Goal: Task Accomplishment & Management: Complete application form

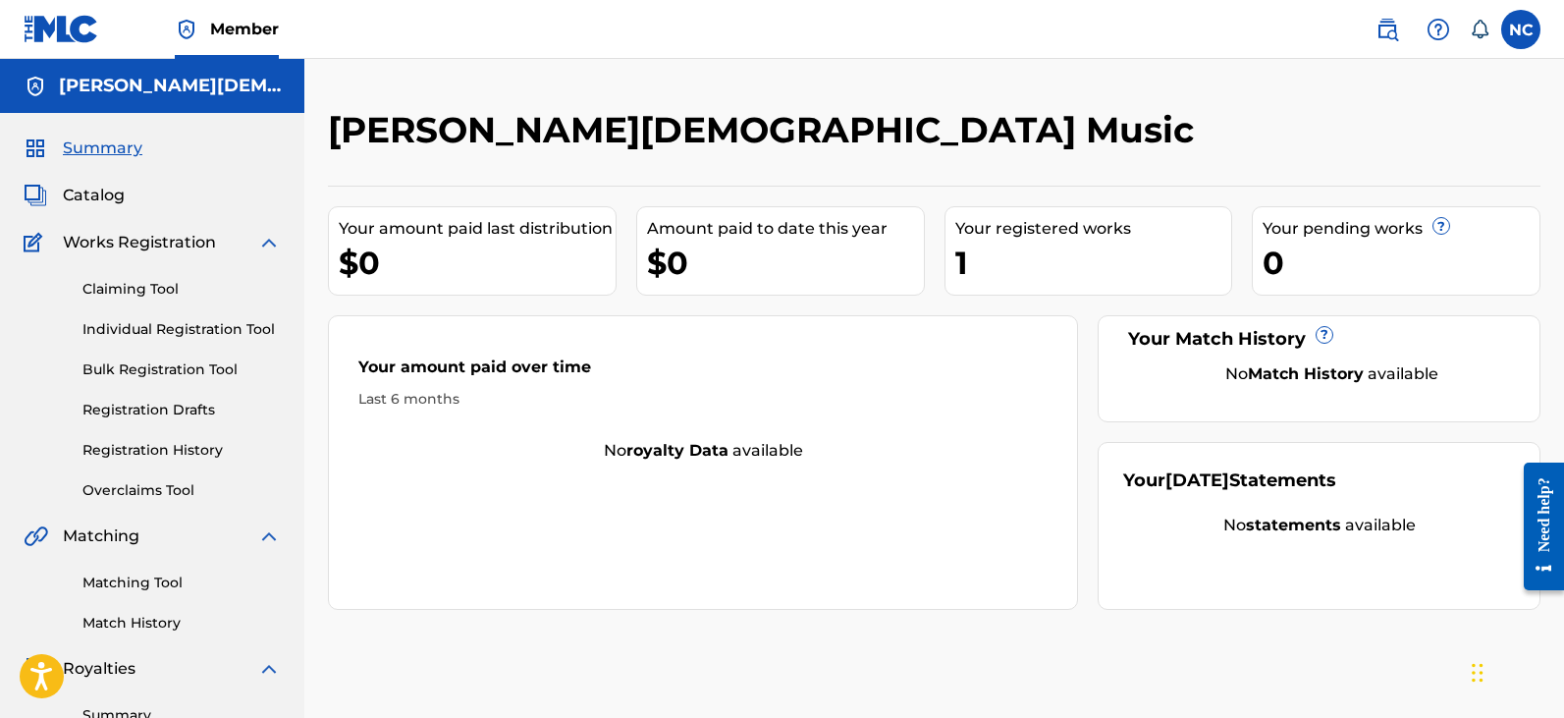
click at [133, 326] on link "Individual Registration Tool" at bounding box center [181, 329] width 198 height 21
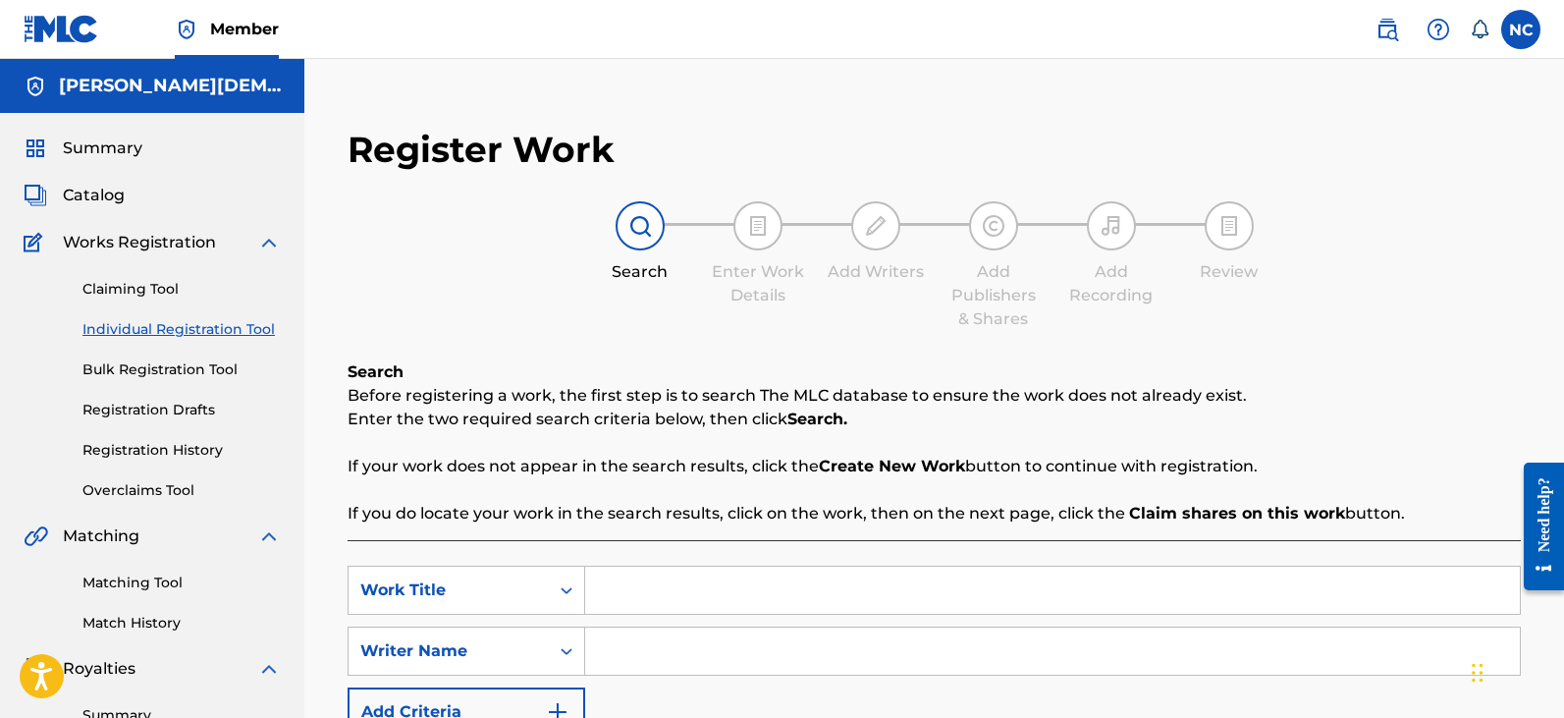
click at [152, 376] on link "Bulk Registration Tool" at bounding box center [181, 369] width 198 height 21
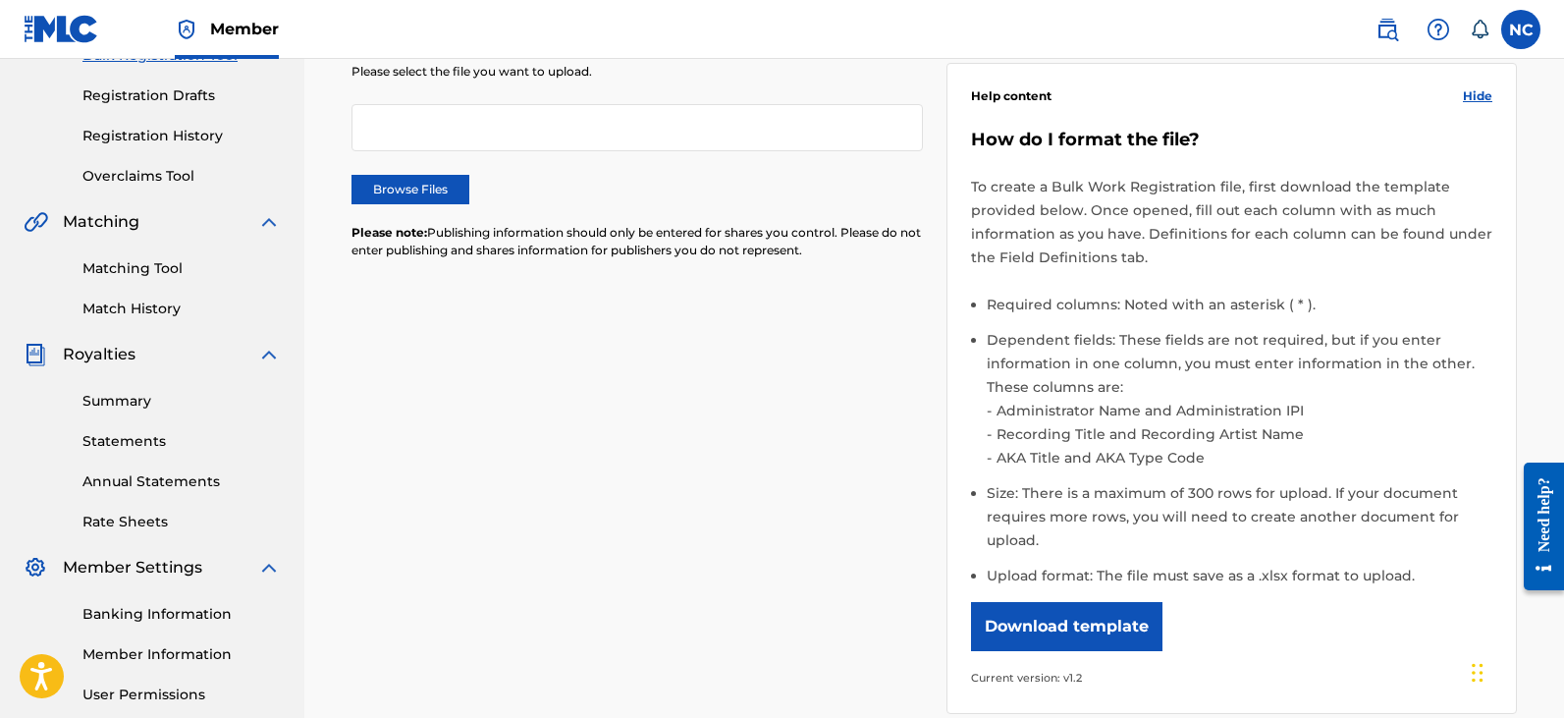
scroll to position [589, 0]
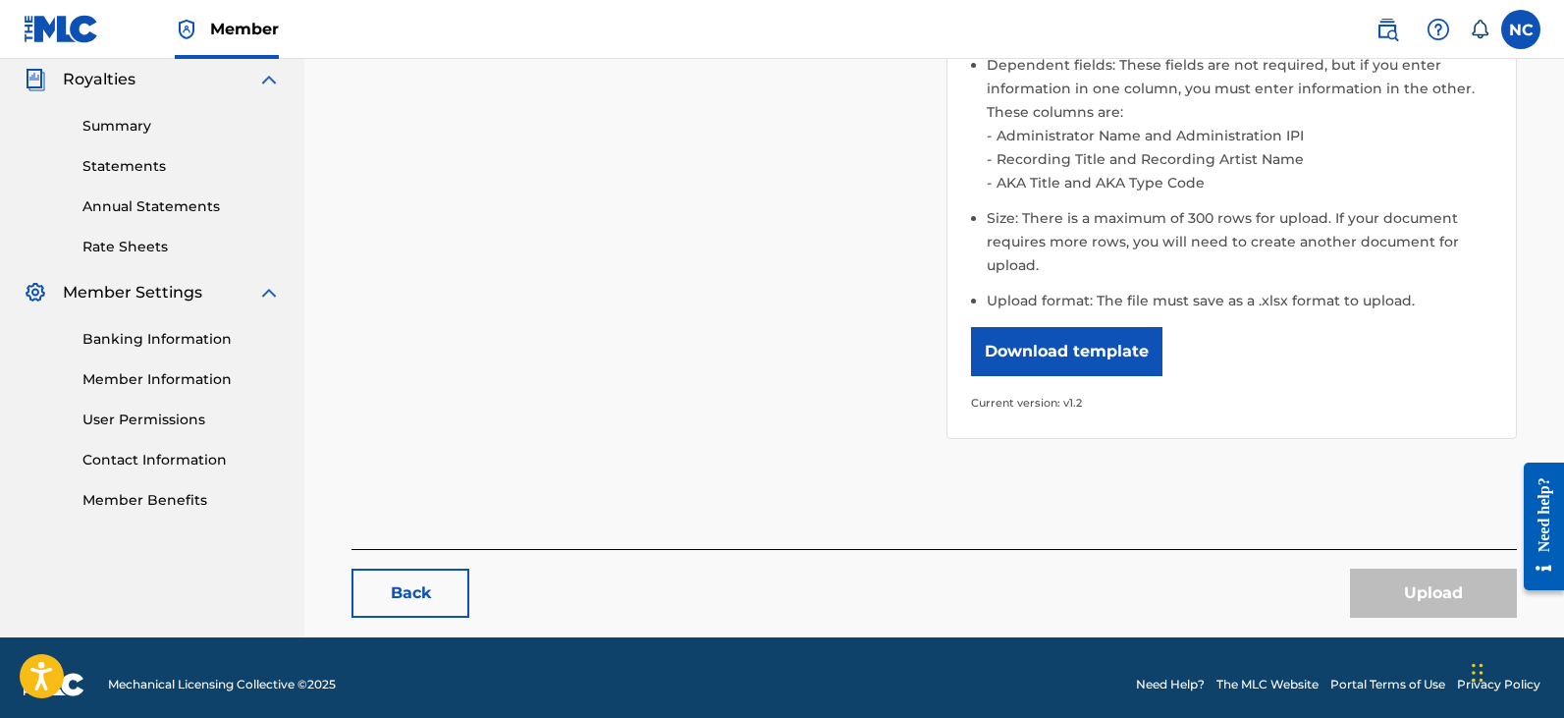
click at [1032, 361] on button "Download template" at bounding box center [1066, 351] width 191 height 49
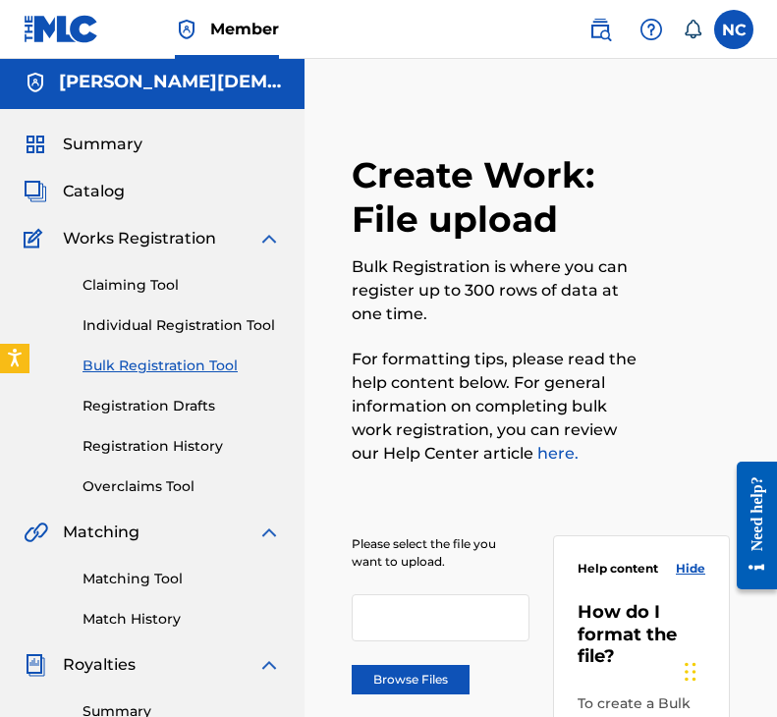
scroll to position [0, 0]
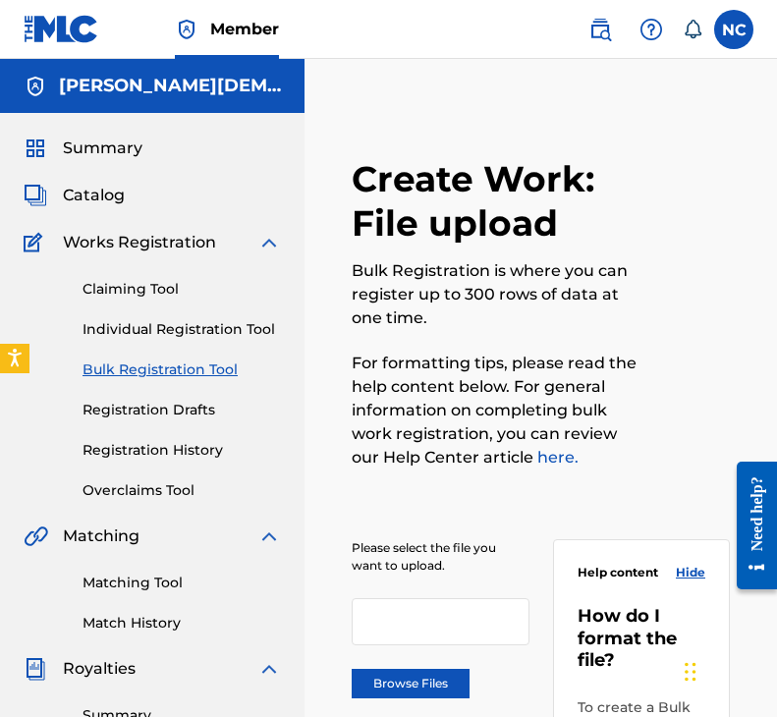
click at [81, 193] on span "Catalog" at bounding box center [94, 196] width 62 height 24
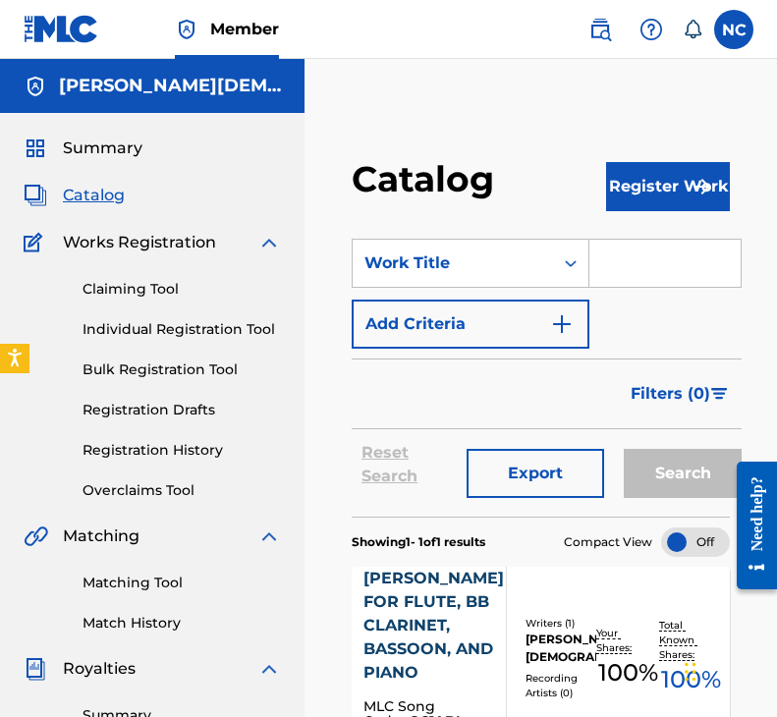
scroll to position [295, 0]
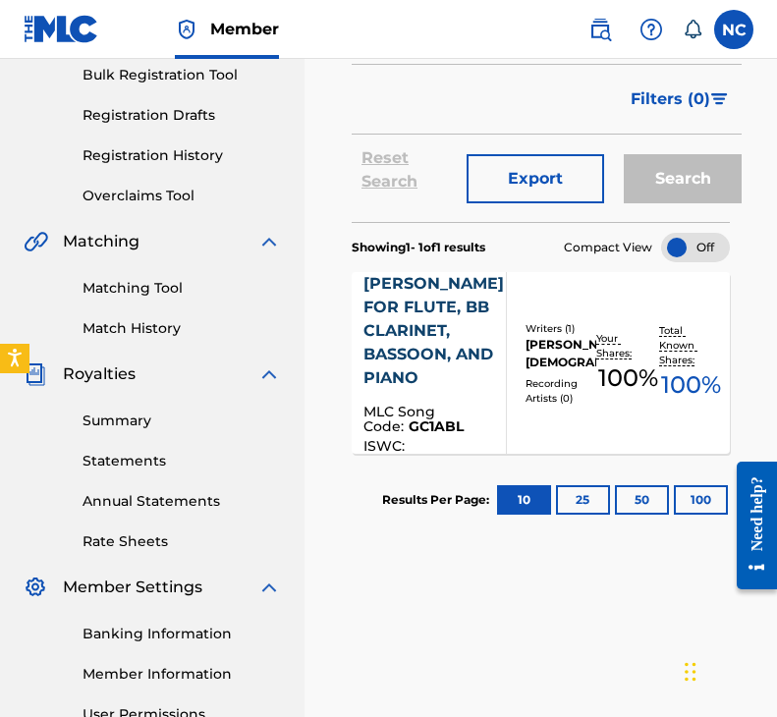
click at [155, 66] on link "Bulk Registration Tool" at bounding box center [181, 75] width 198 height 21
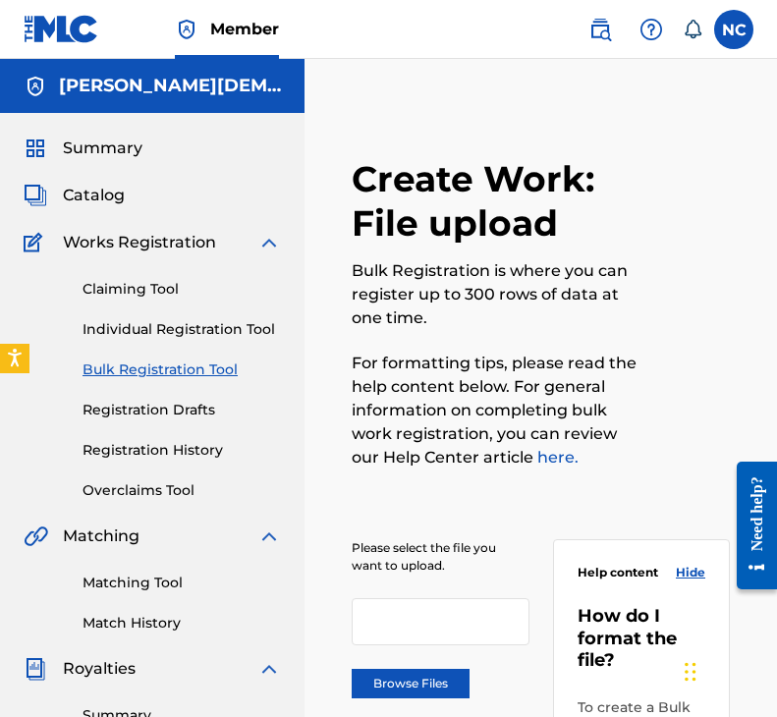
click at [90, 196] on span "Catalog" at bounding box center [94, 196] width 62 height 24
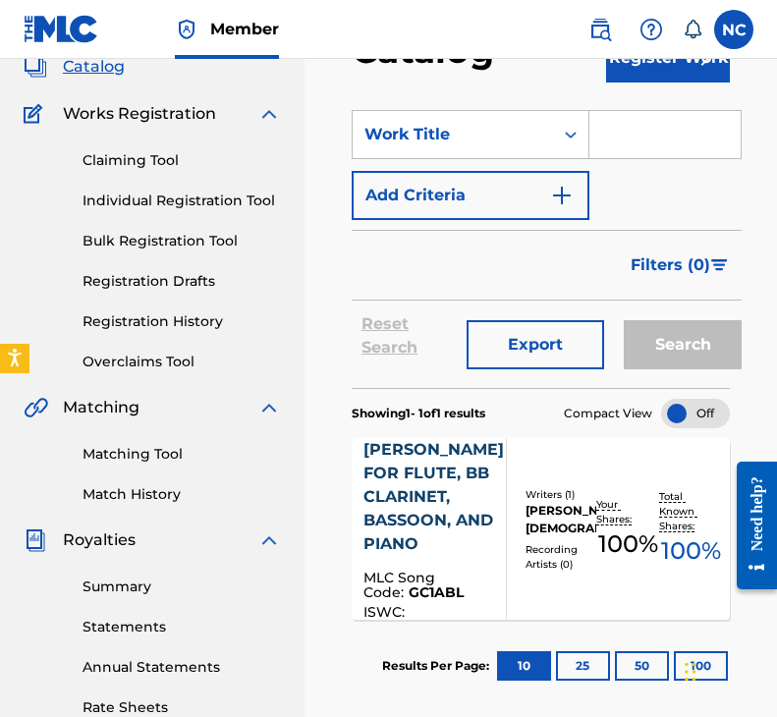
scroll to position [393, 0]
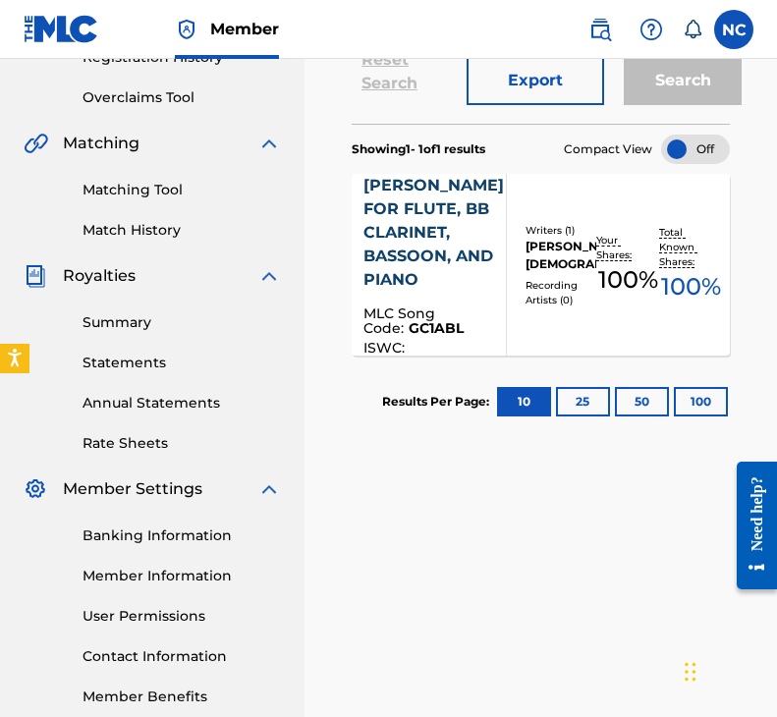
click at [391, 334] on span "MLC Song Code :" at bounding box center [399, 320] width 72 height 32
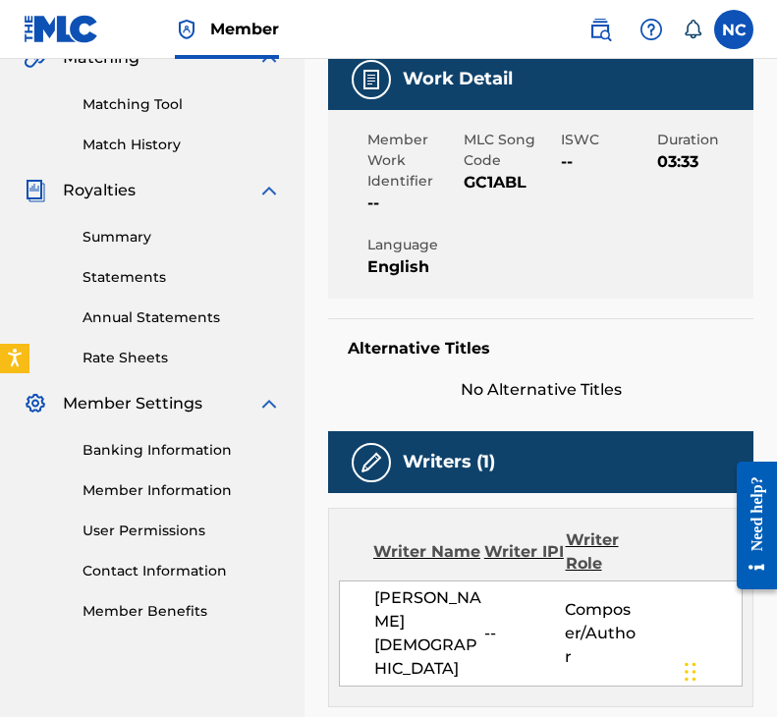
scroll to position [491, 0]
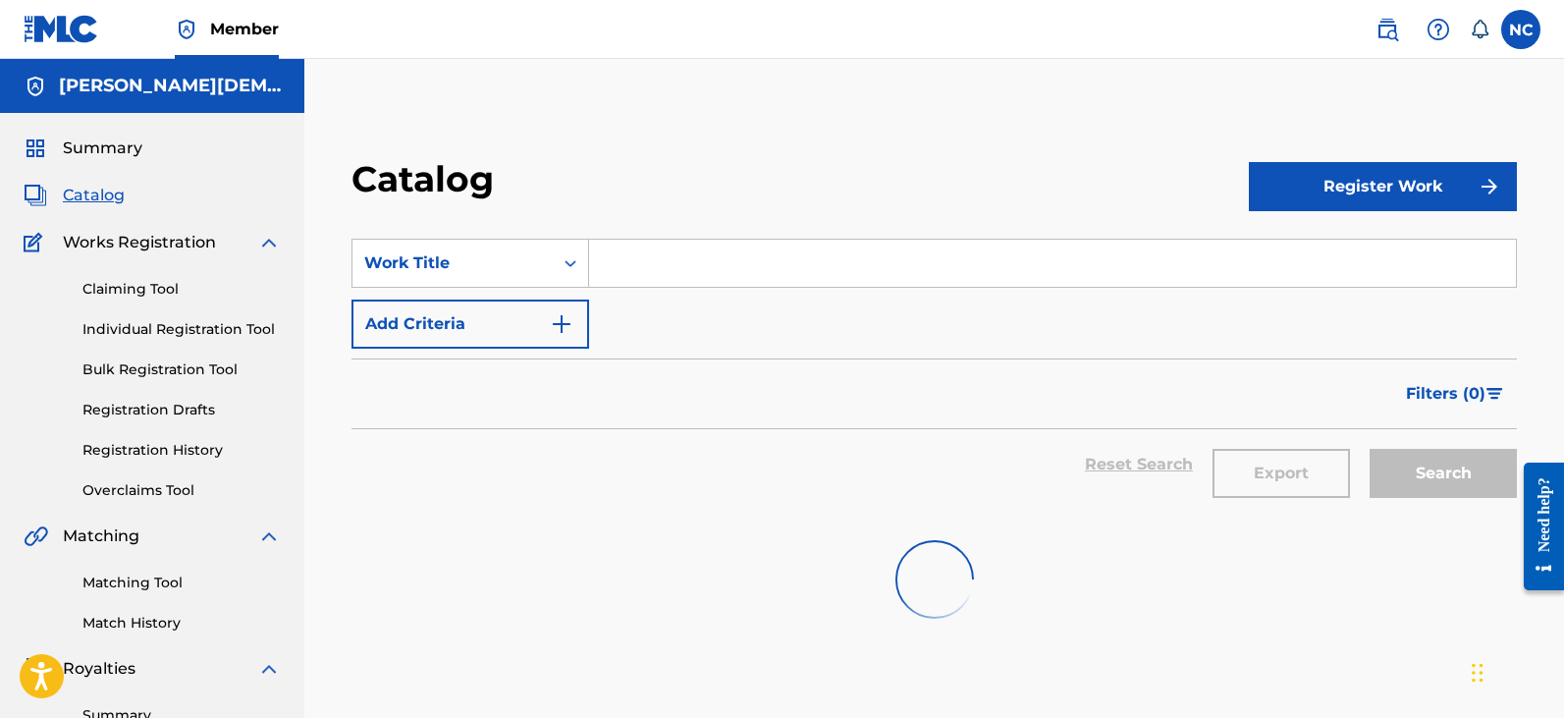
click at [109, 191] on span "Catalog" at bounding box center [94, 196] width 62 height 24
click at [122, 322] on link "Individual Registration Tool" at bounding box center [181, 329] width 198 height 21
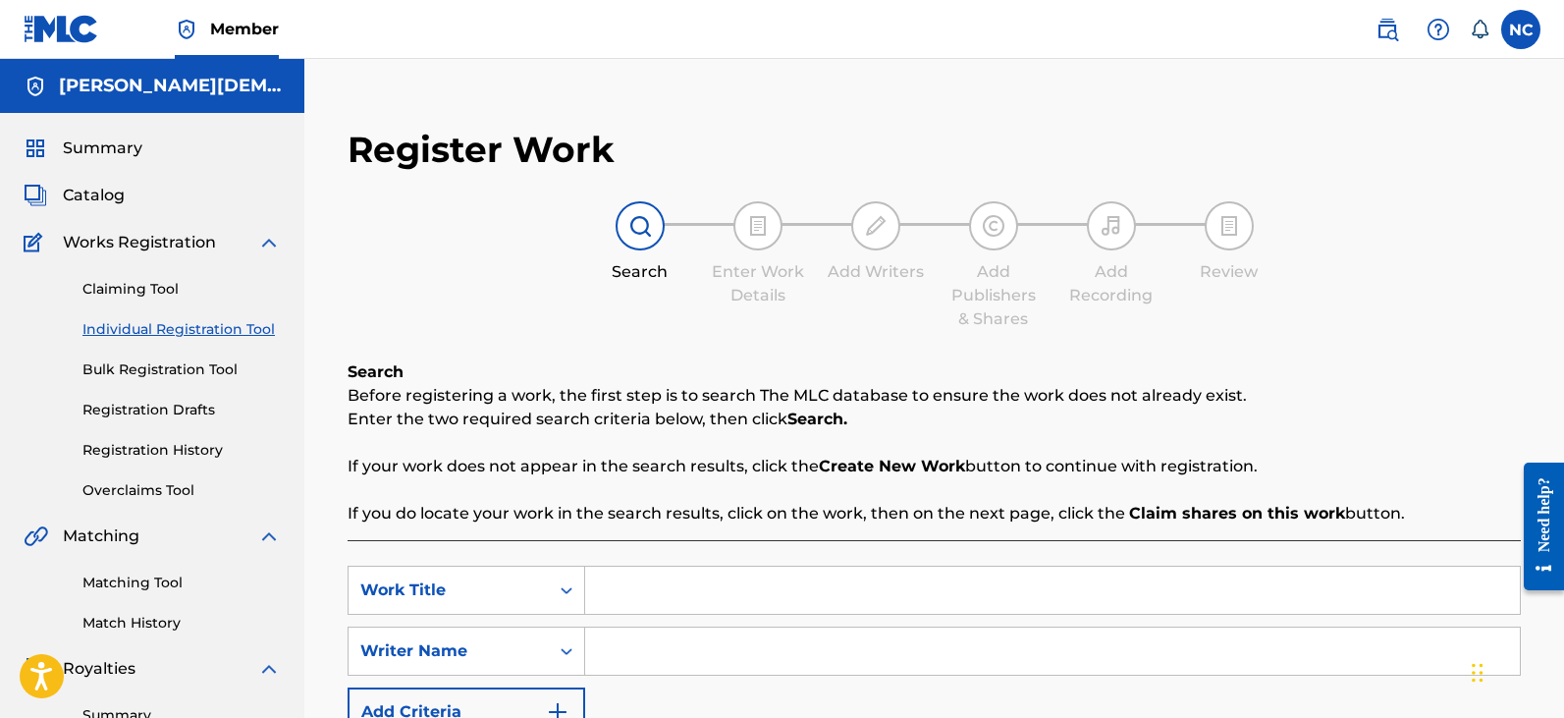
click at [95, 187] on span "Catalog" at bounding box center [94, 196] width 62 height 24
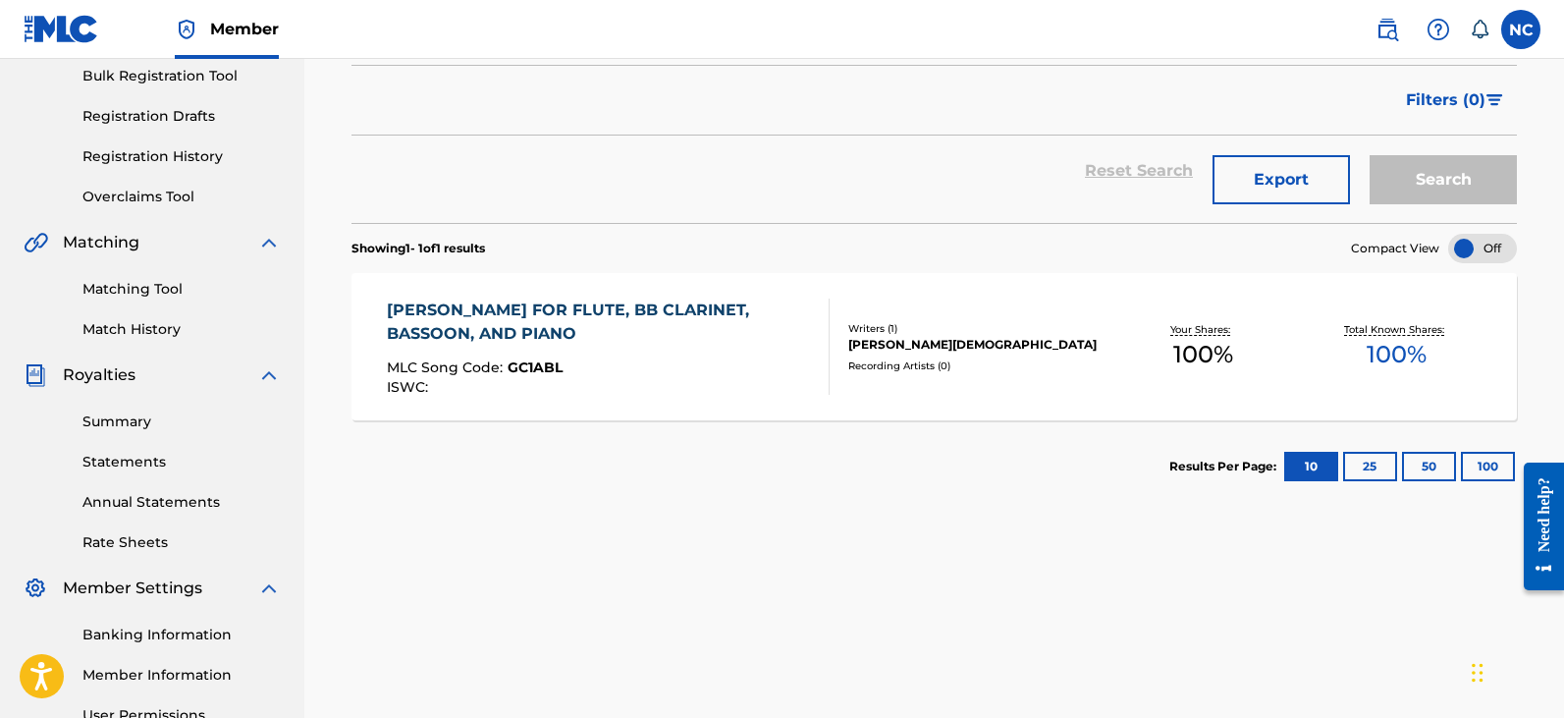
scroll to position [295, 0]
click at [658, 310] on div "[PERSON_NAME] FOR FLUTE, BB CLARINET, BASSOON, AND PIANO" at bounding box center [600, 320] width 426 height 47
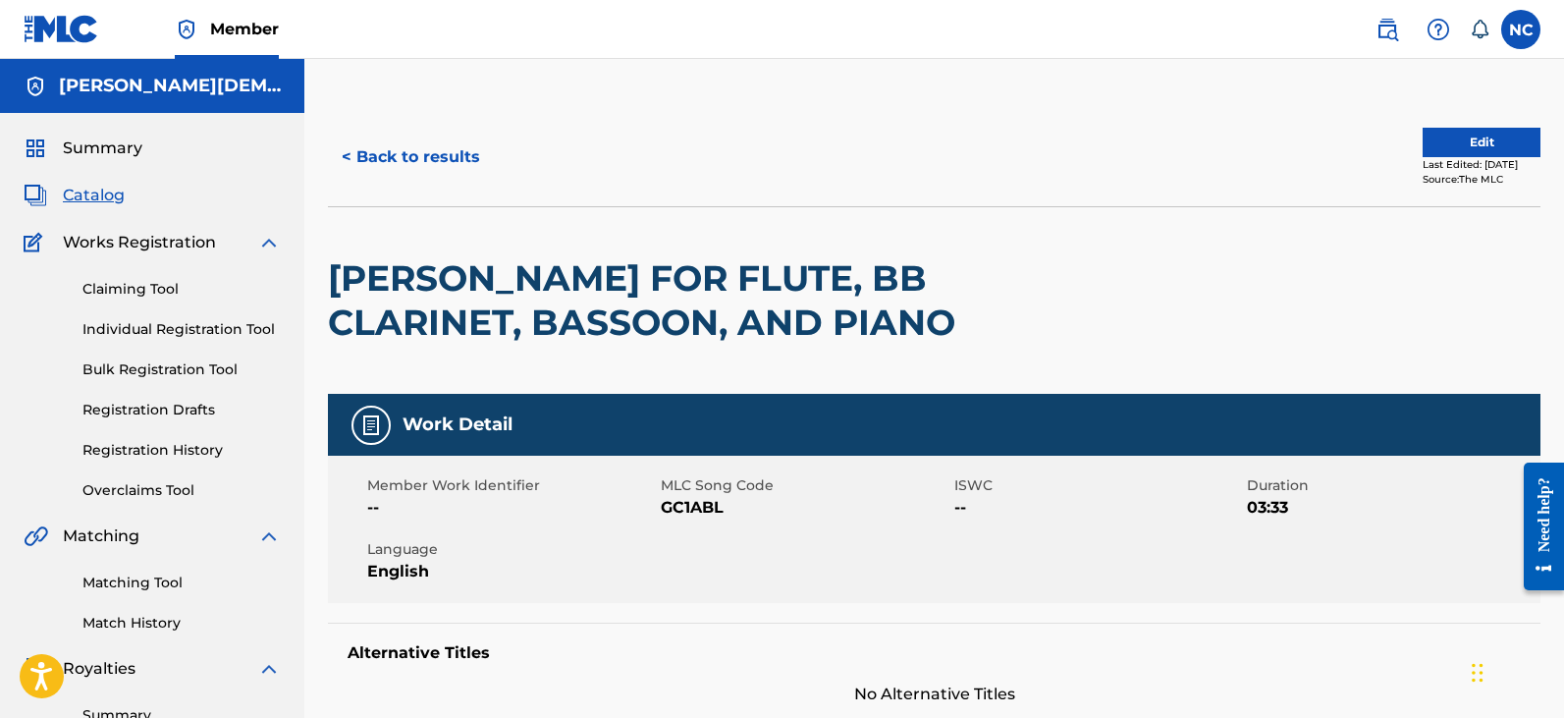
click at [1425, 151] on button "Edit" at bounding box center [1481, 142] width 118 height 29
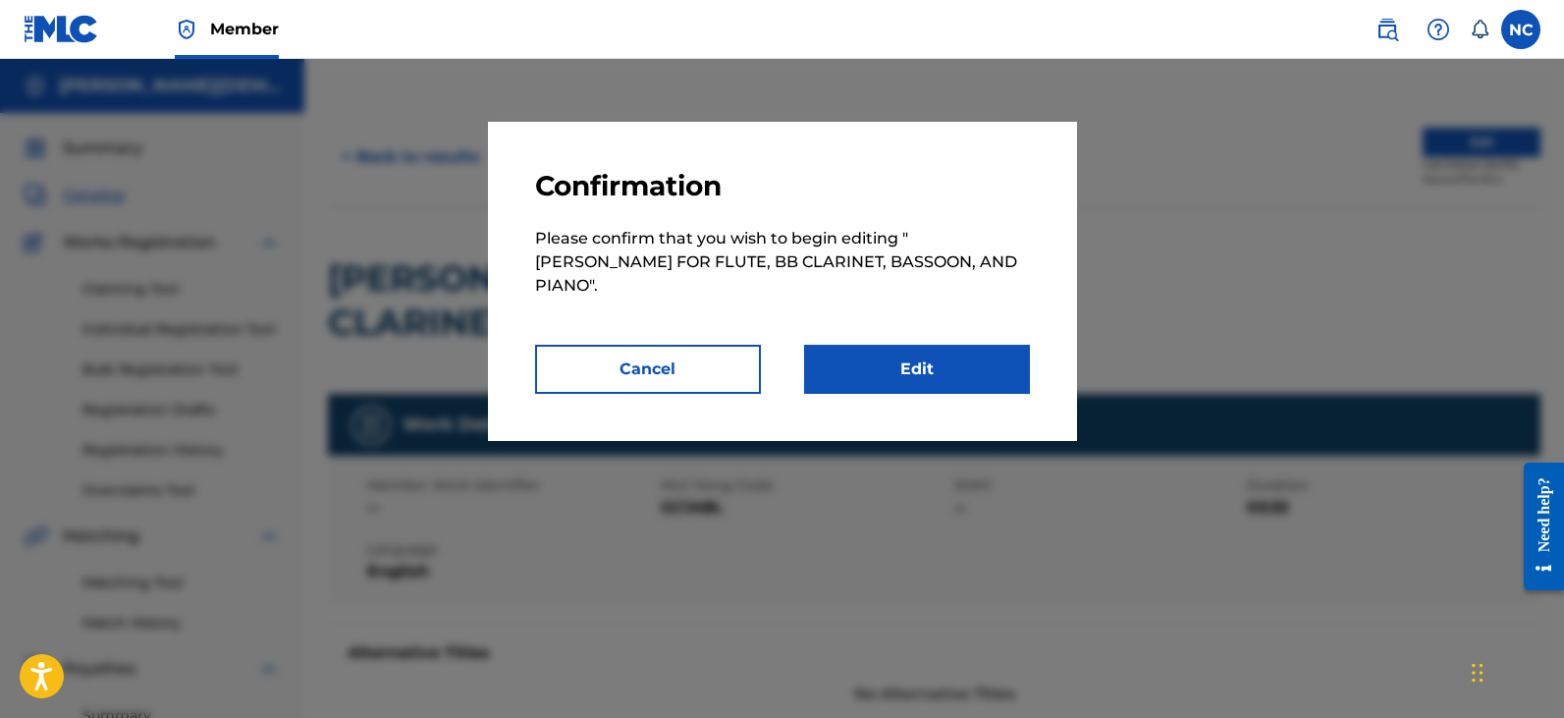
click at [917, 350] on link "Edit" at bounding box center [917, 369] width 226 height 49
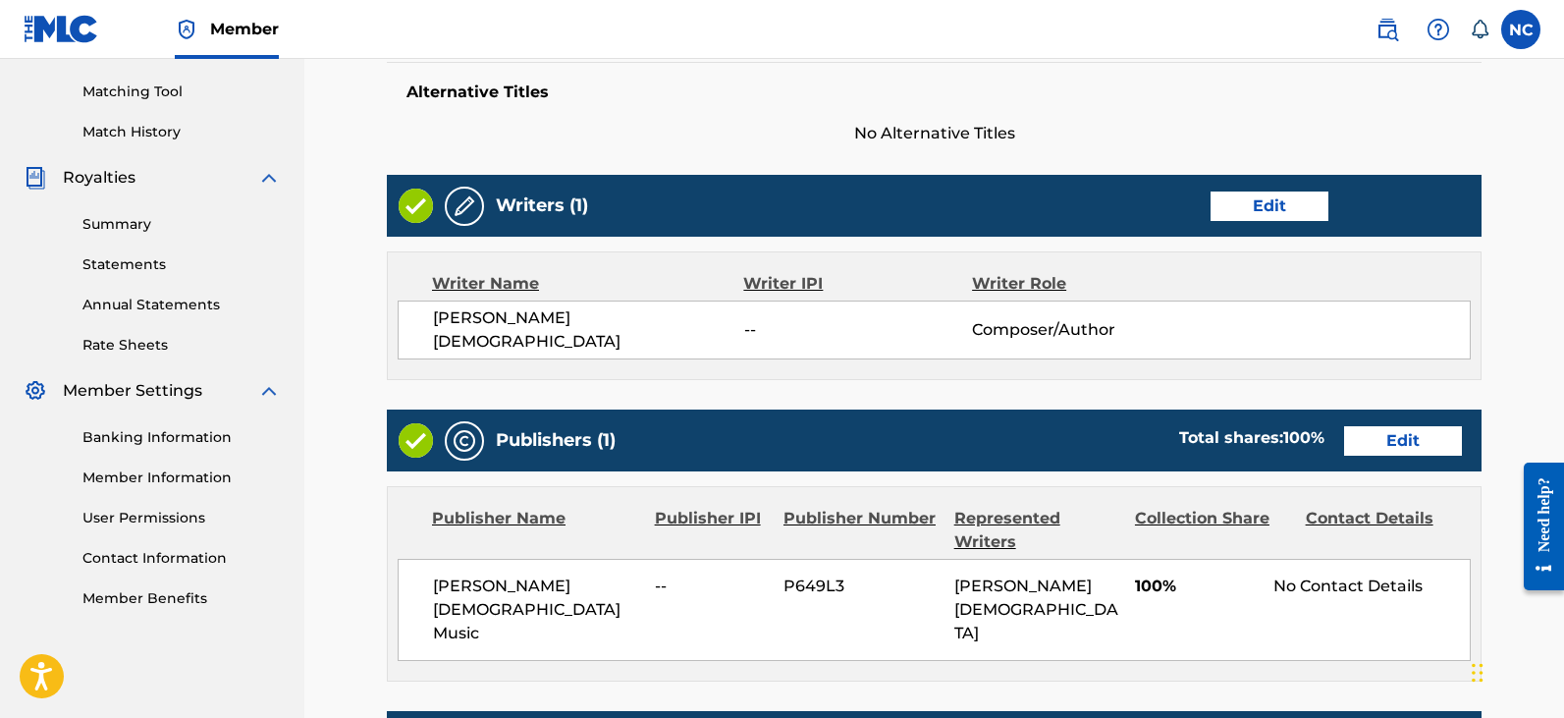
scroll to position [774, 0]
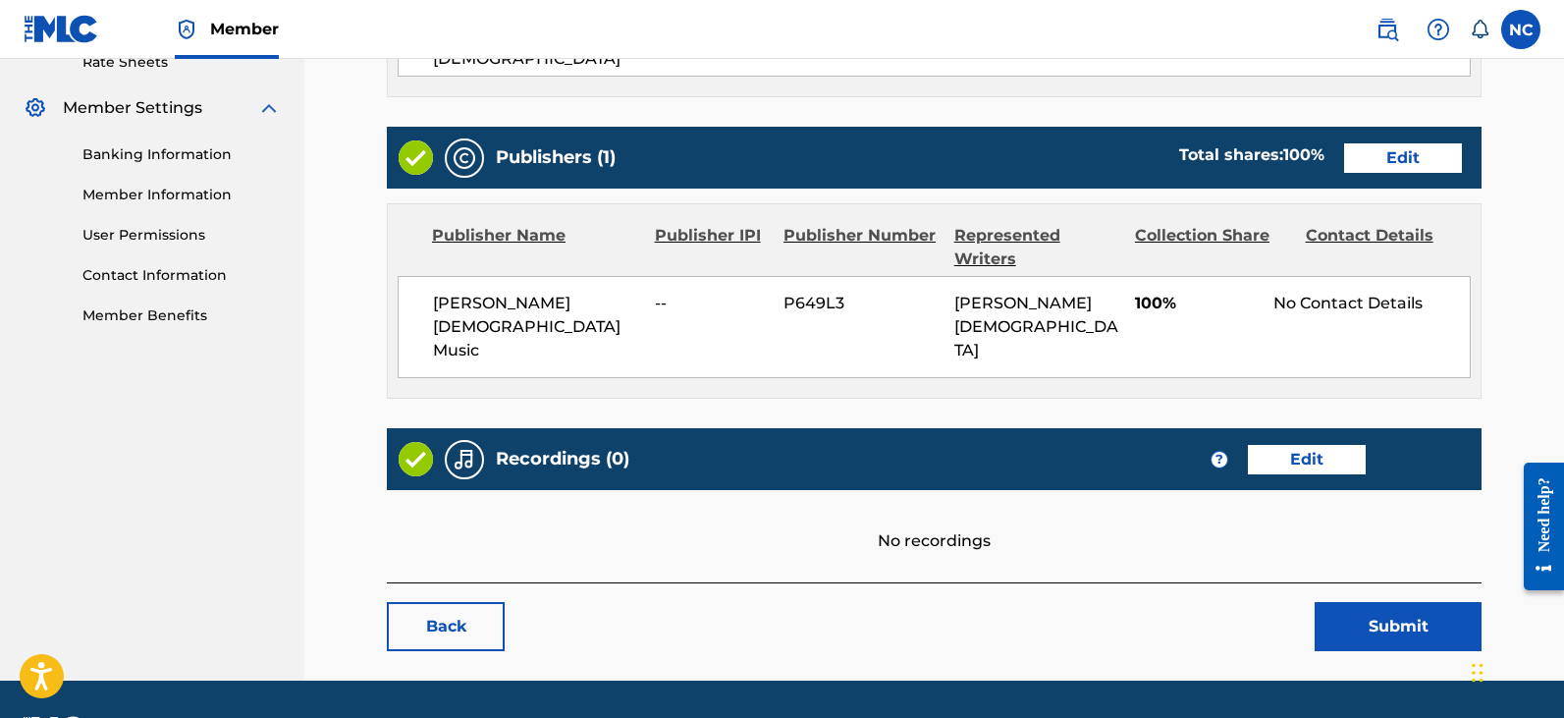
click at [467, 602] on link "Back" at bounding box center [446, 626] width 118 height 49
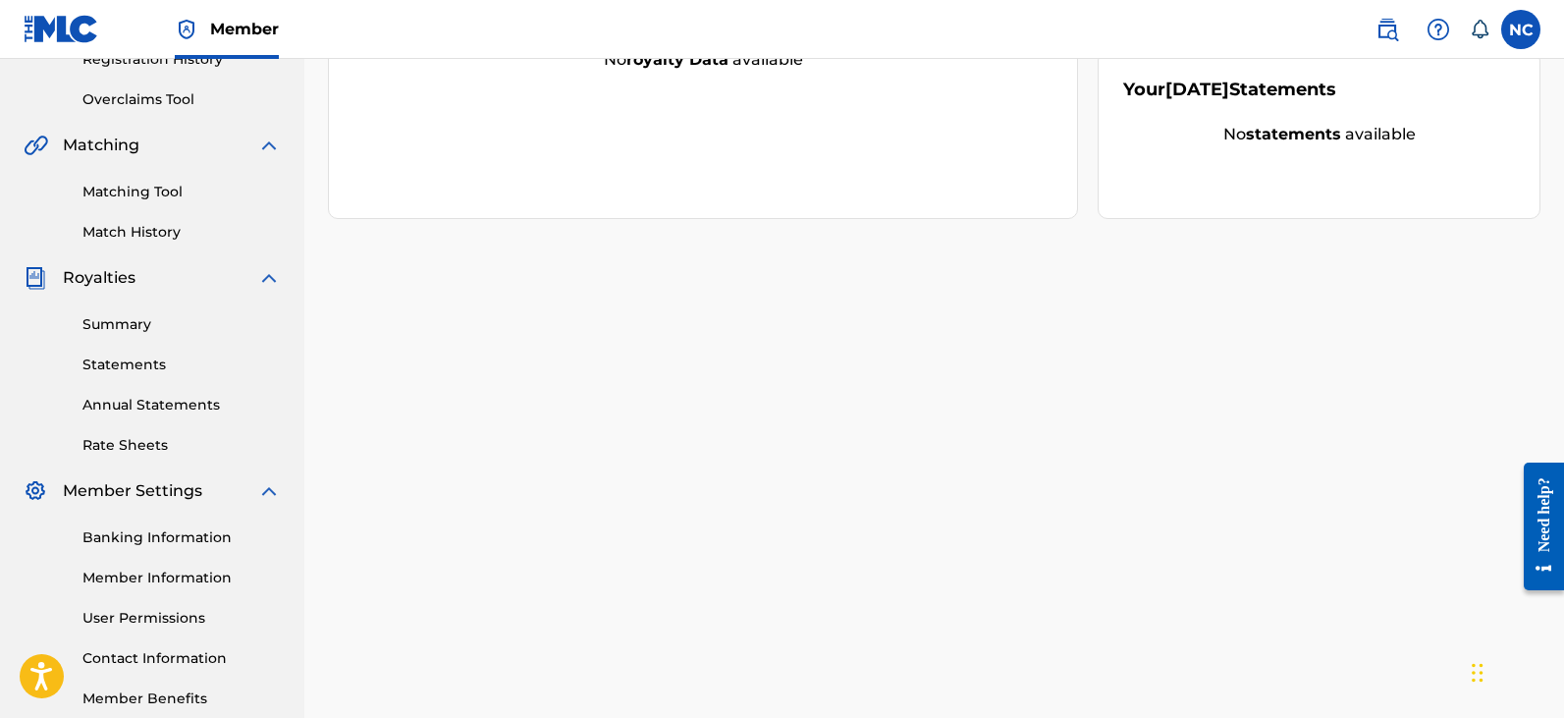
scroll to position [107, 0]
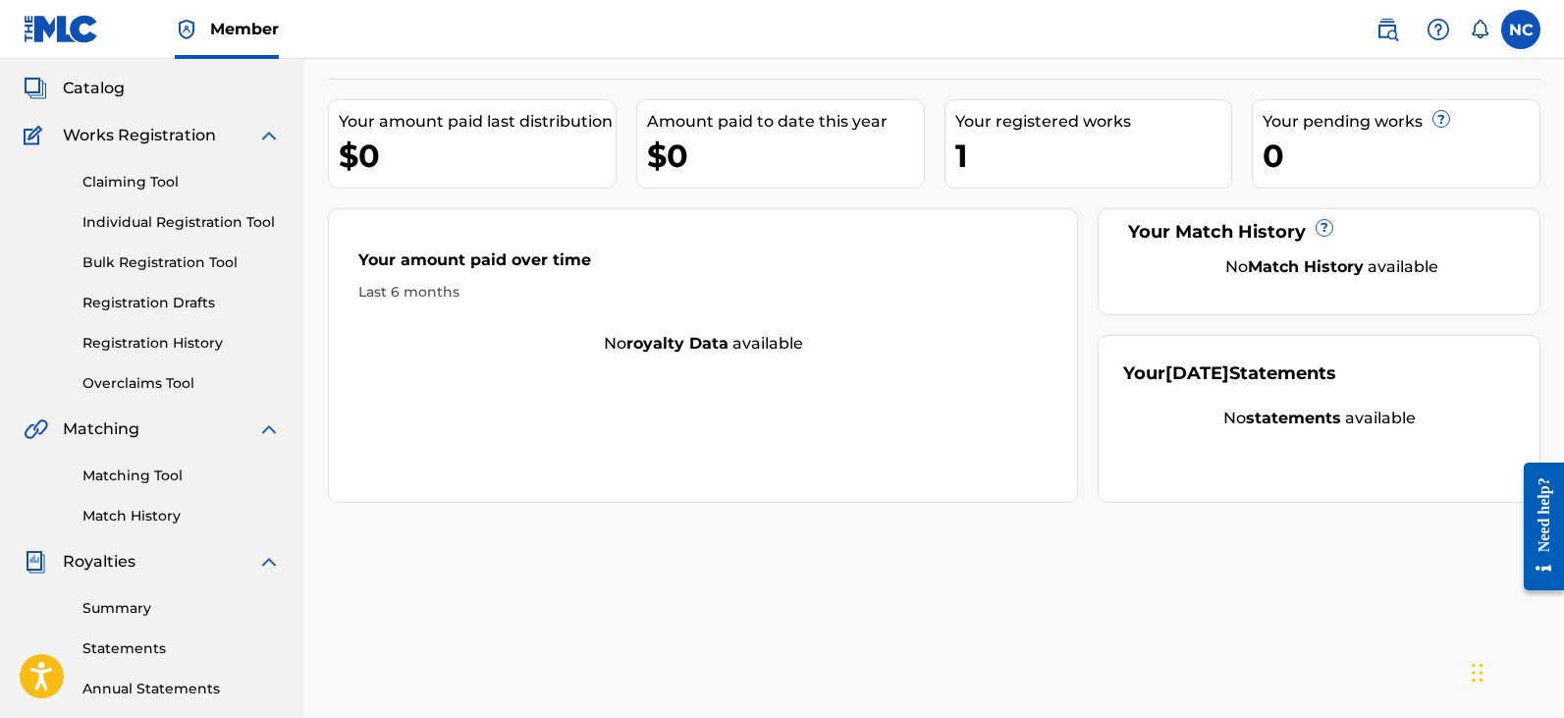
click at [68, 91] on span "Catalog" at bounding box center [94, 89] width 62 height 24
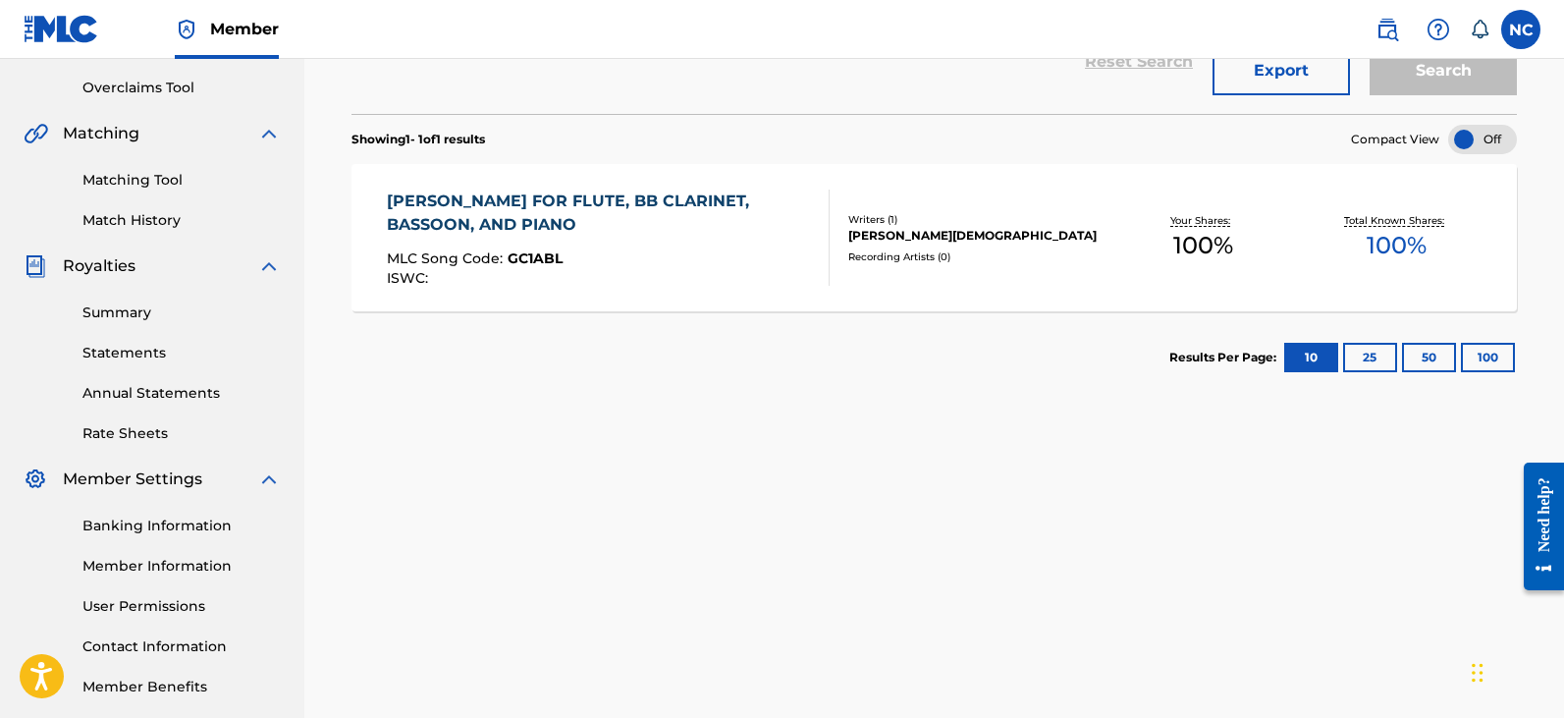
scroll to position [295, 0]
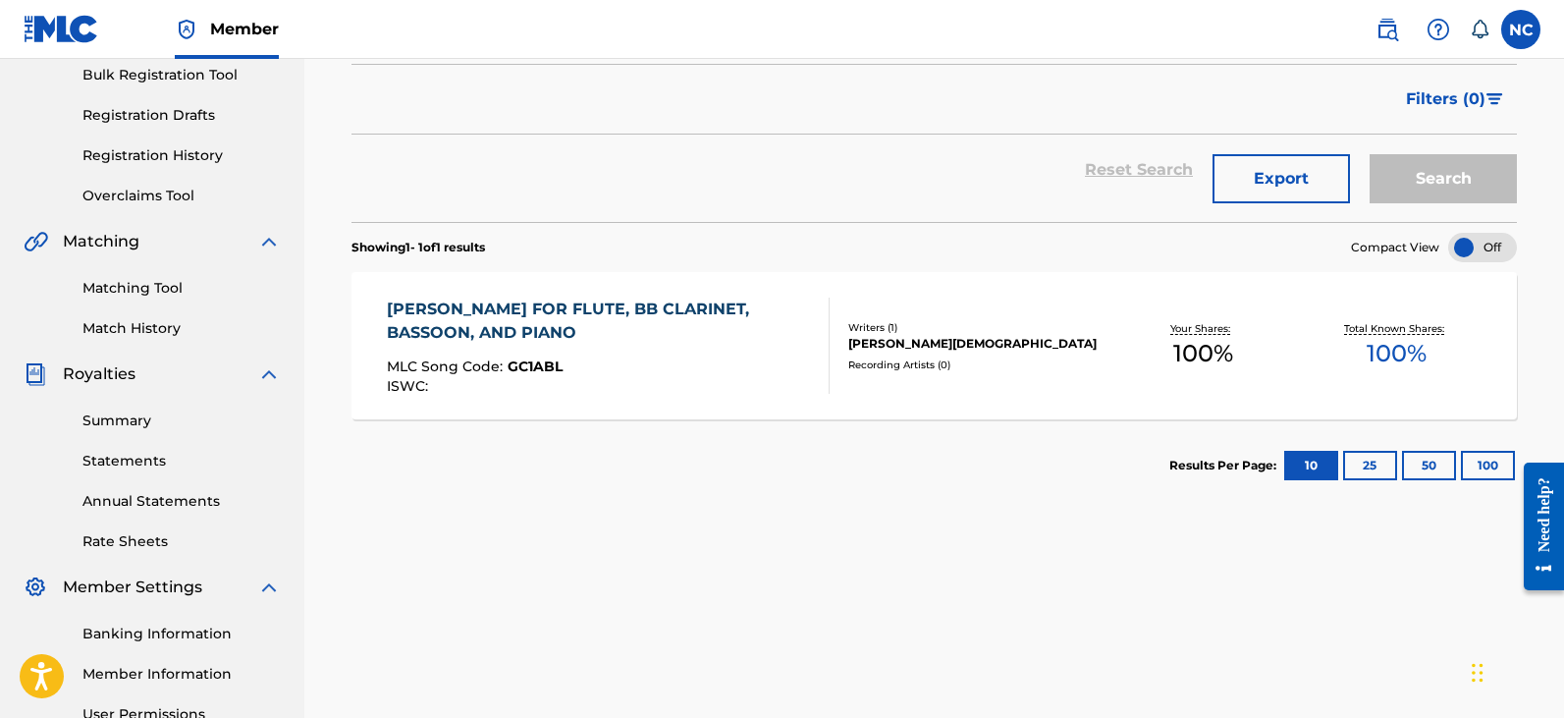
click at [505, 304] on div "[PERSON_NAME] FOR FLUTE, BB CLARINET, BASSOON, AND PIANO" at bounding box center [600, 320] width 426 height 47
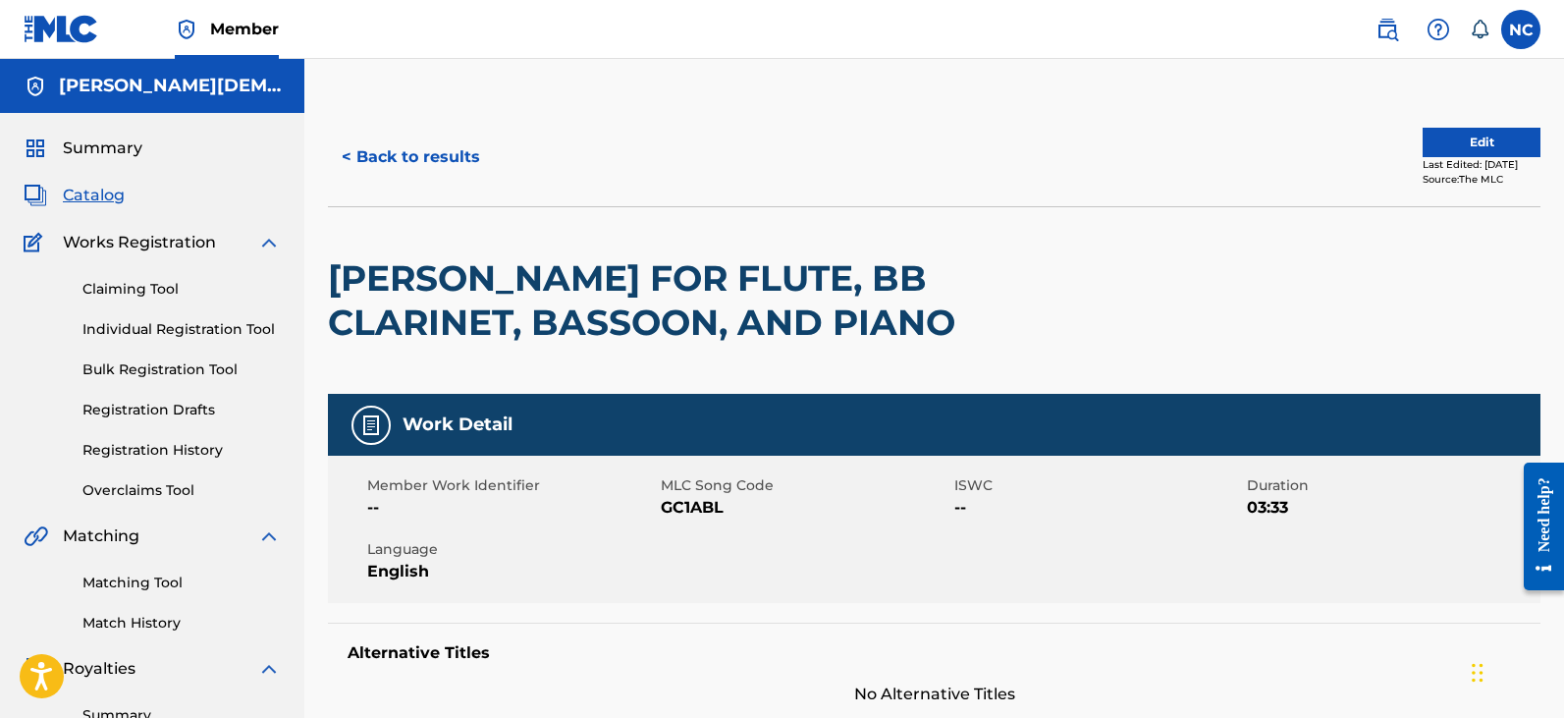
click at [1456, 143] on button "Edit" at bounding box center [1481, 142] width 118 height 29
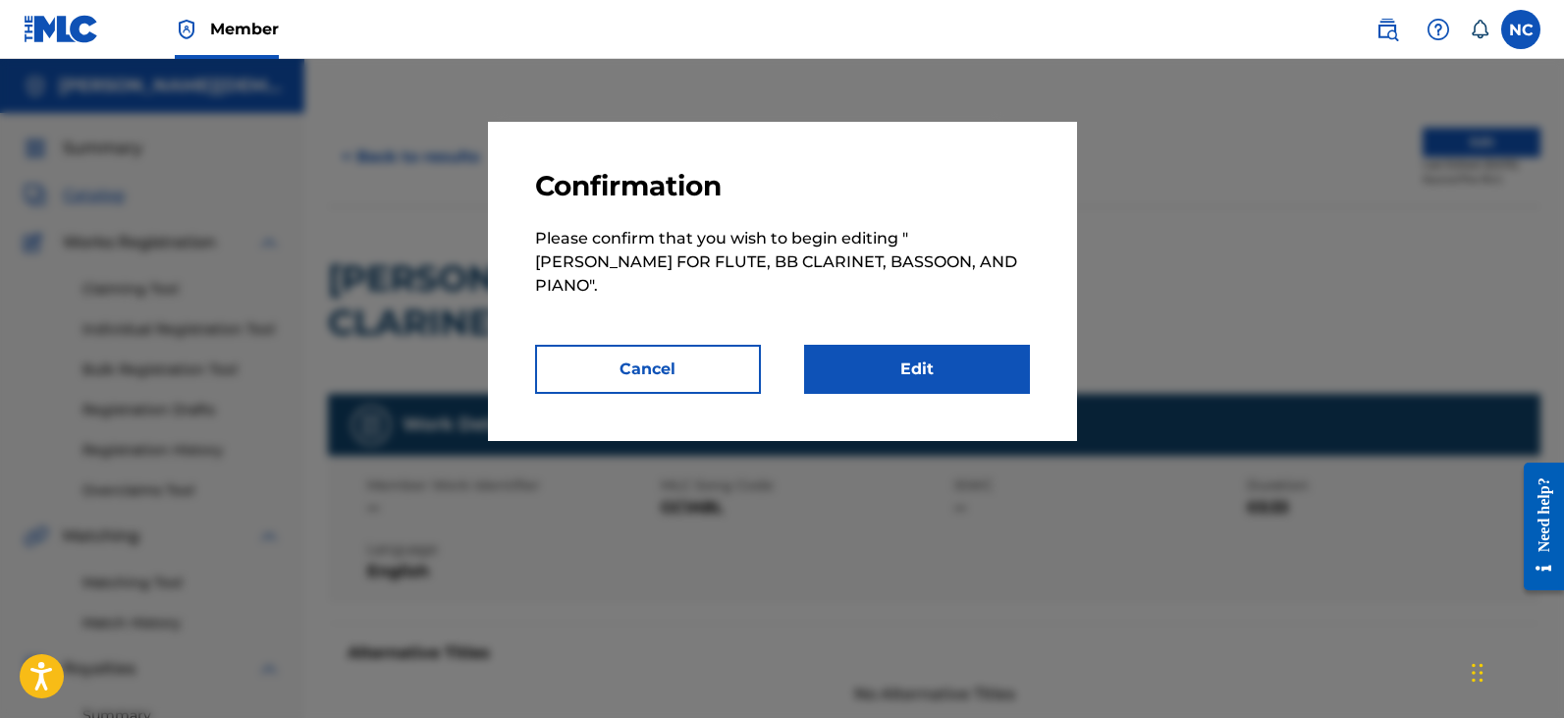
click at [895, 345] on link "Edit" at bounding box center [917, 369] width 226 height 49
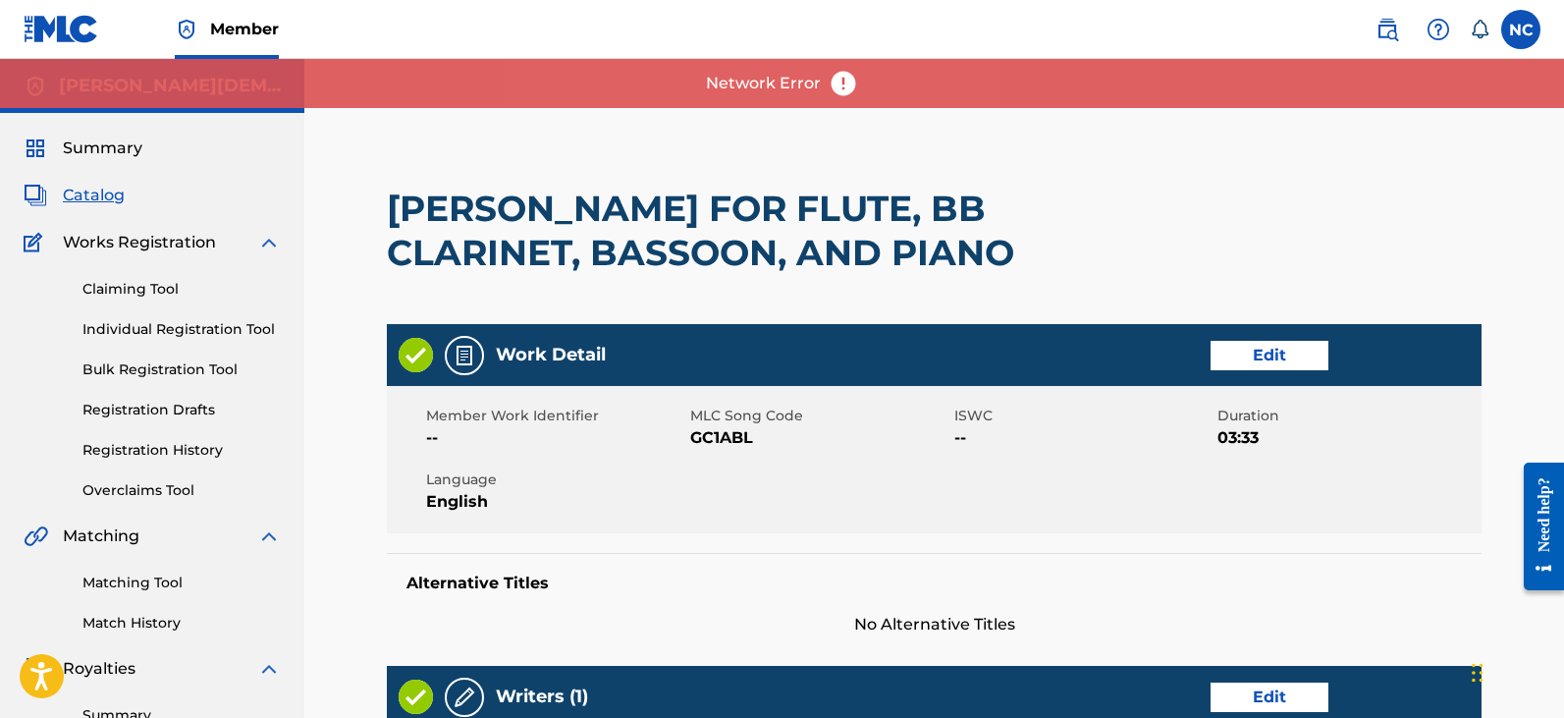
click at [1250, 349] on link "Edit" at bounding box center [1269, 355] width 118 height 29
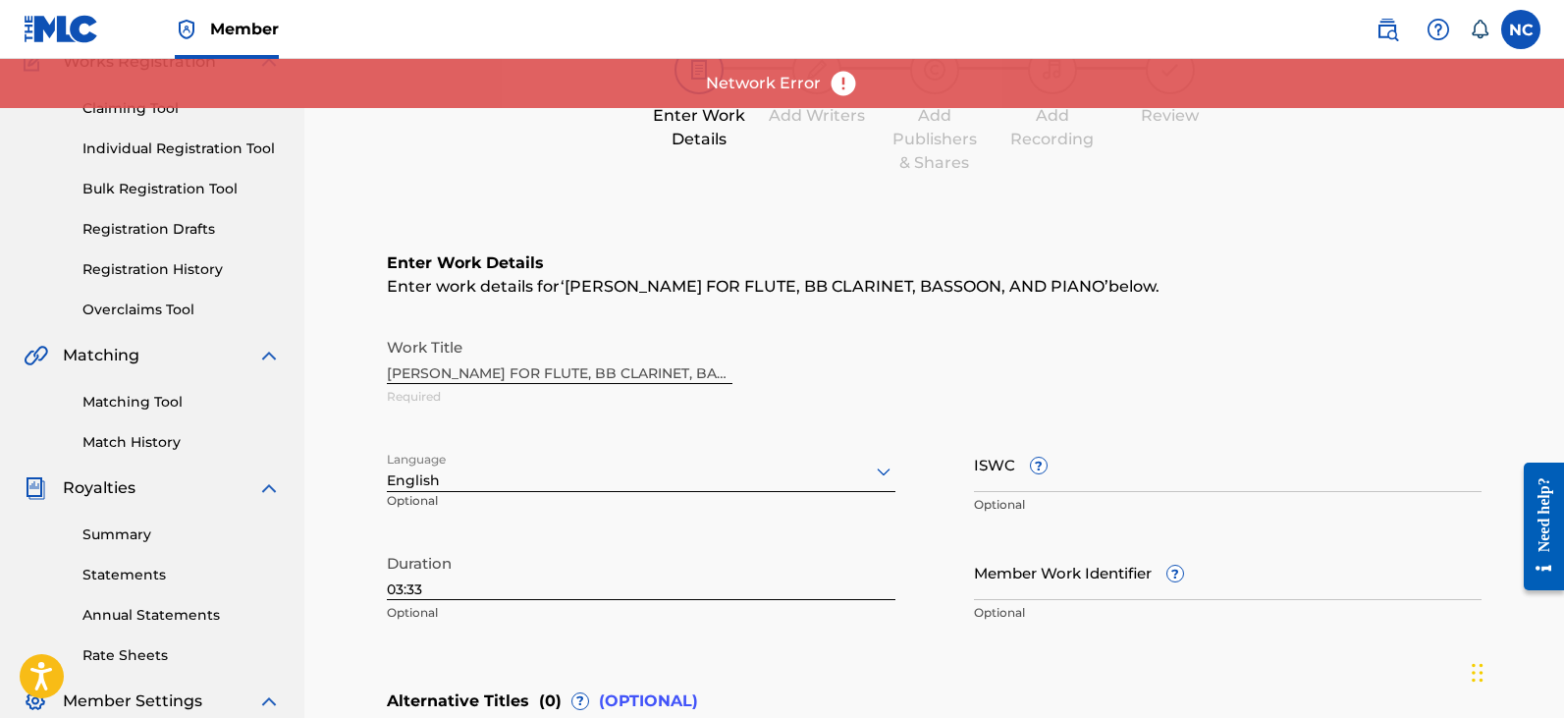
scroll to position [196, 0]
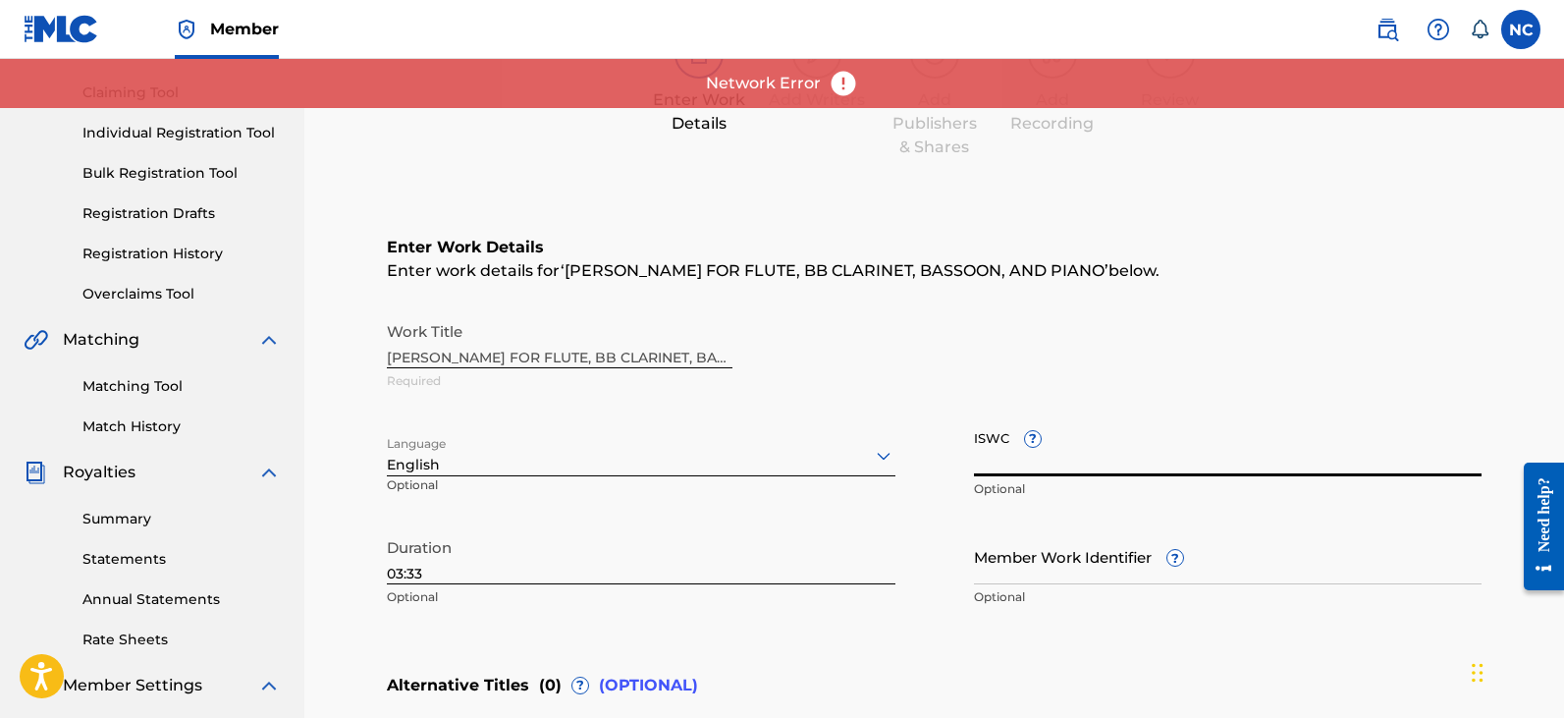
click at [1003, 466] on input "ISWC ?" at bounding box center [1228, 448] width 509 height 56
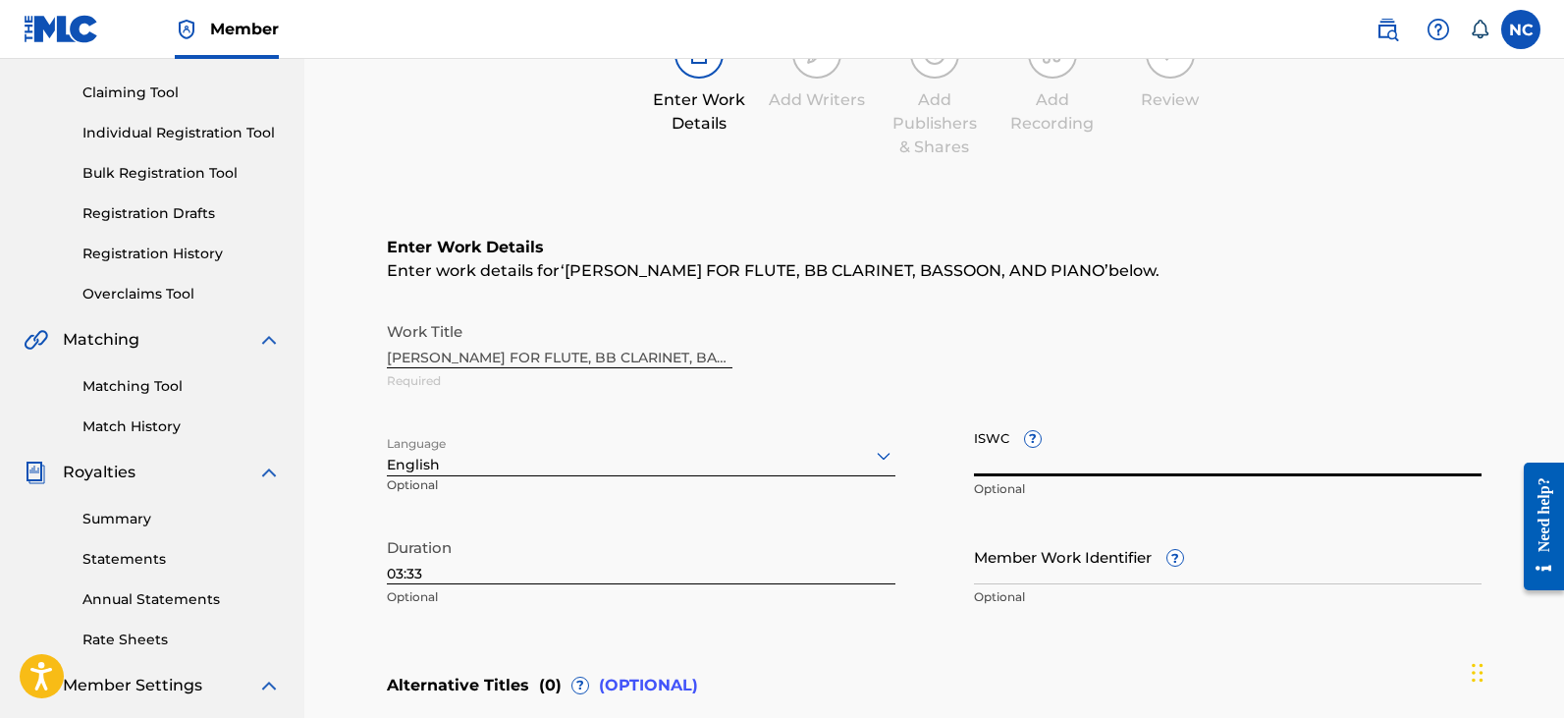
paste input "T3344349340"
type input "T3344349340"
click at [925, 390] on div "Work Title GM WALTZ FOR FLUTE, BB CLARINET, BASSOON, AND PIANO Required" at bounding box center [934, 356] width 1095 height 88
click at [495, 88] on div "Enter Work Details Add Writers Add Publishers & Shares Add Recording Review" at bounding box center [934, 94] width 1095 height 130
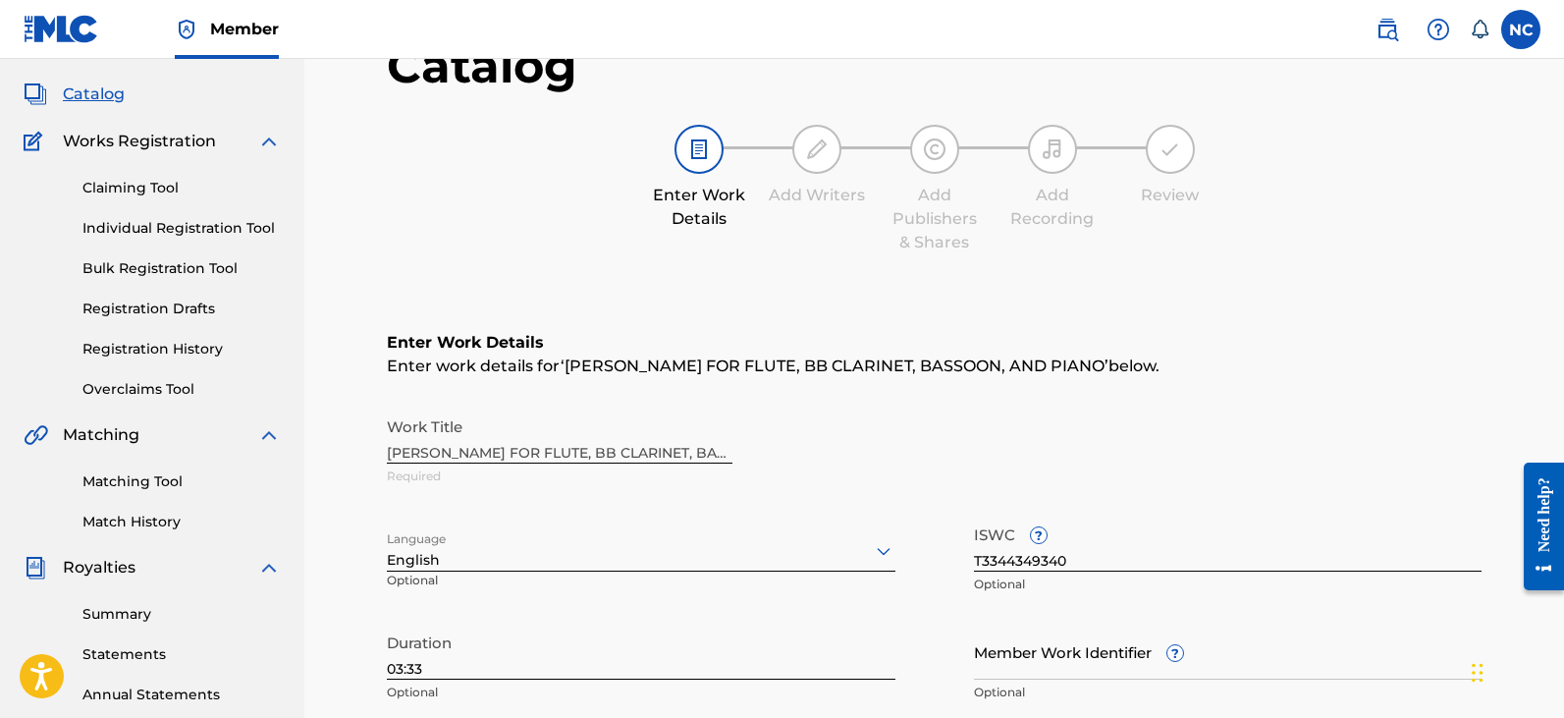
scroll to position [491, 0]
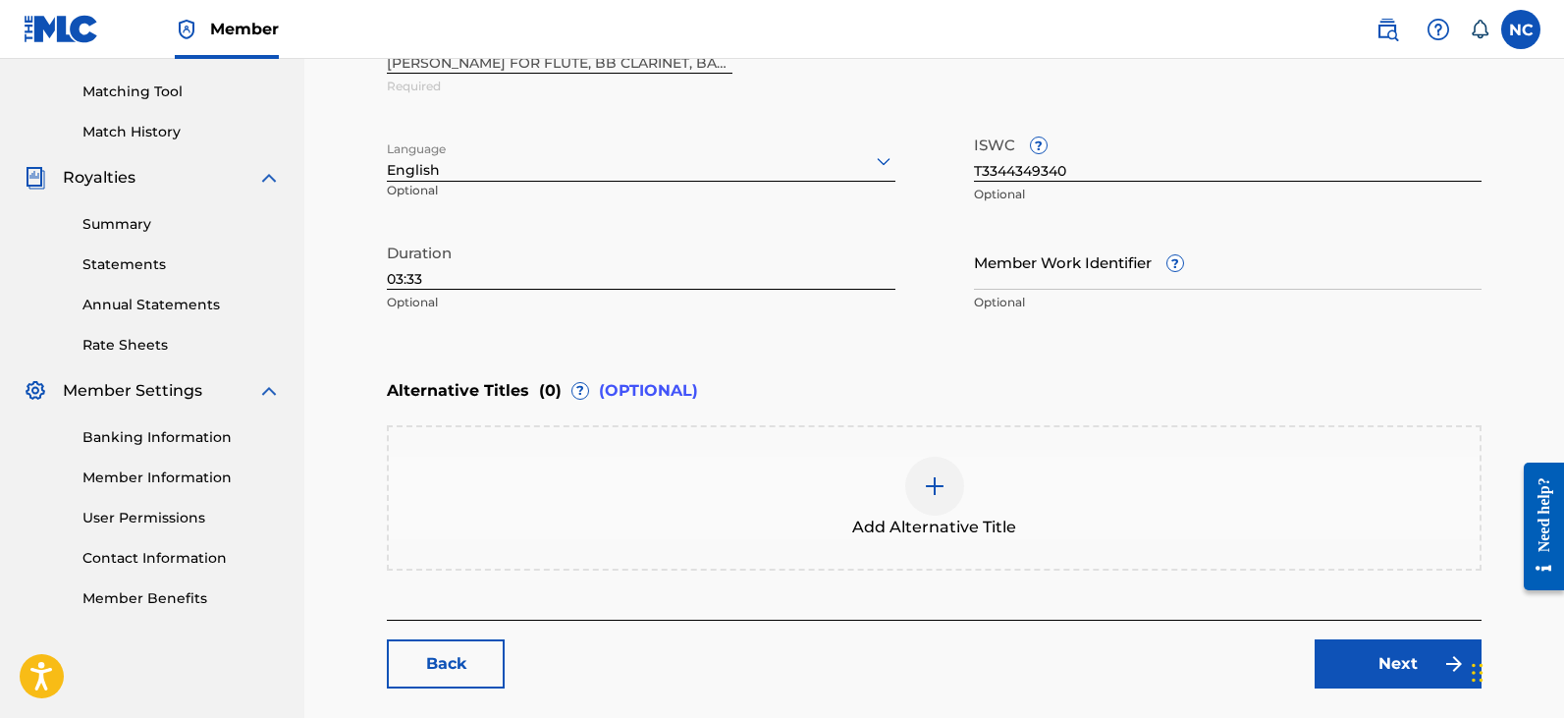
click at [1386, 670] on link "Next" at bounding box center [1397, 663] width 167 height 49
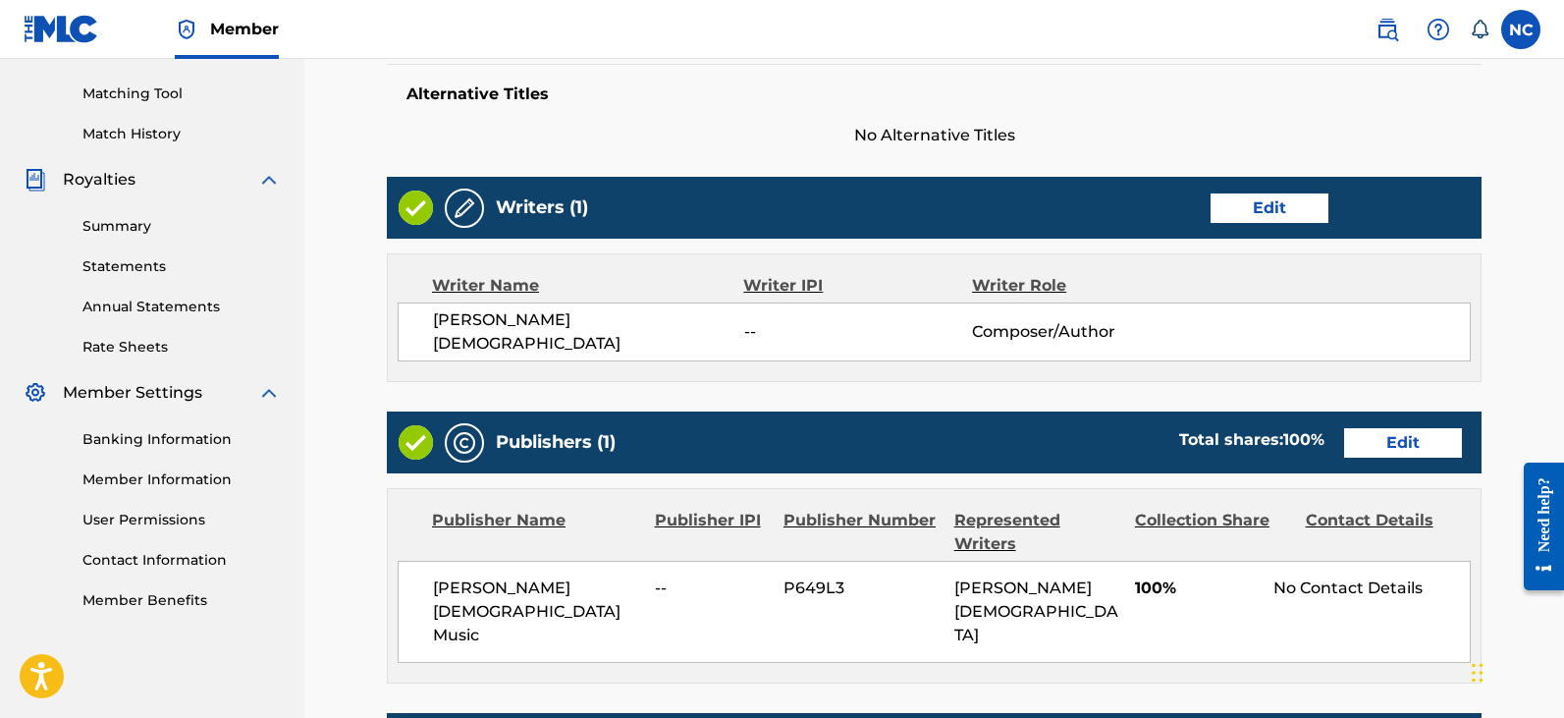
scroll to position [491, 0]
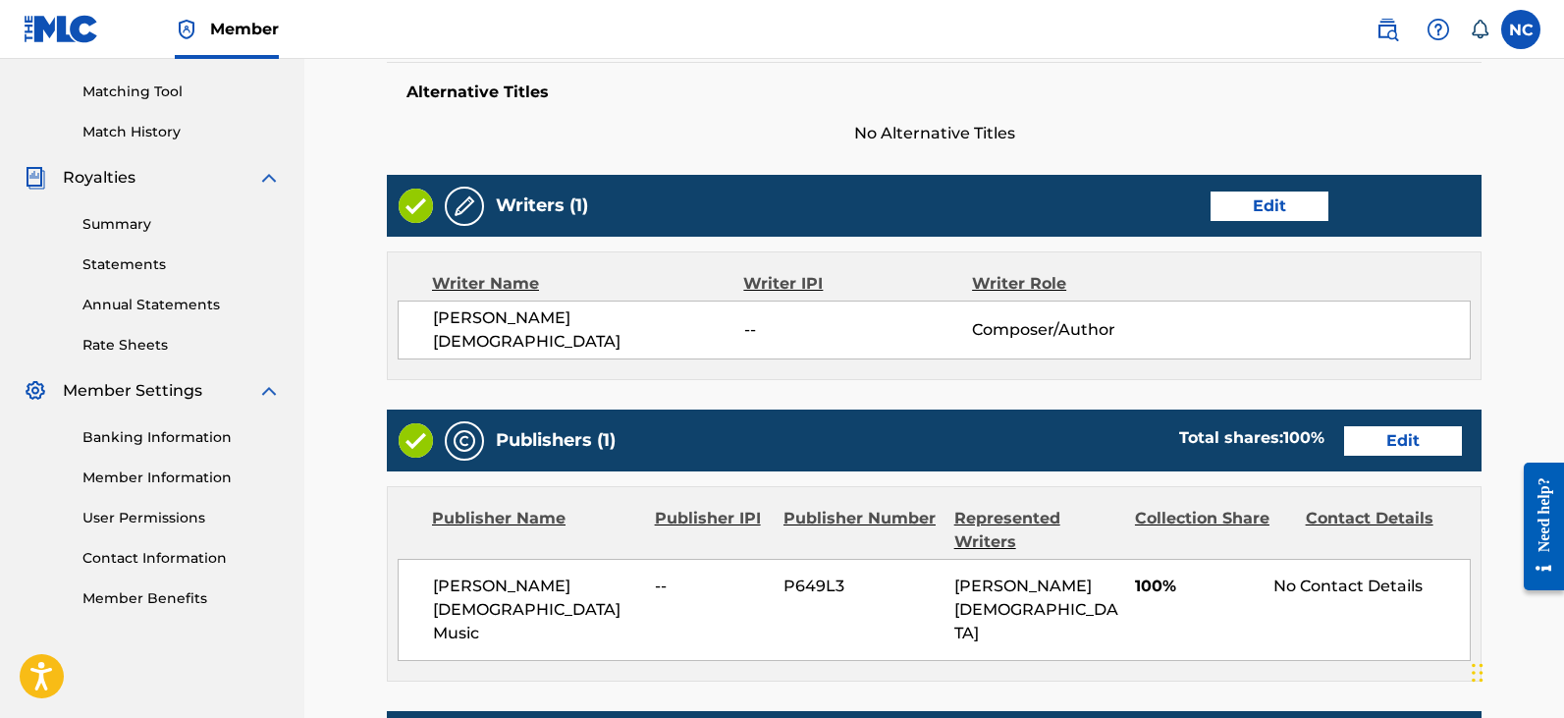
click at [1252, 214] on link "Edit" at bounding box center [1269, 205] width 118 height 29
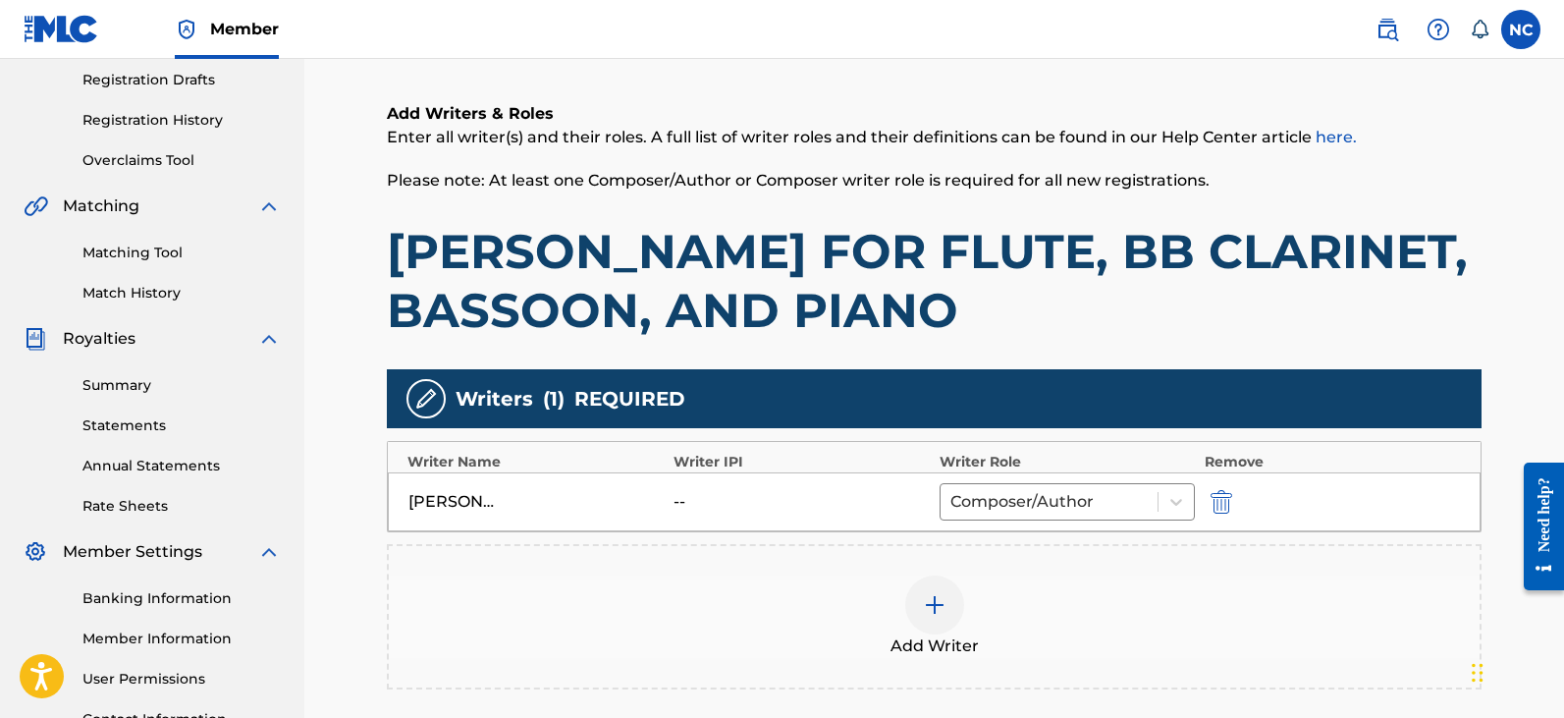
scroll to position [588, 0]
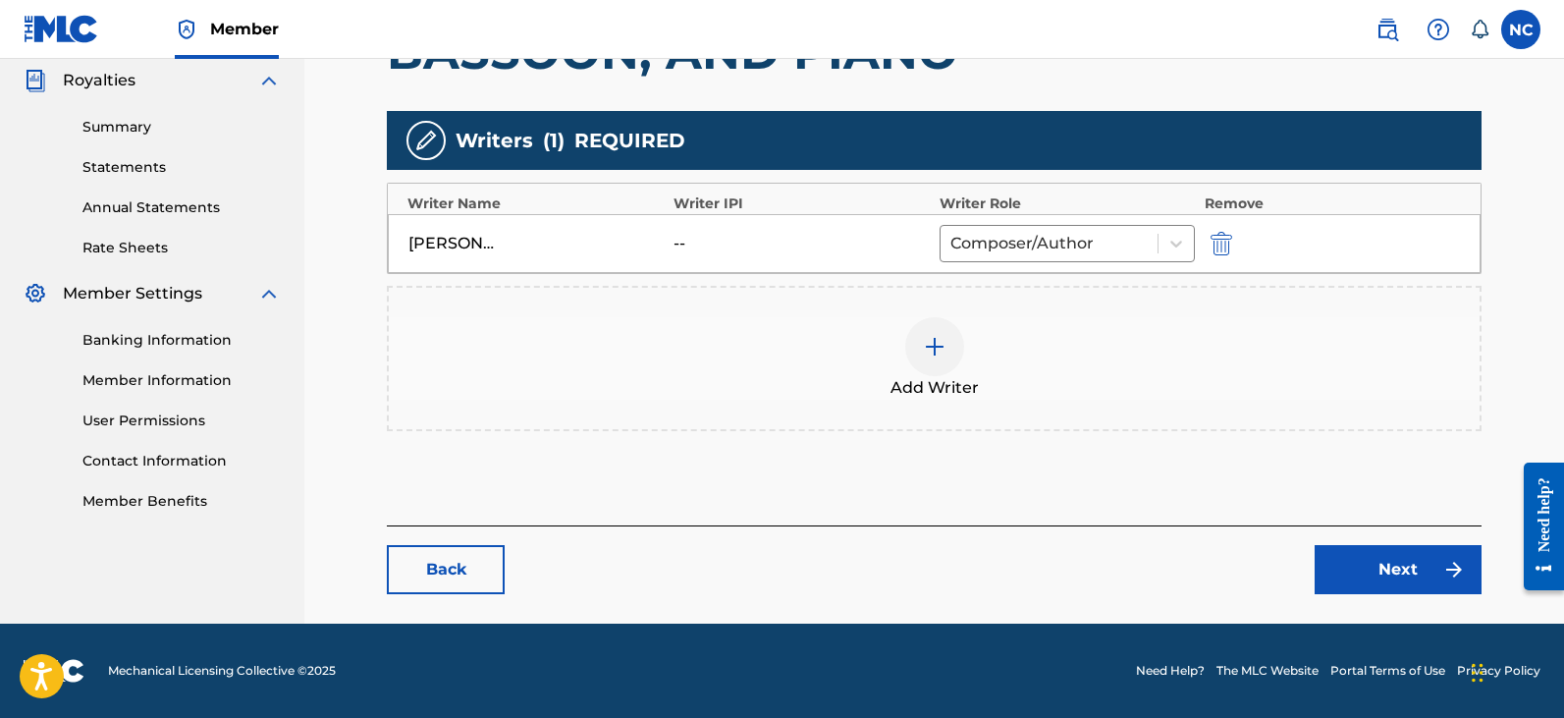
drag, startPoint x: 676, startPoint y: 243, endPoint x: 800, endPoint y: 252, distance: 124.0
click at [676, 244] on div "--" at bounding box center [717, 244] width 88 height 24
click at [1100, 230] on div at bounding box center [1048, 243] width 197 height 27
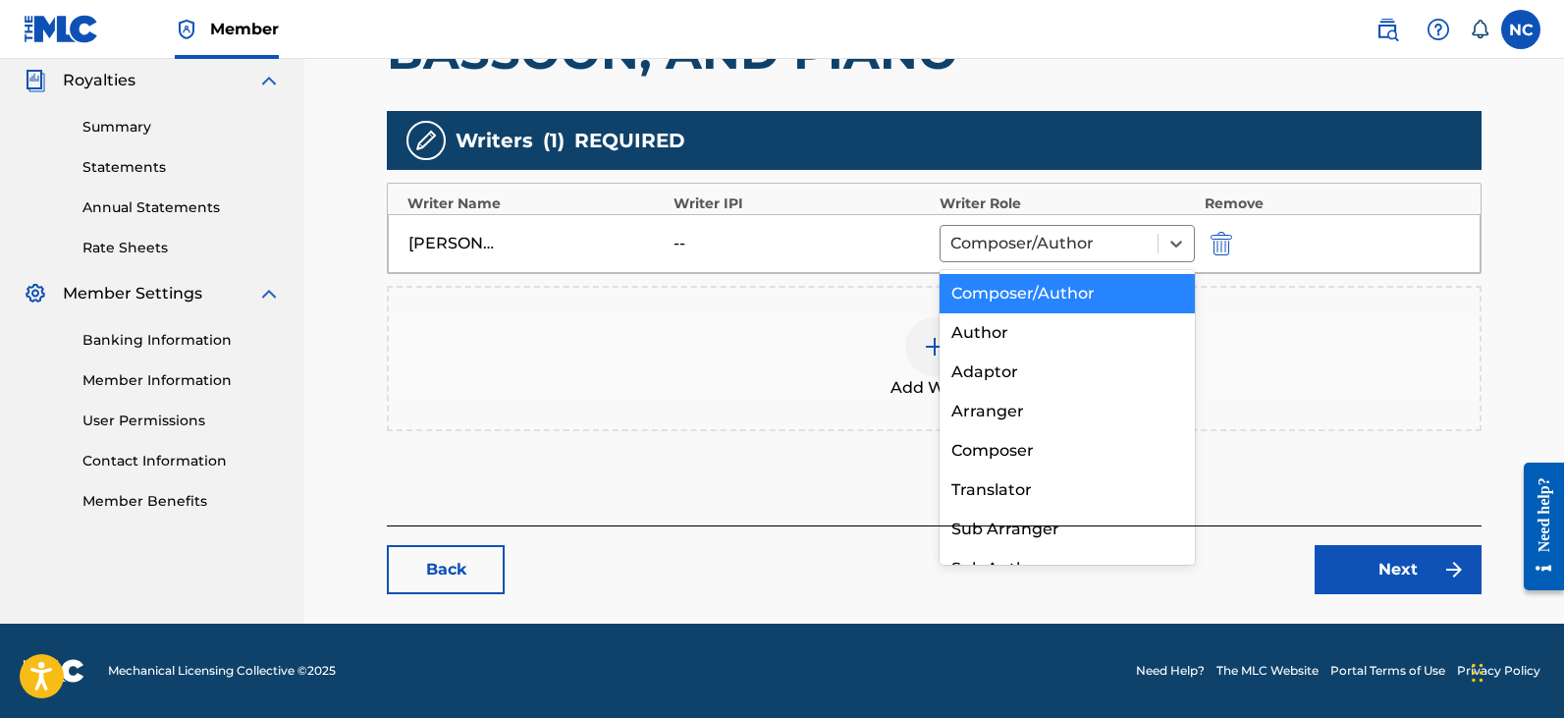
click at [781, 230] on div "NOAH CRIST -- 8 results available. Use Up and Down to choose options, press Ent…" at bounding box center [934, 243] width 1093 height 59
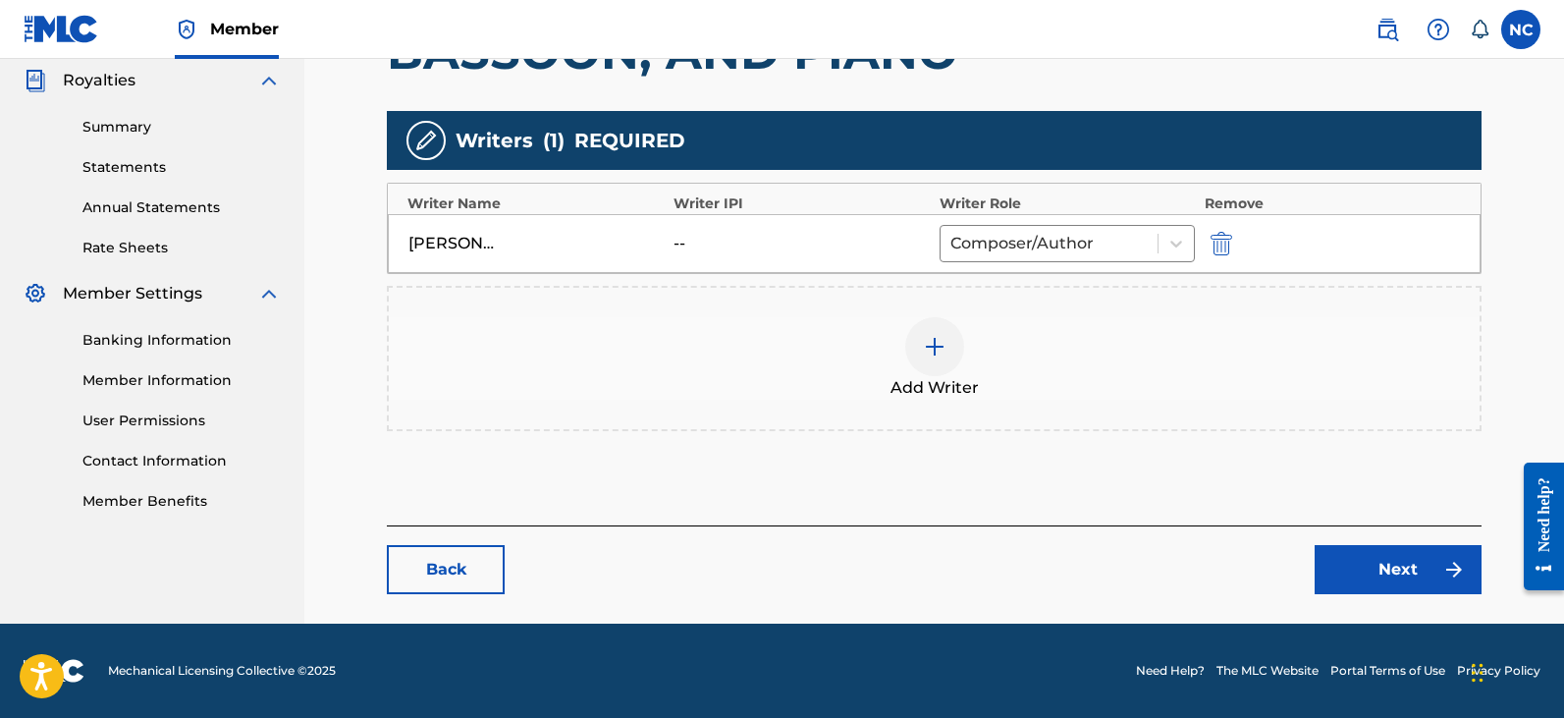
click at [680, 237] on div "--" at bounding box center [717, 244] width 88 height 24
click at [673, 245] on div "--" at bounding box center [717, 244] width 88 height 24
click at [477, 255] on div "NOAH CRIST -- Composer/Author" at bounding box center [934, 243] width 1093 height 59
click at [425, 136] on img at bounding box center [426, 141] width 24 height 24
drag, startPoint x: 553, startPoint y: 127, endPoint x: 568, endPoint y: 135, distance: 18.0
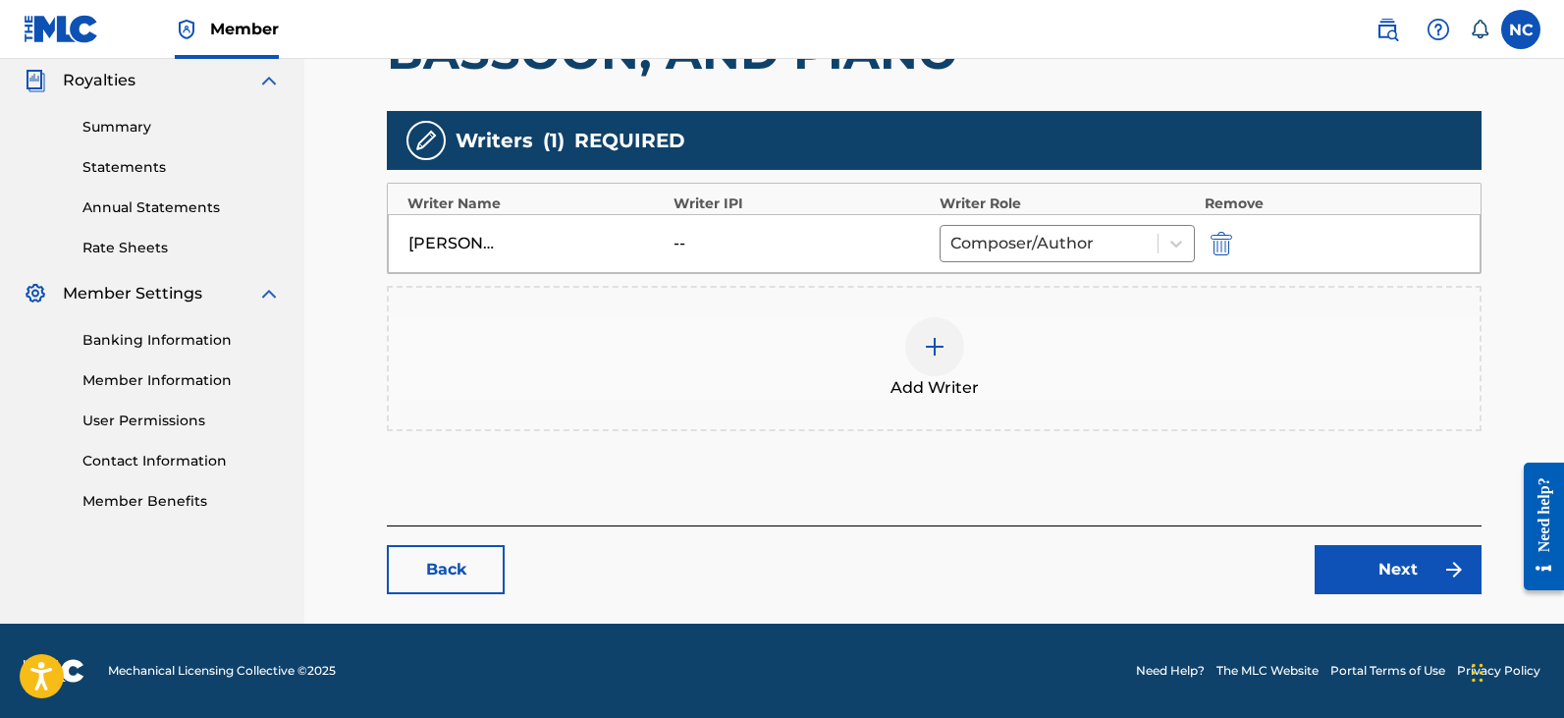
click at [559, 127] on span "( 1 )" at bounding box center [554, 140] width 22 height 29
drag, startPoint x: 580, startPoint y: 142, endPoint x: 605, endPoint y: 151, distance: 26.1
click at [581, 142] on span "REQUIRED" at bounding box center [629, 140] width 111 height 29
click at [678, 241] on div "--" at bounding box center [717, 244] width 88 height 24
click at [681, 241] on div "--" at bounding box center [717, 244] width 88 height 24
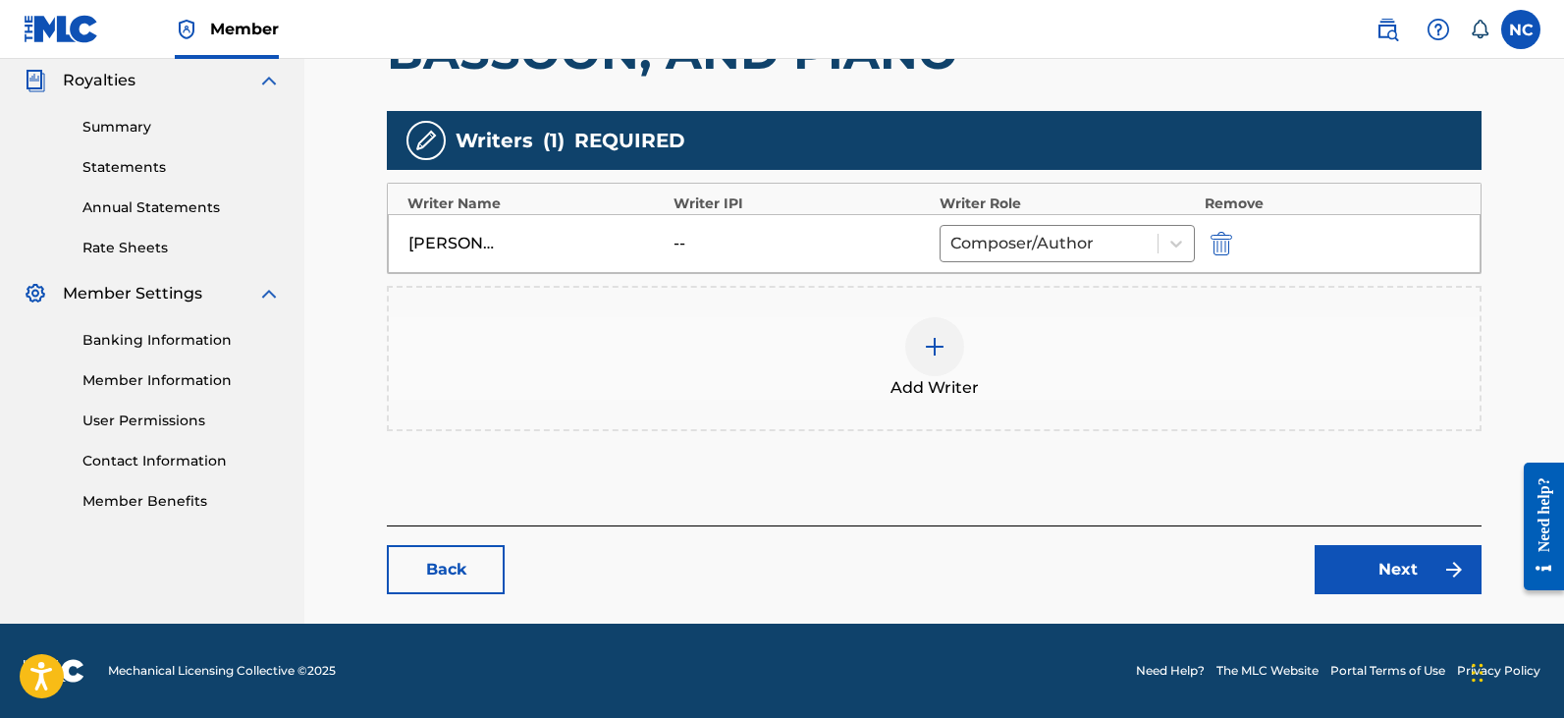
click at [681, 241] on div "--" at bounding box center [717, 244] width 88 height 24
click at [938, 338] on img at bounding box center [935, 347] width 24 height 24
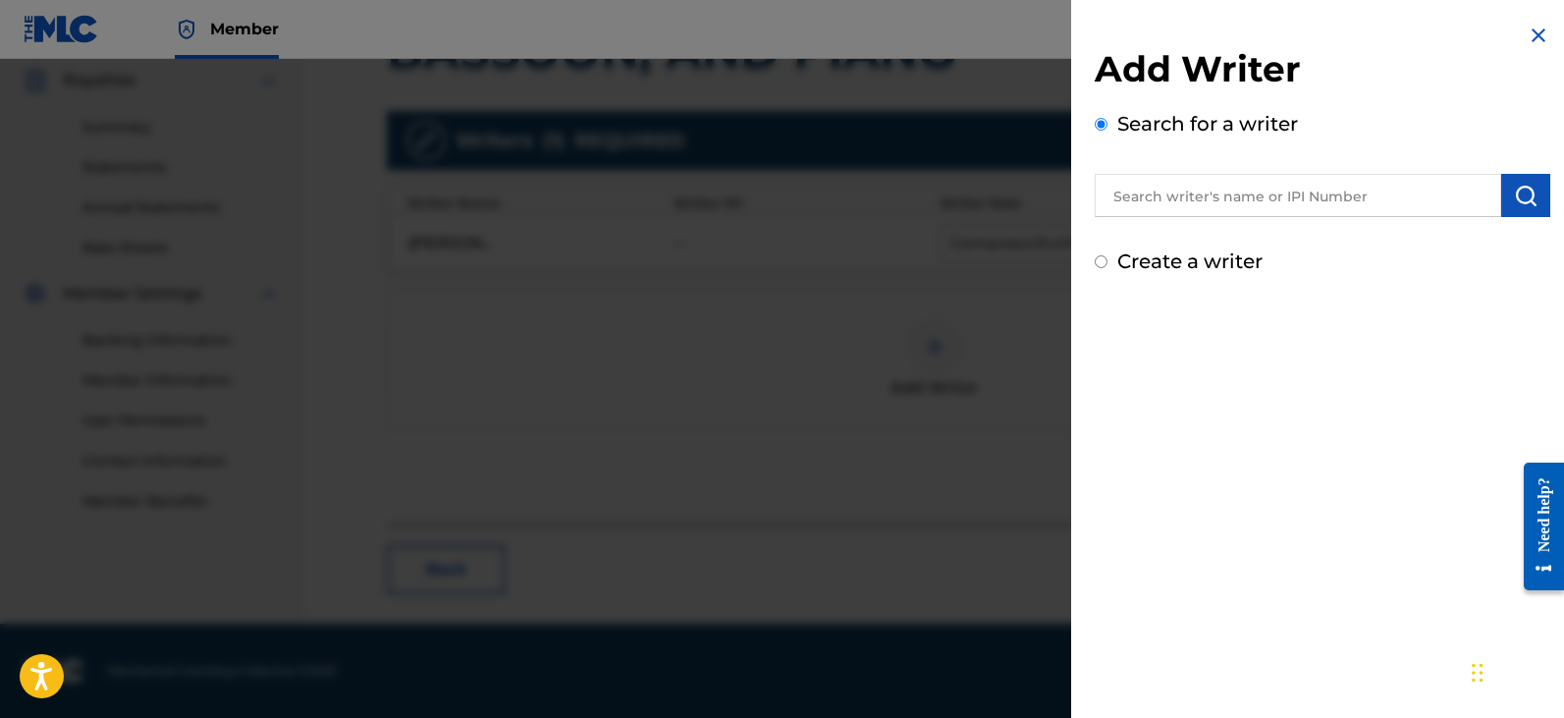
click at [1206, 214] on input "text" at bounding box center [1298, 195] width 406 height 43
paste input "01306681558"
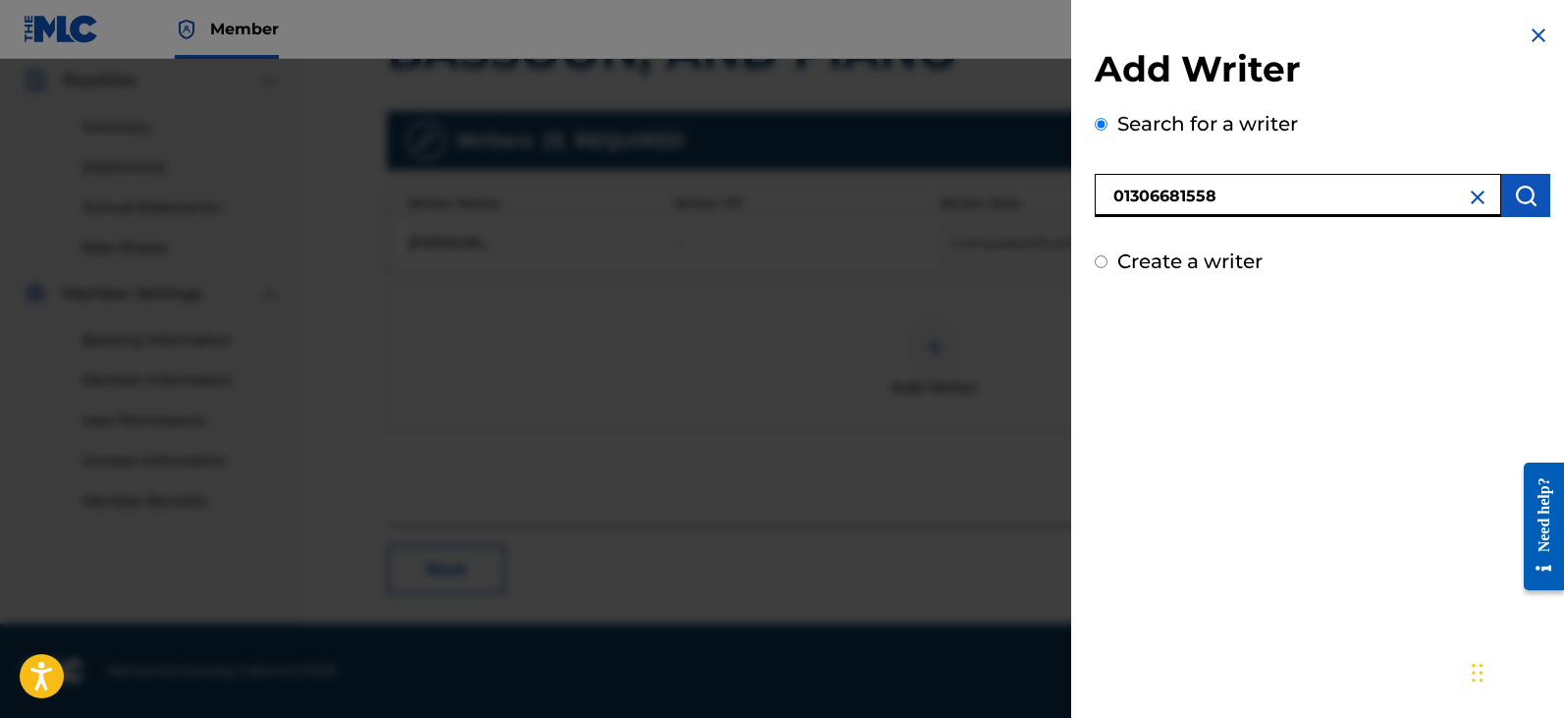
type input "01306681558"
click at [1503, 203] on button "submit" at bounding box center [1525, 195] width 49 height 43
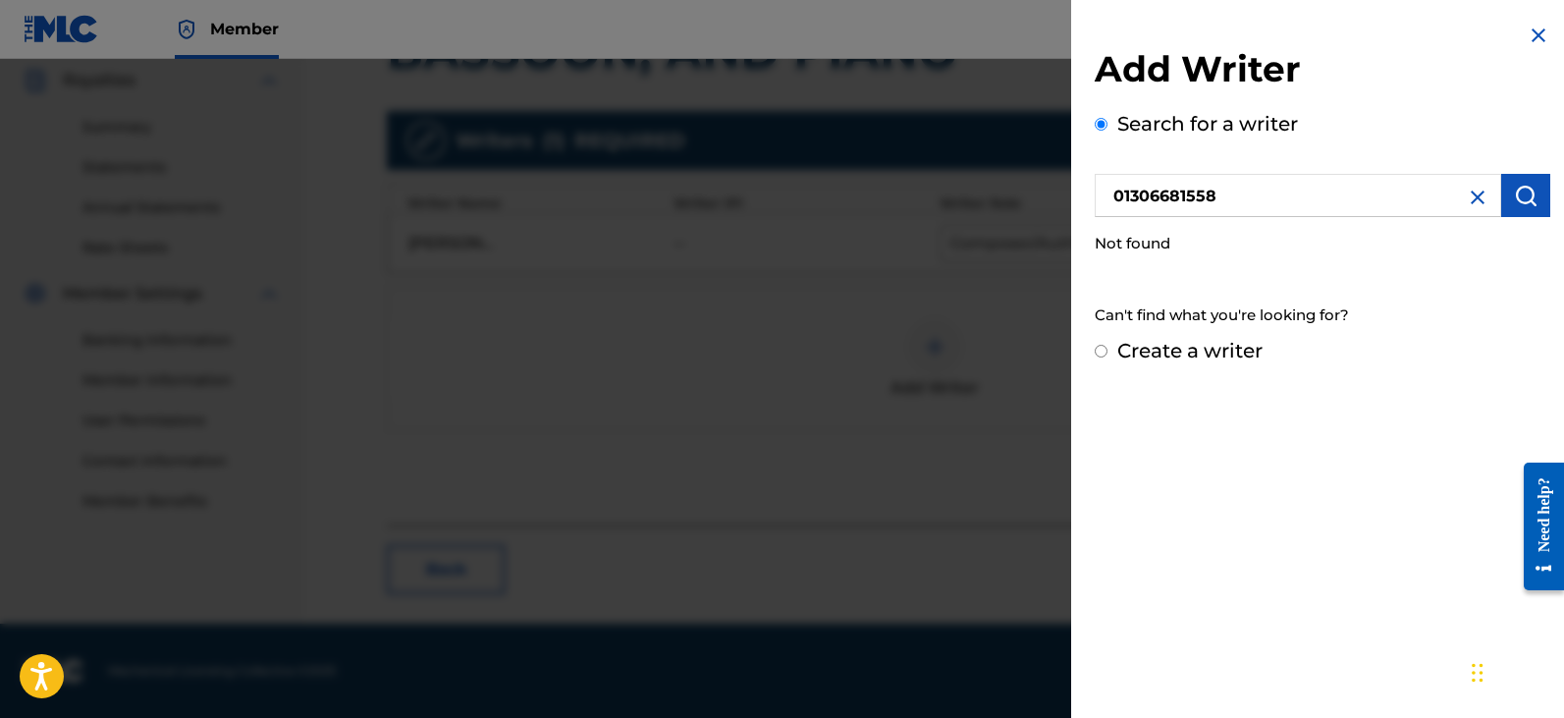
click at [1476, 205] on img at bounding box center [1478, 198] width 24 height 24
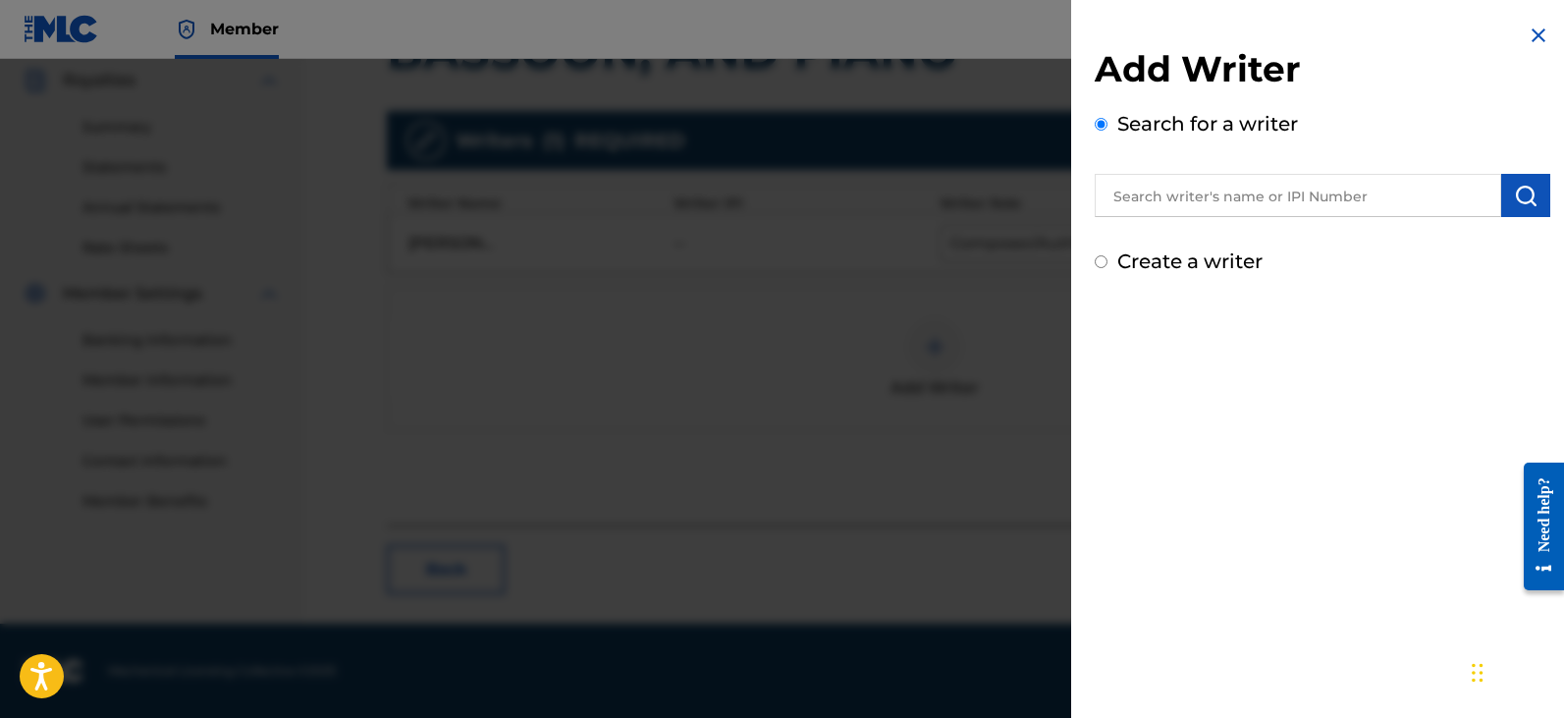
click at [1168, 259] on label "Create a writer" at bounding box center [1189, 261] width 145 height 24
radio input "true"
click at [1107, 259] on input "Create a writer" at bounding box center [1101, 261] width 13 height 13
radio input "false"
radio input "true"
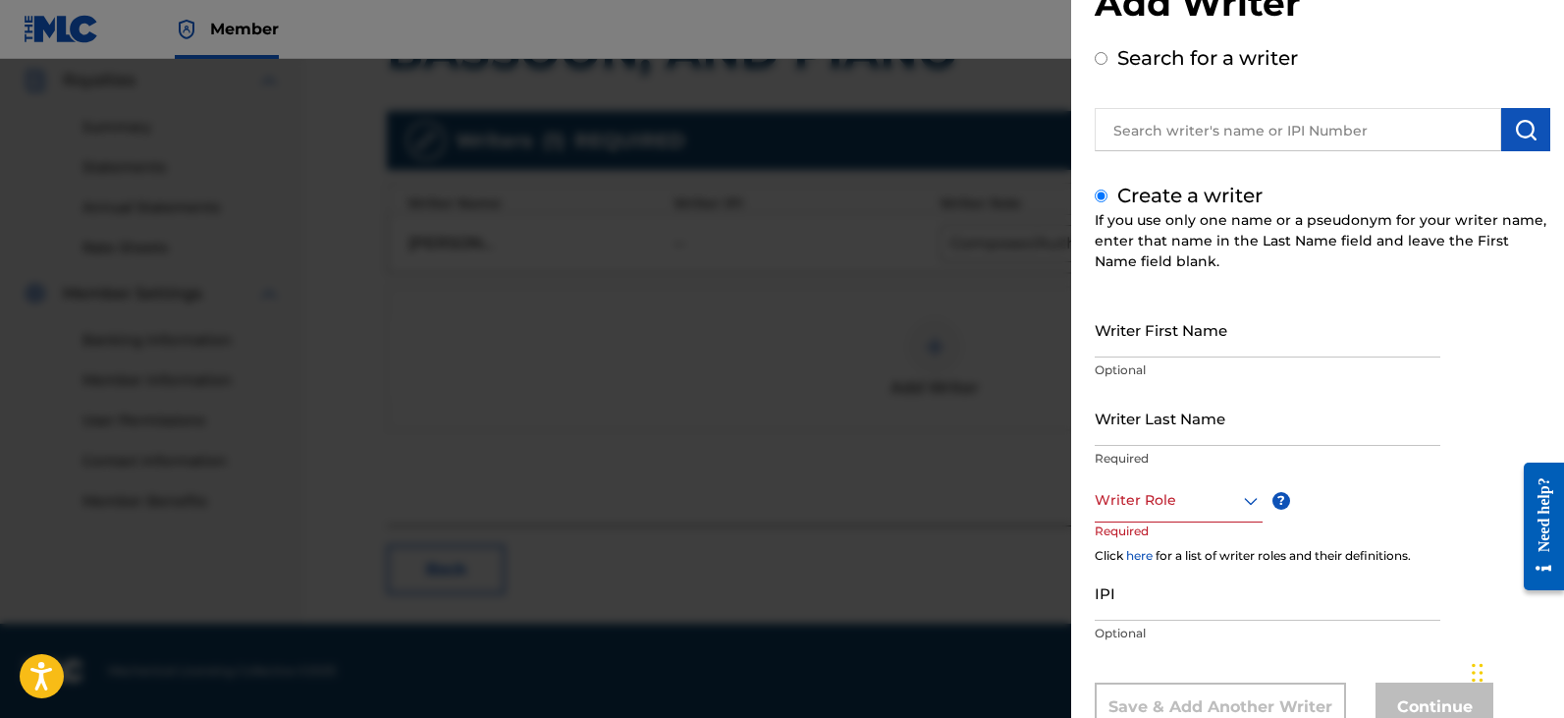
scroll to position [133, 0]
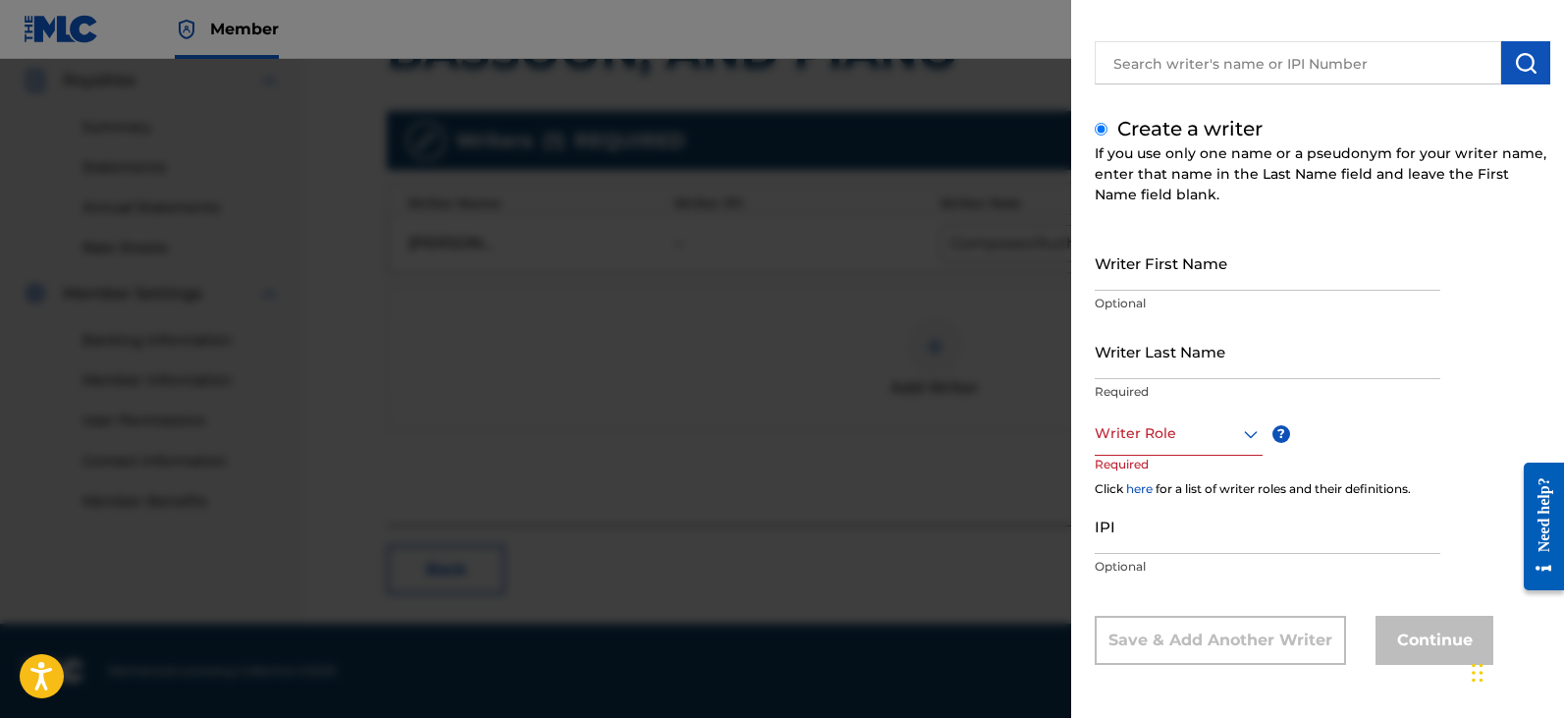
click at [1146, 543] on input "IPI" at bounding box center [1268, 526] width 346 height 56
paste input "01306681558"
type input "01306681558"
click at [1142, 256] on input "Writer First Name" at bounding box center [1268, 263] width 346 height 56
type input "[PERSON_NAME]"
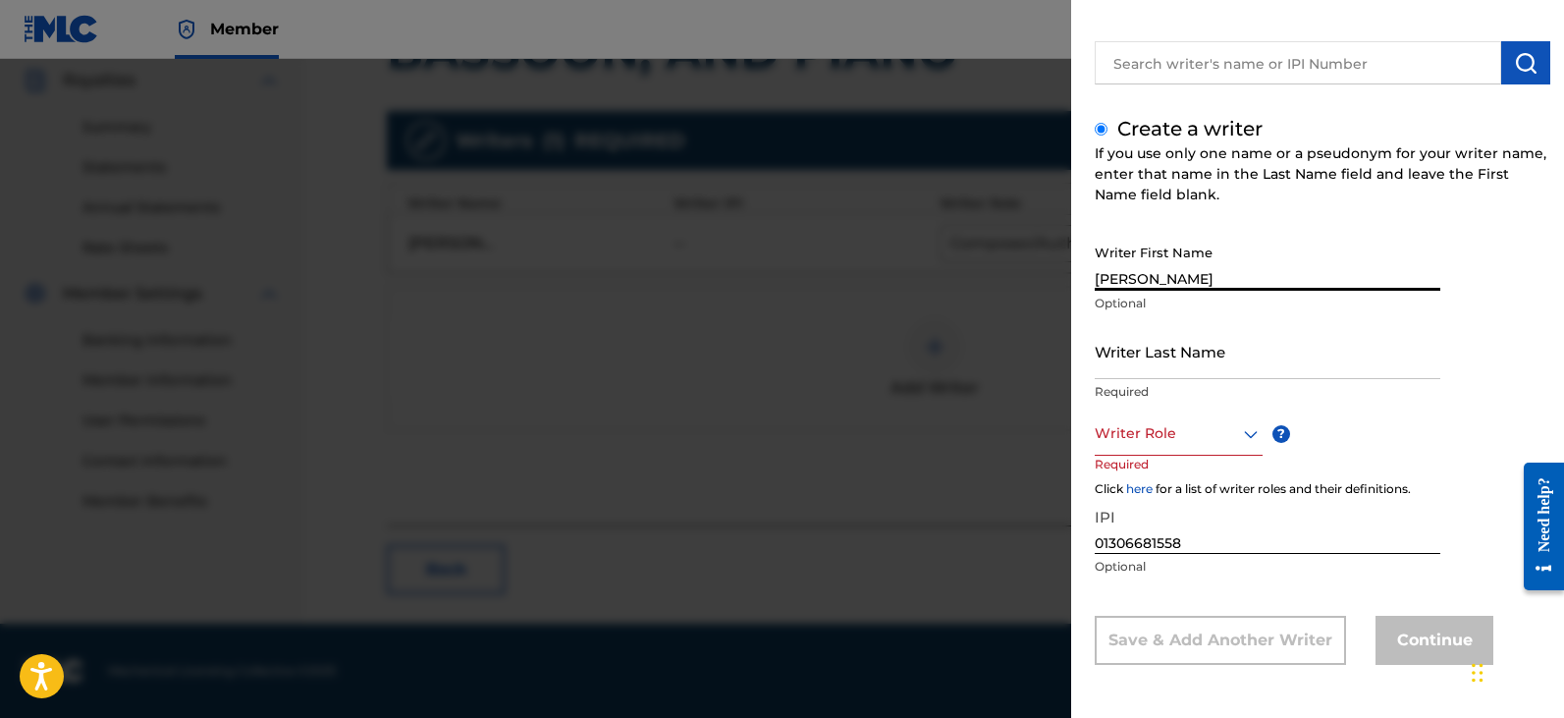
type input "[PERSON_NAME]"
click at [1203, 166] on div "If you use only one name or a pseudonym for your writer name, enter that name i…" at bounding box center [1323, 174] width 456 height 62
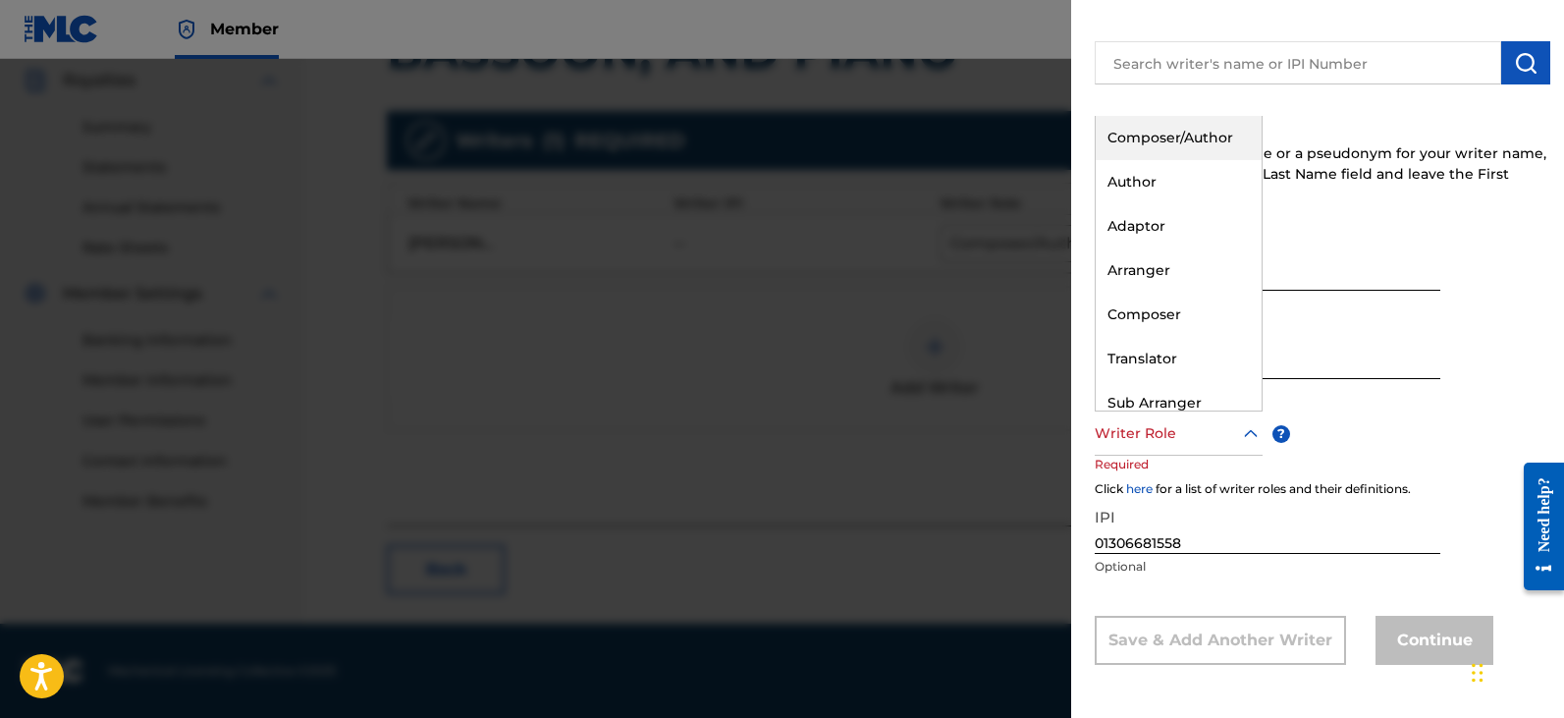
click at [1185, 441] on div at bounding box center [1179, 433] width 168 height 25
click at [1153, 136] on div "Composer/Author" at bounding box center [1179, 138] width 166 height 44
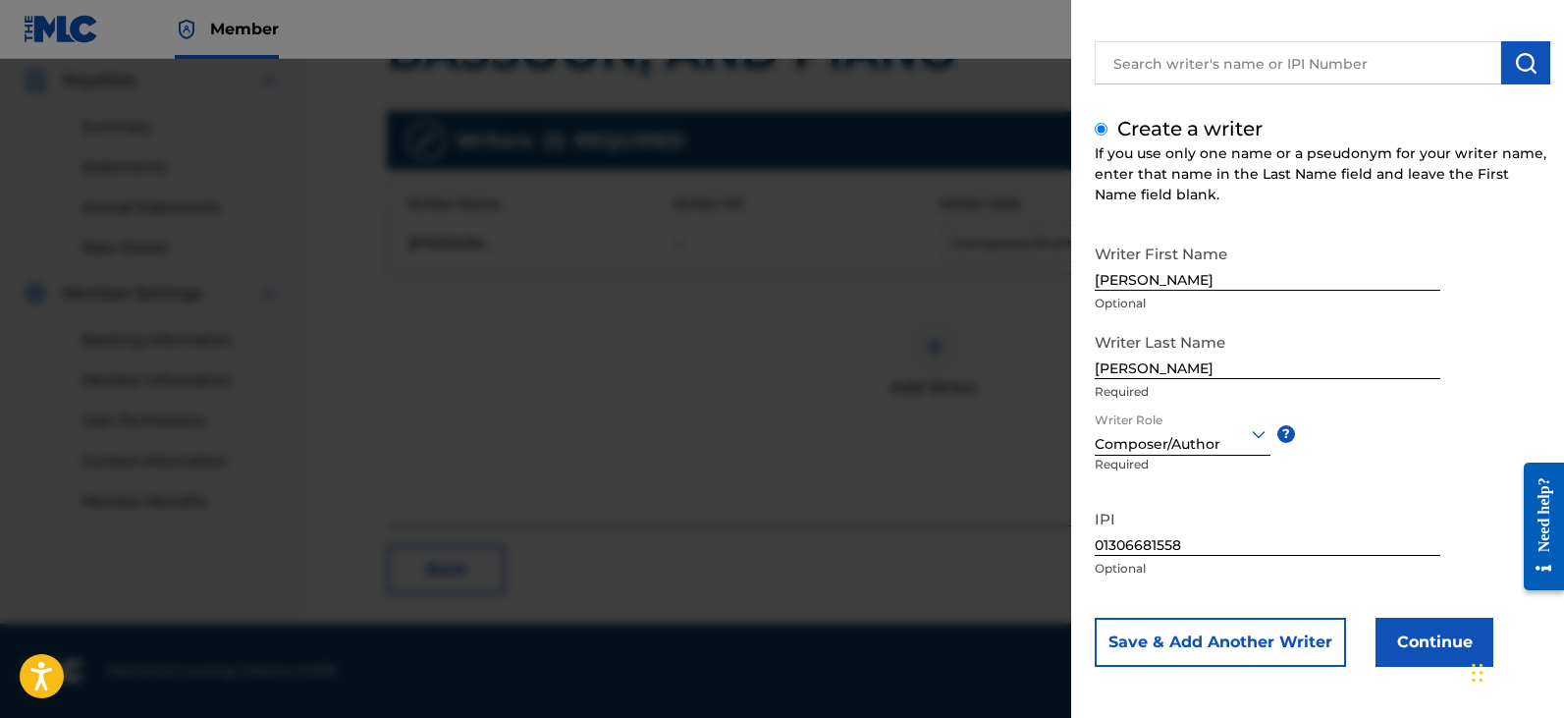
click at [1416, 644] on button "Continue" at bounding box center [1434, 641] width 118 height 49
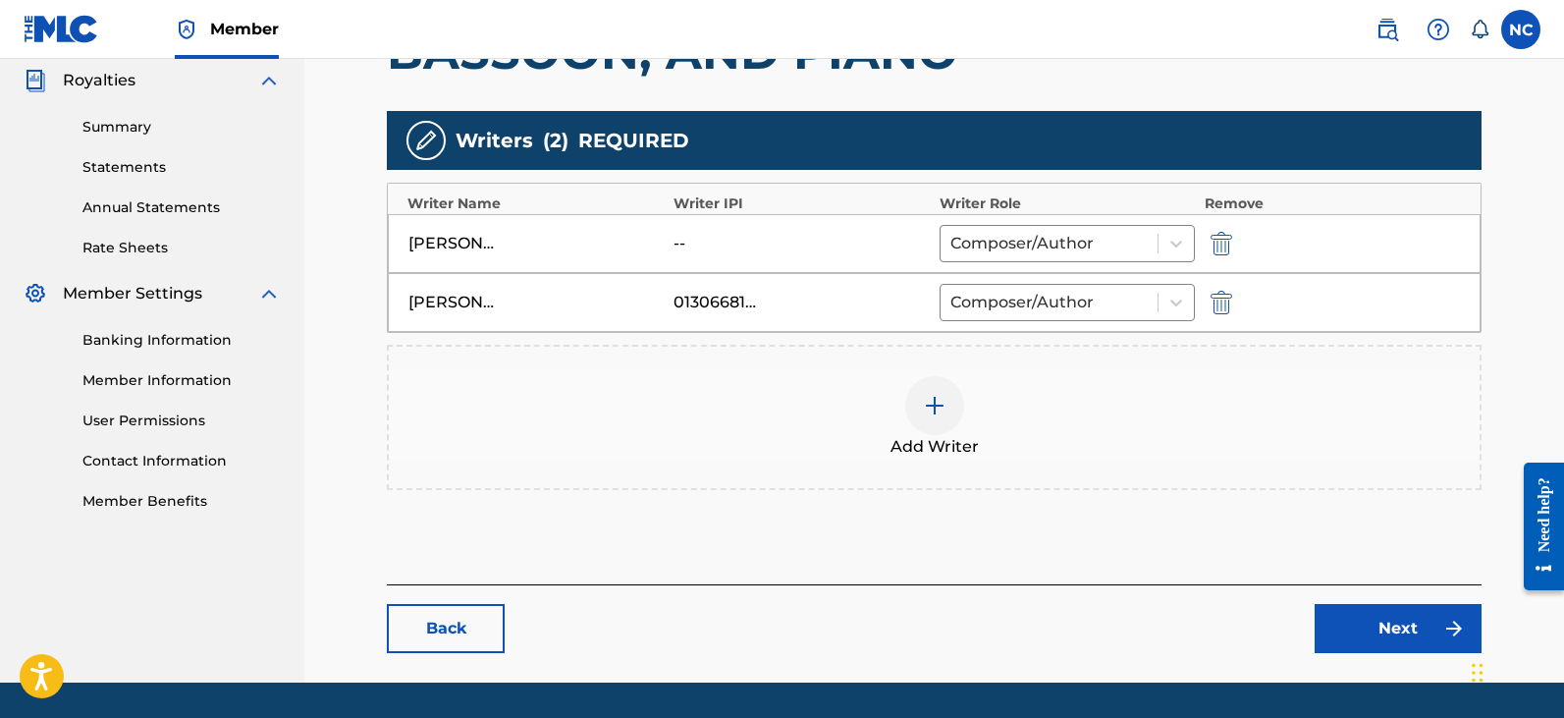
click at [1237, 243] on div at bounding box center [1249, 243] width 88 height 23
click at [1222, 244] on img "submit" at bounding box center [1221, 244] width 22 height 24
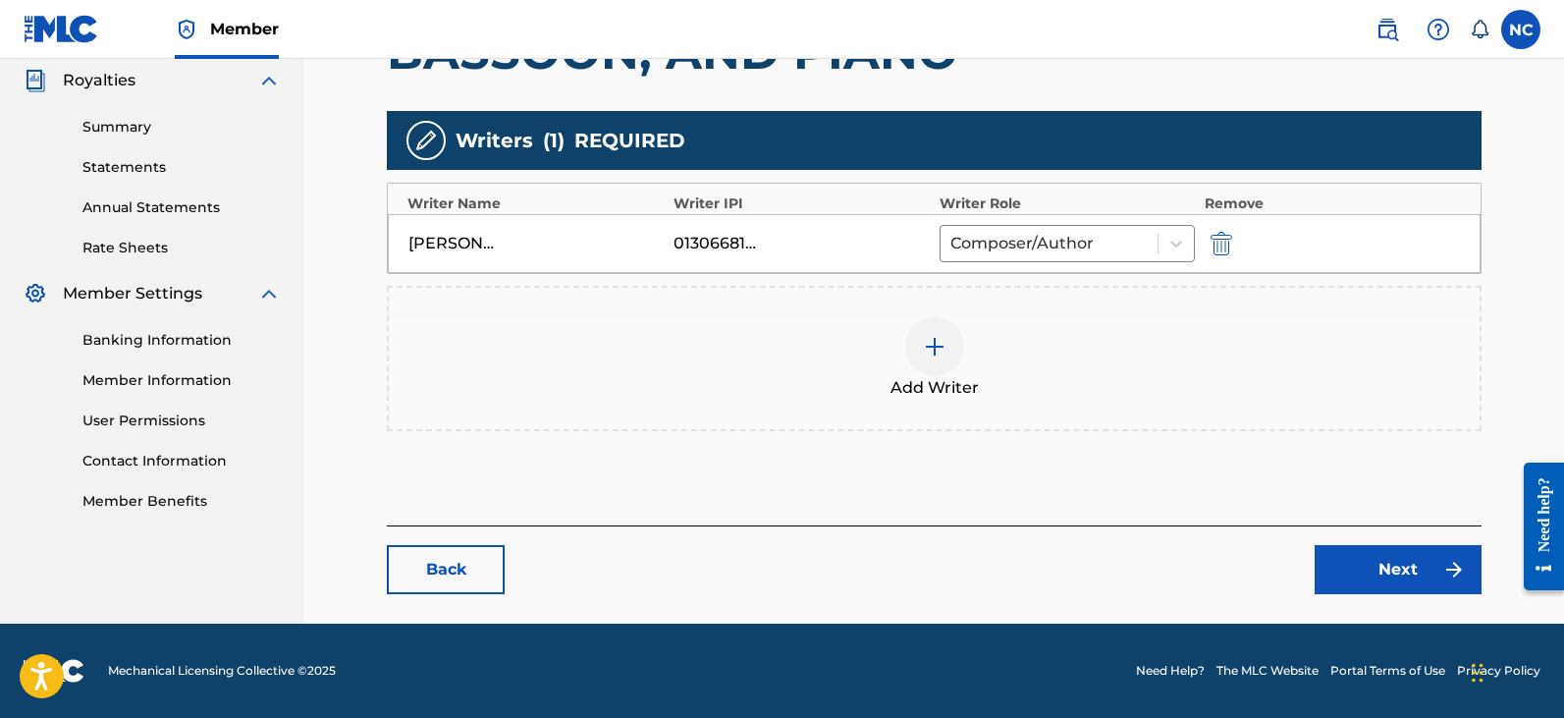
click at [1363, 582] on link "Next" at bounding box center [1397, 569] width 167 height 49
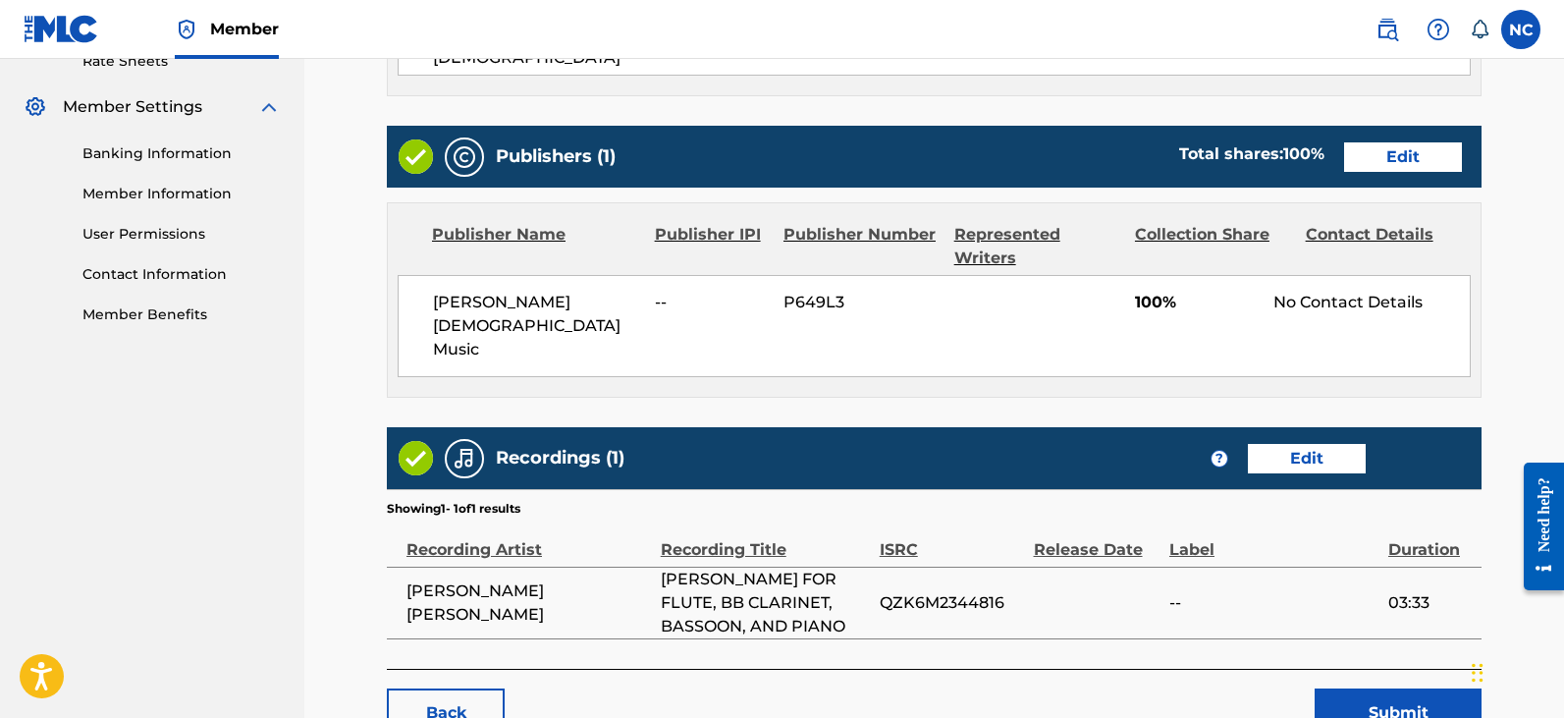
scroll to position [861, 0]
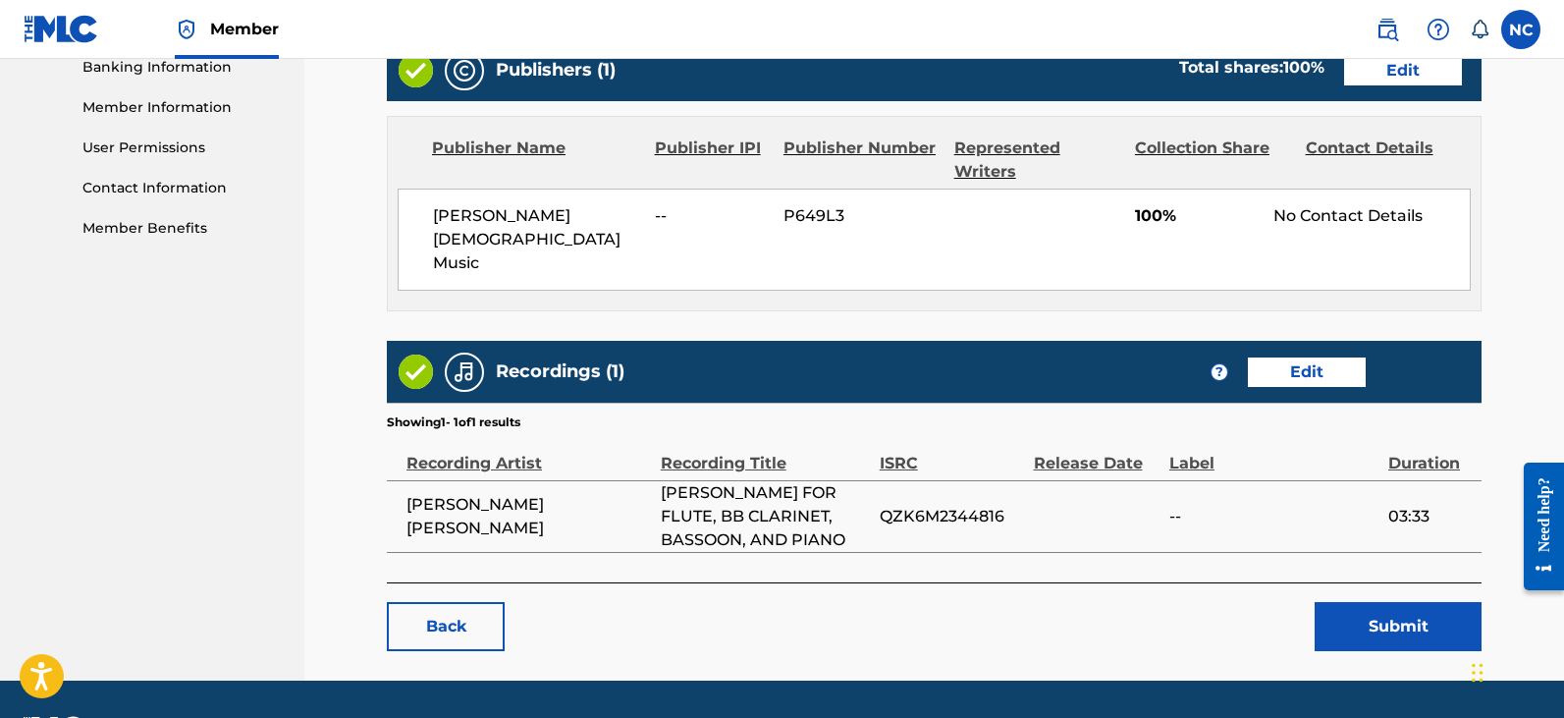
click at [1292, 357] on link "Edit" at bounding box center [1307, 371] width 118 height 29
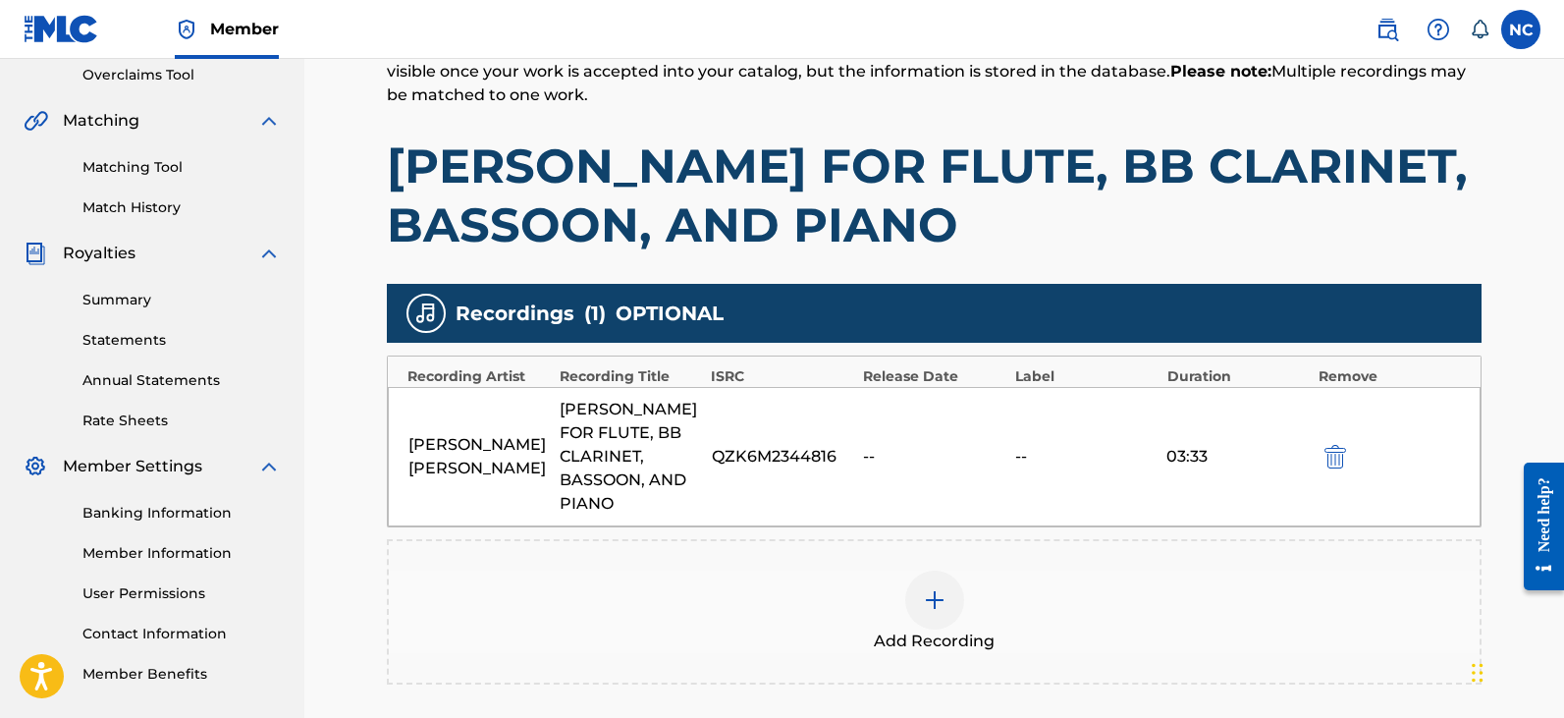
scroll to position [637, 0]
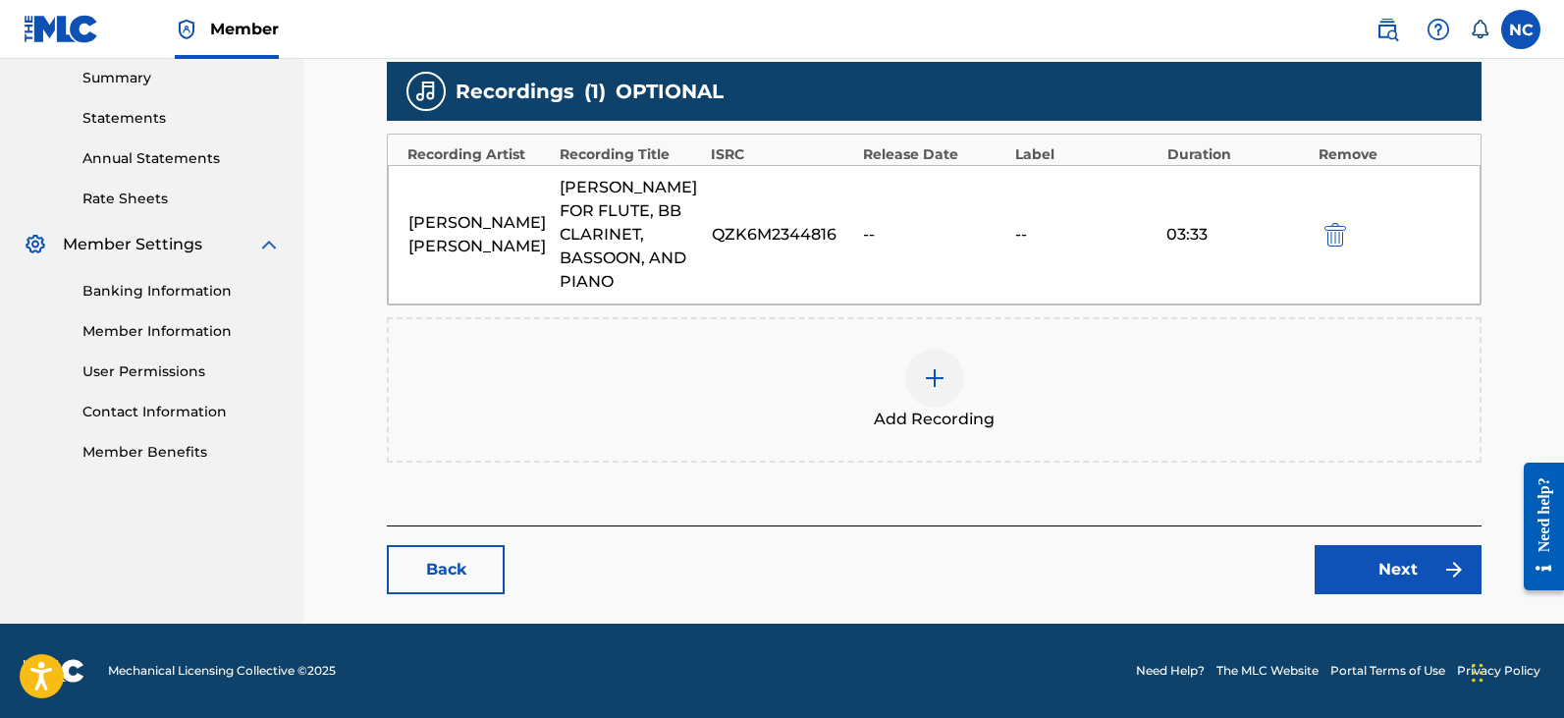
click at [885, 227] on div "--" at bounding box center [933, 235] width 141 height 24
click at [839, 248] on div "Noah Ethan Crist GM WALTZ FOR FLUTE, BB CLARINET, BASSOON, AND PIANO QZK6M23448…" at bounding box center [934, 234] width 1093 height 139
click at [591, 248] on div "[PERSON_NAME] FOR FLUTE, BB CLARINET, BASSOON, AND PIANO" at bounding box center [630, 235] width 141 height 118
click at [447, 220] on div "Noah Ethan Crist GM WALTZ FOR FLUTE, BB CLARINET, BASSOON, AND PIANO QZK6M23448…" at bounding box center [934, 234] width 1093 height 139
click at [1385, 569] on link "Next" at bounding box center [1397, 569] width 167 height 49
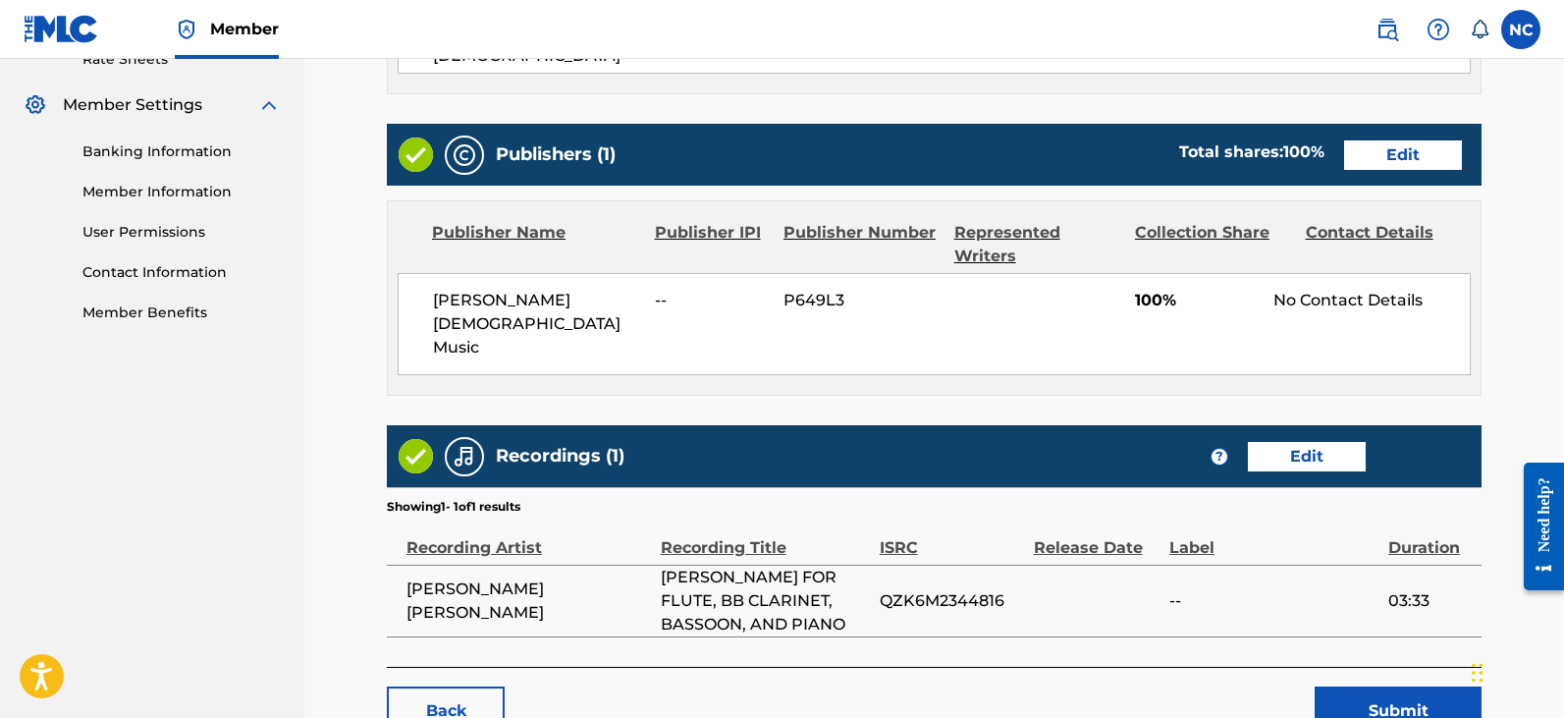
scroll to position [861, 0]
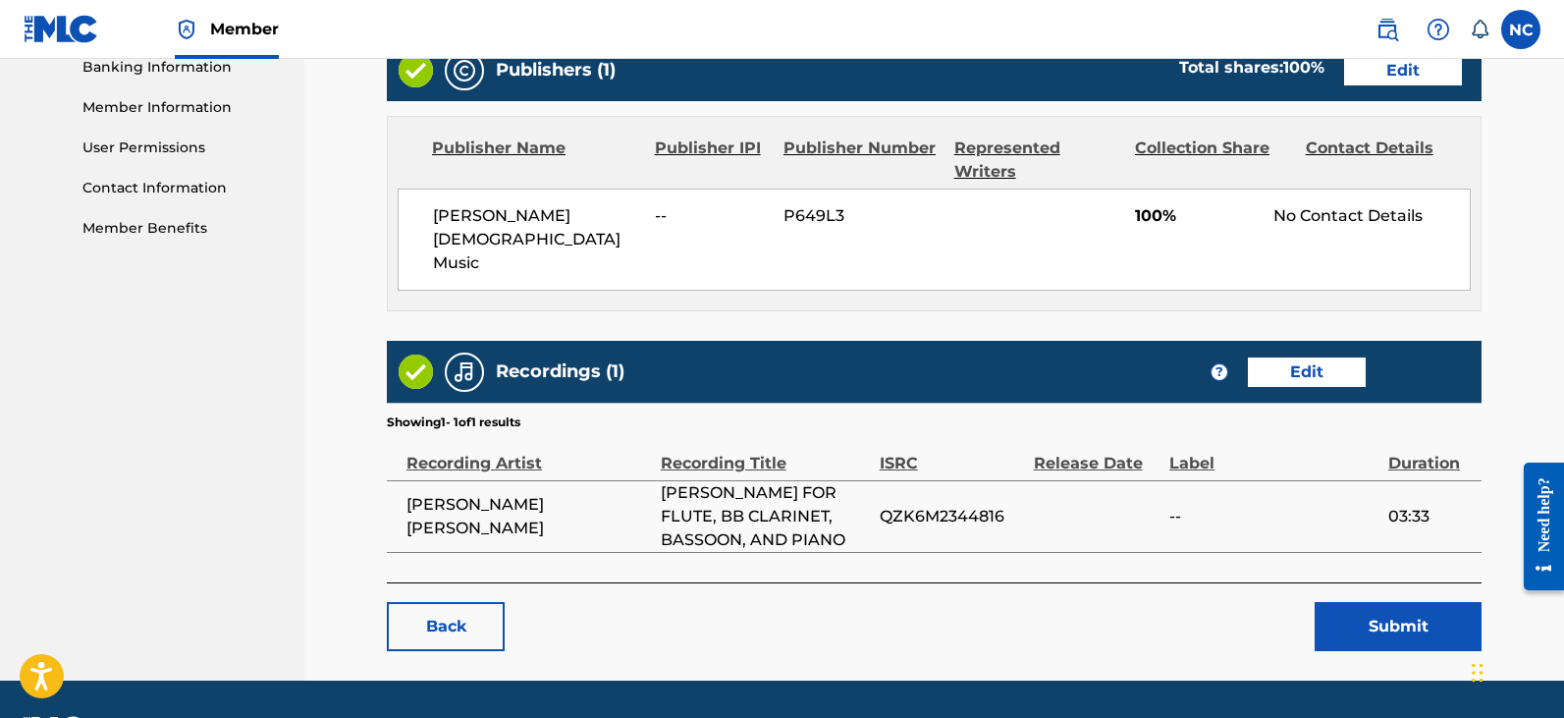
click at [1381, 602] on button "Submit" at bounding box center [1397, 626] width 167 height 49
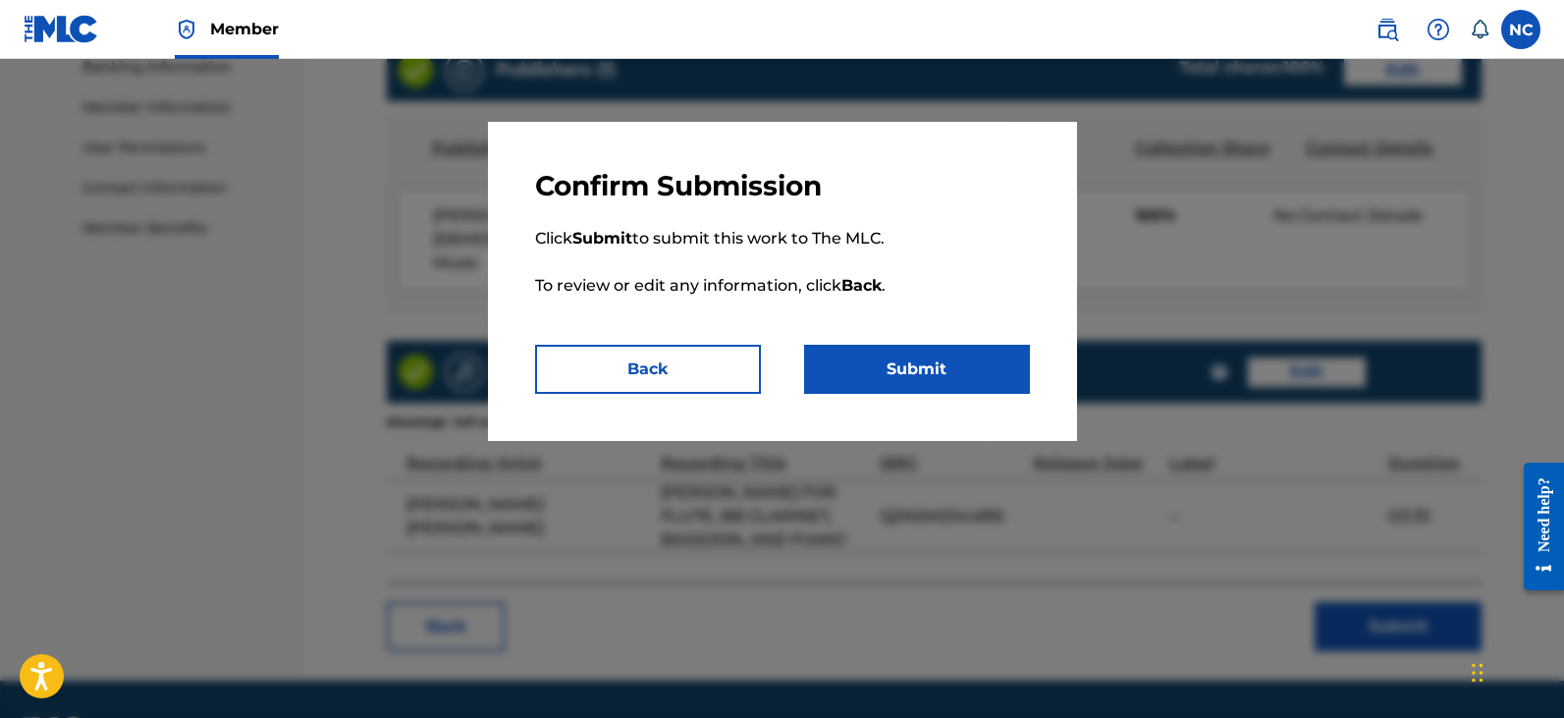
click at [869, 357] on button "Submit" at bounding box center [917, 369] width 226 height 49
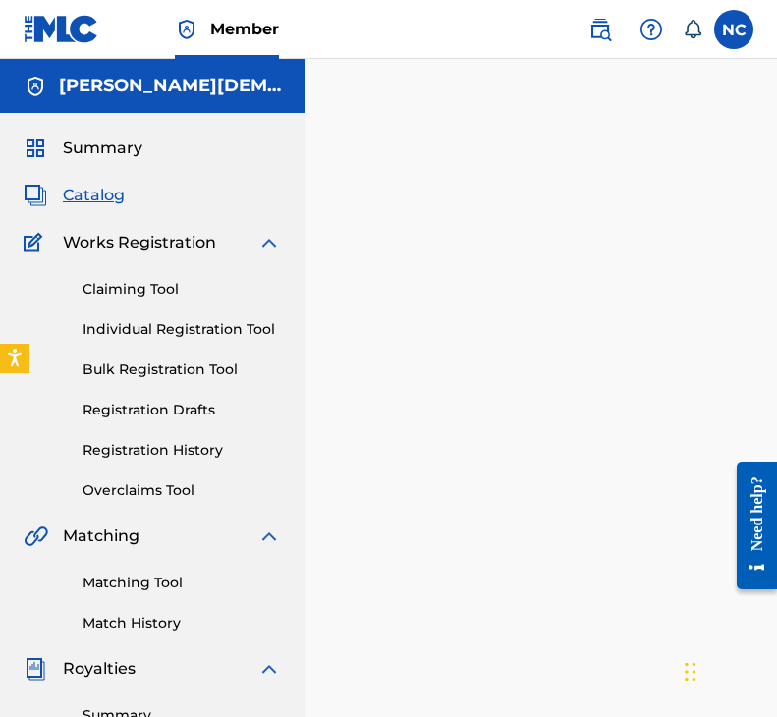
click at [133, 361] on link "Bulk Registration Tool" at bounding box center [181, 369] width 198 height 21
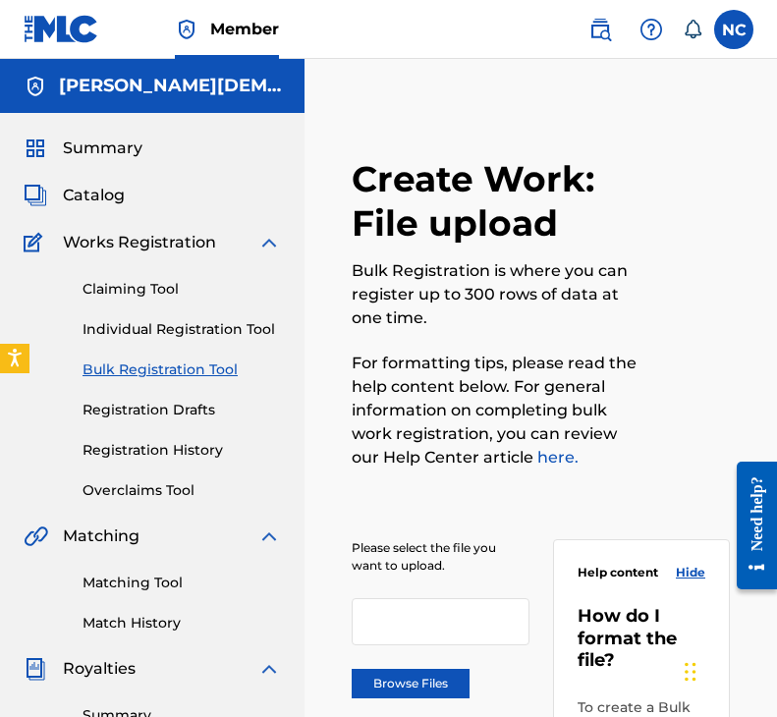
click at [122, 82] on h5 "[PERSON_NAME][DEMOGRAPHIC_DATA] Music" at bounding box center [170, 86] width 222 height 23
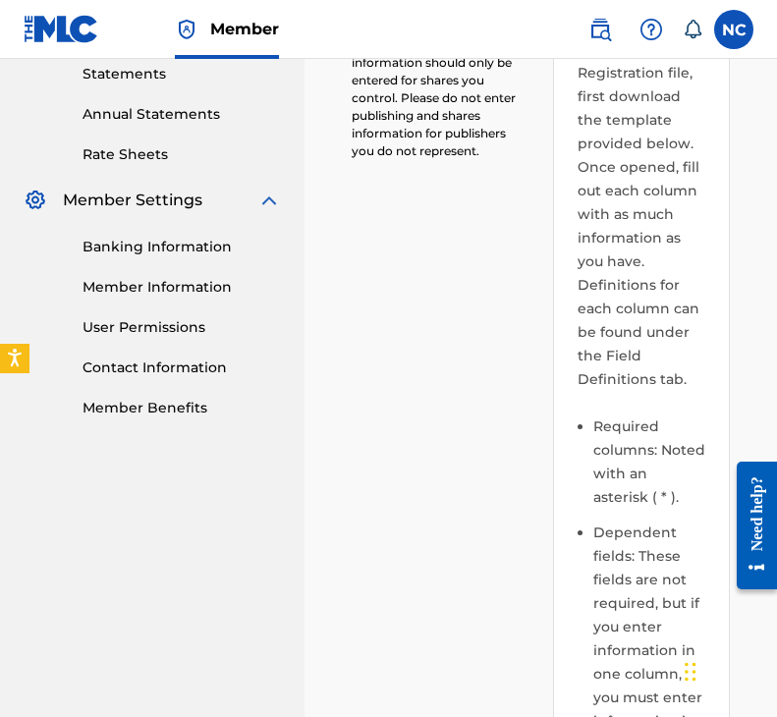
scroll to position [687, 0]
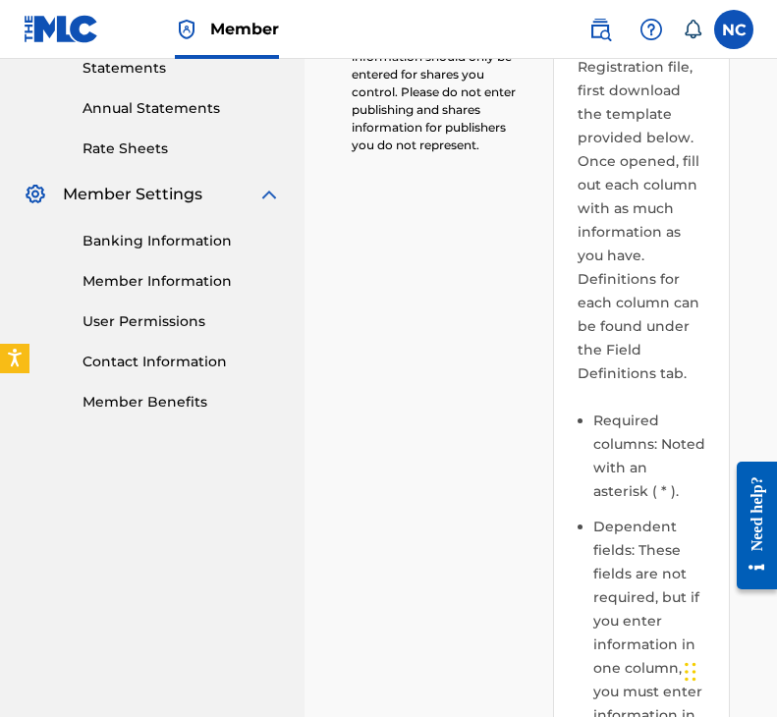
click at [729, 24] on label at bounding box center [733, 29] width 39 height 39
click at [733, 29] on input "NC Noah Crist noahcristmusic@gmail.com Notification Preferences Profile Log out" at bounding box center [733, 29] width 0 height 0
click at [729, 24] on div "NC NC Noah Crist noahcristmusic@gmail.com Notification Preferences Profile Log …" at bounding box center [733, 29] width 39 height 39
click at [181, 278] on link "Member Information" at bounding box center [181, 281] width 198 height 21
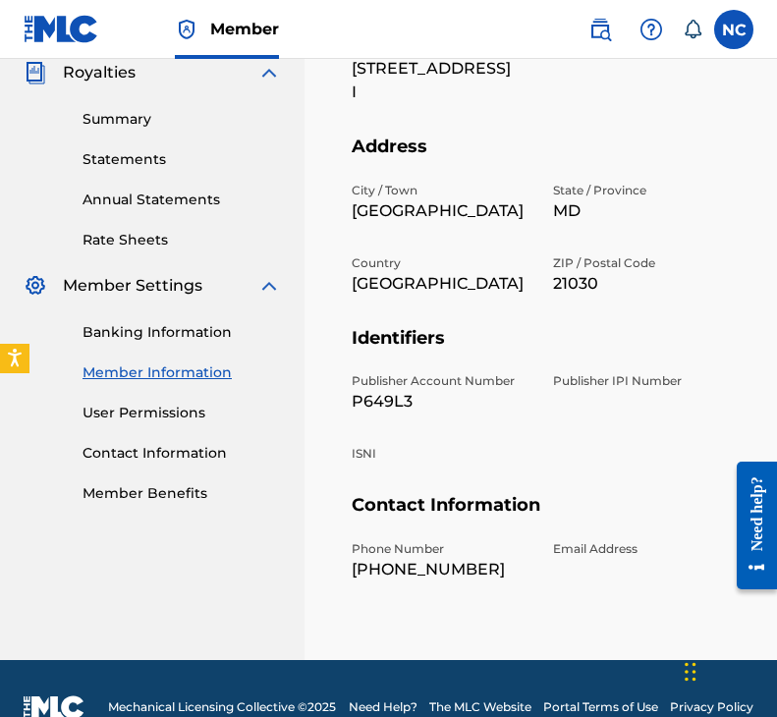
scroll to position [610, 0]
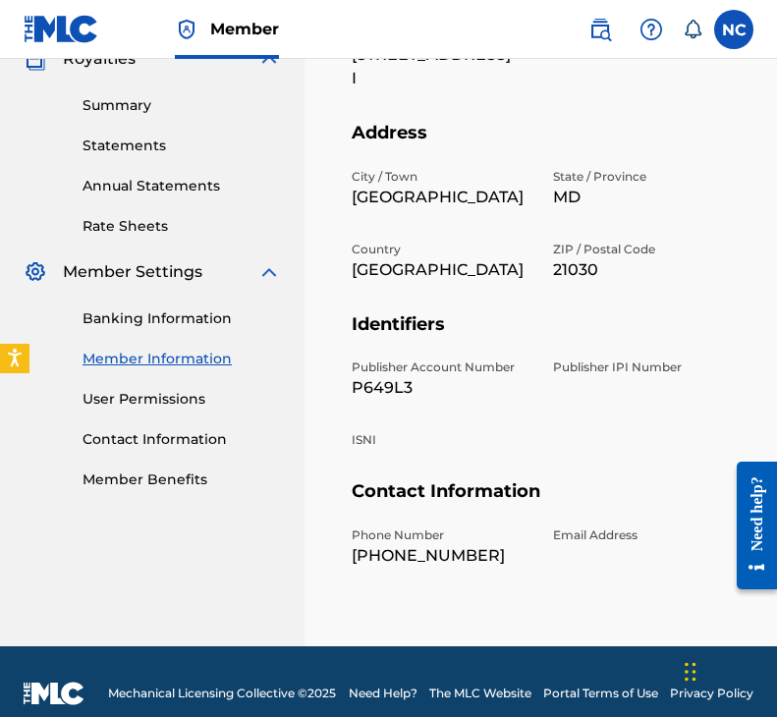
click at [393, 376] on p "P649L3" at bounding box center [440, 388] width 178 height 24
click at [626, 369] on div "Publisher IPI Number" at bounding box center [642, 378] width 178 height 41
click at [385, 358] on p "Publisher Account Number" at bounding box center [440, 367] width 178 height 18
click at [382, 376] on p "P649L3" at bounding box center [440, 388] width 178 height 24
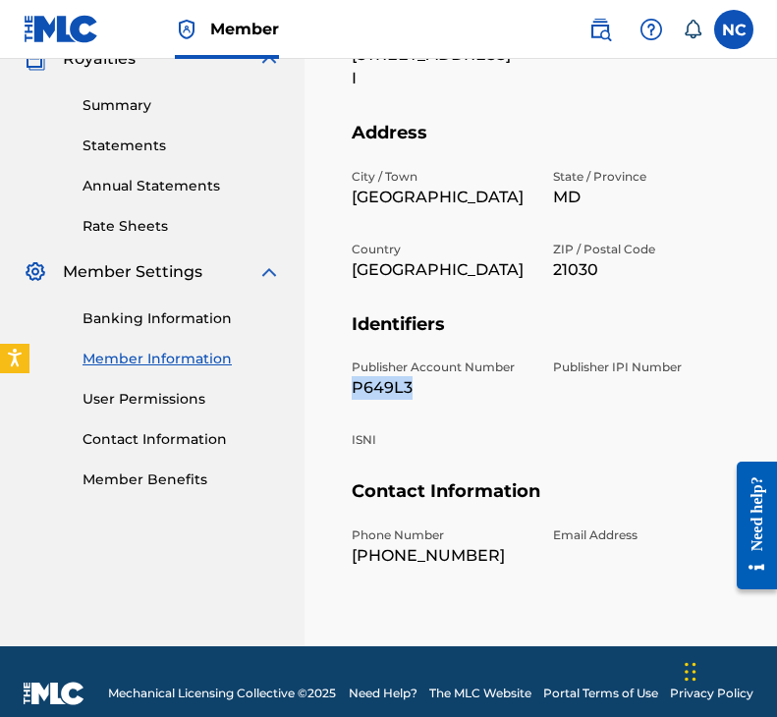
click at [382, 376] on p "P649L3" at bounding box center [440, 388] width 178 height 24
copy p "P649L3"
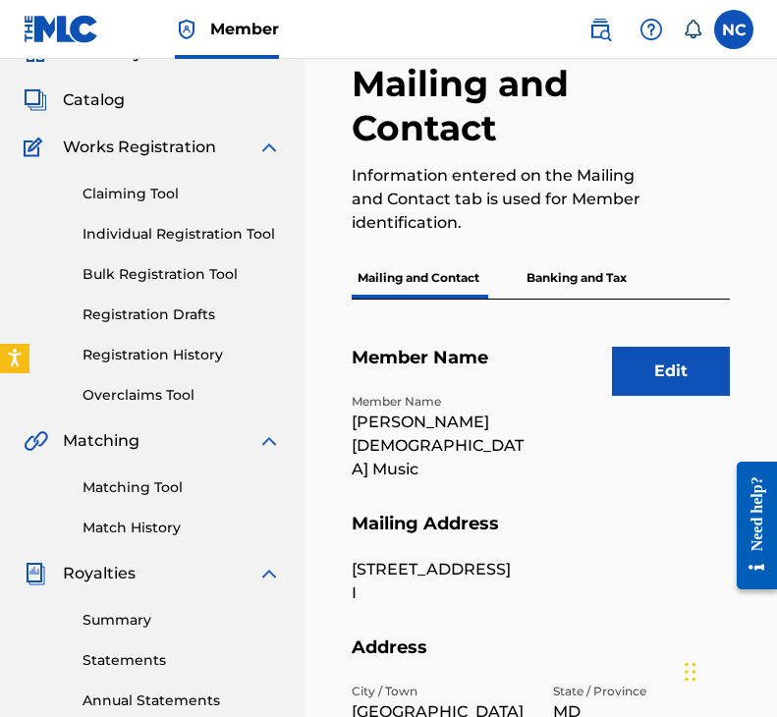
scroll to position [0, 0]
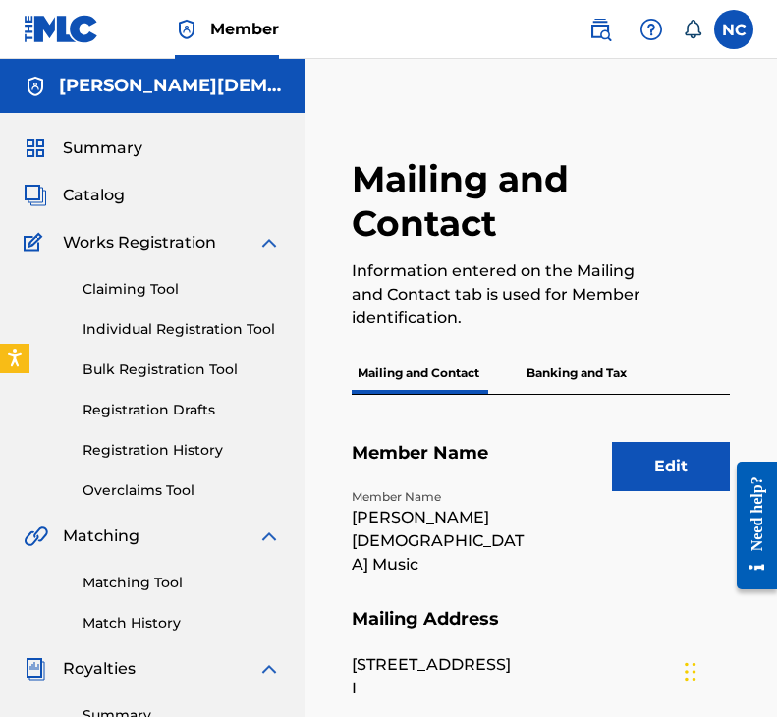
click at [133, 337] on link "Individual Registration Tool" at bounding box center [181, 329] width 198 height 21
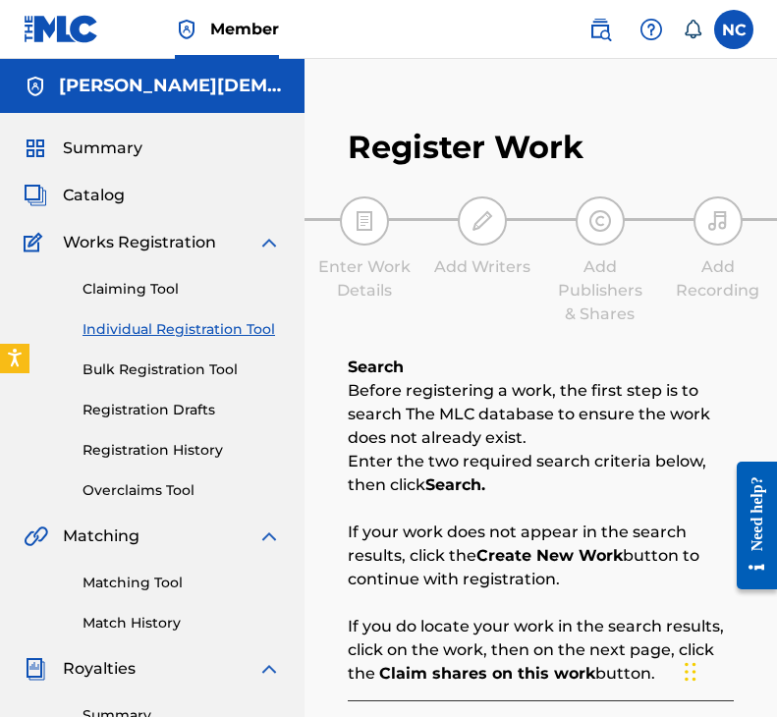
click at [125, 290] on link "Claiming Tool" at bounding box center [181, 289] width 198 height 21
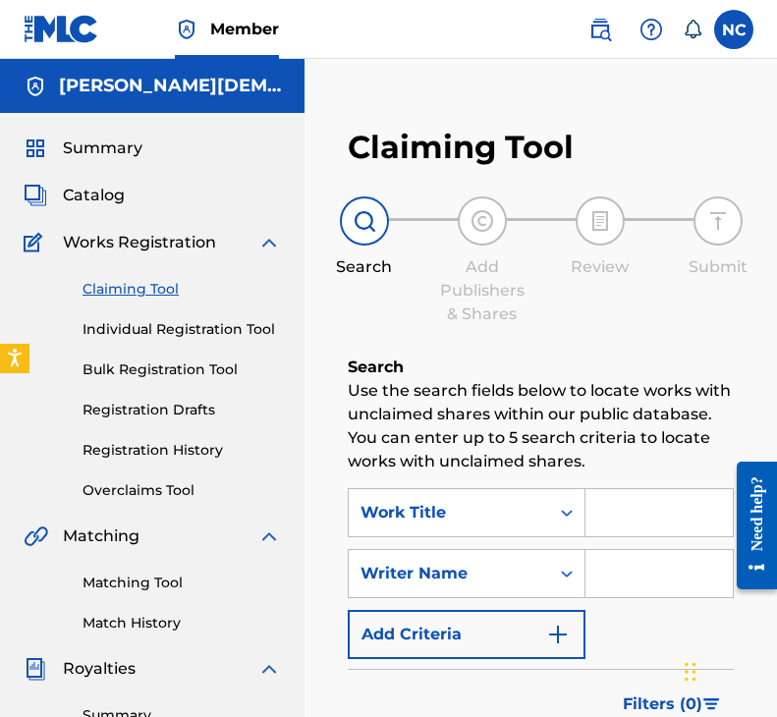
click at [655, 504] on input "Search Form" at bounding box center [658, 512] width 147 height 47
type input "Budding Leaves"
click at [558, 296] on div "Search Add Publishers & Shares Review Submit" at bounding box center [541, 261] width 386 height 130
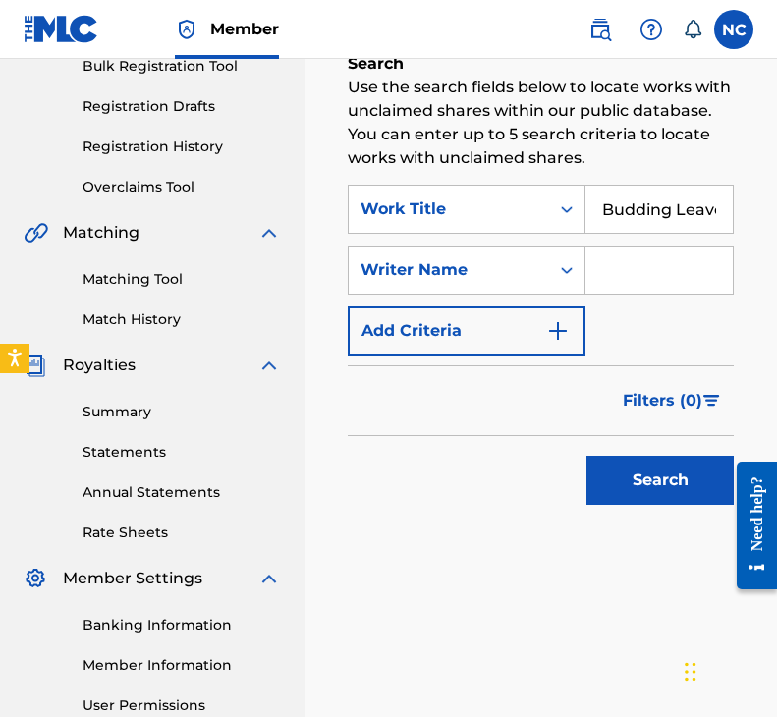
scroll to position [501, 0]
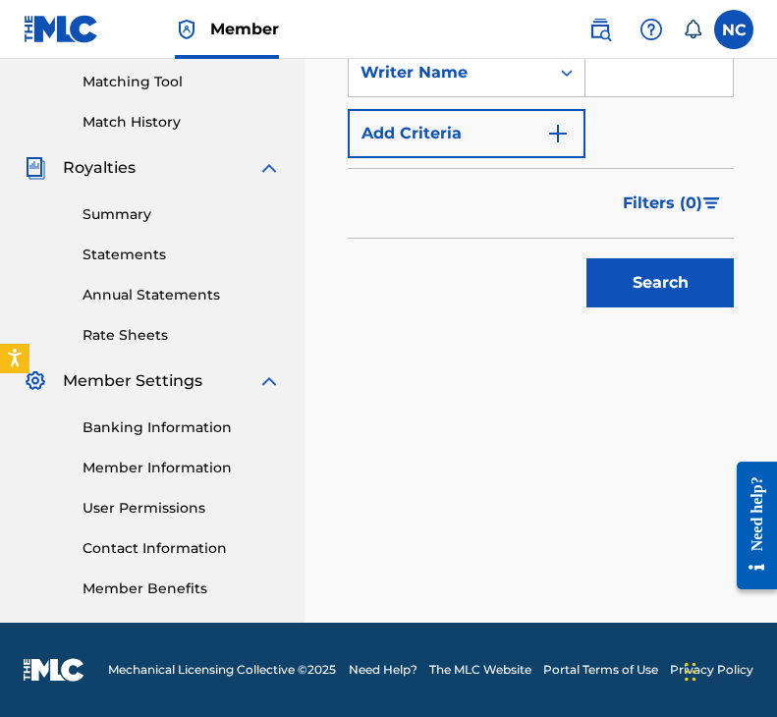
click at [644, 294] on button "Search" at bounding box center [659, 282] width 147 height 49
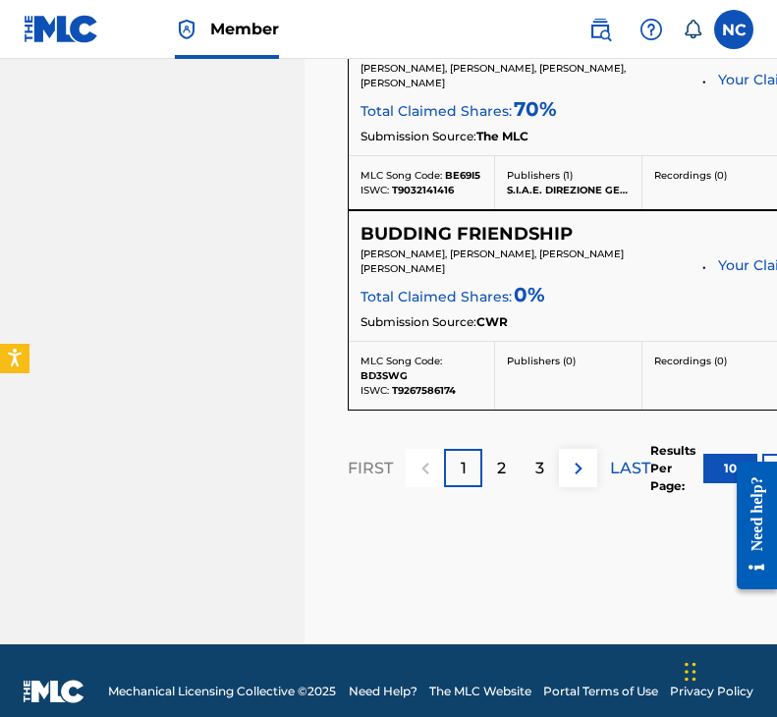
scroll to position [2354, 0]
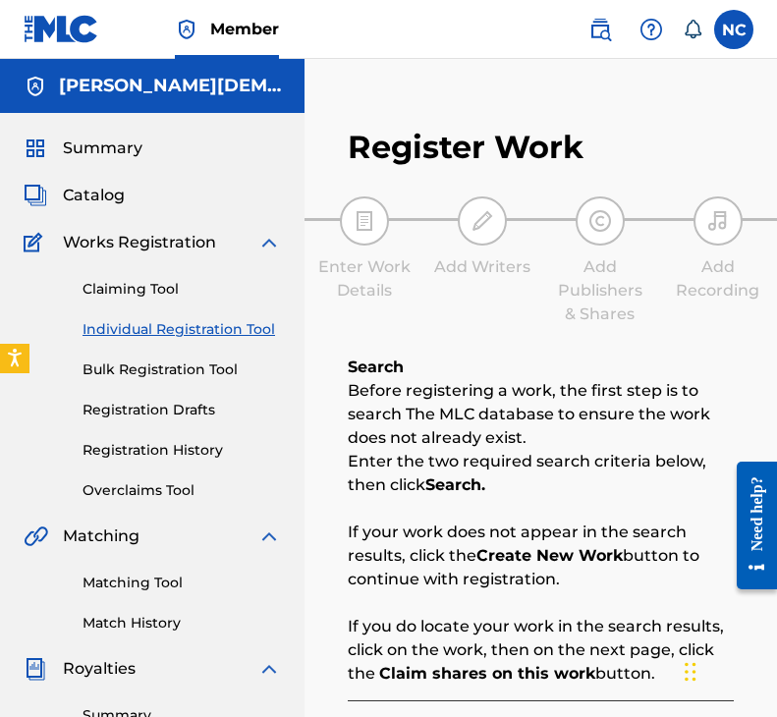
click at [129, 328] on link "Individual Registration Tool" at bounding box center [181, 329] width 198 height 21
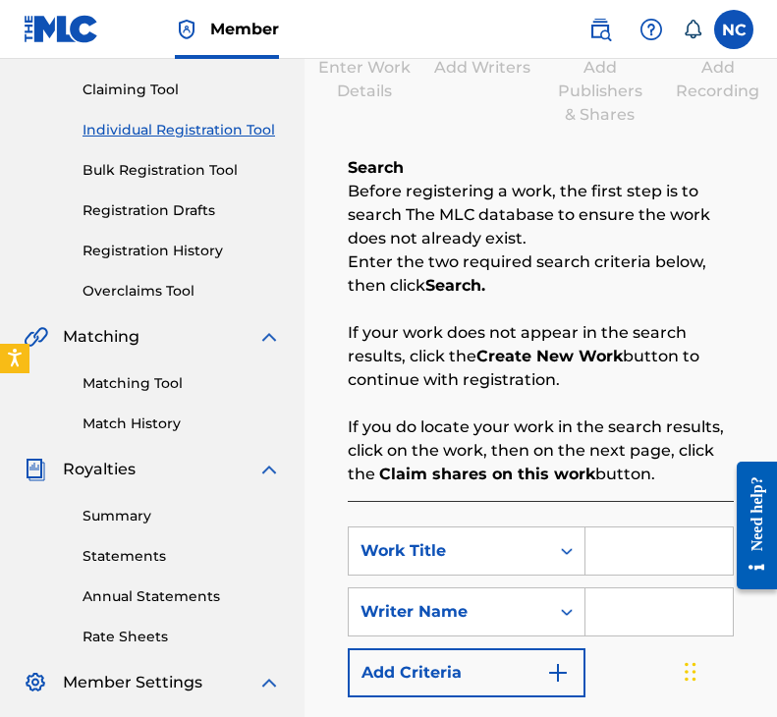
scroll to position [393, 0]
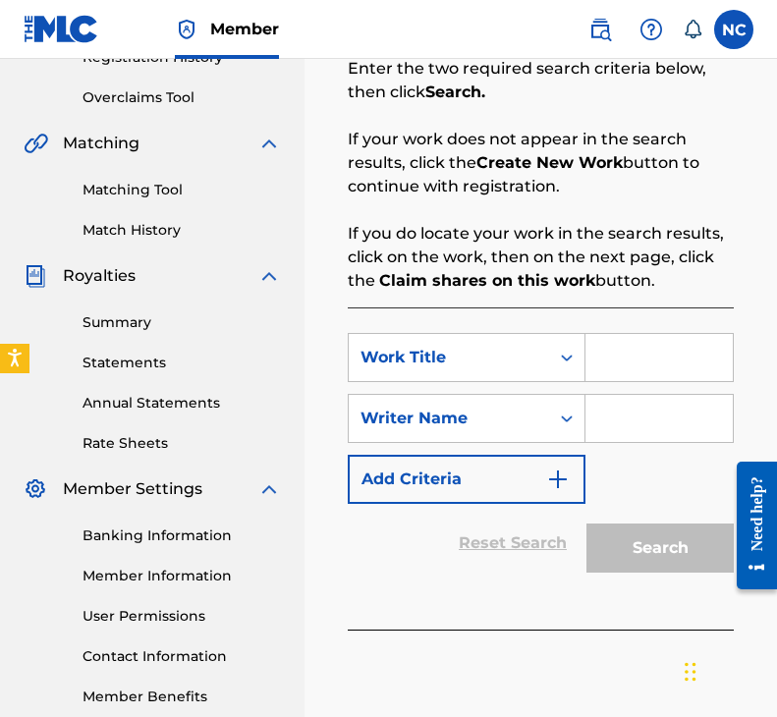
click at [625, 363] on input "Search Form" at bounding box center [658, 357] width 147 height 47
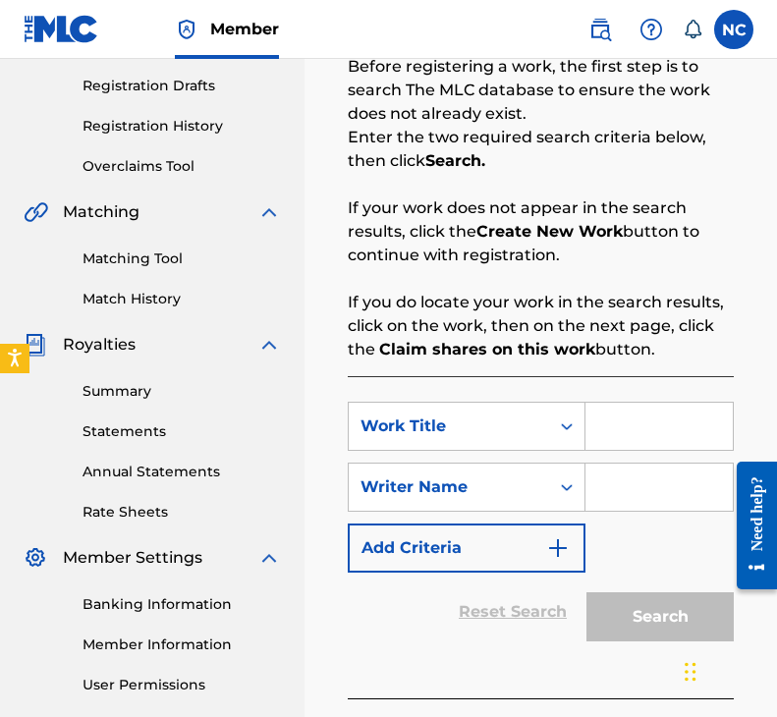
scroll to position [295, 0]
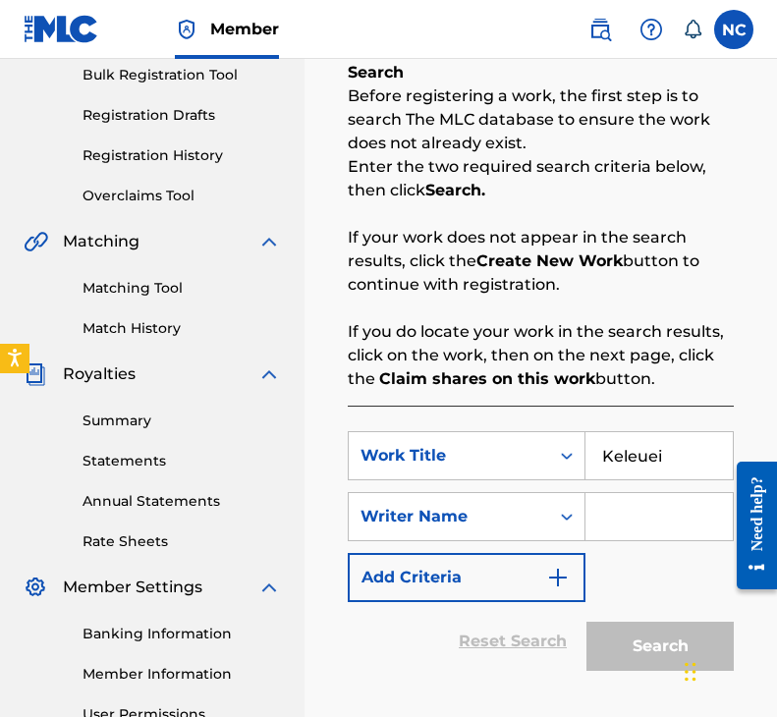
type input "Keleuein"
click at [634, 476] on input "Keleuein" at bounding box center [658, 455] width 147 height 47
click at [651, 501] on input "Search Form" at bounding box center [658, 516] width 147 height 47
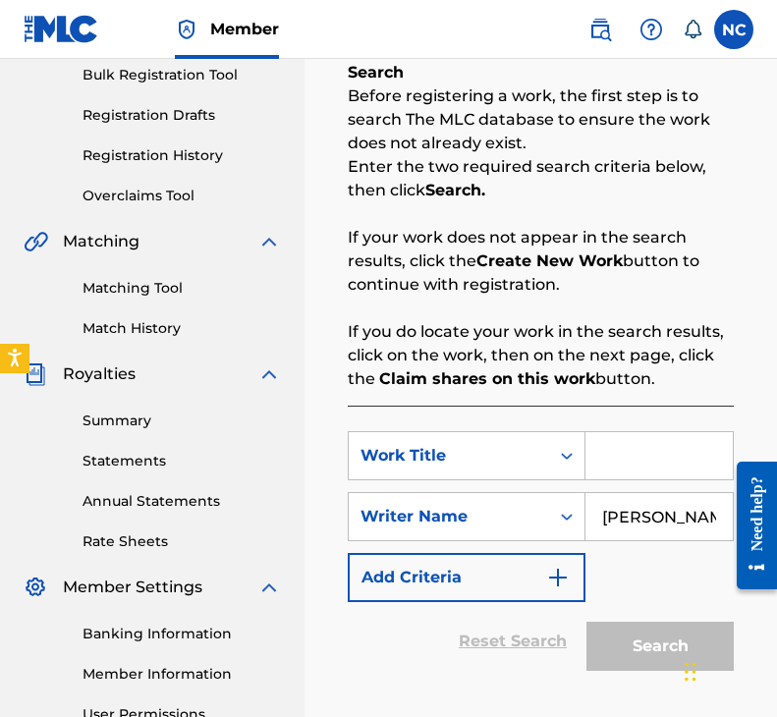
click at [602, 579] on div "SearchWithCriteriace8afdec-ca69-42c3-bcc8-6b22a749ae0e Work Title SearchWithCri…" at bounding box center [541, 516] width 386 height 171
click at [664, 506] on input "[PERSON_NAME][DEMOGRAPHIC_DATA]" at bounding box center [658, 516] width 147 height 47
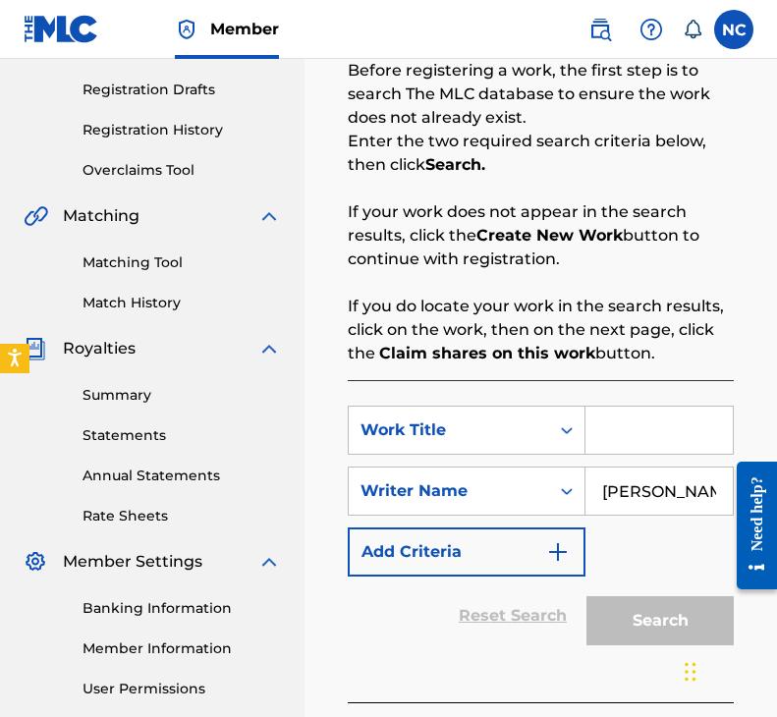
scroll to position [501, 0]
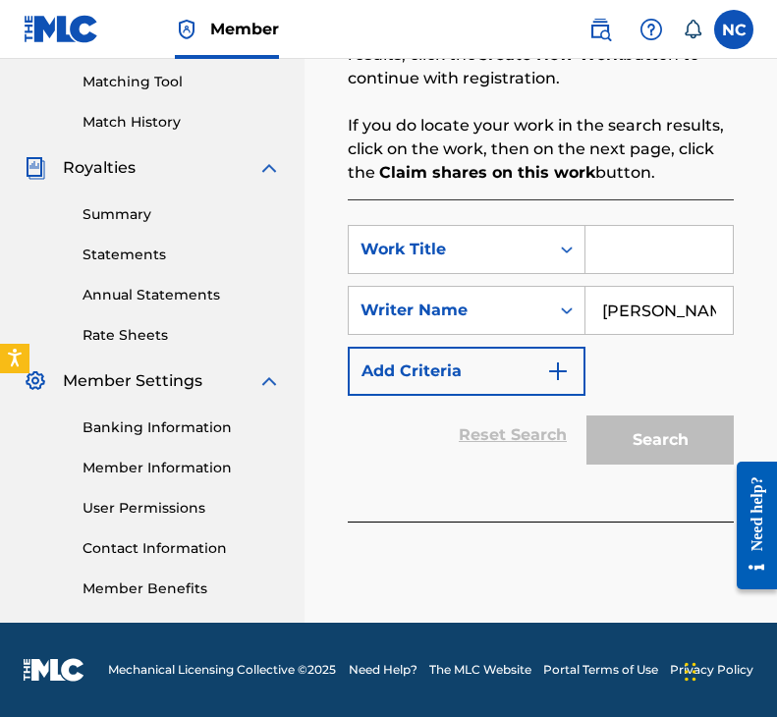
click at [647, 424] on div "Search" at bounding box center [654, 435] width 157 height 79
click at [483, 392] on button "Add Criteria" at bounding box center [467, 371] width 238 height 49
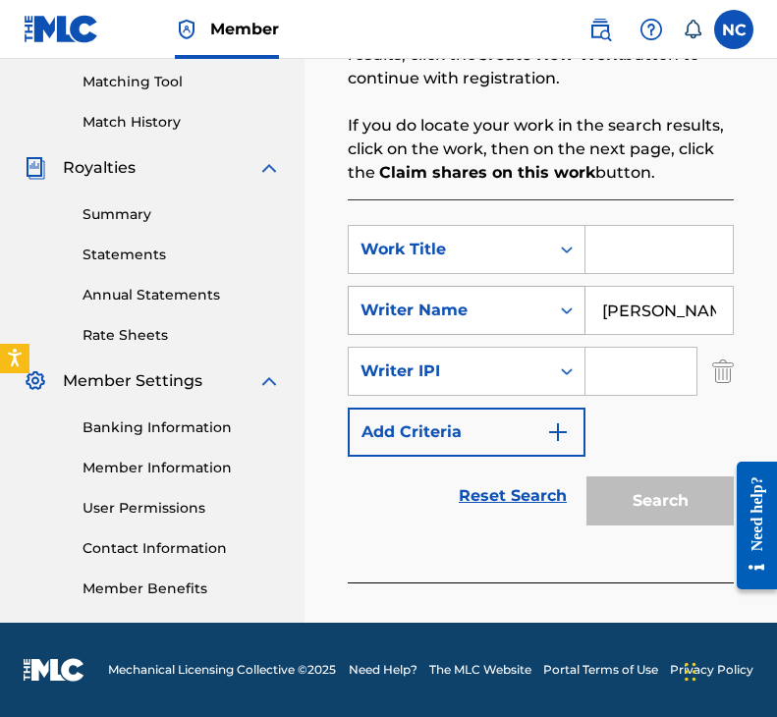
drag, startPoint x: 679, startPoint y: 316, endPoint x: 540, endPoint y: 316, distance: 139.4
click at [540, 316] on div "SearchWithCriteriaddc32de1-5c02-48e3-a38d-7b0d74637bee Writer Name Noah Crist" at bounding box center [541, 310] width 386 height 49
type input "t"
click at [630, 376] on input "Search Form" at bounding box center [640, 371] width 111 height 47
paste input "1306681558"
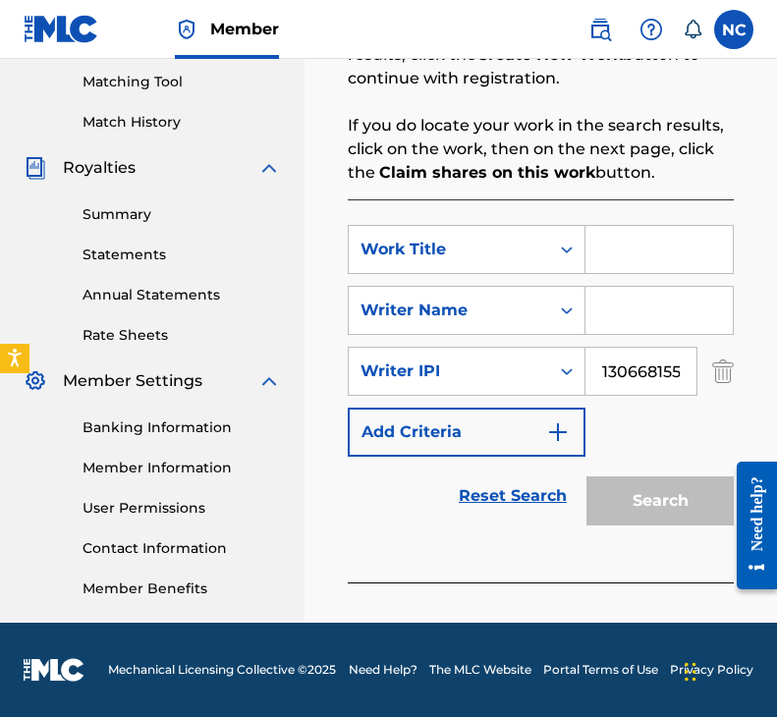
scroll to position [0, 11]
type input "1306681558"
click at [648, 492] on div "Search" at bounding box center [654, 495] width 157 height 79
click at [597, 263] on input "Search Form" at bounding box center [658, 249] width 147 height 47
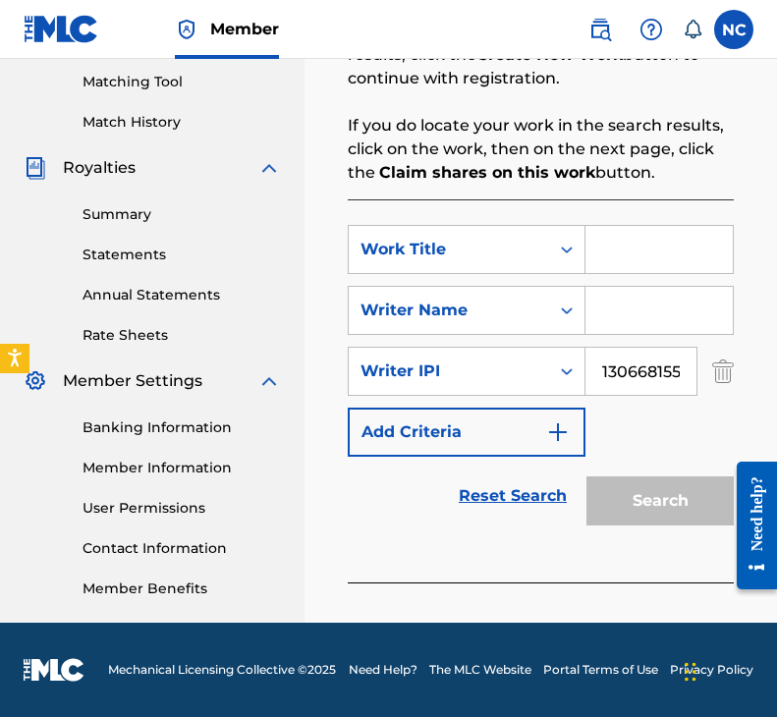
drag, startPoint x: 626, startPoint y: 274, endPoint x: 617, endPoint y: 260, distance: 16.3
click at [626, 274] on div "SearchWithCriteriace8afdec-ca69-42c3-bcc8-6b22a749ae0e Work Title SearchWithCri…" at bounding box center [541, 341] width 386 height 232
click at [617, 258] on input "Search Form" at bounding box center [658, 249] width 147 height 47
type input "Bathyal"
click at [388, 562] on div "SearchWithCriteriace8afdec-ca69-42c3-bcc8-6b22a749ae0e Work Title Bathyal Searc…" at bounding box center [541, 390] width 386 height 383
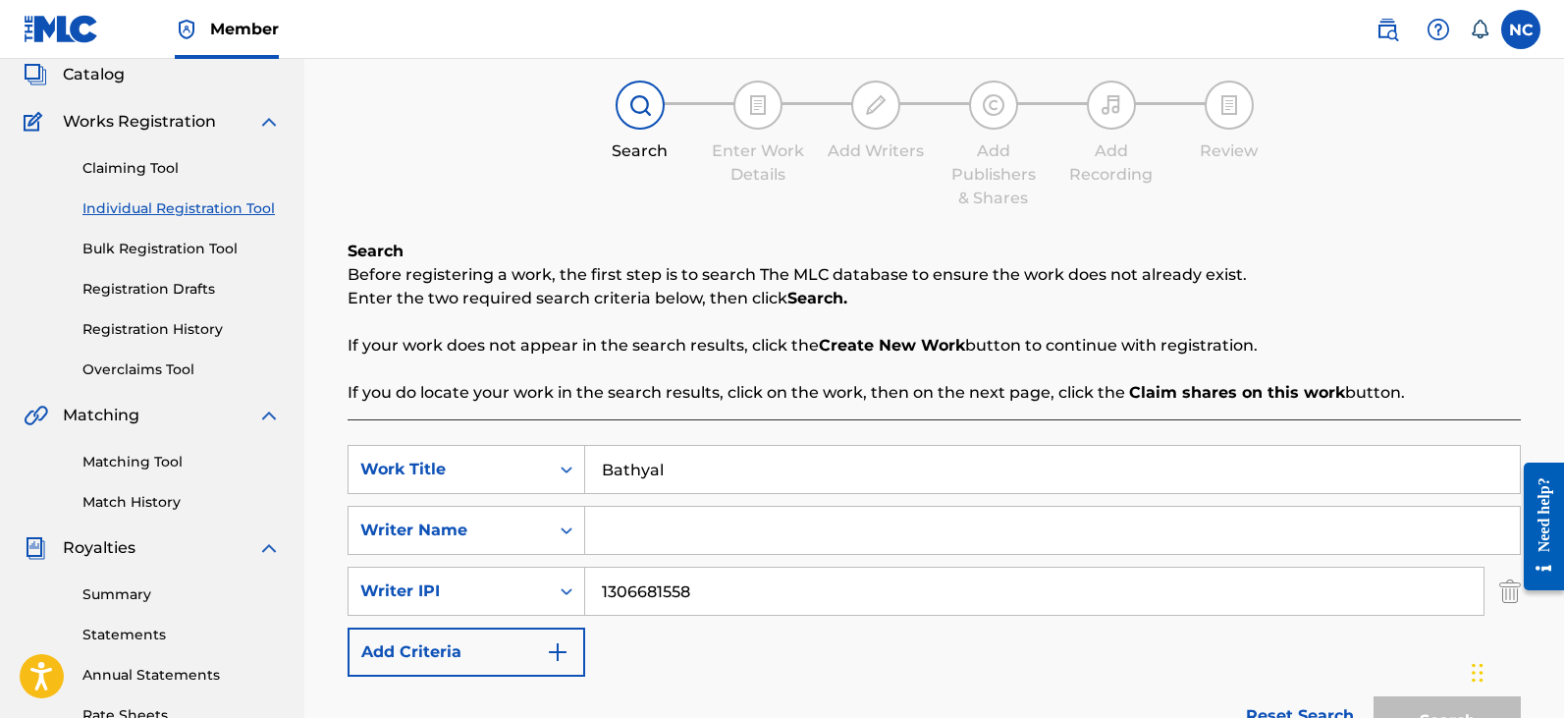
scroll to position [393, 0]
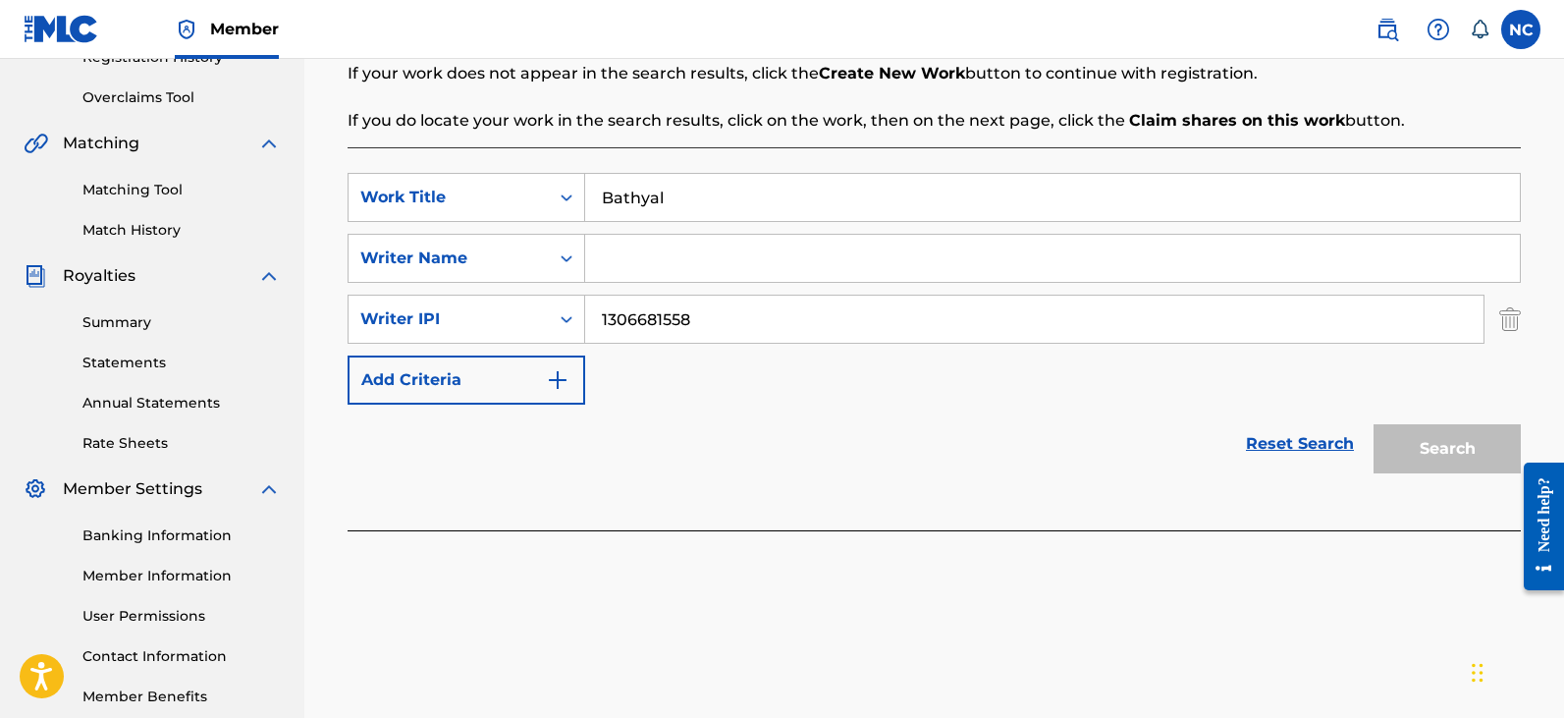
click at [1449, 447] on div "Search" at bounding box center [1442, 443] width 157 height 79
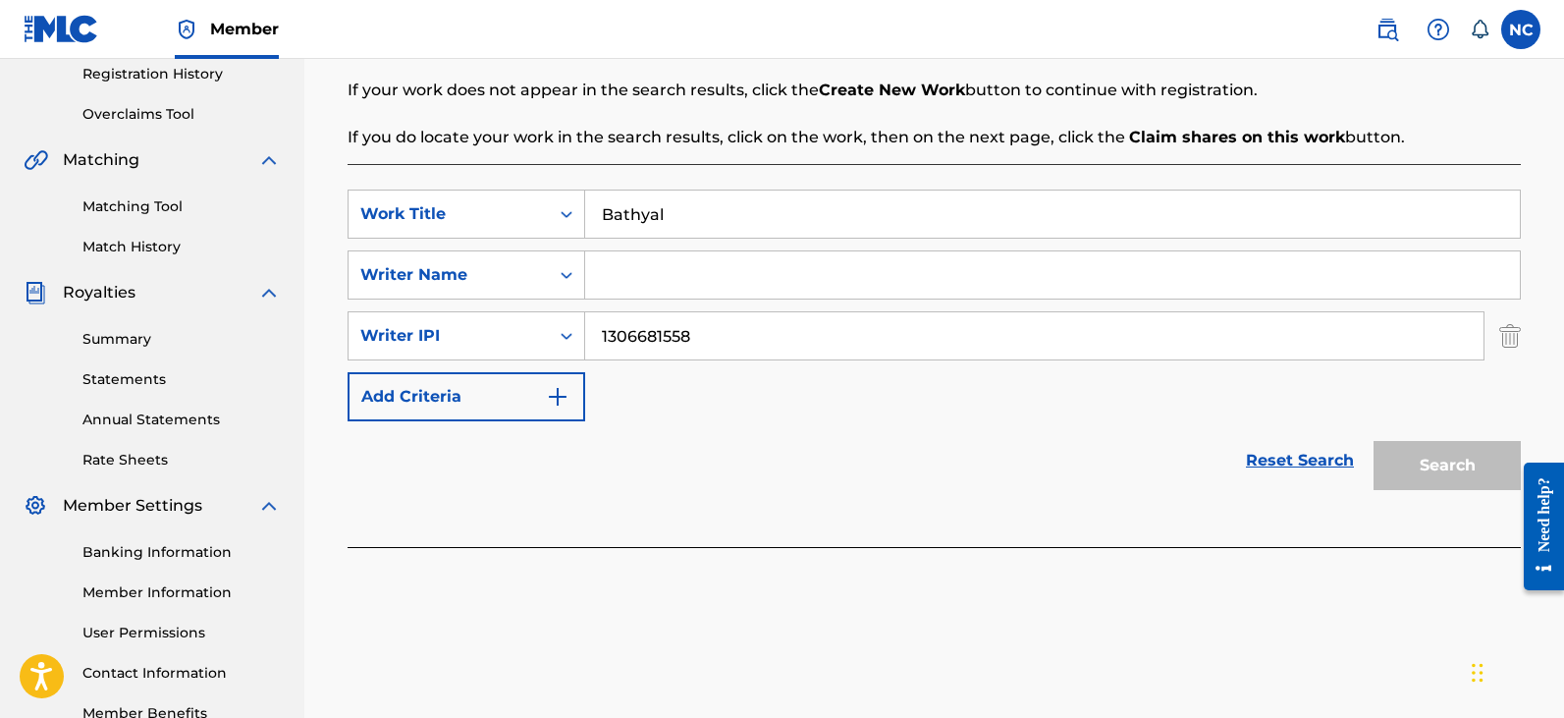
scroll to position [0, 0]
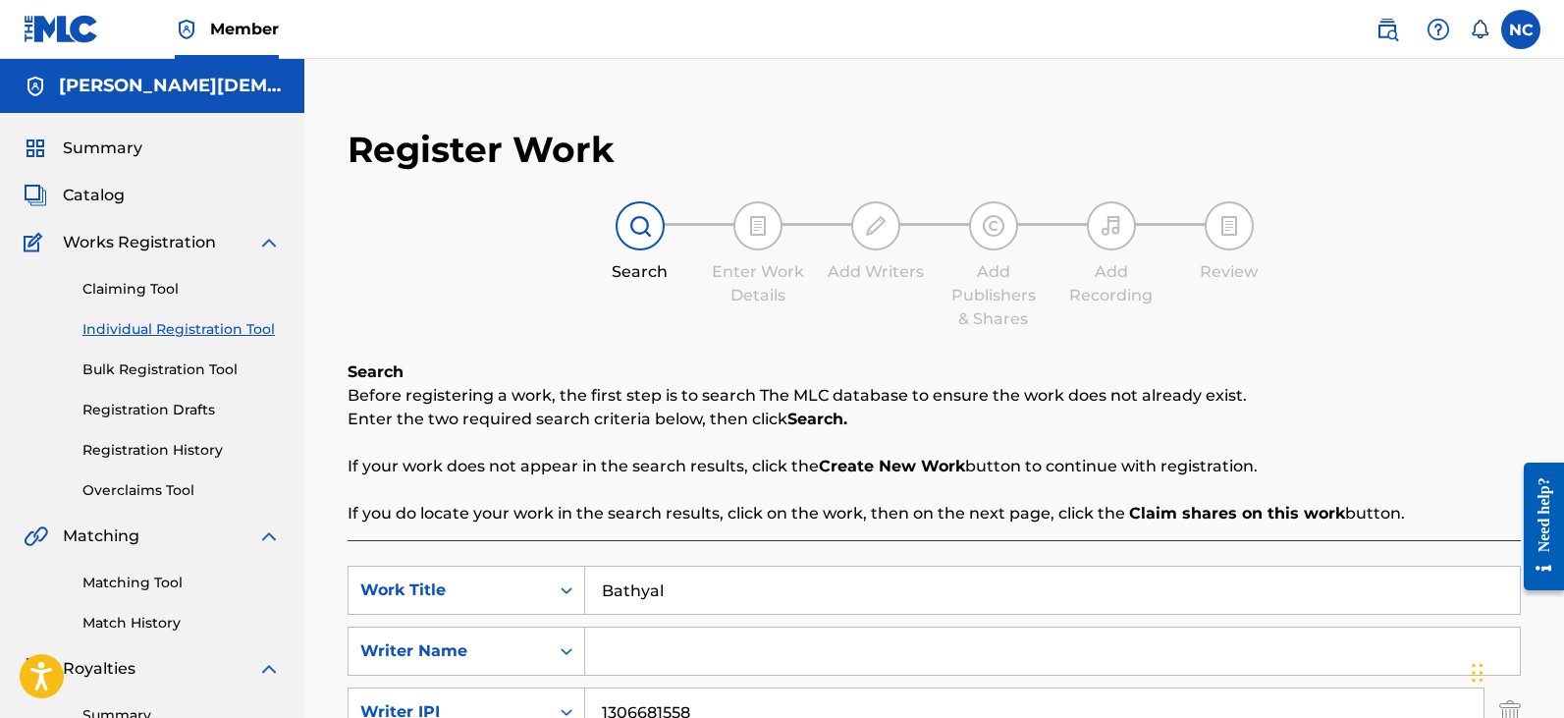
click at [1222, 320] on div "Search Enter Work Details Add Writers Add Publishers & Shares Add Recording Rev…" at bounding box center [934, 266] width 1173 height 130
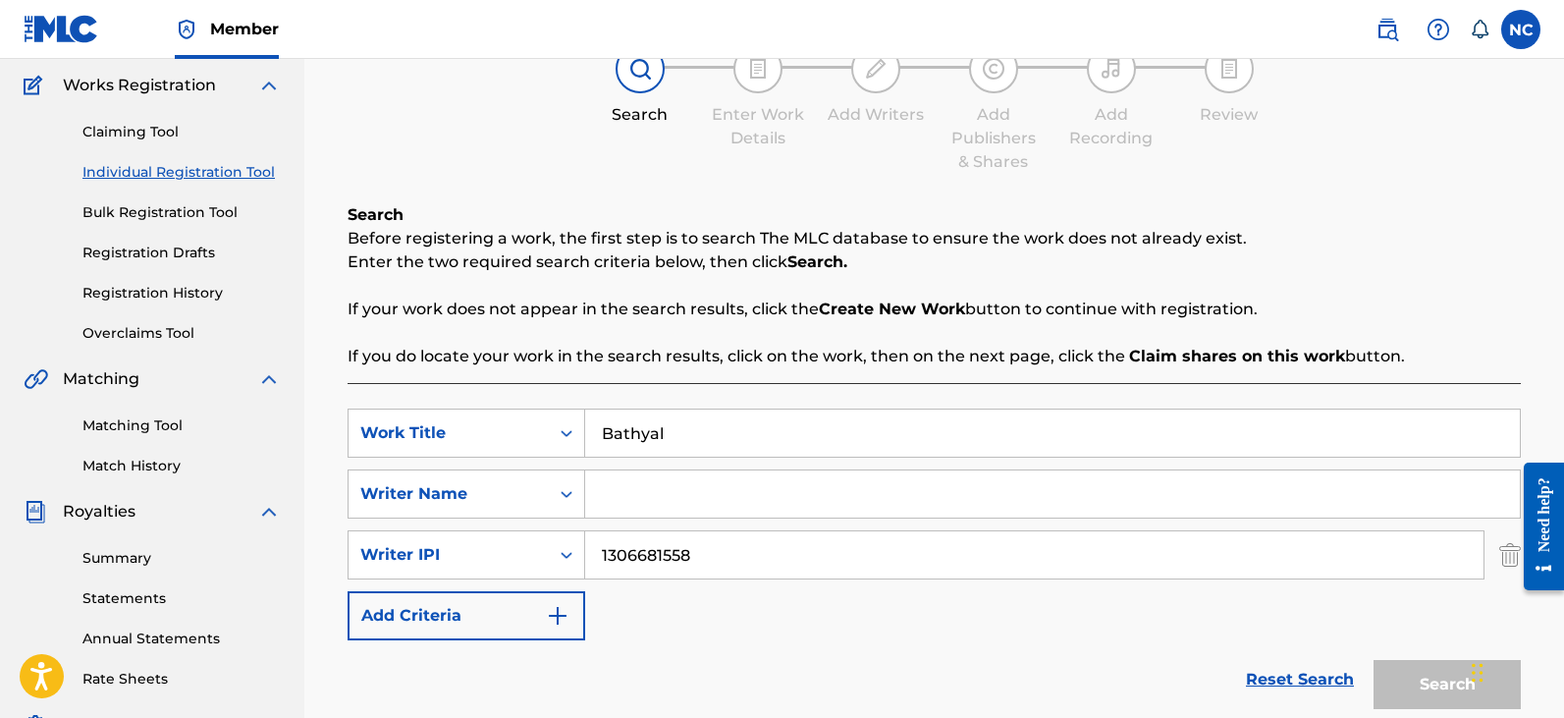
scroll to position [393, 0]
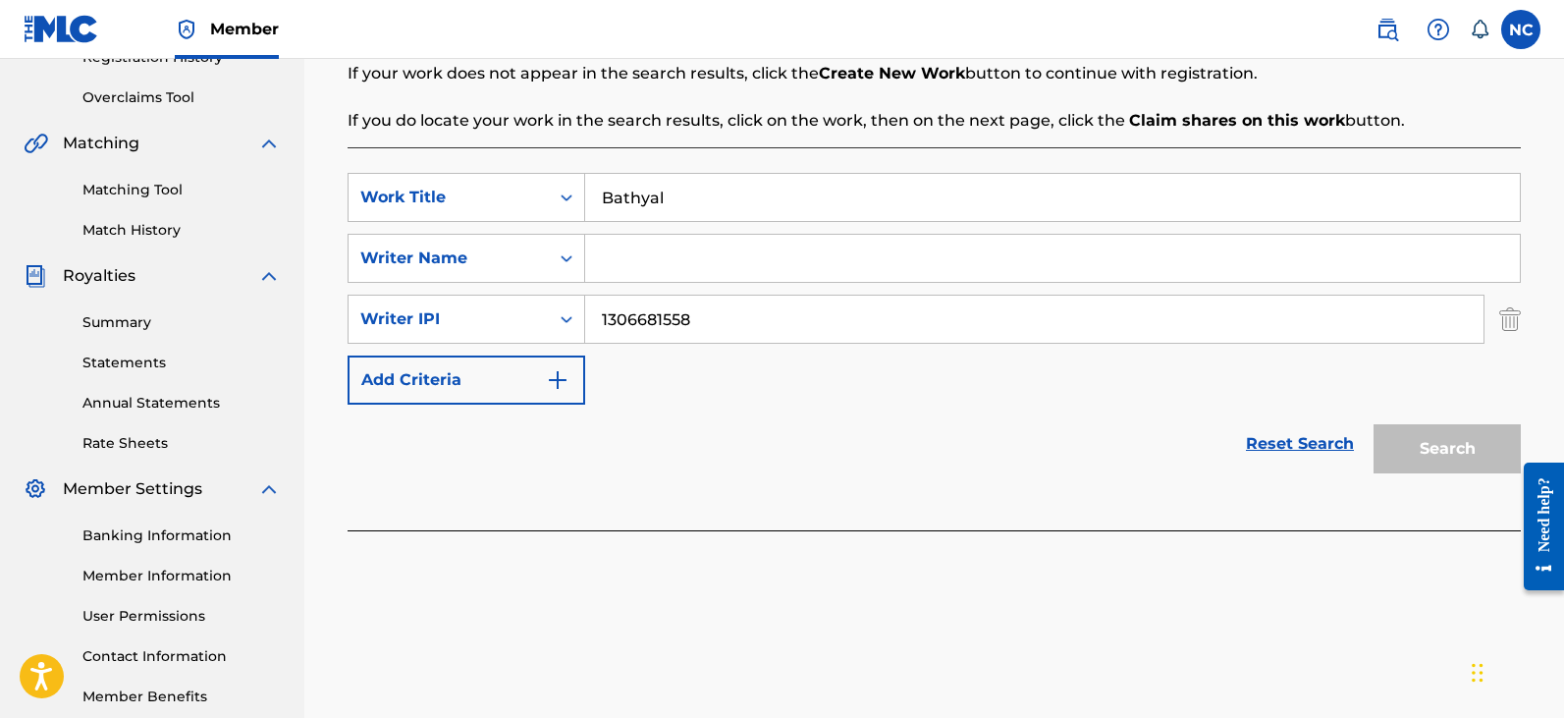
click at [1276, 446] on link "Reset Search" at bounding box center [1300, 443] width 128 height 43
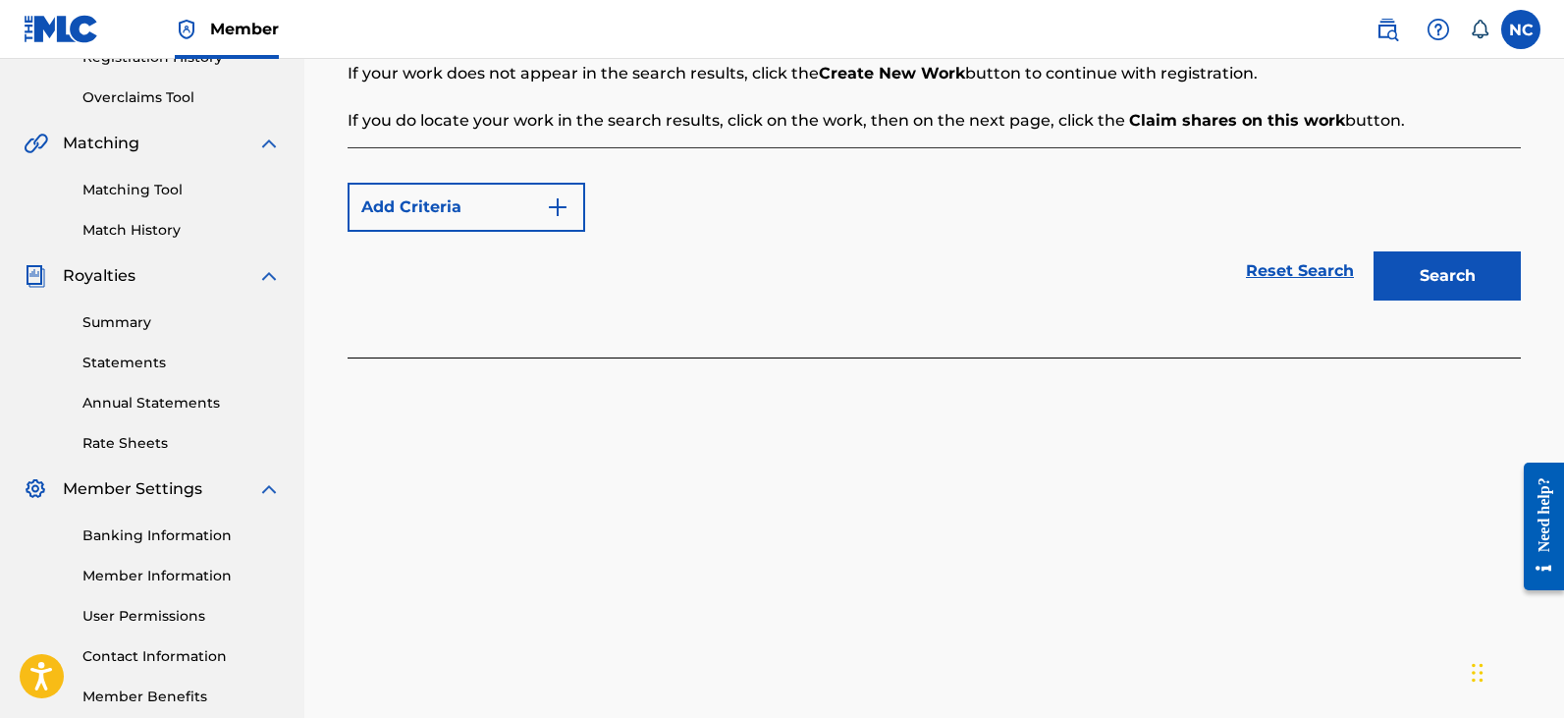
click at [510, 200] on button "Add Criteria" at bounding box center [467, 207] width 238 height 49
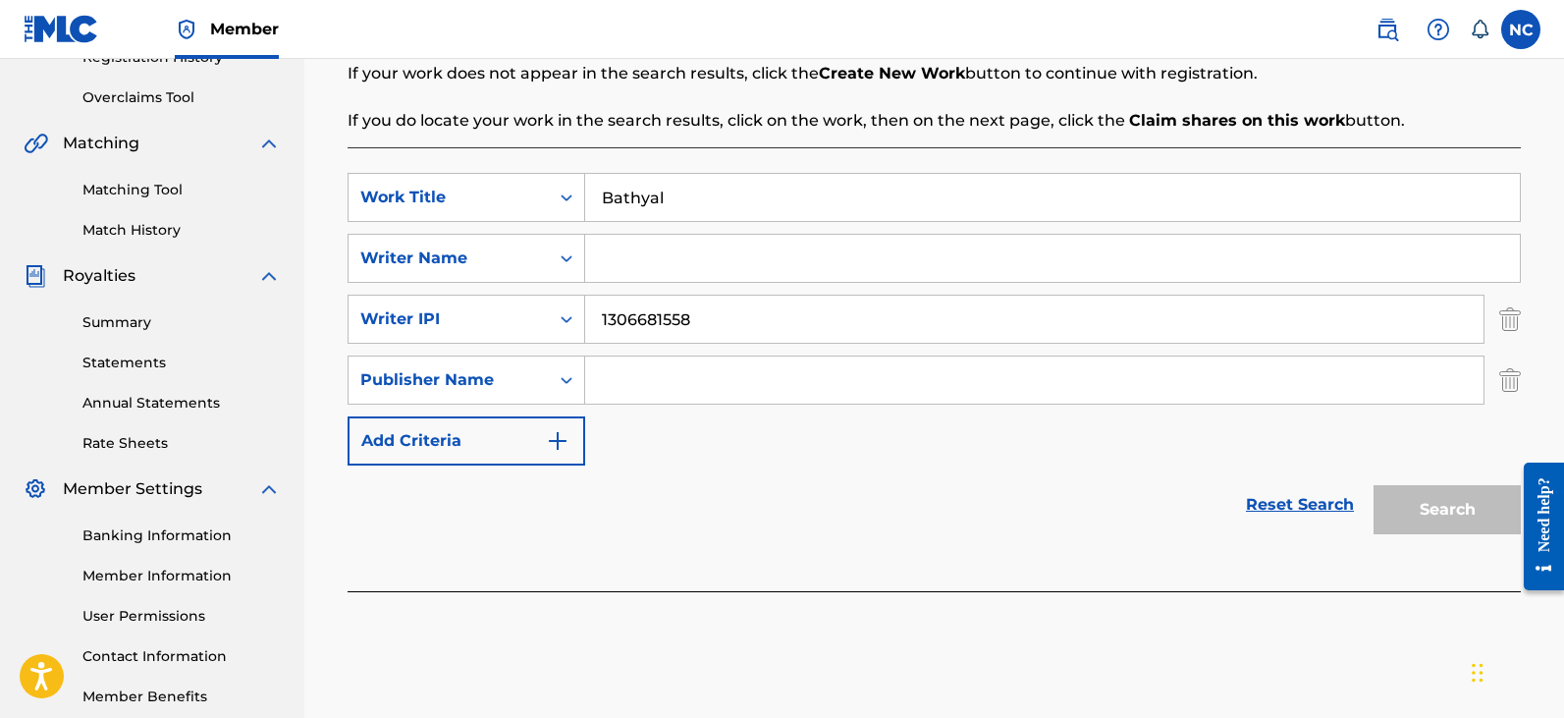
click at [1423, 505] on div "Search" at bounding box center [1442, 504] width 157 height 79
click at [1503, 327] on img "Search Form" at bounding box center [1510, 319] width 22 height 49
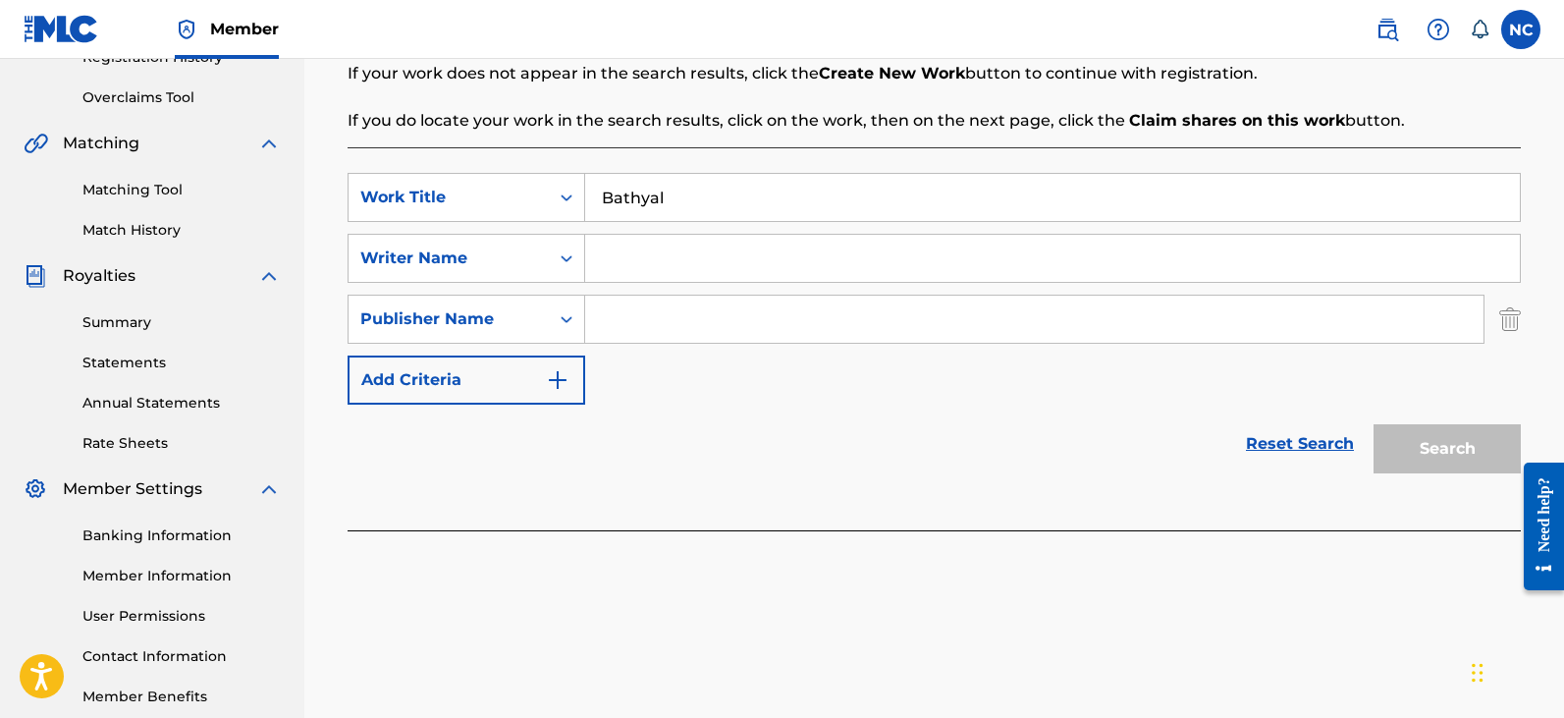
click at [1512, 330] on img "Search Form" at bounding box center [1510, 319] width 22 height 49
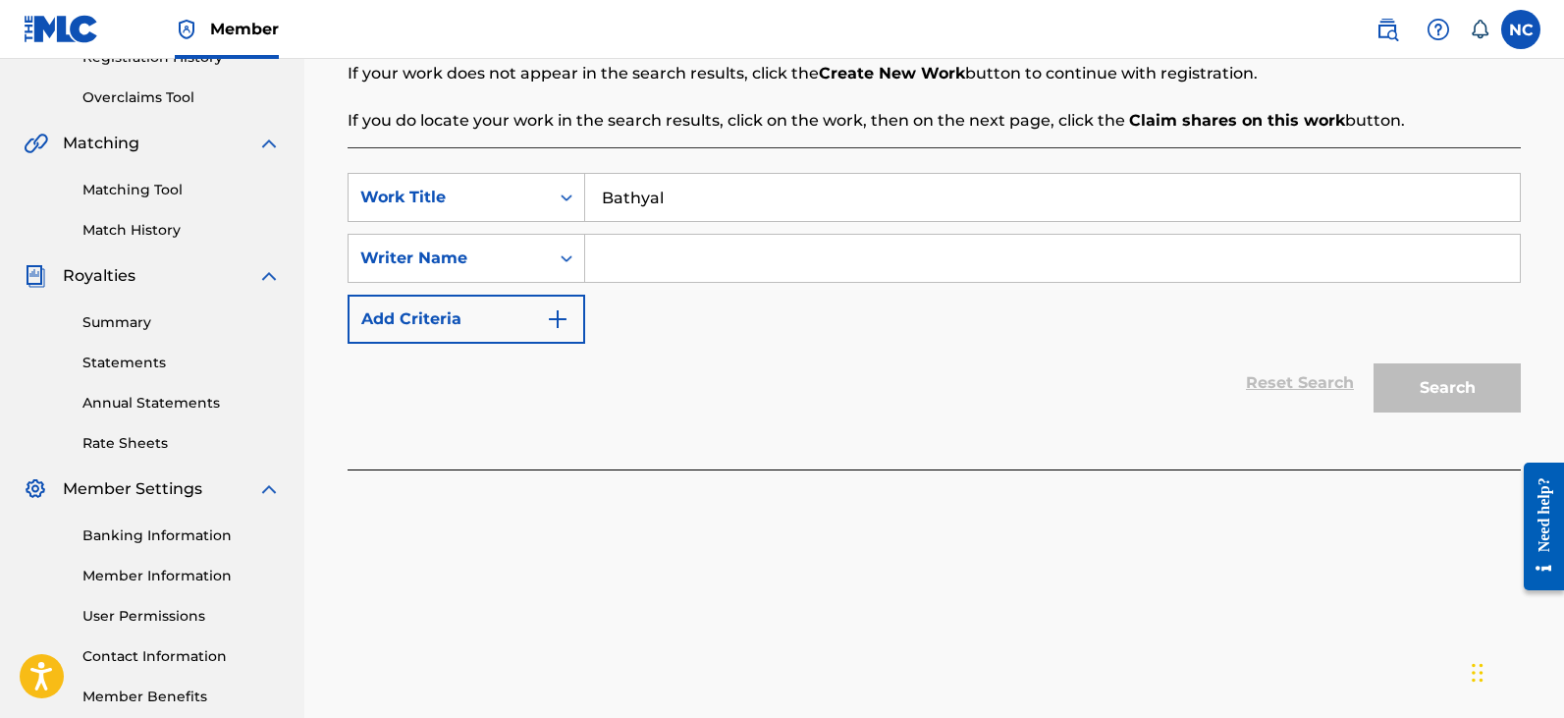
click at [938, 275] on input "Search Form" at bounding box center [1052, 258] width 935 height 47
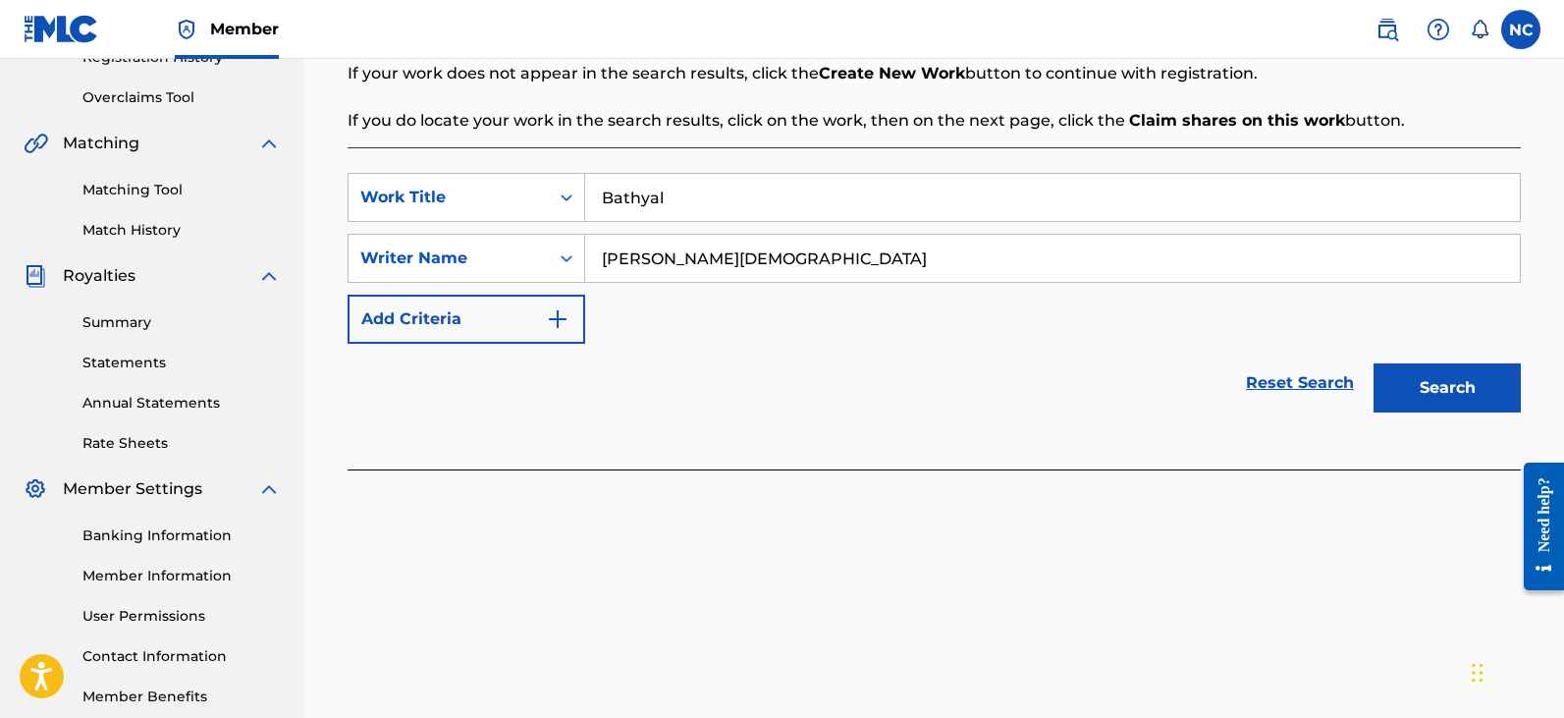
click at [1420, 389] on button "Search" at bounding box center [1446, 387] width 147 height 49
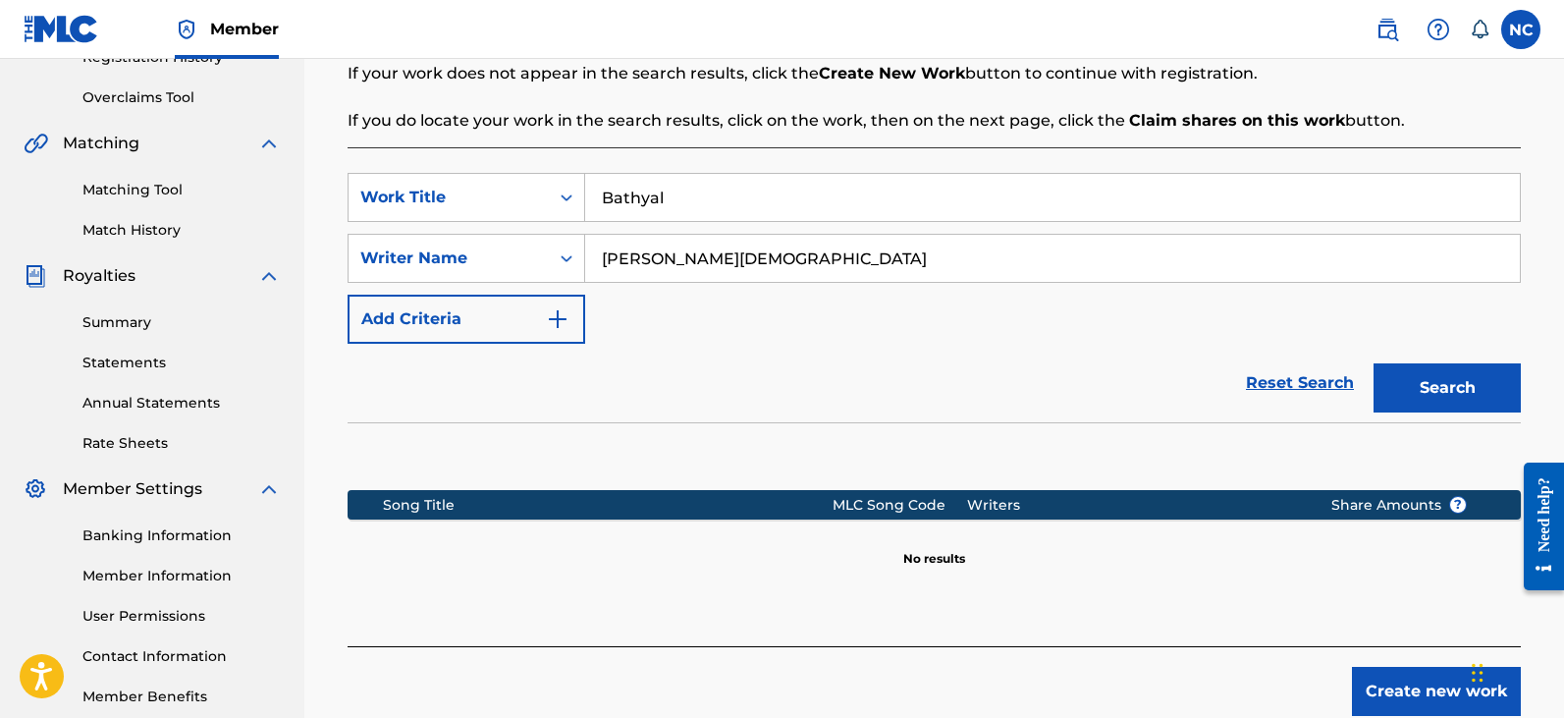
click at [648, 268] on input "[PERSON_NAME][DEMOGRAPHIC_DATA]" at bounding box center [1052, 258] width 935 height 47
type input "[PERSON_NAME] [PERSON_NAME]"
click at [1454, 375] on button "Search" at bounding box center [1446, 387] width 147 height 49
click at [1400, 696] on button "Create new work" at bounding box center [1436, 691] width 169 height 49
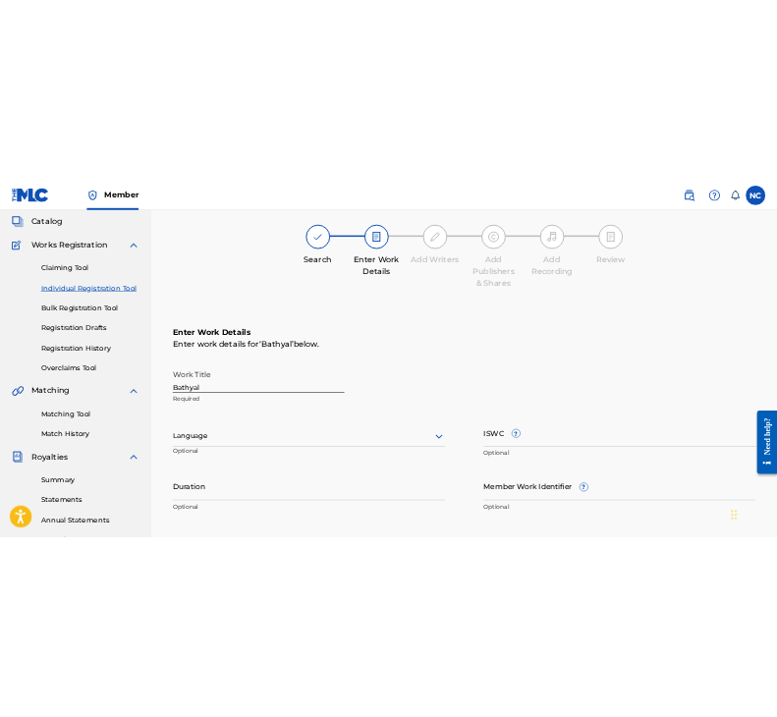
scroll to position [98, 0]
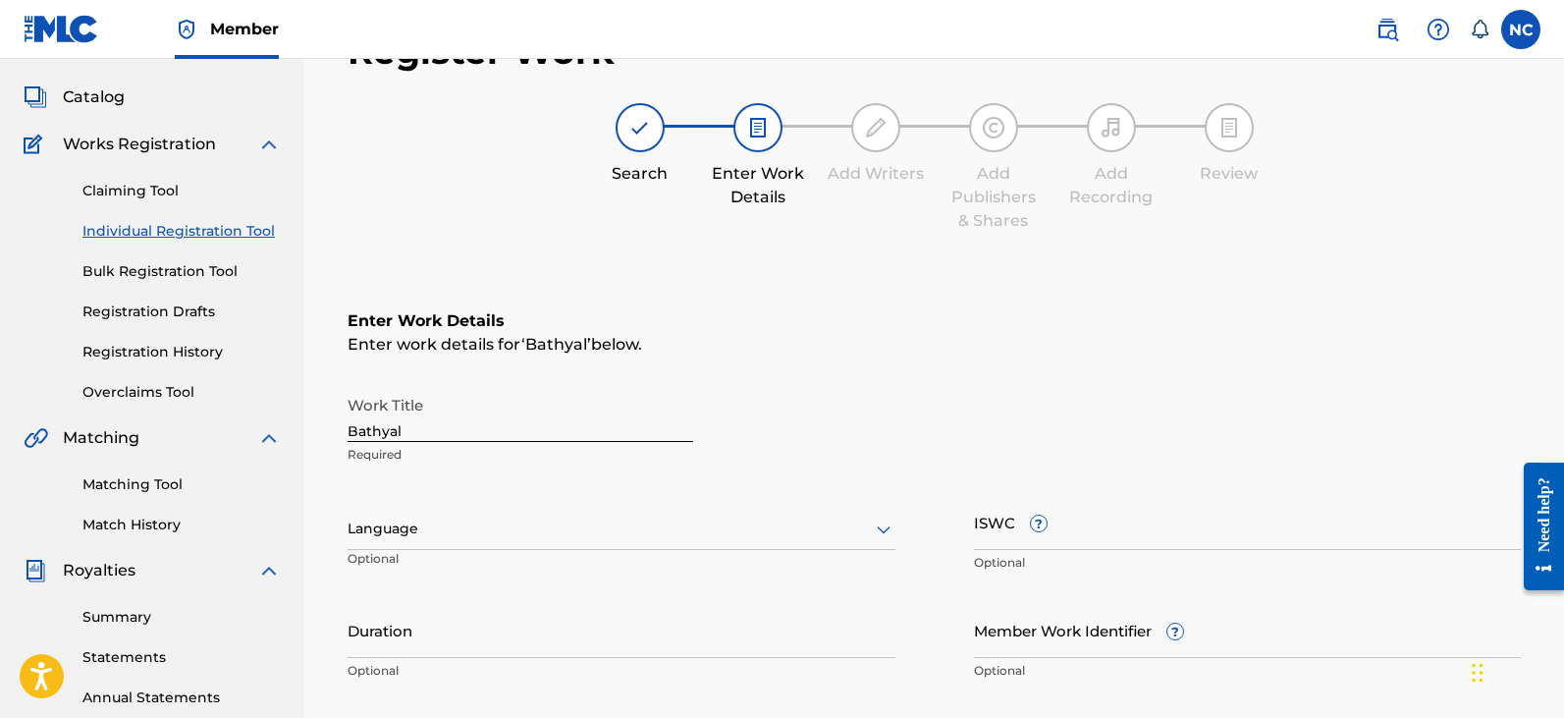
click at [1004, 529] on input "ISWC ?" at bounding box center [1248, 522] width 548 height 56
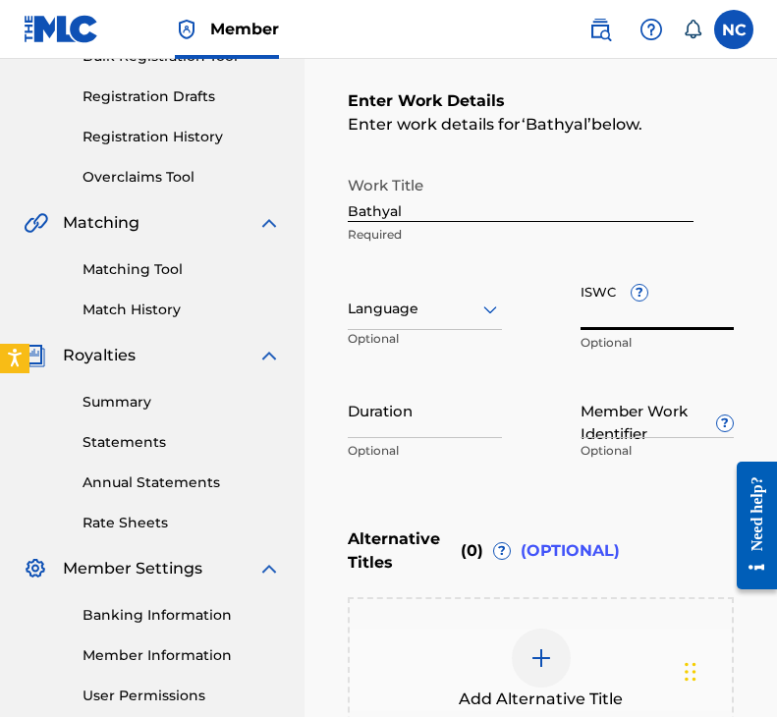
scroll to position [295, 0]
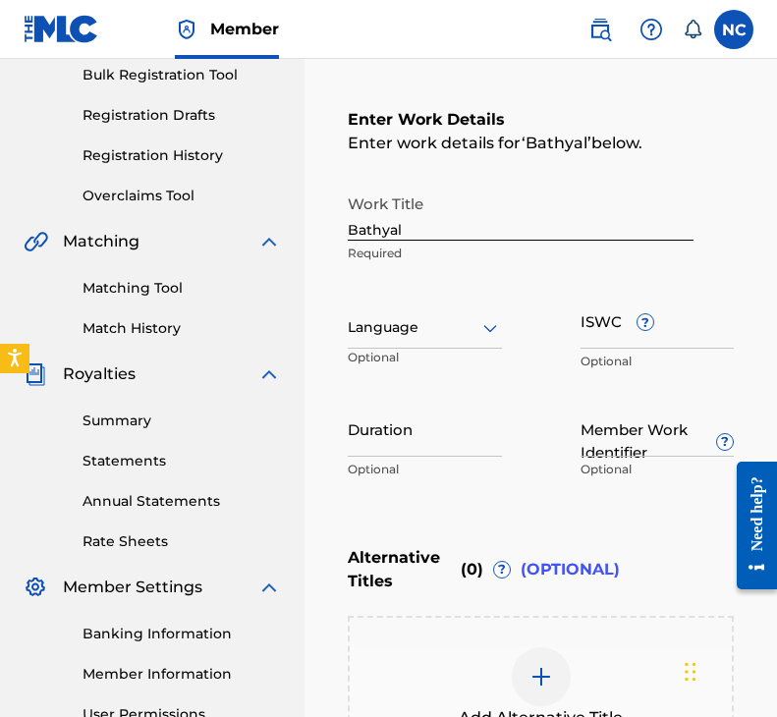
click at [415, 225] on input "Bathyal" at bounding box center [521, 213] width 346 height 56
paste input "Keleúein"
click at [379, 229] on input "KeleKeleúein" at bounding box center [521, 213] width 346 height 56
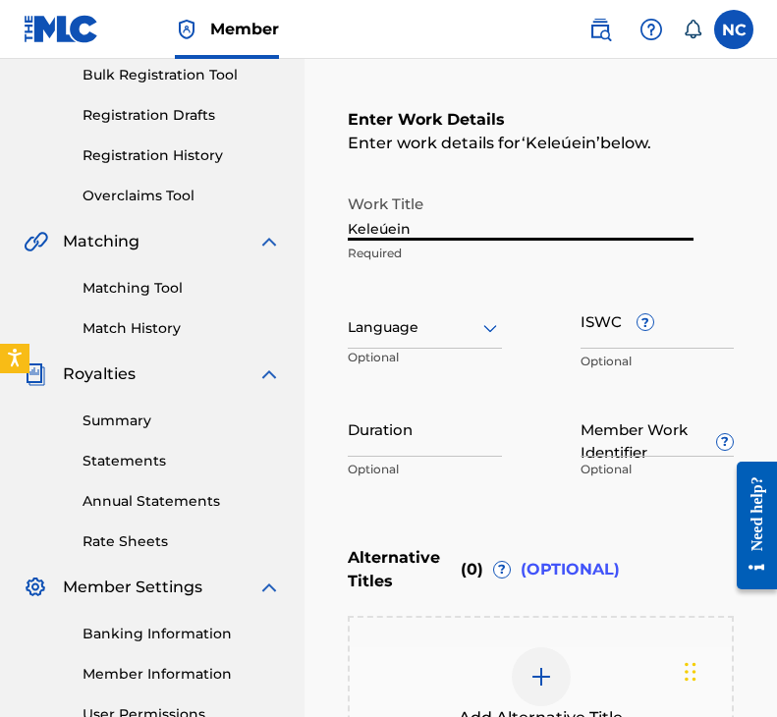
type input "Keleúein"
click at [490, 254] on p "Required" at bounding box center [521, 253] width 346 height 18
click at [605, 338] on input "ISWC ?" at bounding box center [657, 321] width 154 height 56
paste input "T3344419821"
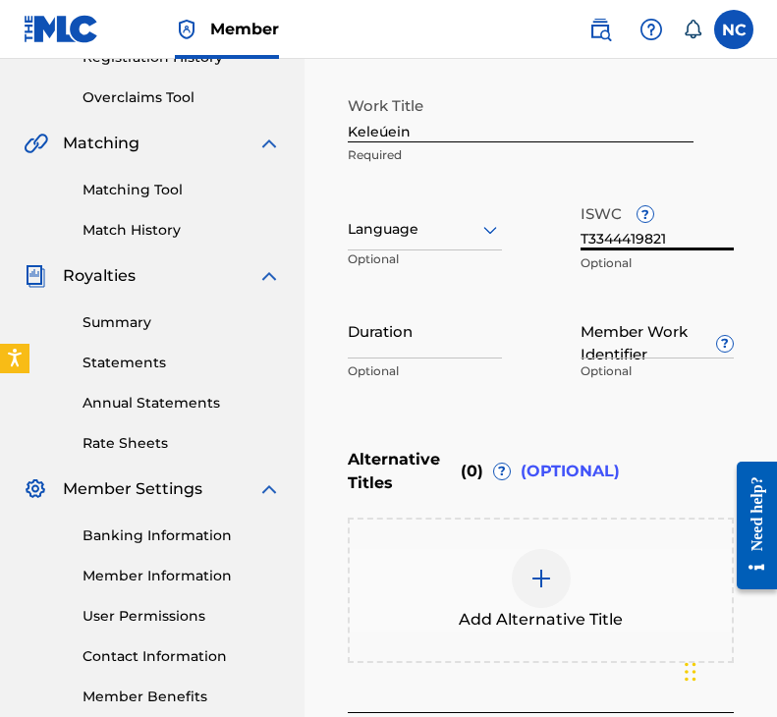
type input "T3344419821"
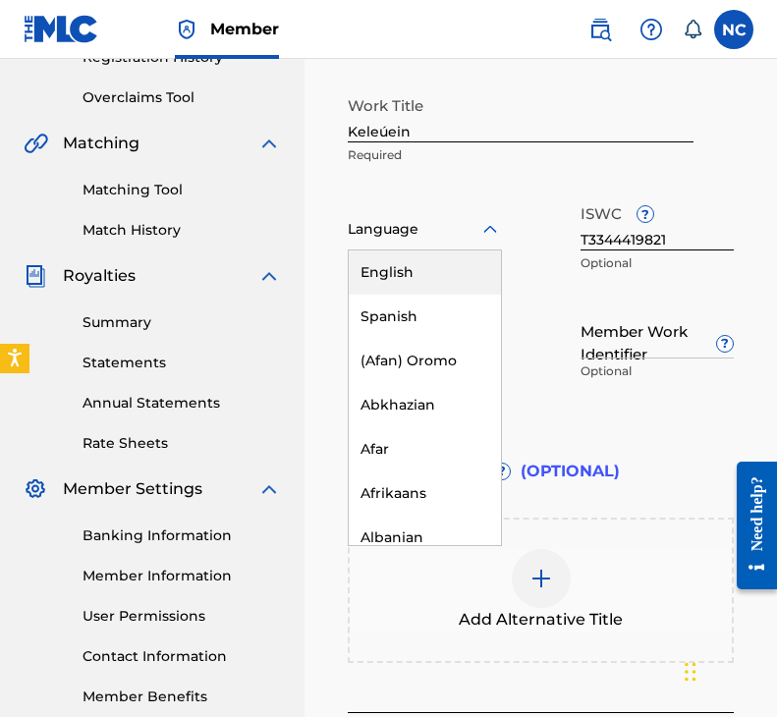
click at [442, 242] on div "Language" at bounding box center [425, 229] width 154 height 41
click at [423, 280] on div "English" at bounding box center [424, 272] width 152 height 44
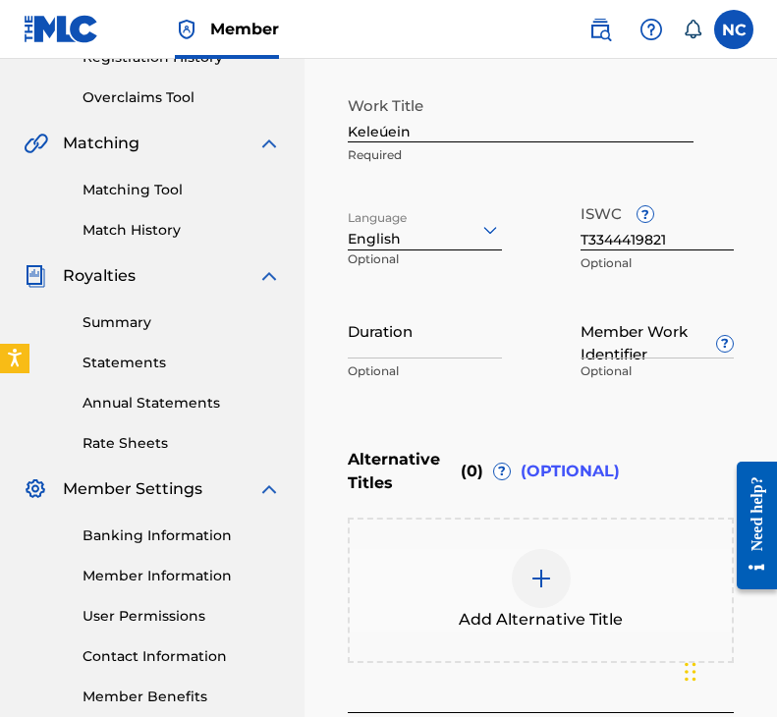
click at [457, 348] on input "Duration" at bounding box center [425, 330] width 154 height 56
click at [397, 348] on input "Duration" at bounding box center [425, 330] width 154 height 56
type input "4"
type input "04:46"
click at [507, 418] on div "Enter Work Details Enter work details for ‘ Keleúein ’ below. Work Title Keleúe…" at bounding box center [541, 200] width 386 height 475
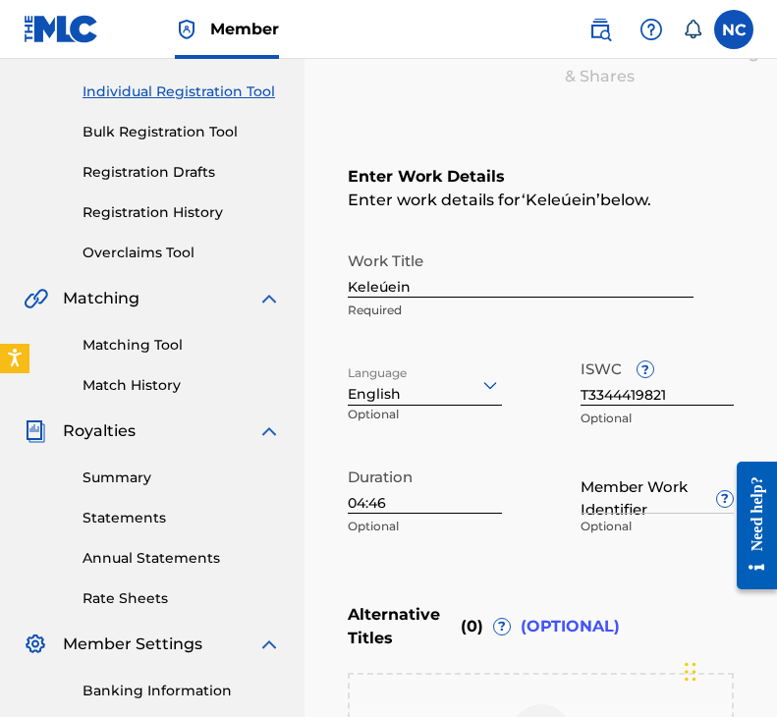
scroll to position [0, 0]
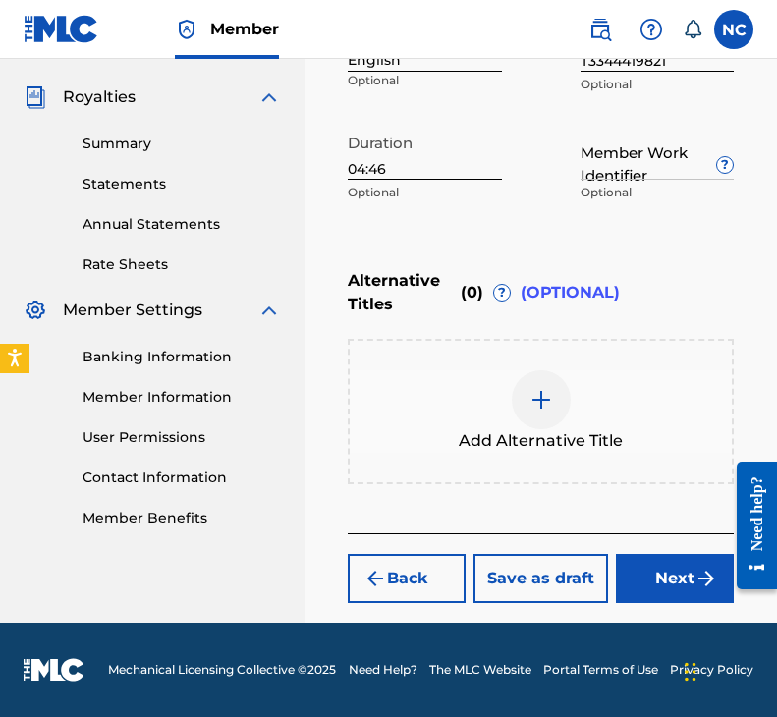
click at [645, 561] on button "Next" at bounding box center [675, 578] width 118 height 49
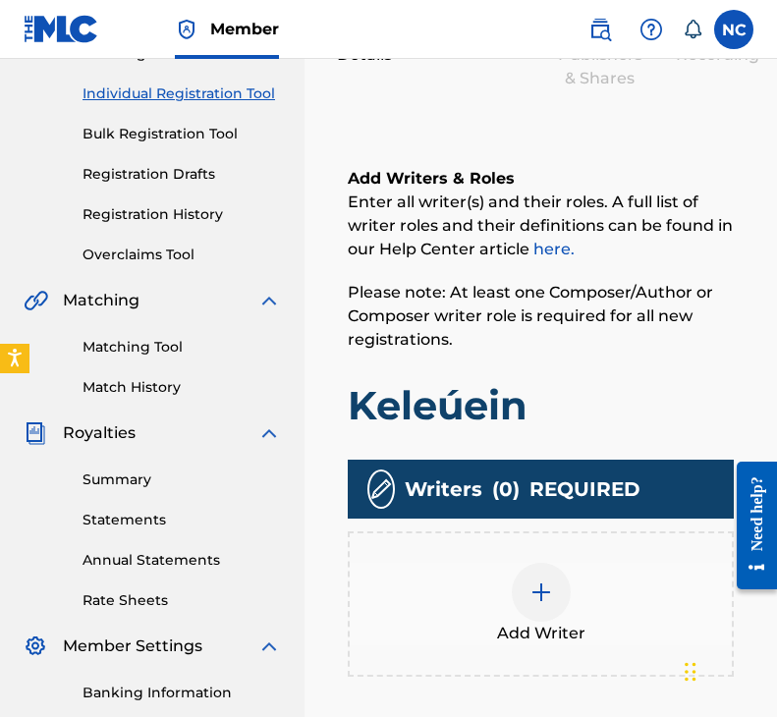
scroll to position [383, 0]
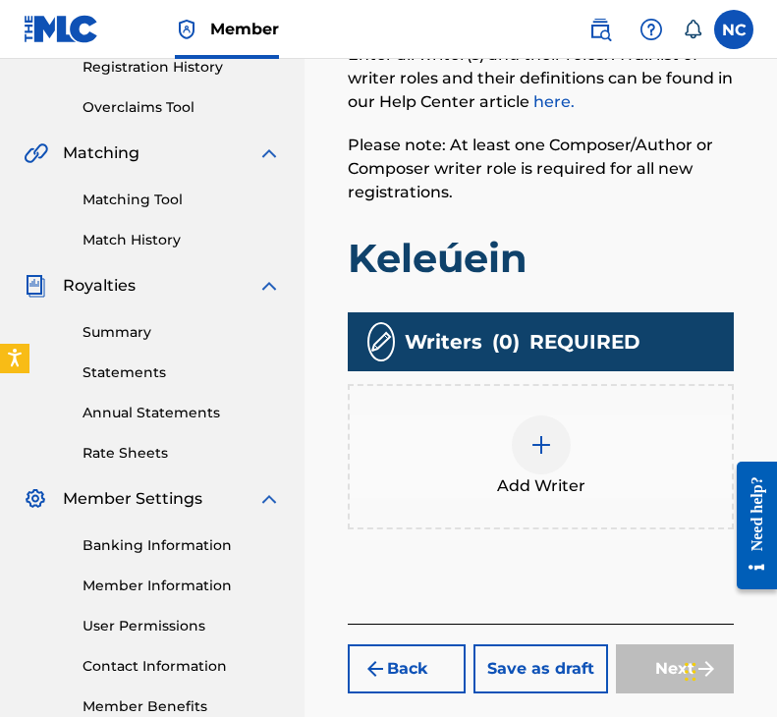
click at [531, 429] on div at bounding box center [540, 444] width 59 height 59
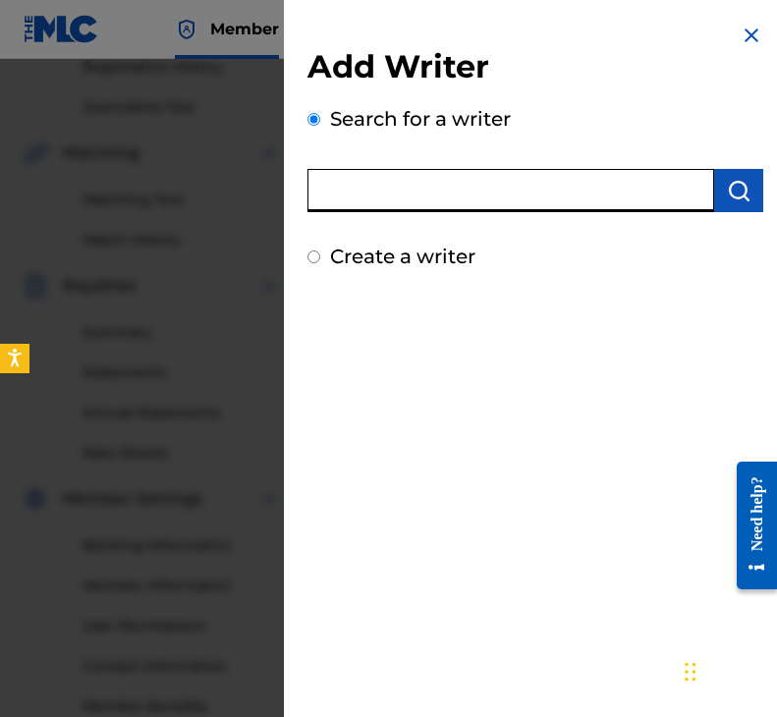
click at [390, 198] on input "text" at bounding box center [510, 190] width 406 height 43
click at [379, 251] on label "Create a writer" at bounding box center [402, 256] width 145 height 24
radio input "true"
click at [320, 251] on input "Create a writer" at bounding box center [313, 256] width 13 height 13
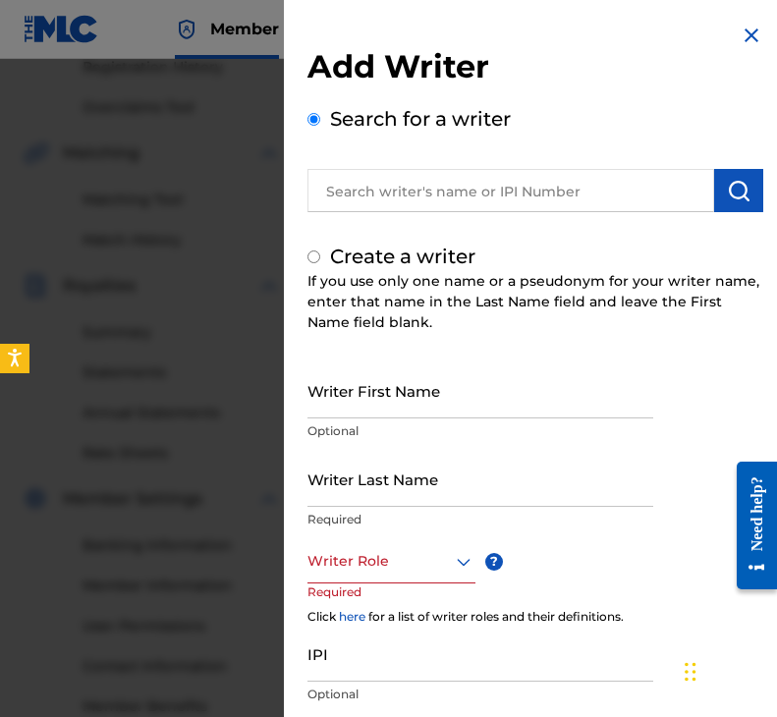
radio input "false"
radio input "true"
click at [354, 111] on label "Search for a writer" at bounding box center [420, 119] width 181 height 24
click at [320, 113] on input "Search for a writer" at bounding box center [313, 119] width 13 height 13
radio input "false"
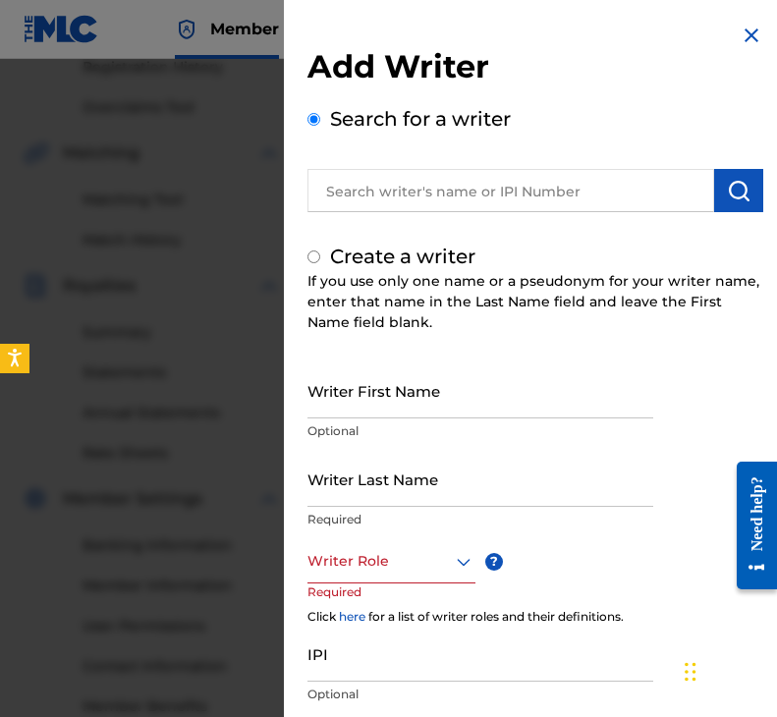
radio input "true"
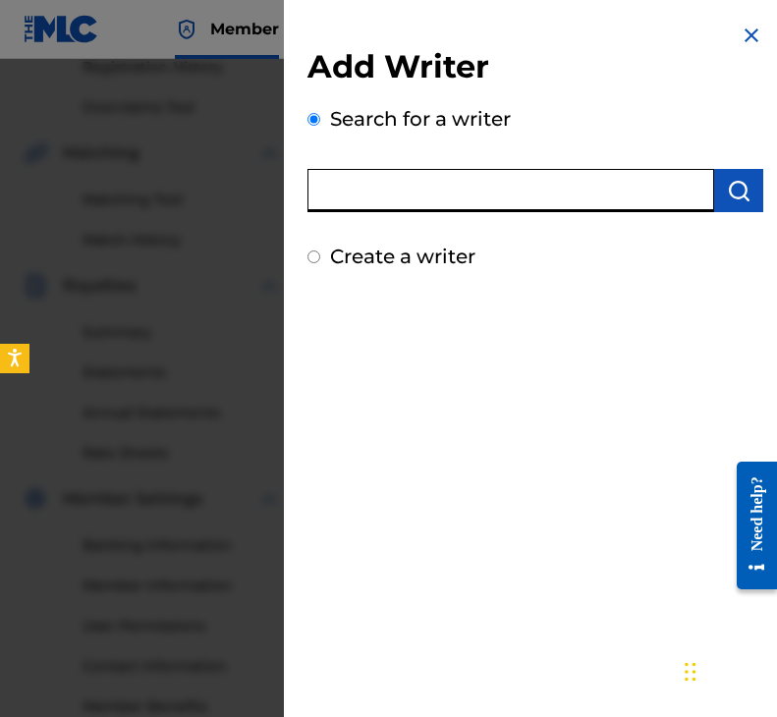
click at [401, 174] on input "text" at bounding box center [510, 190] width 406 height 43
click at [736, 185] on img "submit" at bounding box center [738, 191] width 24 height 24
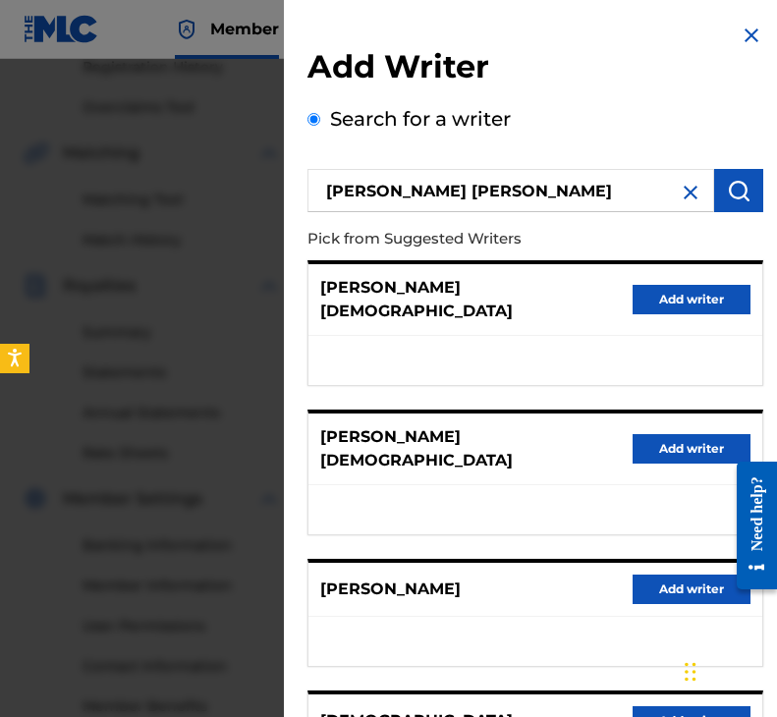
click at [515, 194] on input "[PERSON_NAME] [PERSON_NAME]" at bounding box center [510, 190] width 406 height 43
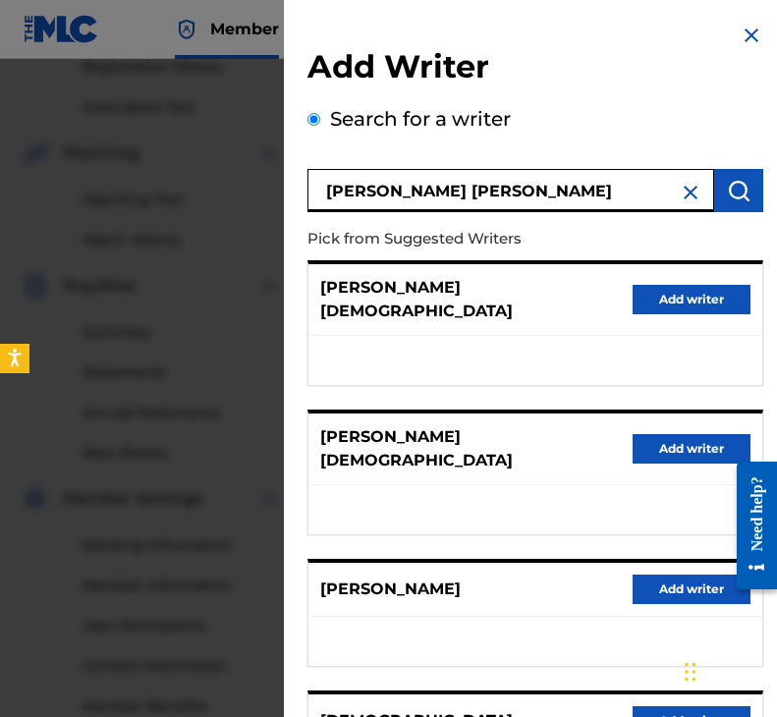
click at [402, 189] on input "[PERSON_NAME] [PERSON_NAME]" at bounding box center [510, 190] width 406 height 43
type input "[PERSON_NAME][DEMOGRAPHIC_DATA]"
click at [735, 191] on img "submit" at bounding box center [738, 191] width 24 height 24
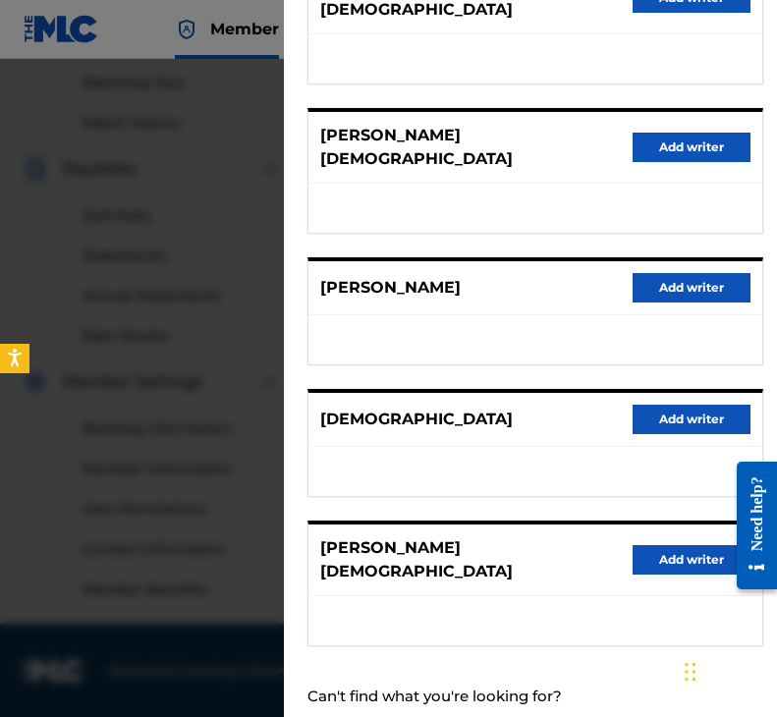
scroll to position [501, 0]
click at [367, 717] on label "Create a writer" at bounding box center [402, 732] width 145 height 24
radio input "true"
radio input "false"
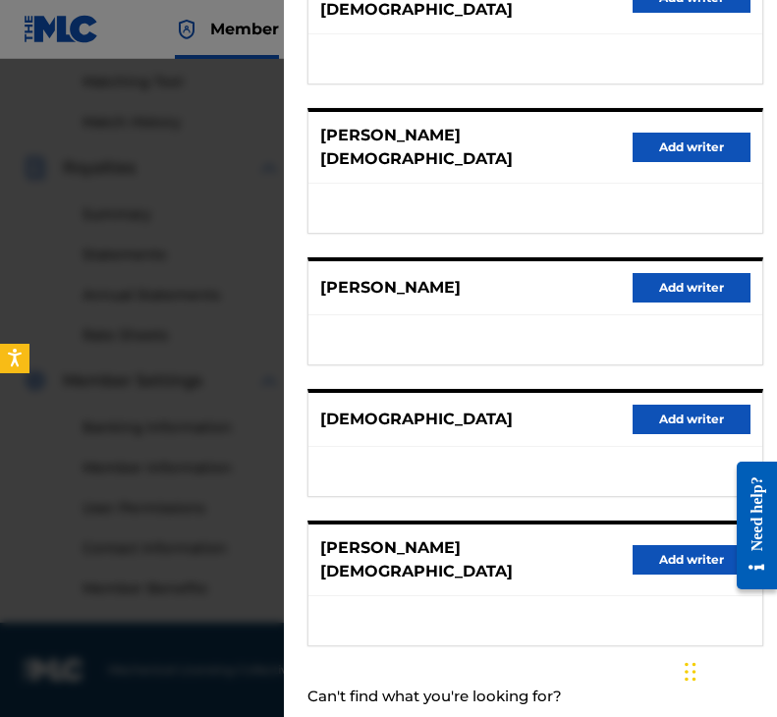
radio input "true"
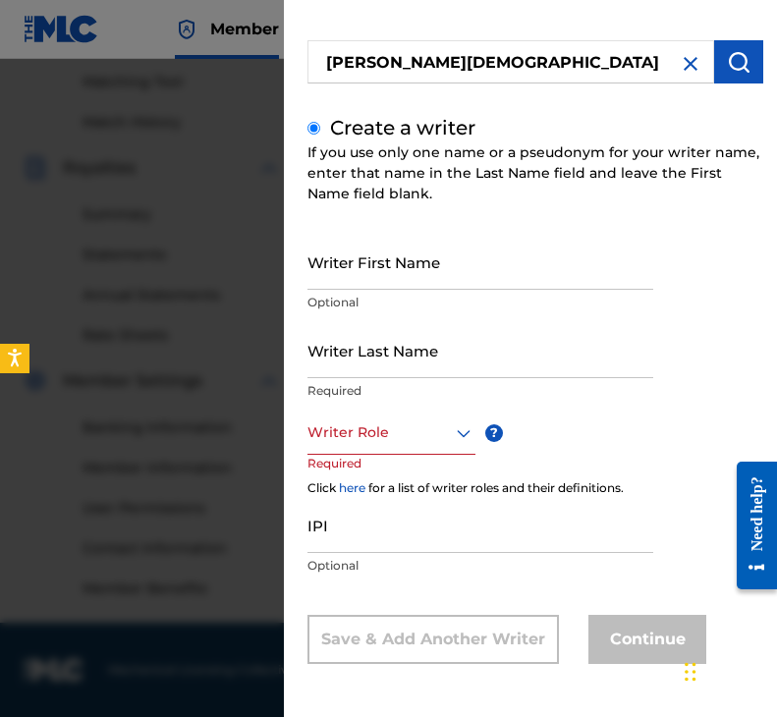
scroll to position [67, 0]
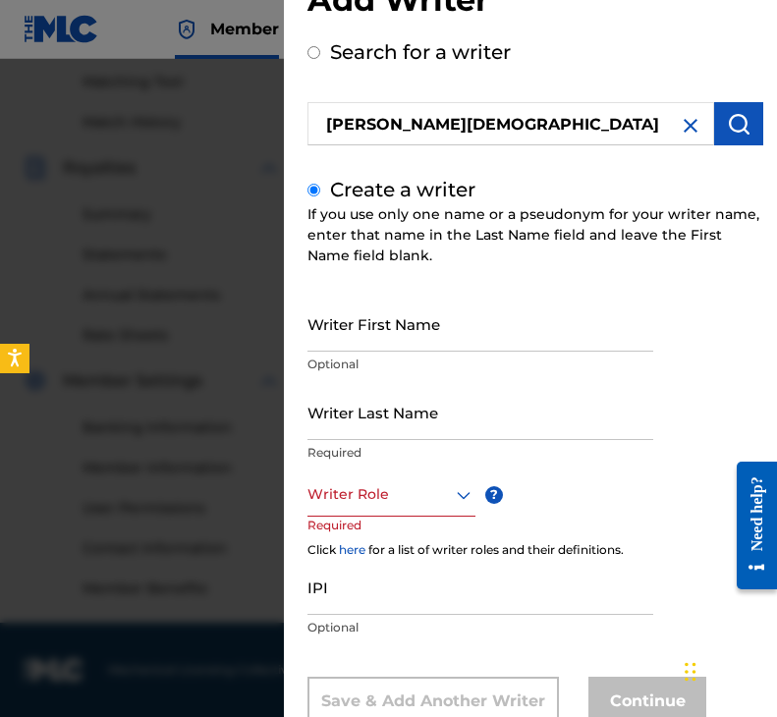
click at [353, 493] on div at bounding box center [391, 494] width 168 height 25
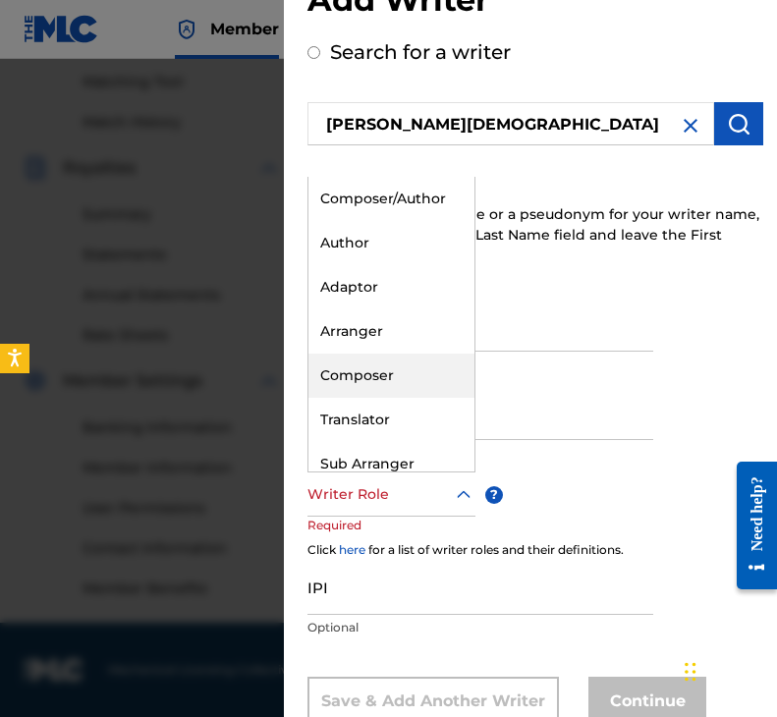
click at [350, 365] on div "Composer" at bounding box center [391, 375] width 166 height 44
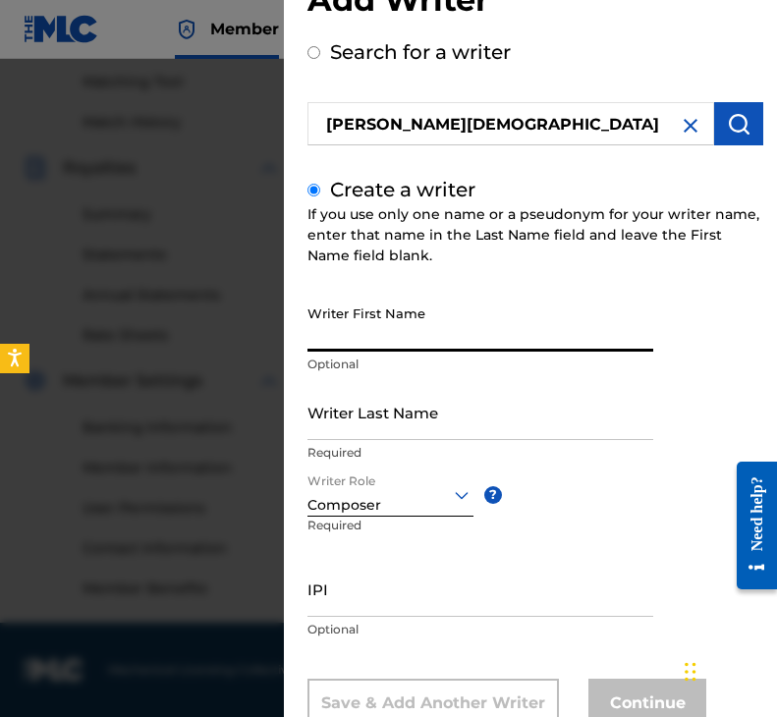
click at [372, 316] on input "Writer First Name" at bounding box center [480, 323] width 346 height 56
type input "[PERSON_NAME]"
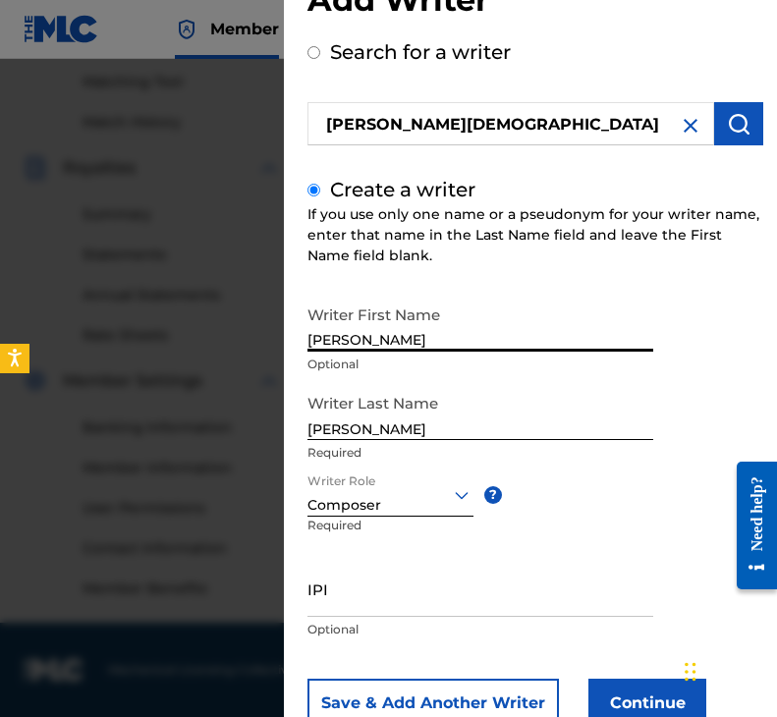
scroll to position [131, 0]
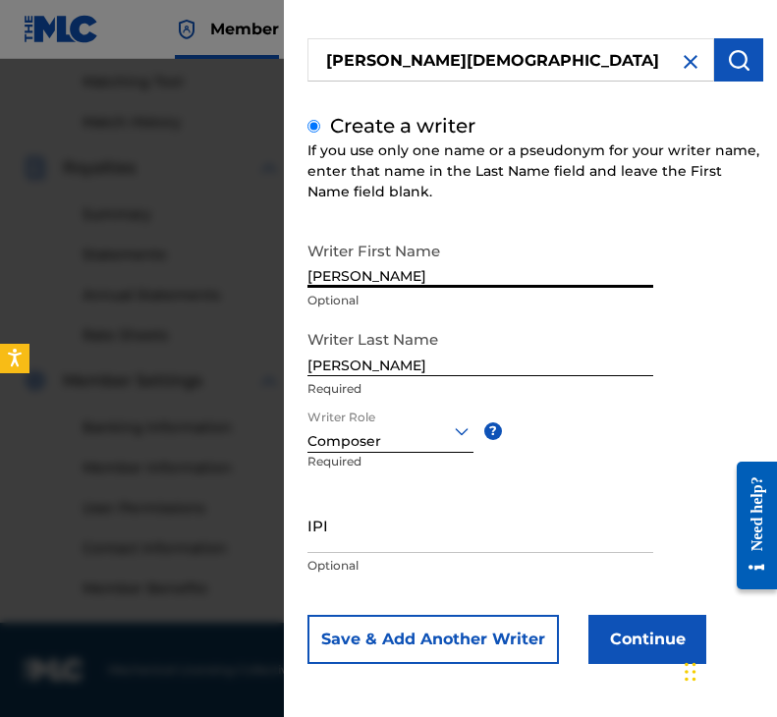
click at [372, 529] on input "IPI" at bounding box center [480, 525] width 346 height 56
click at [384, 535] on input "IPI" at bounding box center [480, 525] width 346 height 56
paste input "1306681558"
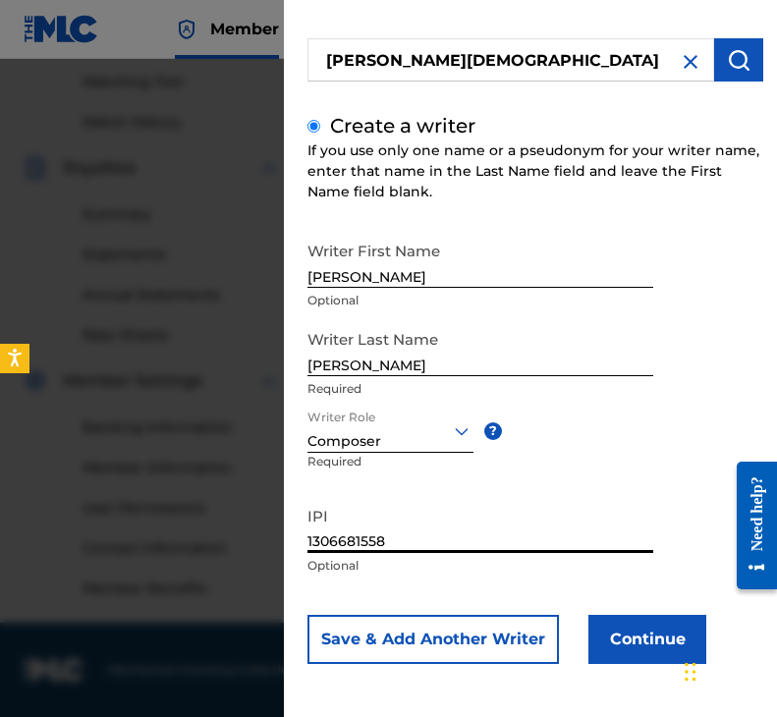
type input "1306681558"
click at [442, 645] on button "Save & Add Another Writer" at bounding box center [432, 639] width 251 height 49
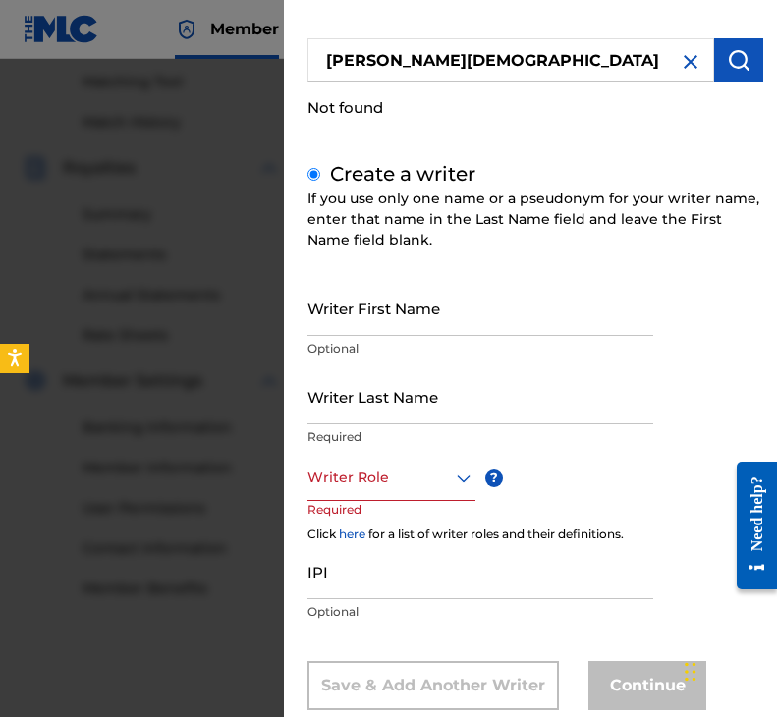
click at [207, 159] on div at bounding box center [388, 417] width 777 height 717
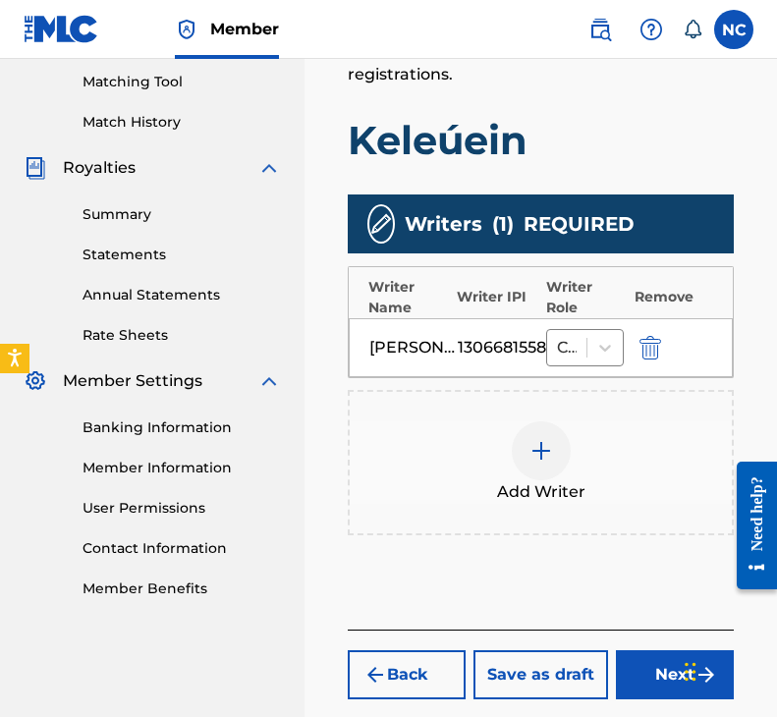
click at [410, 350] on div "[PERSON_NAME][DEMOGRAPHIC_DATA]" at bounding box center [413, 348] width 88 height 24
click at [650, 657] on button "Next" at bounding box center [675, 674] width 118 height 49
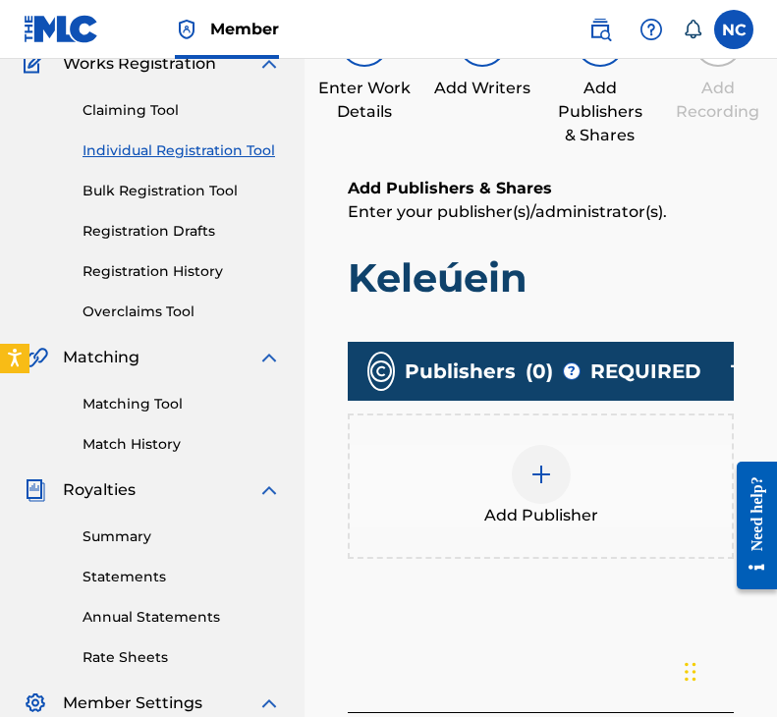
scroll to position [285, 0]
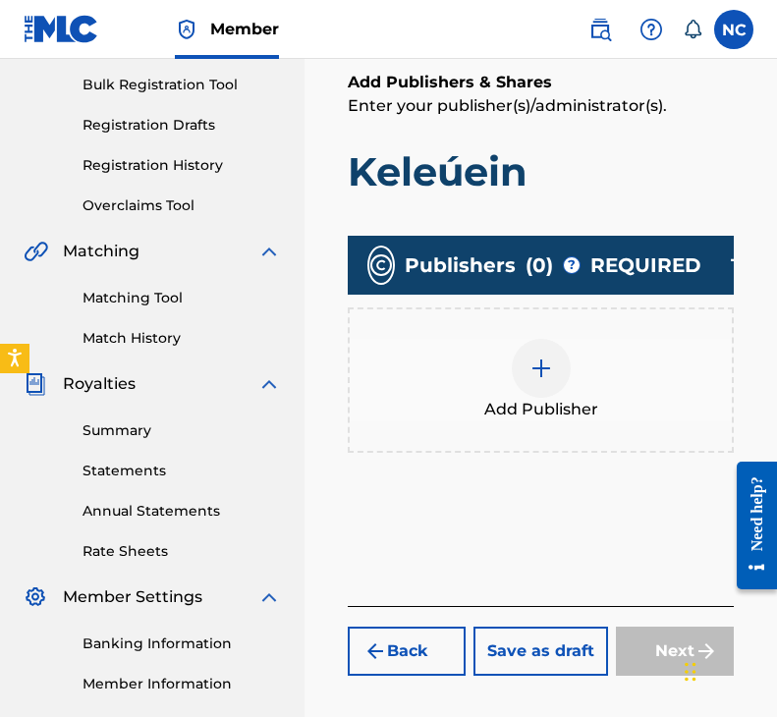
click at [664, 660] on div "Next" at bounding box center [675, 650] width 118 height 49
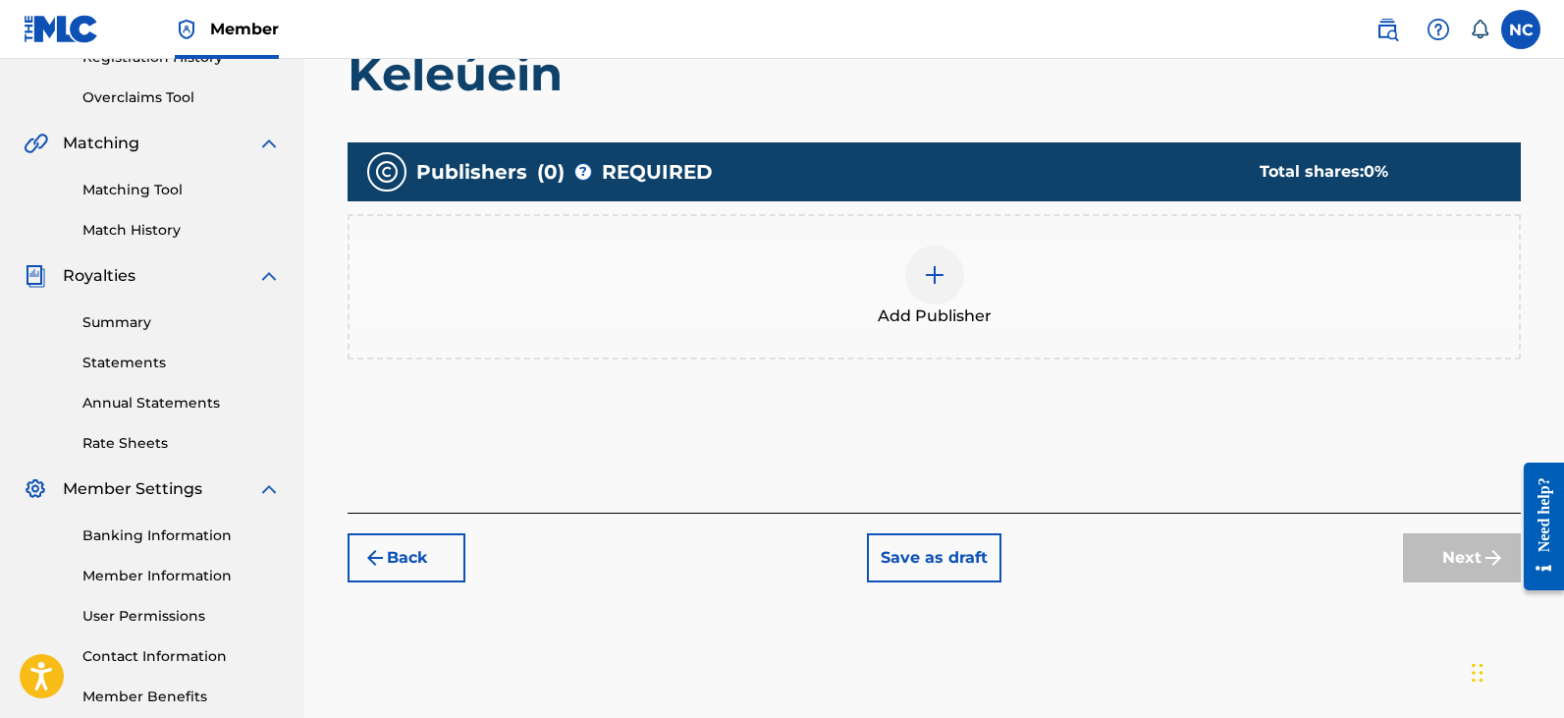
scroll to position [500, 0]
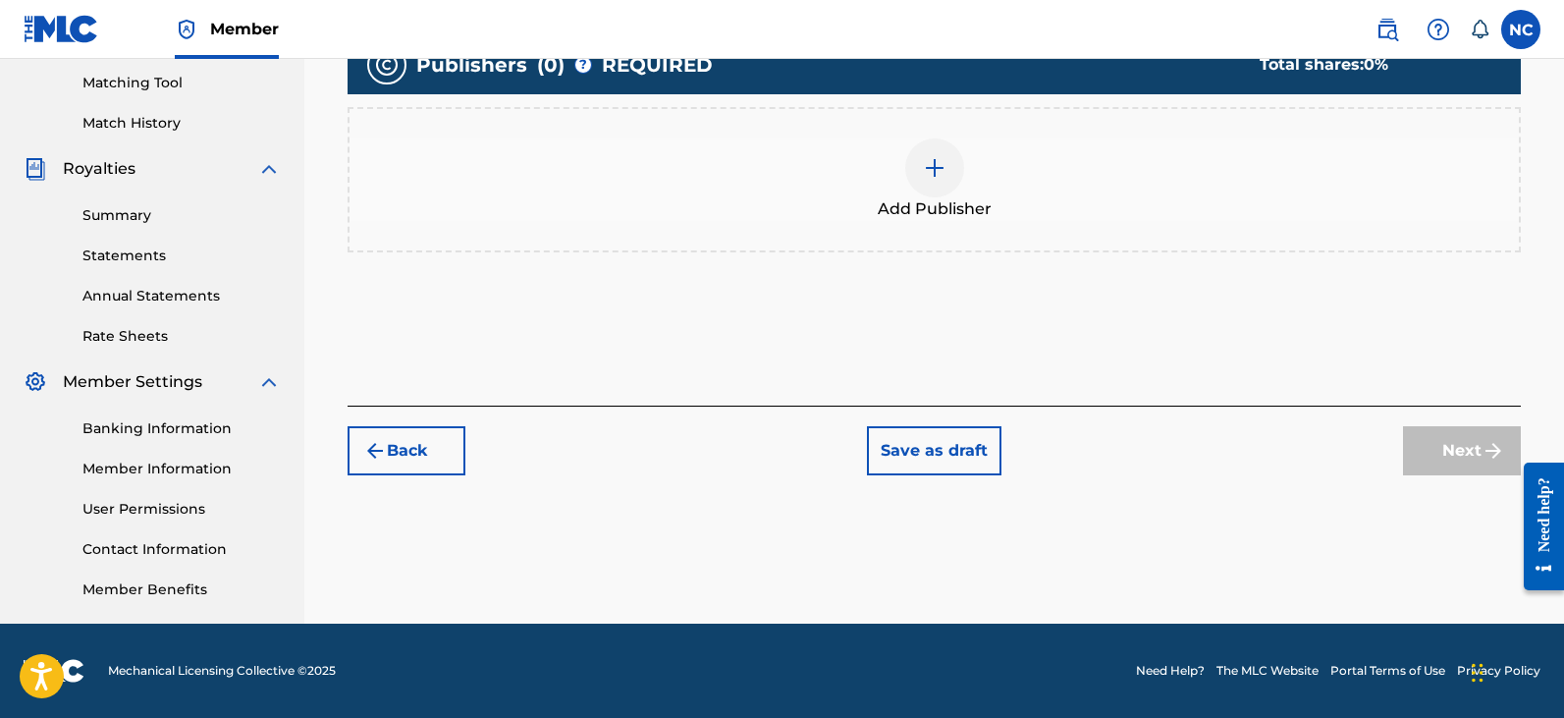
click at [455, 443] on button "Back" at bounding box center [407, 450] width 118 height 49
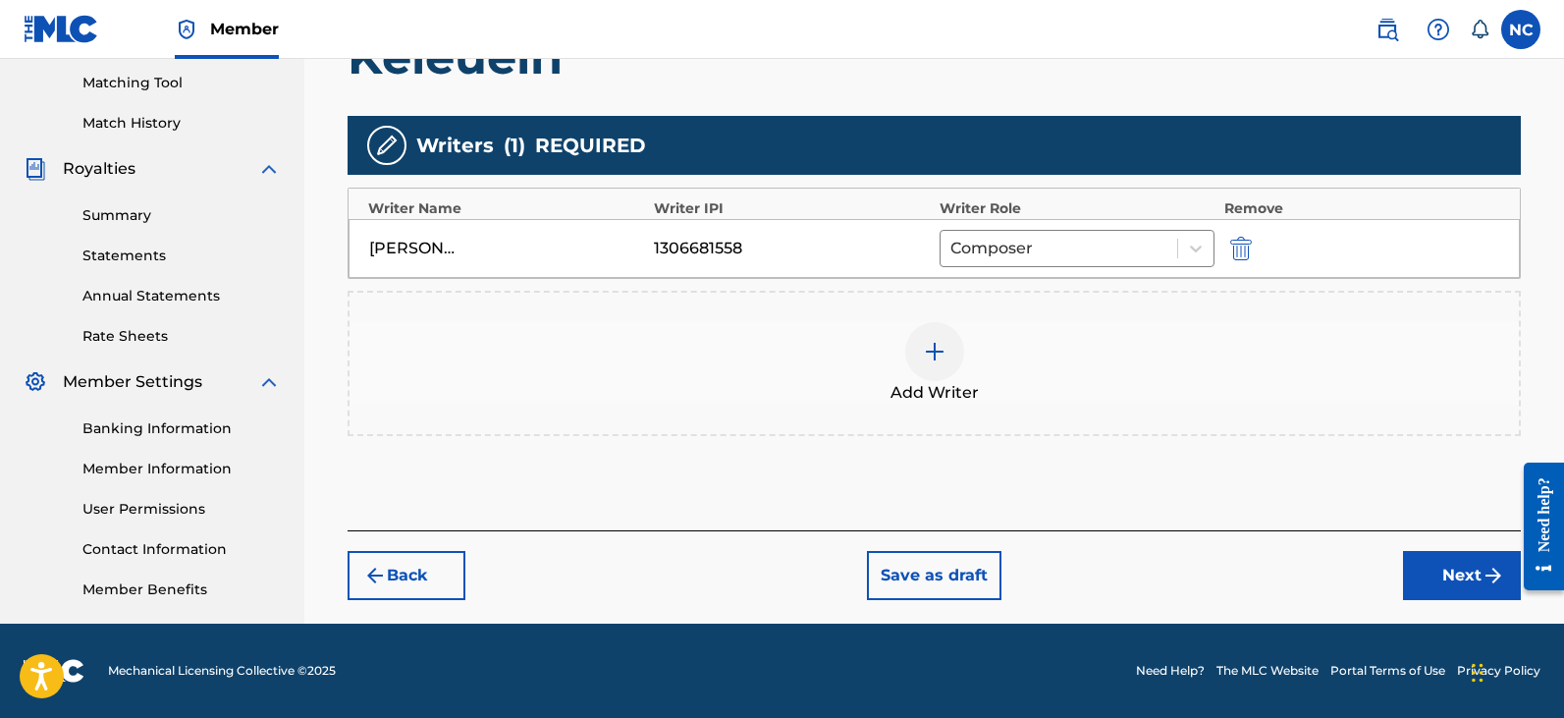
click at [1452, 588] on button "Next" at bounding box center [1462, 575] width 118 height 49
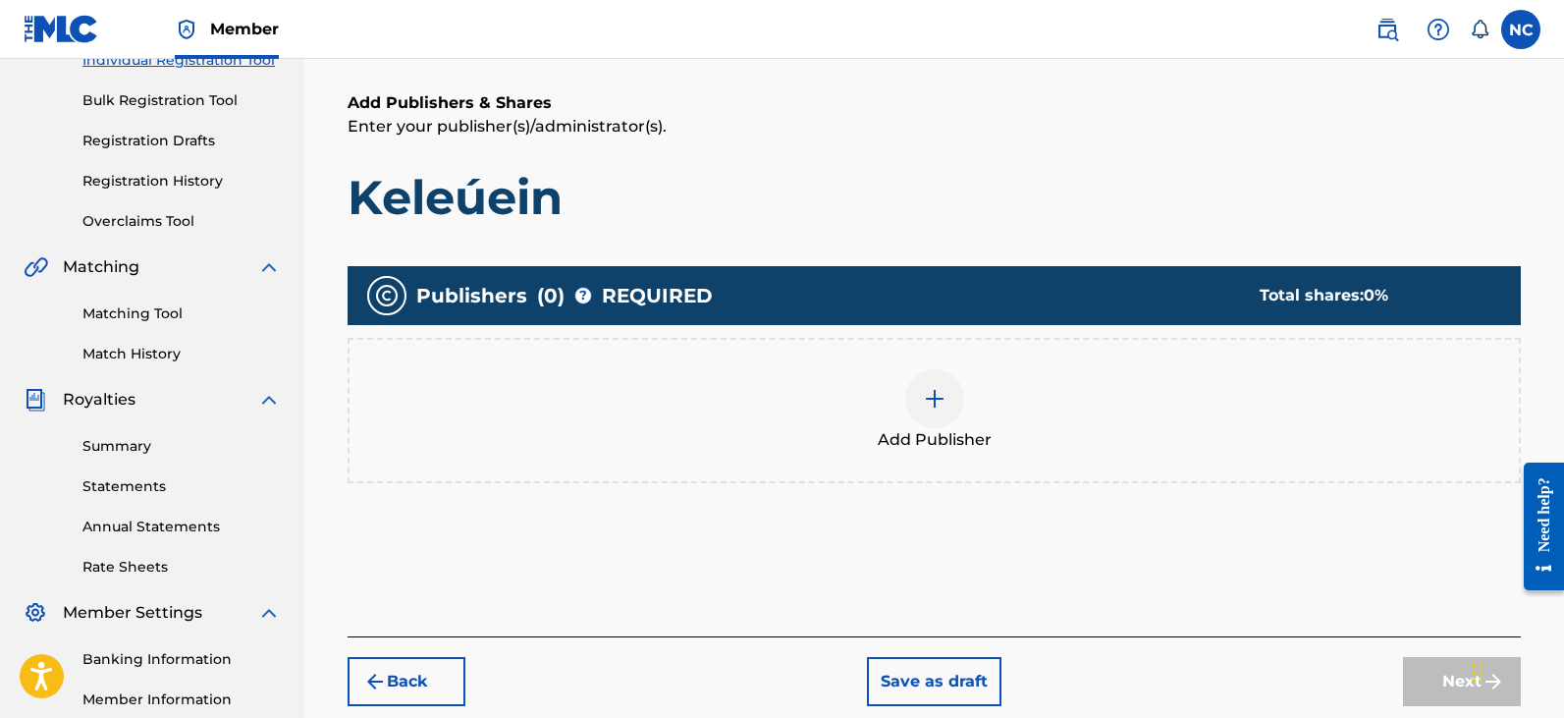
scroll to position [88, 0]
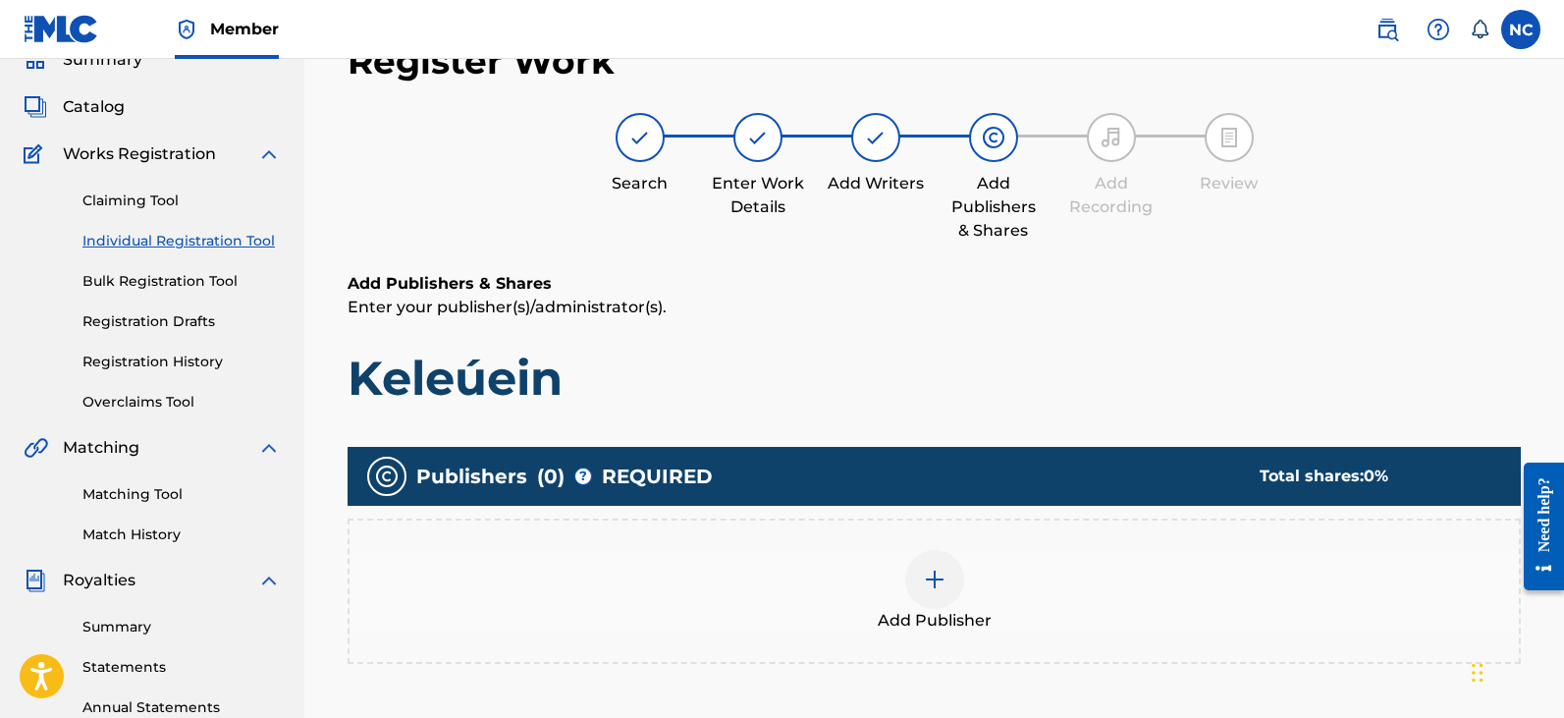
click at [933, 594] on div at bounding box center [934, 579] width 59 height 59
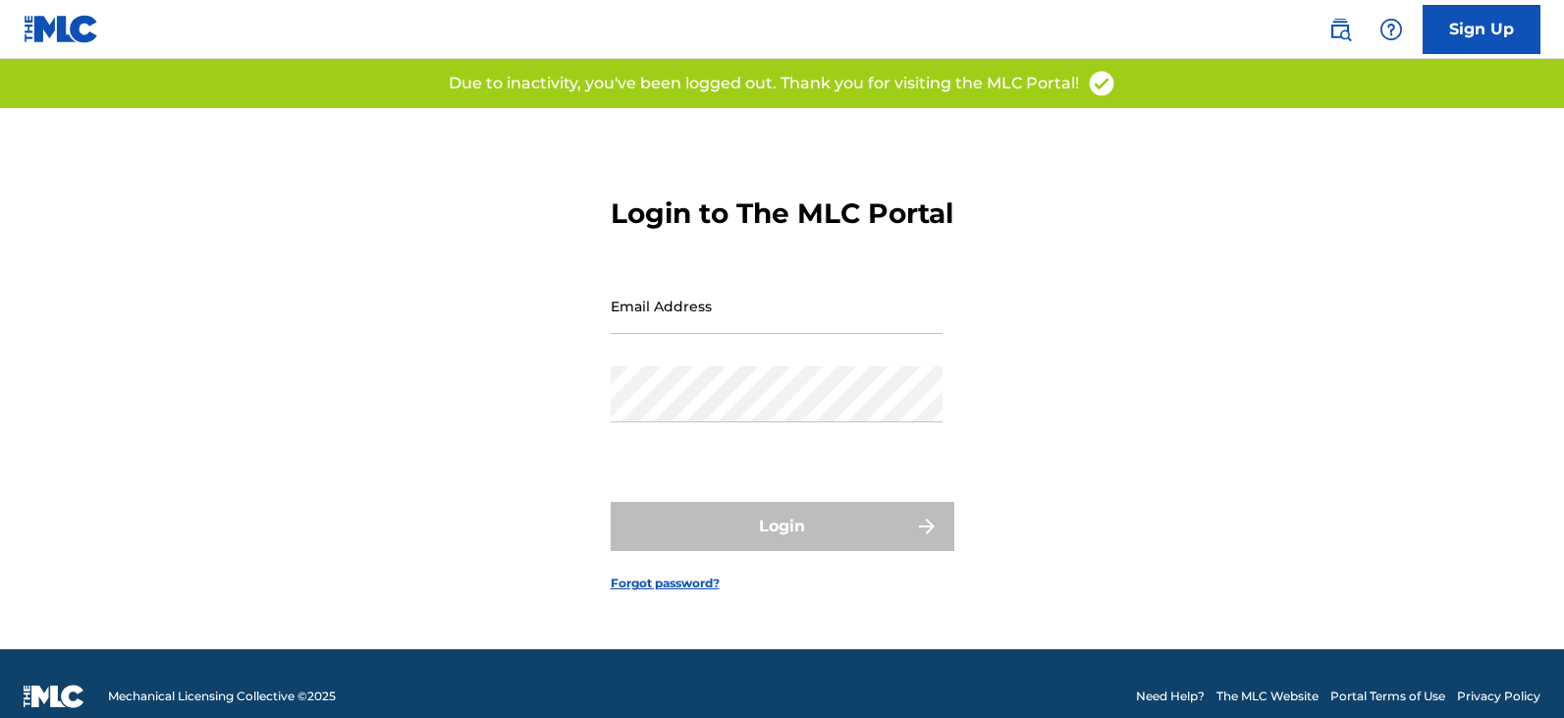
drag, startPoint x: 0, startPoint y: 0, endPoint x: 745, endPoint y: 314, distance: 808.6
click at [745, 314] on input "Email Address" at bounding box center [777, 306] width 332 height 56
type input "[EMAIL_ADDRESS][DOMAIN_NAME]"
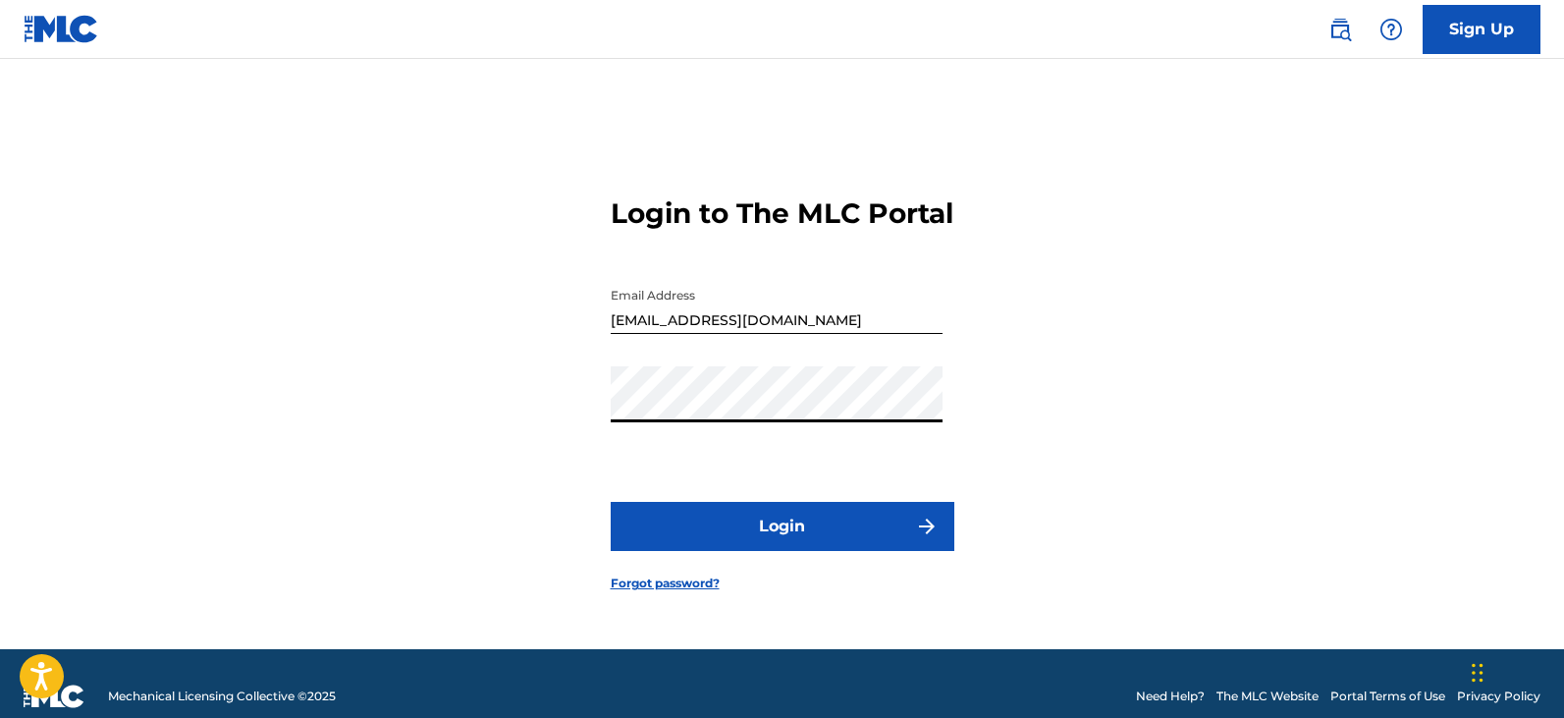
click at [611, 502] on button "Login" at bounding box center [783, 526] width 344 height 49
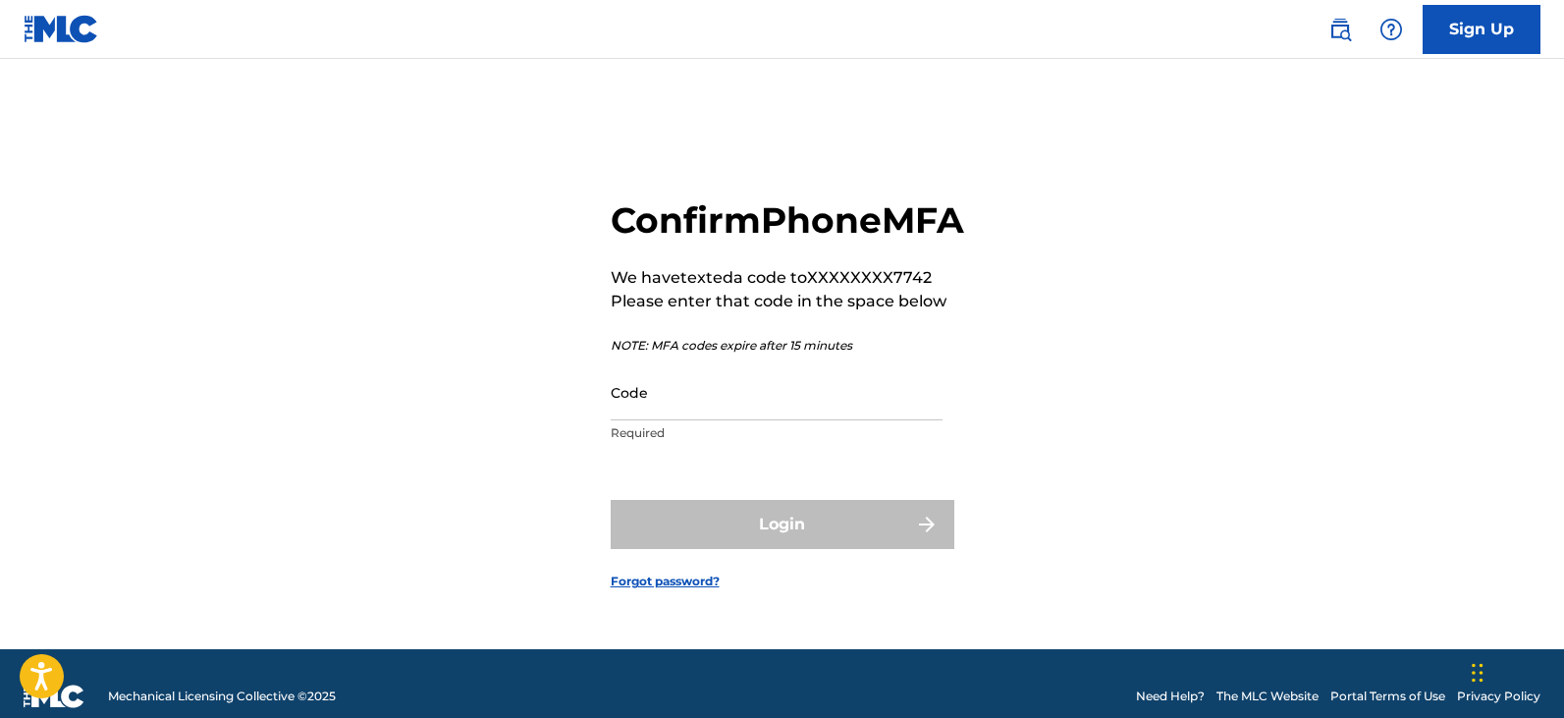
click at [745, 407] on input "Code" at bounding box center [777, 392] width 332 height 56
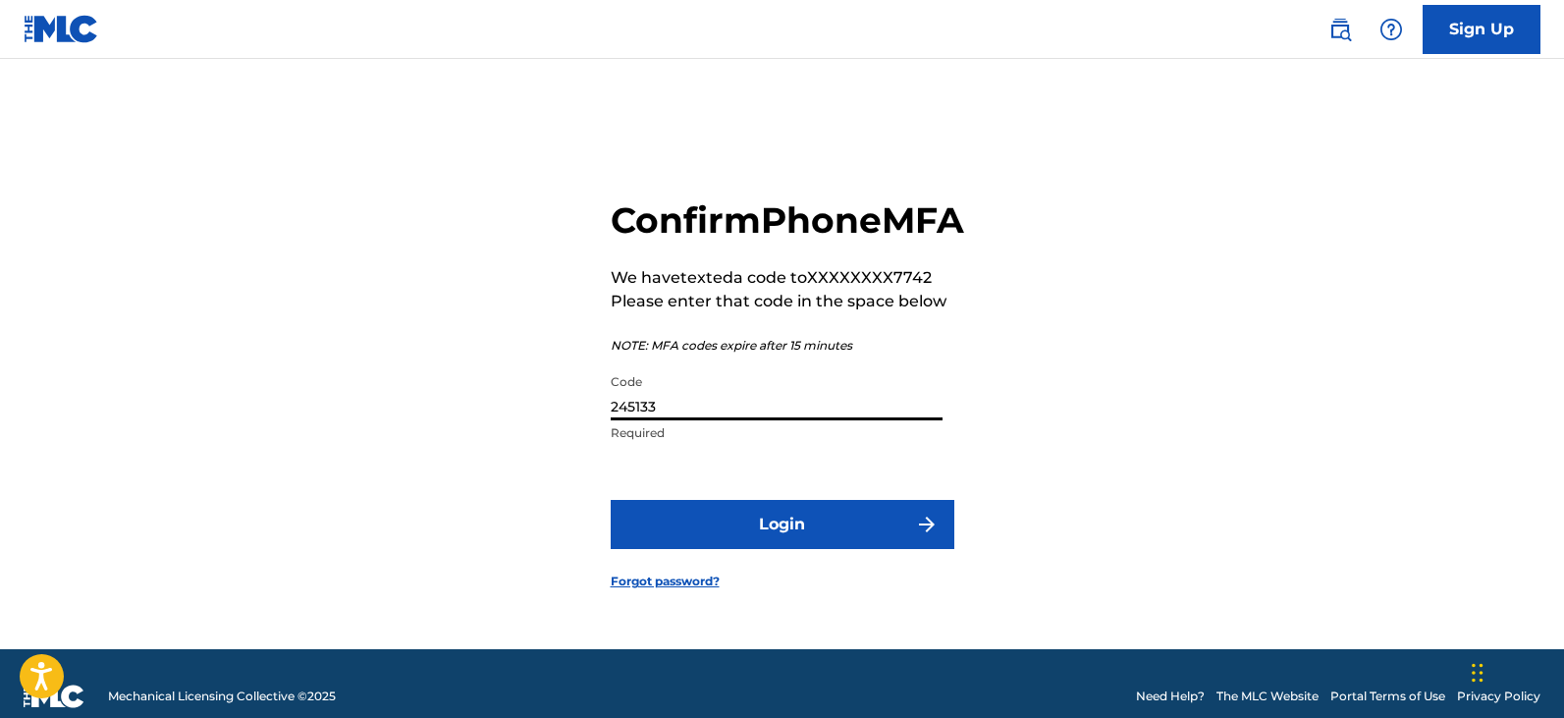
type input "245133"
click at [611, 500] on button "Login" at bounding box center [783, 524] width 344 height 49
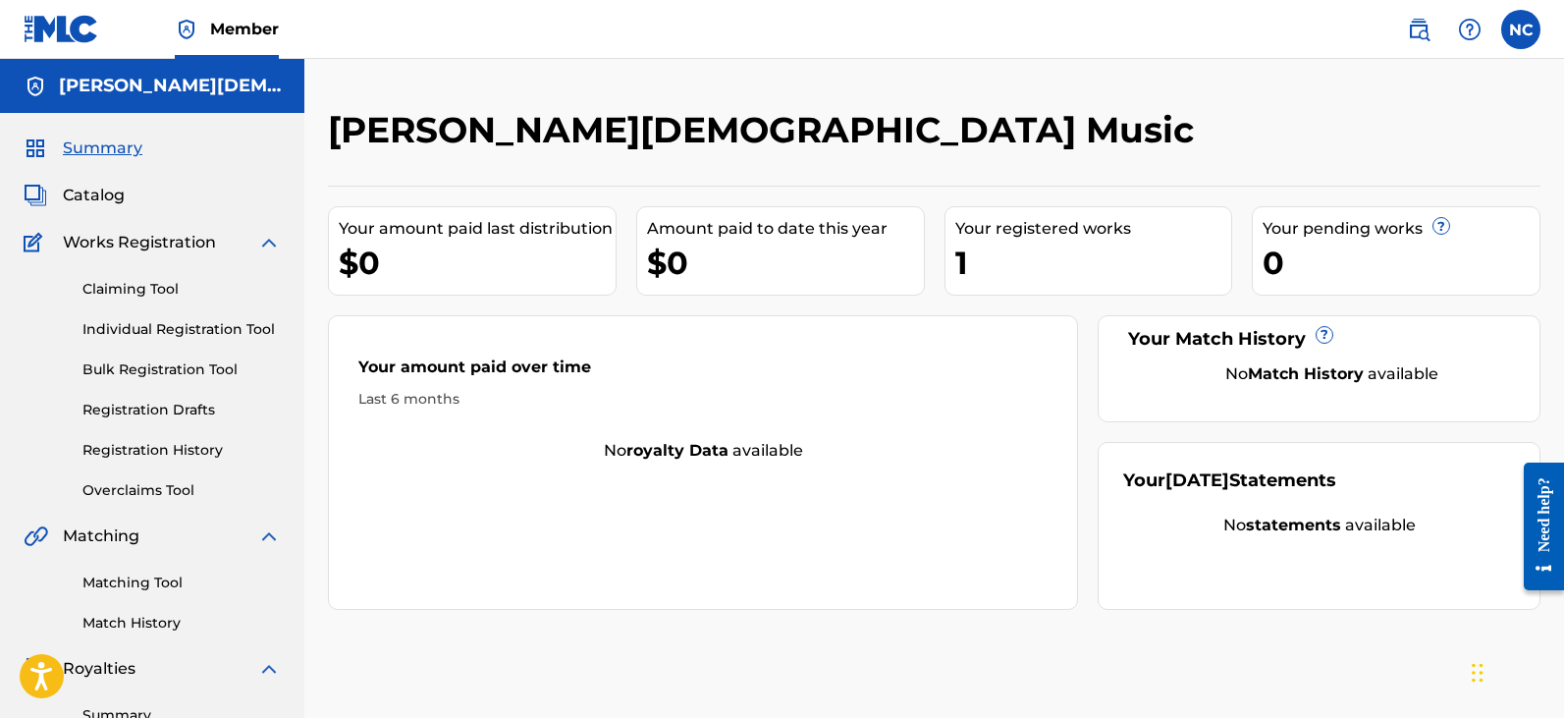
click at [114, 324] on link "Individual Registration Tool" at bounding box center [181, 329] width 198 height 21
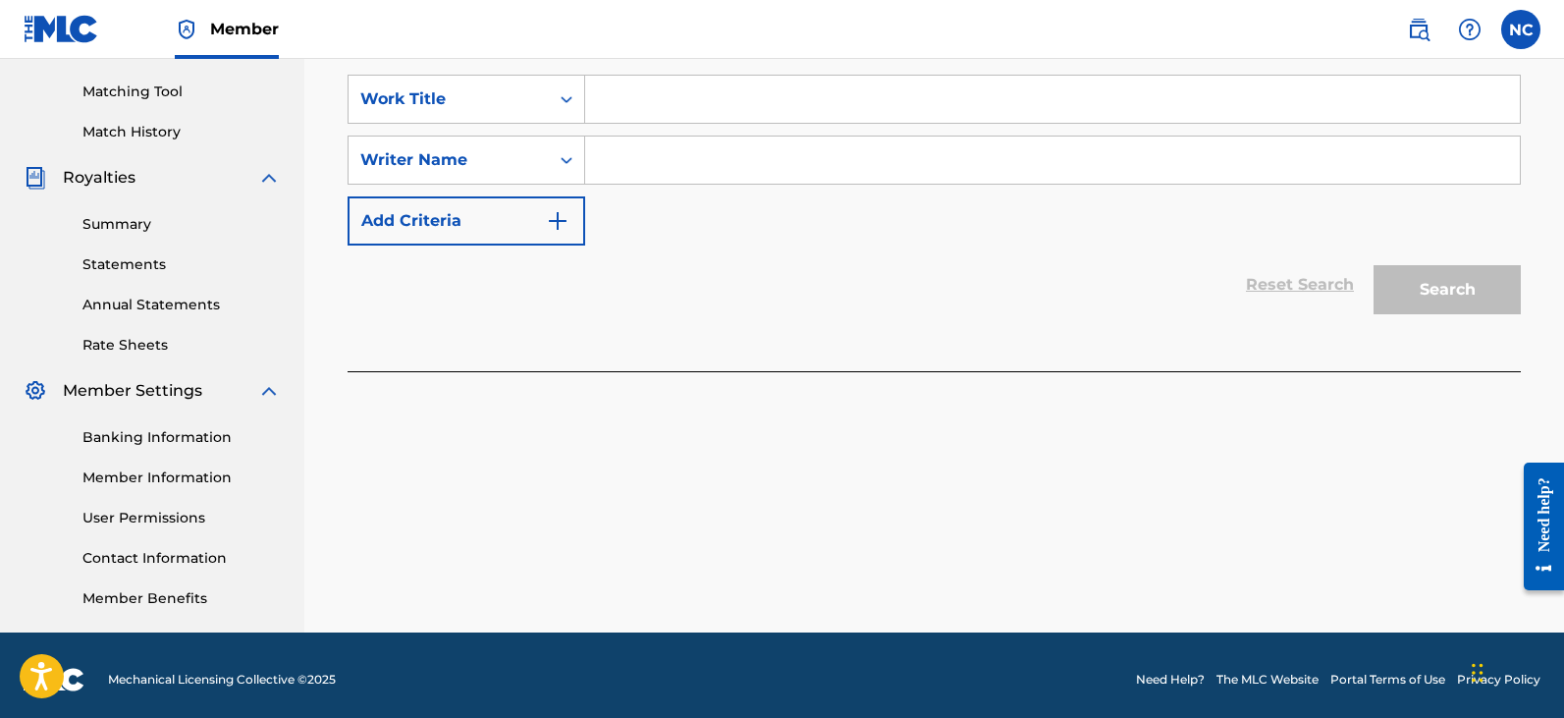
scroll to position [196, 0]
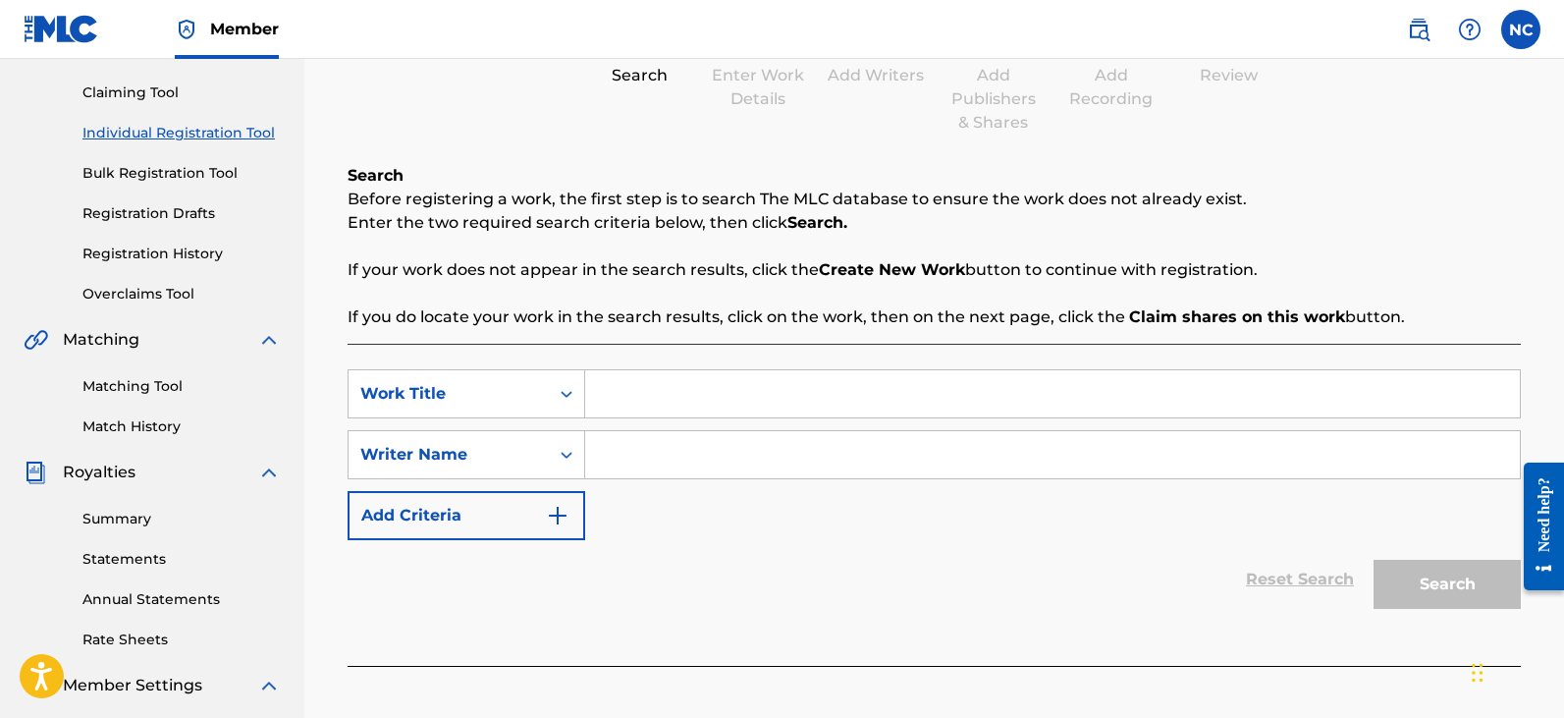
click at [163, 208] on link "Registration Drafts" at bounding box center [181, 213] width 198 height 21
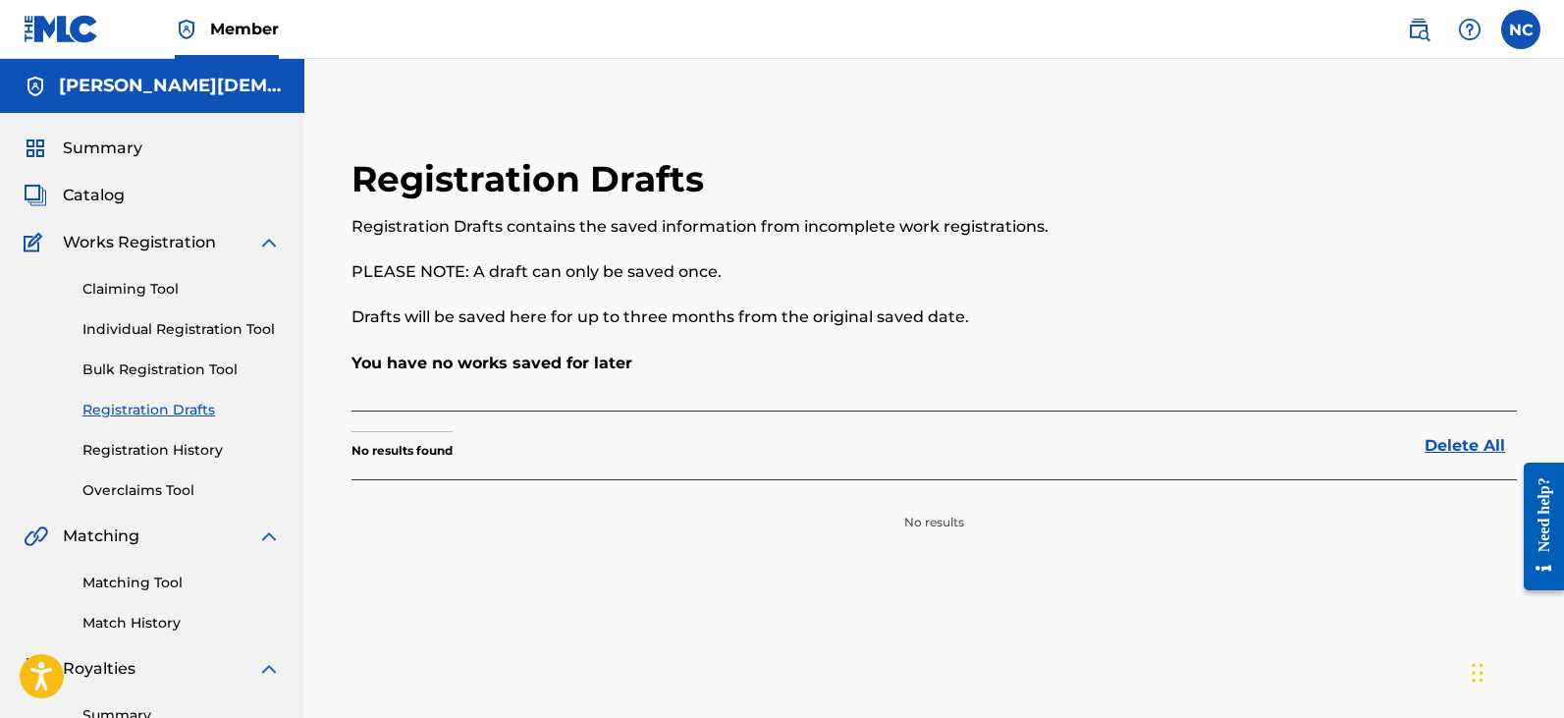
click at [176, 332] on link "Individual Registration Tool" at bounding box center [181, 329] width 198 height 21
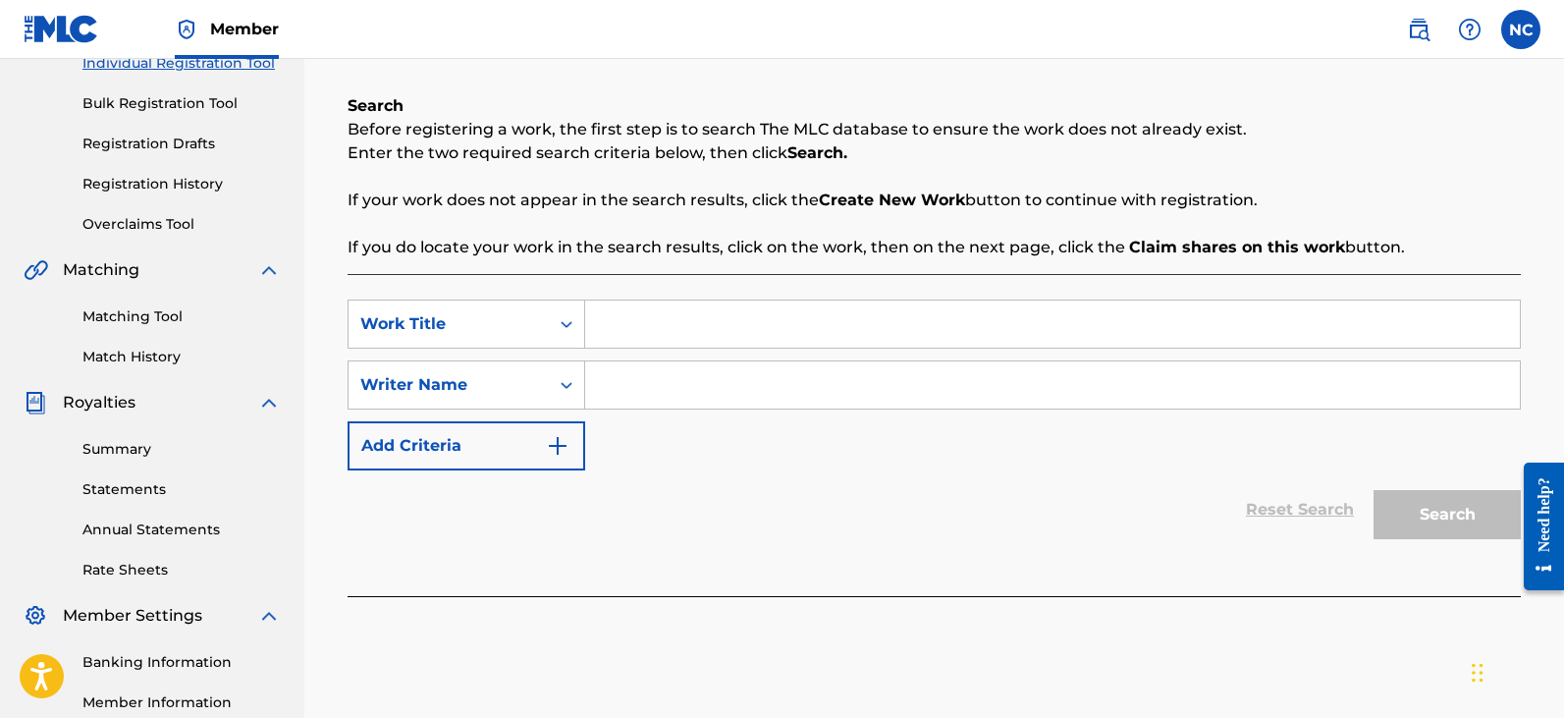
scroll to position [295, 0]
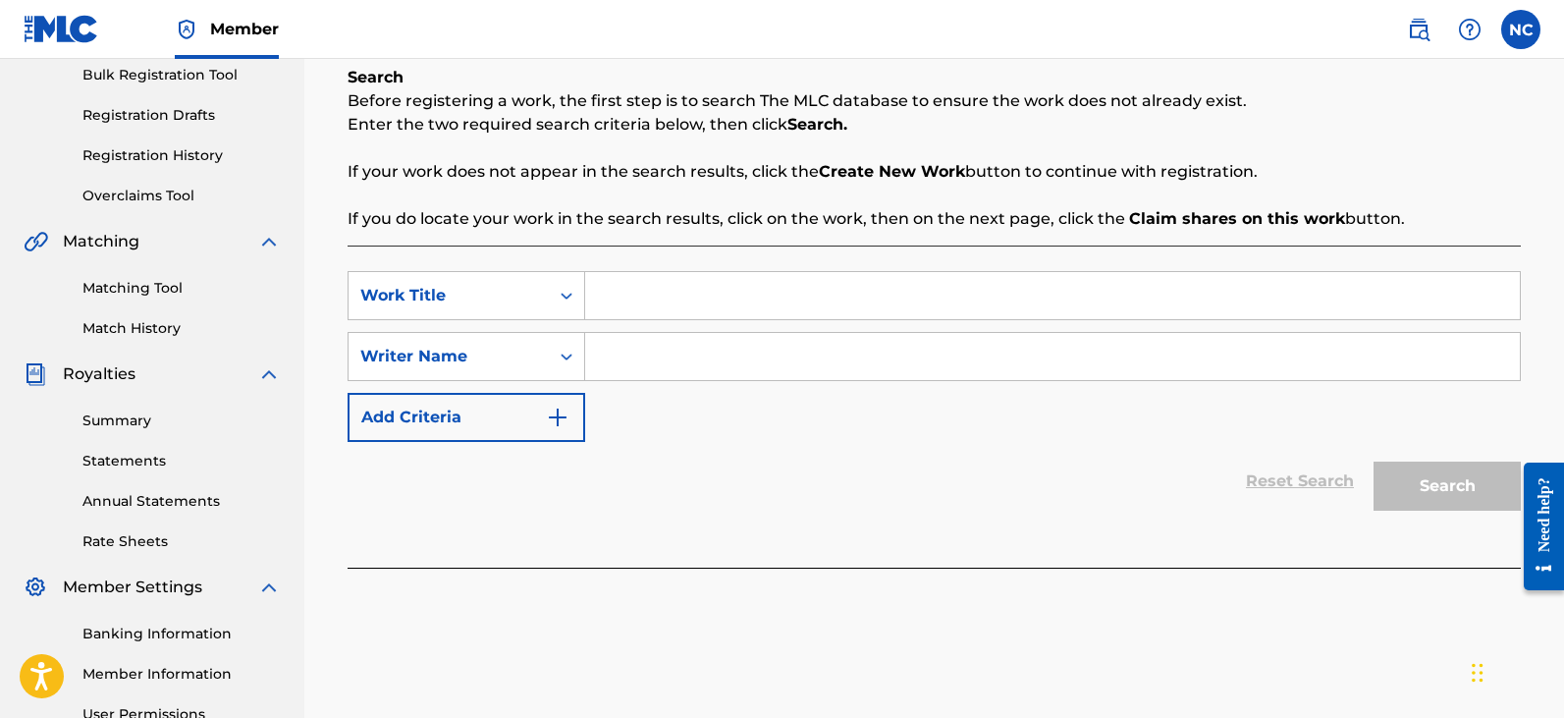
click at [132, 72] on link "Bulk Registration Tool" at bounding box center [181, 75] width 198 height 21
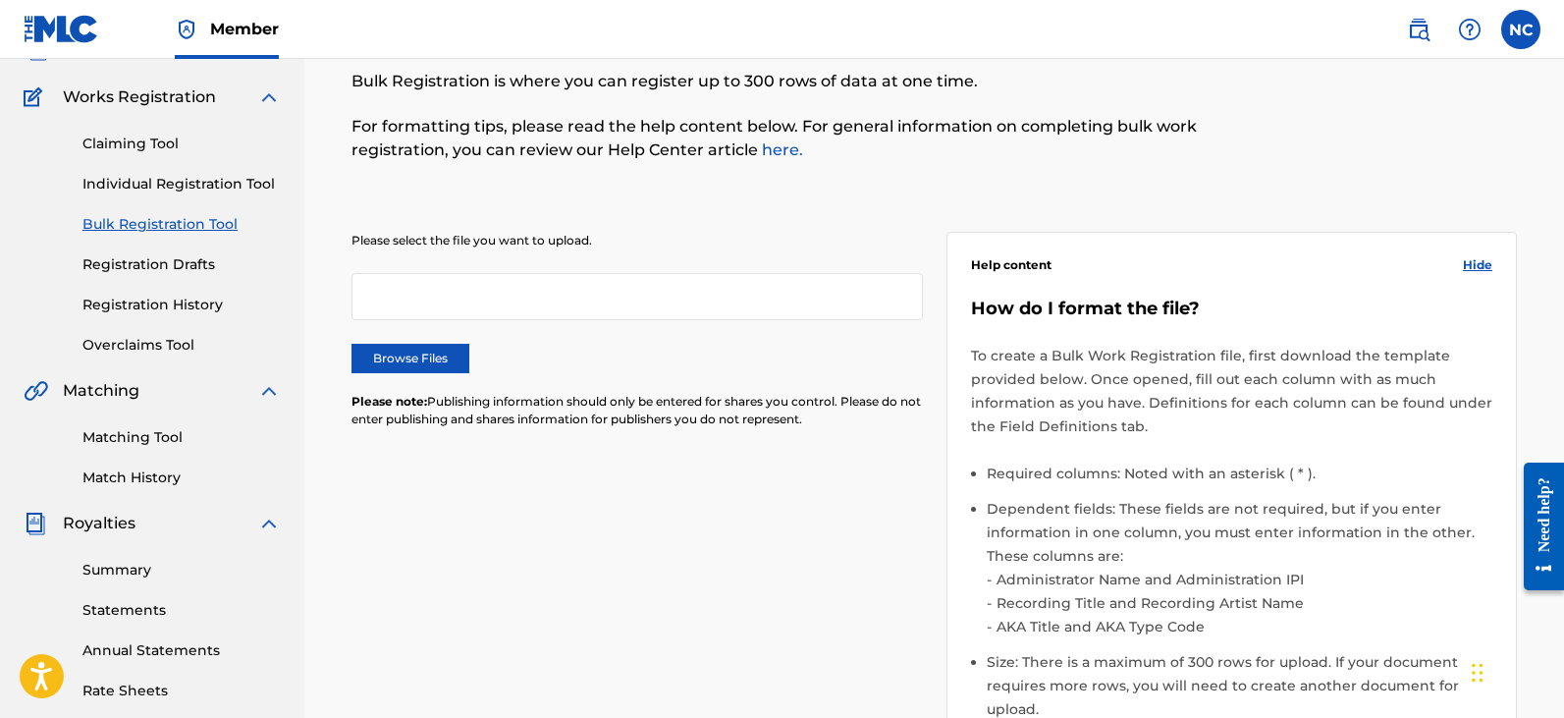
scroll to position [98, 0]
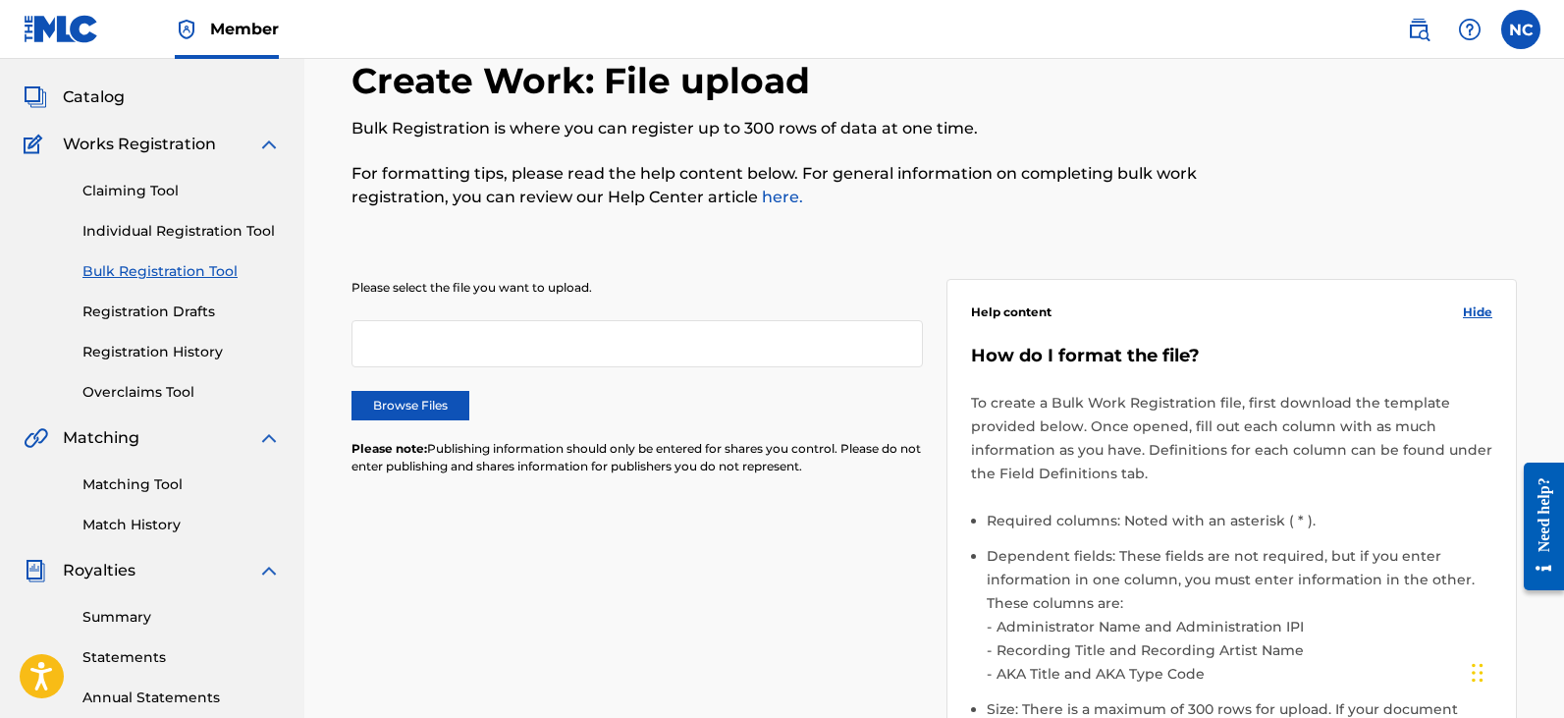
click at [86, 95] on span "Catalog" at bounding box center [94, 97] width 62 height 24
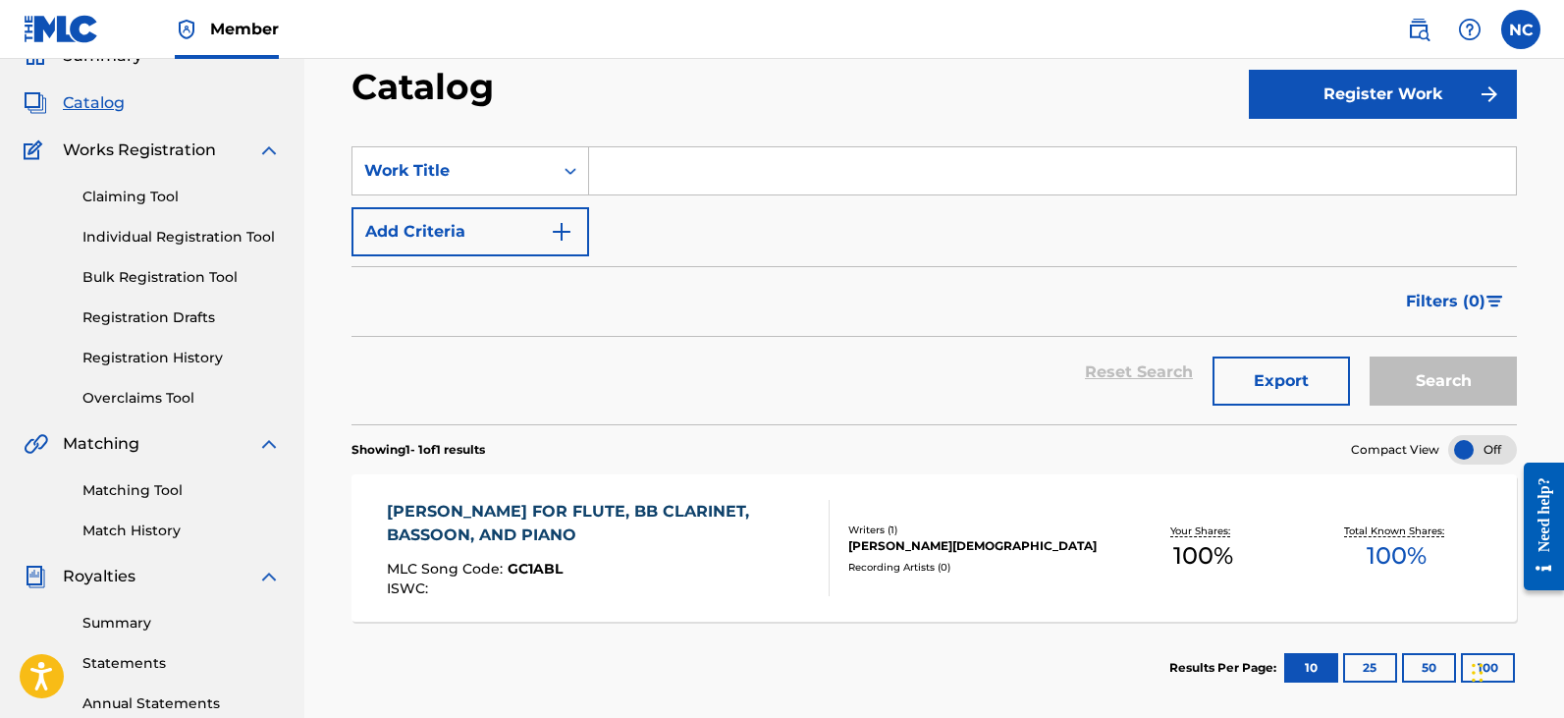
scroll to position [196, 0]
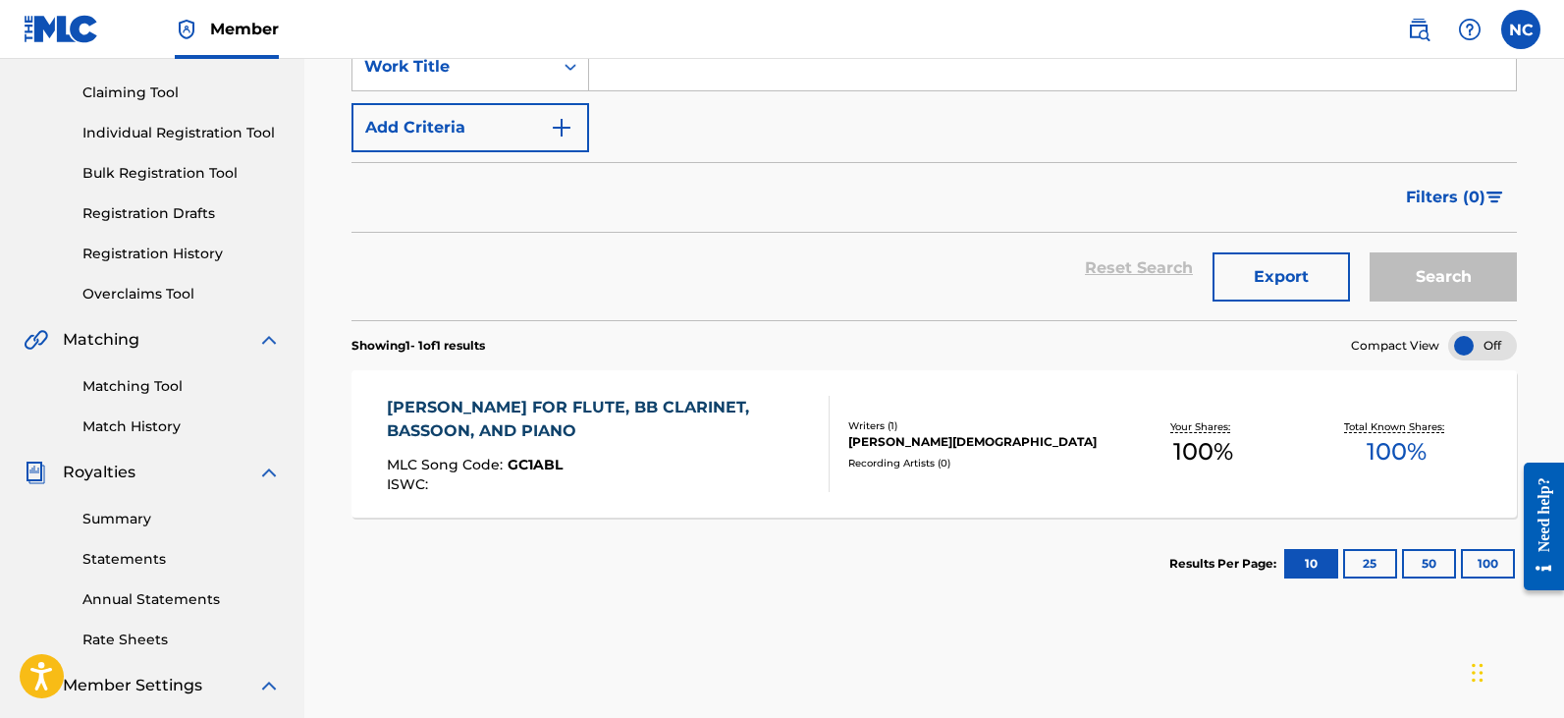
click at [596, 397] on div "[PERSON_NAME] FOR FLUTE, BB CLARINET, BASSOON, AND PIANO" at bounding box center [600, 419] width 426 height 47
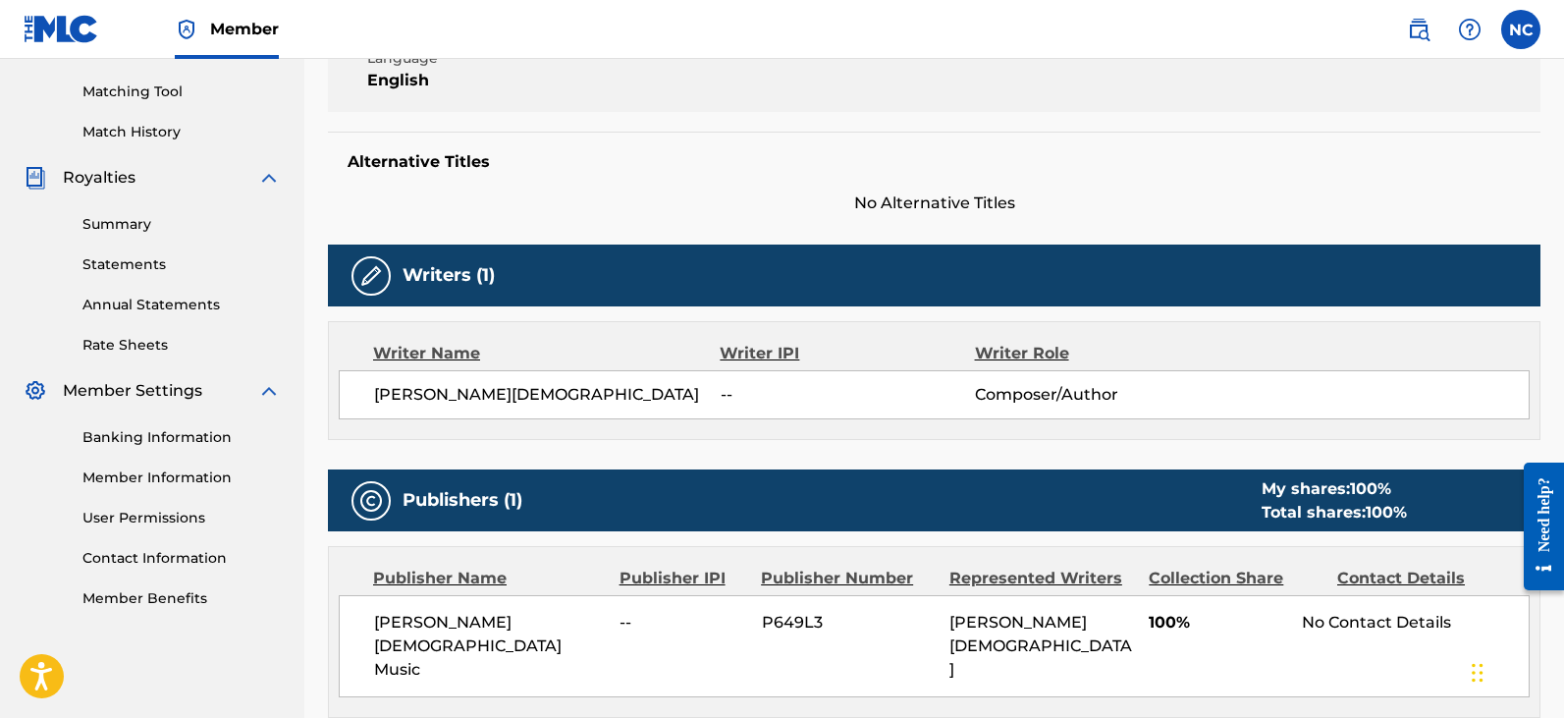
scroll to position [771, 0]
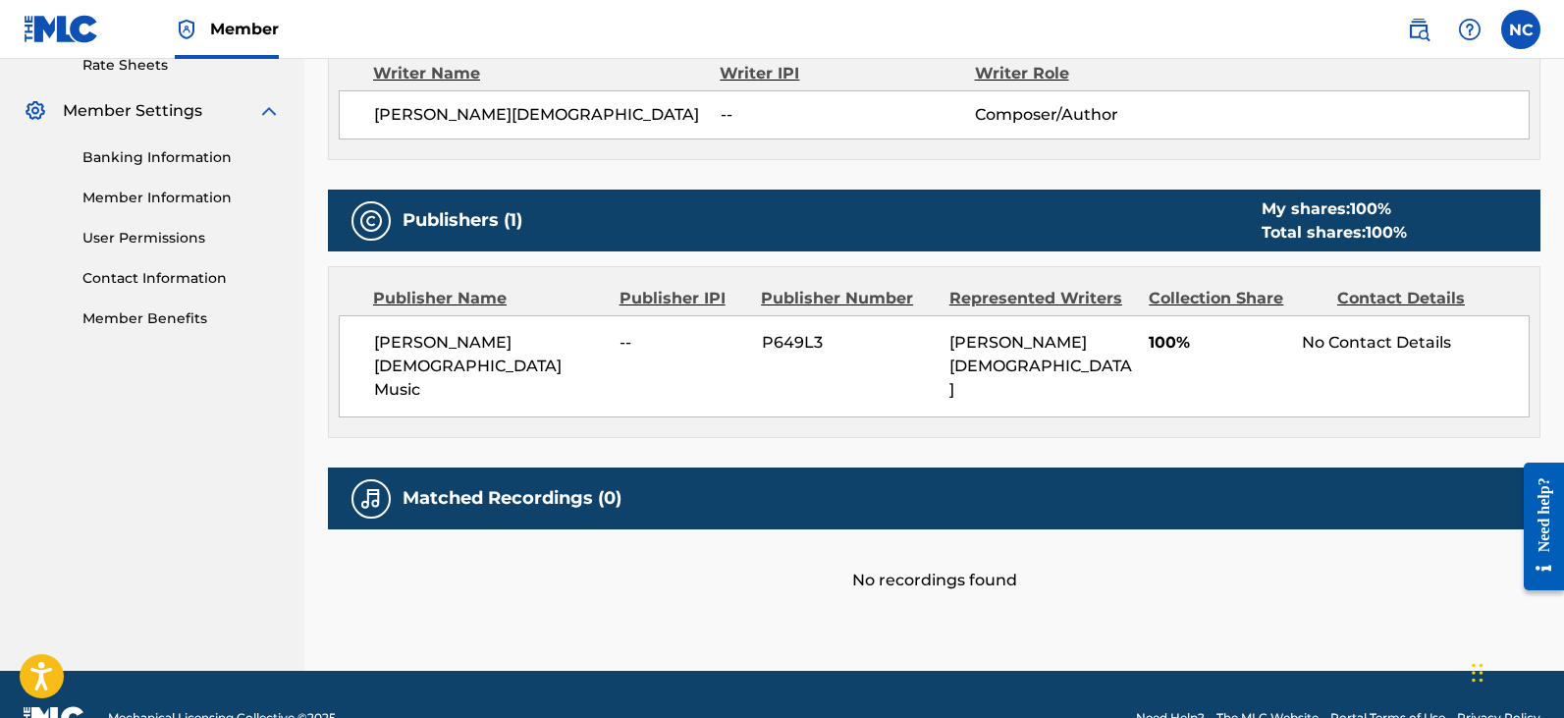
click at [643, 332] on span "--" at bounding box center [682, 343] width 127 height 24
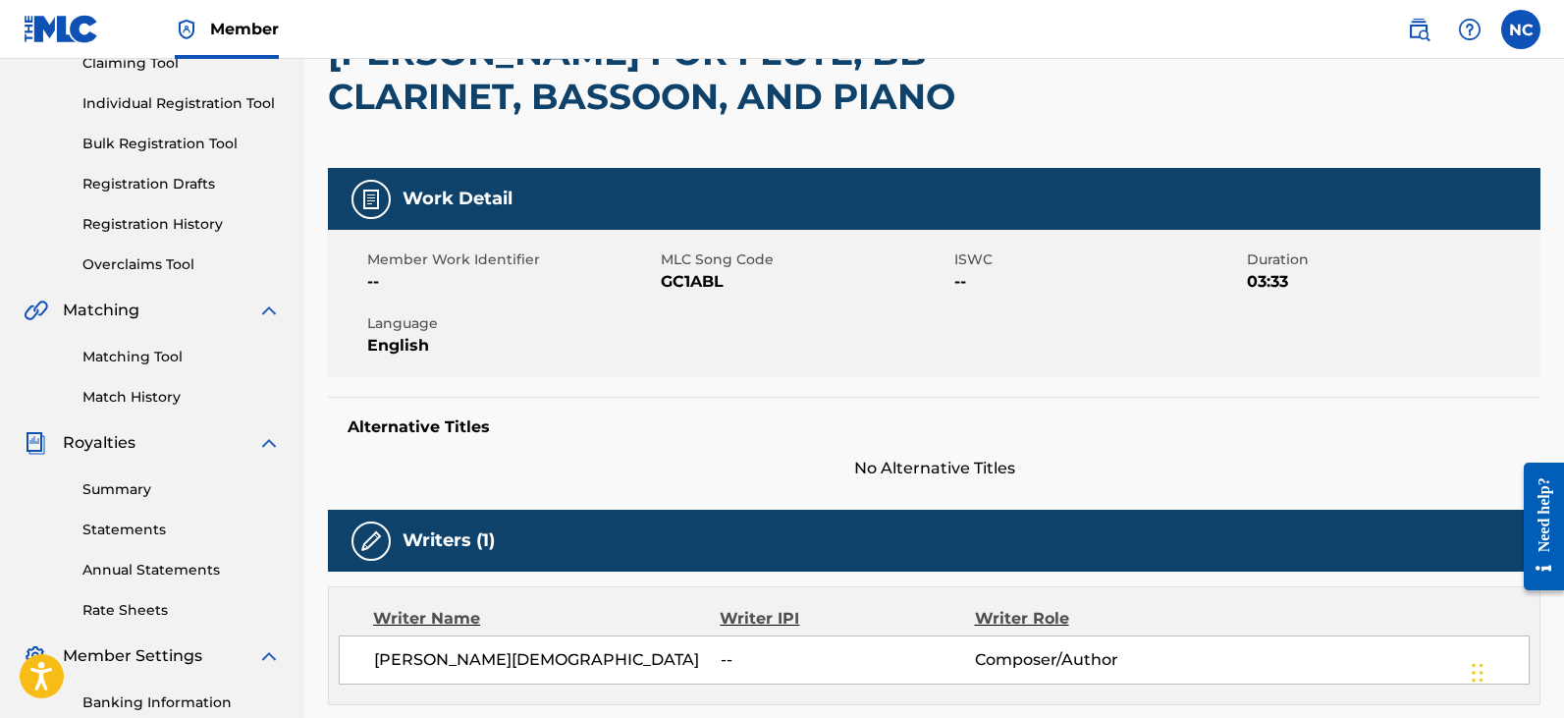
scroll to position [182, 0]
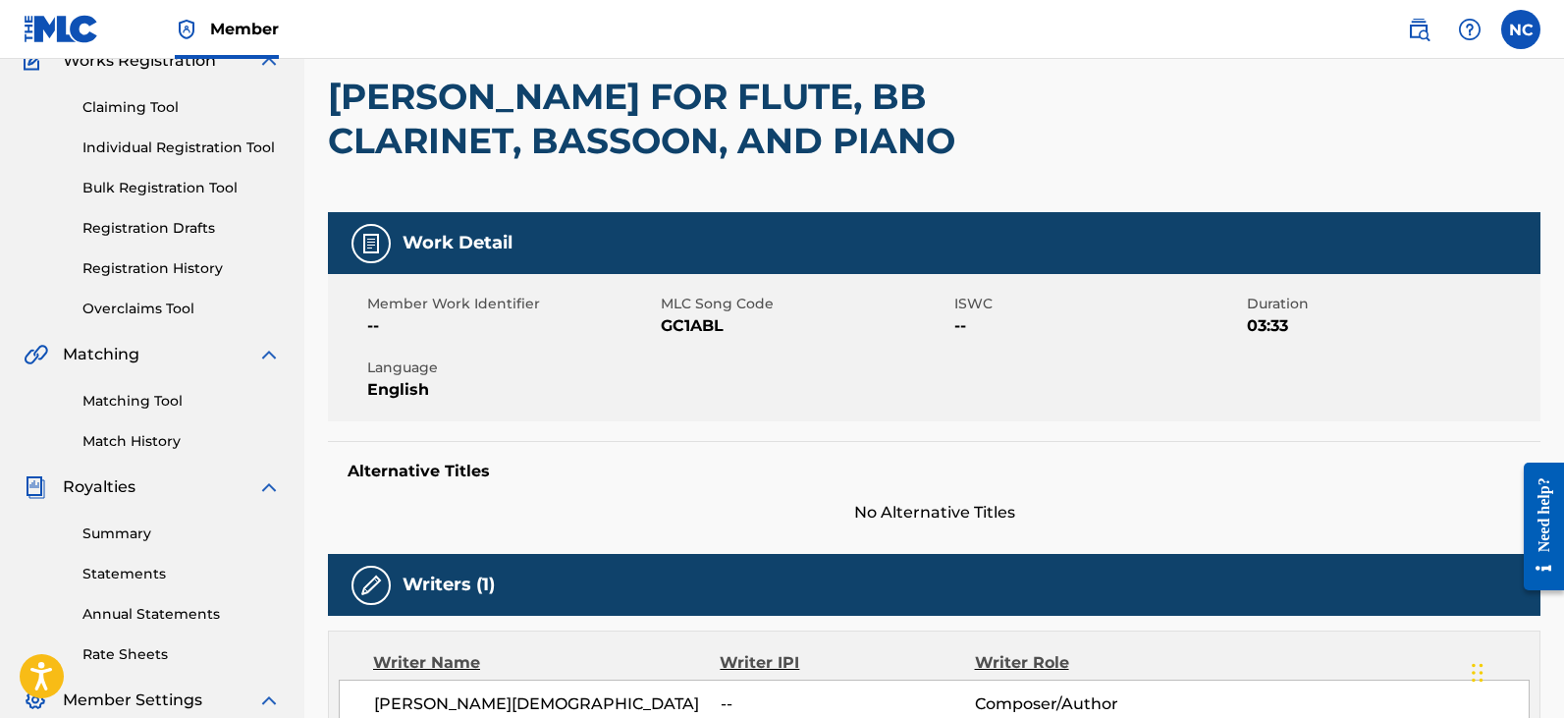
click at [150, 139] on link "Individual Registration Tool" at bounding box center [181, 147] width 198 height 21
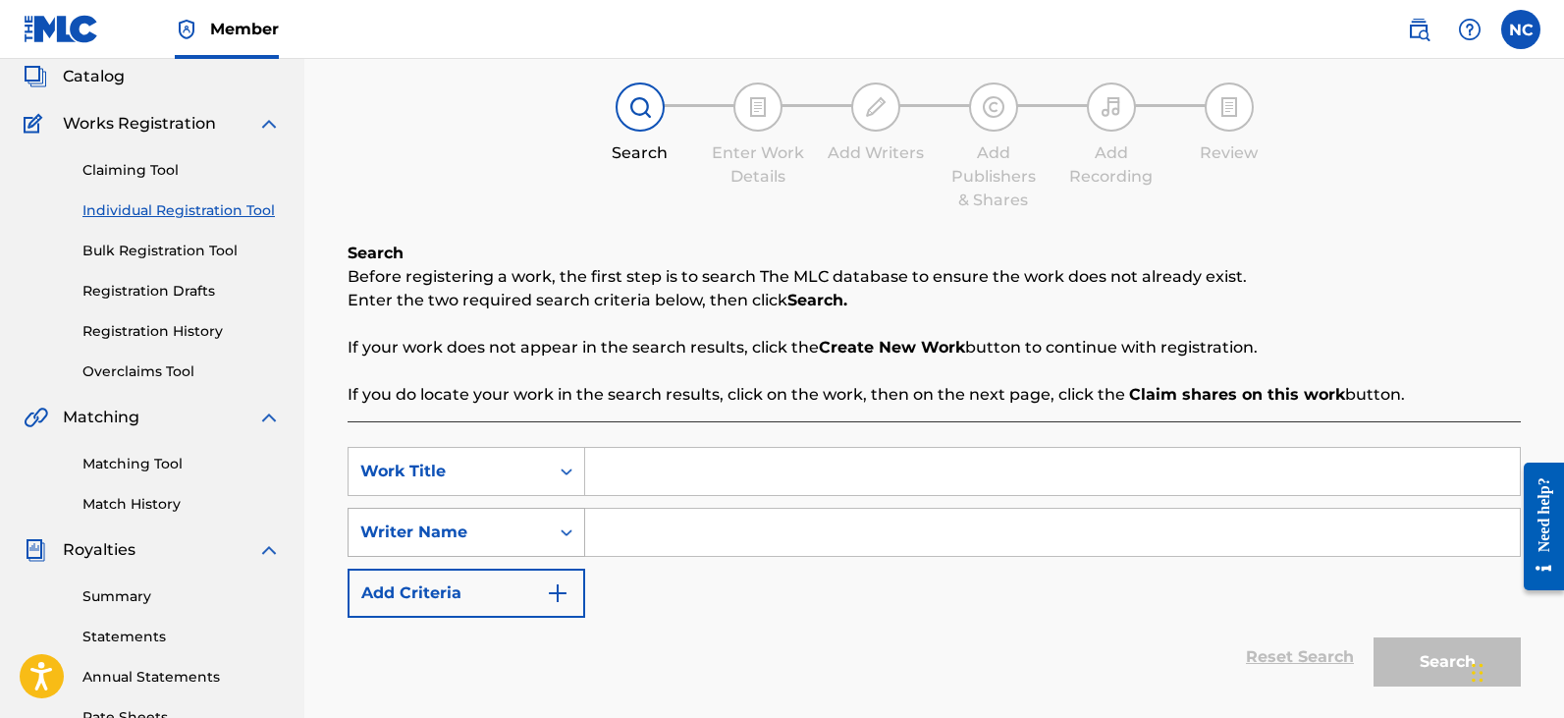
scroll to position [393, 0]
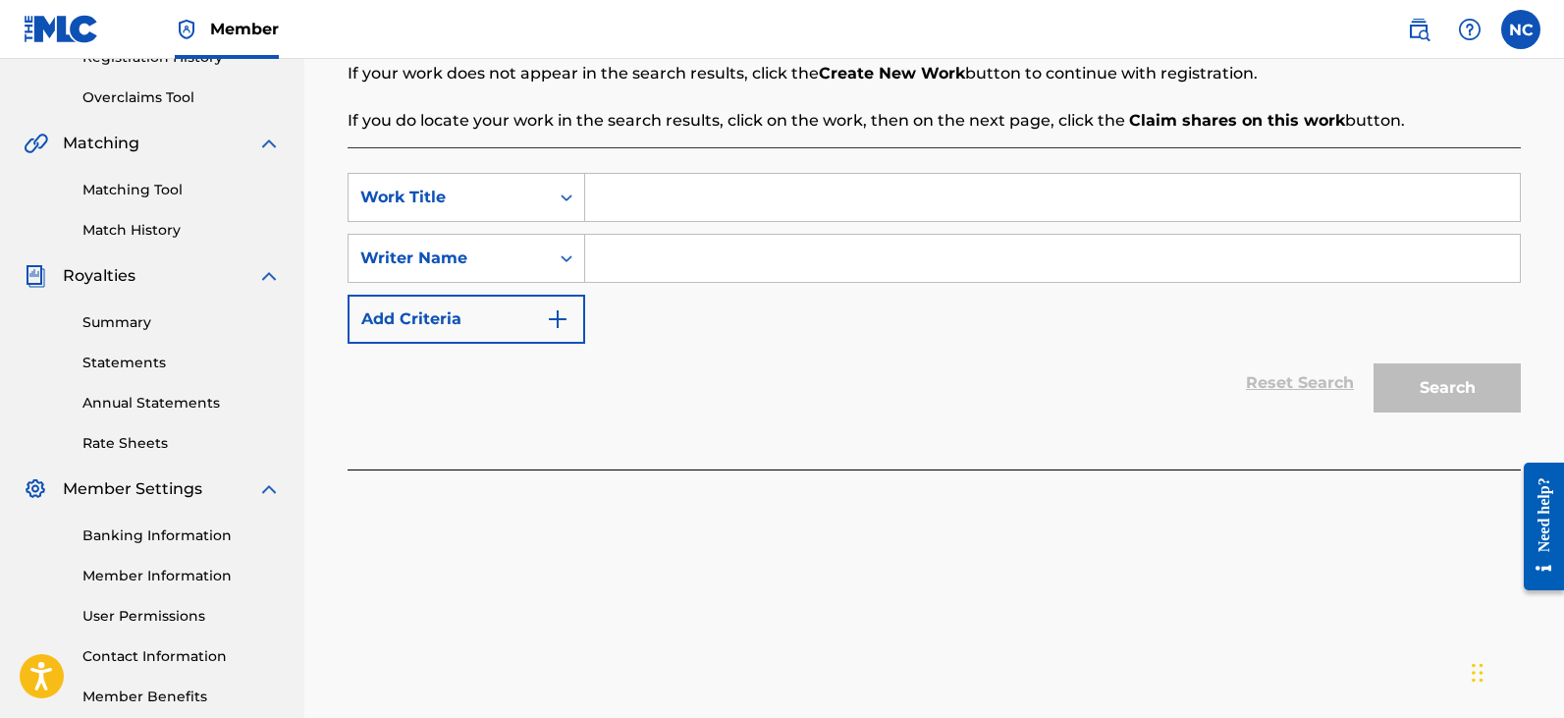
click at [701, 195] on input "Search Form" at bounding box center [1052, 197] width 935 height 47
paste input "1306681558"
type input "1306681558"
type input "Keleuein"
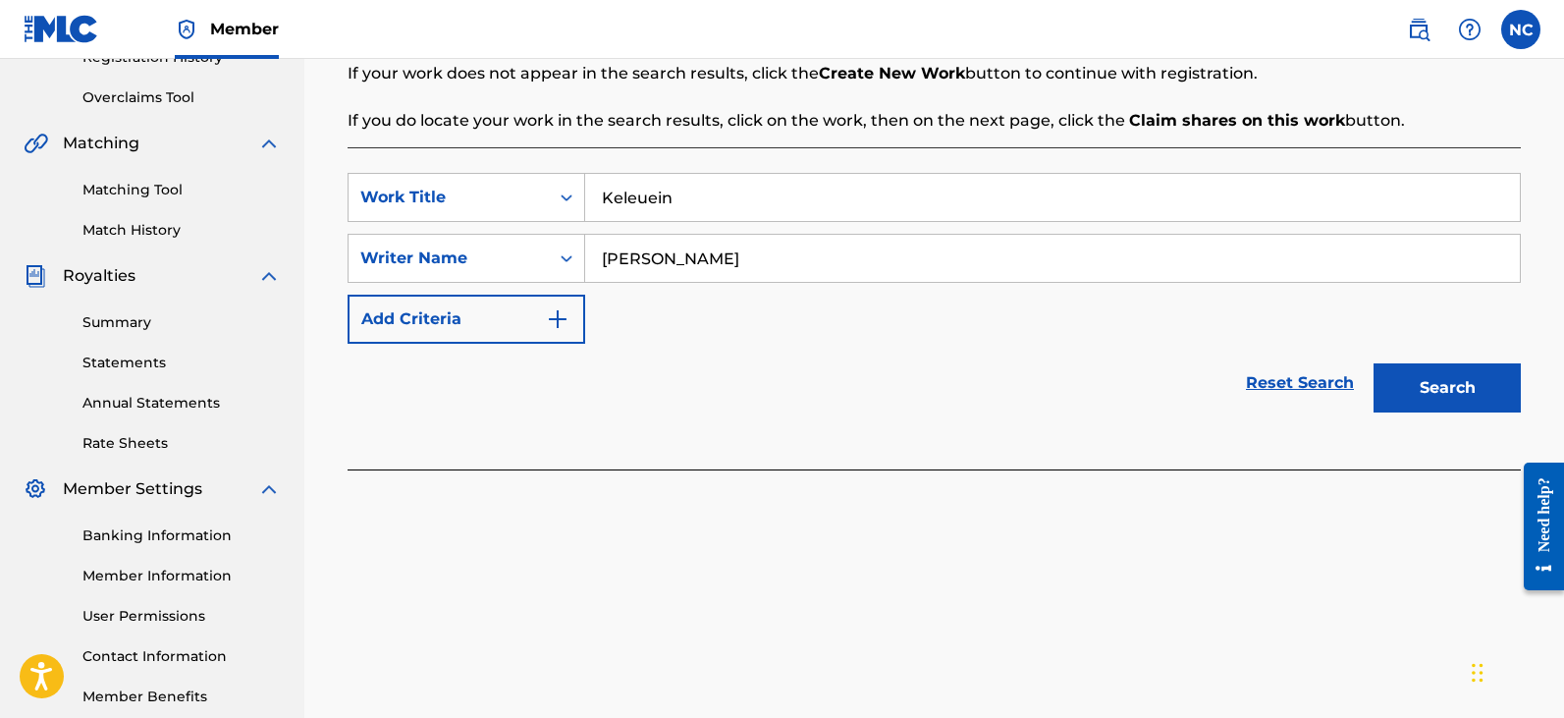
type input "[PERSON_NAME]"
click at [1472, 385] on button "Search" at bounding box center [1446, 387] width 147 height 49
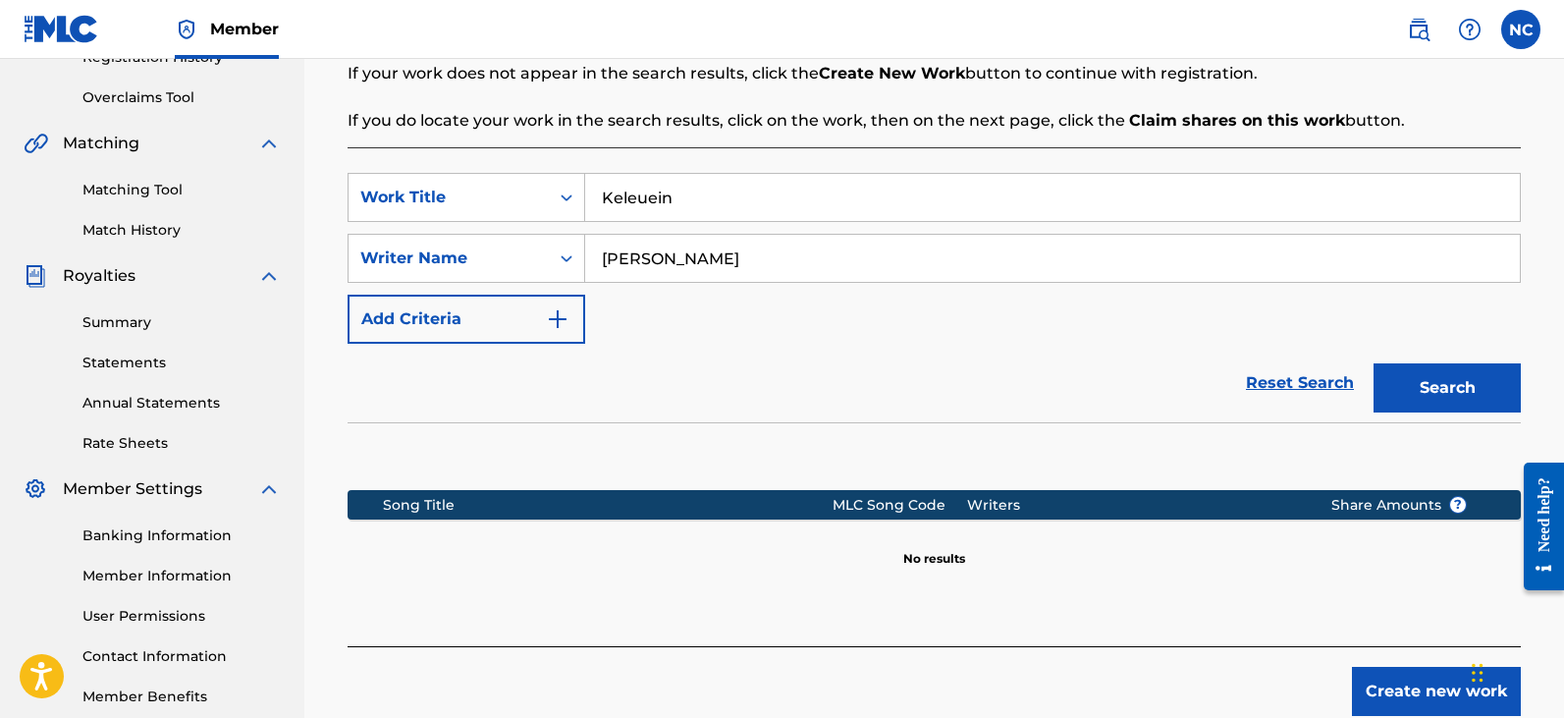
click at [1419, 690] on button "Create new work" at bounding box center [1436, 691] width 169 height 49
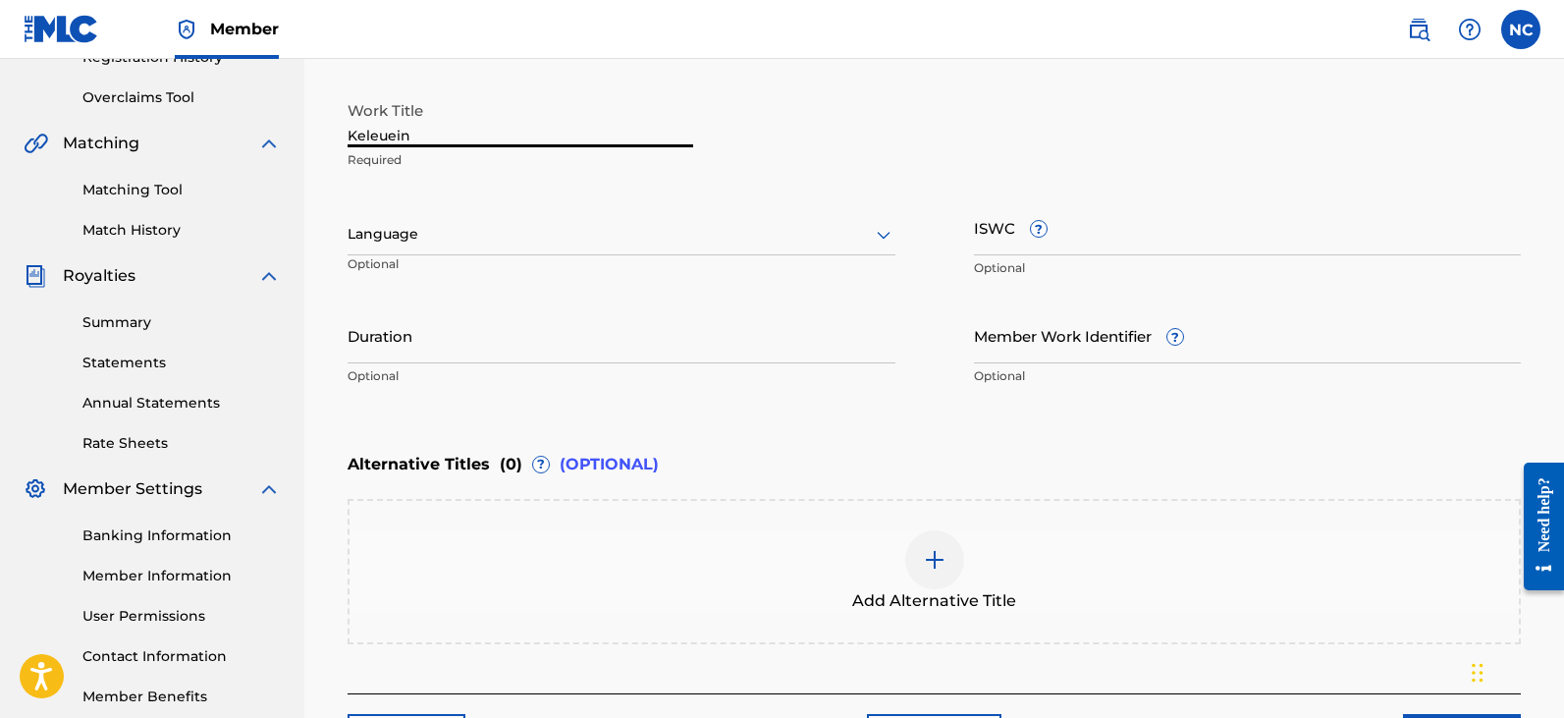
drag, startPoint x: 415, startPoint y: 138, endPoint x: 357, endPoint y: 157, distance: 60.8
click at [342, 141] on div "Register Work Search Enter Work Details Add Writers Add Publishers & Shares Add…" at bounding box center [934, 248] width 1212 height 1067
paste input "ú"
type input "Keleúein"
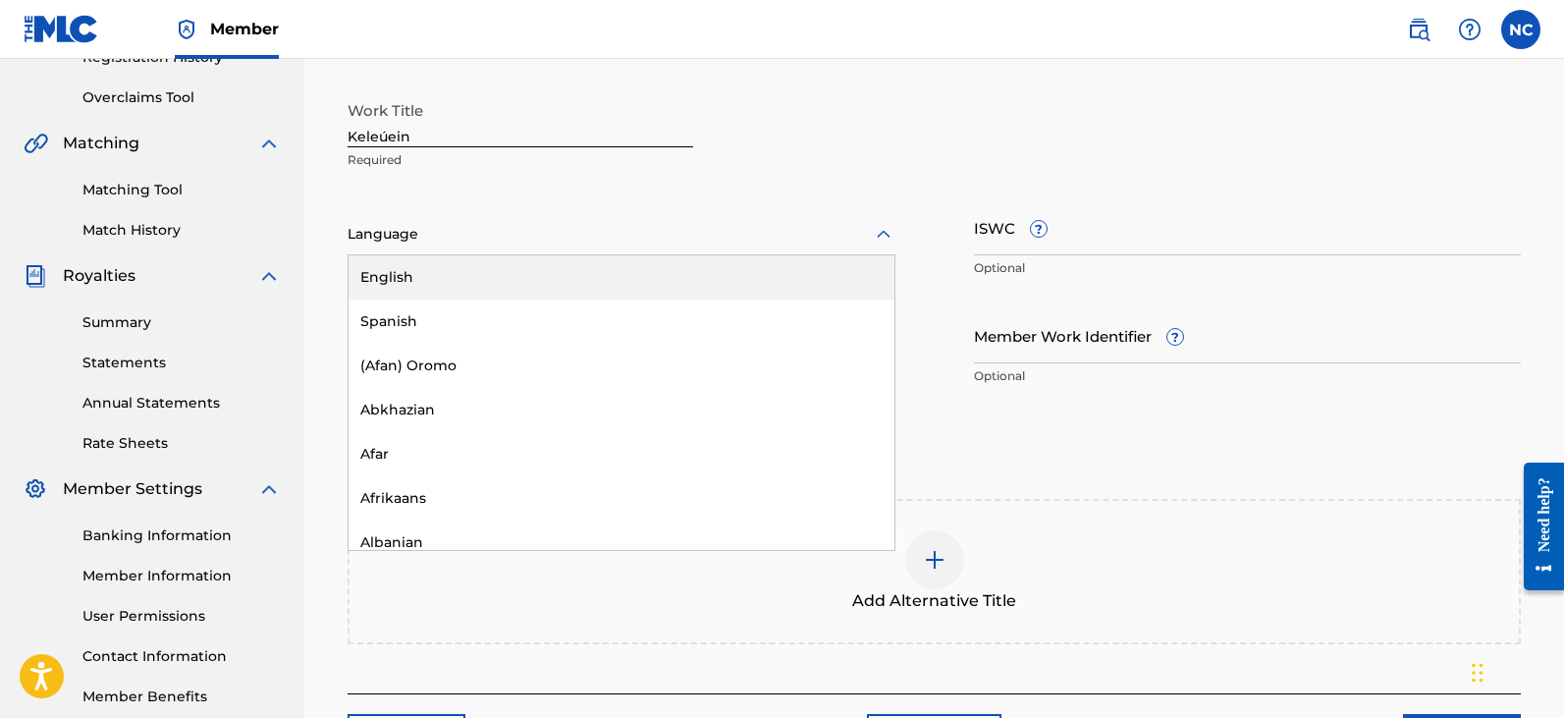
click at [726, 241] on div at bounding box center [622, 234] width 548 height 25
click at [561, 286] on div "English" at bounding box center [621, 277] width 546 height 44
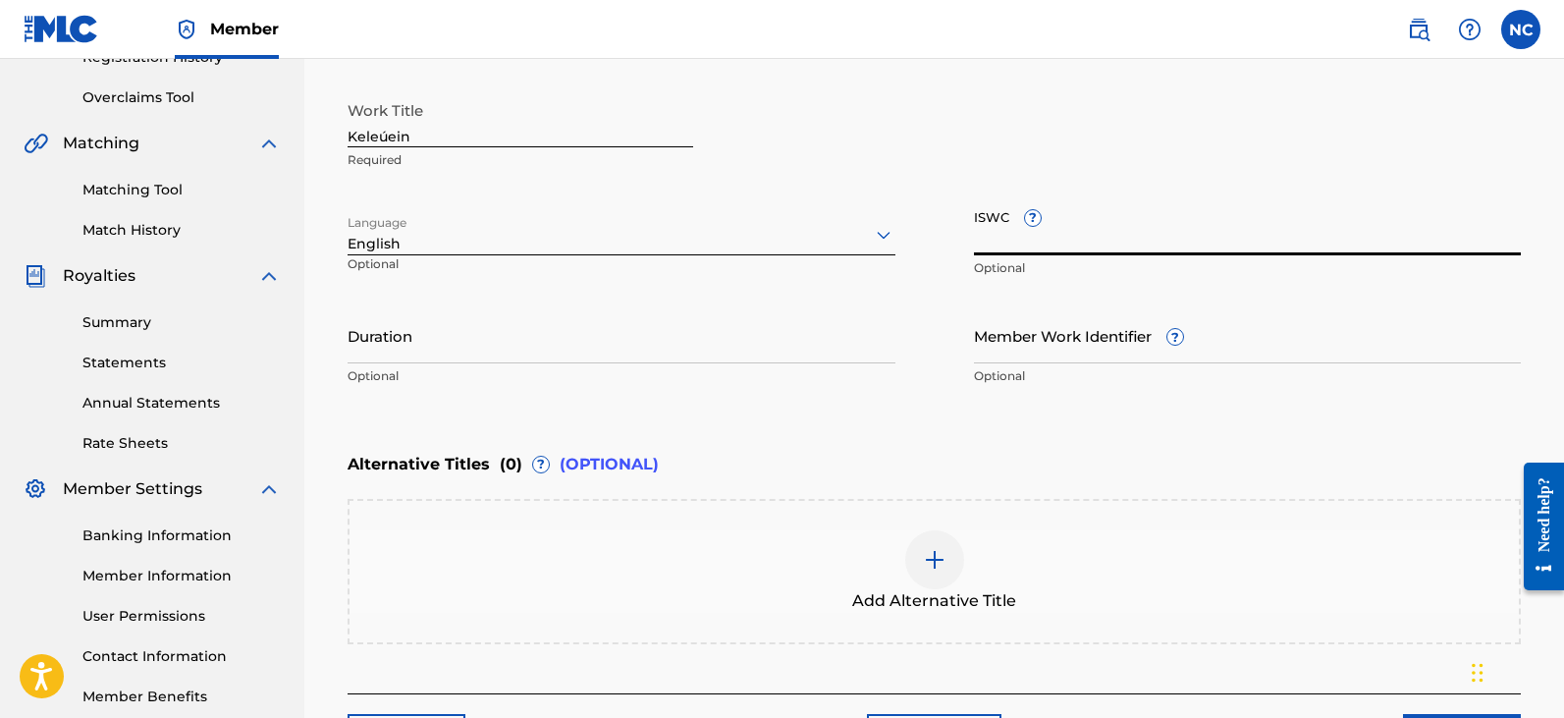
click at [1065, 232] on input "ISWC ?" at bounding box center [1248, 227] width 548 height 56
click at [1061, 240] on input "ISWC ?" at bounding box center [1248, 227] width 548 height 56
paste input "T3344419821"
type input "T3344419821"
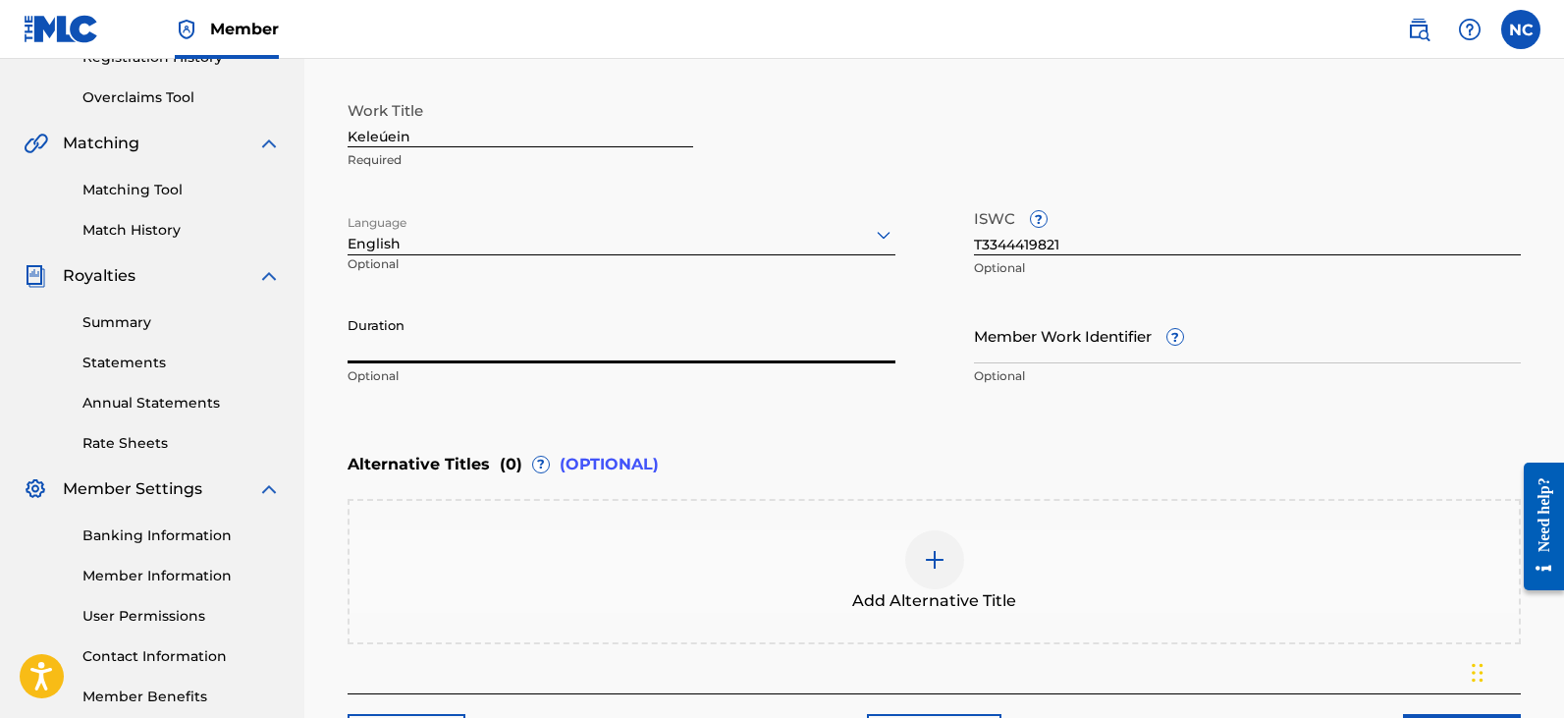
click at [586, 339] on input "Duration" at bounding box center [622, 335] width 548 height 56
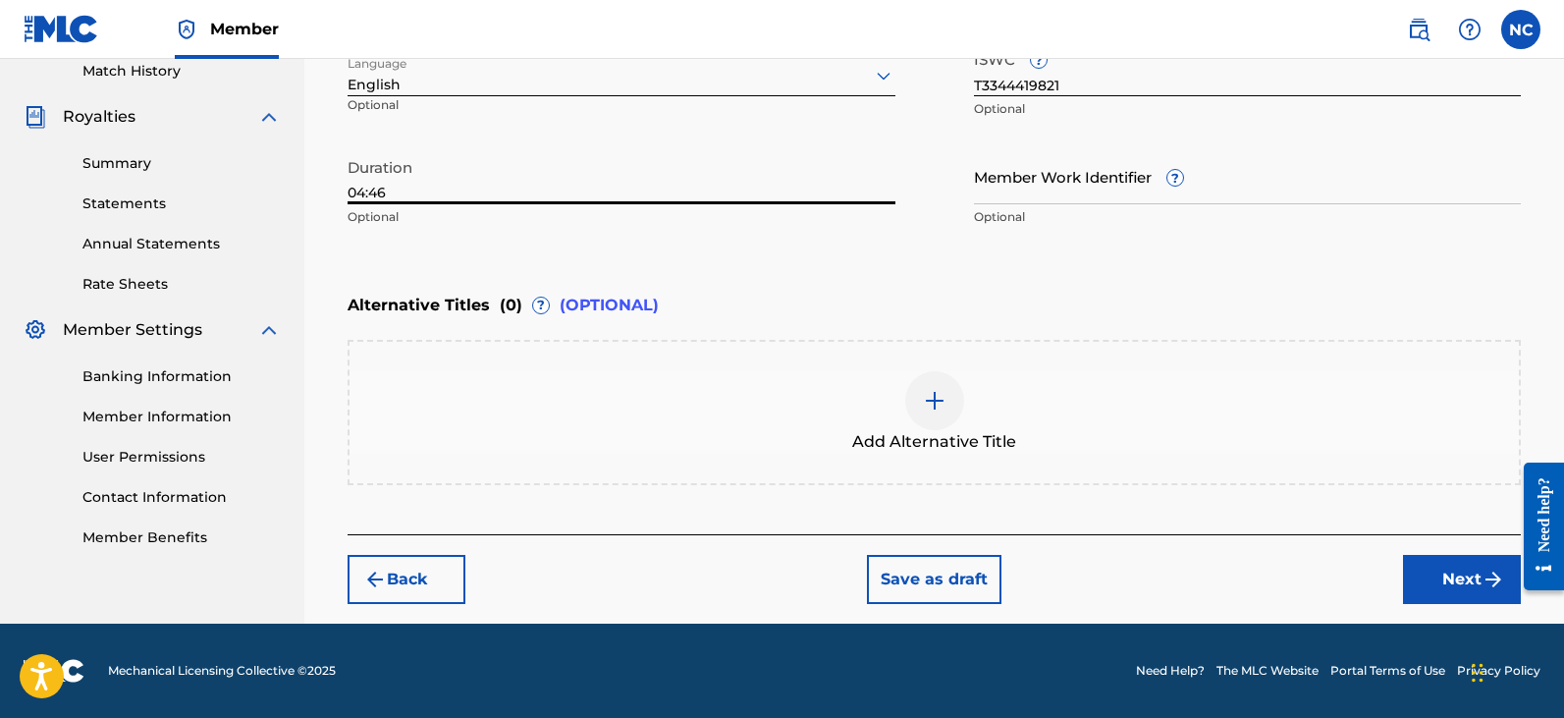
type input "04:46"
click at [1453, 587] on button "Next" at bounding box center [1462, 579] width 118 height 49
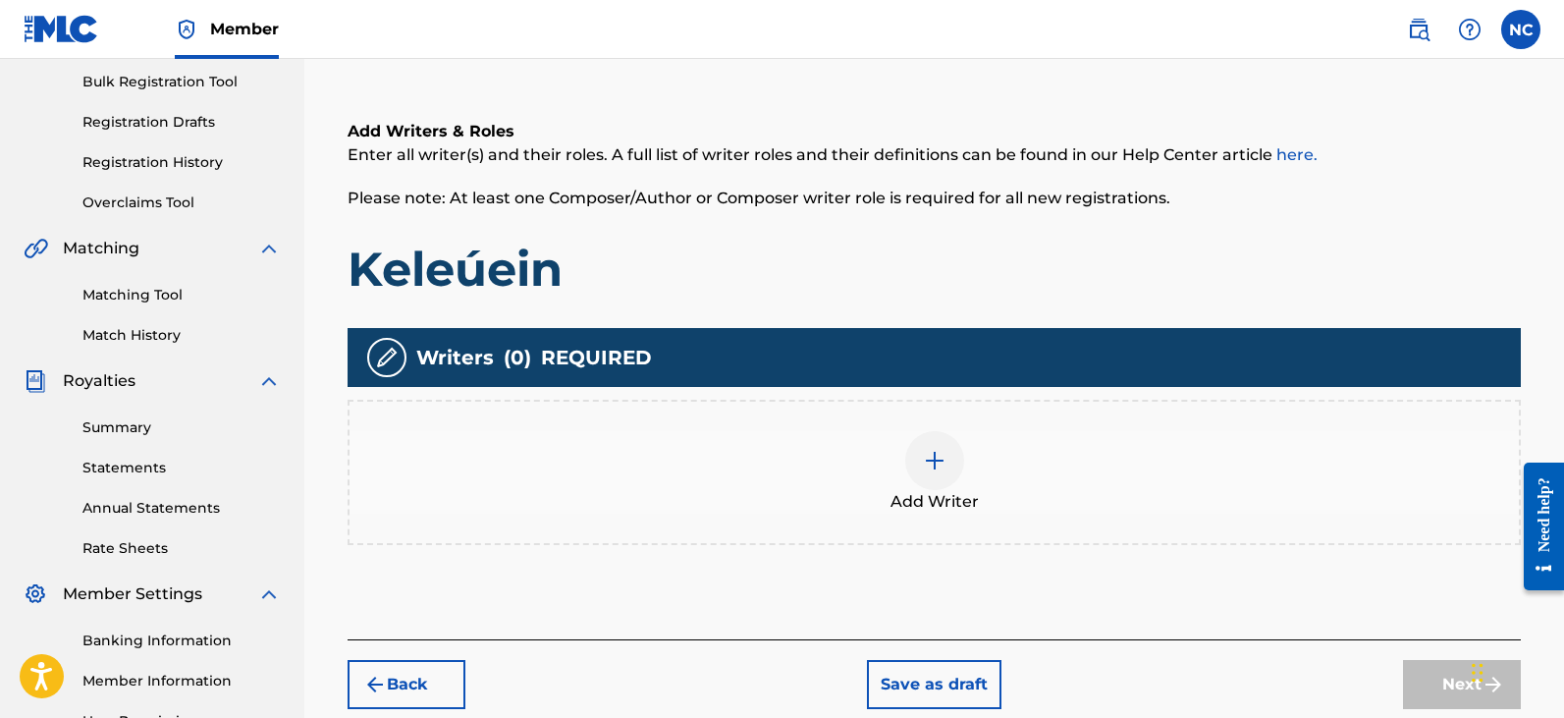
scroll to position [481, 0]
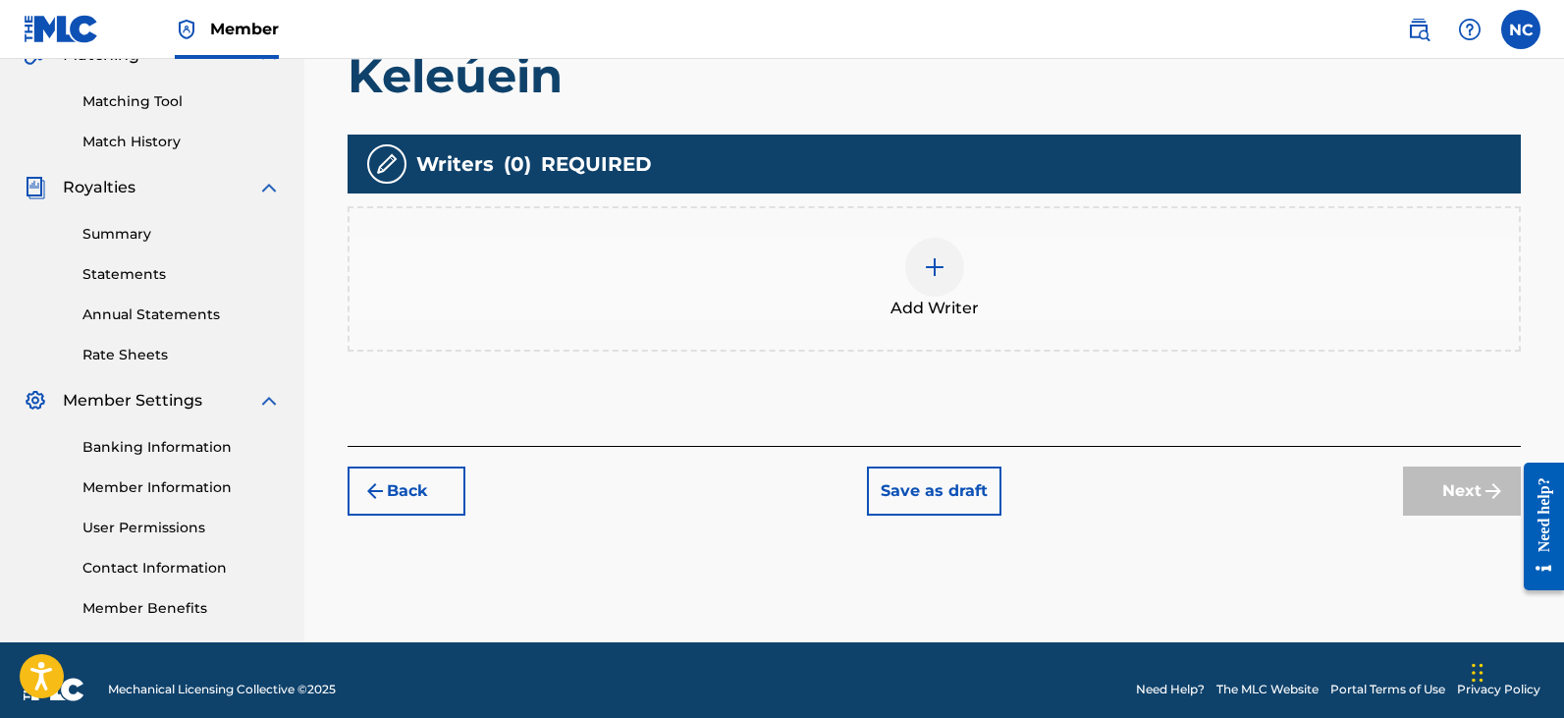
click at [924, 279] on div at bounding box center [934, 267] width 59 height 59
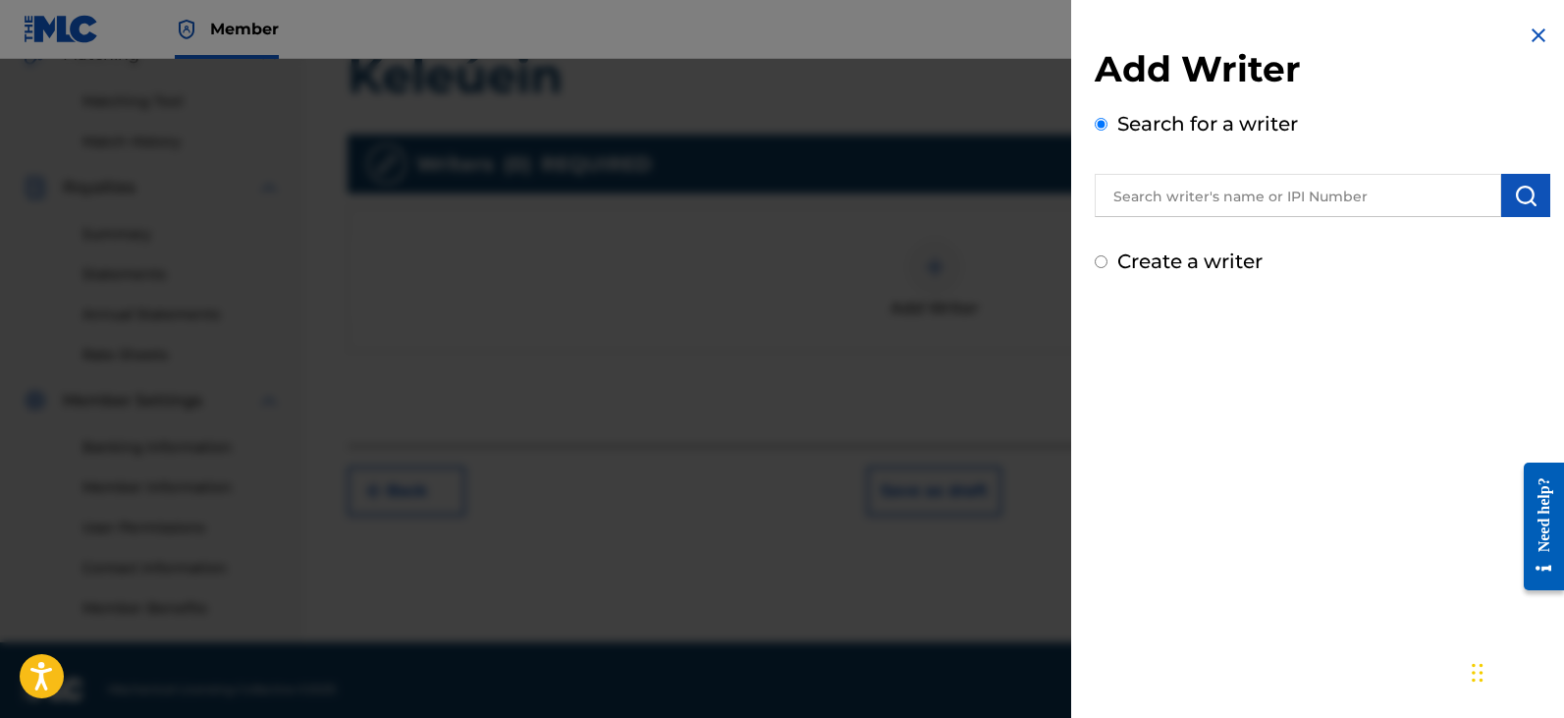
click at [1200, 205] on input "text" at bounding box center [1298, 195] width 406 height 43
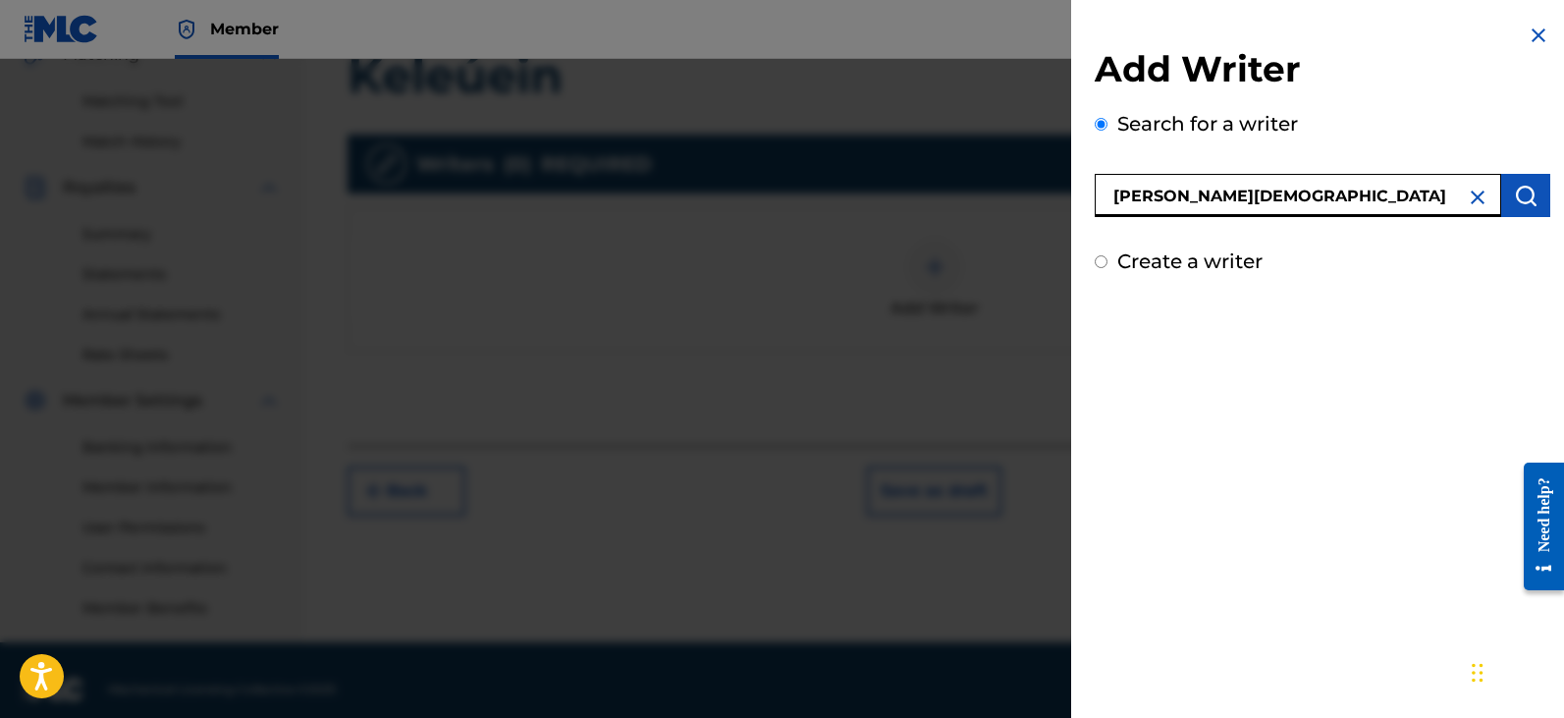
type input "[PERSON_NAME][DEMOGRAPHIC_DATA]"
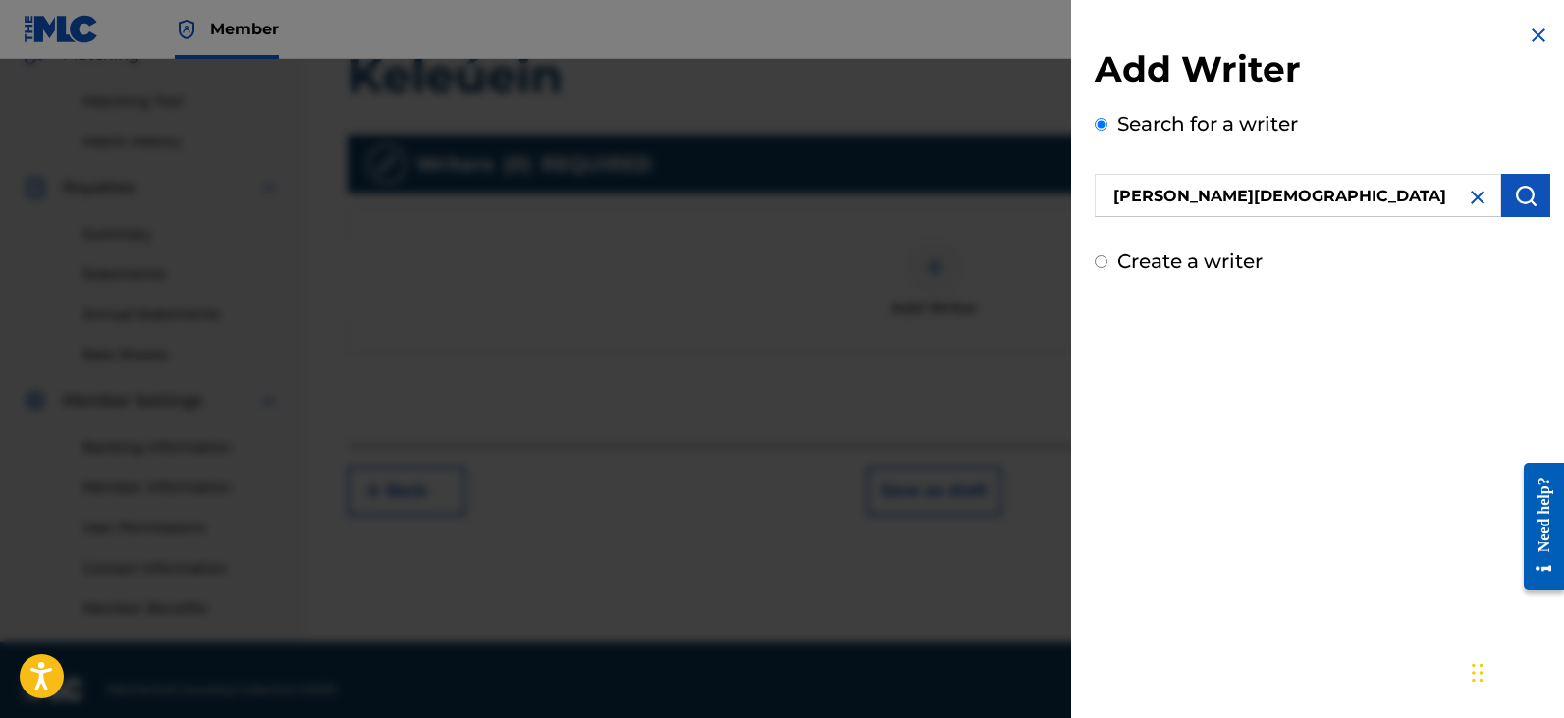
click at [1501, 195] on button "submit" at bounding box center [1525, 195] width 49 height 43
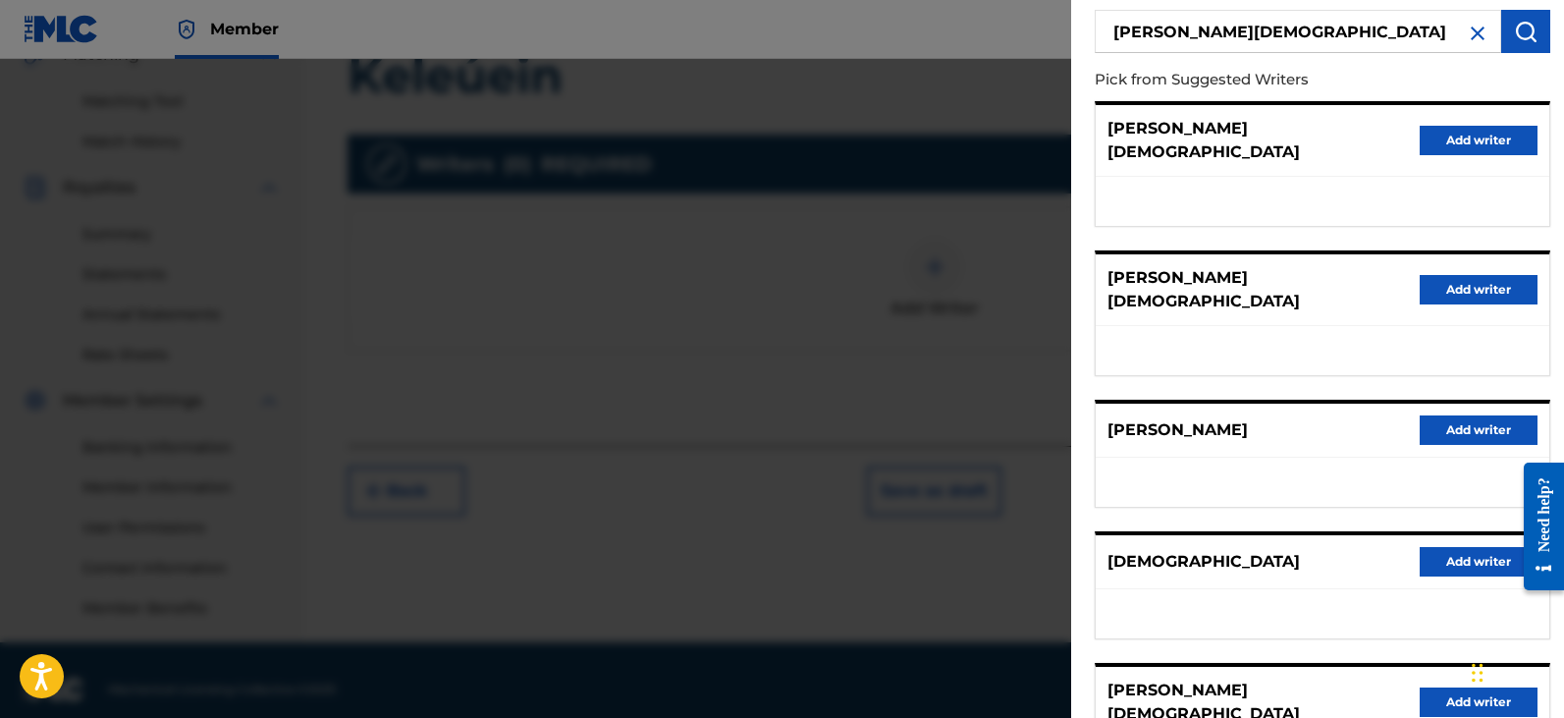
scroll to position [305, 0]
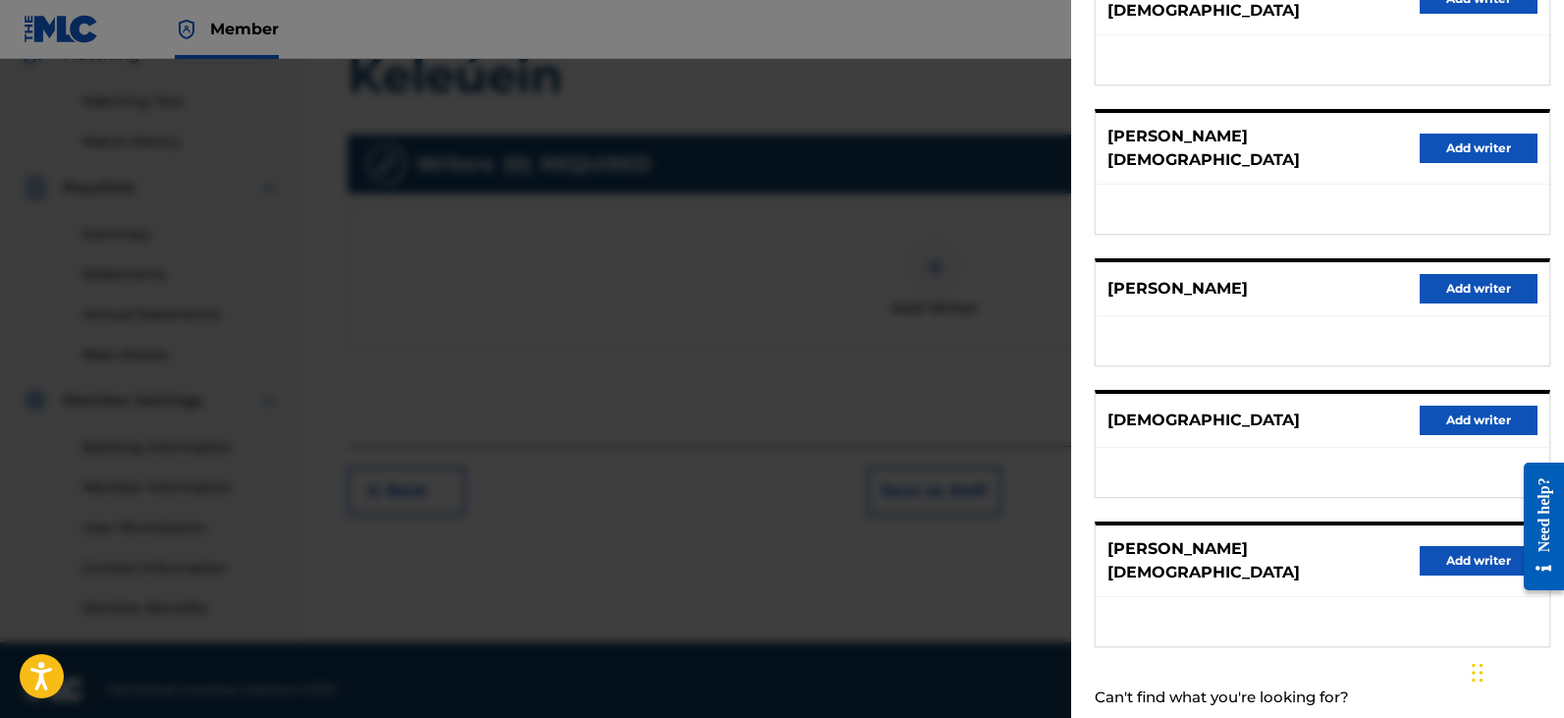
click at [1441, 546] on button "Add writer" at bounding box center [1479, 560] width 118 height 29
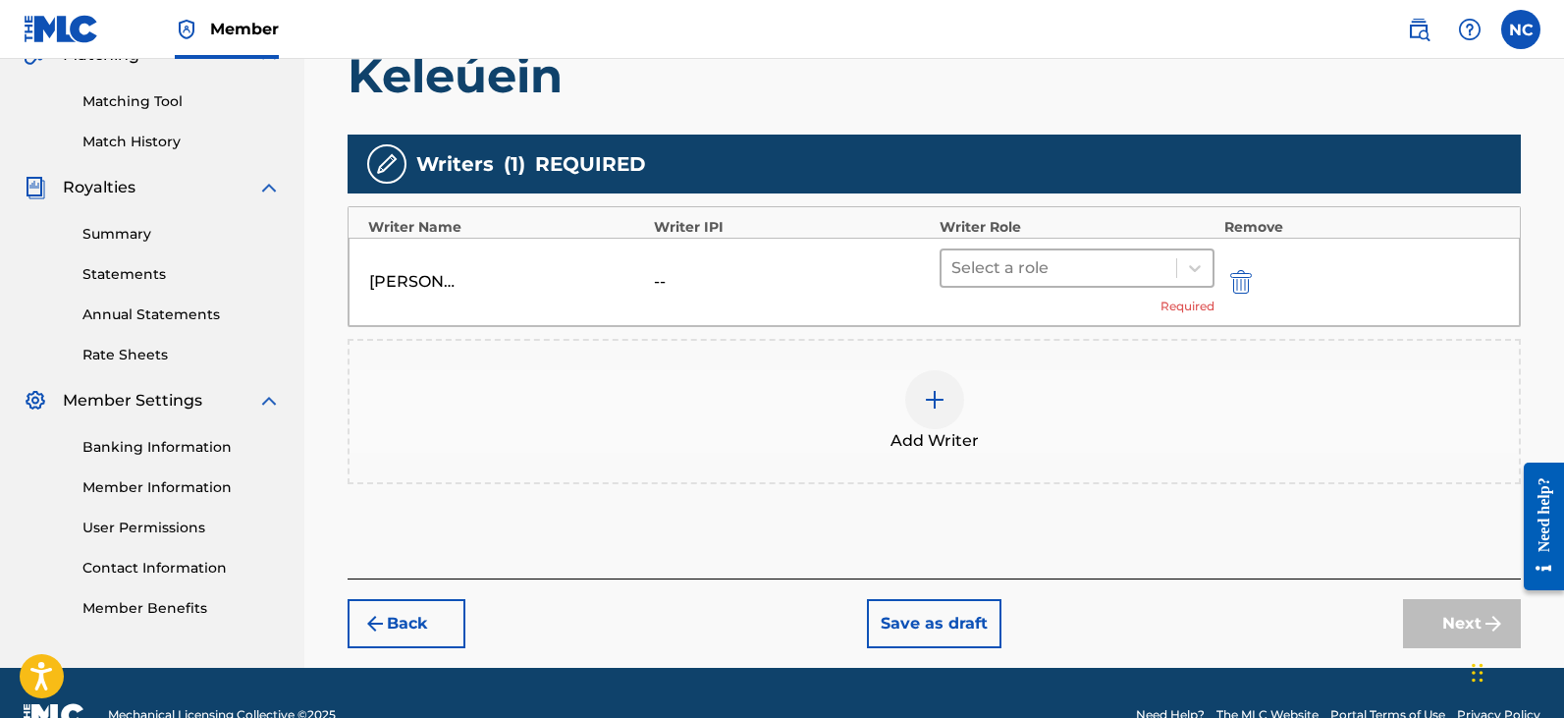
click at [1040, 269] on div at bounding box center [1058, 267] width 215 height 27
drag, startPoint x: 608, startPoint y: 289, endPoint x: 574, endPoint y: 285, distance: 33.6
click at [604, 289] on div "[PERSON_NAME][DEMOGRAPHIC_DATA]" at bounding box center [506, 282] width 275 height 24
click at [442, 270] on div "[PERSON_NAME][DEMOGRAPHIC_DATA]" at bounding box center [413, 282] width 88 height 24
drag, startPoint x: 414, startPoint y: 277, endPoint x: 782, endPoint y: 281, distance: 368.2
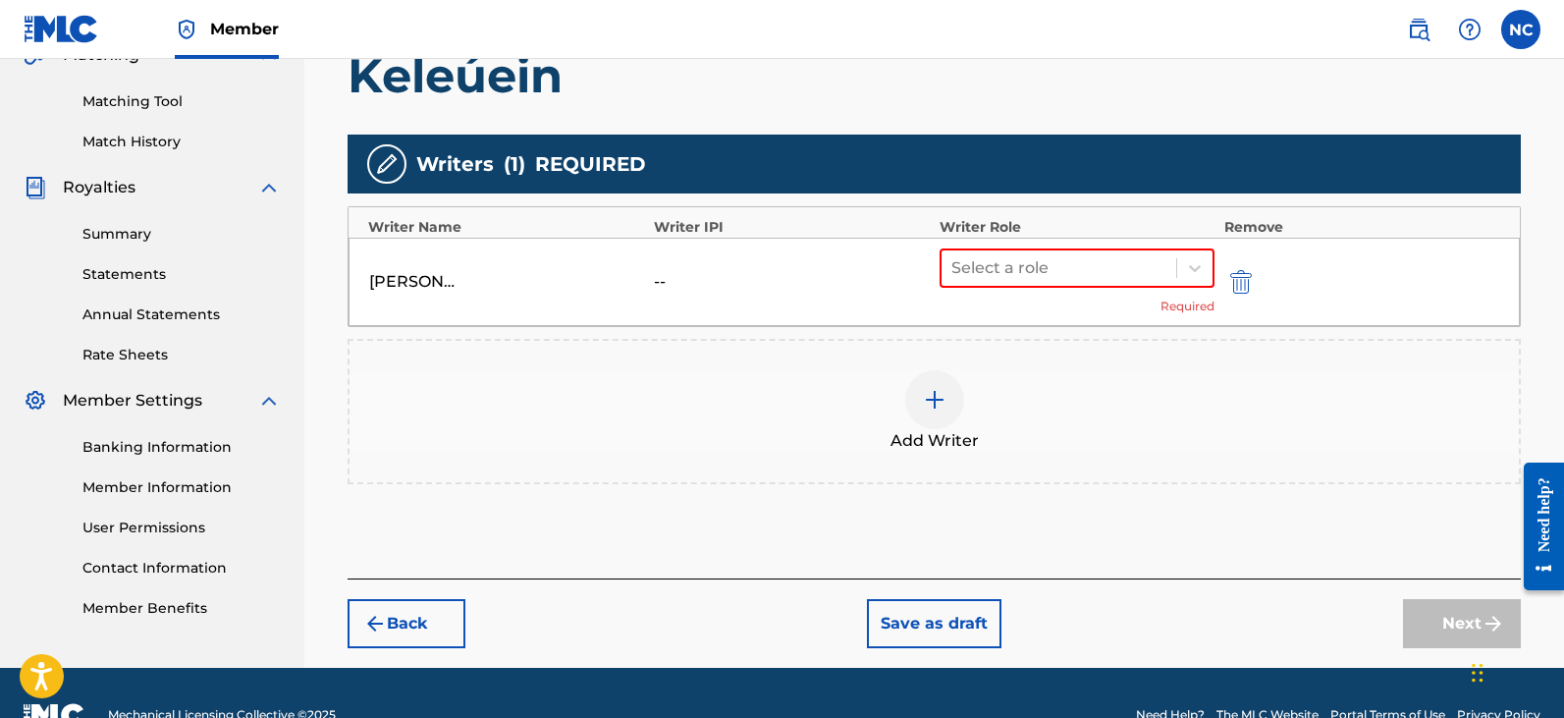
click at [488, 277] on div "[PERSON_NAME][DEMOGRAPHIC_DATA]" at bounding box center [506, 282] width 275 height 24
click at [1242, 279] on img "submit" at bounding box center [1241, 282] width 22 height 24
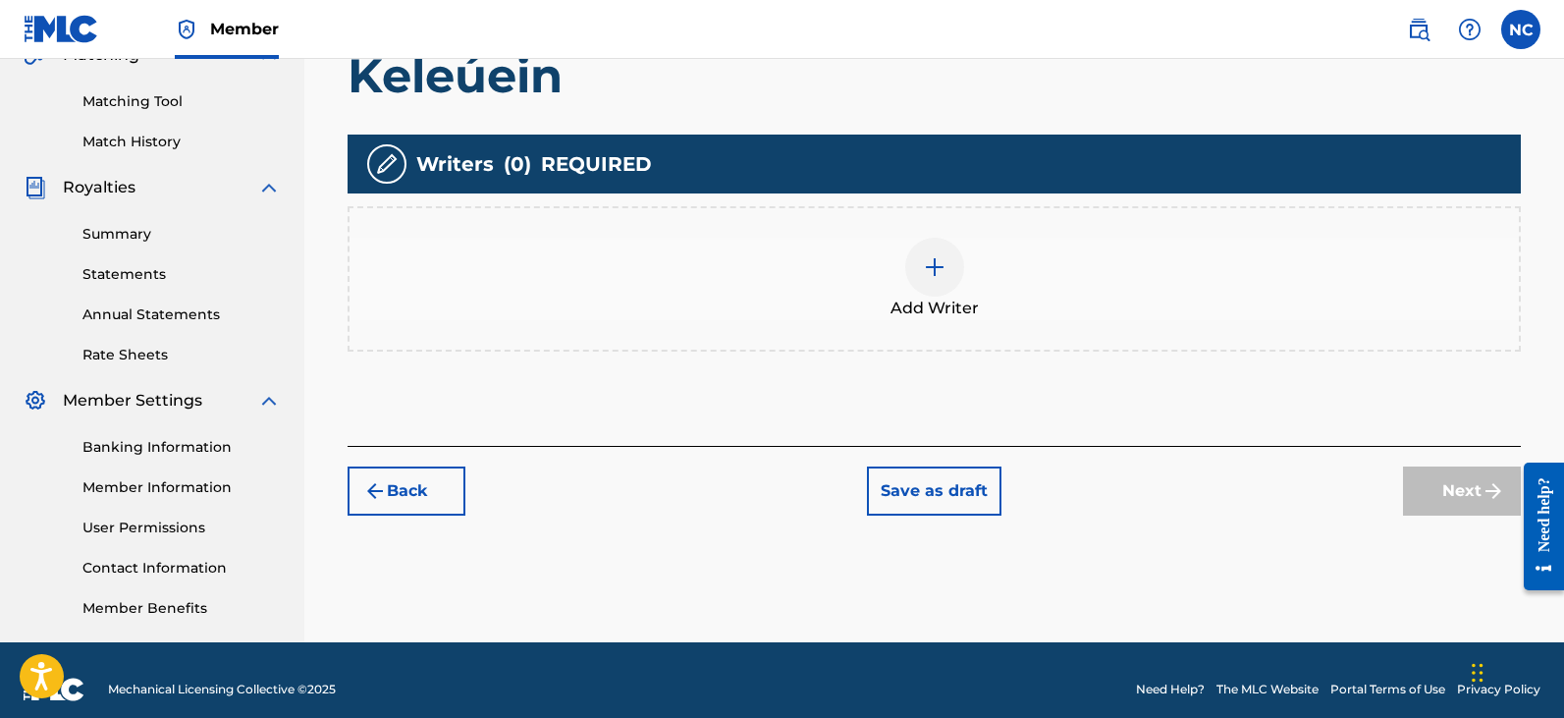
click at [906, 242] on div "Add Writer" at bounding box center [933, 279] width 1169 height 82
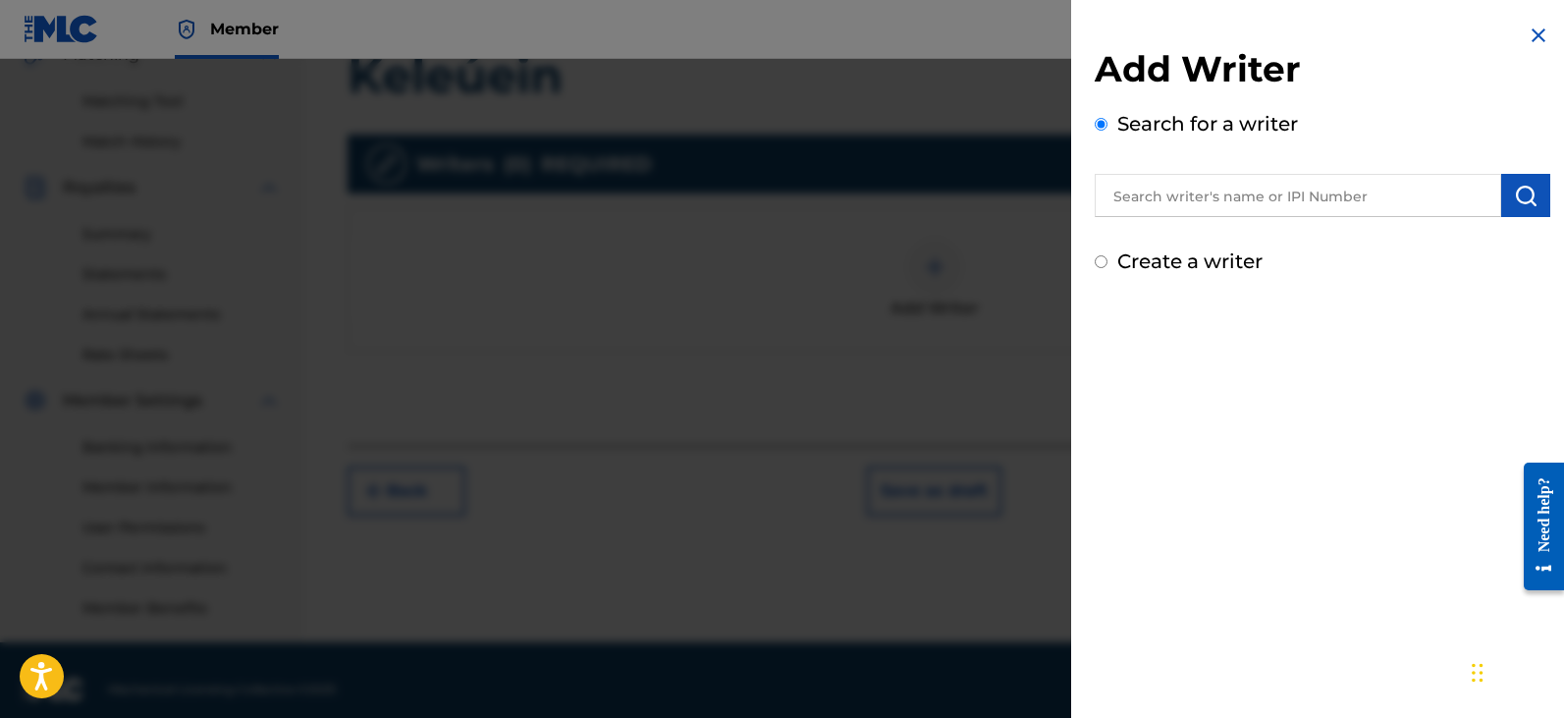
click at [1193, 266] on label "Create a writer" at bounding box center [1189, 261] width 145 height 24
radio input "true"
click at [1107, 266] on input "Create a writer" at bounding box center [1101, 261] width 13 height 13
radio input "false"
radio input "true"
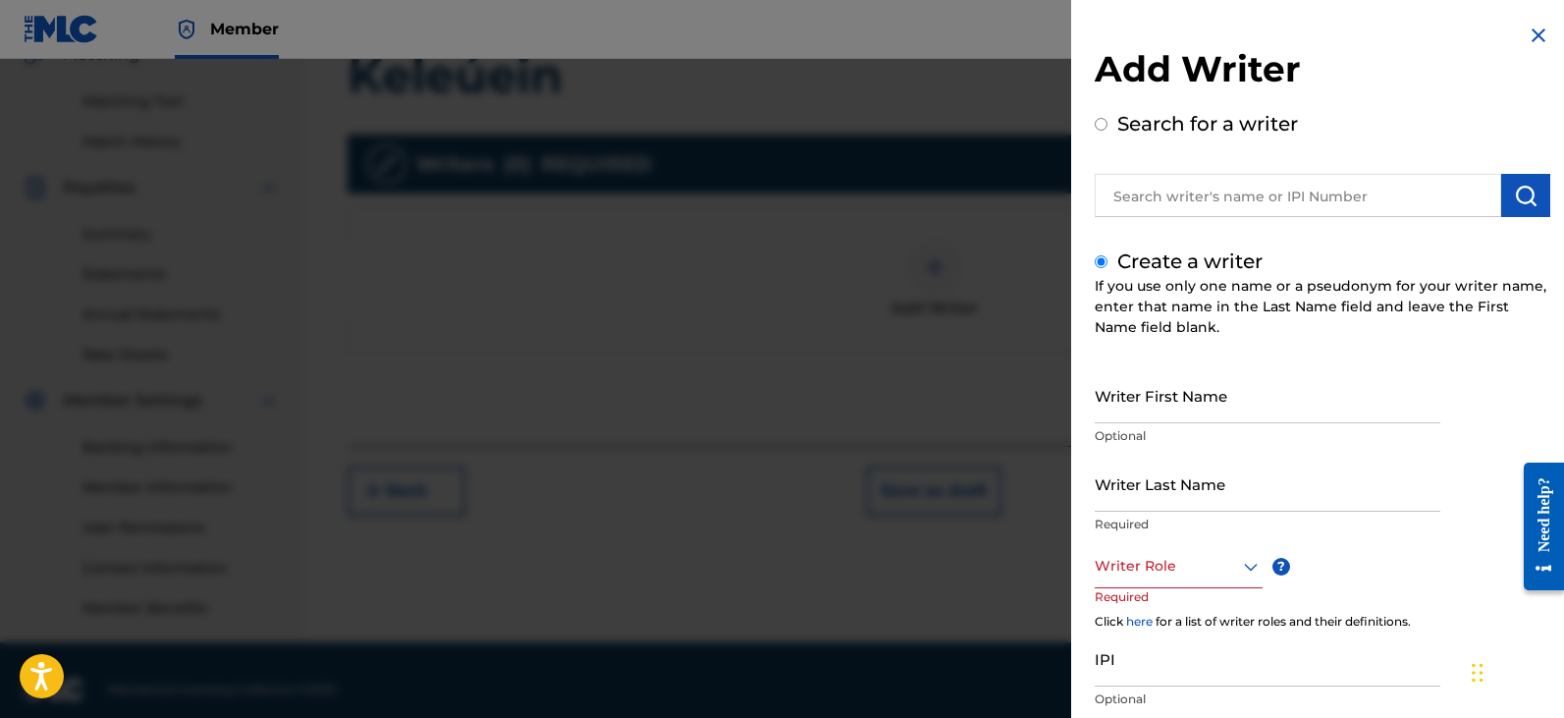
click at [1206, 382] on input "Writer First Name" at bounding box center [1268, 395] width 346 height 56
type input "[PERSON_NAME]"
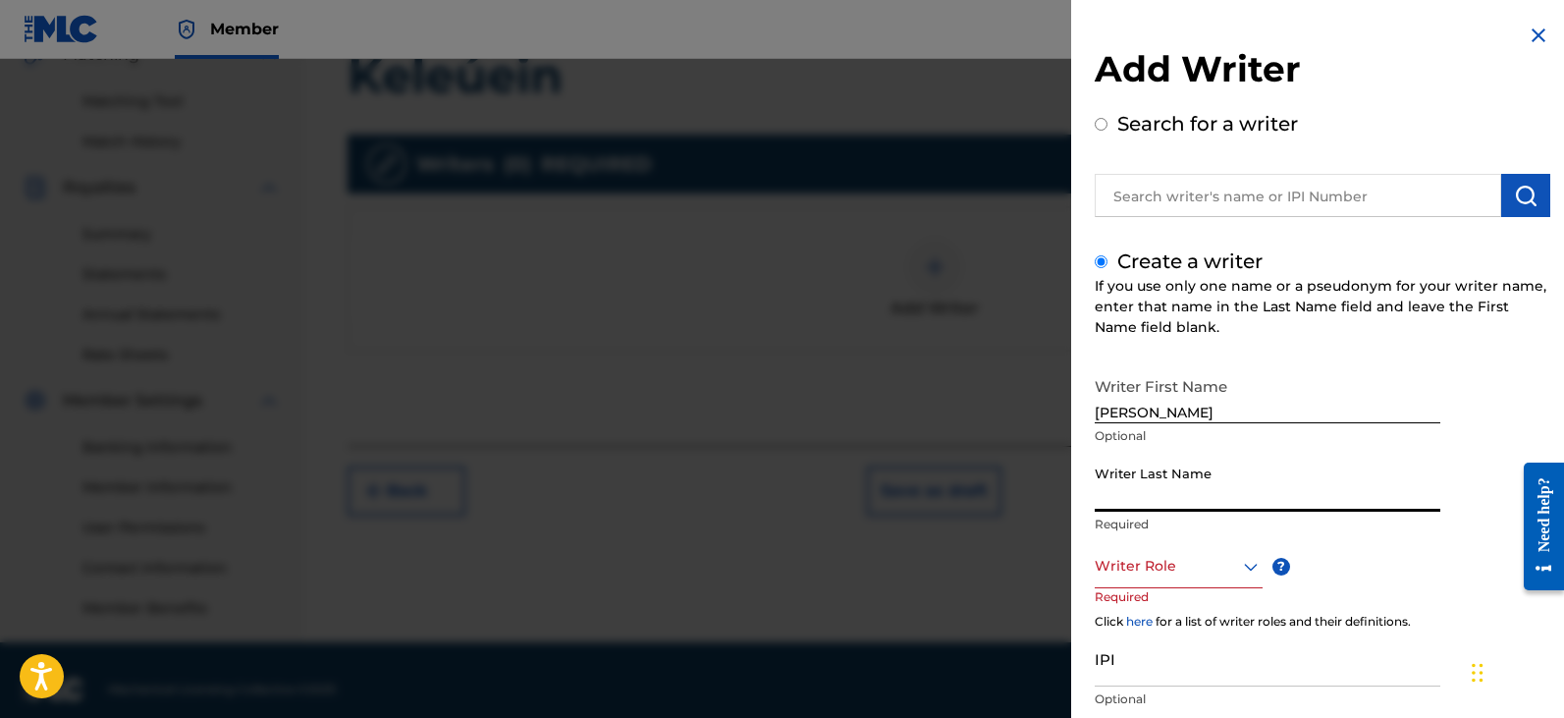
click at [1195, 477] on input "Writer Last Name" at bounding box center [1268, 484] width 346 height 56
type input "[PERSON_NAME]"
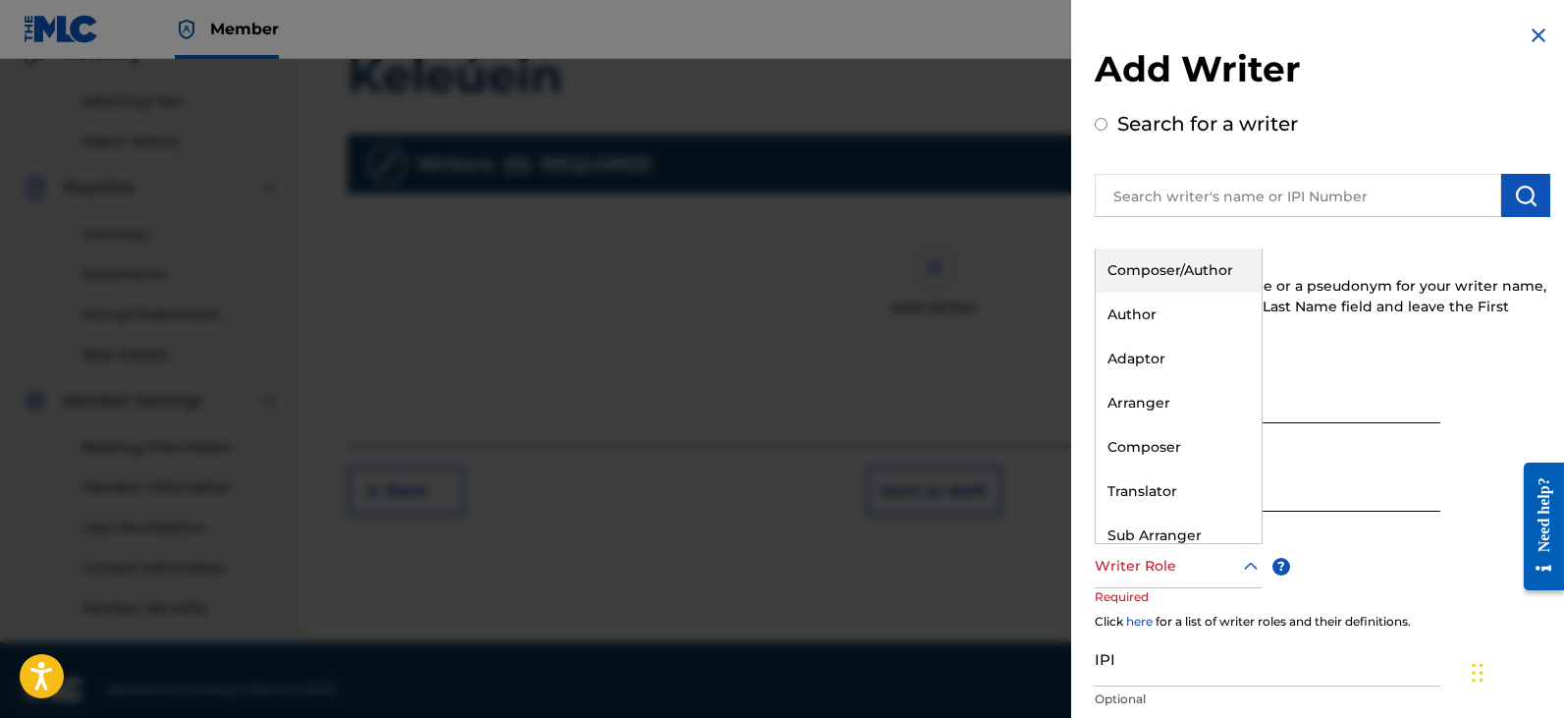
click at [1158, 582] on div "Writer Role" at bounding box center [1179, 566] width 168 height 44
click at [1139, 458] on div "Composer" at bounding box center [1179, 447] width 166 height 44
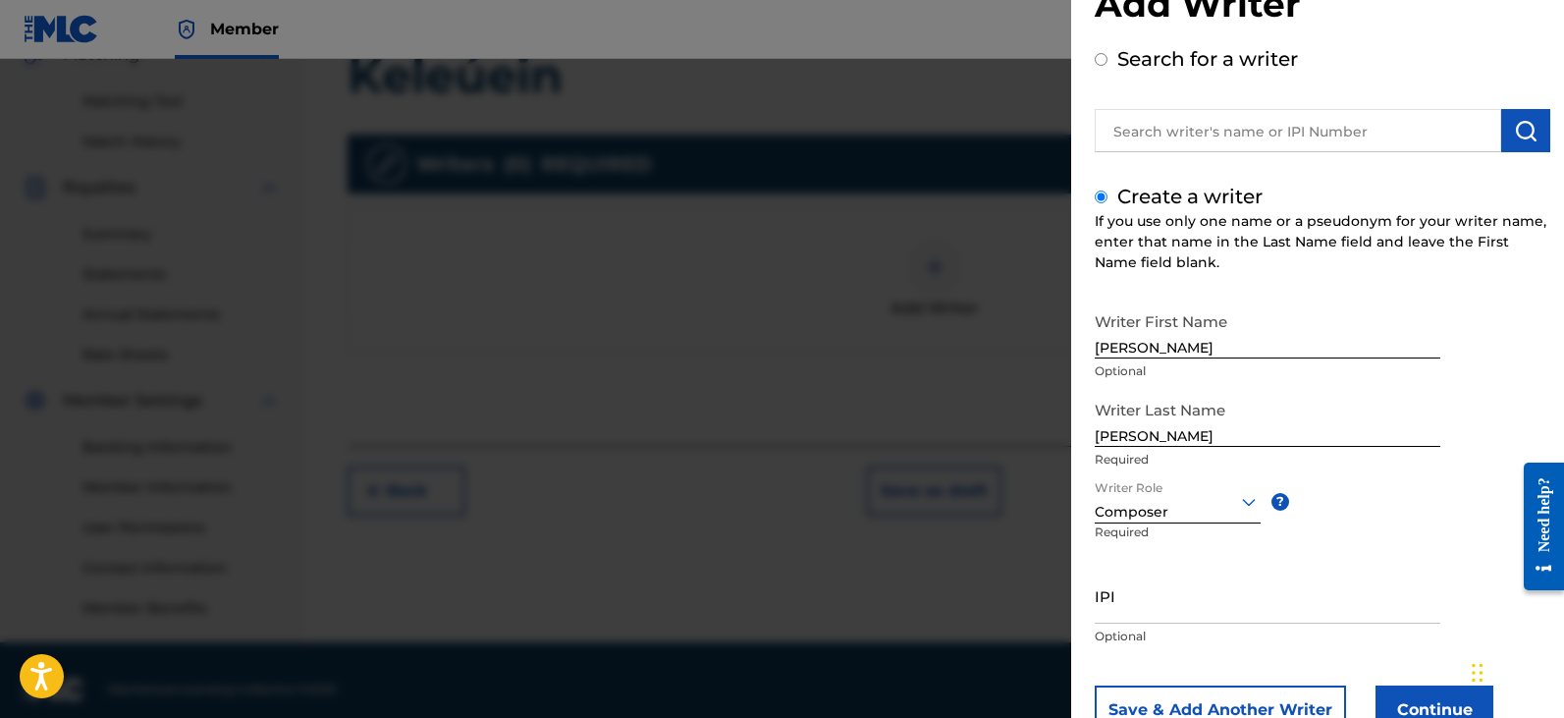
scroll to position [134, 0]
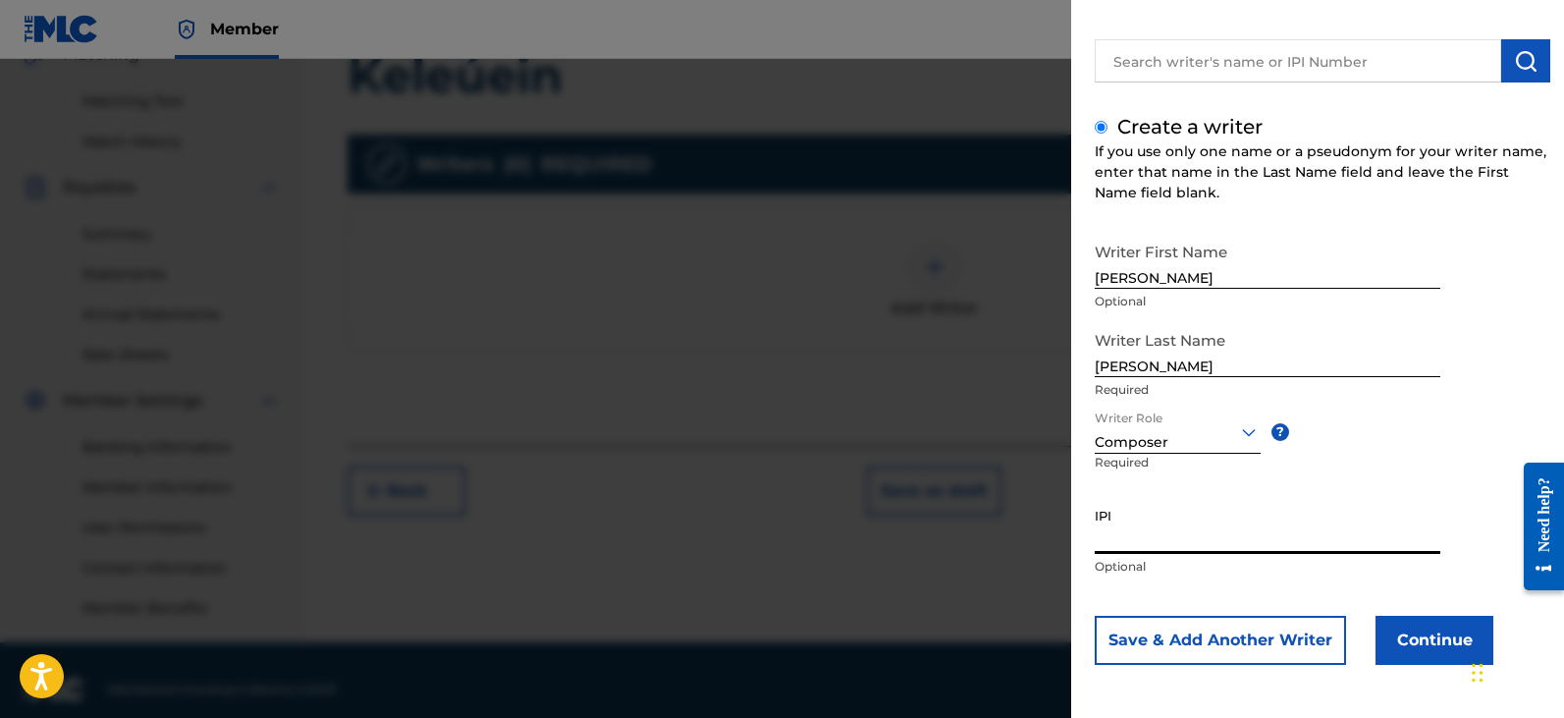
click at [1155, 525] on input "IPI" at bounding box center [1268, 526] width 346 height 56
click at [1151, 530] on input "IPI" at bounding box center [1268, 526] width 346 height 56
paste input "1306681558"
type input "1306681558"
click at [1238, 649] on button "Save & Add Another Writer" at bounding box center [1220, 640] width 251 height 49
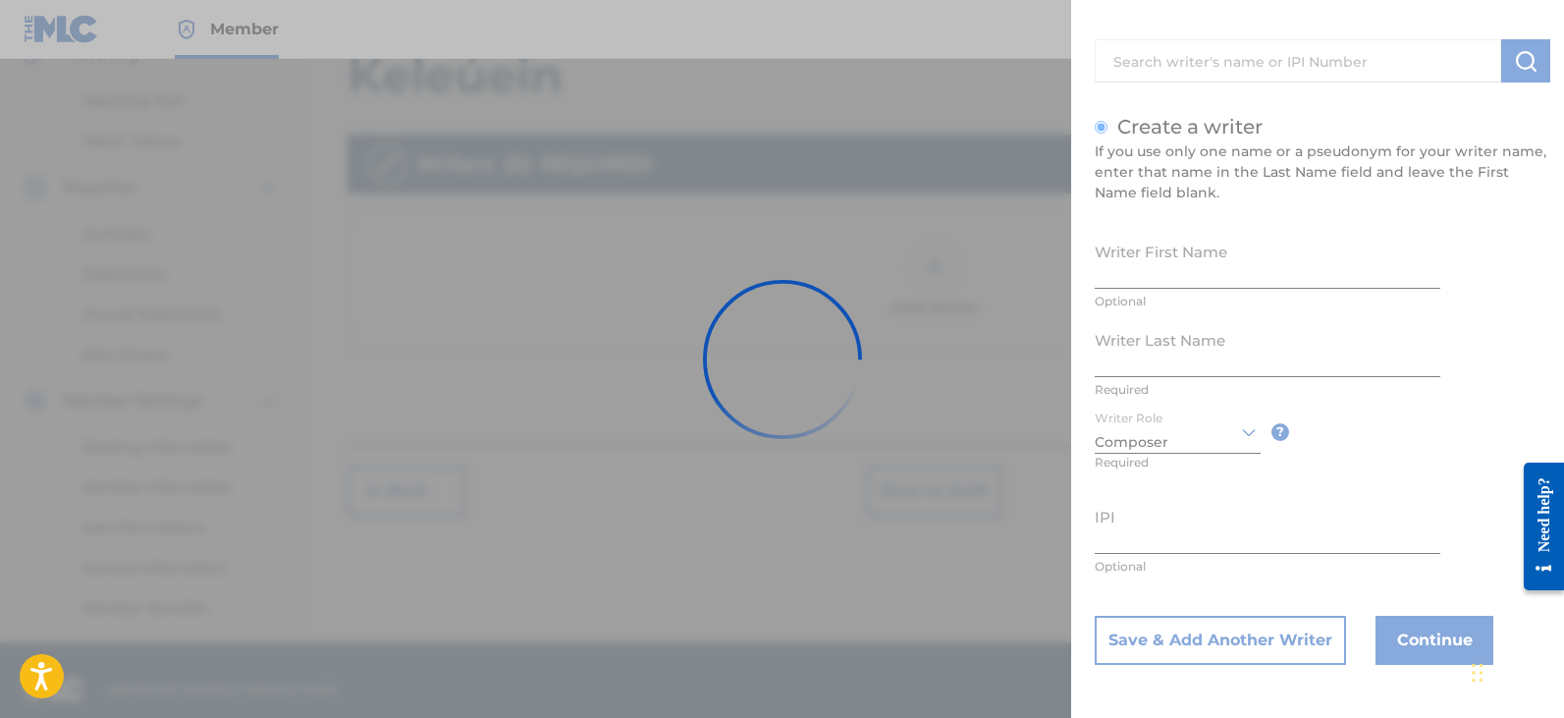
scroll to position [133, 0]
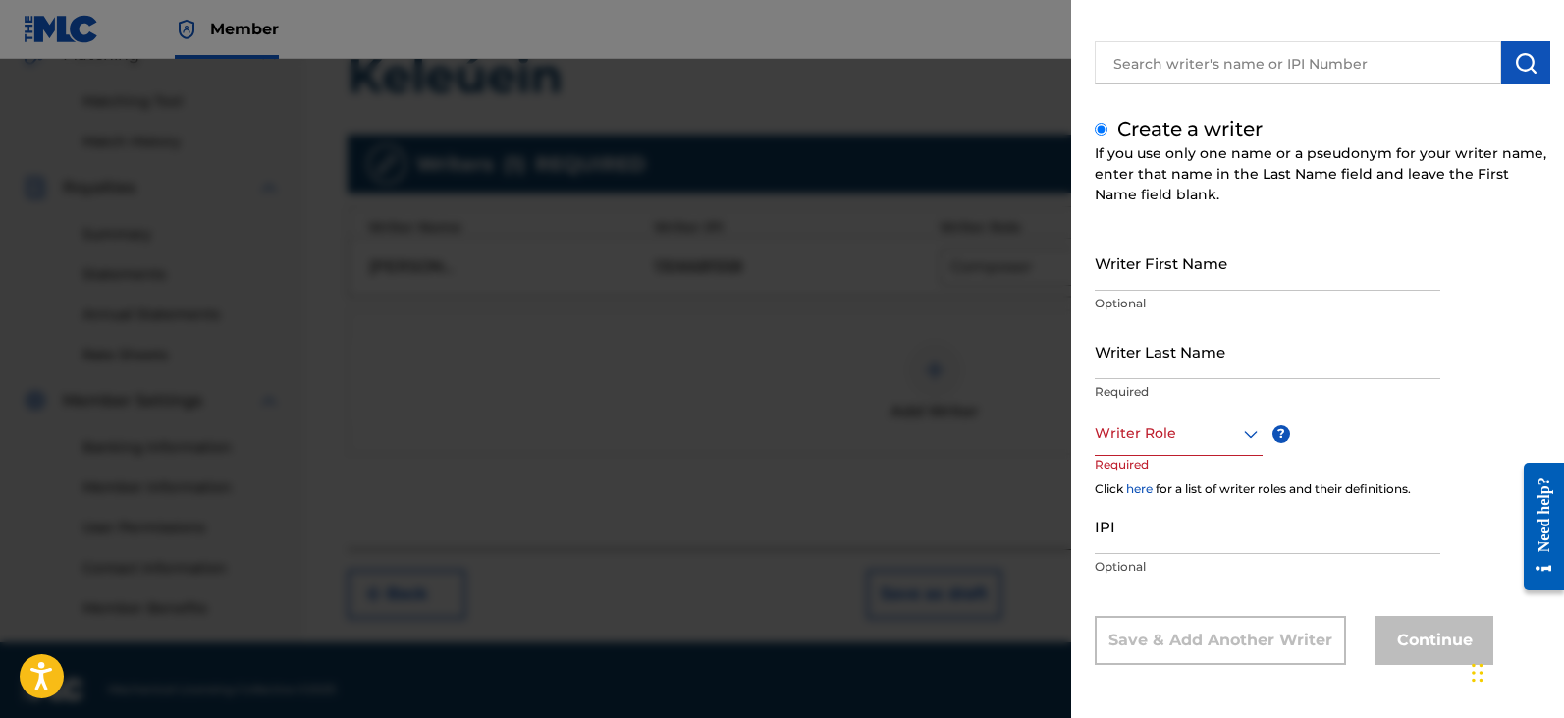
click at [1200, 433] on div at bounding box center [1179, 433] width 168 height 25
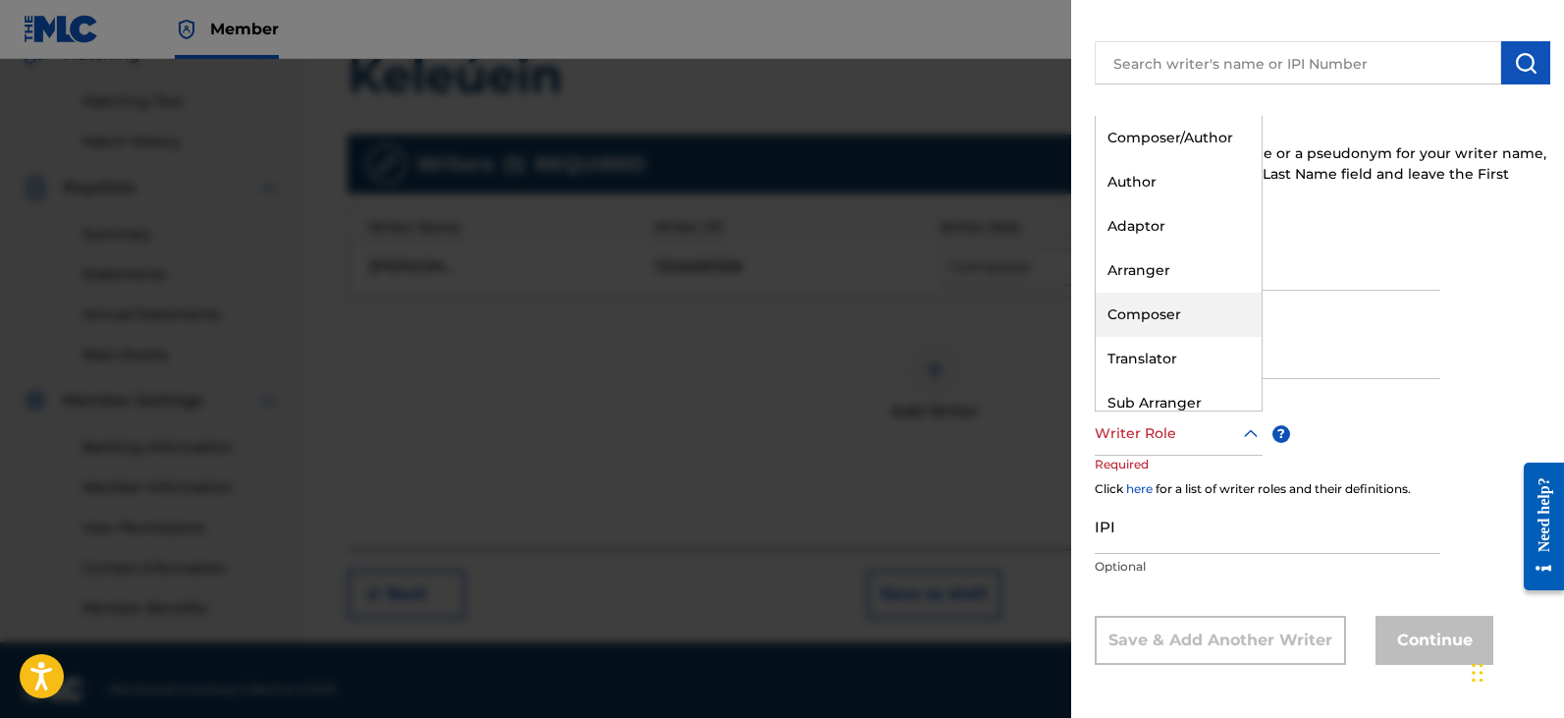
click at [809, 308] on div at bounding box center [782, 418] width 1564 height 718
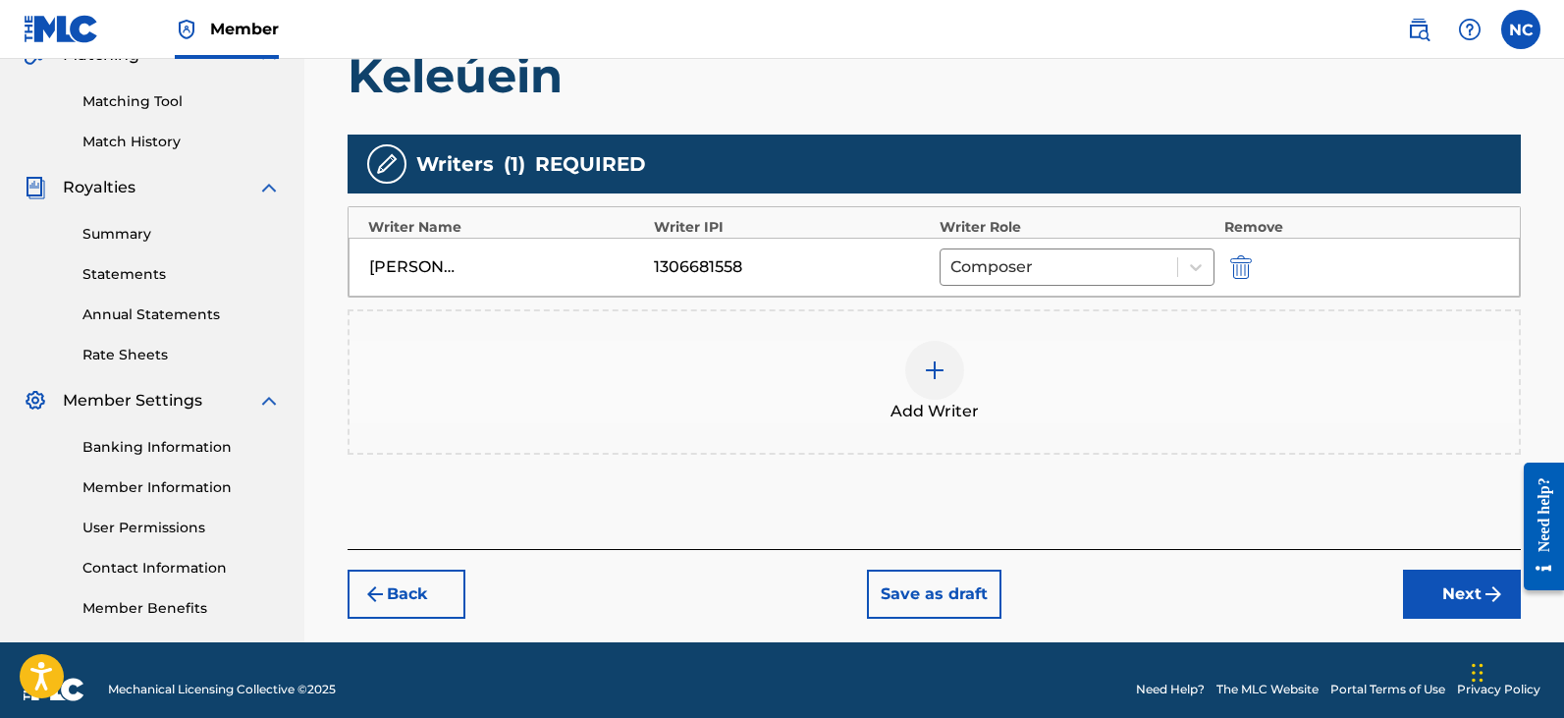
click at [1430, 593] on button "Next" at bounding box center [1462, 593] width 118 height 49
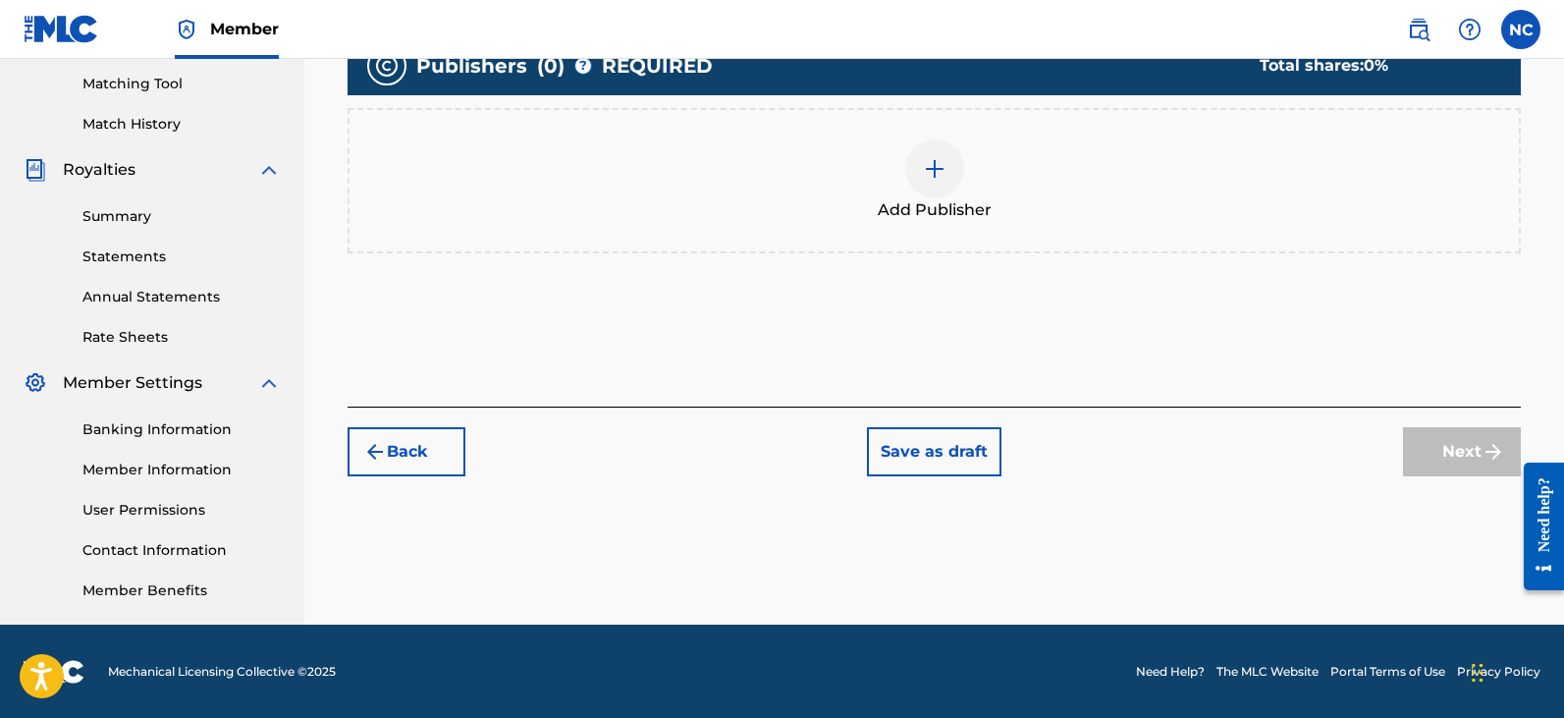
scroll to position [500, 0]
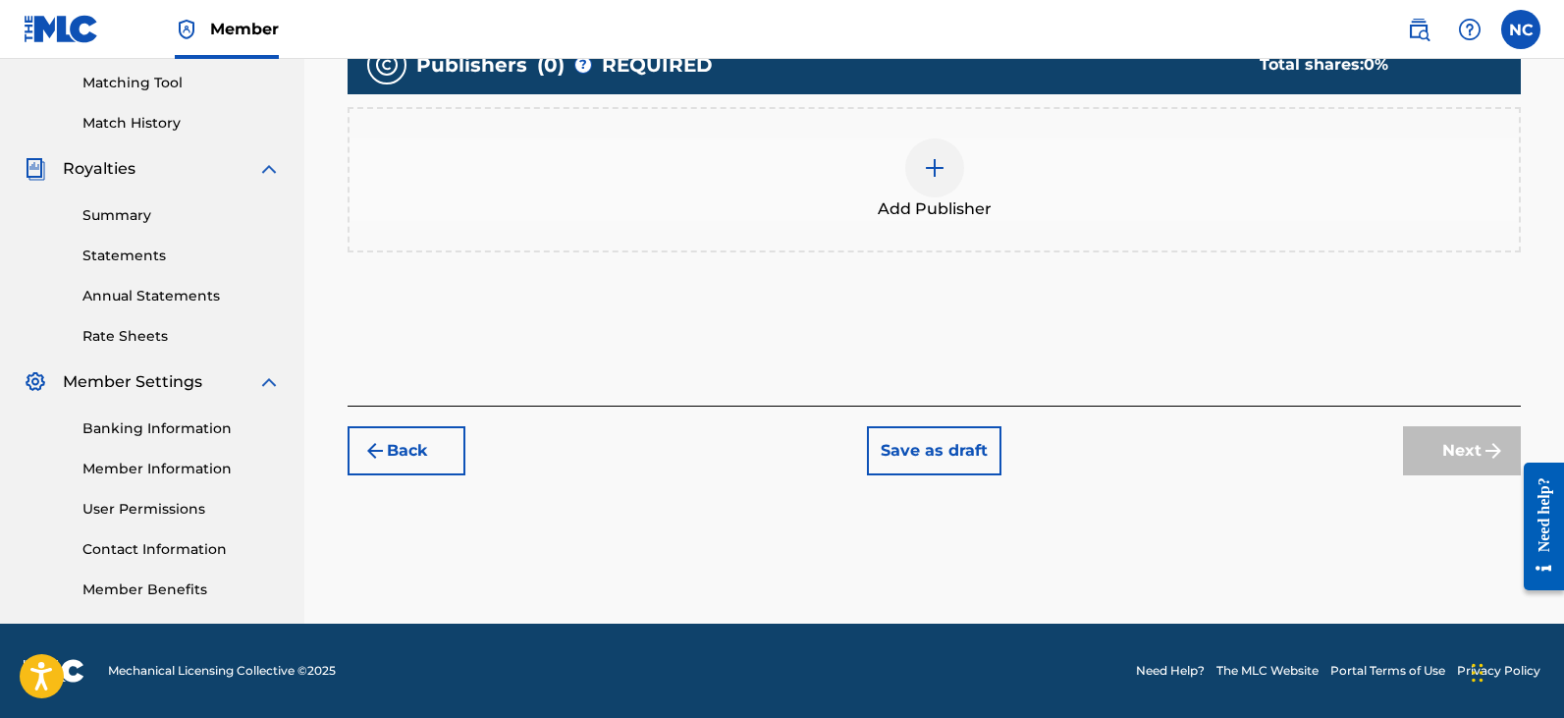
click at [946, 160] on div at bounding box center [934, 167] width 59 height 59
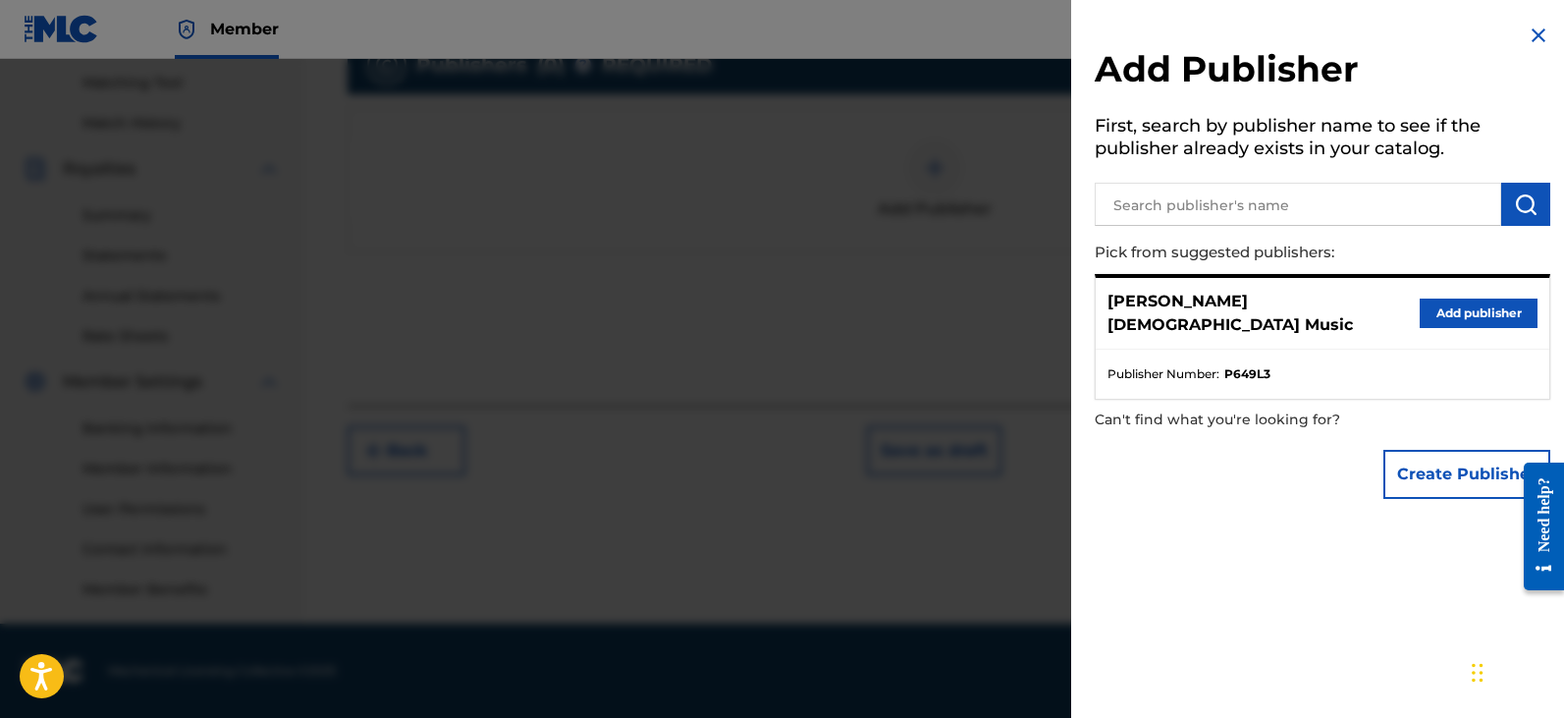
click at [1466, 305] on button "Add publisher" at bounding box center [1479, 312] width 118 height 29
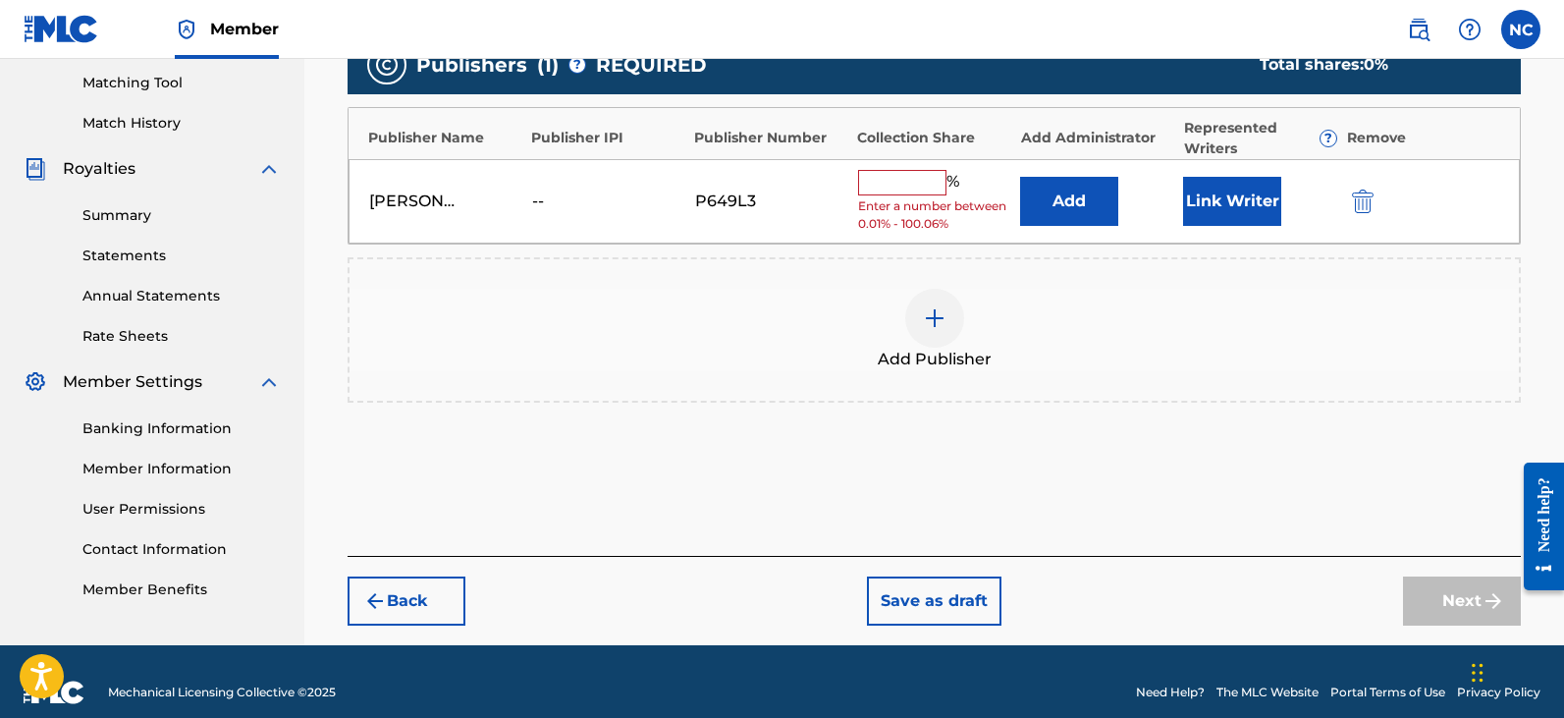
click at [909, 179] on input "text" at bounding box center [902, 183] width 88 height 26
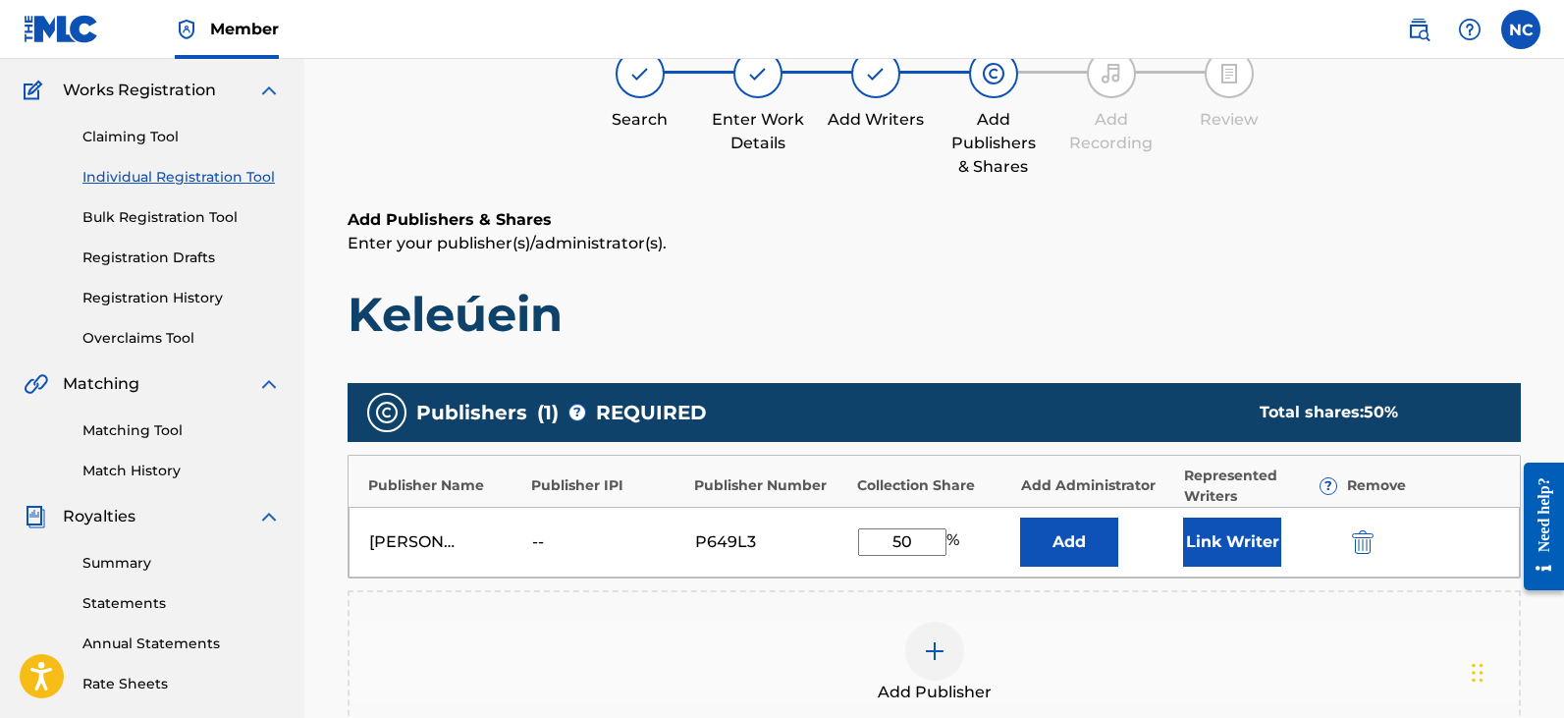
scroll to position [303, 0]
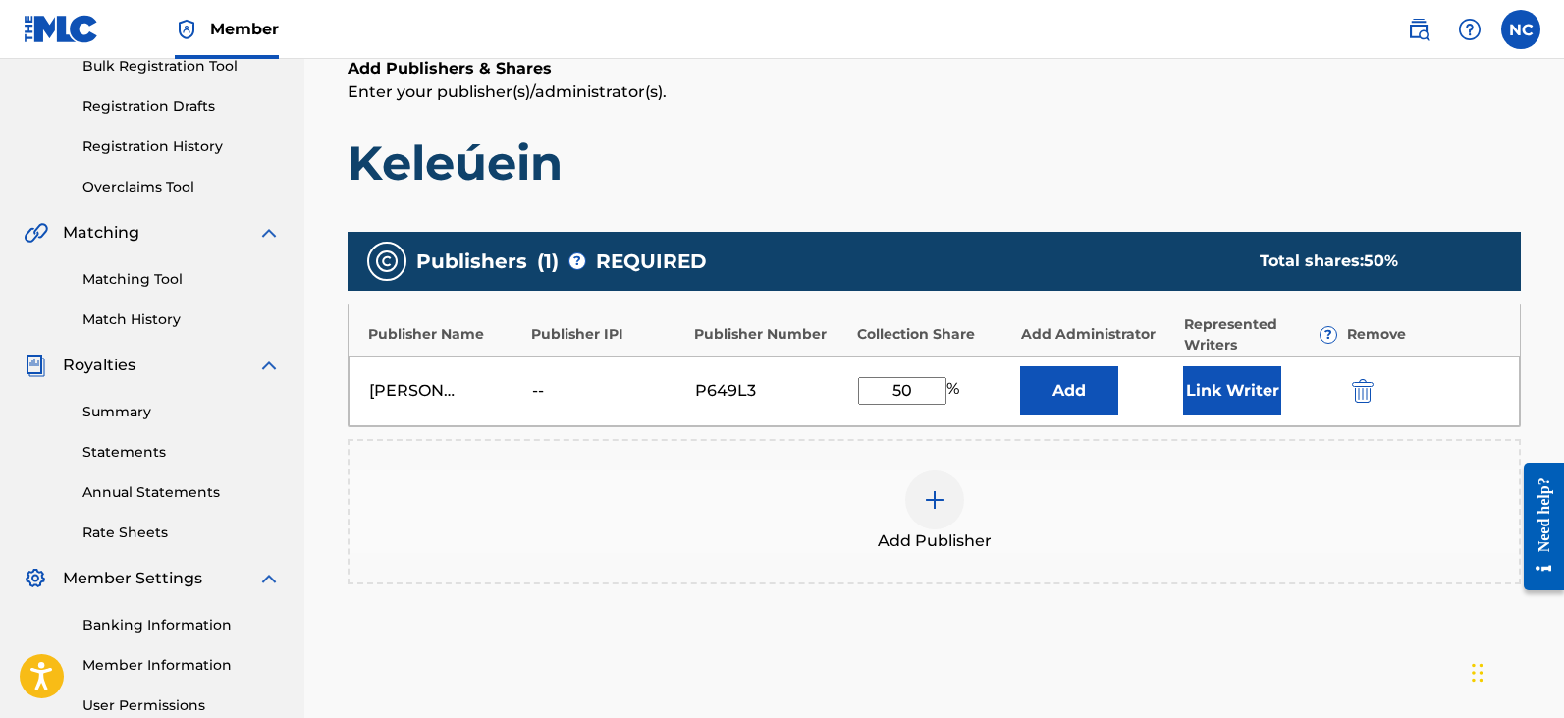
drag, startPoint x: 890, startPoint y: 394, endPoint x: 1029, endPoint y: 395, distance: 138.4
click at [1014, 396] on div "[PERSON_NAME][DEMOGRAPHIC_DATA] Music -- P649L3 50 % Add Link Writer" at bounding box center [933, 390] width 1171 height 71
type input "100"
click at [1140, 509] on div "Add Publisher" at bounding box center [933, 511] width 1169 height 82
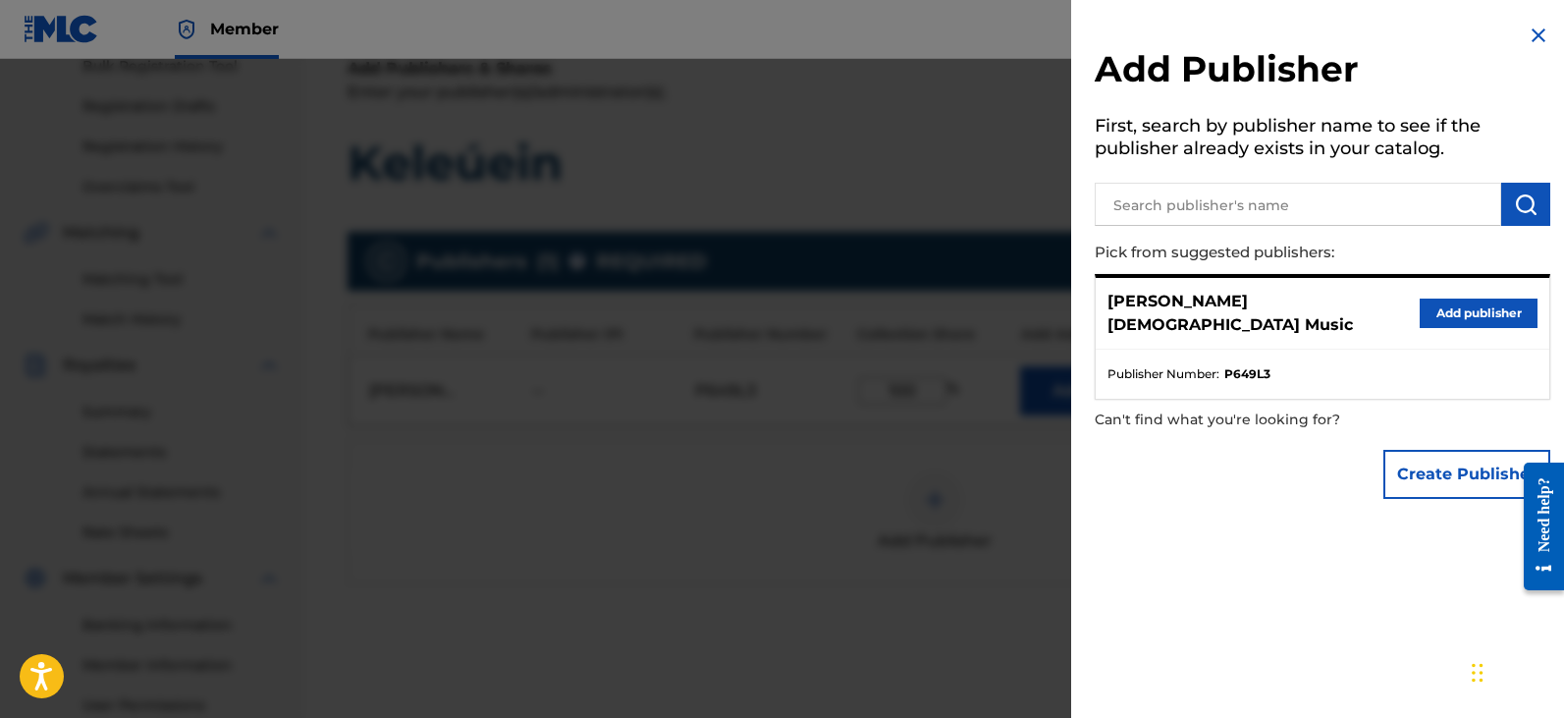
click at [978, 412] on div at bounding box center [782, 418] width 1564 height 718
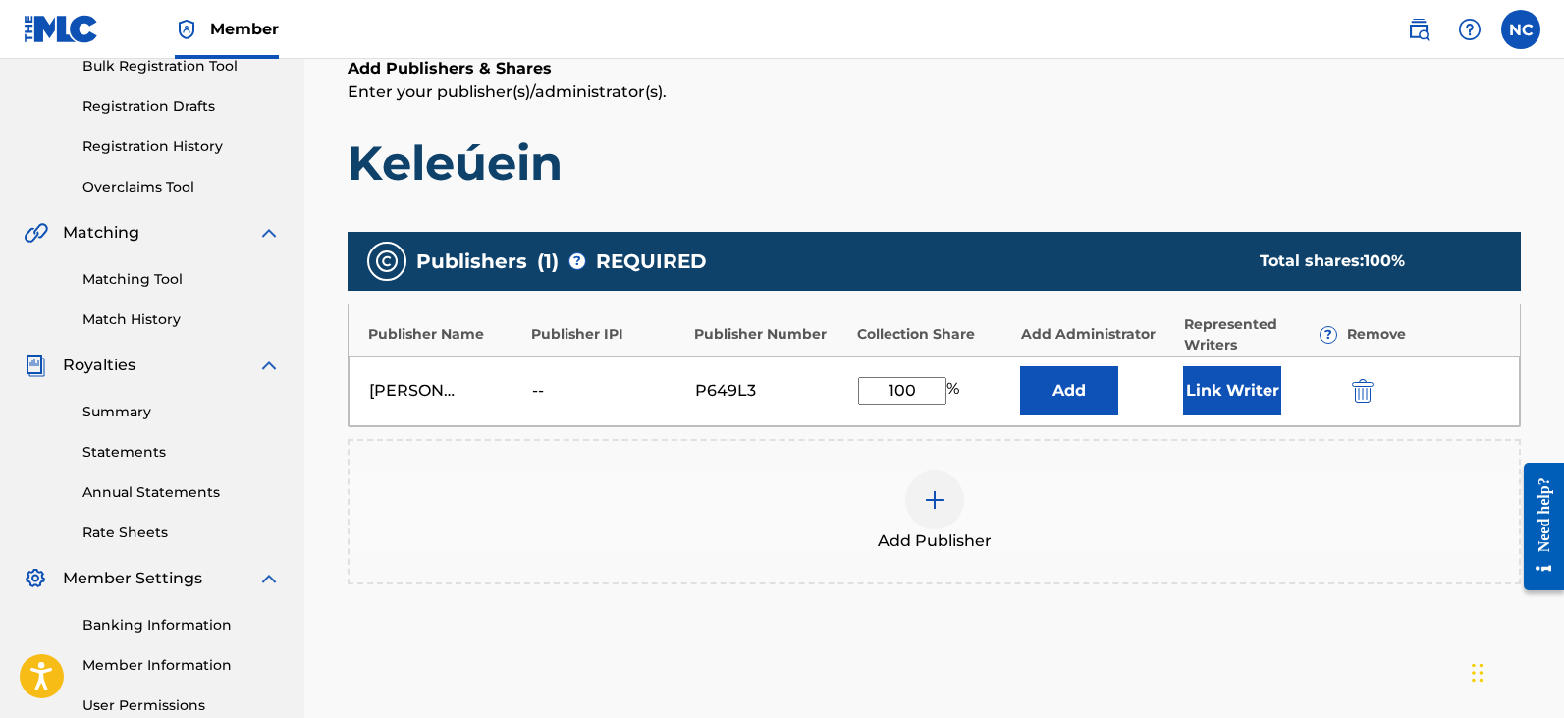
click at [1247, 398] on button "Link Writer" at bounding box center [1232, 390] width 98 height 49
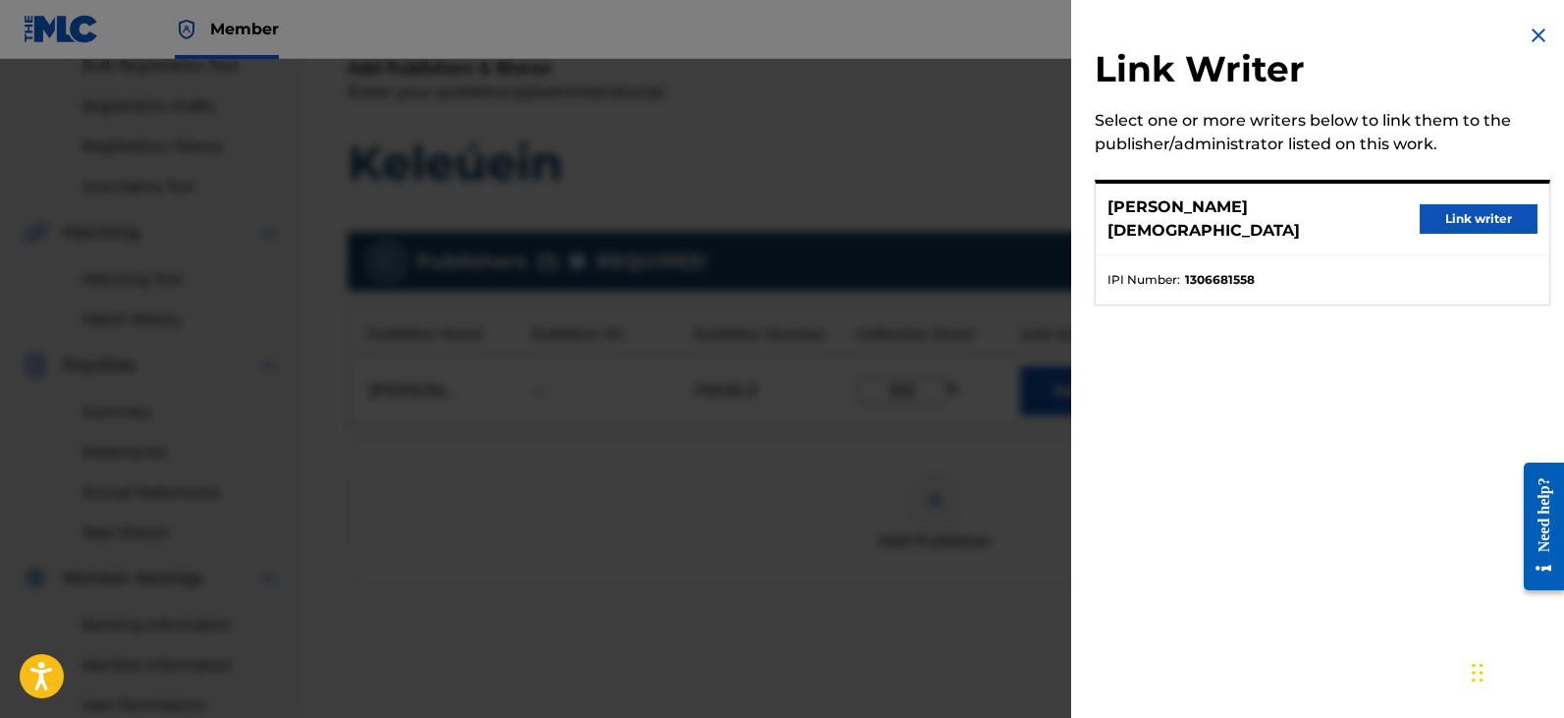
click at [1465, 211] on button "Link writer" at bounding box center [1479, 218] width 118 height 29
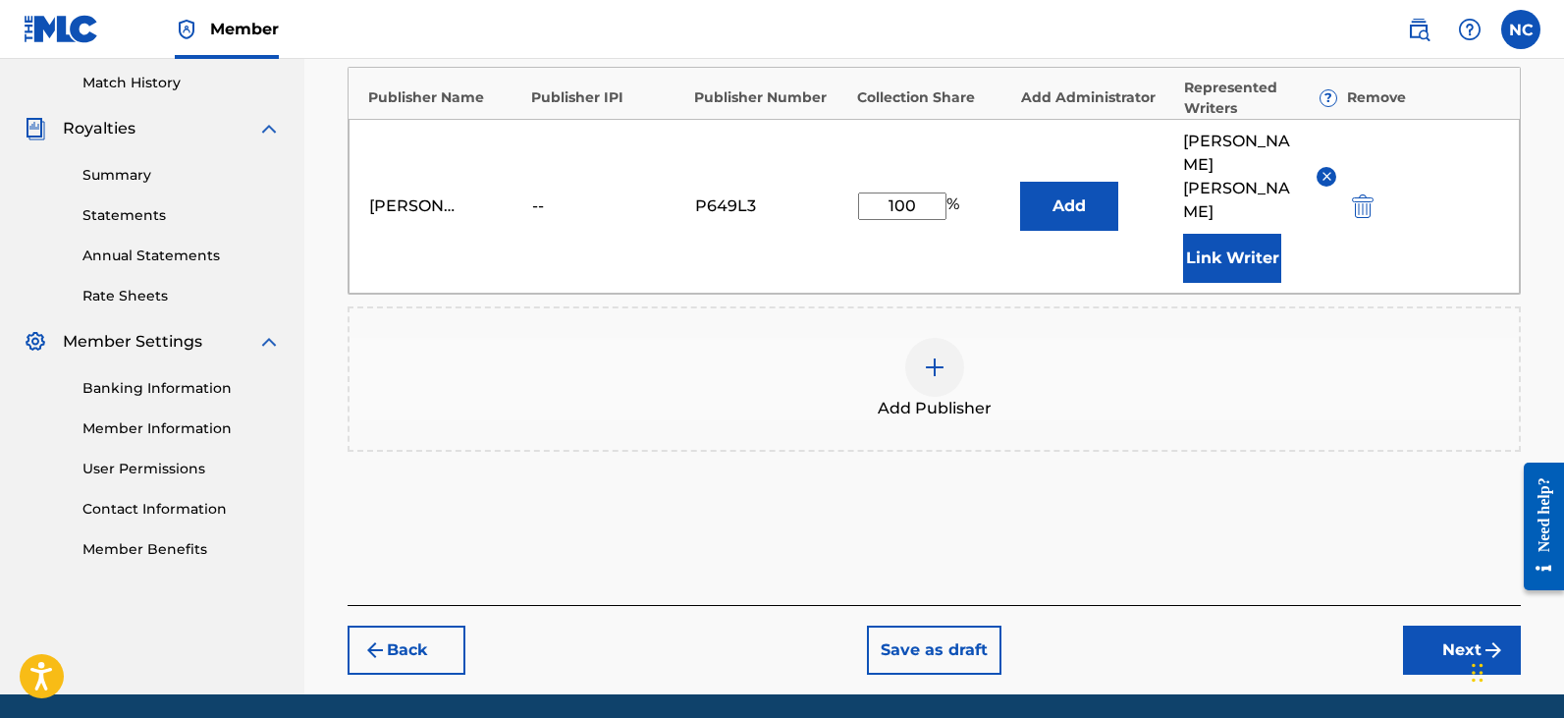
click at [1451, 625] on button "Next" at bounding box center [1462, 649] width 118 height 49
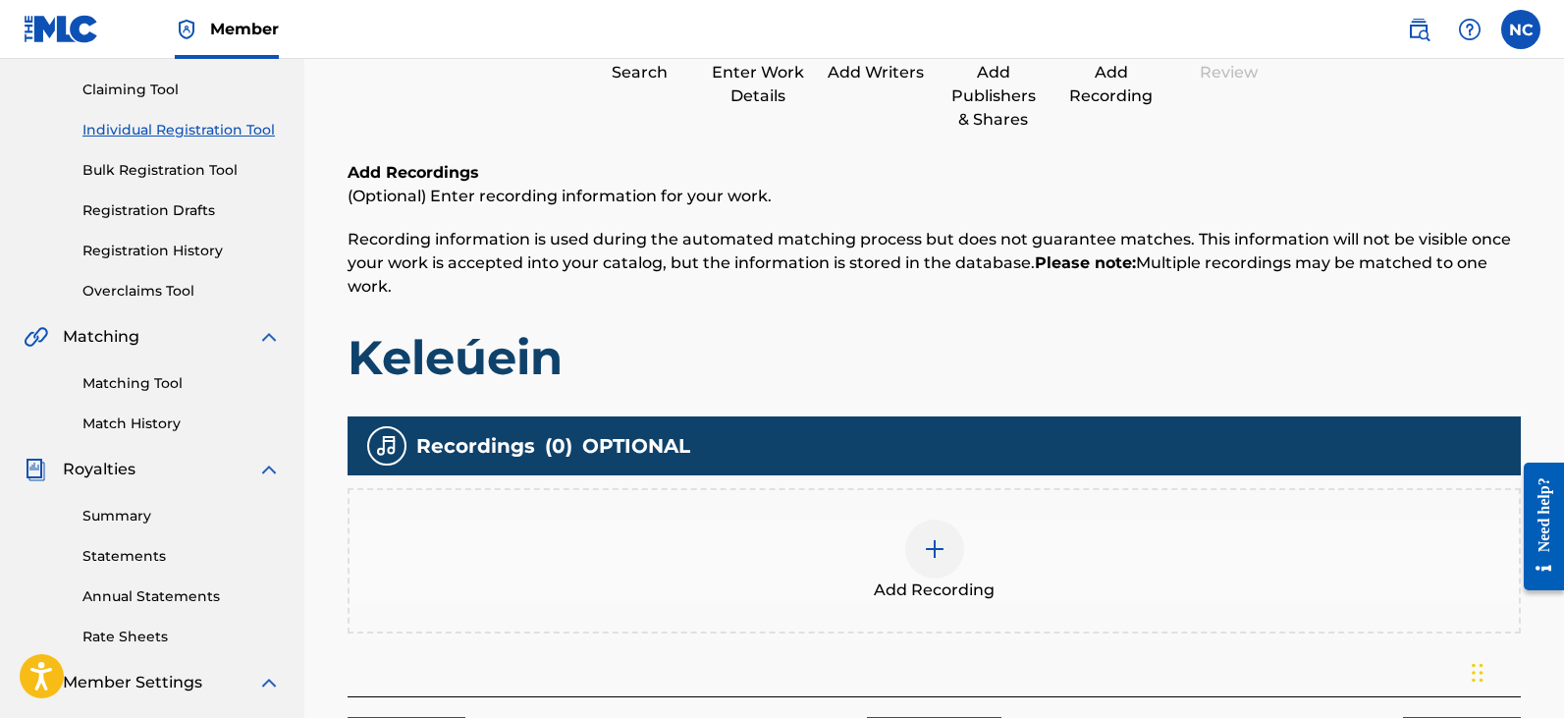
scroll to position [383, 0]
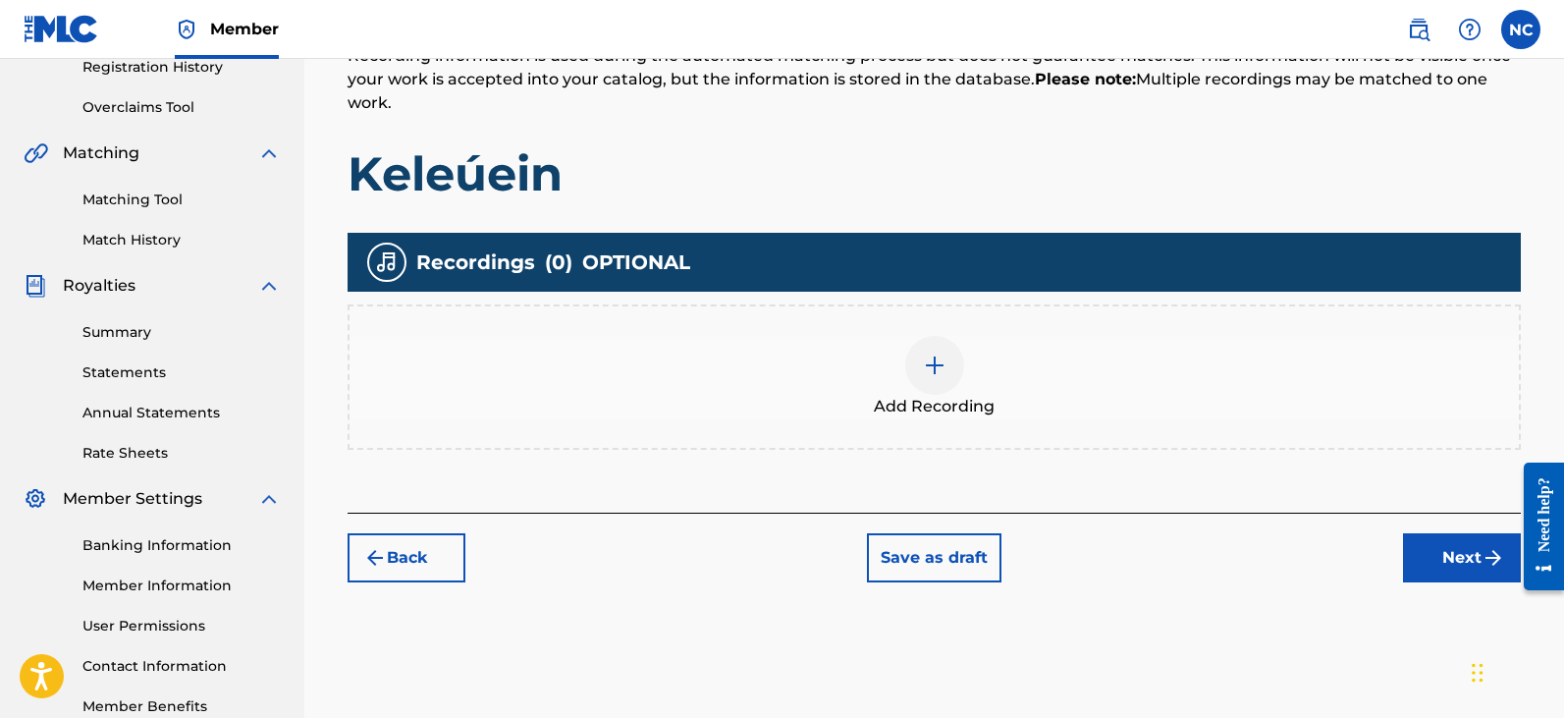
click at [913, 376] on div at bounding box center [934, 365] width 59 height 59
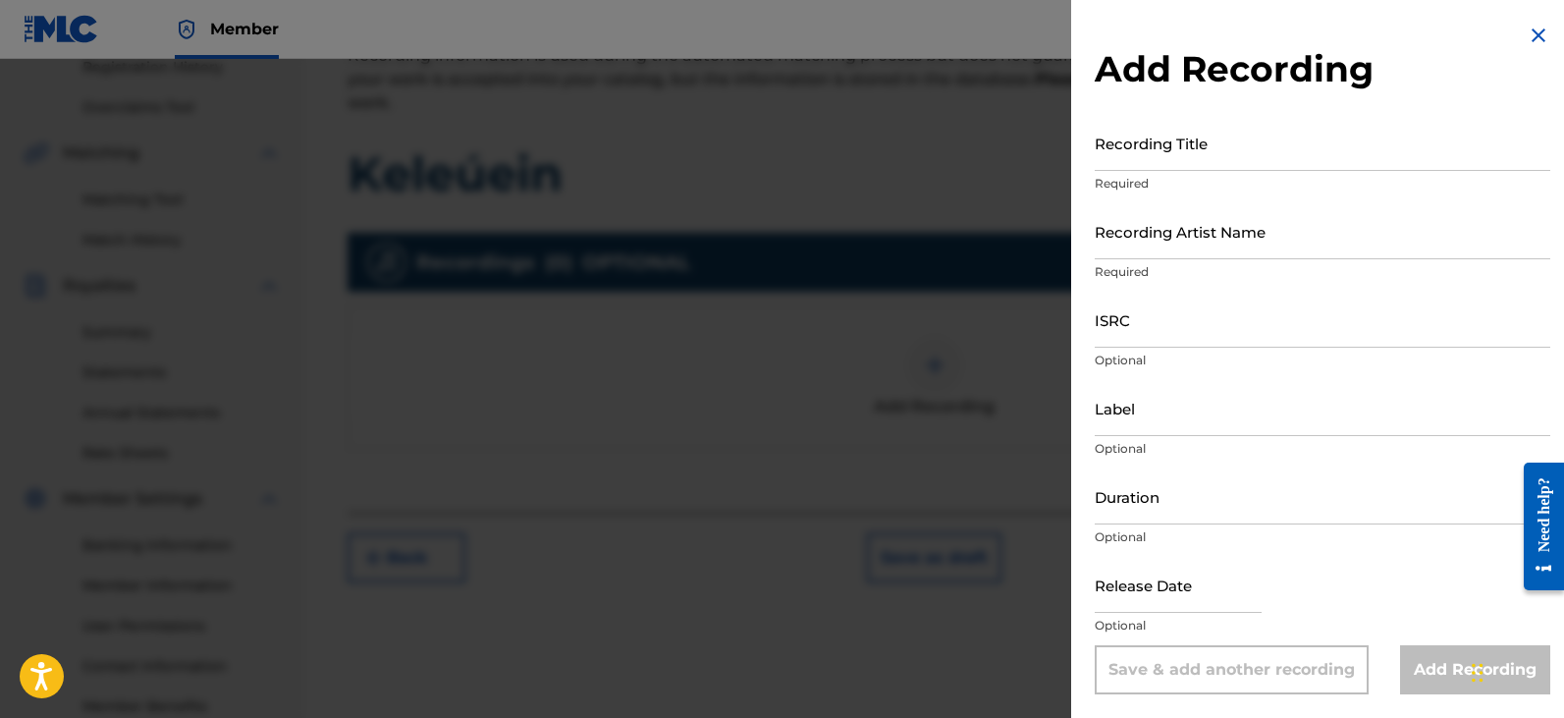
click at [1134, 158] on input "Recording Title" at bounding box center [1323, 143] width 456 height 56
click at [1205, 113] on div "Add Recording Recording Title Required Recording Artist Name Required ISRC Opti…" at bounding box center [1322, 359] width 503 height 718
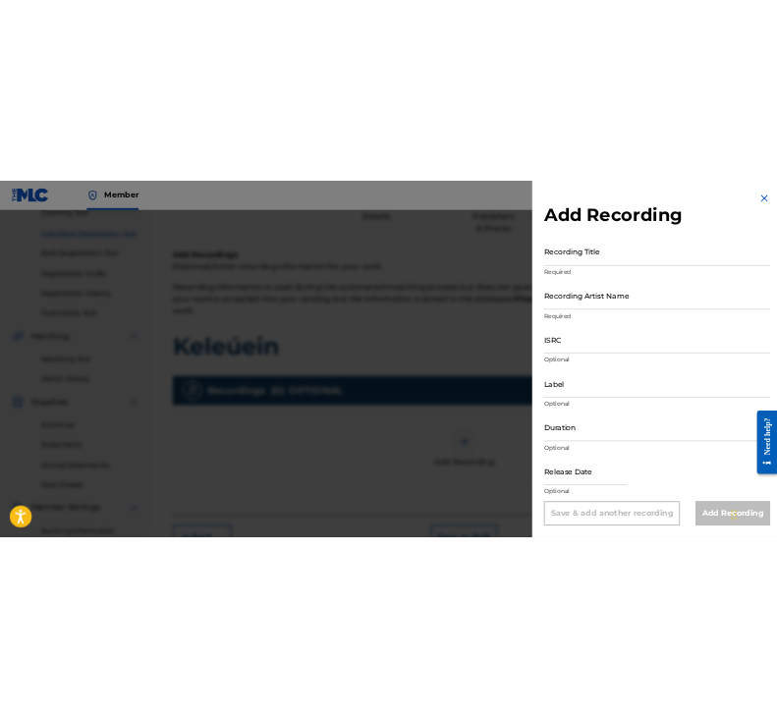
scroll to position [205, 0]
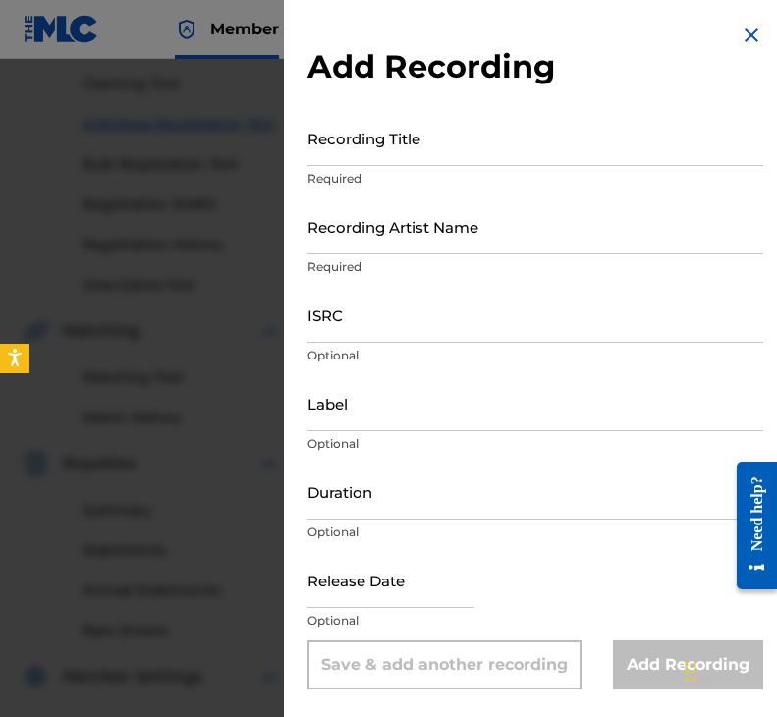
click at [376, 145] on input "Recording Title" at bounding box center [535, 138] width 456 height 56
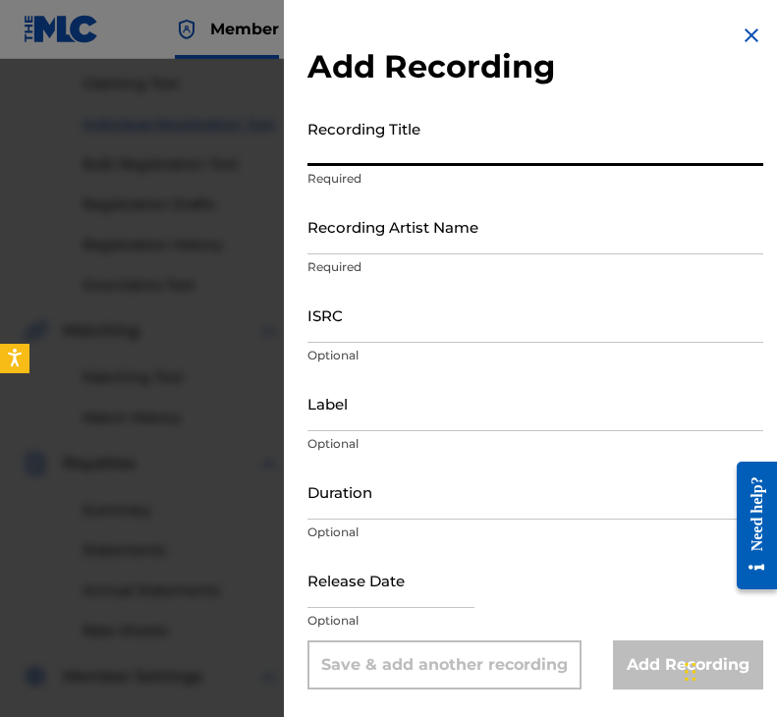
paste input "Keleúein"
type input "Keleúein"
click at [508, 241] on input "Recording Artist Name" at bounding box center [535, 226] width 456 height 56
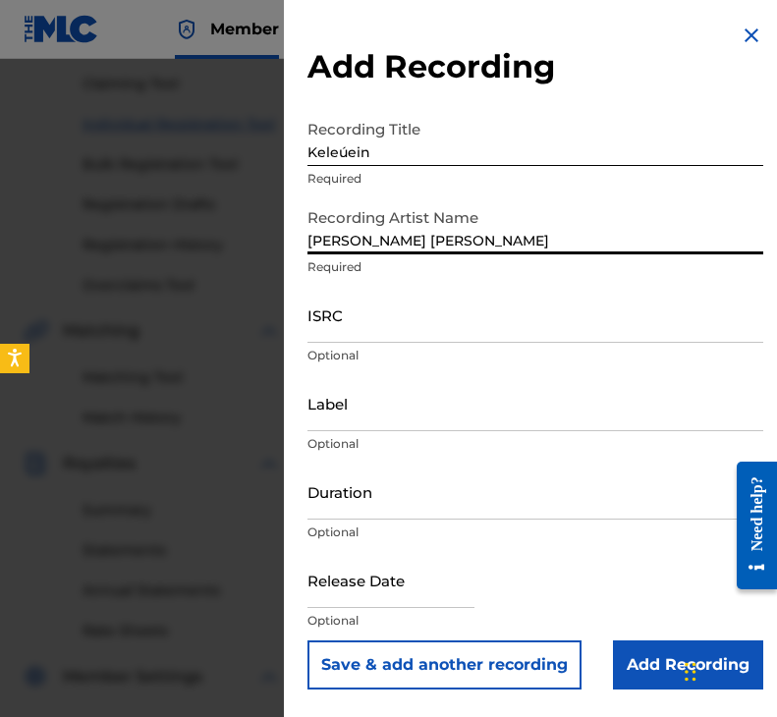
type input "[PERSON_NAME] [PERSON_NAME]"
click at [474, 333] on input "ISRC" at bounding box center [535, 315] width 456 height 56
click at [479, 348] on p "Optional" at bounding box center [535, 356] width 456 height 18
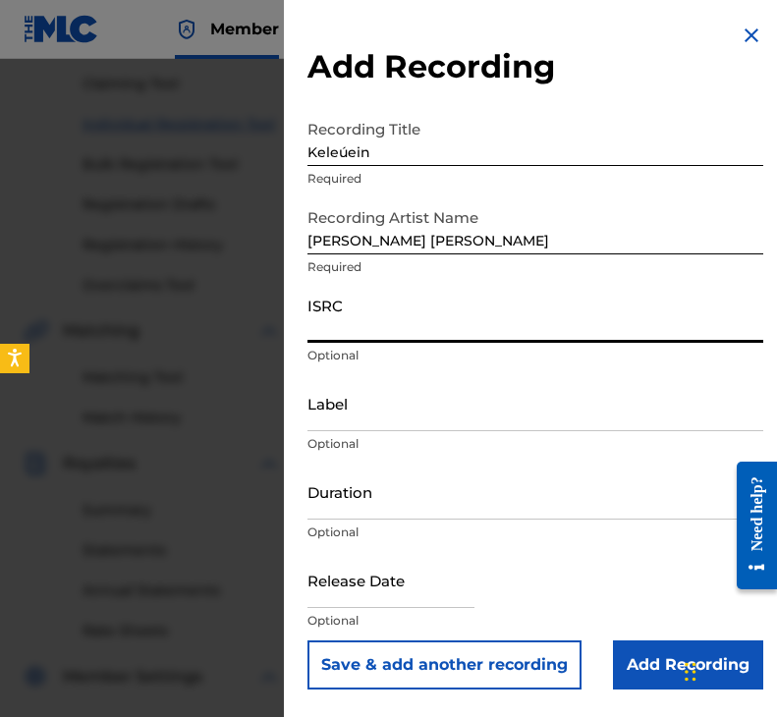
click at [467, 339] on input "ISRC" at bounding box center [535, 315] width 456 height 56
paste input "QZK6K2387914"
type input "QZK6K2387914"
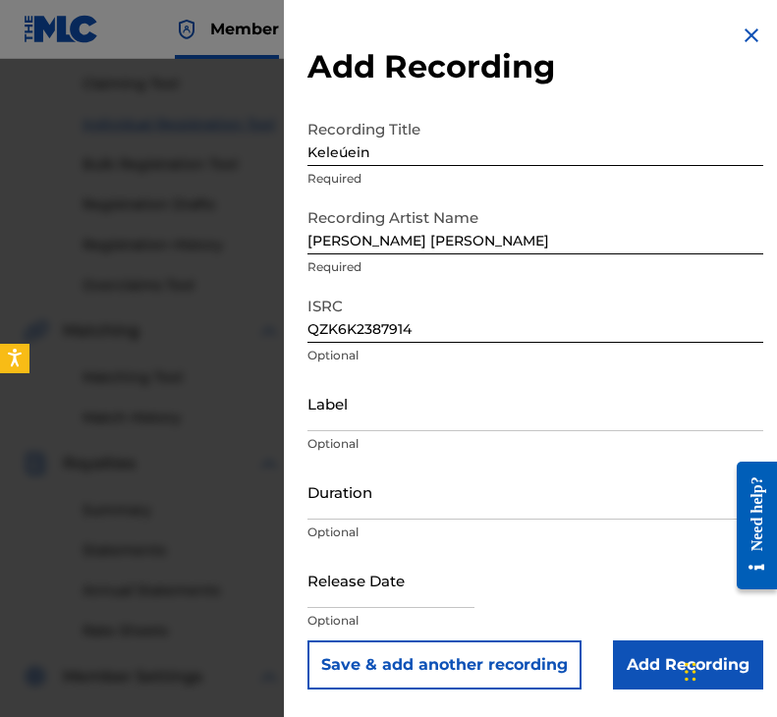
click at [451, 409] on input "Label" at bounding box center [535, 403] width 456 height 56
paste input "5172648 Records DK"
type input "5172648 Records DK"
click at [410, 509] on input "Duration" at bounding box center [535, 491] width 456 height 56
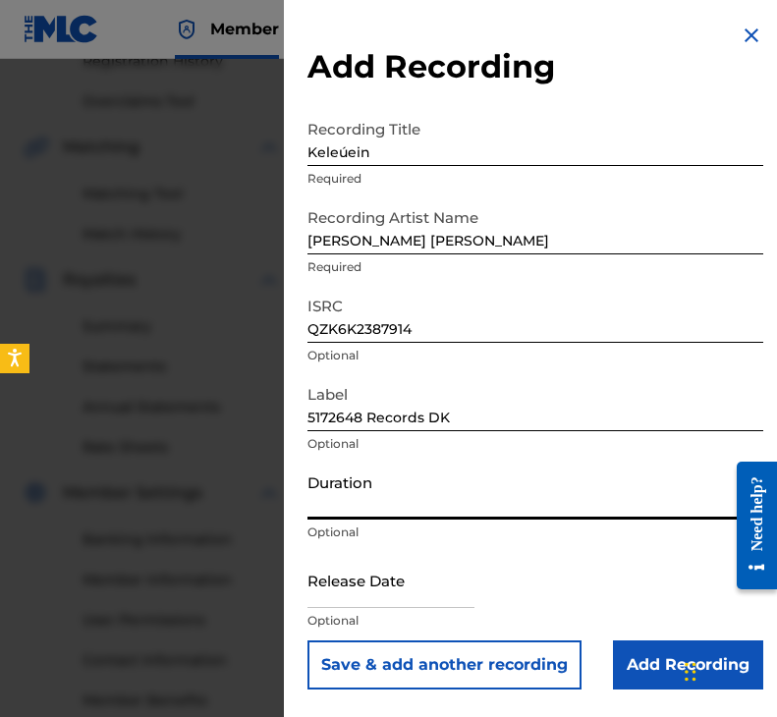
scroll to position [402, 0]
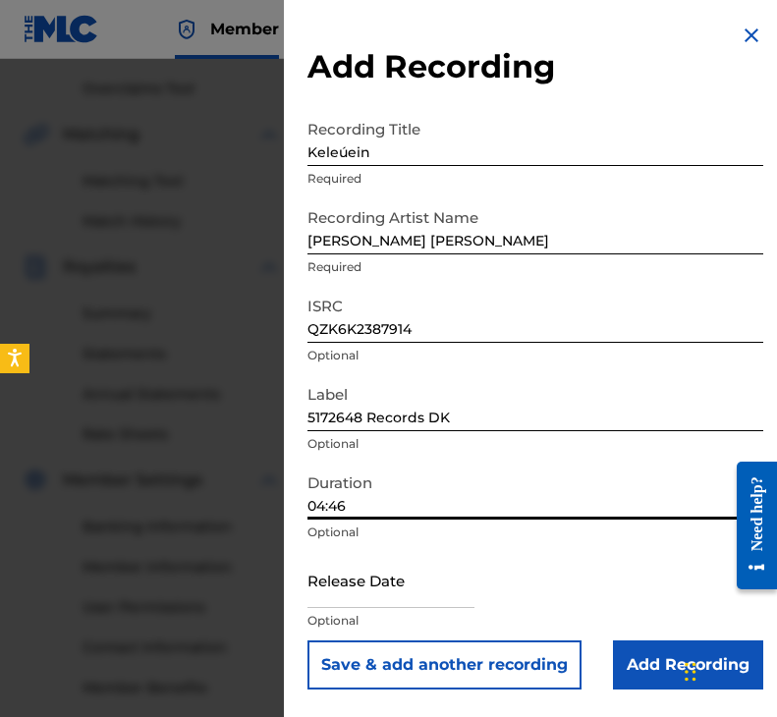
type input "04:46"
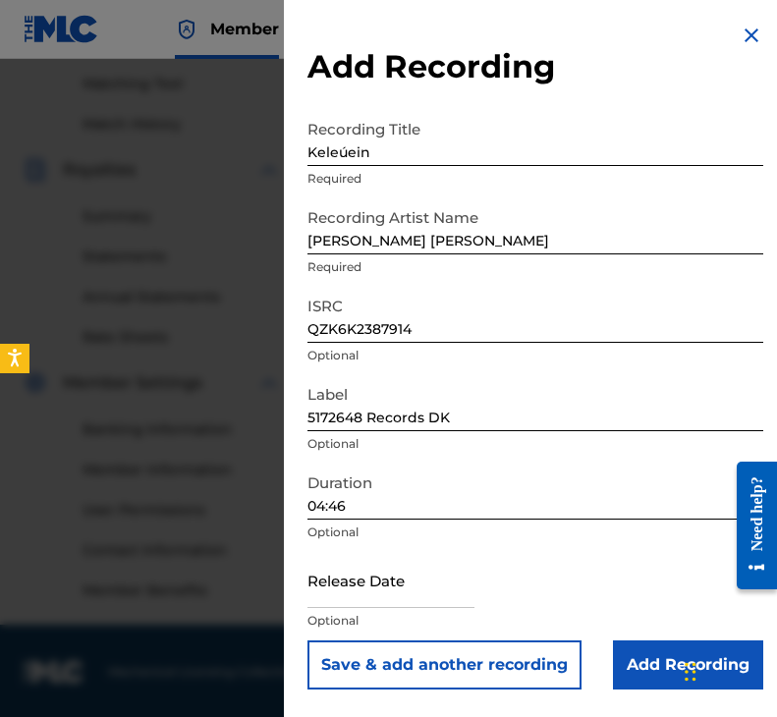
scroll to position [501, 0]
drag, startPoint x: 404, startPoint y: 572, endPoint x: 423, endPoint y: 563, distance: 20.6
click at [405, 573] on input "text" at bounding box center [390, 580] width 167 height 56
select select "7"
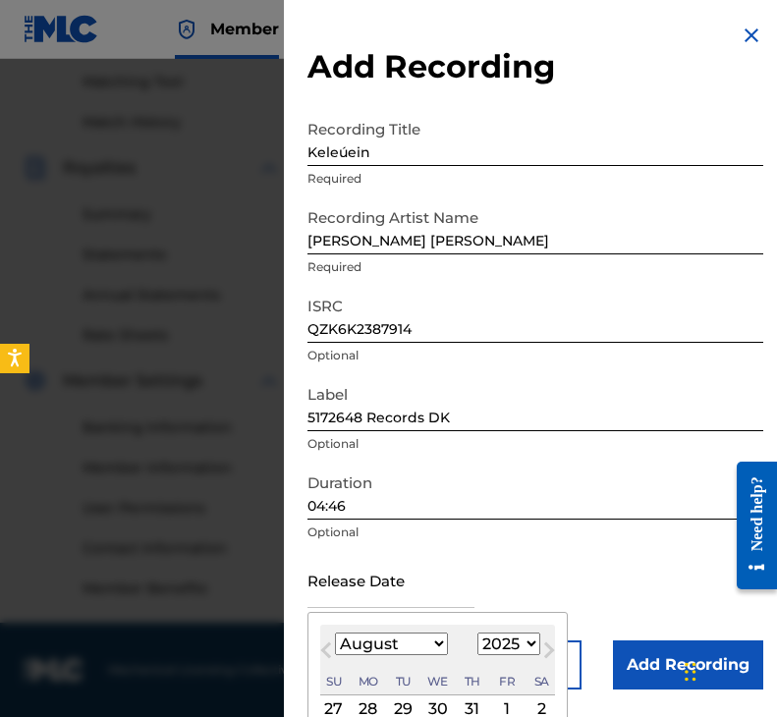
click at [495, 643] on select "1899 1900 1901 1902 1903 1904 1905 1906 1907 1908 1909 1910 1911 1912 1913 1914…" at bounding box center [508, 643] width 63 height 23
select select "2023"
click at [477, 632] on select "1899 1900 1901 1902 1903 1904 1905 1906 1907 1908 1909 1910 1911 1912 1913 1914…" at bounding box center [508, 643] width 63 height 23
click at [397, 646] on select "January February March April May June July August September October November De…" at bounding box center [391, 643] width 113 height 23
select select "4"
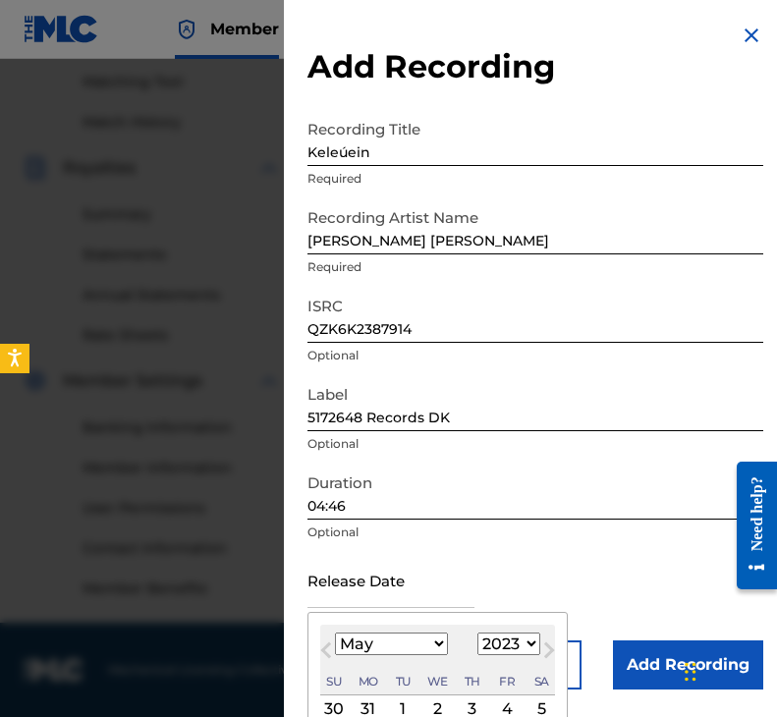
click at [335, 632] on select "January February March April May June July August September October November De…" at bounding box center [391, 643] width 113 height 23
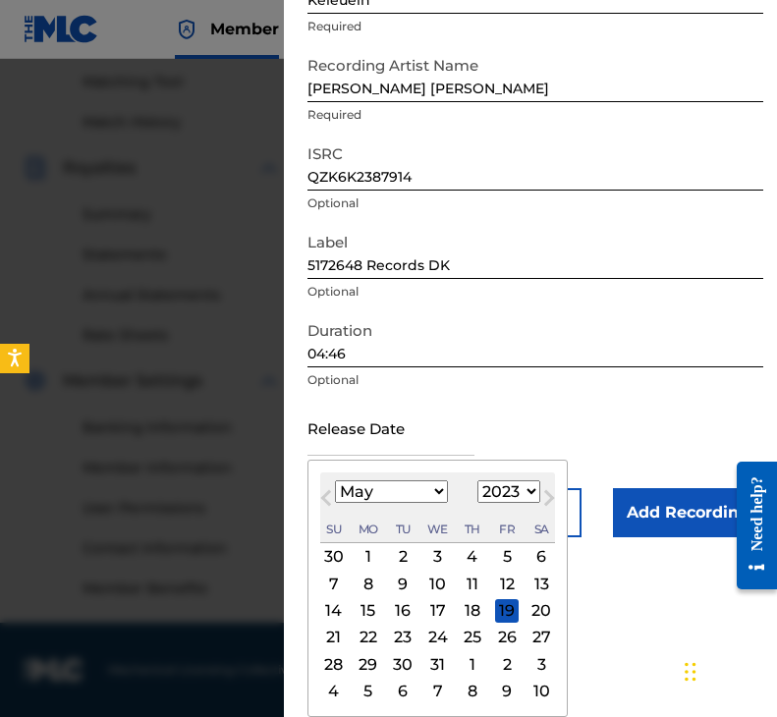
drag, startPoint x: 397, startPoint y: 640, endPoint x: 413, endPoint y: 637, distance: 16.9
click at [402, 638] on div "23" at bounding box center [403, 637] width 24 height 24
type input "[DATE]"
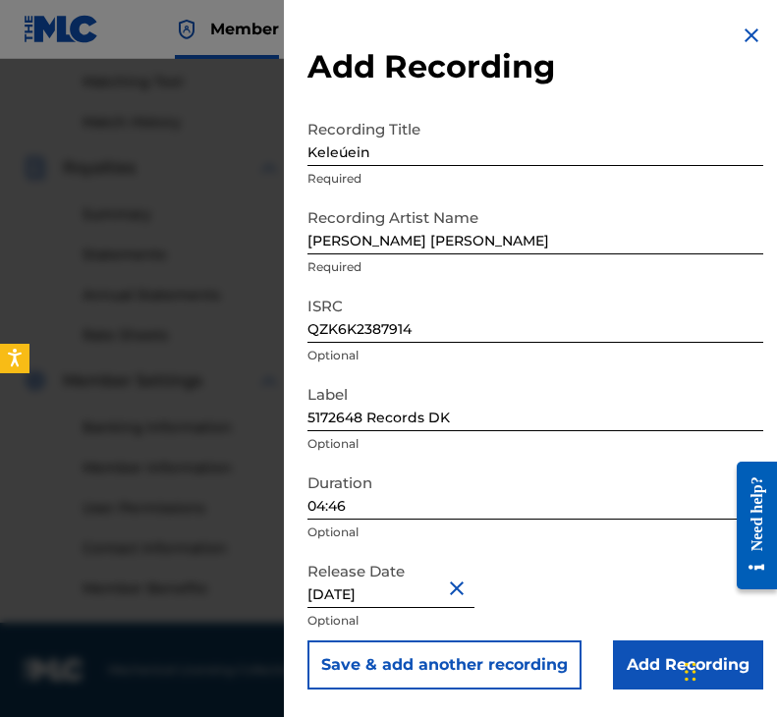
scroll to position [0, 0]
click at [621, 661] on input "Add Recording" at bounding box center [688, 664] width 150 height 49
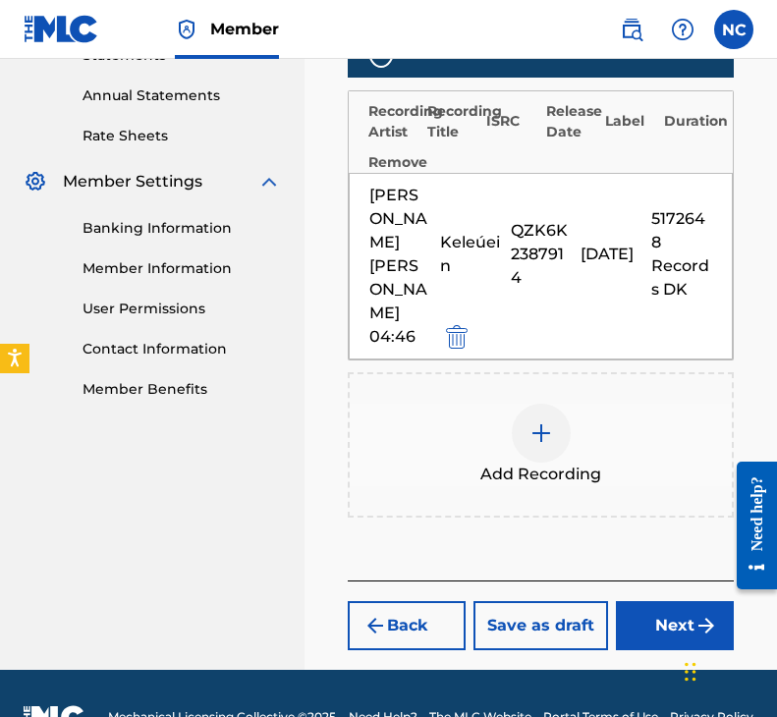
click at [652, 601] on button "Next" at bounding box center [675, 625] width 118 height 49
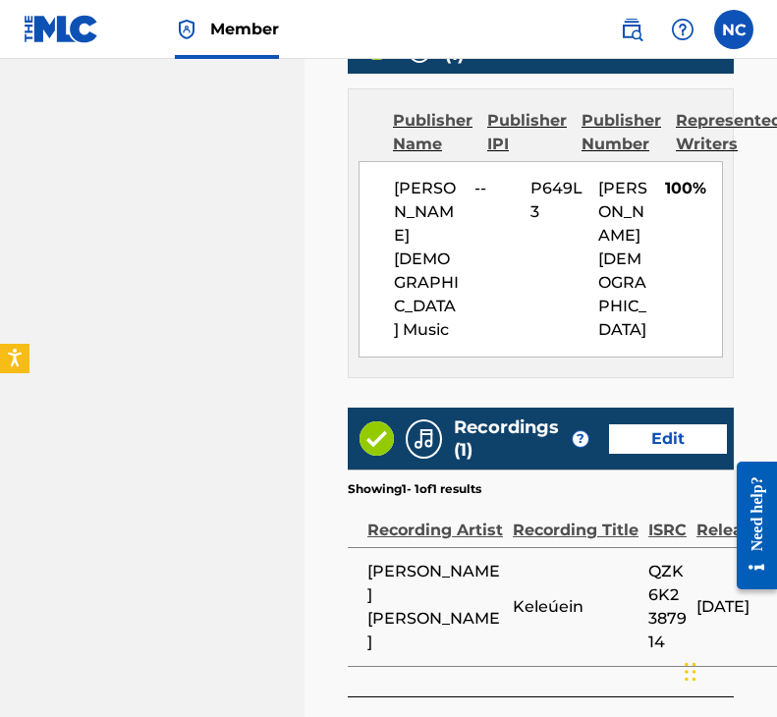
scroll to position [1230, 0]
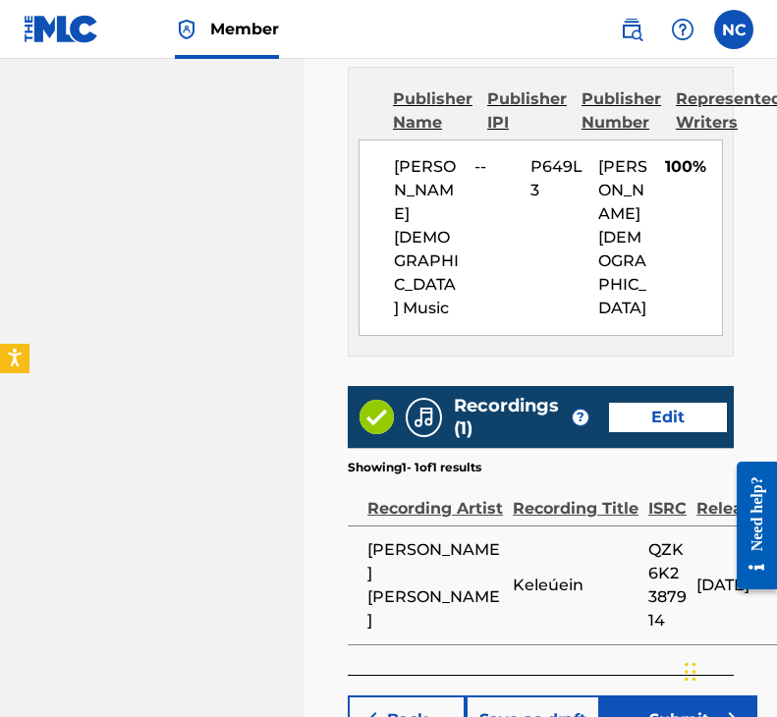
click at [638, 695] on button "Submit" at bounding box center [678, 719] width 157 height 49
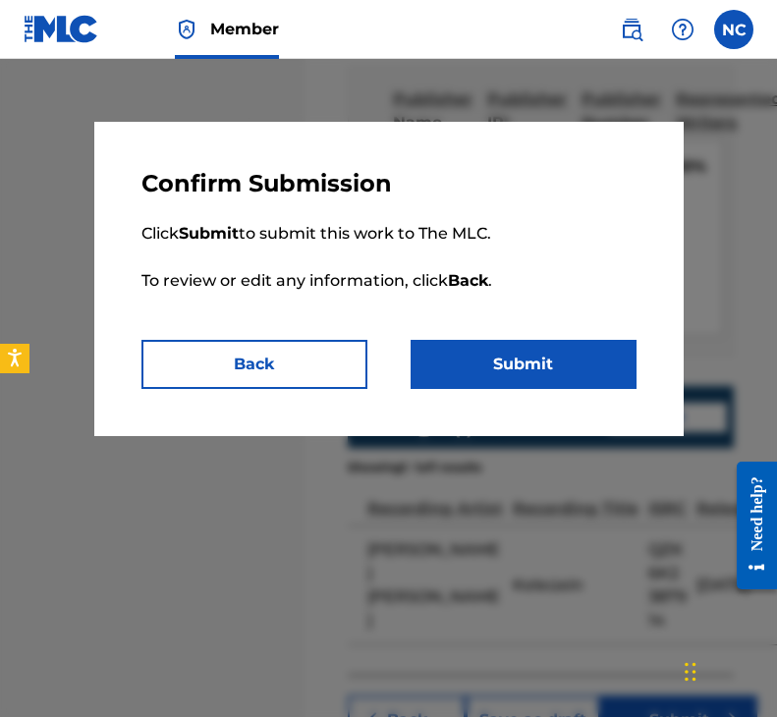
click at [502, 347] on button "Submit" at bounding box center [523, 364] width 226 height 49
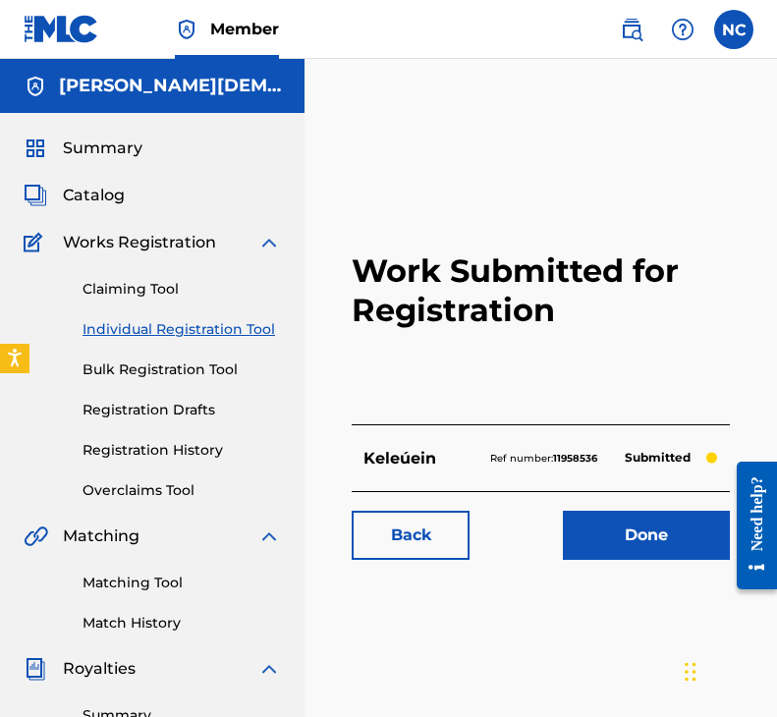
click at [625, 523] on link "Done" at bounding box center [646, 534] width 167 height 49
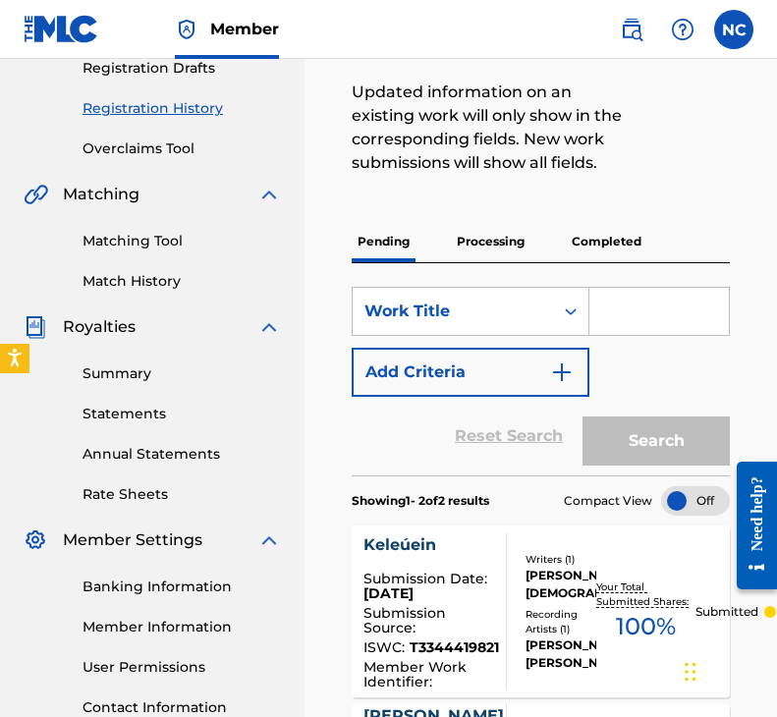
scroll to position [295, 0]
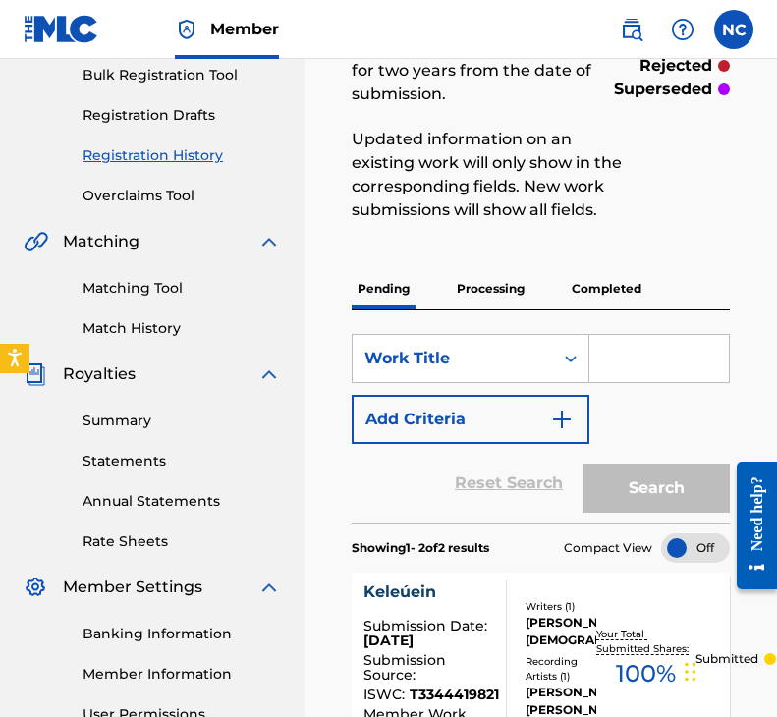
click at [494, 309] on p "Processing" at bounding box center [491, 288] width 80 height 41
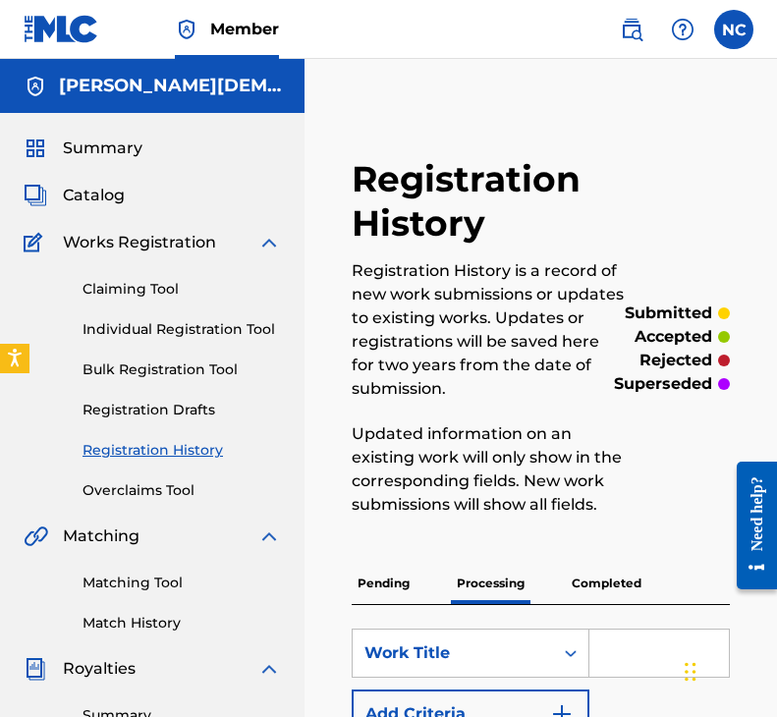
scroll to position [491, 0]
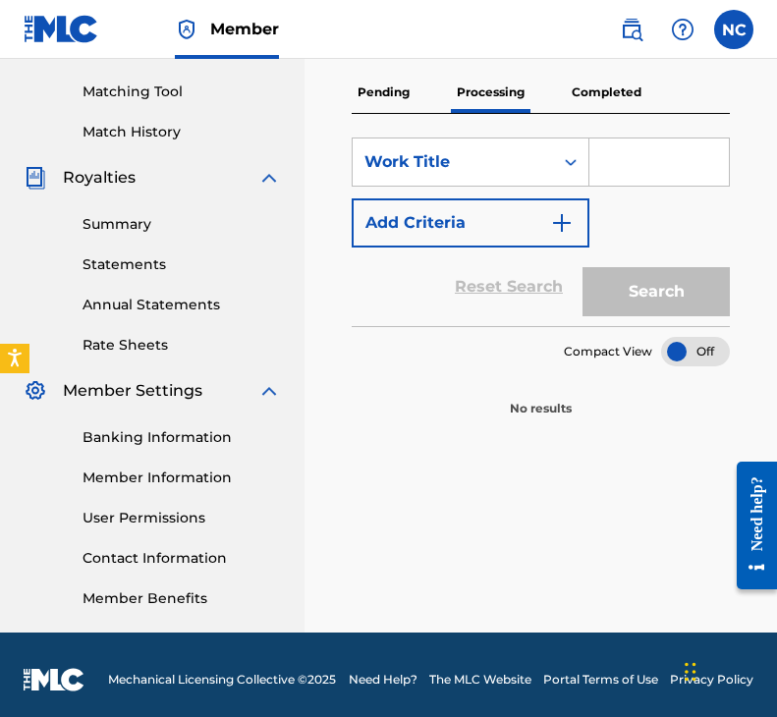
click at [593, 113] on p "Completed" at bounding box center [605, 92] width 81 height 41
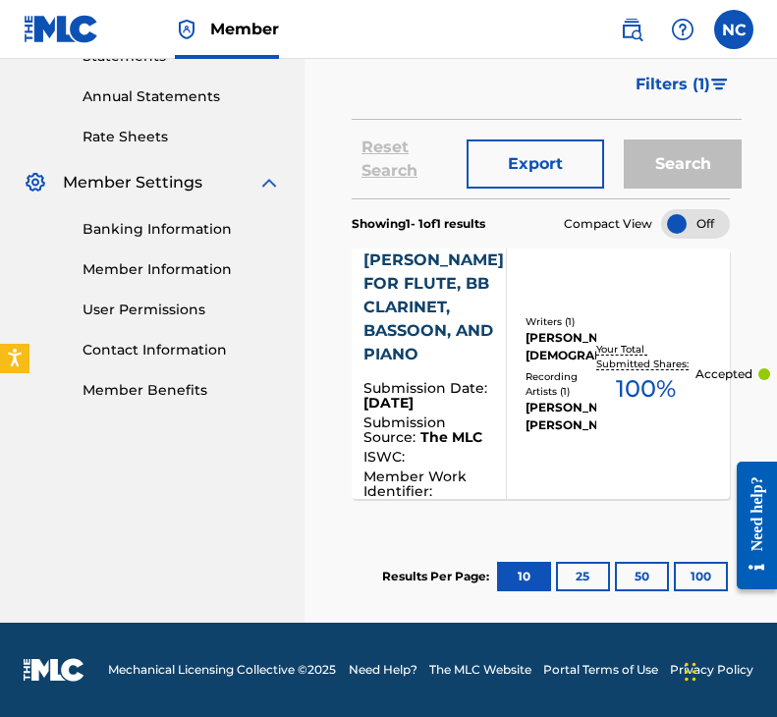
scroll to position [50, 0]
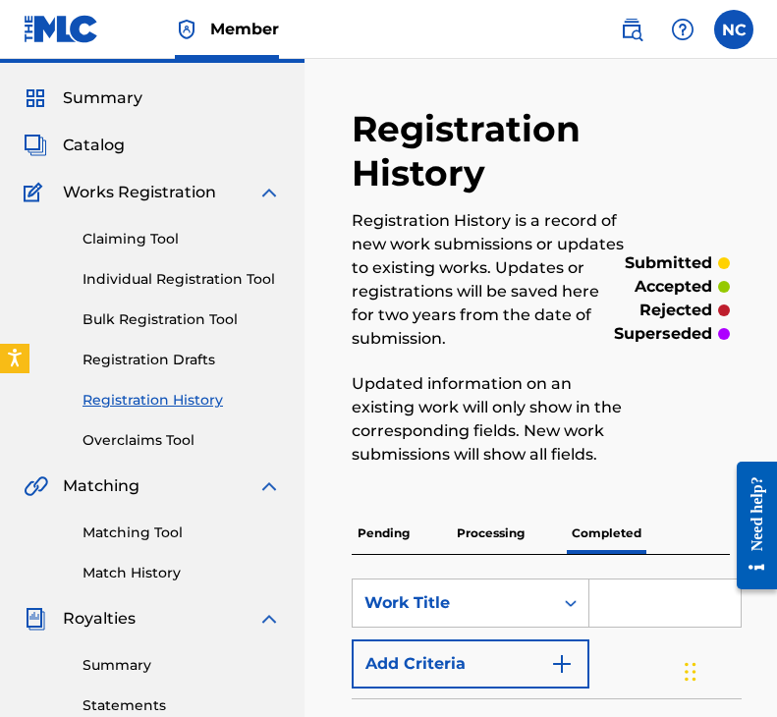
click at [378, 554] on p "Pending" at bounding box center [383, 532] width 64 height 41
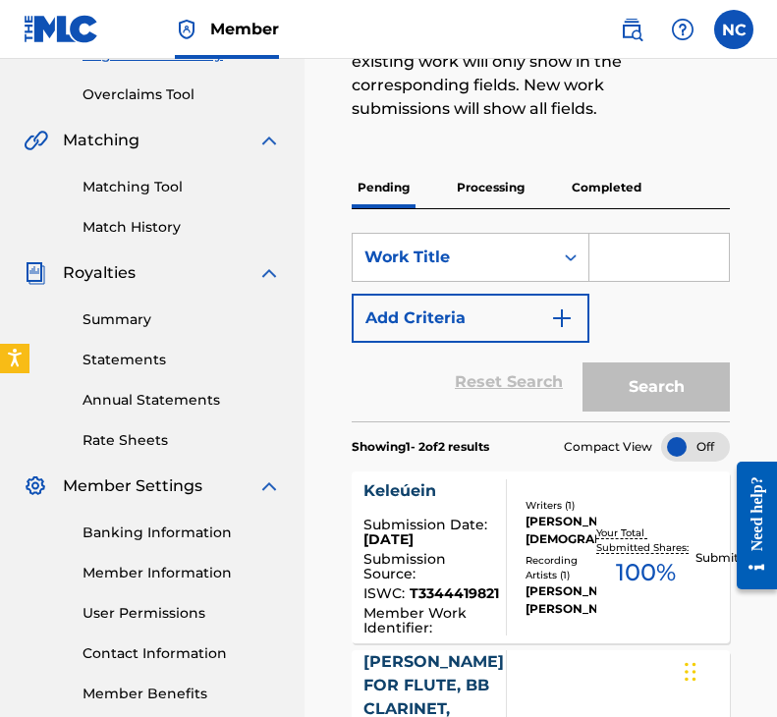
scroll to position [196, 0]
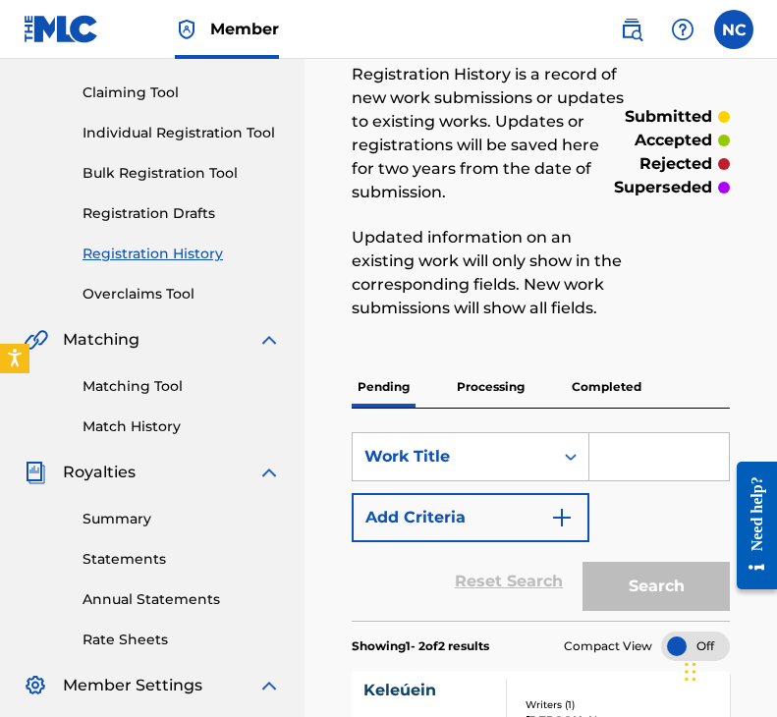
click at [166, 130] on link "Individual Registration Tool" at bounding box center [181, 133] width 198 height 21
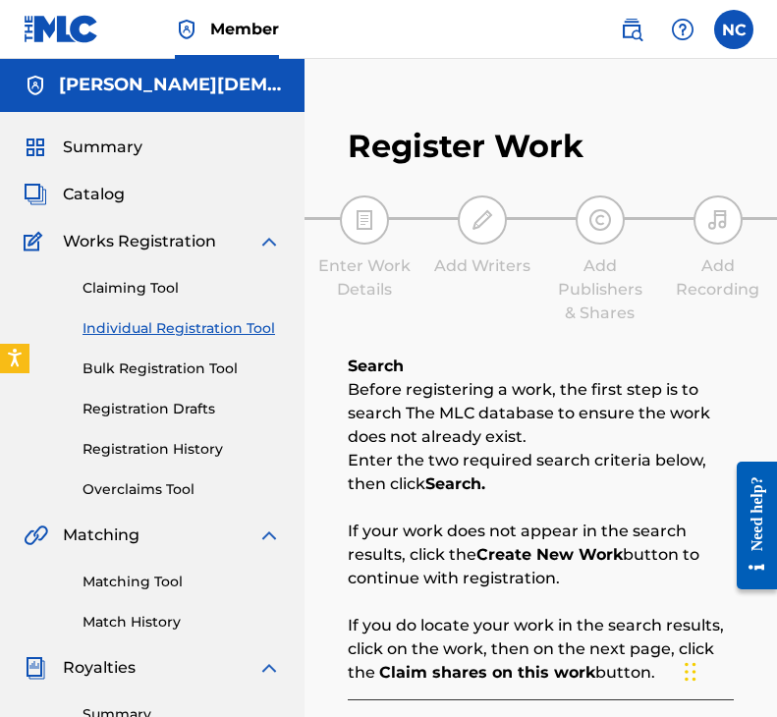
scroll to position [393, 0]
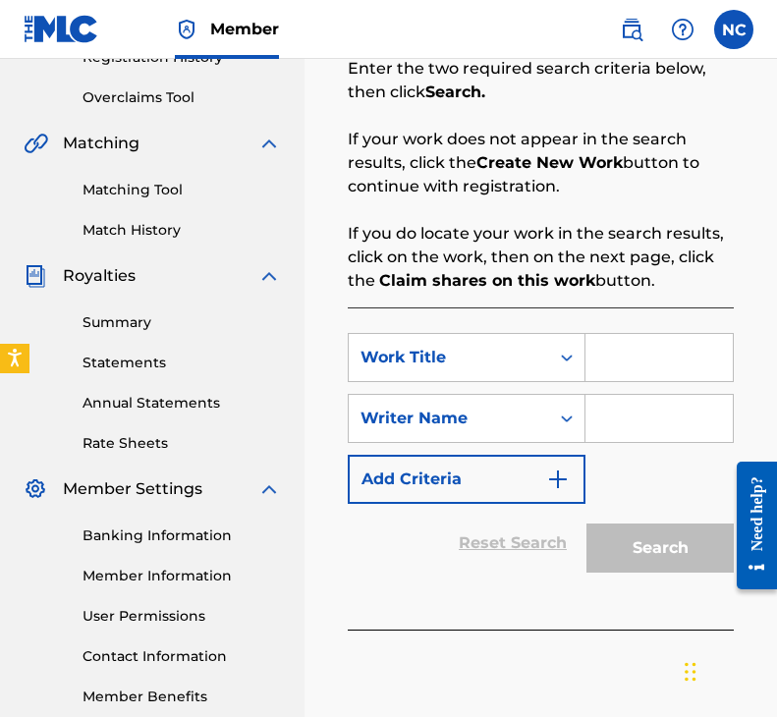
click at [660, 361] on input "Search Form" at bounding box center [658, 357] width 147 height 47
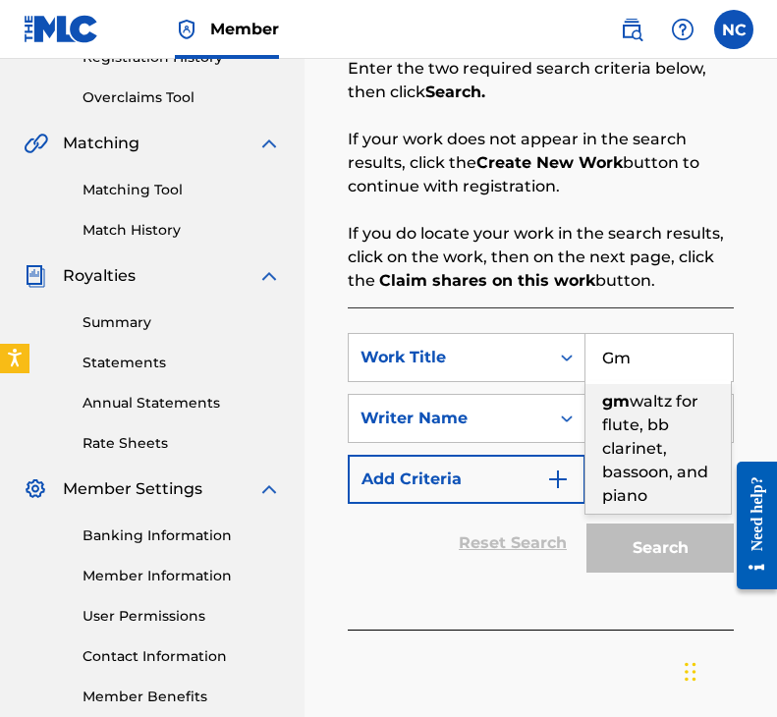
type input "Gm w"
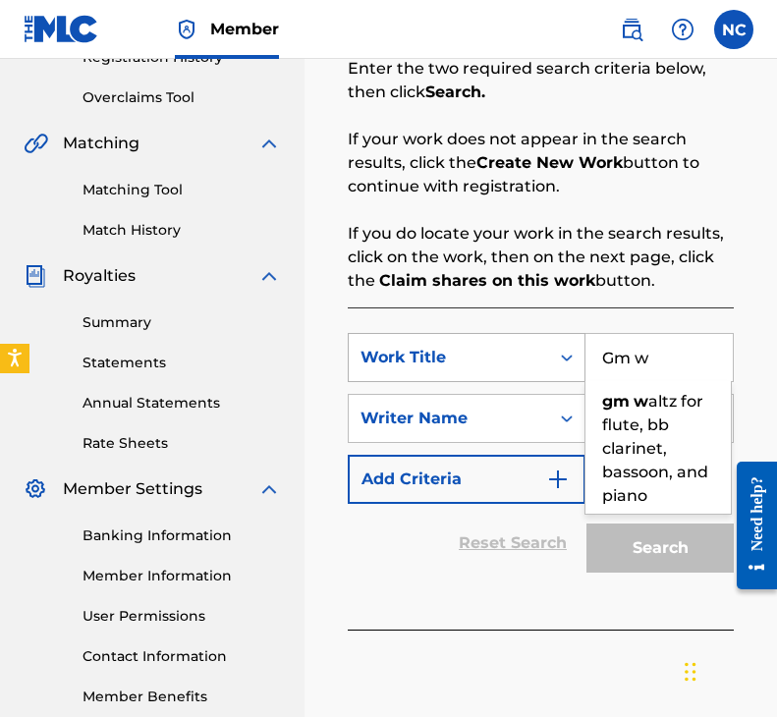
drag, startPoint x: 648, startPoint y: 351, endPoint x: 569, endPoint y: 350, distance: 78.5
click at [569, 350] on div "SearchWithCriteria712991cb-09e6-459f-a502-81c8518a16d7 Work Title Gm w [PERSON_…" at bounding box center [541, 357] width 386 height 49
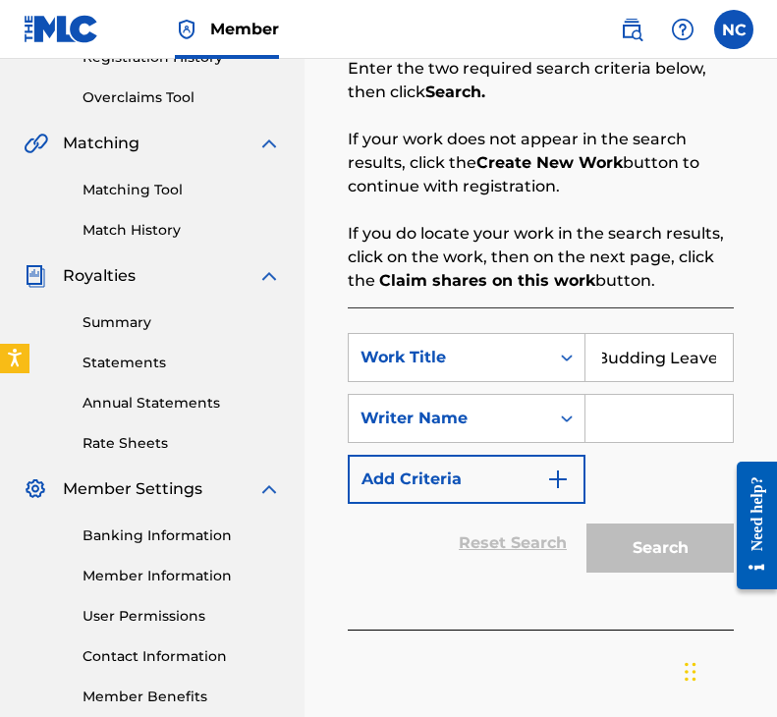
scroll to position [0, 14]
type input "Budding Leaves"
click at [679, 420] on input "Search Form" at bounding box center [658, 418] width 147 height 47
type input "[PERSON_NAME][DEMOGRAPHIC_DATA]"
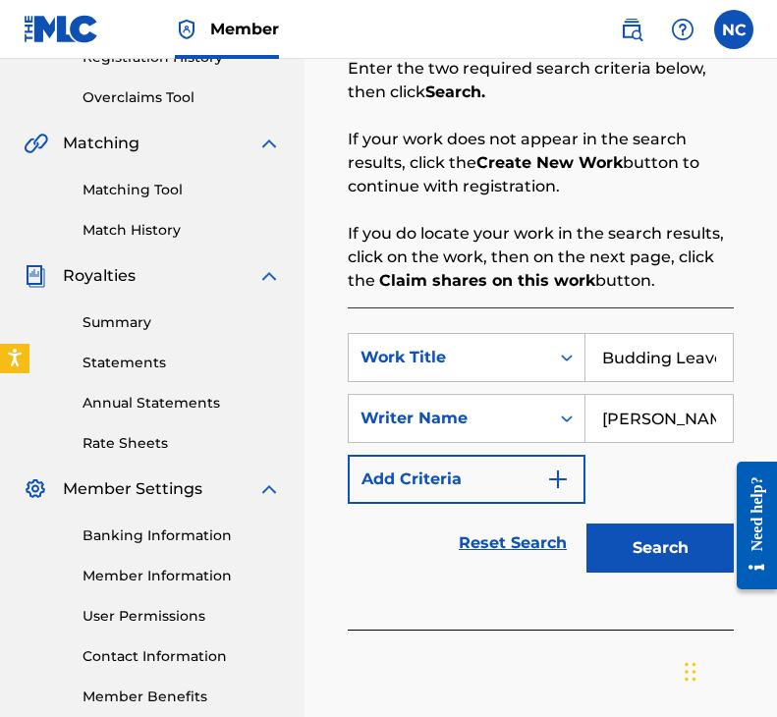
click at [675, 540] on button "Search" at bounding box center [659, 547] width 147 height 49
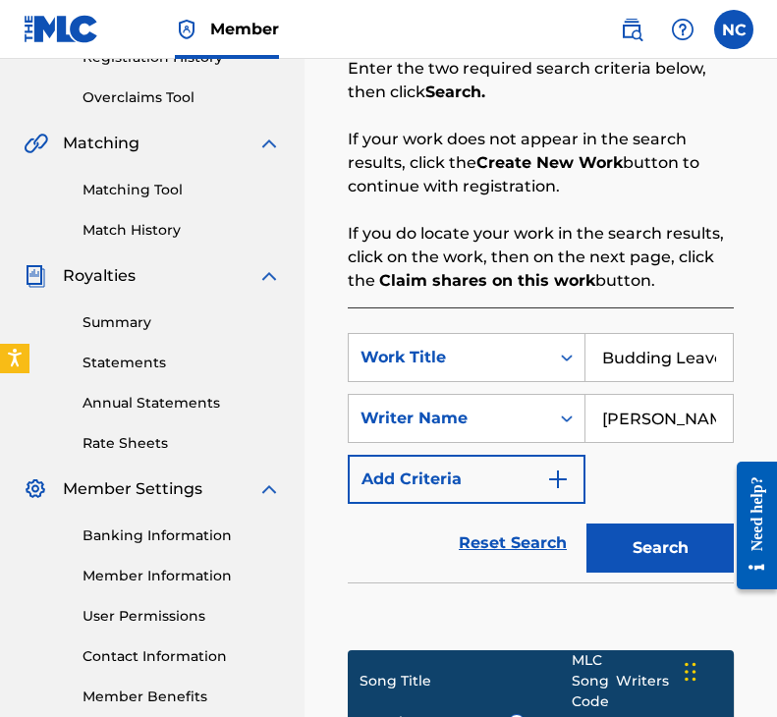
scroll to position [719, 0]
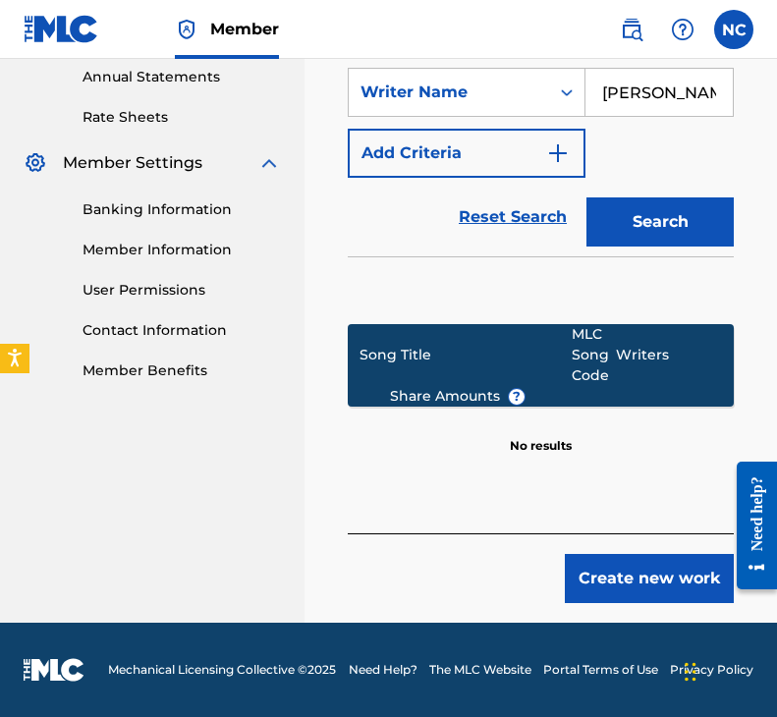
click at [644, 580] on button "Create new work" at bounding box center [648, 578] width 169 height 49
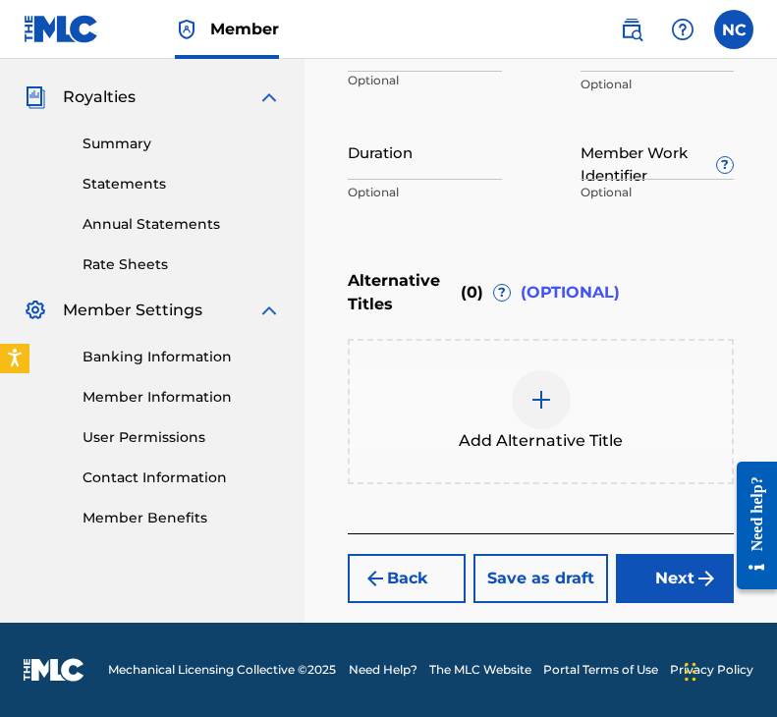
scroll to position [277, 0]
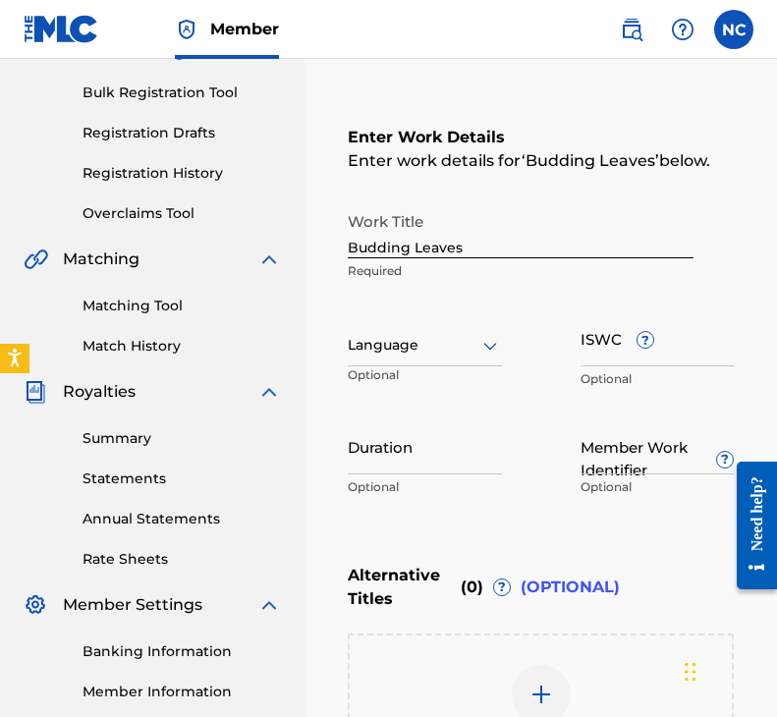
click at [613, 348] on input "ISWC ?" at bounding box center [657, 338] width 154 height 56
click at [663, 366] on div "ISWC ? Optional" at bounding box center [657, 354] width 154 height 88
click at [663, 363] on input "ISWC ?" at bounding box center [657, 338] width 154 height 56
paste input "T3344348518"
type input "T3344348518"
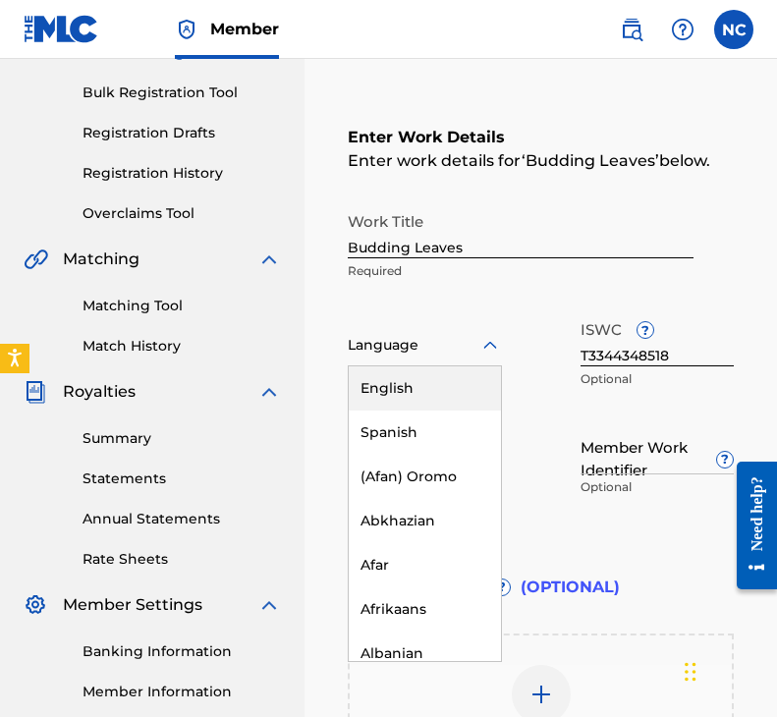
click at [446, 357] on div "Language" at bounding box center [425, 345] width 154 height 41
click at [408, 394] on div "English" at bounding box center [424, 388] width 152 height 44
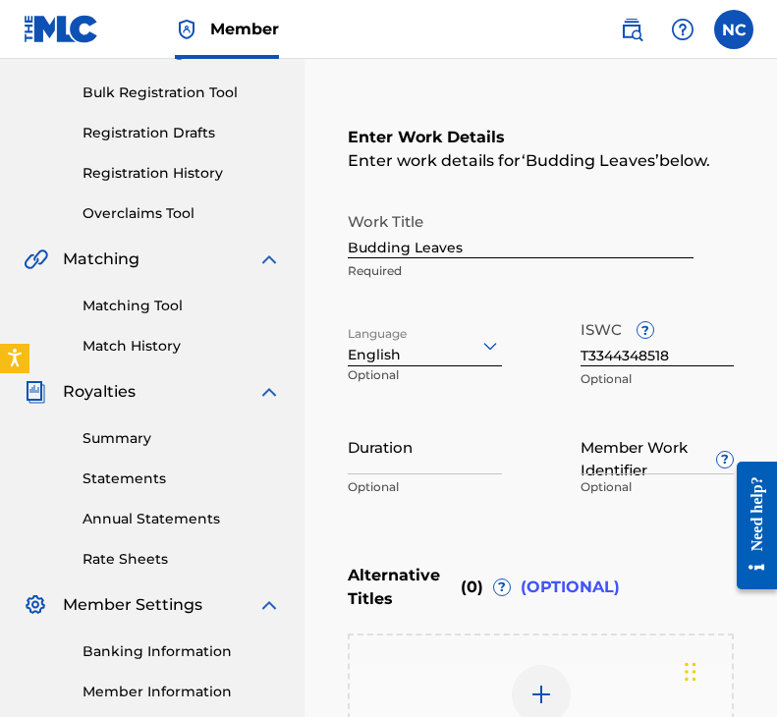
click at [410, 461] on input "Duration" at bounding box center [425, 446] width 154 height 56
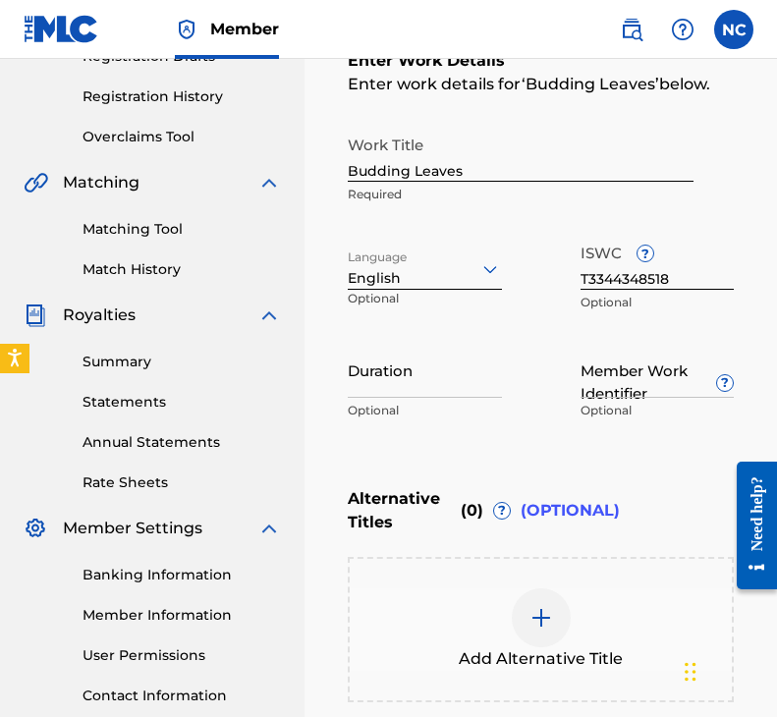
scroll to position [473, 0]
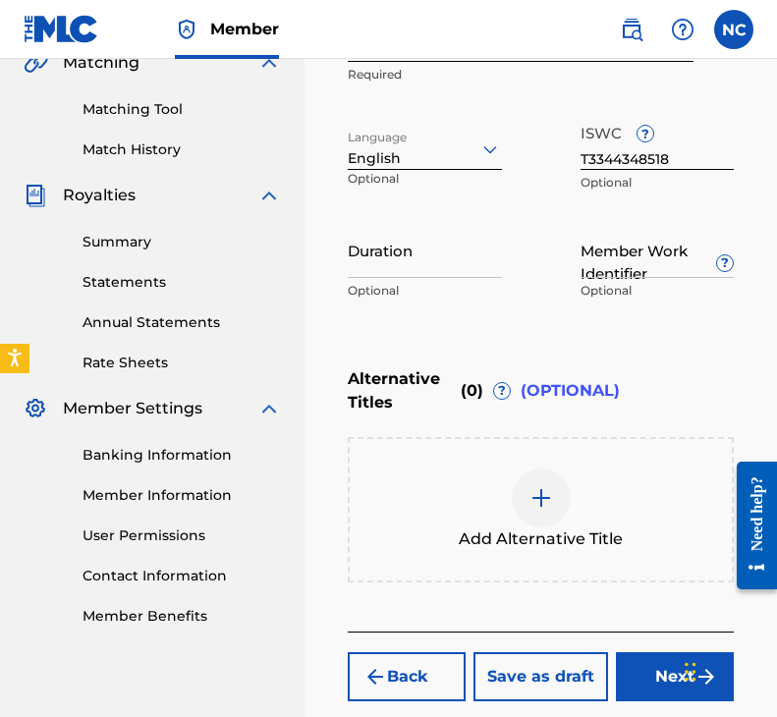
click at [379, 275] on input "Duration" at bounding box center [425, 250] width 154 height 56
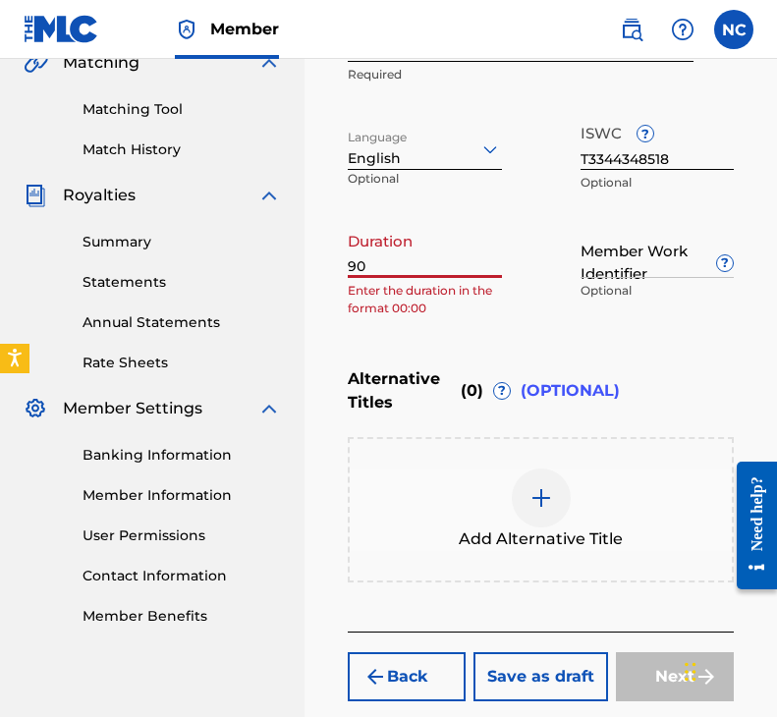
type input "9"
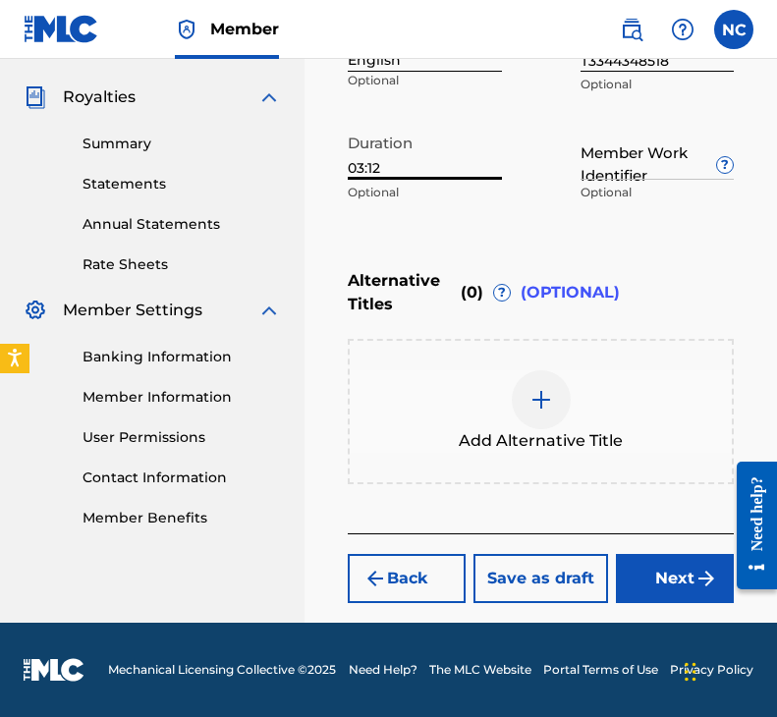
type input "03:12"
click at [622, 580] on button "Next" at bounding box center [675, 578] width 118 height 49
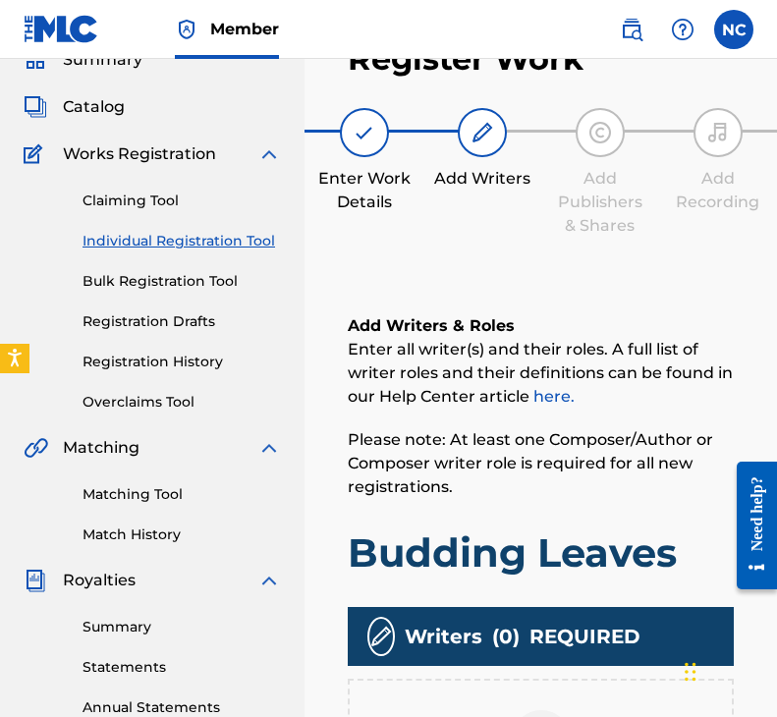
scroll to position [501, 0]
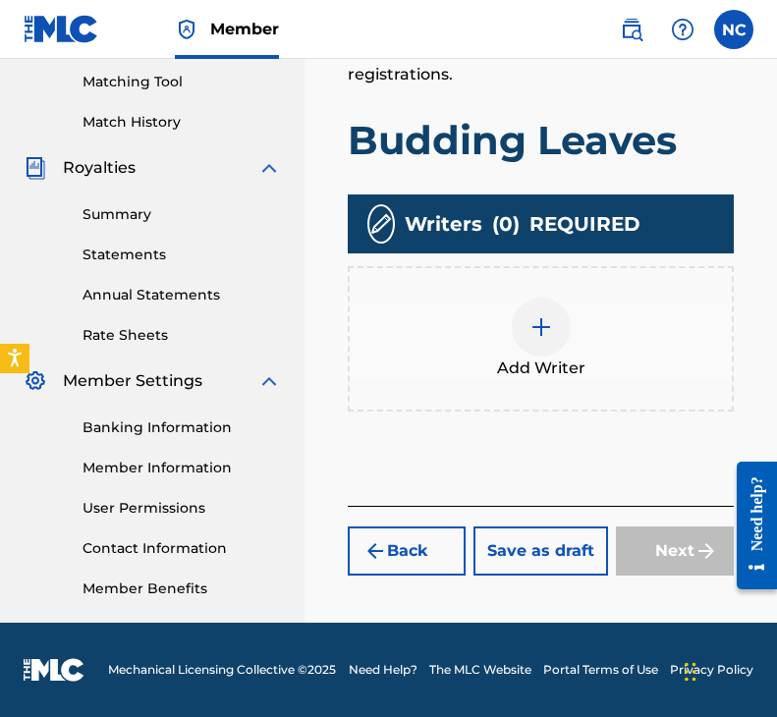
click at [516, 329] on div at bounding box center [540, 326] width 59 height 59
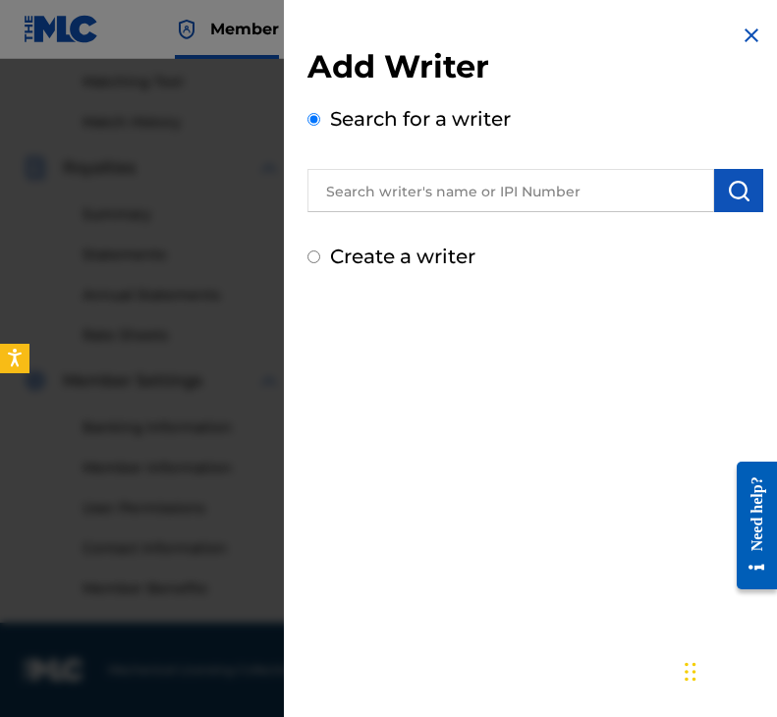
click at [352, 199] on input "text" at bounding box center [510, 190] width 406 height 43
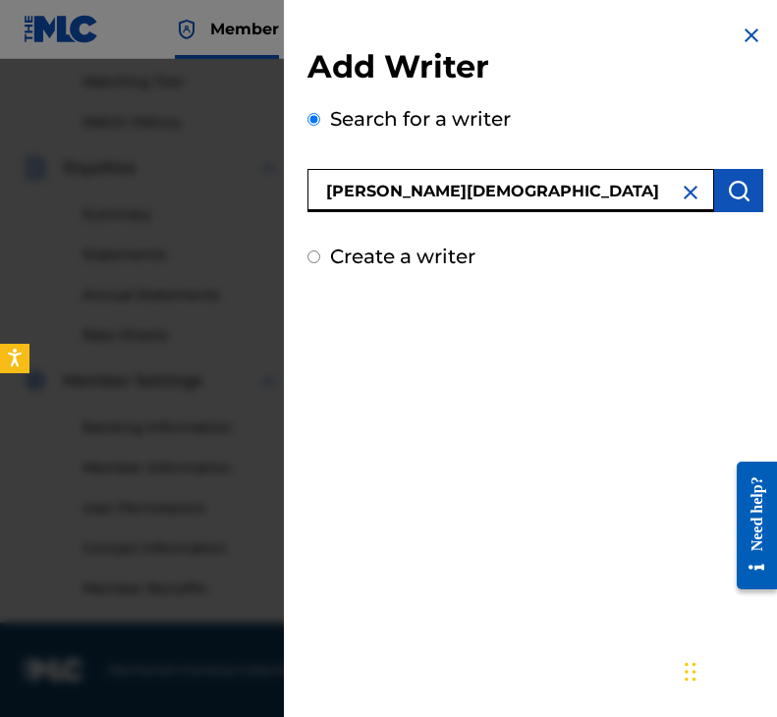
type input "[PERSON_NAME][DEMOGRAPHIC_DATA]"
click at [726, 196] on img "submit" at bounding box center [738, 191] width 24 height 24
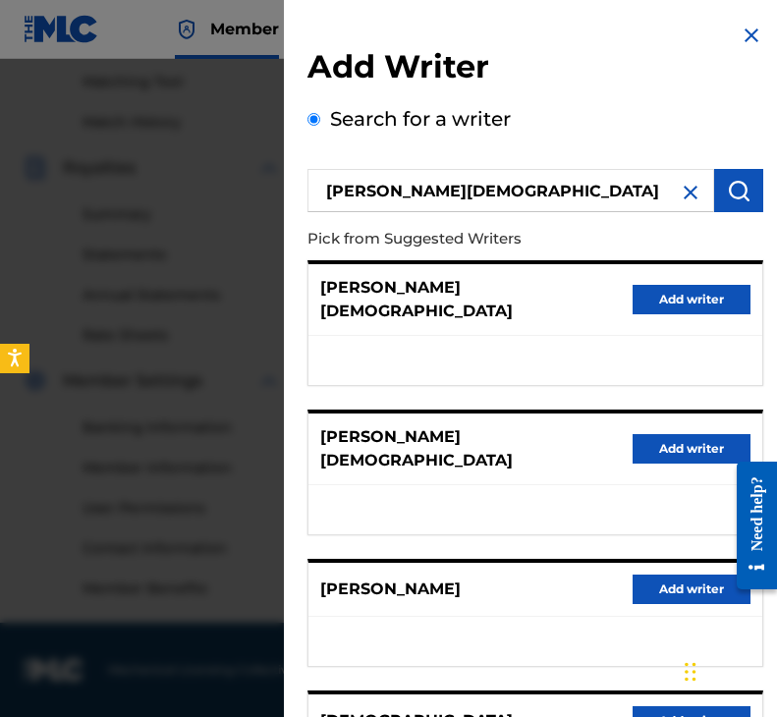
scroll to position [301, 0]
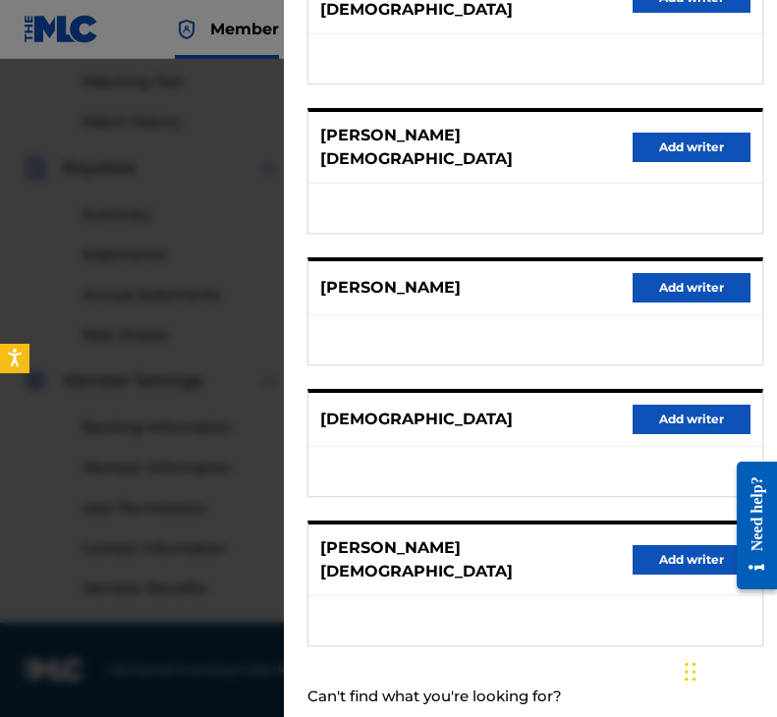
click at [664, 545] on button "Add writer" at bounding box center [691, 559] width 118 height 29
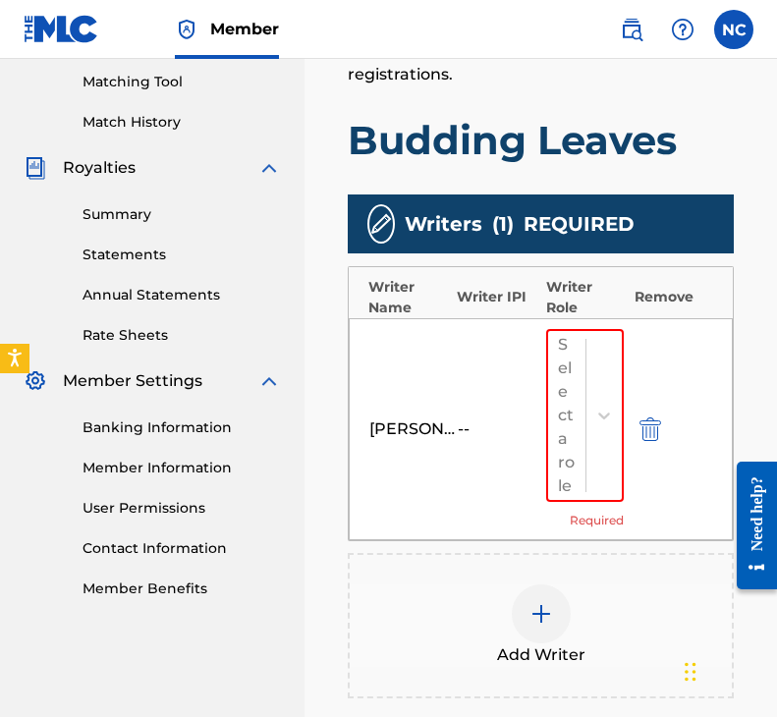
click at [480, 393] on div "[PERSON_NAME][DEMOGRAPHIC_DATA] -- Select a role Required" at bounding box center [540, 429] width 384 height 222
click at [452, 439] on div "[PERSON_NAME][DEMOGRAPHIC_DATA]" at bounding box center [413, 429] width 88 height 24
click at [656, 425] on img "submit" at bounding box center [650, 429] width 22 height 24
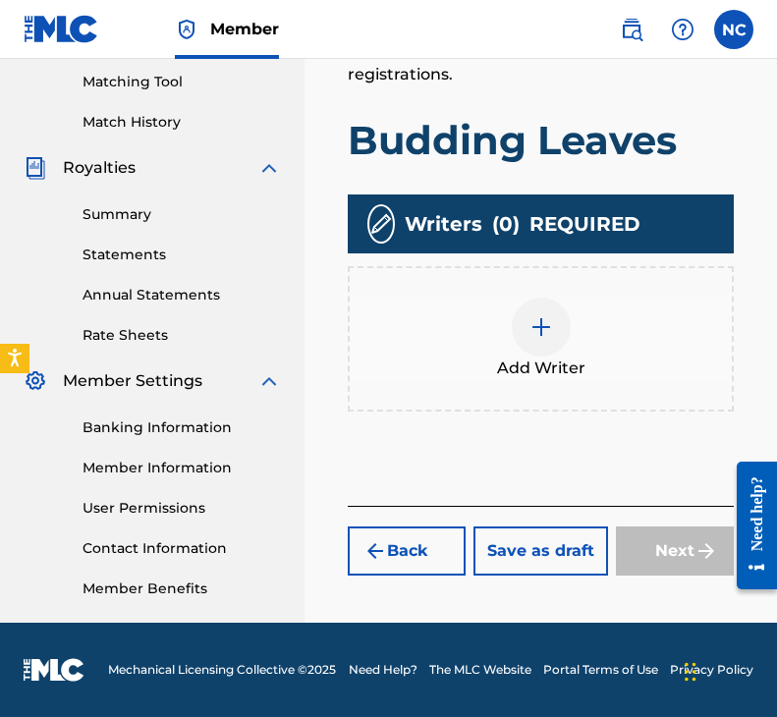
click at [527, 335] on div at bounding box center [540, 326] width 59 height 59
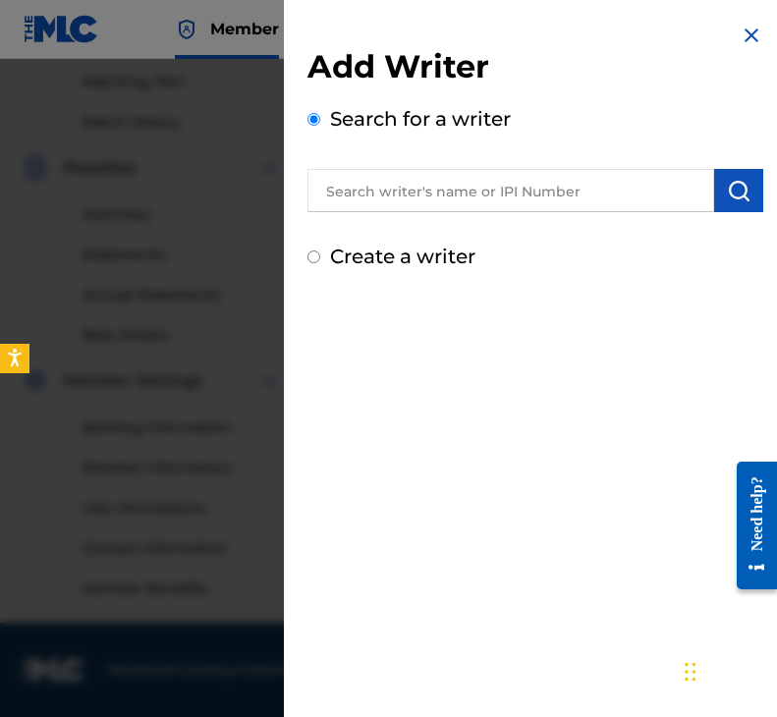
click at [399, 242] on div "Create a writer" at bounding box center [535, 255] width 456 height 29
click at [400, 258] on label "Create a writer" at bounding box center [402, 256] width 145 height 24
radio input "true"
click at [320, 258] on input "Create a writer" at bounding box center [313, 256] width 13 height 13
radio input "false"
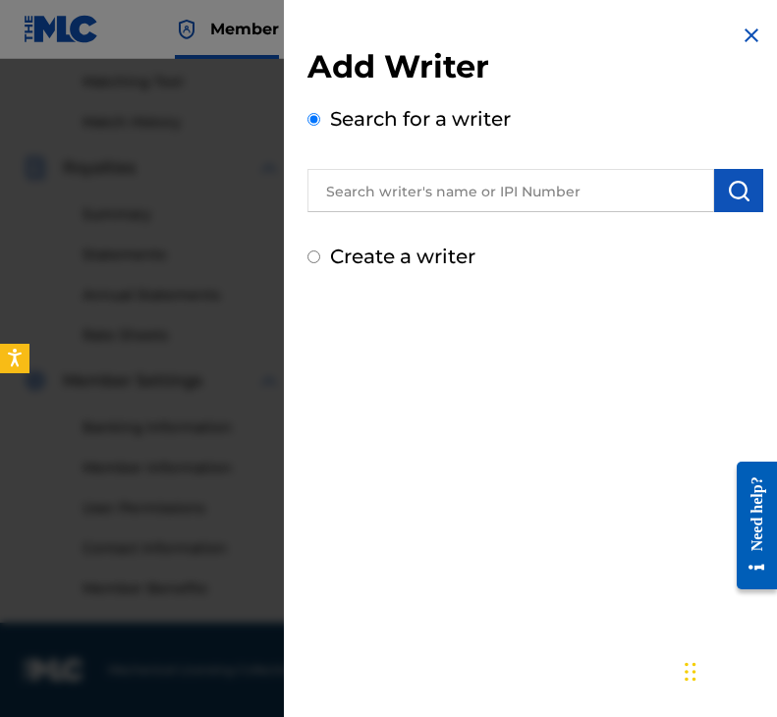
radio input "true"
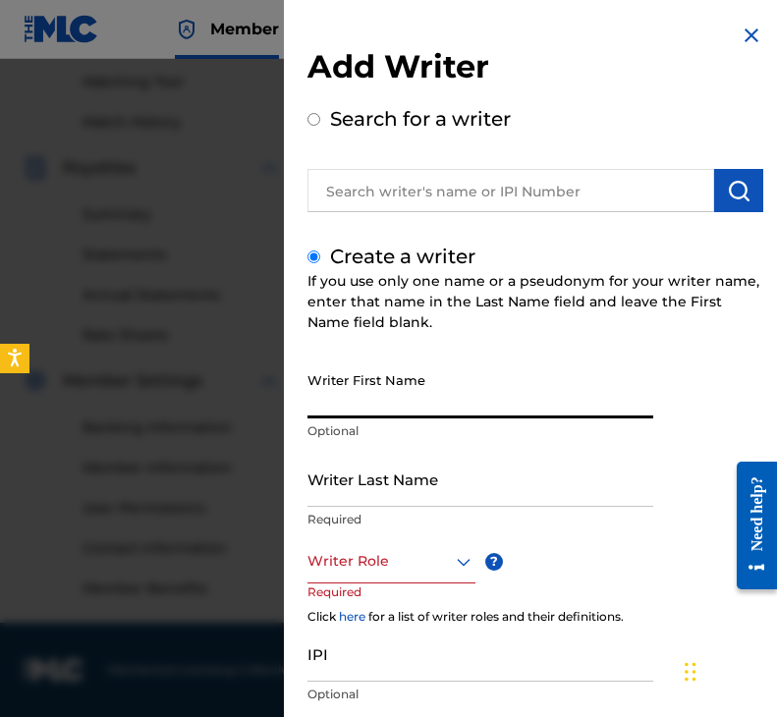
click at [403, 392] on input "Writer First Name" at bounding box center [480, 390] width 346 height 56
type input "[PERSON_NAME]"
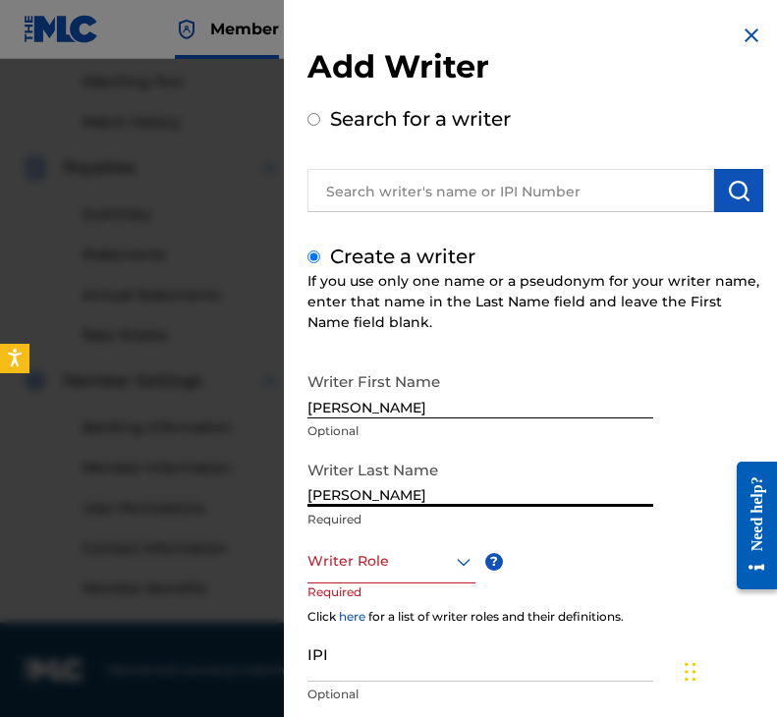
type input "[PERSON_NAME]"
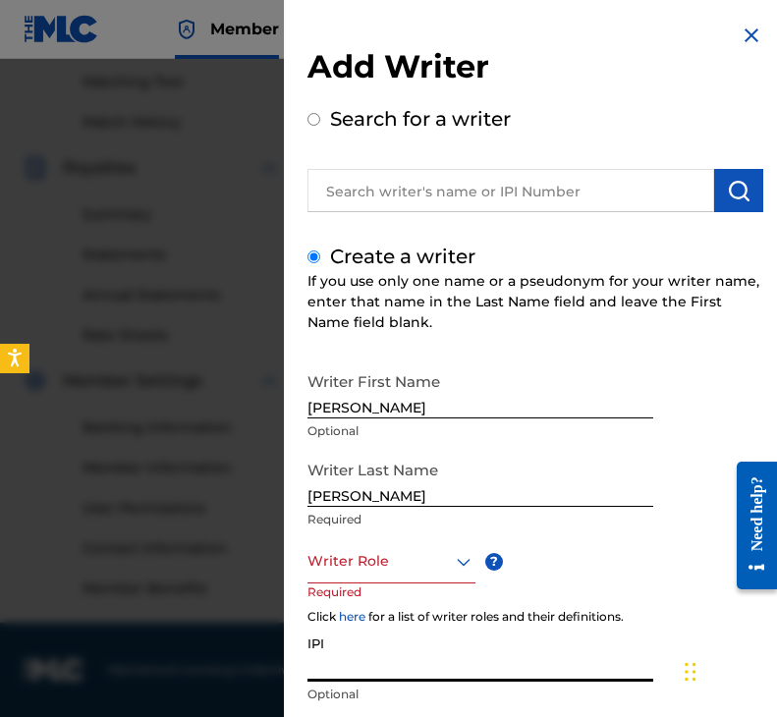
click at [424, 658] on input "IPI" at bounding box center [480, 653] width 346 height 56
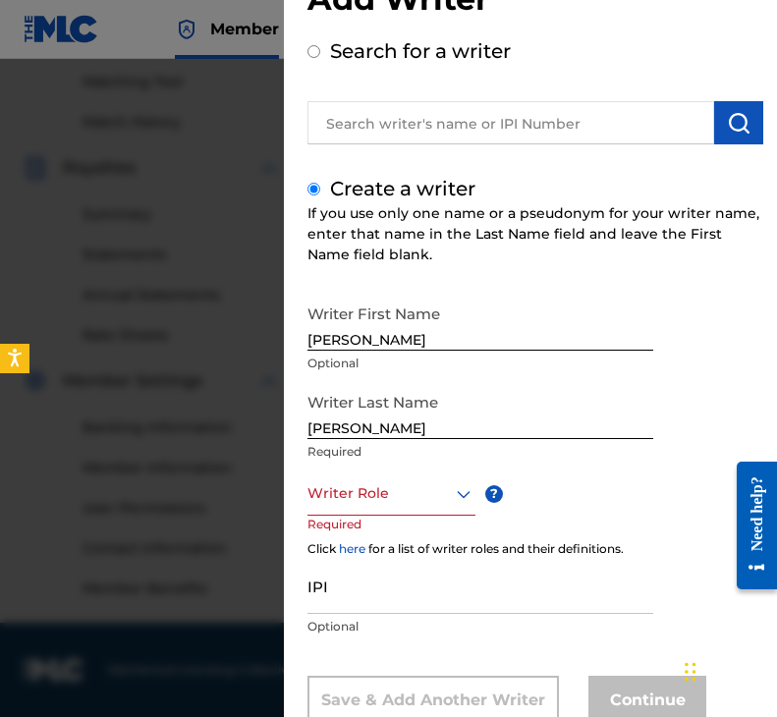
scroll to position [98, 0]
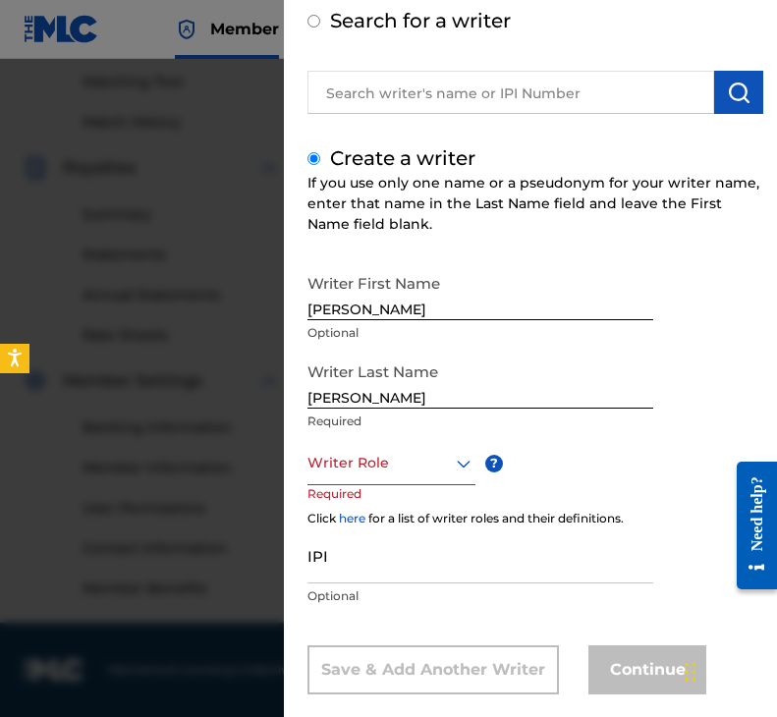
click at [398, 466] on div at bounding box center [391, 463] width 168 height 25
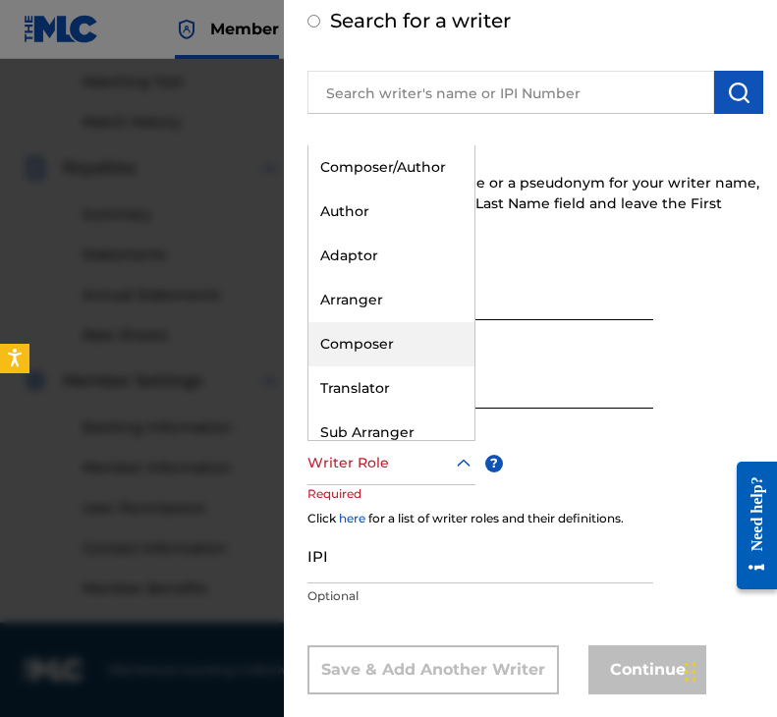
click at [378, 348] on div "Composer" at bounding box center [391, 344] width 166 height 44
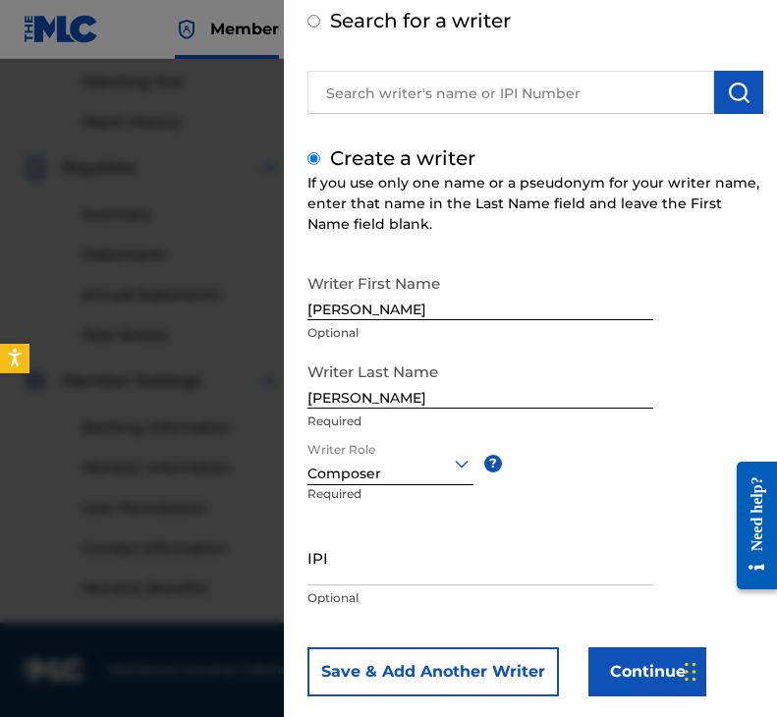
drag, startPoint x: 352, startPoint y: 565, endPoint x: 395, endPoint y: 567, distance: 42.3
click at [354, 565] on input "IPI" at bounding box center [480, 557] width 346 height 56
click at [437, 552] on input "IPI" at bounding box center [480, 557] width 346 height 56
paste input "01306681558"
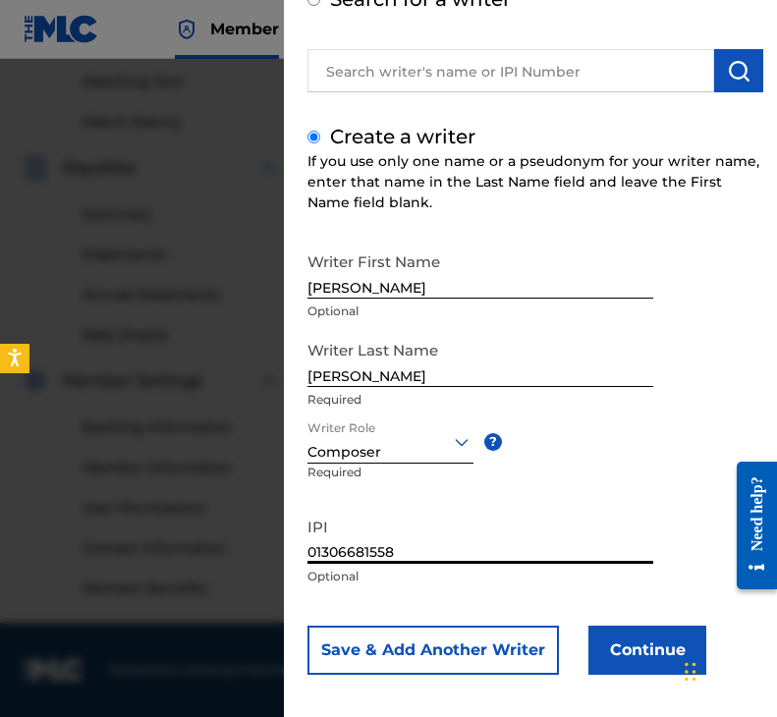
scroll to position [131, 0]
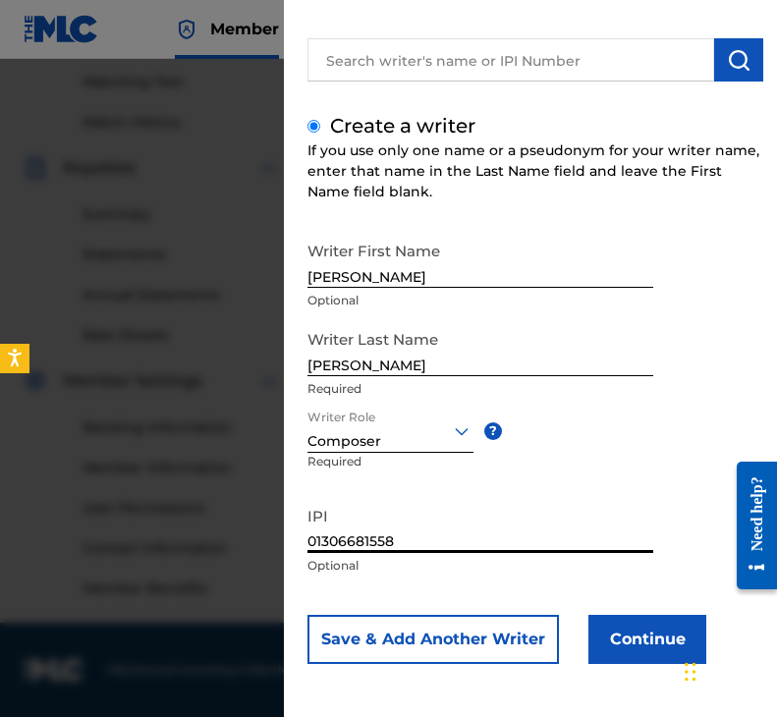
type input "01306681558"
click at [644, 623] on button "Continue" at bounding box center [647, 639] width 118 height 49
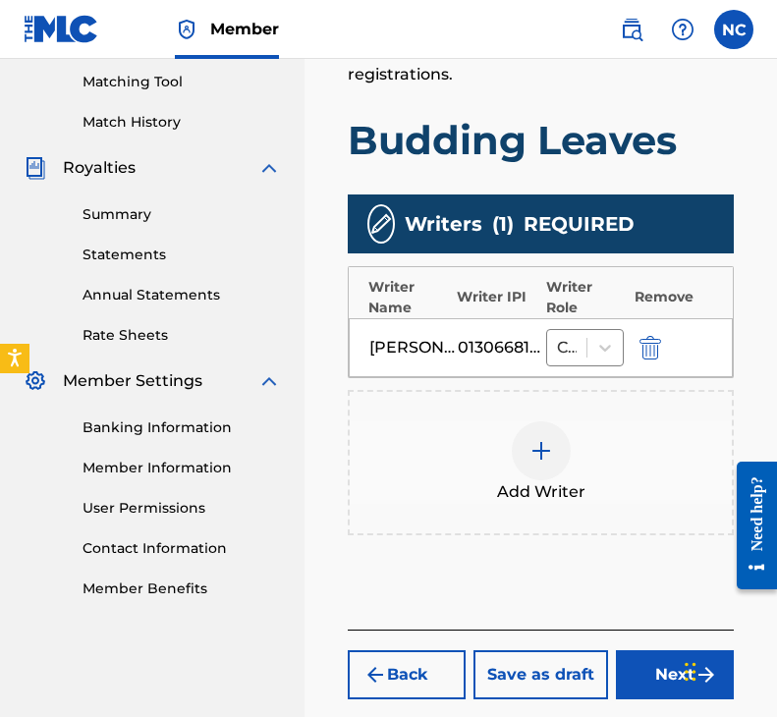
click at [657, 680] on button "Next" at bounding box center [675, 674] width 118 height 49
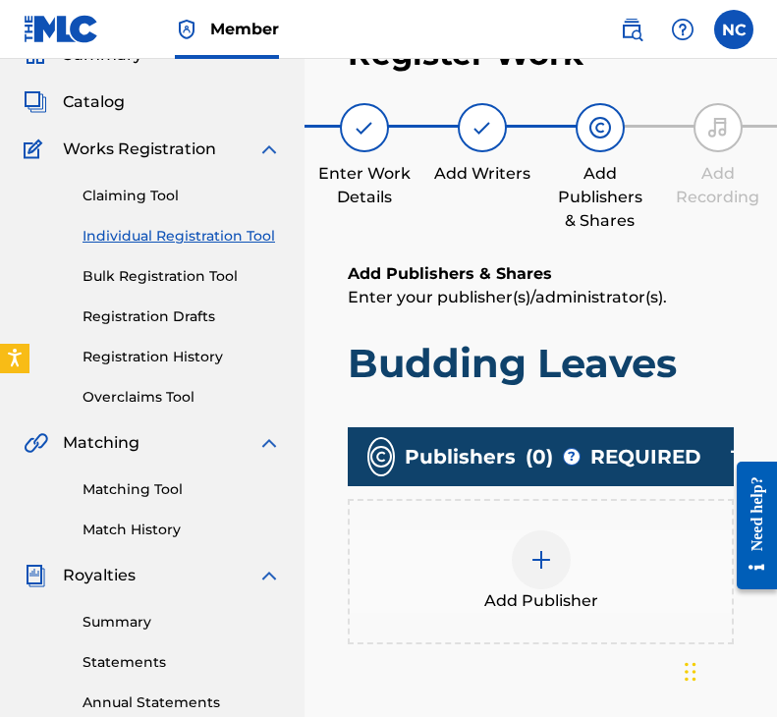
scroll to position [88, 0]
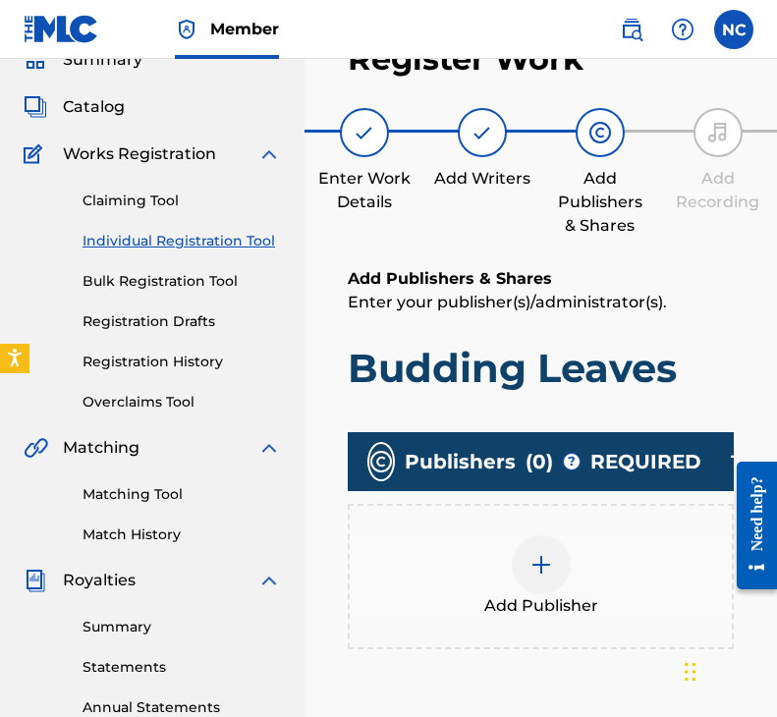
click at [542, 583] on div at bounding box center [540, 564] width 59 height 59
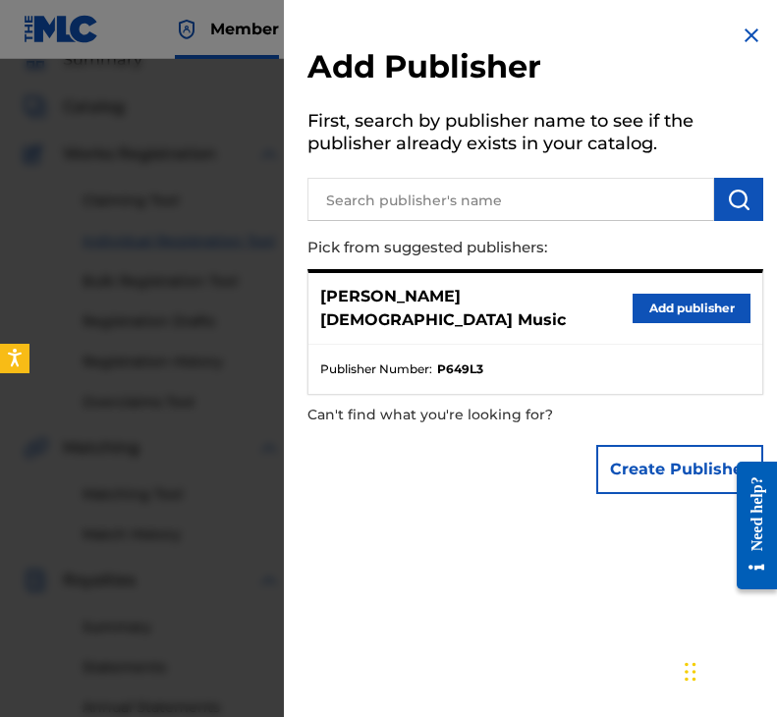
click at [655, 300] on button "Add publisher" at bounding box center [691, 308] width 118 height 29
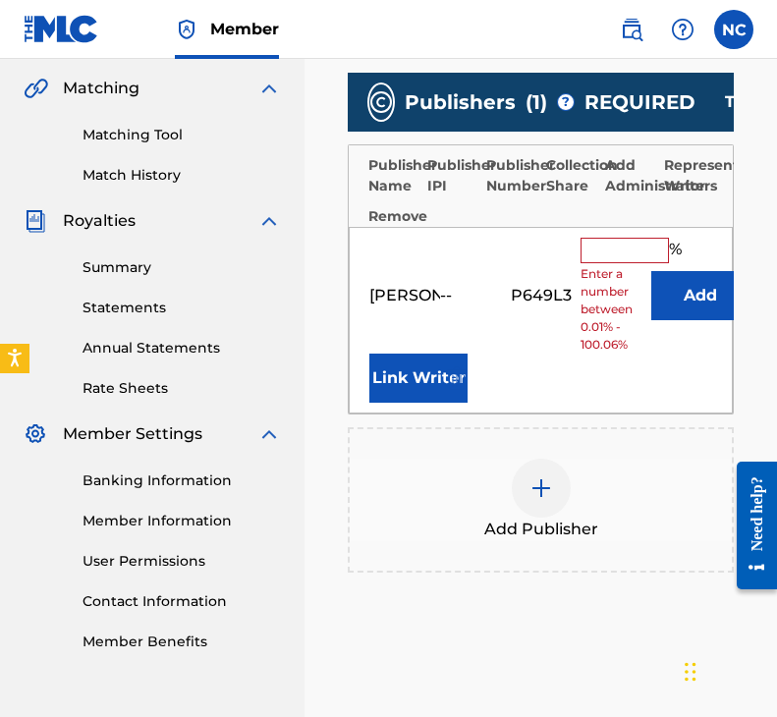
scroll to position [481, 0]
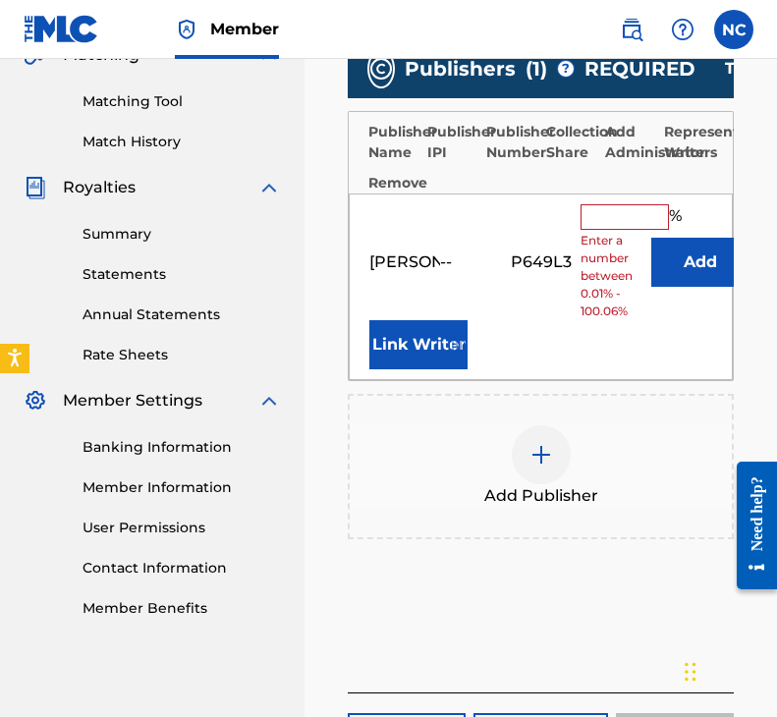
click at [608, 221] on input "text" at bounding box center [624, 217] width 88 height 26
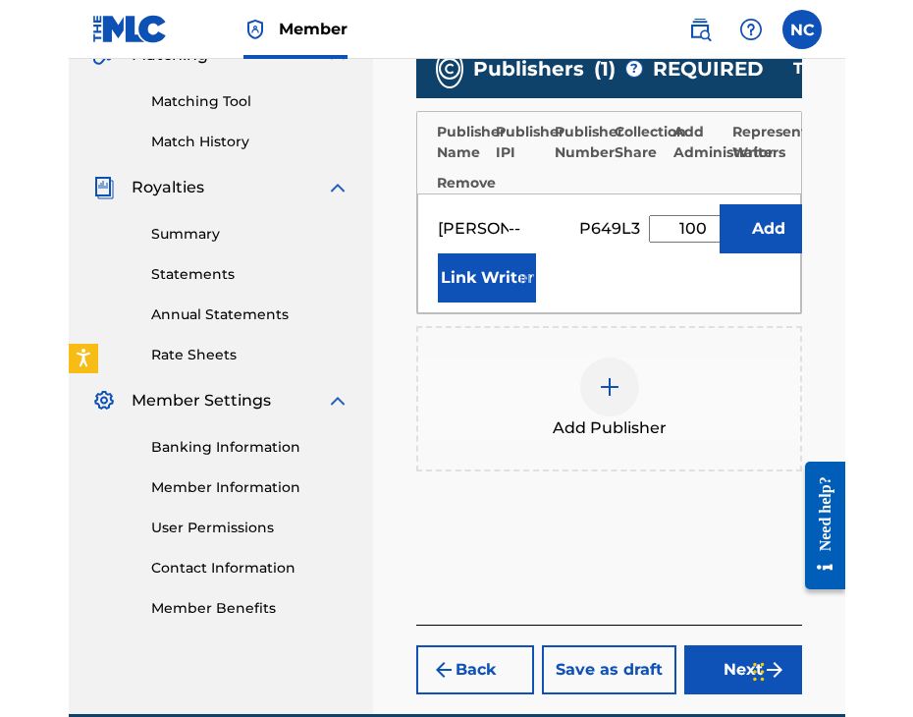
scroll to position [0, 48]
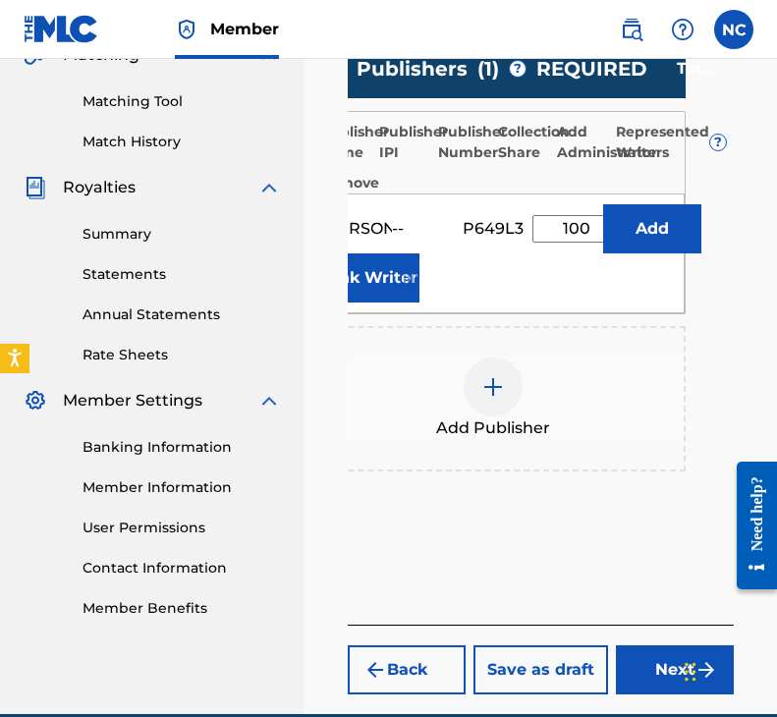
type input "100"
click at [374, 271] on button "Link Writer" at bounding box center [370, 277] width 98 height 49
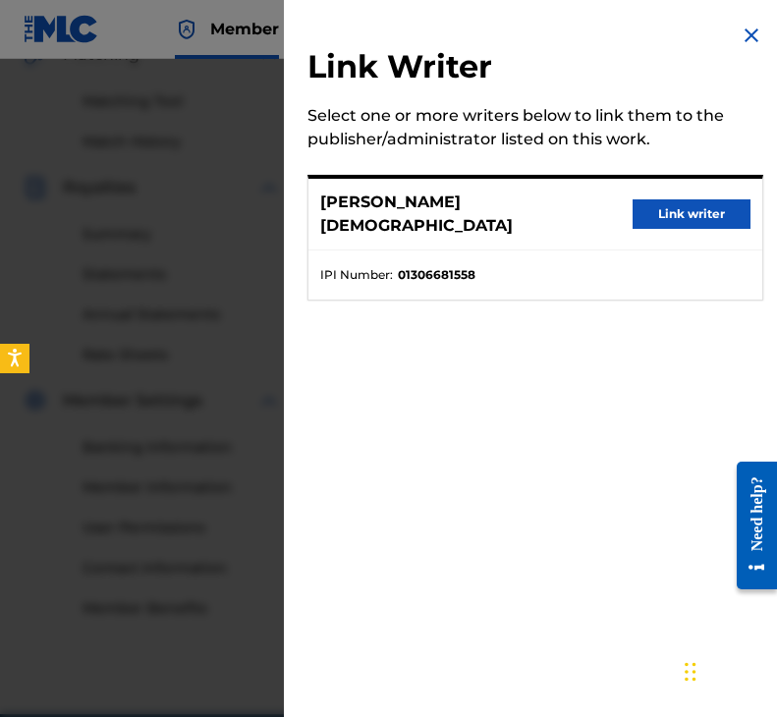
click at [679, 213] on button "Link writer" at bounding box center [691, 213] width 118 height 29
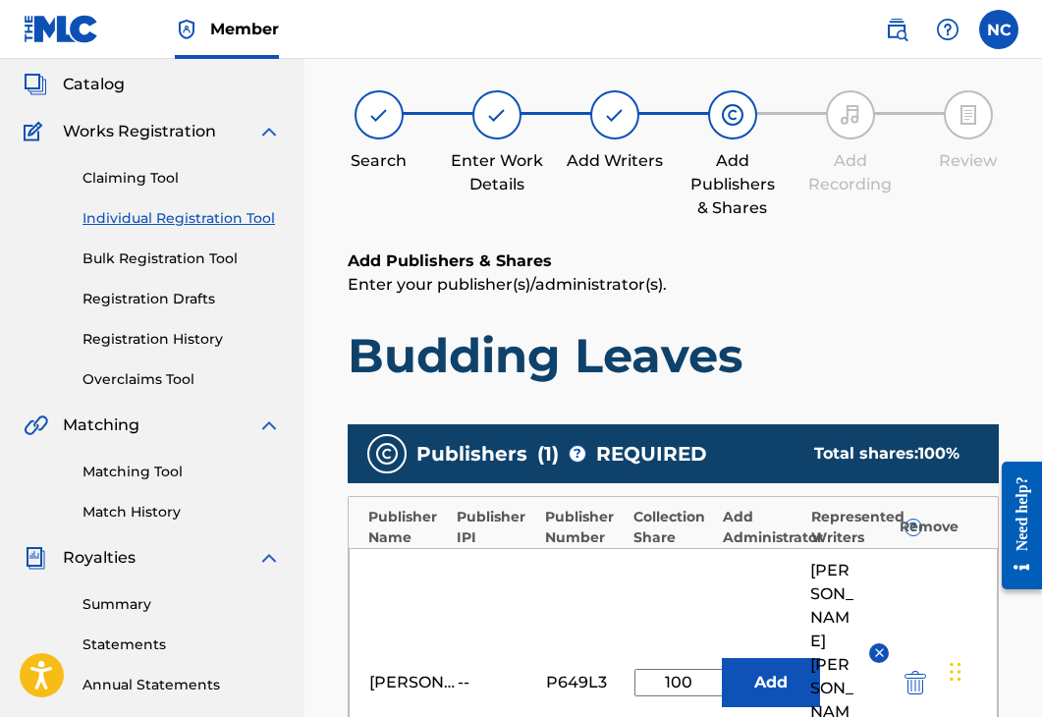
scroll to position [564, 0]
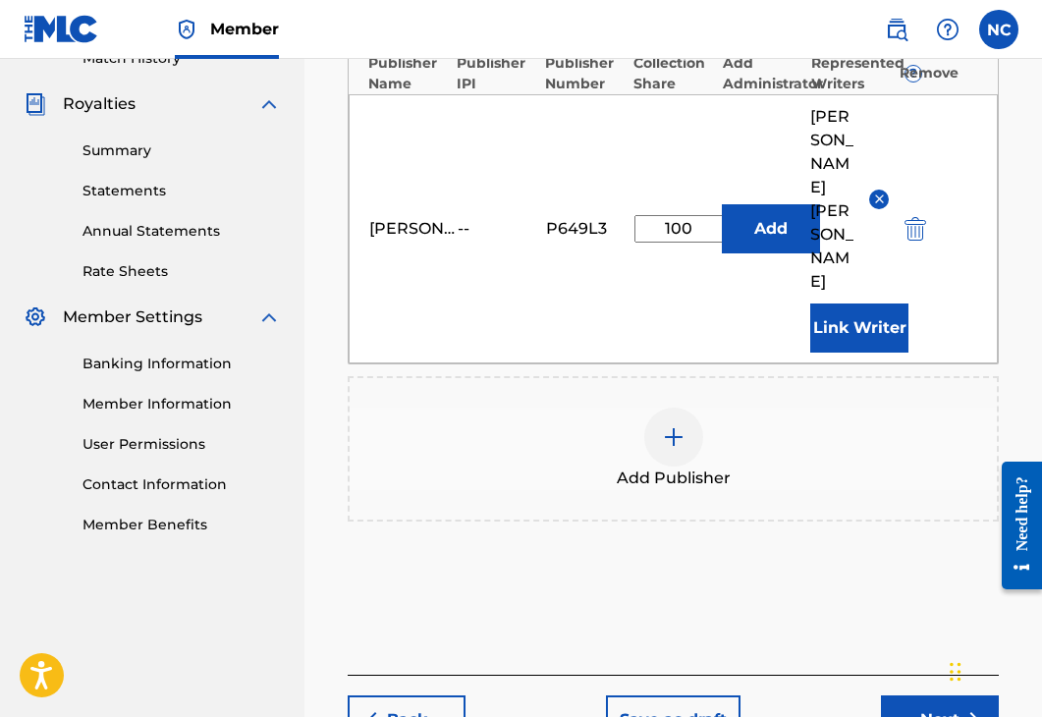
click at [923, 695] on button "Next" at bounding box center [940, 719] width 118 height 49
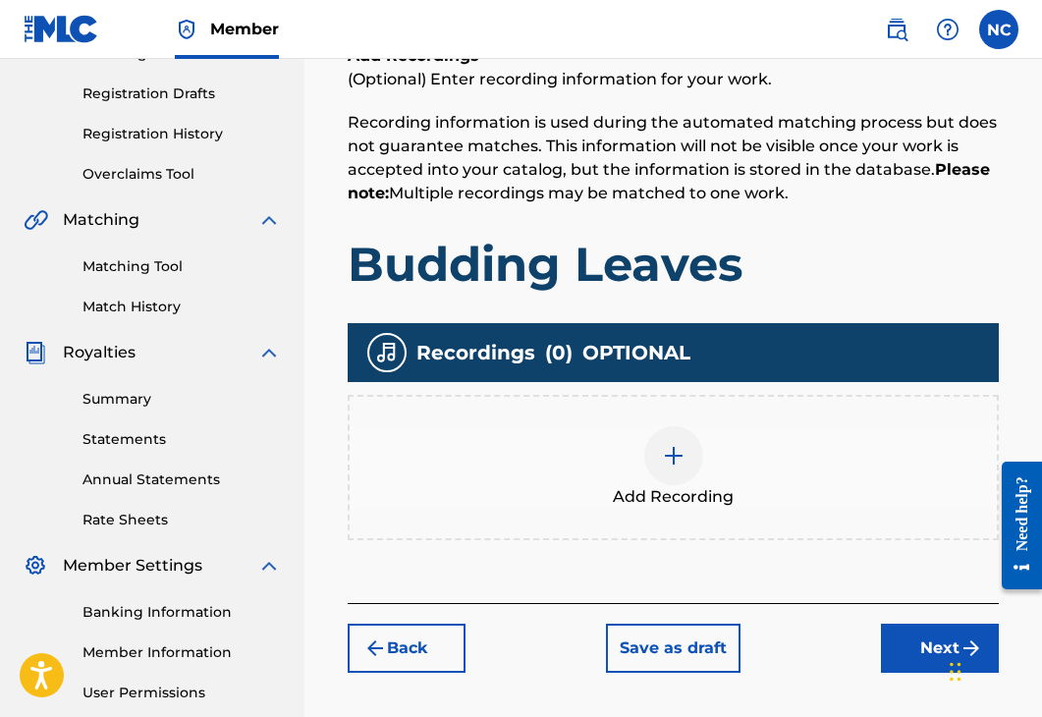
scroll to position [501, 0]
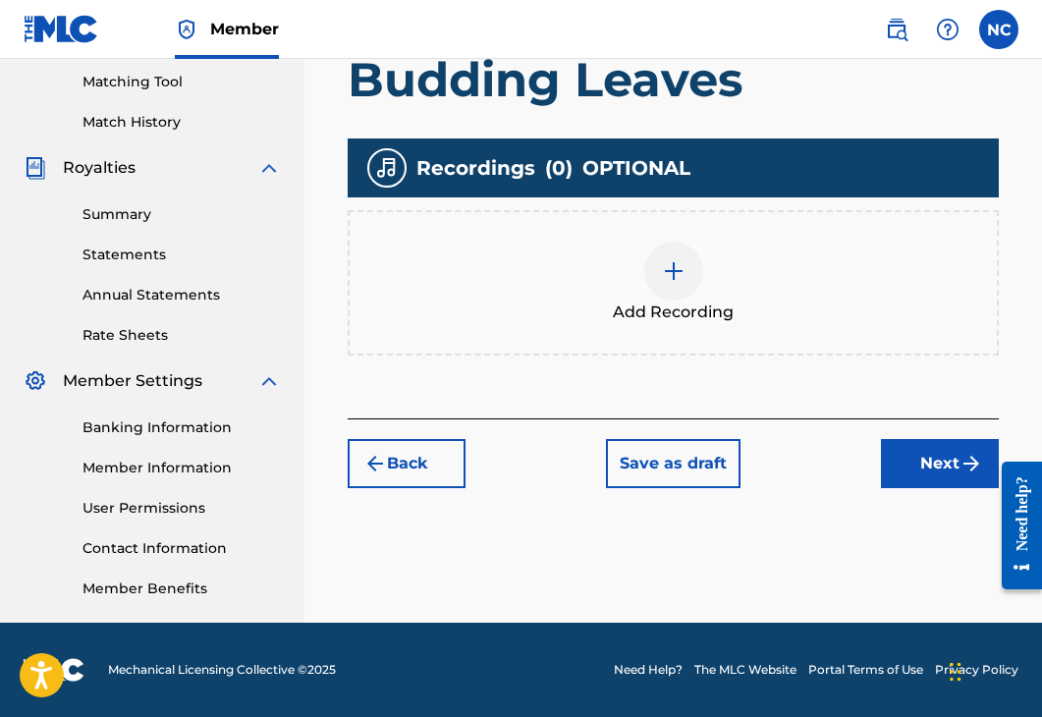
click at [667, 278] on img at bounding box center [674, 271] width 24 height 24
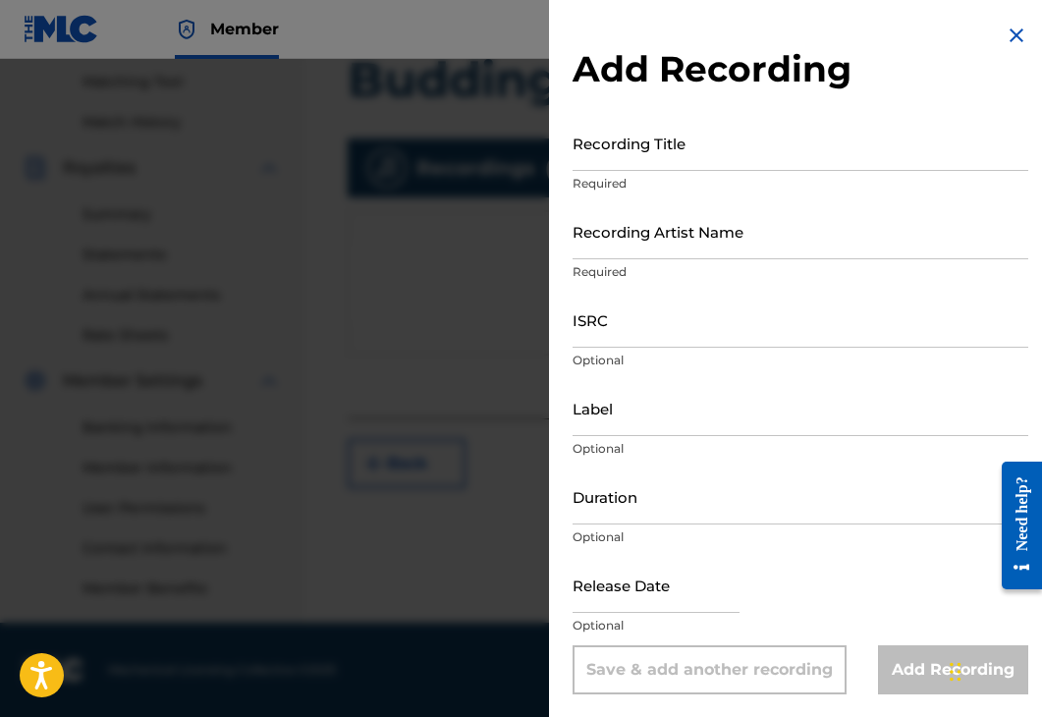
scroll to position [324, 0]
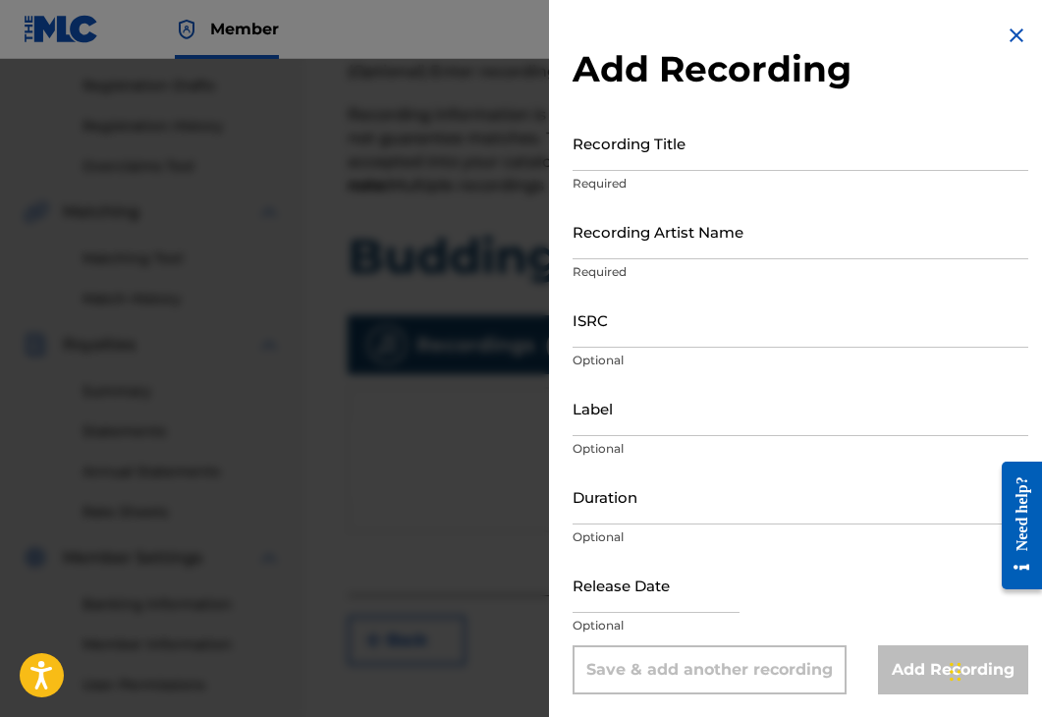
click at [669, 159] on input "Recording Title" at bounding box center [800, 143] width 456 height 56
type input "Budding Leaves"
click at [658, 251] on input "Recording Artist Name" at bounding box center [800, 231] width 456 height 56
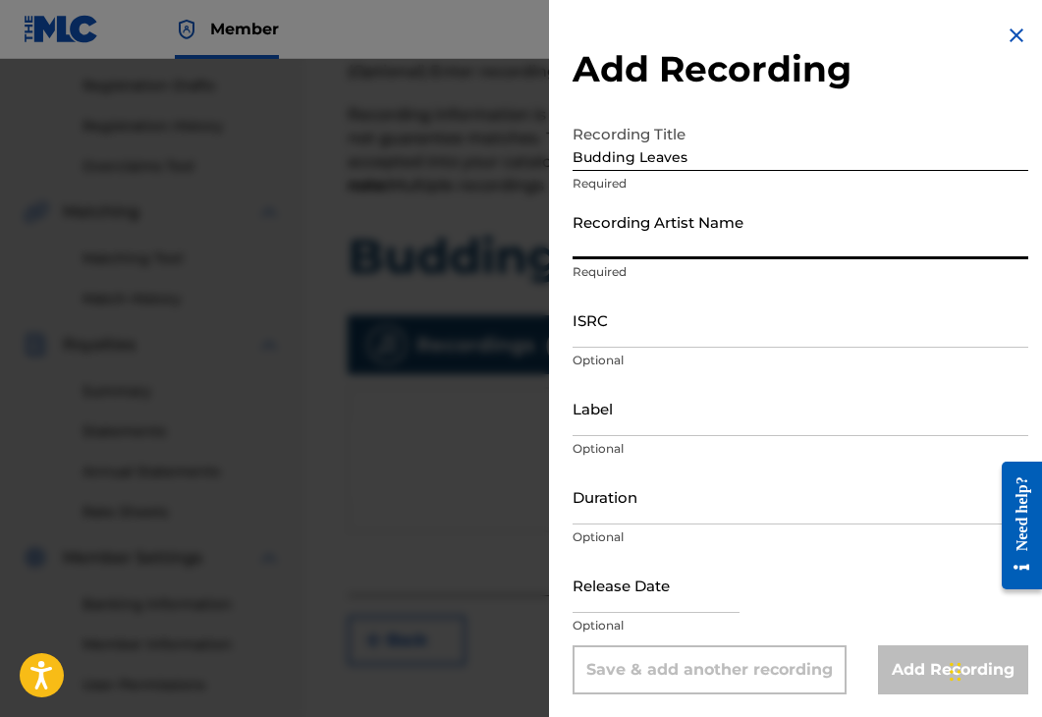
type input "[PERSON_NAME] [PERSON_NAME]"
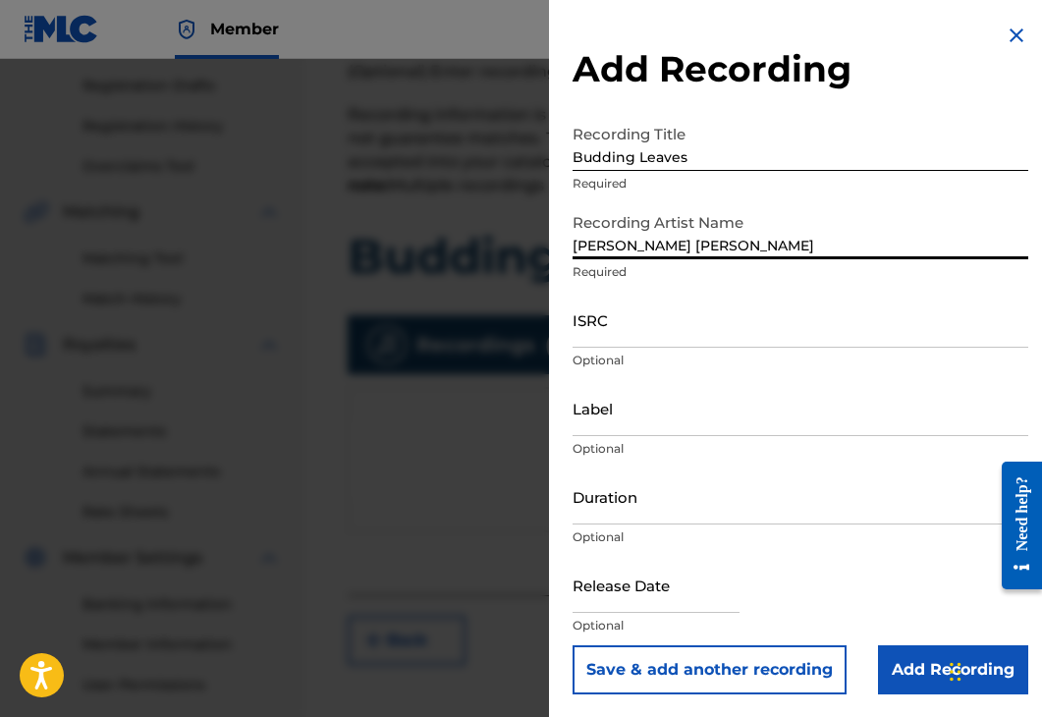
click at [663, 318] on input "ISRC" at bounding box center [800, 320] width 456 height 56
click at [782, 330] on input "ISRC" at bounding box center [800, 320] width 456 height 56
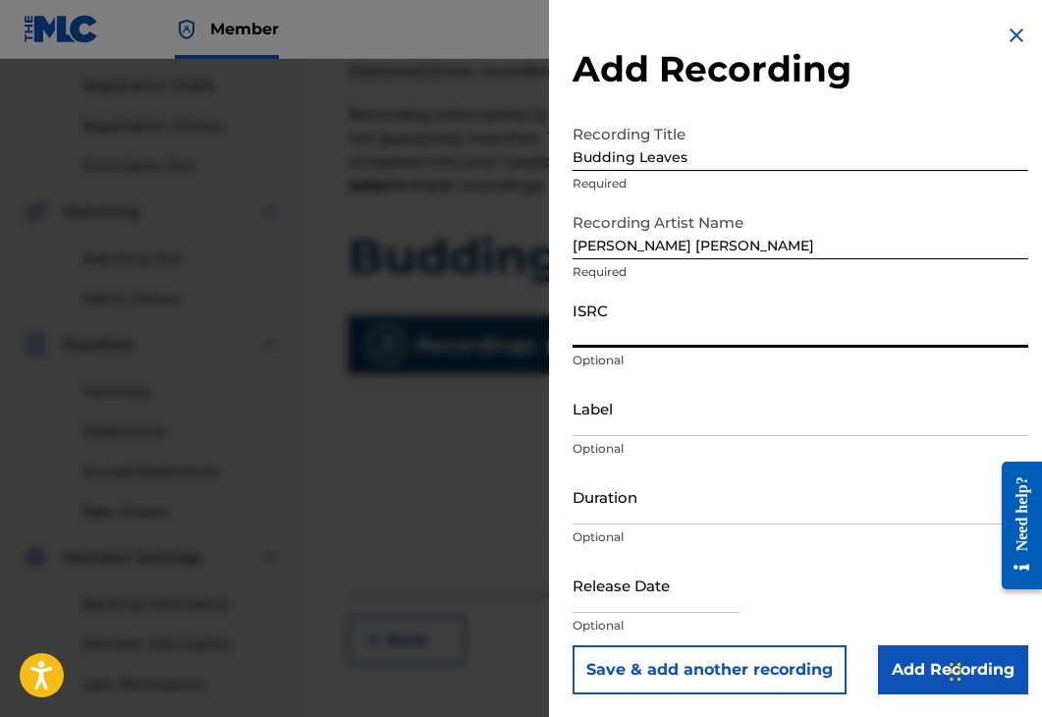
paste input "QZK6K2387915"
type input "QZK6K2387915"
click at [645, 420] on input "Label" at bounding box center [800, 408] width 456 height 56
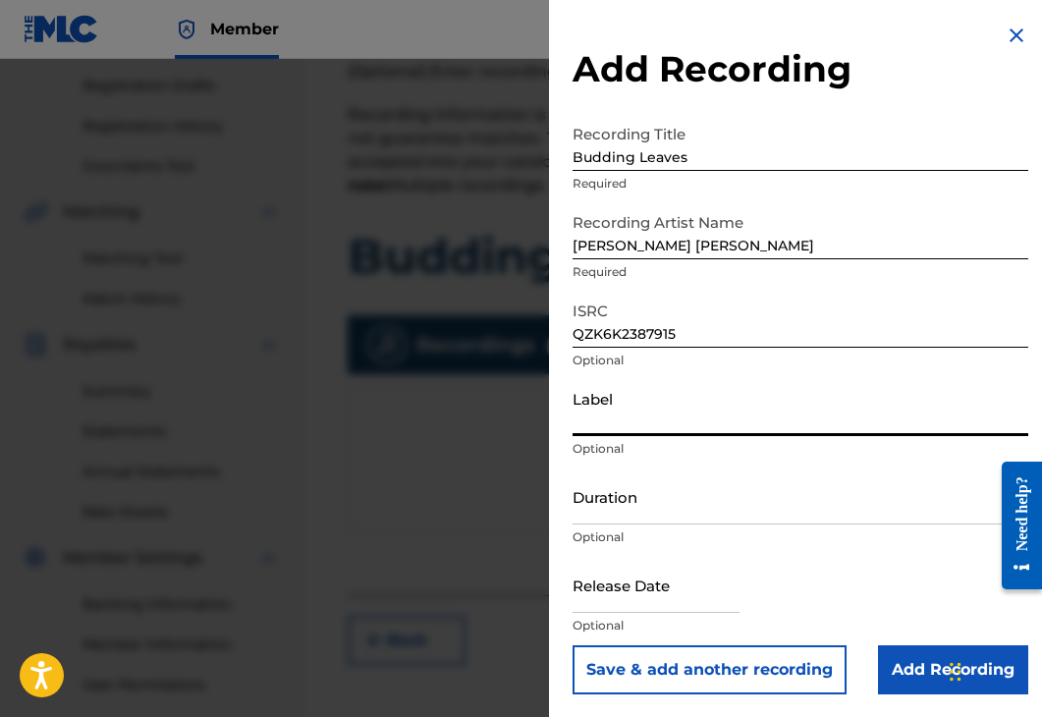
click at [690, 418] on input "Label" at bounding box center [800, 408] width 456 height 56
paste input "5172648 Records DK"
click at [579, 421] on input "5172648 Records DK" at bounding box center [800, 408] width 456 height 56
type input "5172648 Records DK"
click at [638, 502] on input "Duration" at bounding box center [800, 496] width 456 height 56
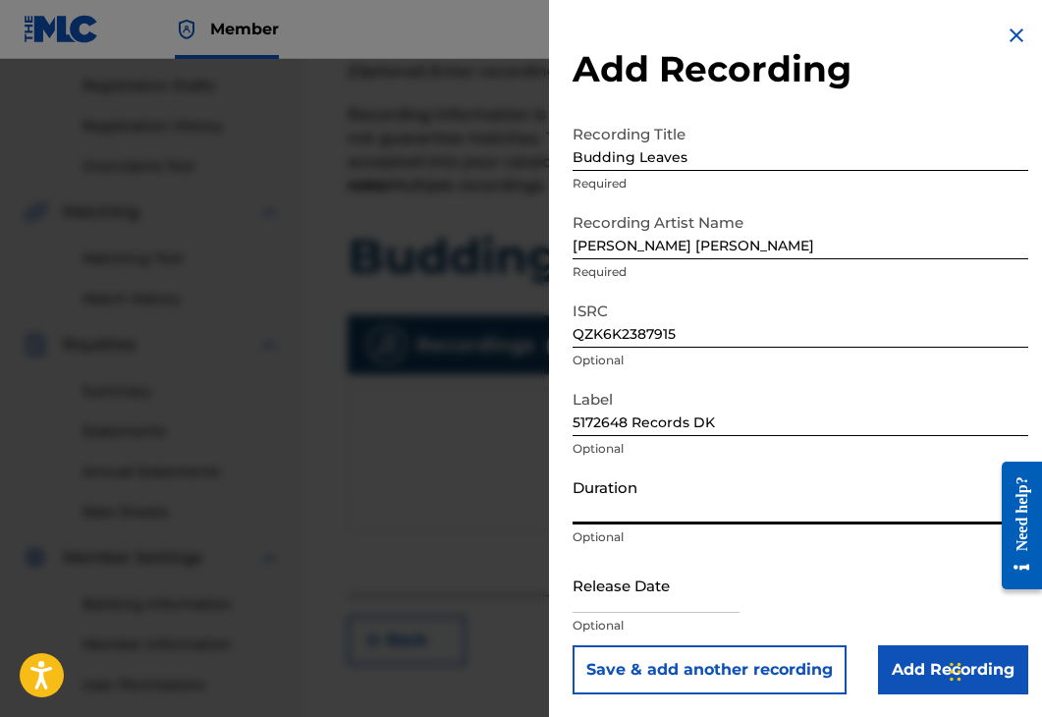
click at [606, 484] on input "Duration" at bounding box center [800, 496] width 456 height 56
type input "03:12"
drag, startPoint x: 618, startPoint y: 600, endPoint x: 632, endPoint y: 603, distance: 14.1
click at [618, 600] on input "text" at bounding box center [655, 585] width 167 height 56
select select "7"
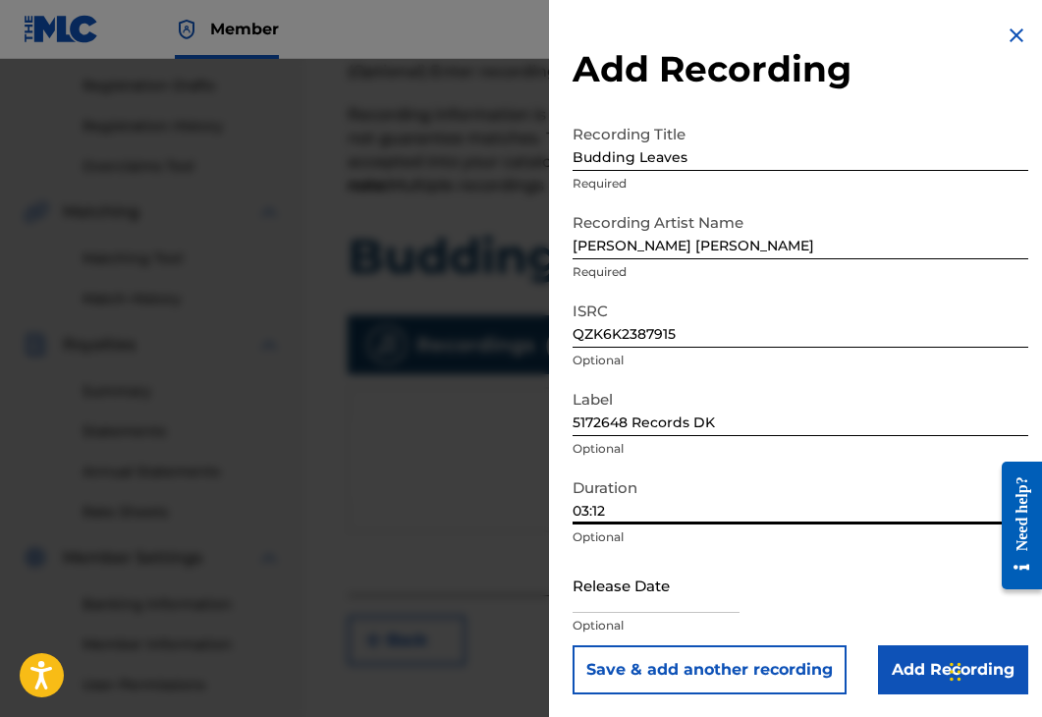
select select "2025"
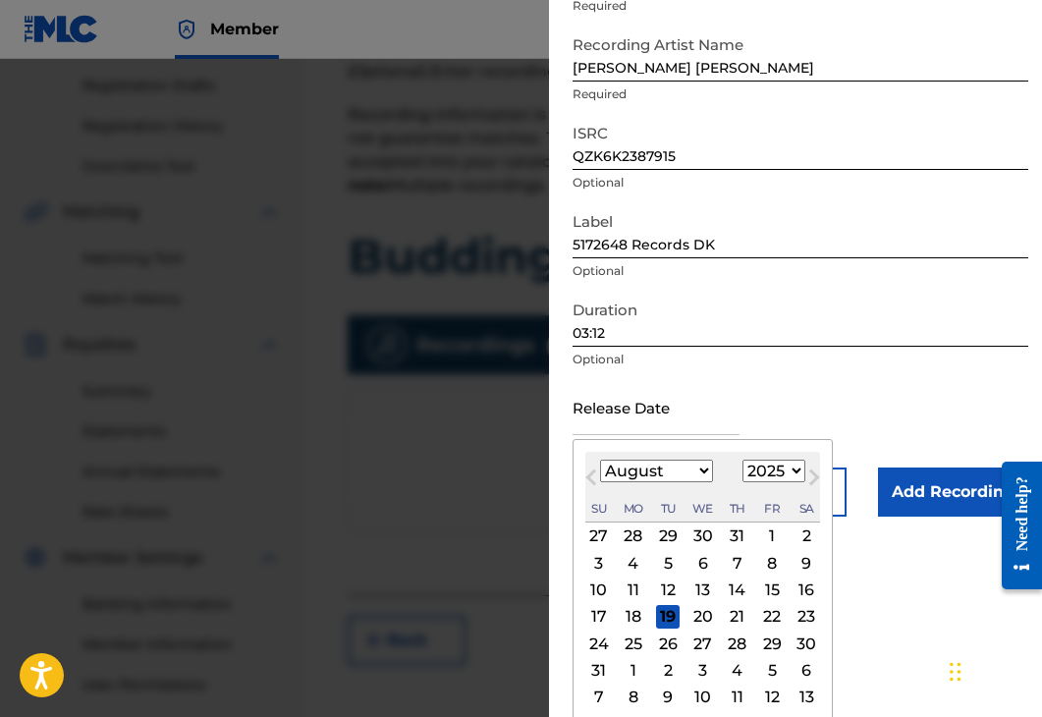
scroll to position [185, 0]
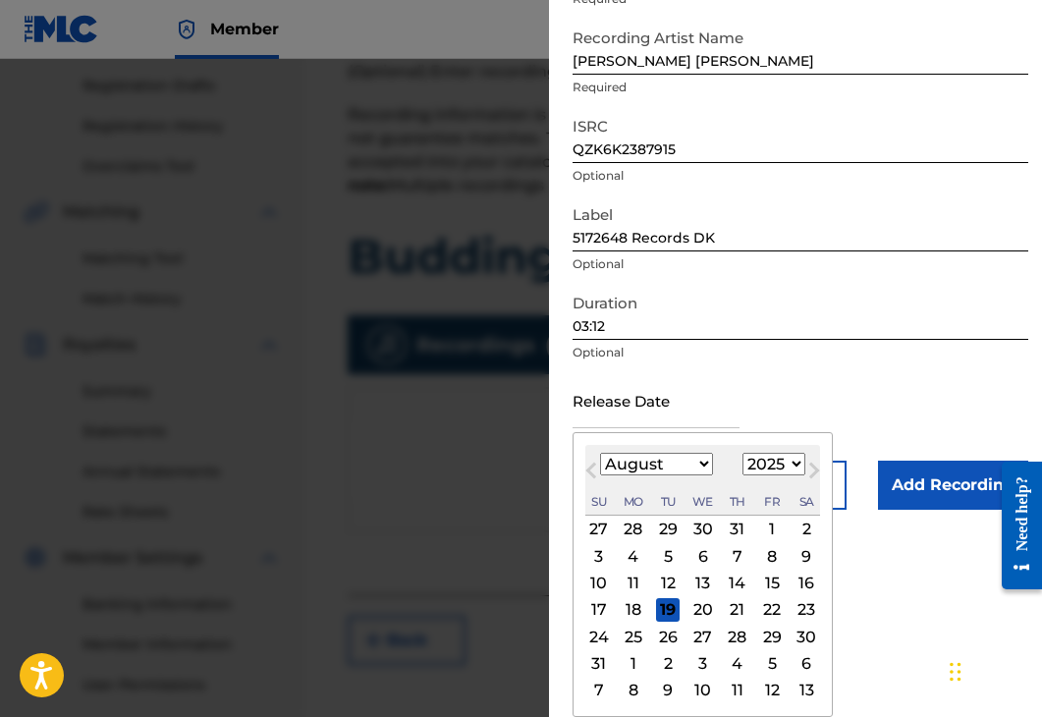
click at [667, 410] on input "text" at bounding box center [655, 400] width 167 height 56
type input "[DATE]"
select select "4"
select select "2023"
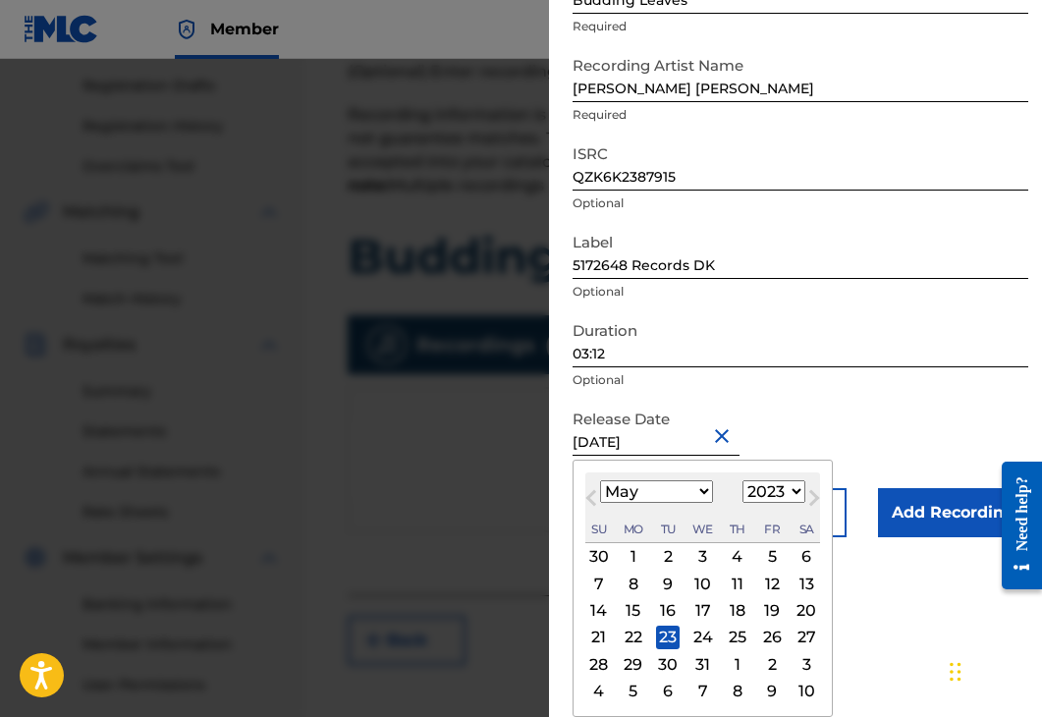
scroll to position [157, 0]
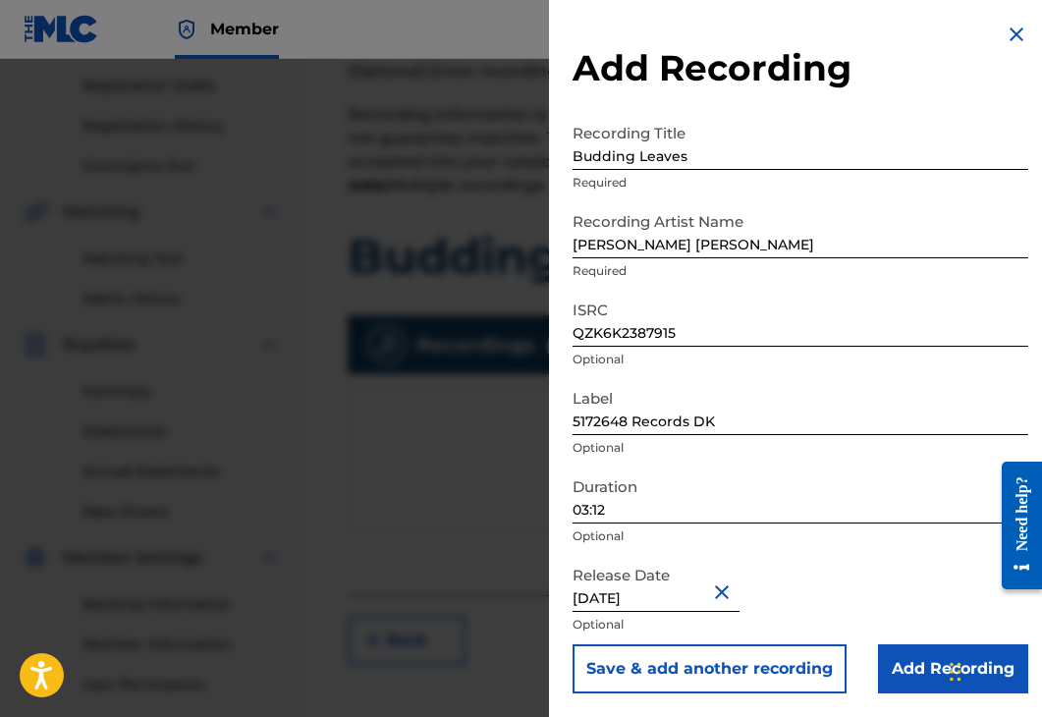
click at [884, 421] on form "Recording Title Budding Leaves Required Recording Artist Name [PERSON_NAME] [PE…" at bounding box center [800, 403] width 456 height 579
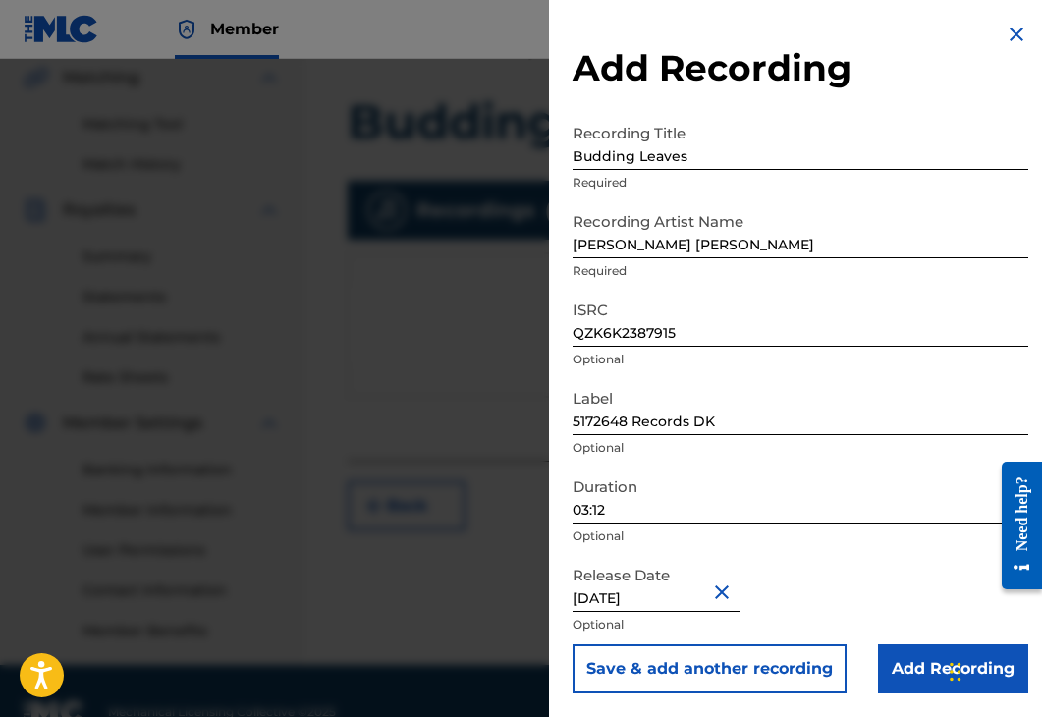
scroll to position [501, 0]
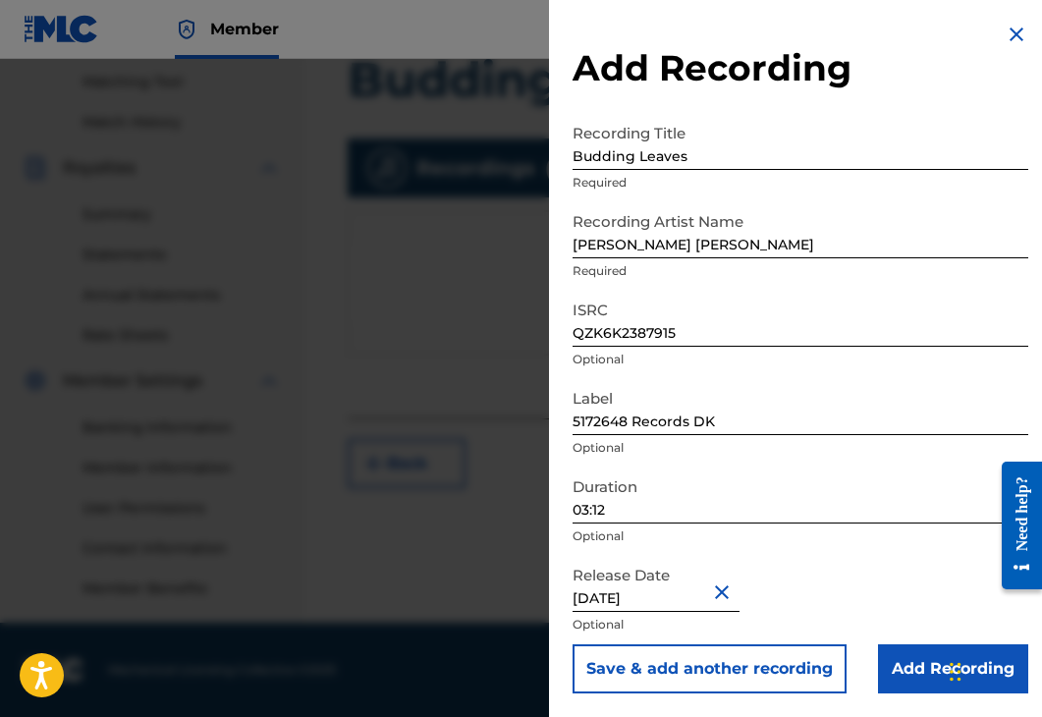
click at [910, 668] on input "Add Recording" at bounding box center [953, 668] width 150 height 49
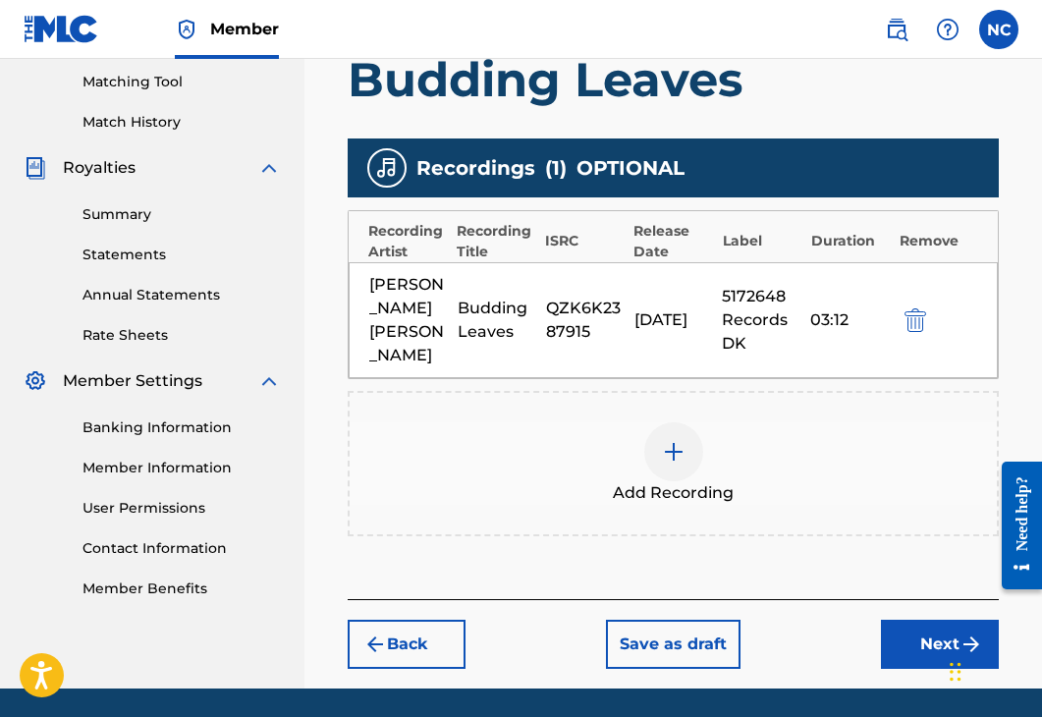
click at [897, 619] on button "Next" at bounding box center [940, 643] width 118 height 49
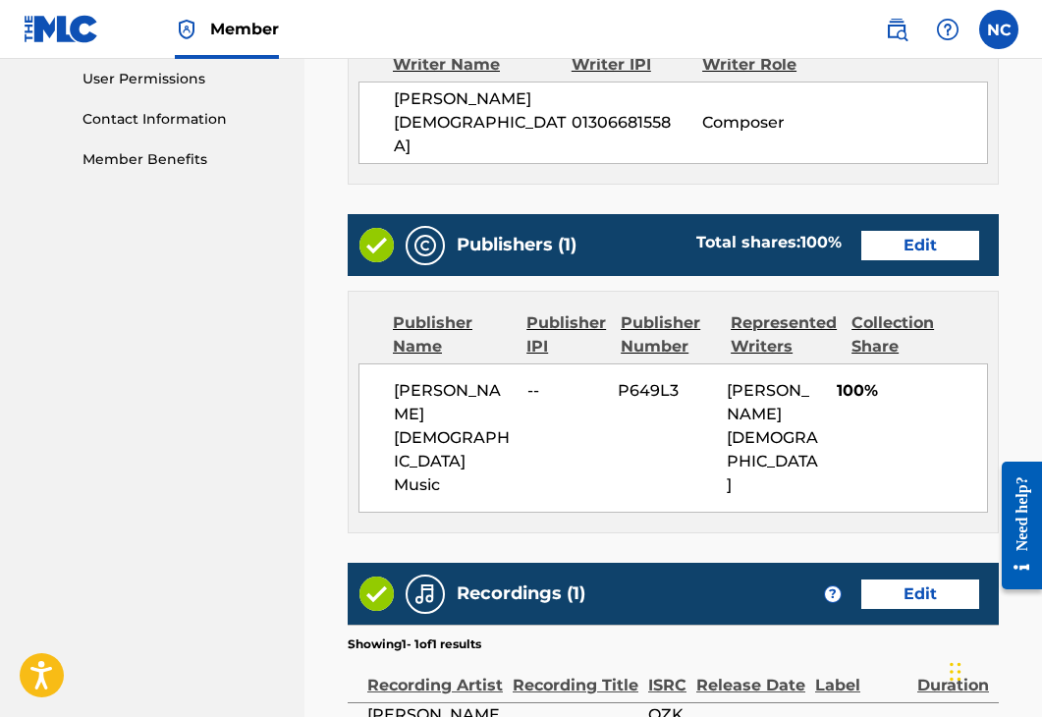
scroll to position [1120, 0]
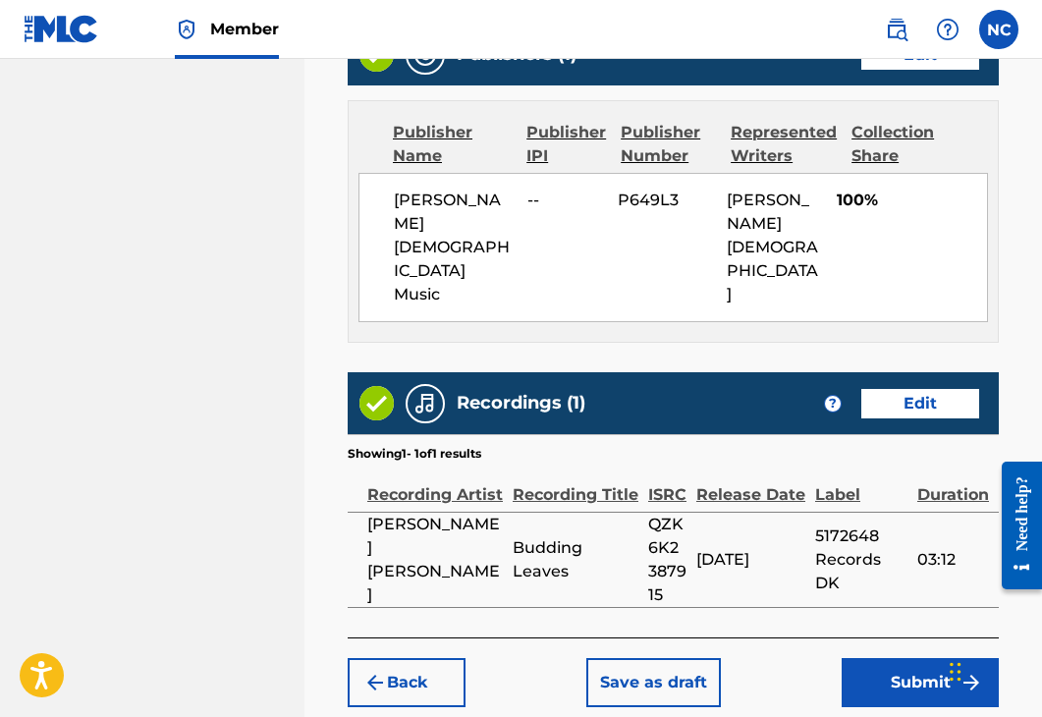
click at [865, 658] on button "Submit" at bounding box center [919, 682] width 157 height 49
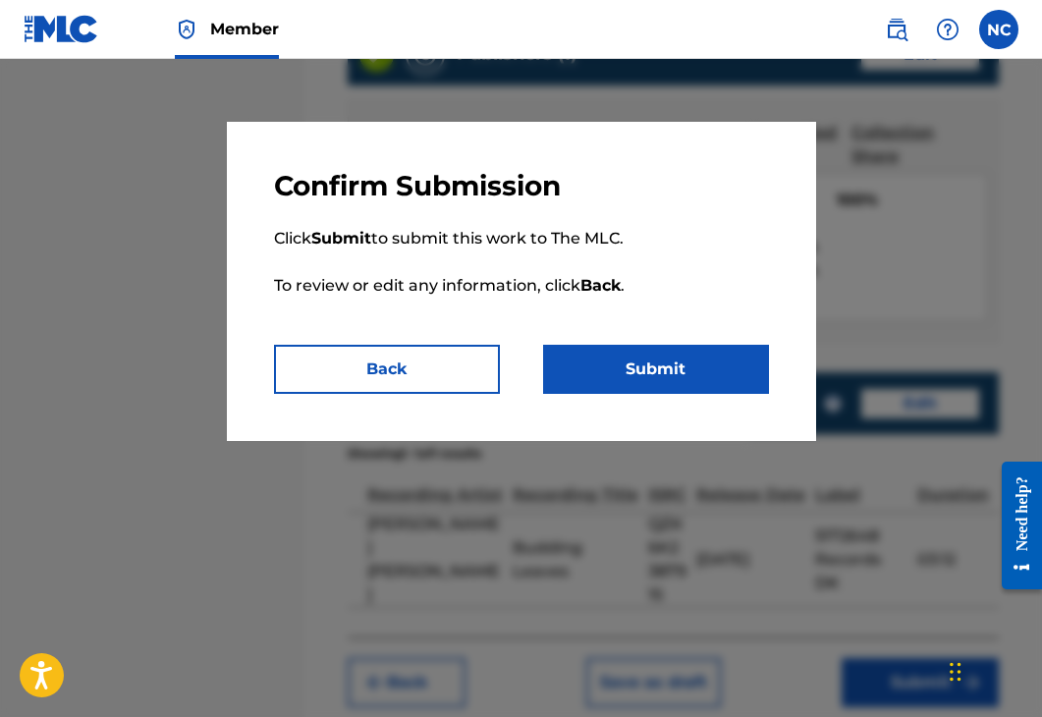
click at [629, 364] on button "Submit" at bounding box center [656, 369] width 226 height 49
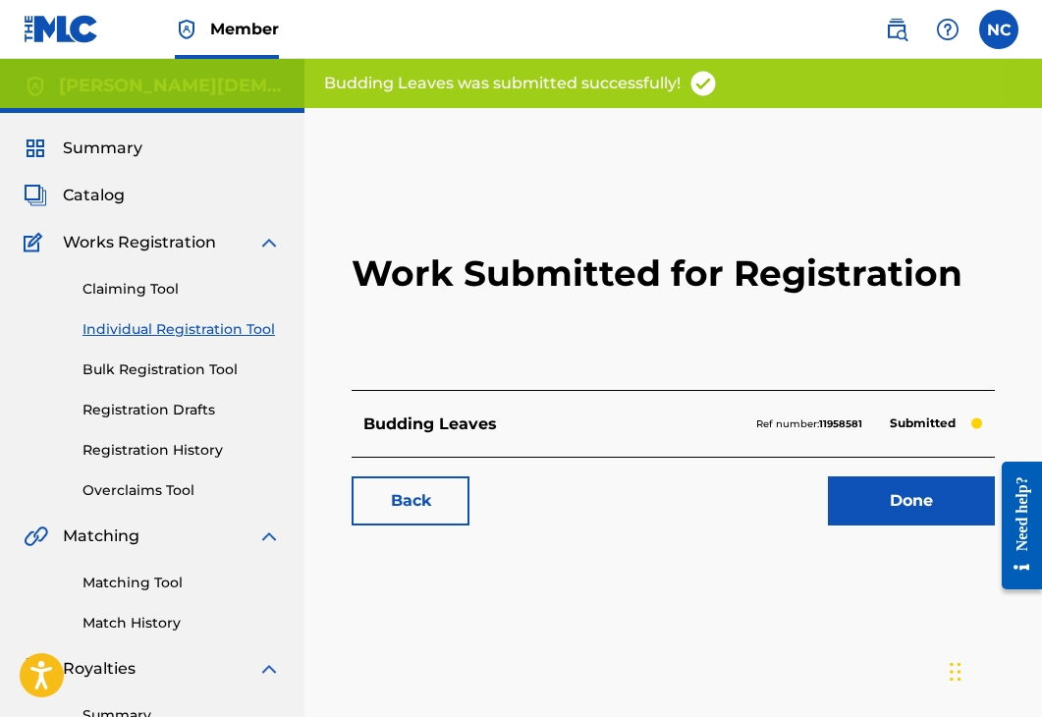
click at [899, 498] on link "Done" at bounding box center [911, 500] width 167 height 49
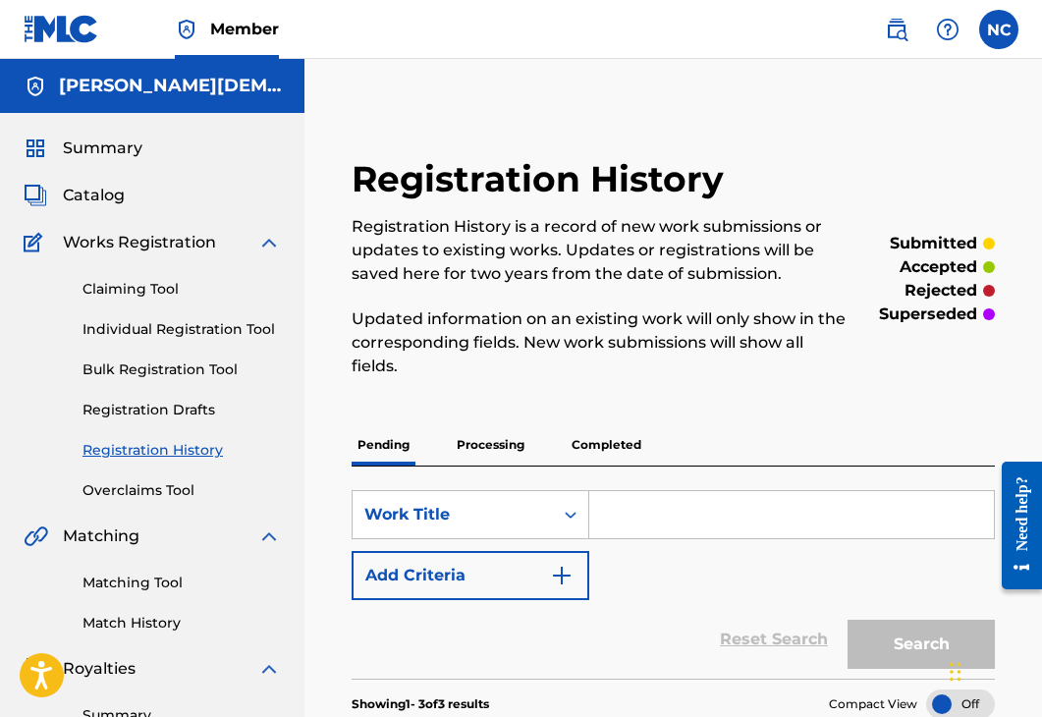
click at [596, 442] on p "Completed" at bounding box center [605, 444] width 81 height 41
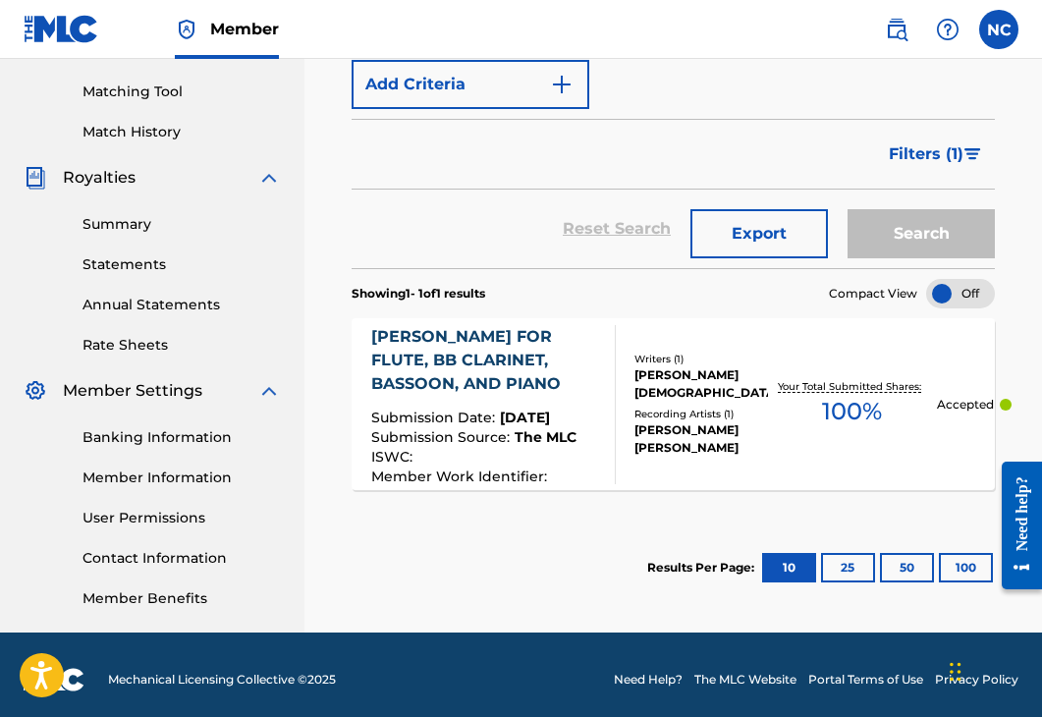
scroll to position [295, 0]
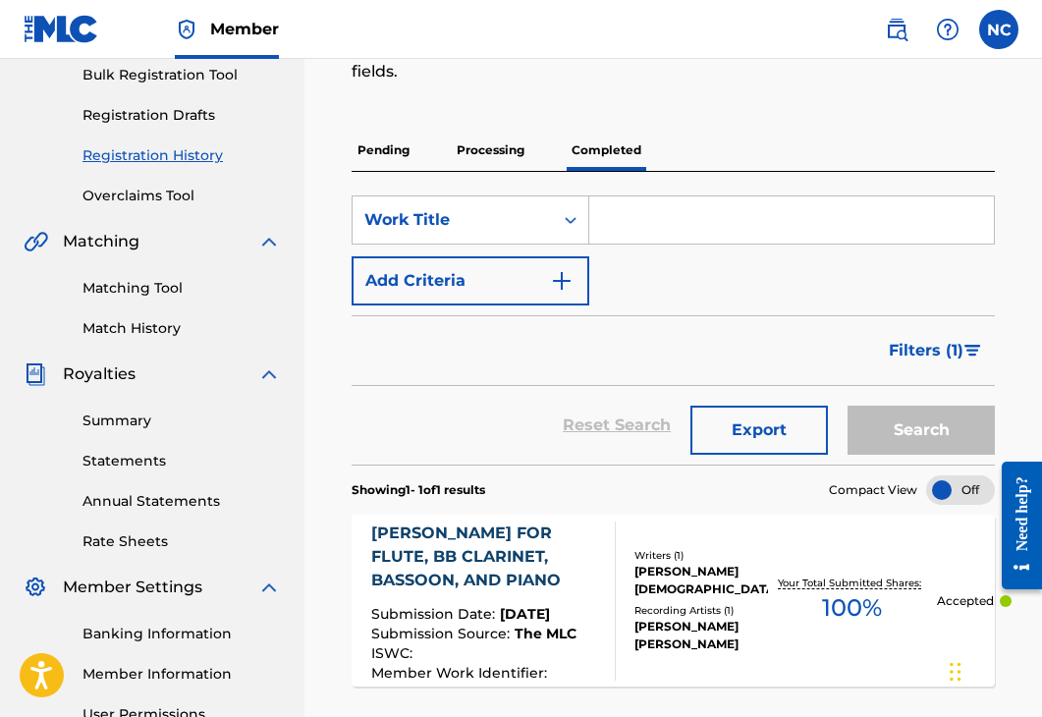
click at [474, 146] on p "Processing" at bounding box center [491, 150] width 80 height 41
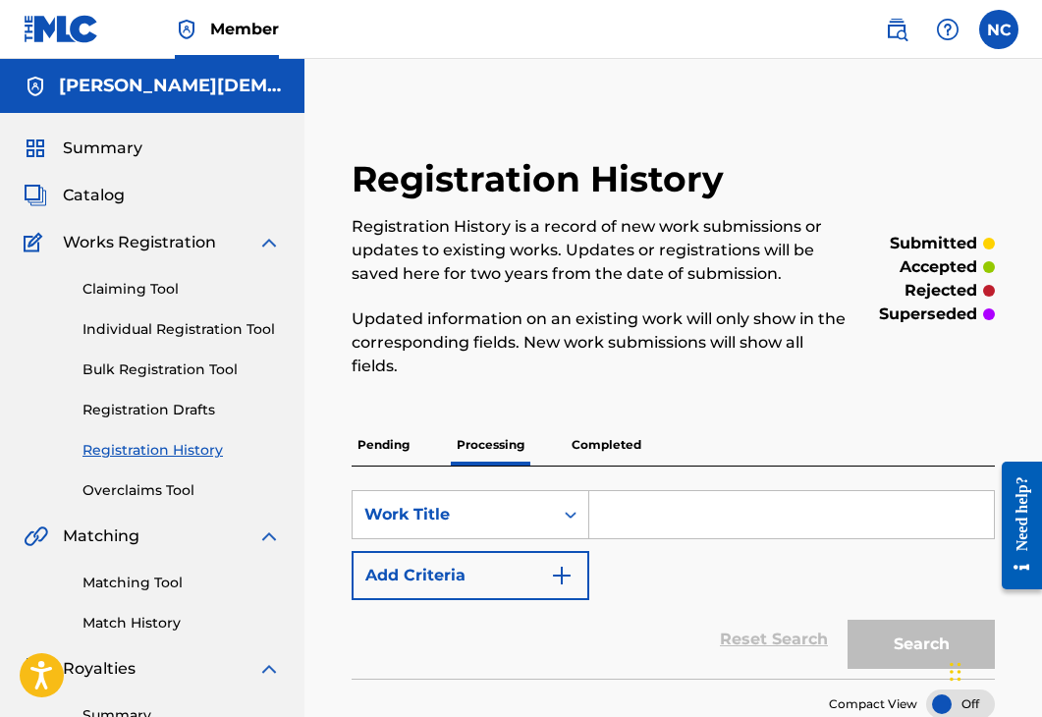
click at [374, 465] on div "Pending Processing Completed" at bounding box center [672, 445] width 643 height 42
click at [375, 459] on p "Pending" at bounding box center [383, 444] width 64 height 41
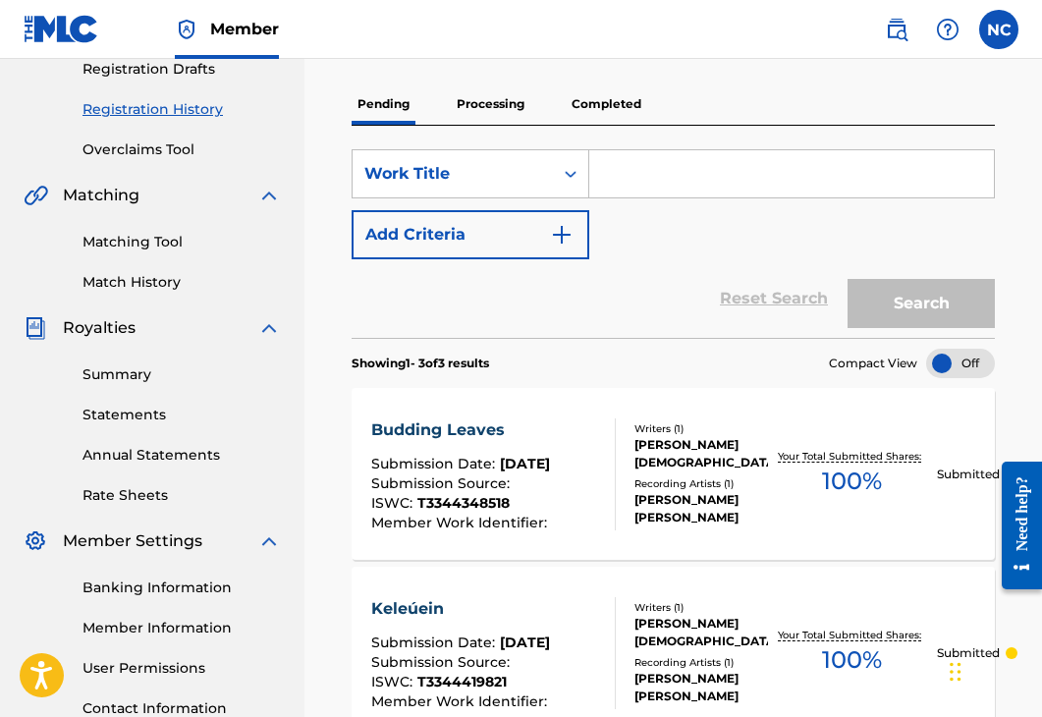
scroll to position [98, 0]
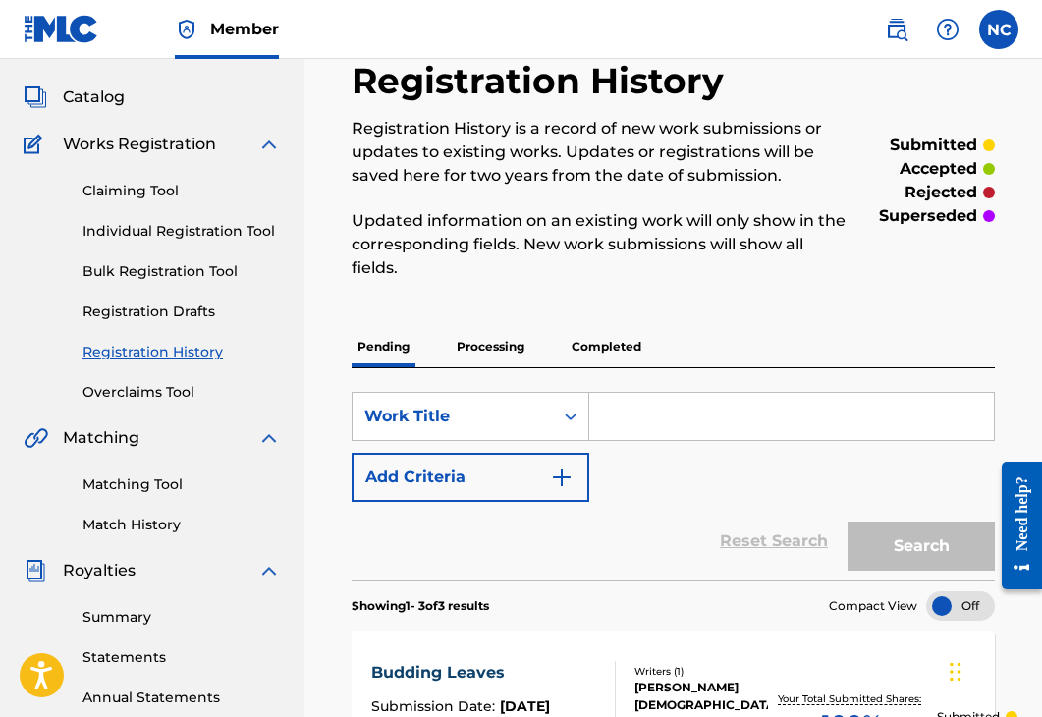
click at [149, 236] on link "Individual Registration Tool" at bounding box center [181, 231] width 198 height 21
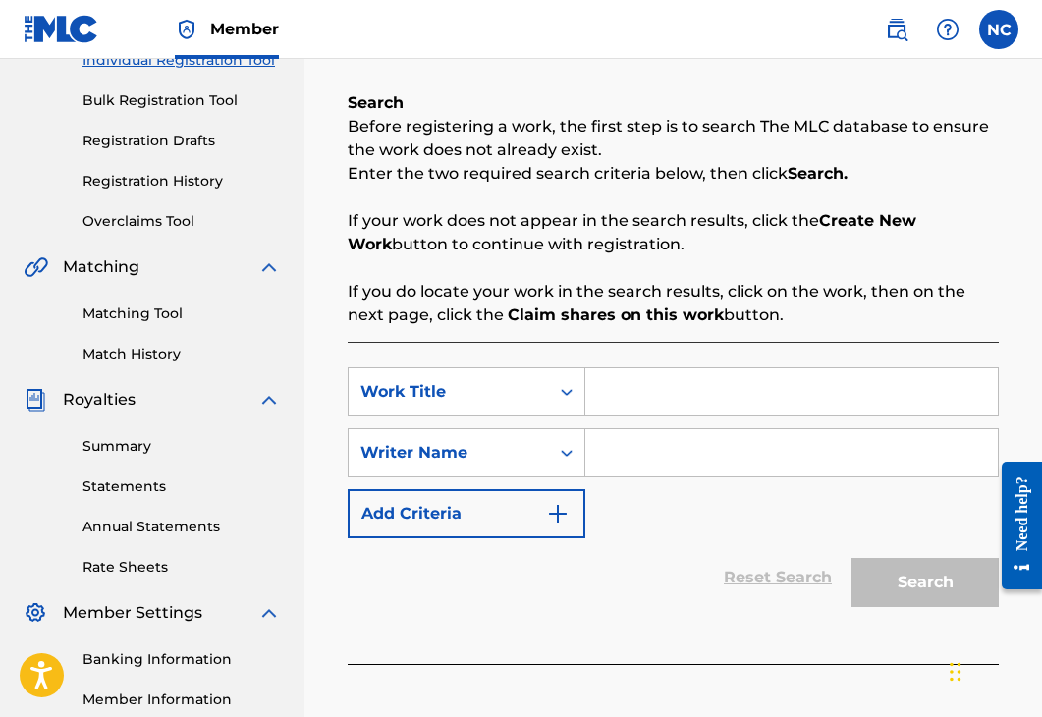
scroll to position [295, 0]
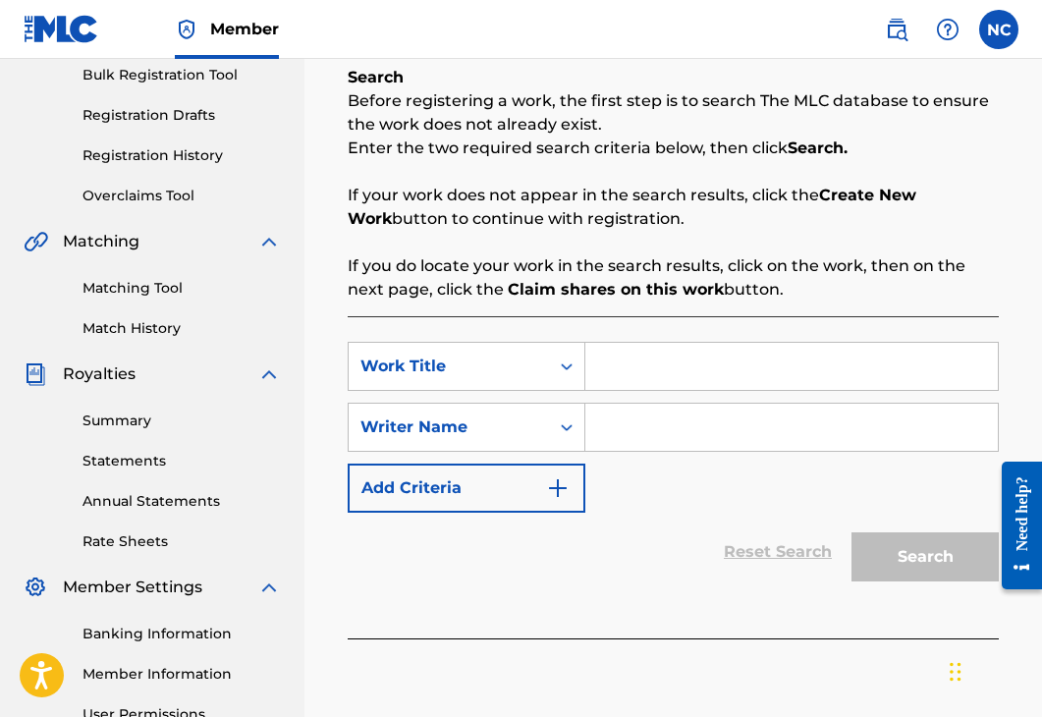
click at [613, 355] on input "Search Form" at bounding box center [791, 366] width 412 height 47
type input "Rotations"
click at [665, 409] on input "Search Form" at bounding box center [791, 426] width 412 height 47
type input "[PERSON_NAME][DEMOGRAPHIC_DATA]"
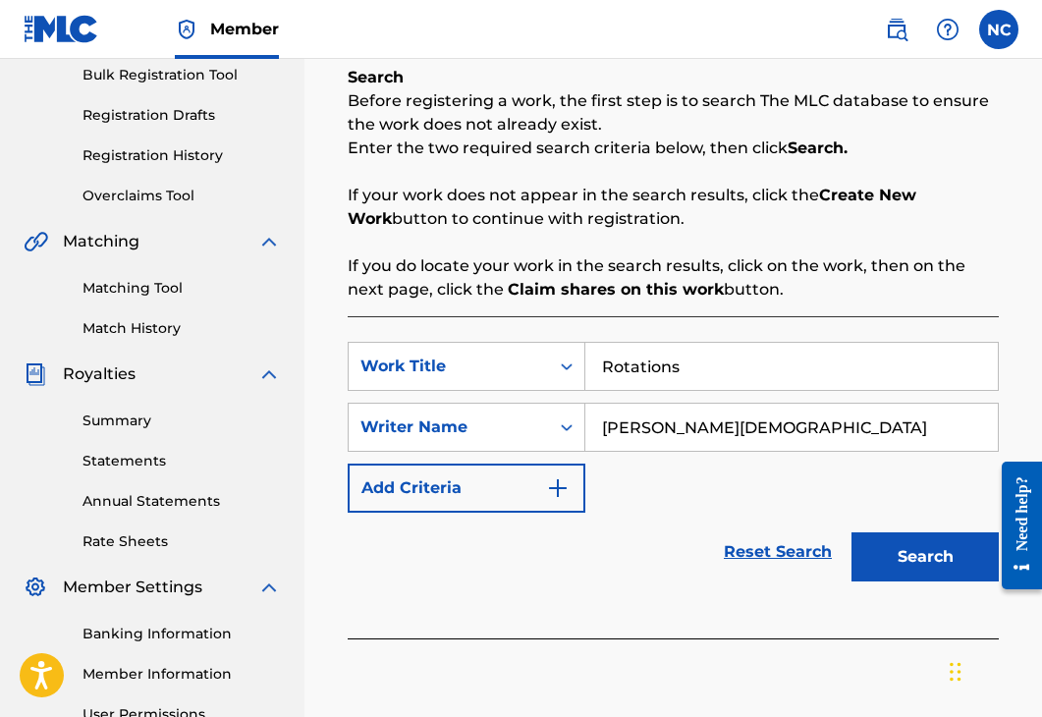
click at [896, 556] on button "Search" at bounding box center [924, 556] width 147 height 49
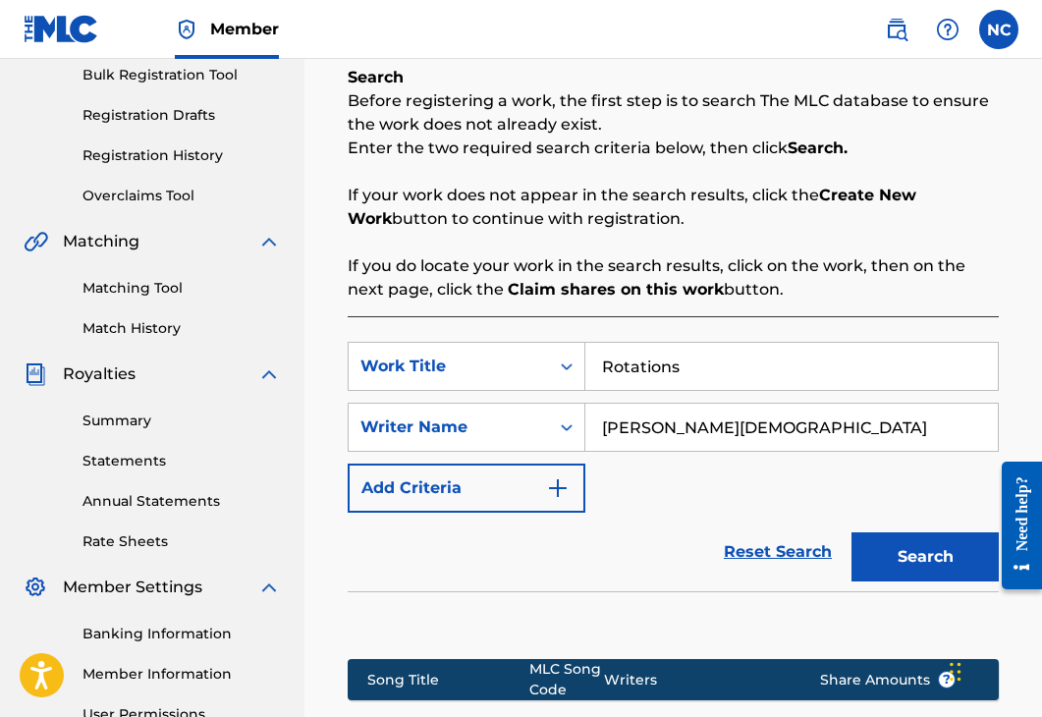
scroll to position [588, 0]
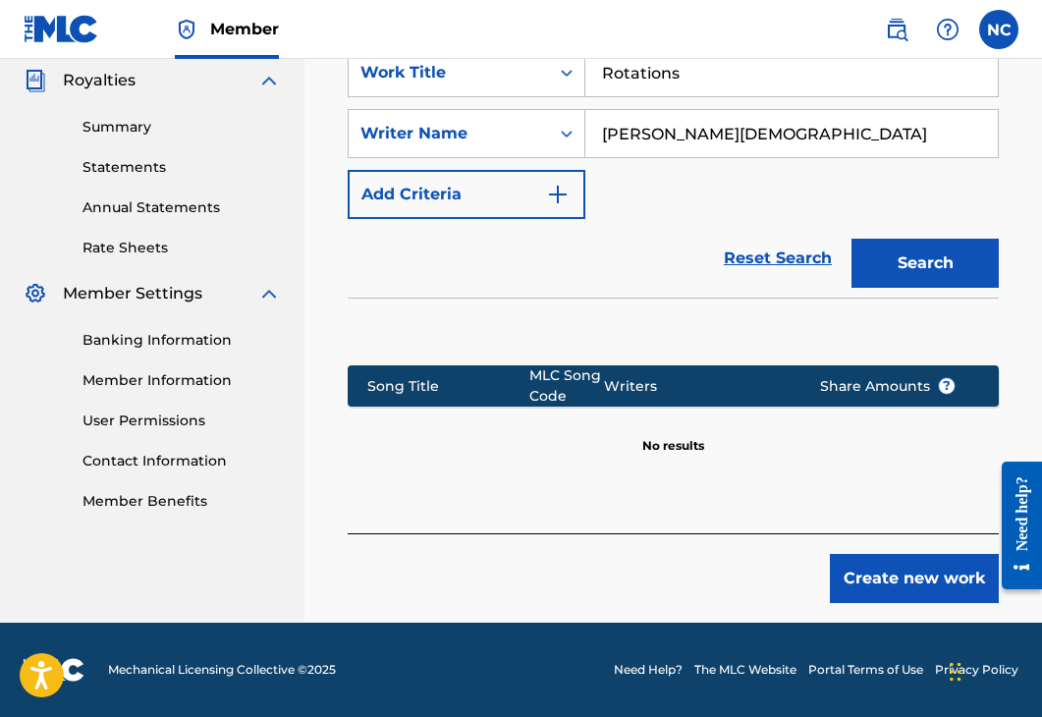
click at [917, 590] on button "Create new work" at bounding box center [914, 578] width 169 height 49
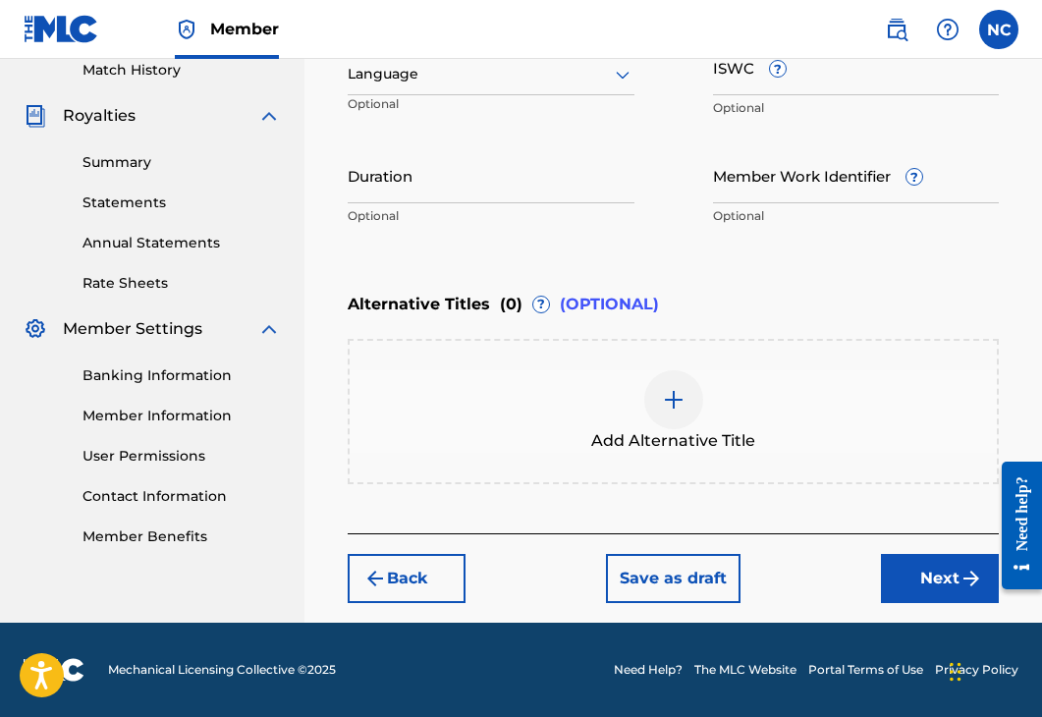
scroll to position [160, 0]
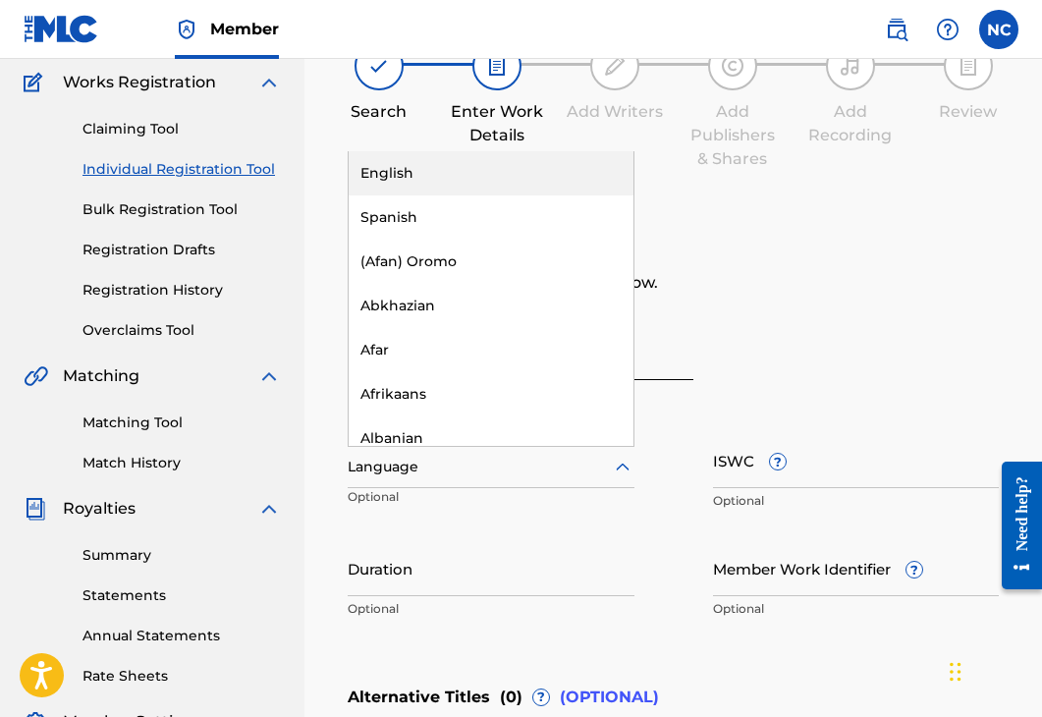
click at [460, 475] on div at bounding box center [491, 467] width 287 height 25
click at [412, 180] on div "English" at bounding box center [490, 173] width 285 height 44
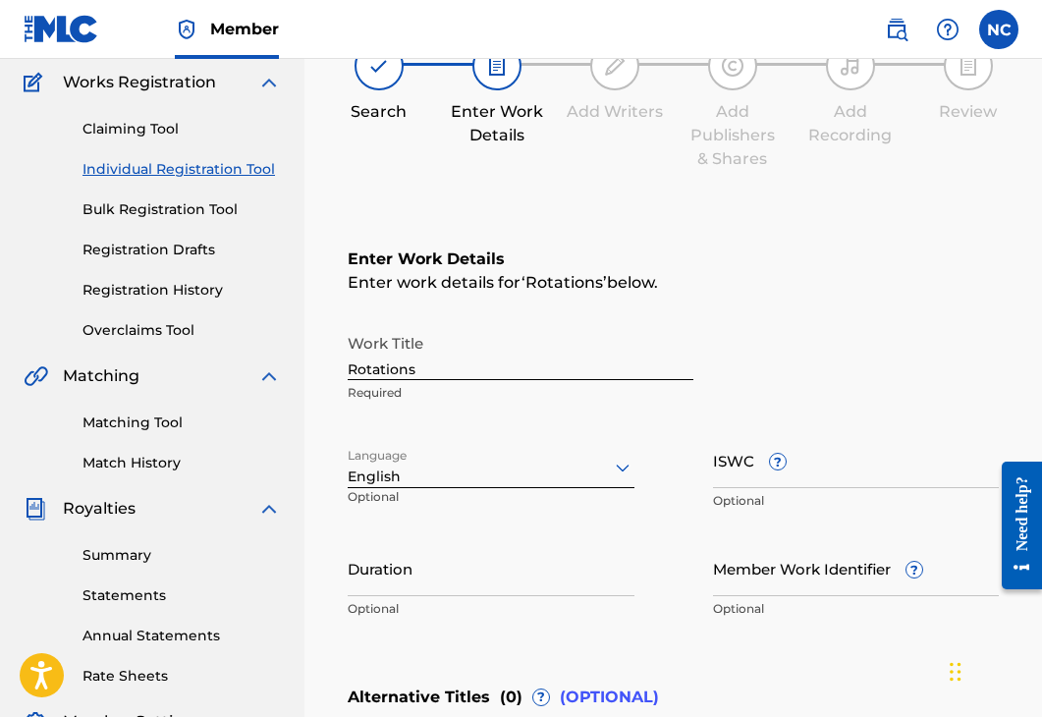
click at [730, 480] on input "ISWC ?" at bounding box center [856, 460] width 287 height 56
paste input "T3344419967"
type input "T3344419967"
click at [473, 565] on input "Duration" at bounding box center [491, 568] width 287 height 56
click at [460, 572] on input "Duration" at bounding box center [491, 568] width 287 height 56
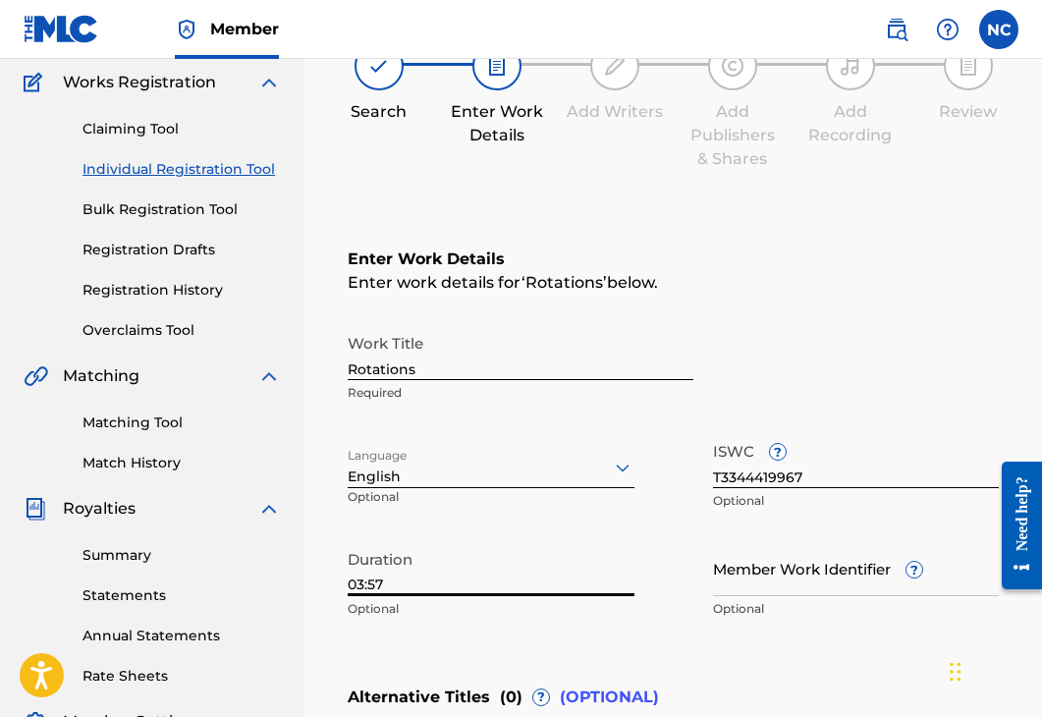
type input "03:57"
click at [757, 242] on div "Enter Work Details Enter work details for ‘ Rotations ’ below. Work Title Rotat…" at bounding box center [673, 437] width 651 height 475
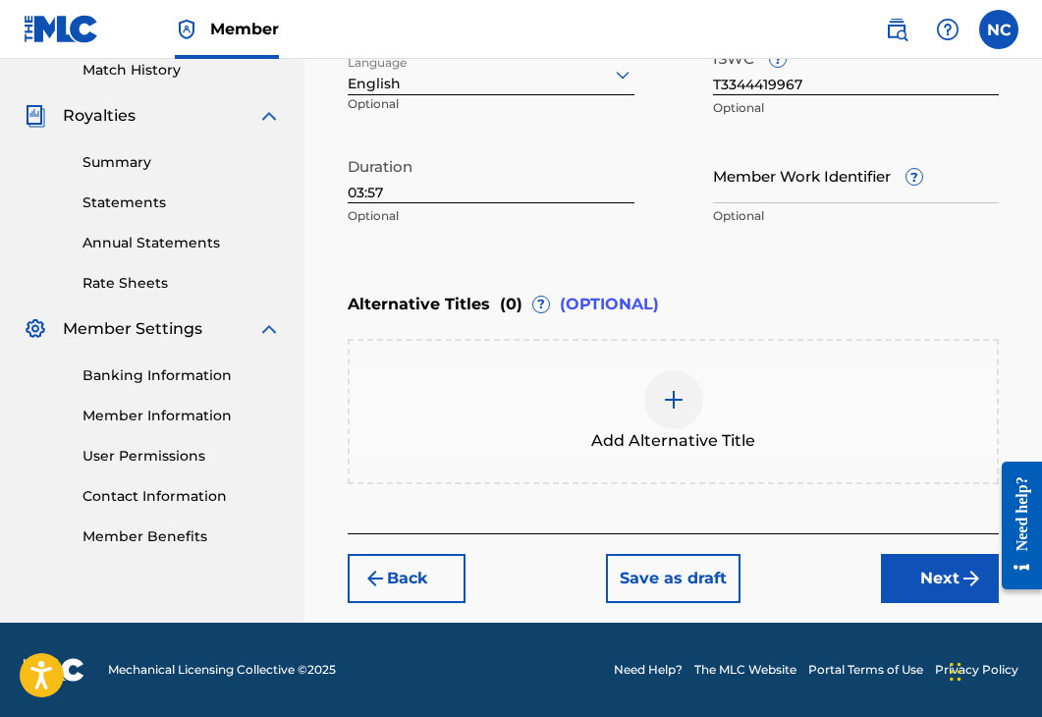
click at [950, 590] on button "Next" at bounding box center [940, 578] width 118 height 49
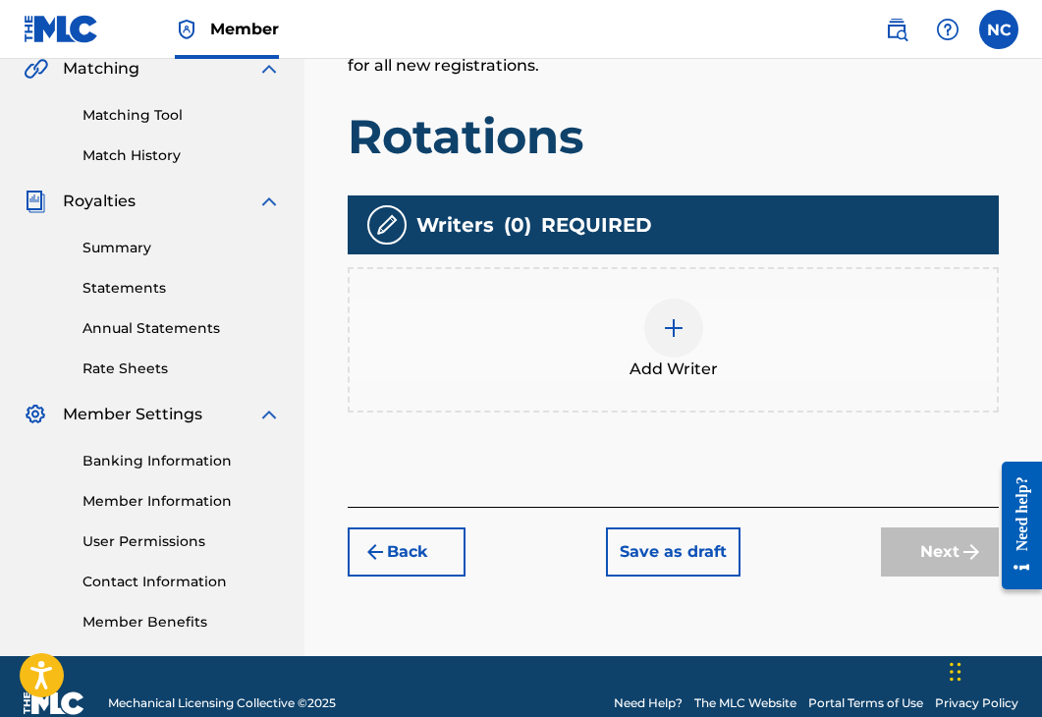
scroll to position [481, 0]
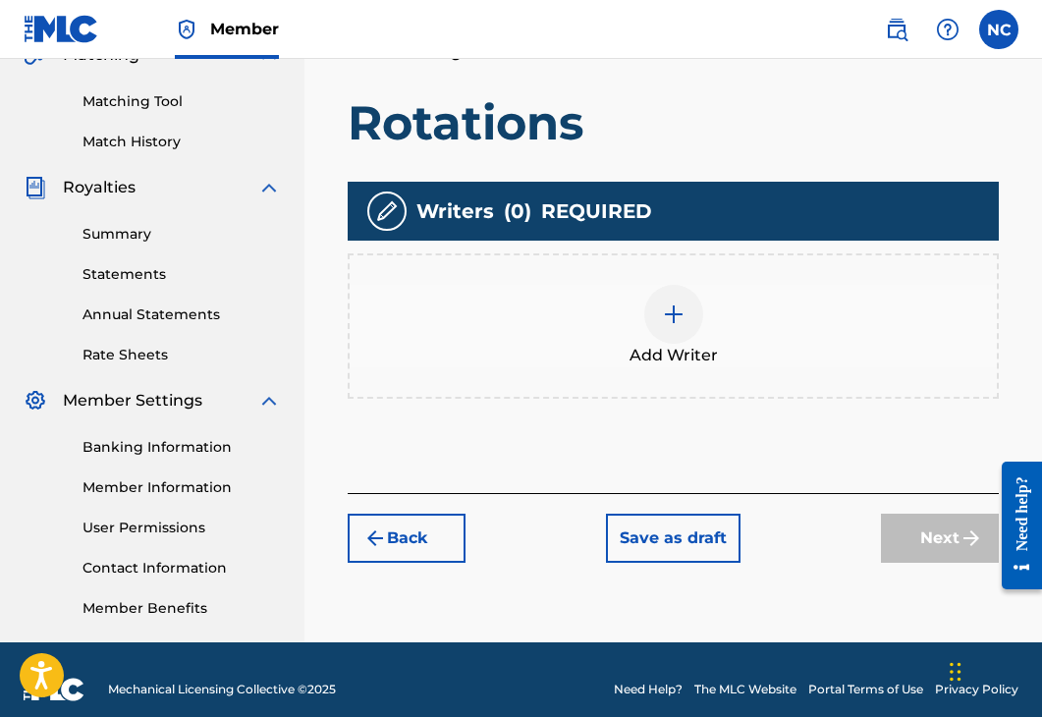
click at [664, 322] on img at bounding box center [674, 314] width 24 height 24
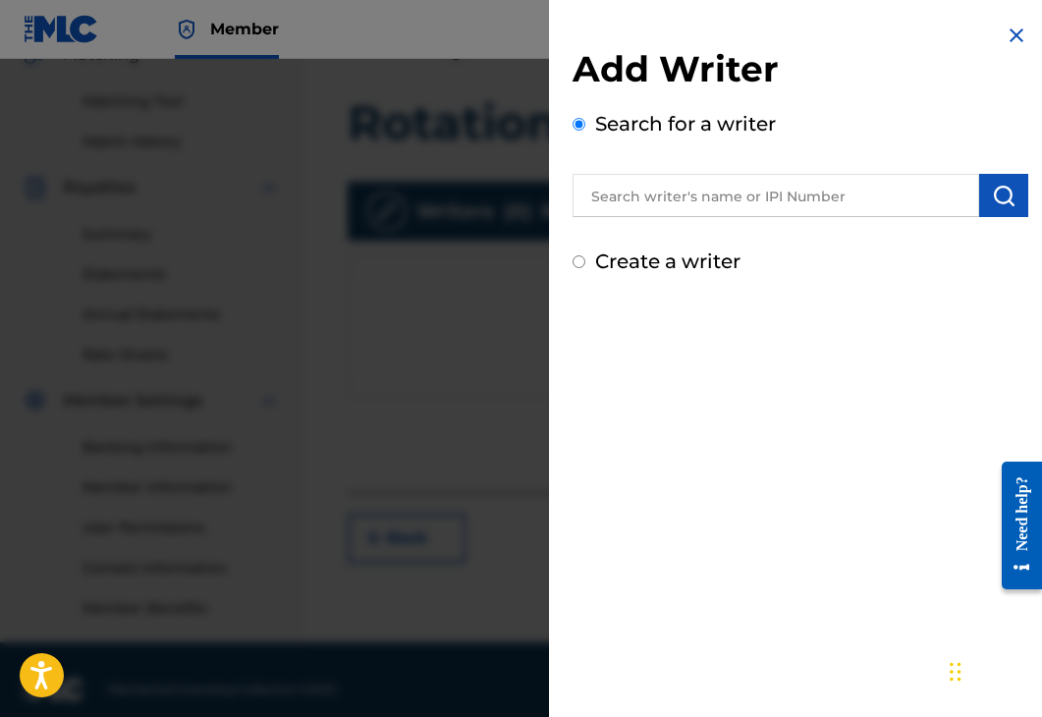
click at [631, 270] on label "Create a writer" at bounding box center [667, 261] width 145 height 24
radio input "true"
click at [585, 268] on input "Create a writer" at bounding box center [578, 261] width 13 height 13
radio input "false"
radio input "true"
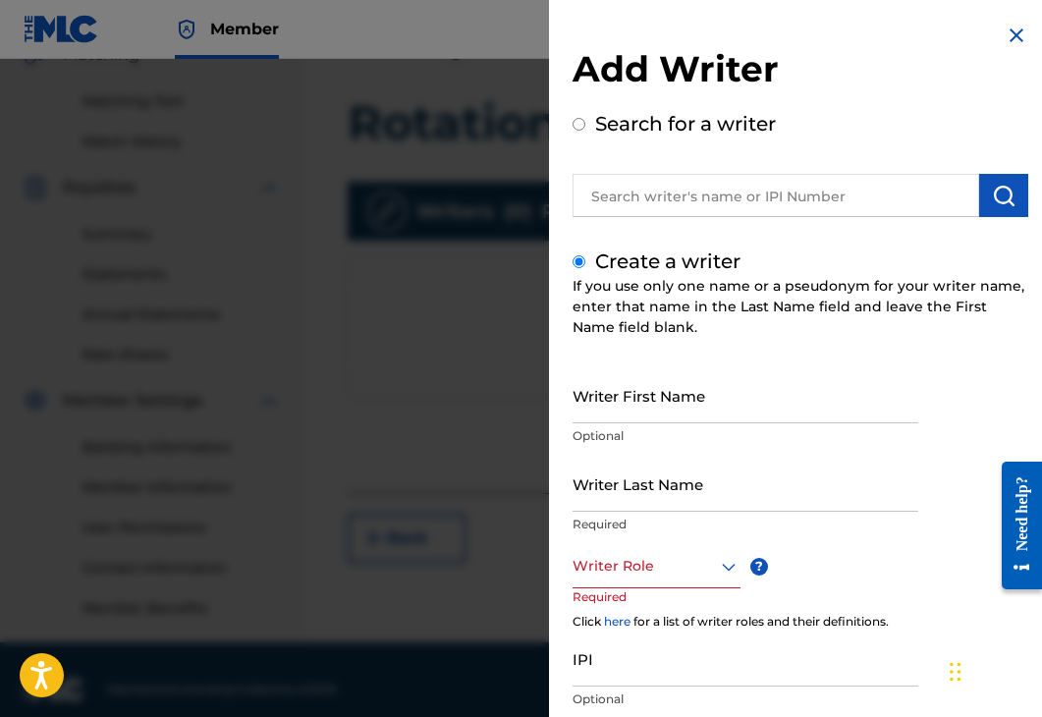
click at [607, 396] on input "Writer First Name" at bounding box center [745, 395] width 346 height 56
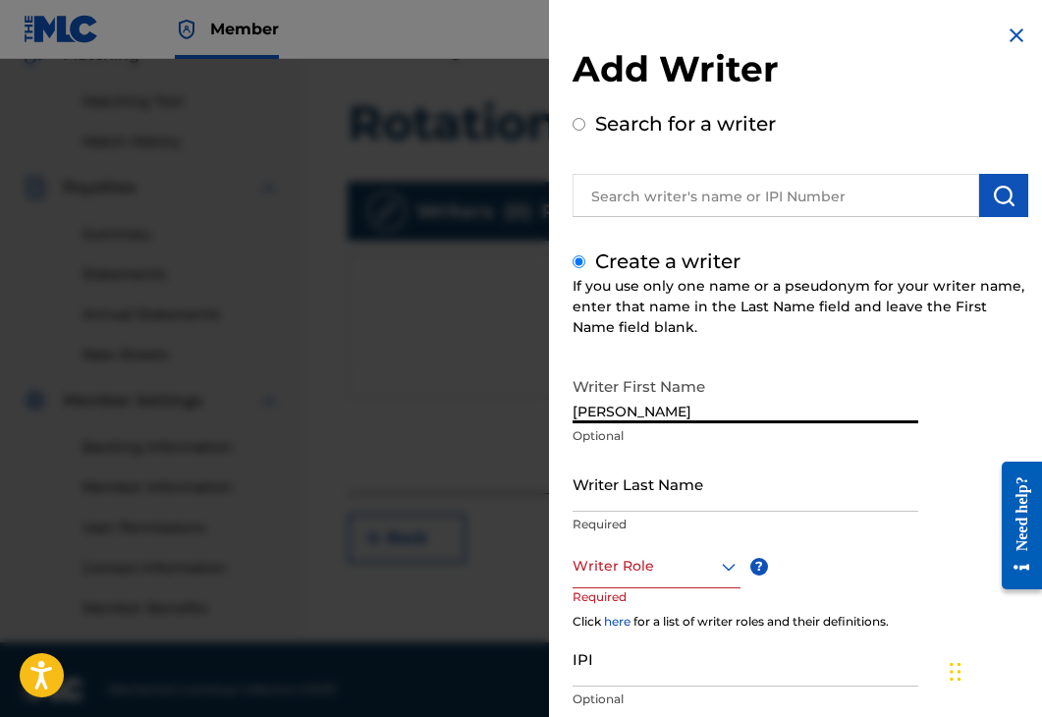
type input "[PERSON_NAME]"
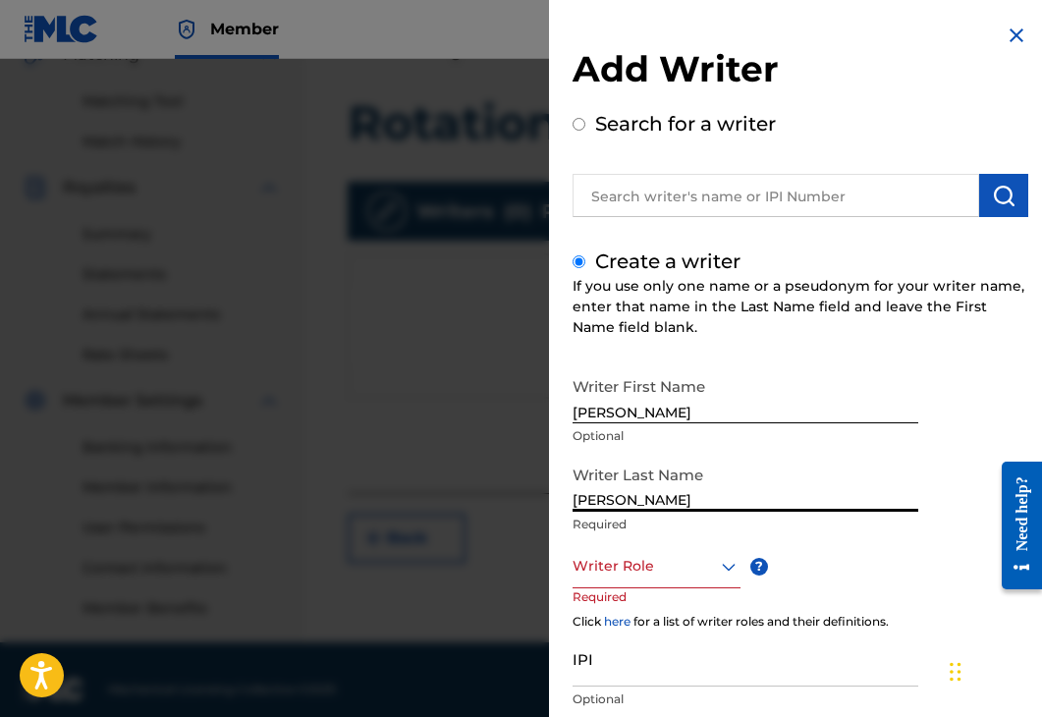
type input "[PERSON_NAME]"
click at [652, 569] on div at bounding box center [656, 566] width 168 height 25
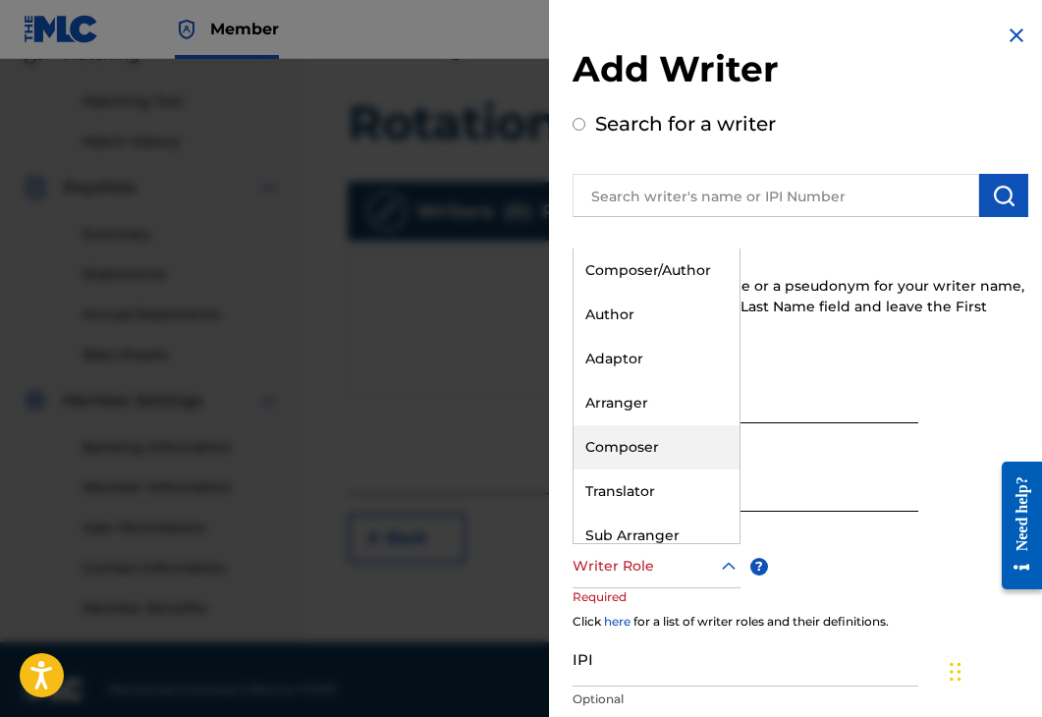
click at [639, 446] on div "Composer" at bounding box center [656, 447] width 166 height 44
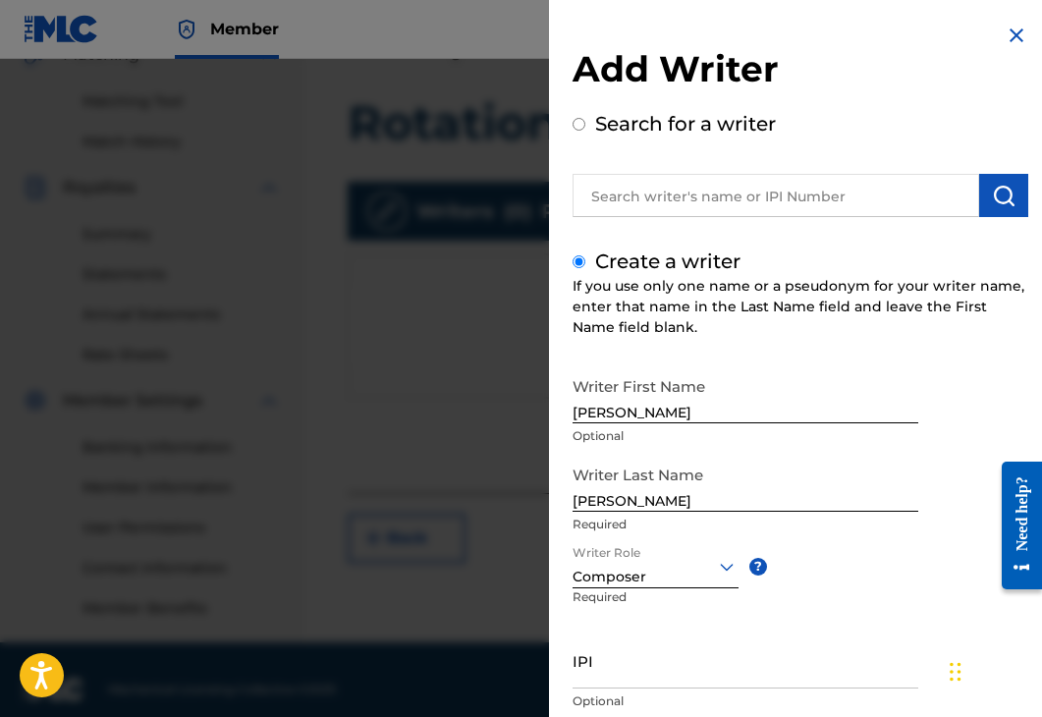
scroll to position [135, 0]
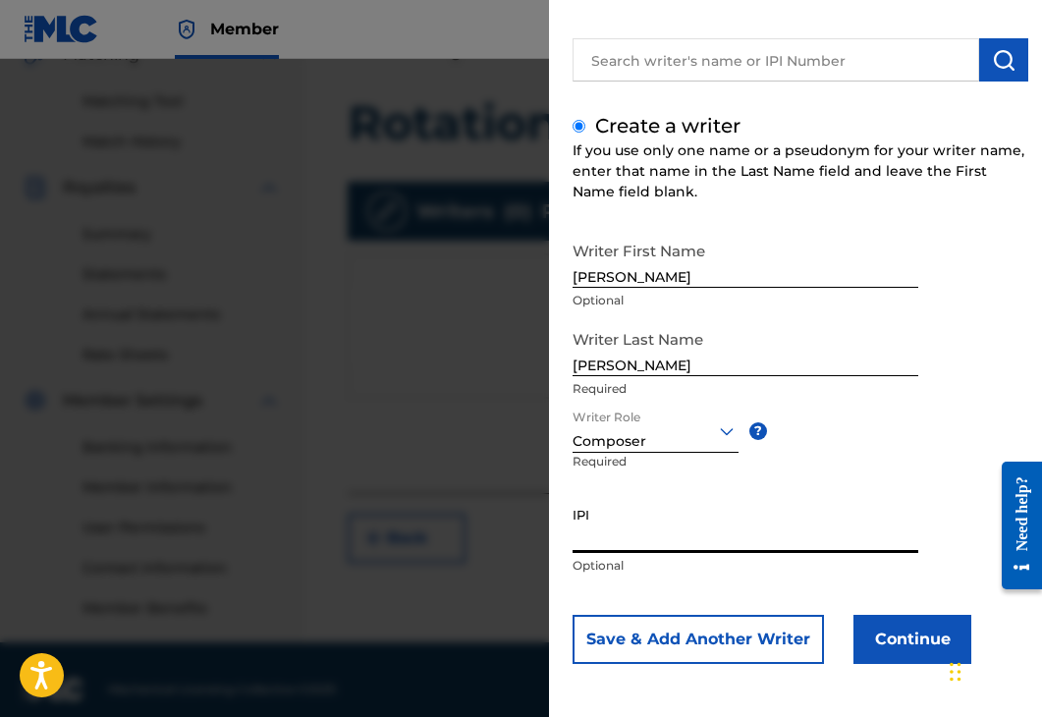
click at [642, 539] on input "IPI" at bounding box center [745, 525] width 346 height 56
click at [672, 528] on input "IPI" at bounding box center [745, 525] width 346 height 56
paste input "01306681558"
type input "01306681558"
click at [894, 617] on button "Continue" at bounding box center [912, 639] width 118 height 49
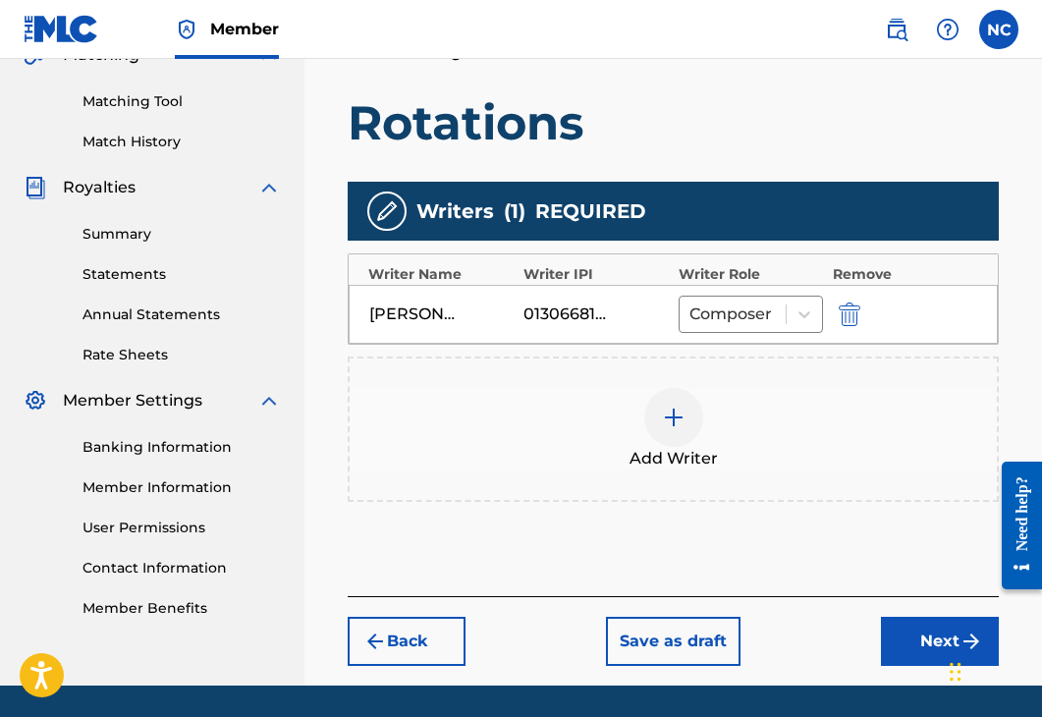
click at [899, 622] on button "Next" at bounding box center [940, 641] width 118 height 49
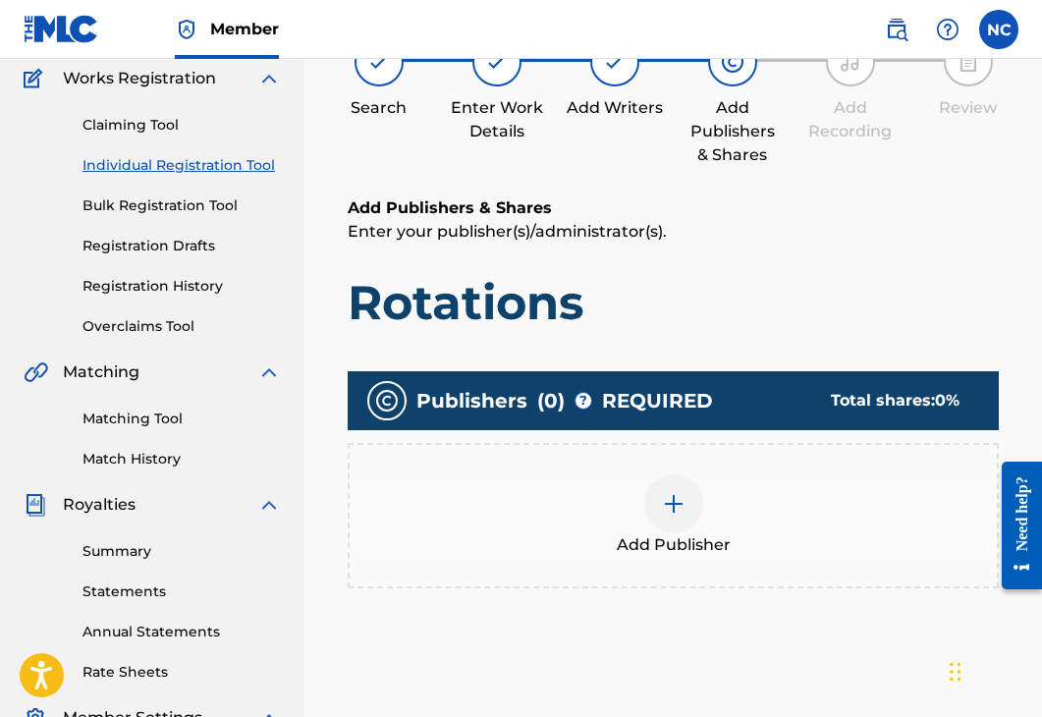
scroll to position [88, 0]
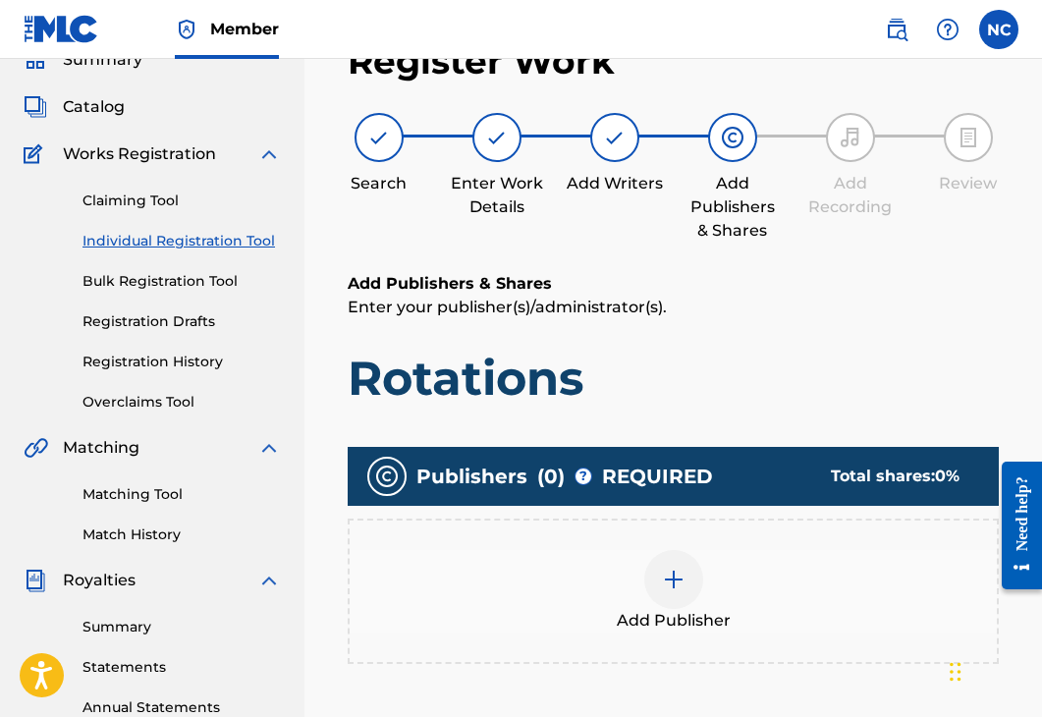
click at [698, 565] on div at bounding box center [673, 579] width 59 height 59
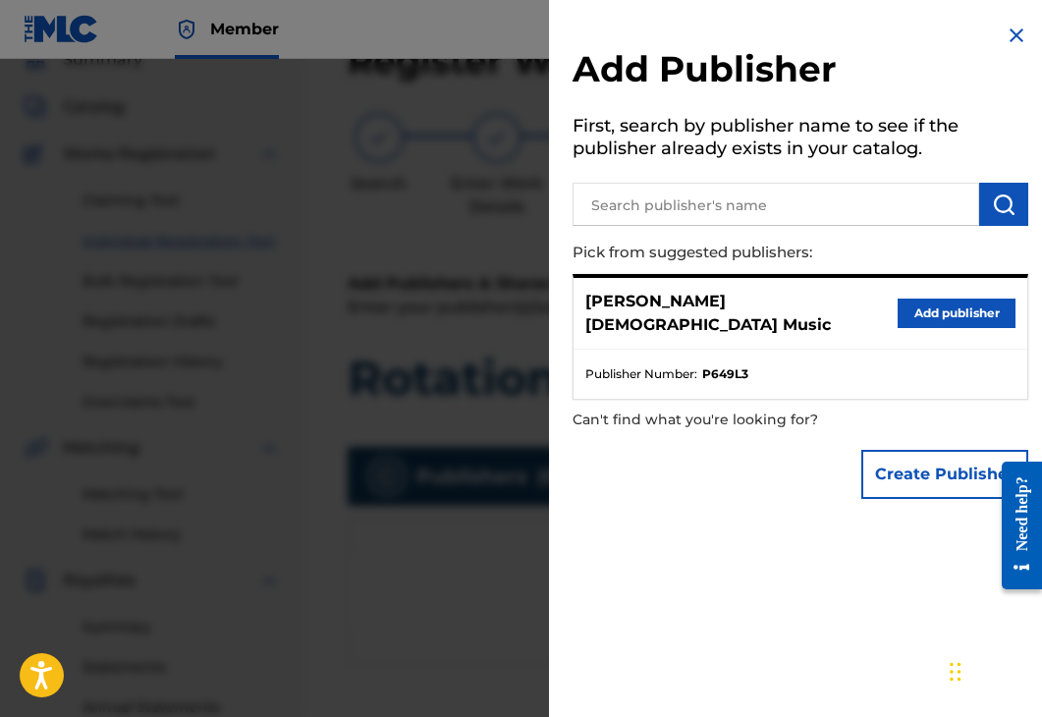
click at [967, 313] on button "Add publisher" at bounding box center [956, 312] width 118 height 29
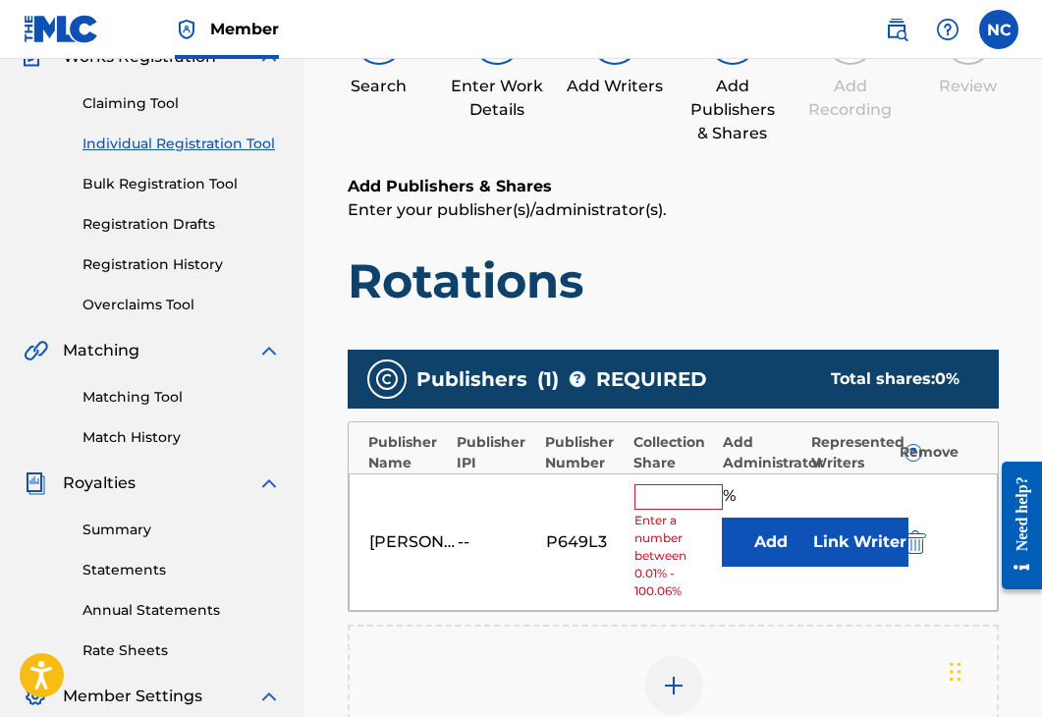
scroll to position [383, 0]
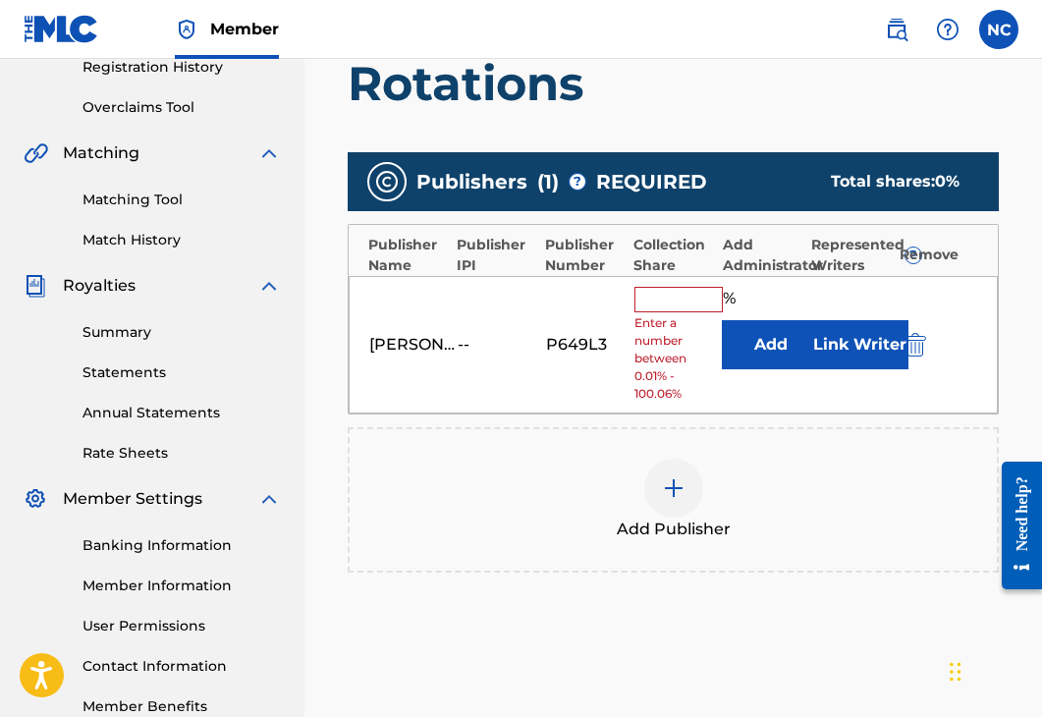
click at [684, 288] on input "text" at bounding box center [678, 300] width 88 height 26
type input "100"
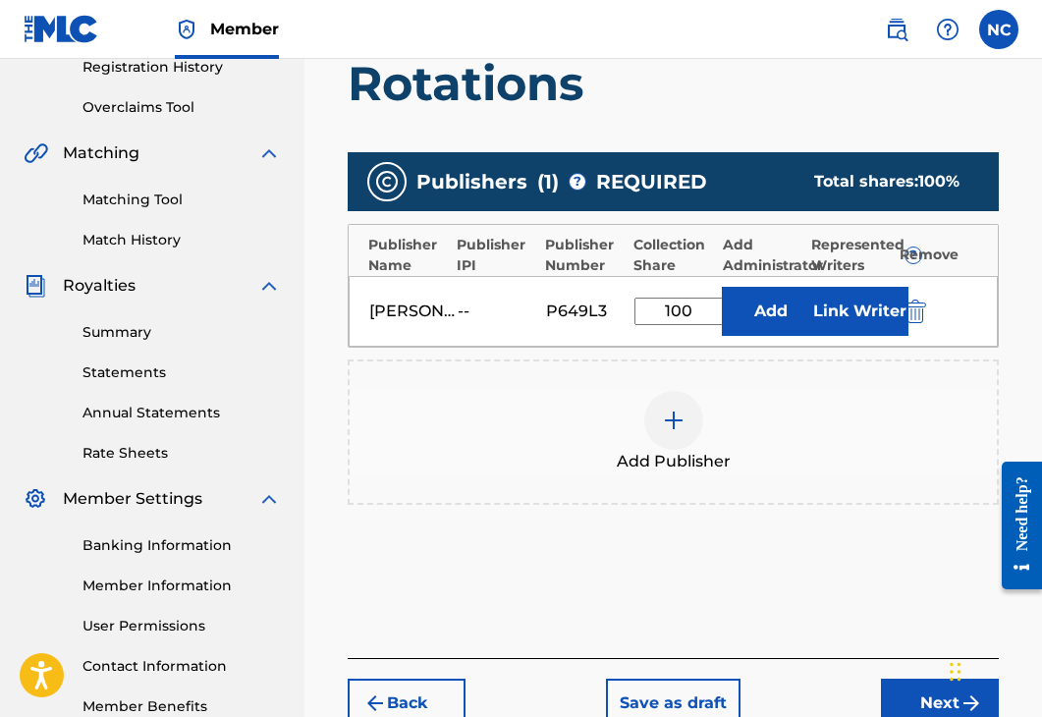
click at [845, 312] on button "Link Writer" at bounding box center [859, 311] width 98 height 49
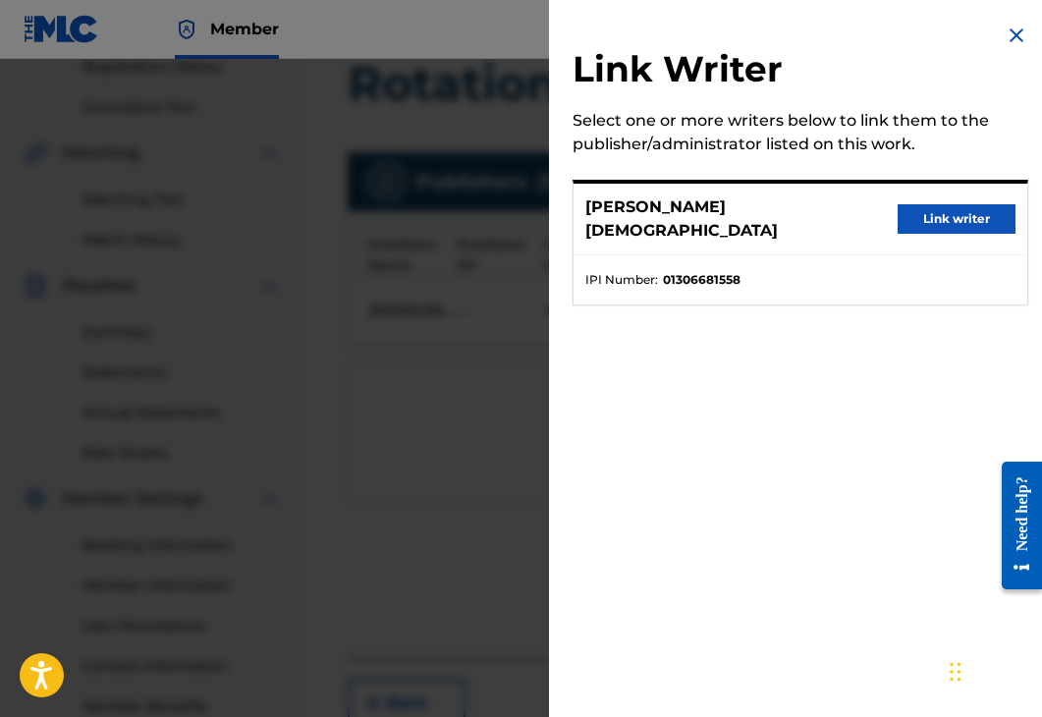
click at [928, 206] on button "Link writer" at bounding box center [956, 218] width 118 height 29
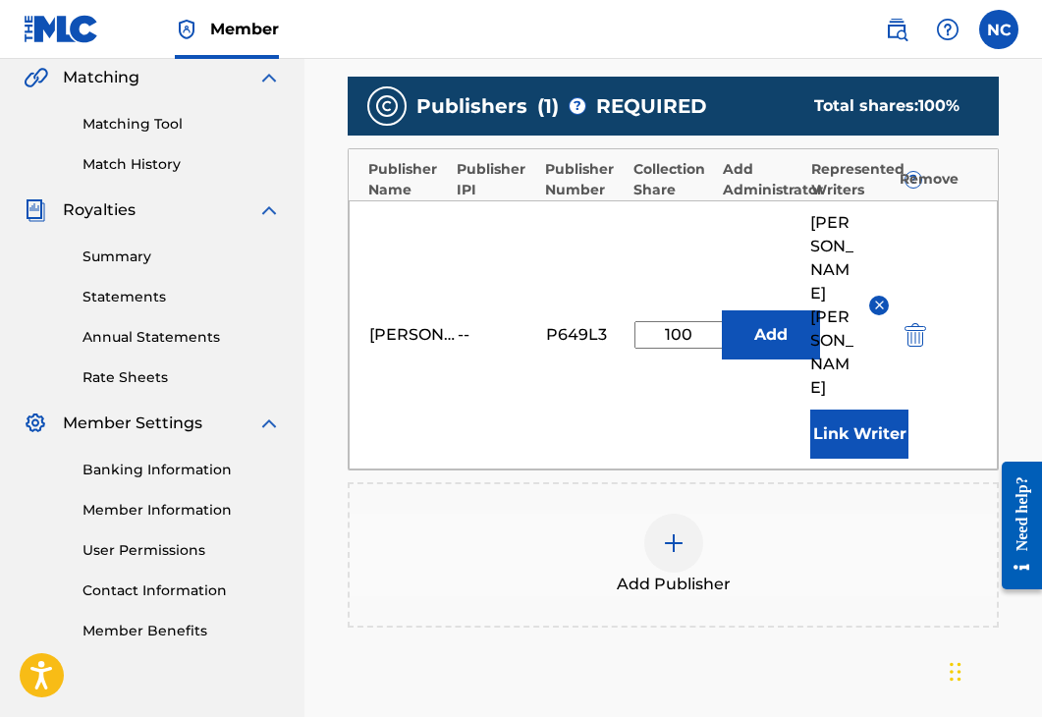
scroll to position [564, 0]
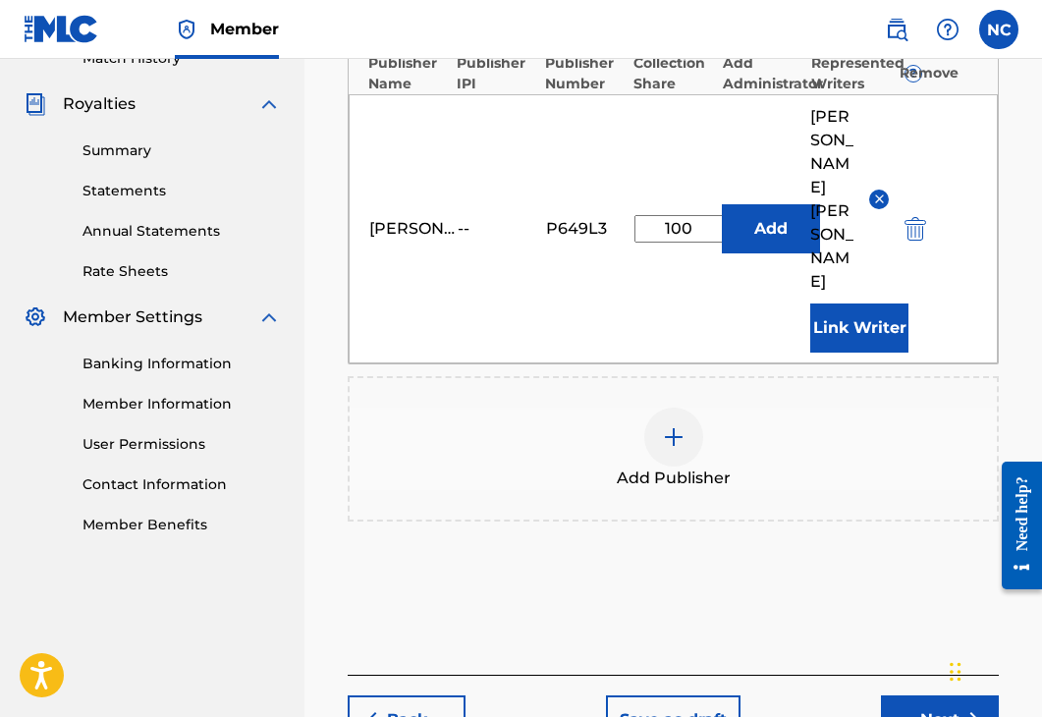
click at [923, 695] on button "Next" at bounding box center [940, 719] width 118 height 49
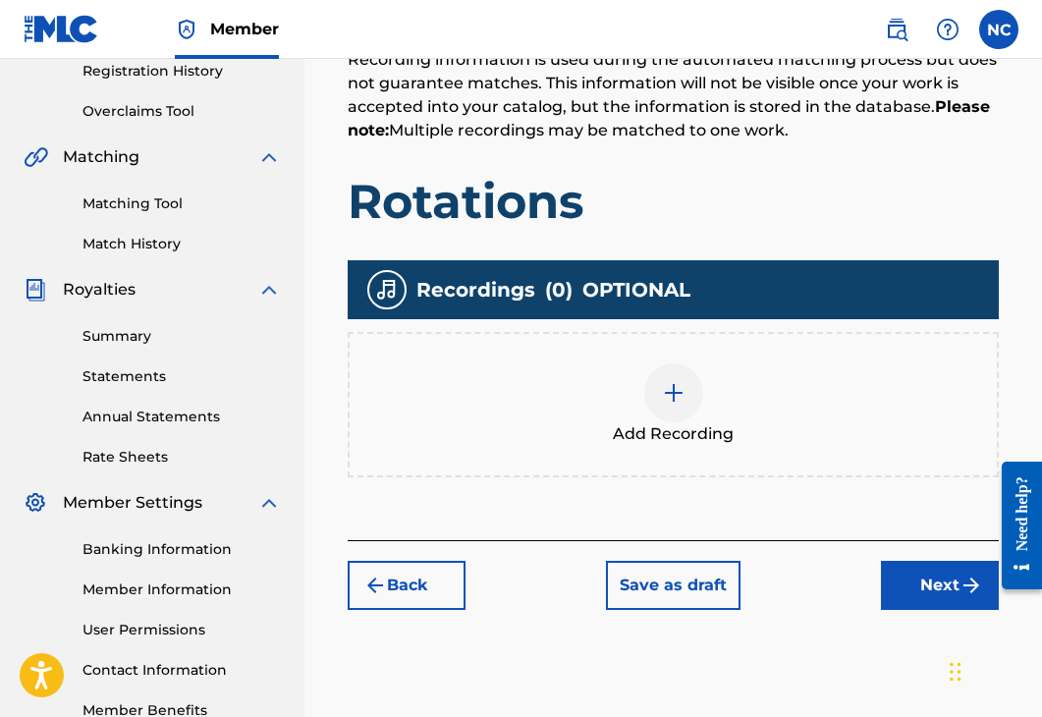
scroll to position [383, 0]
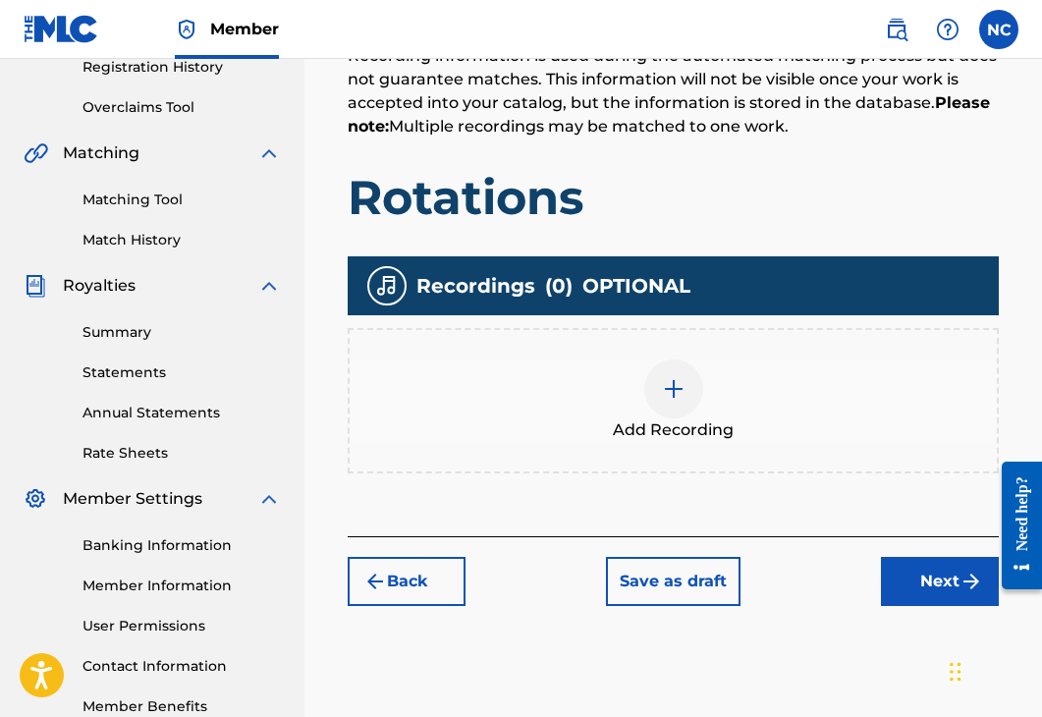
click at [668, 406] on div at bounding box center [673, 388] width 59 height 59
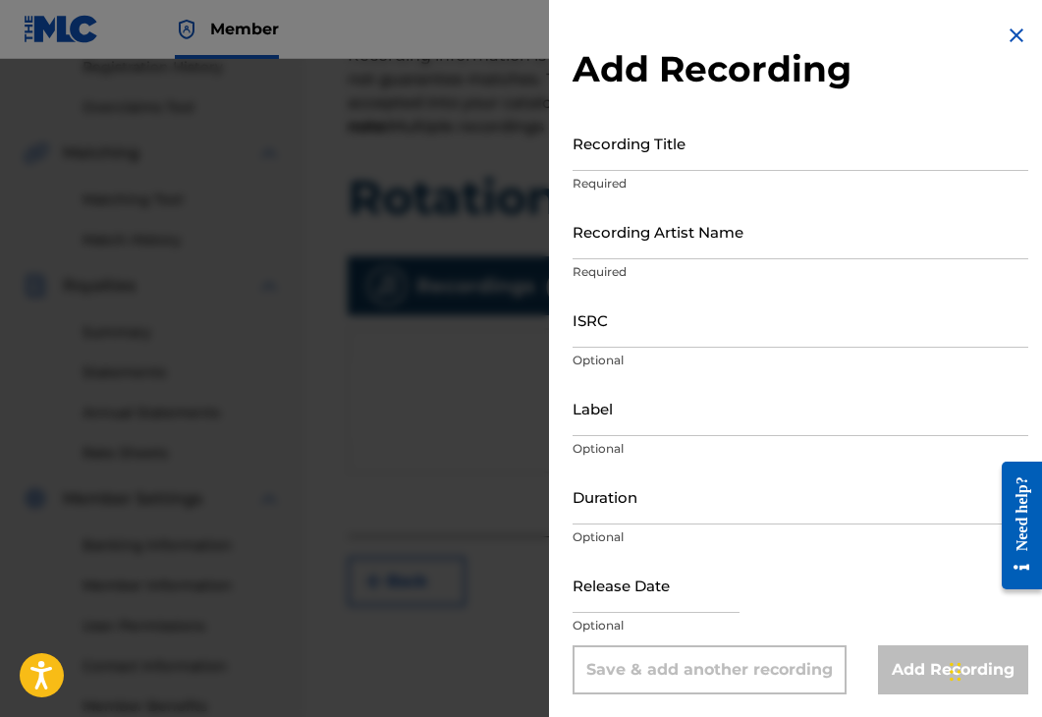
click at [635, 167] on input "Recording Title" at bounding box center [800, 143] width 456 height 56
type input "Rotations"
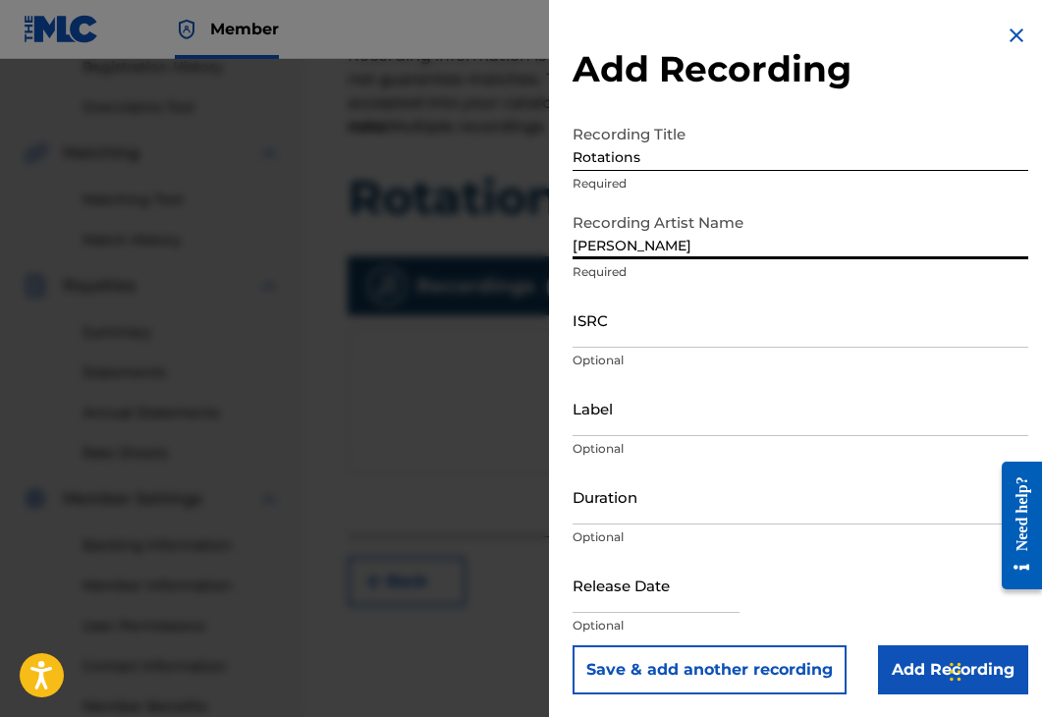
type input "[PERSON_NAME] [PERSON_NAME]"
click at [689, 330] on input "ISRC" at bounding box center [800, 320] width 456 height 56
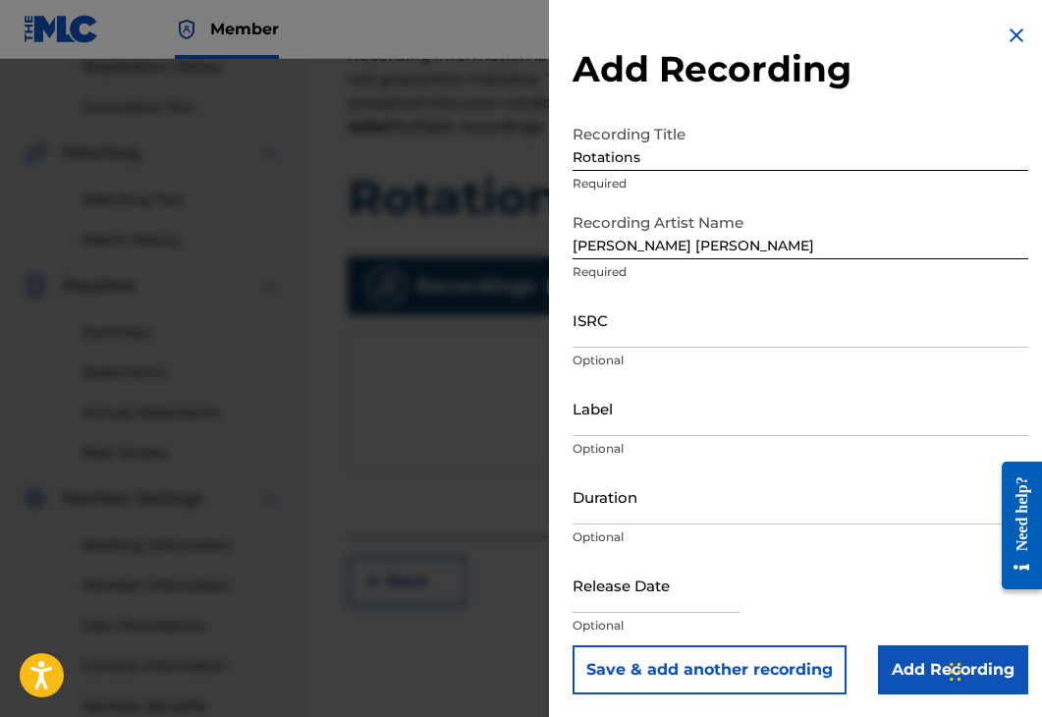
drag, startPoint x: 618, startPoint y: 333, endPoint x: 632, endPoint y: 334, distance: 13.8
click at [623, 333] on input "ISRC" at bounding box center [800, 320] width 456 height 56
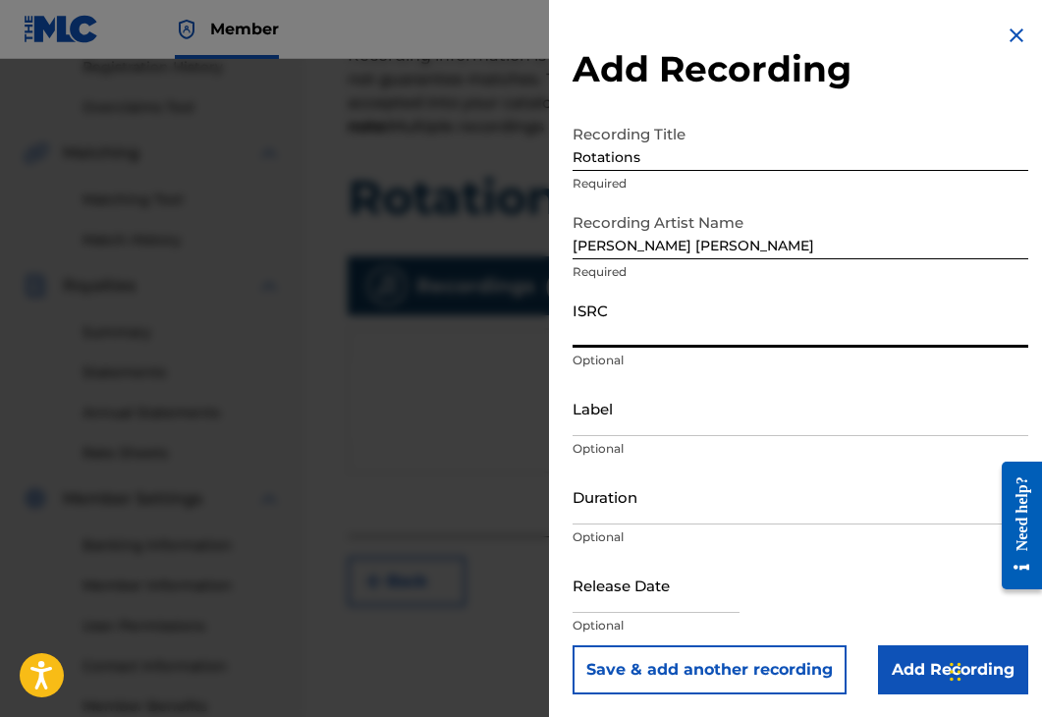
paste input "QZK6K2387916"
type input "QZK6K2387916"
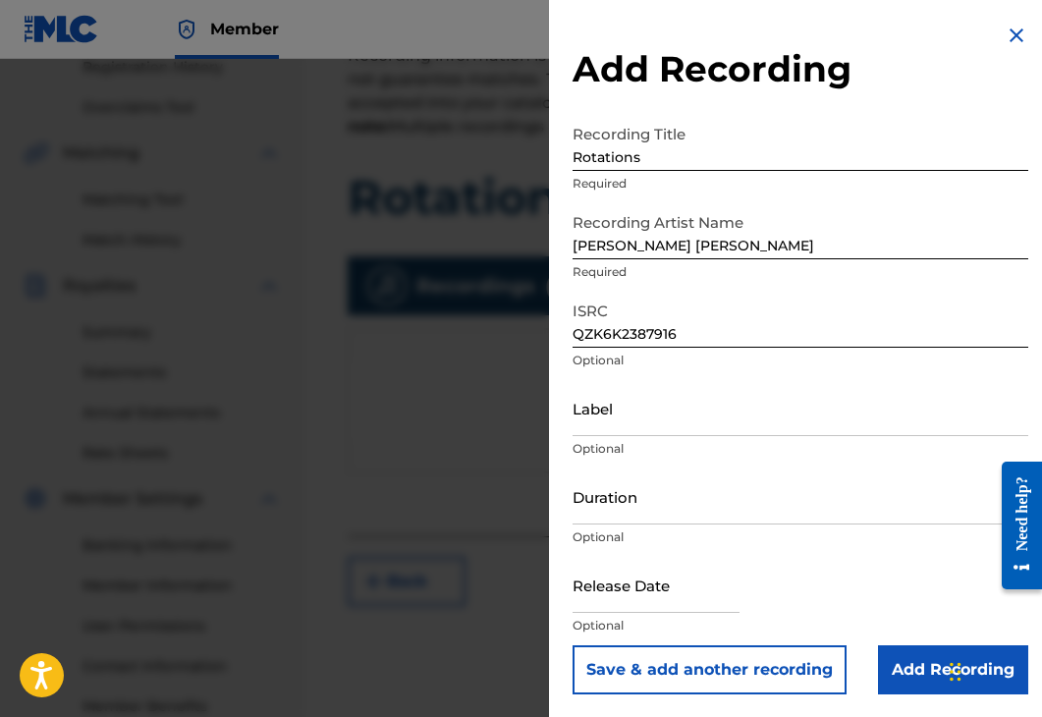
click at [730, 399] on input "Label" at bounding box center [800, 408] width 456 height 56
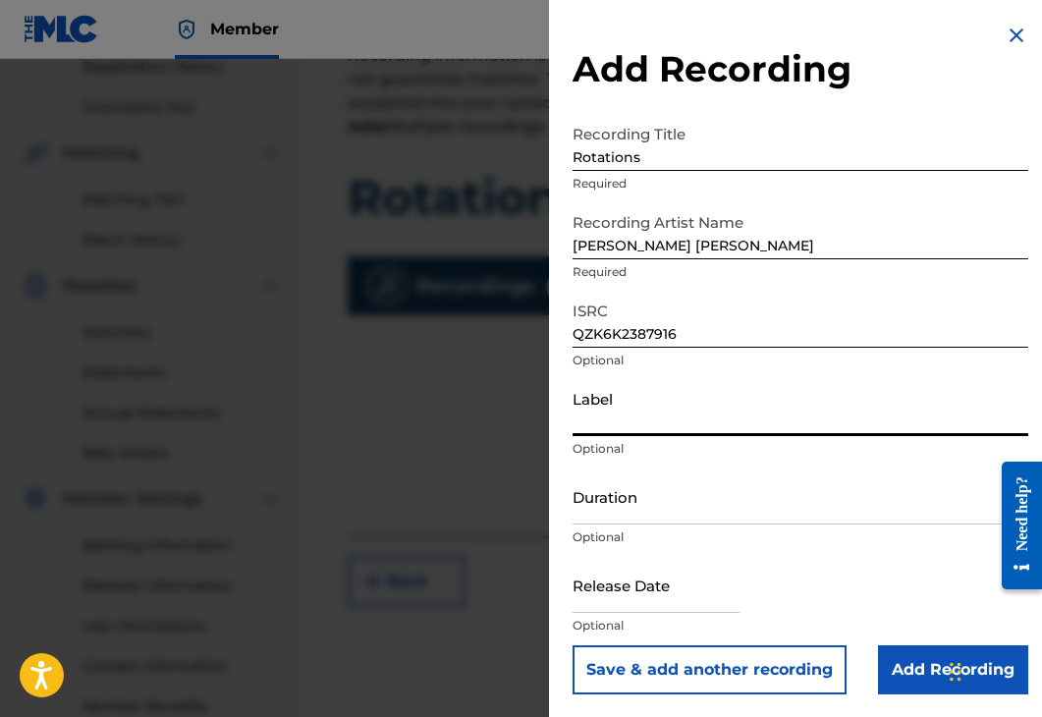
type input "5172648 Records DK"
click at [670, 518] on input "Duration" at bounding box center [800, 496] width 456 height 56
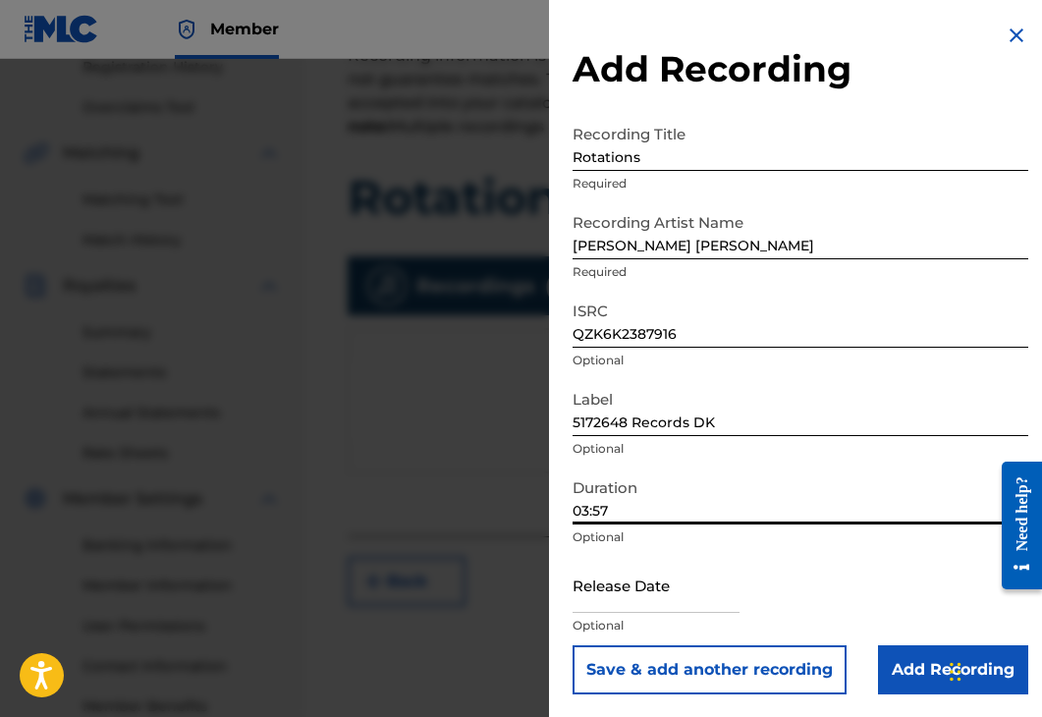
type input "03:57"
click at [596, 601] on input "text" at bounding box center [655, 585] width 167 height 56
select select "7"
select select "2025"
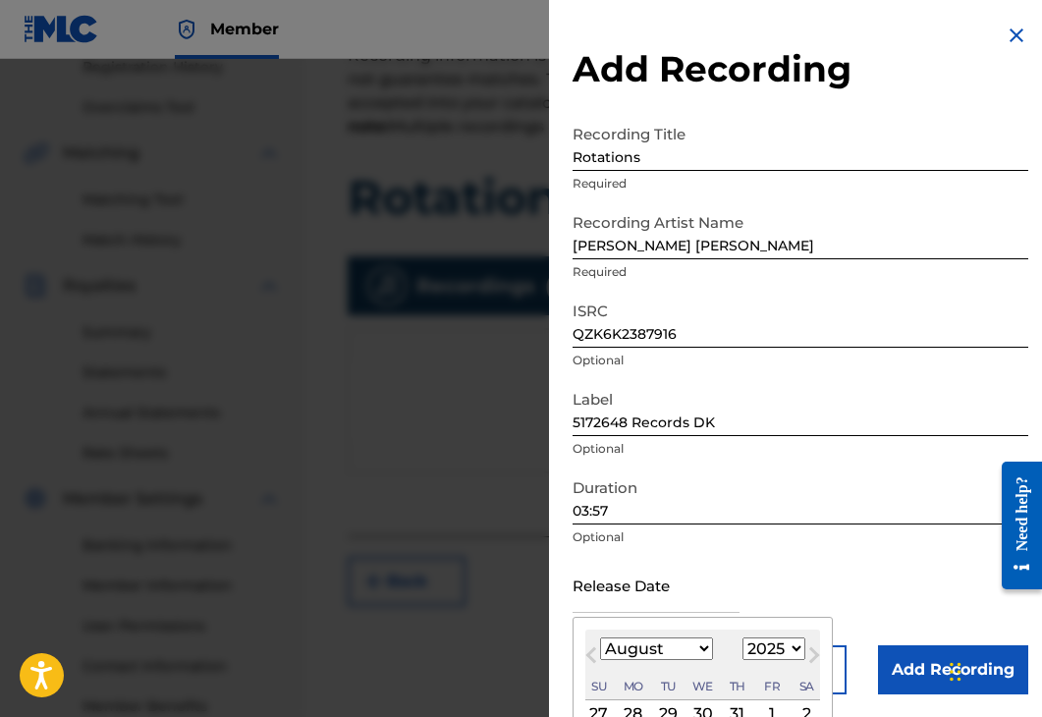
type input "[DATE]"
select select "4"
select select "2023"
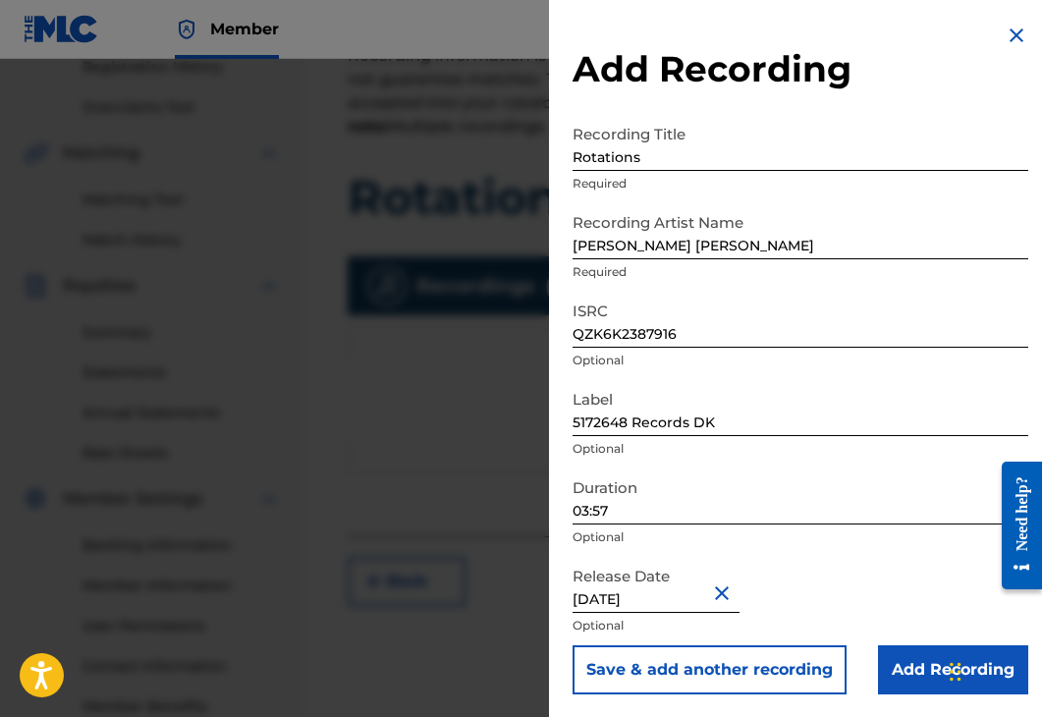
drag, startPoint x: 894, startPoint y: 669, endPoint x: 888, endPoint y: 576, distance: 92.5
click at [902, 664] on input "Add Recording" at bounding box center [953, 669] width 150 height 49
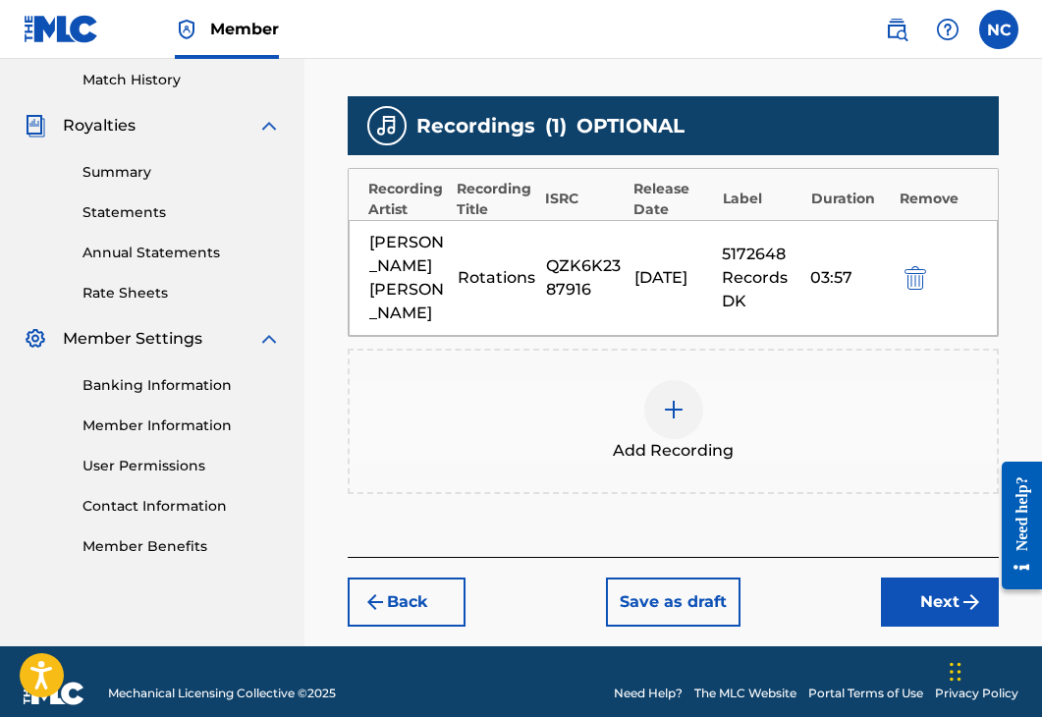
click at [903, 577] on button "Next" at bounding box center [940, 601] width 118 height 49
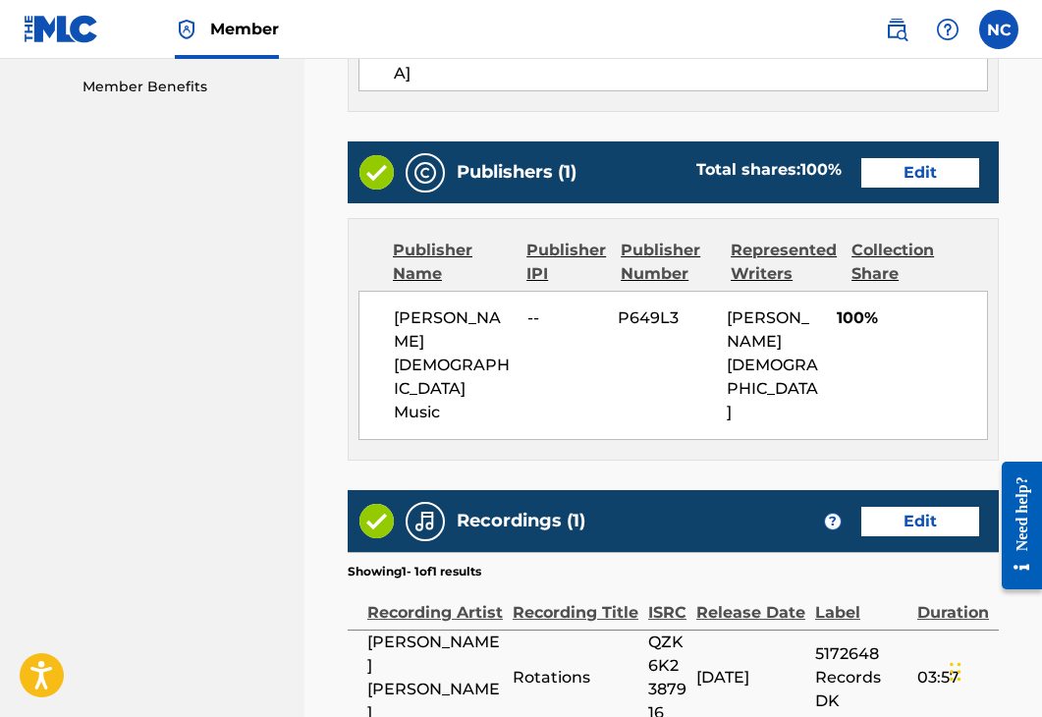
scroll to position [1120, 0]
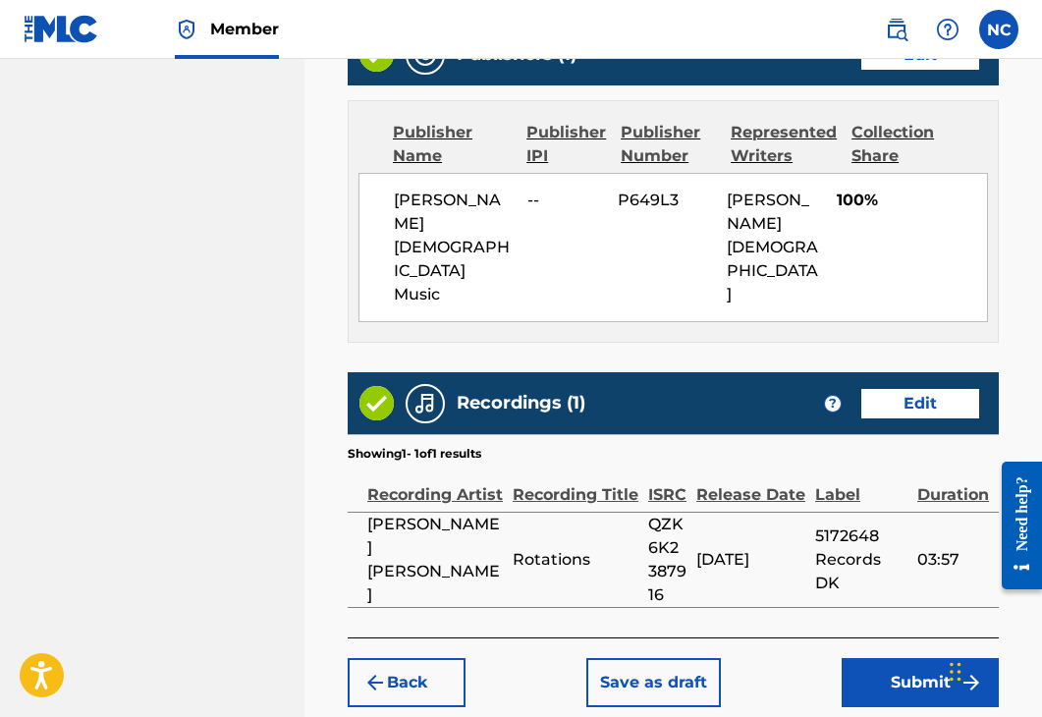
click at [894, 658] on button "Submit" at bounding box center [919, 682] width 157 height 49
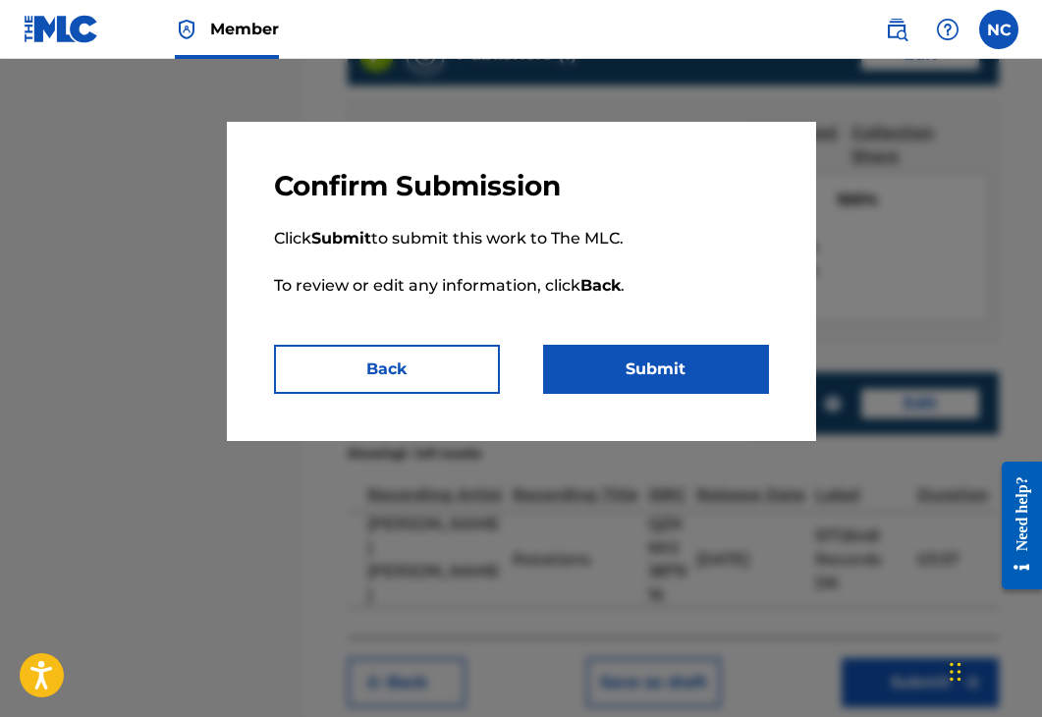
click at [622, 364] on button "Submit" at bounding box center [656, 369] width 226 height 49
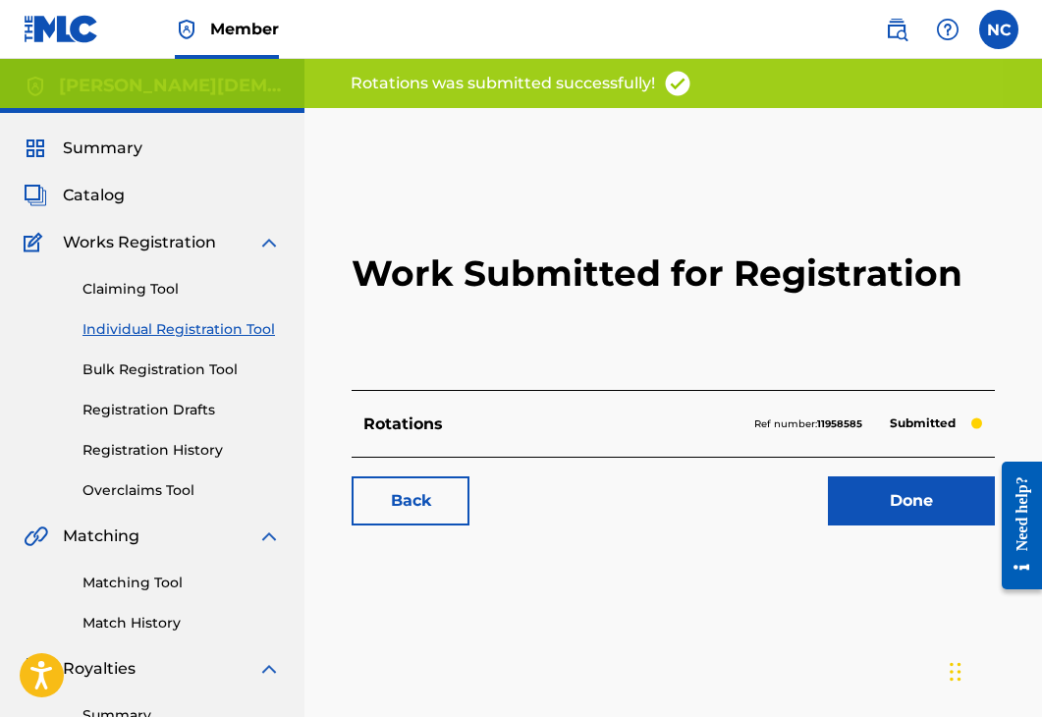
click at [882, 496] on link "Done" at bounding box center [911, 500] width 167 height 49
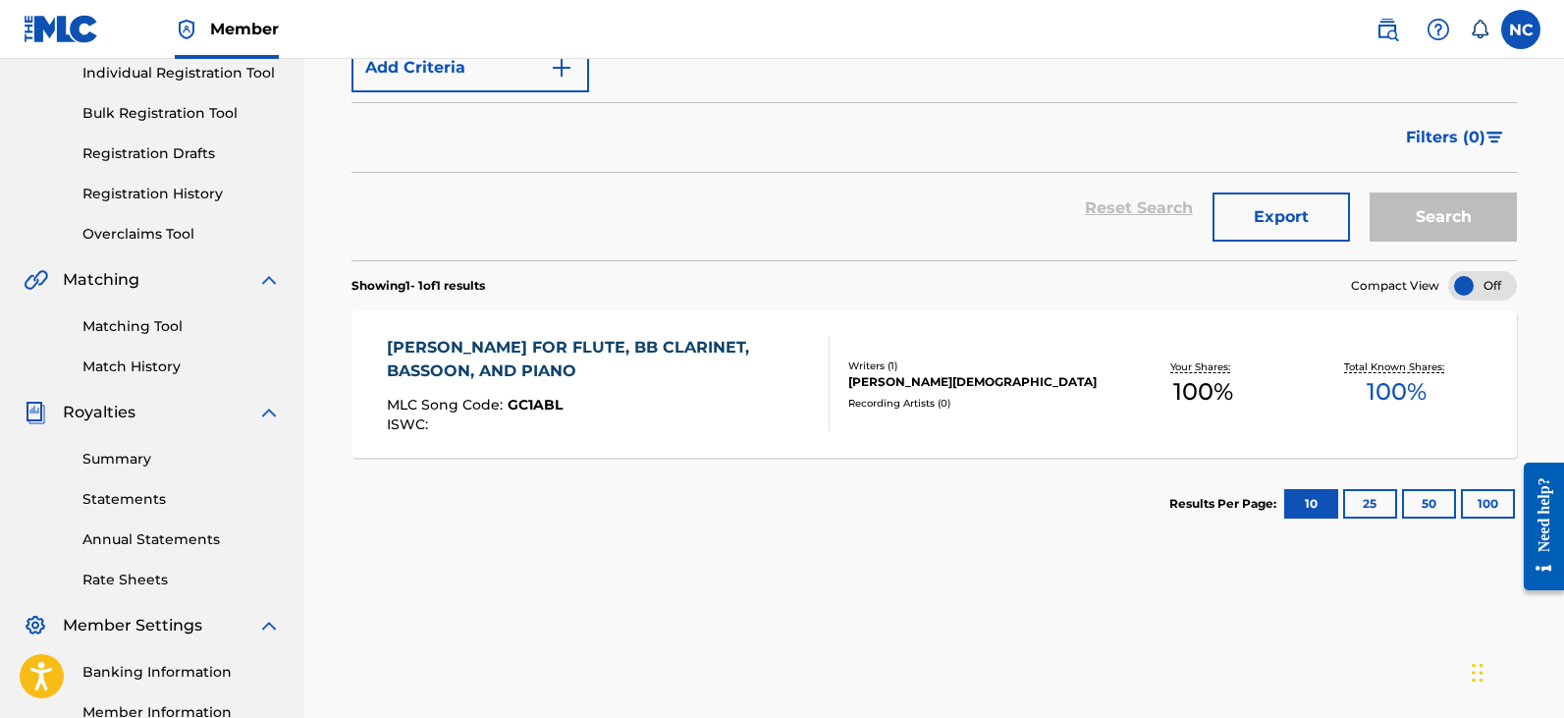
scroll to position [295, 0]
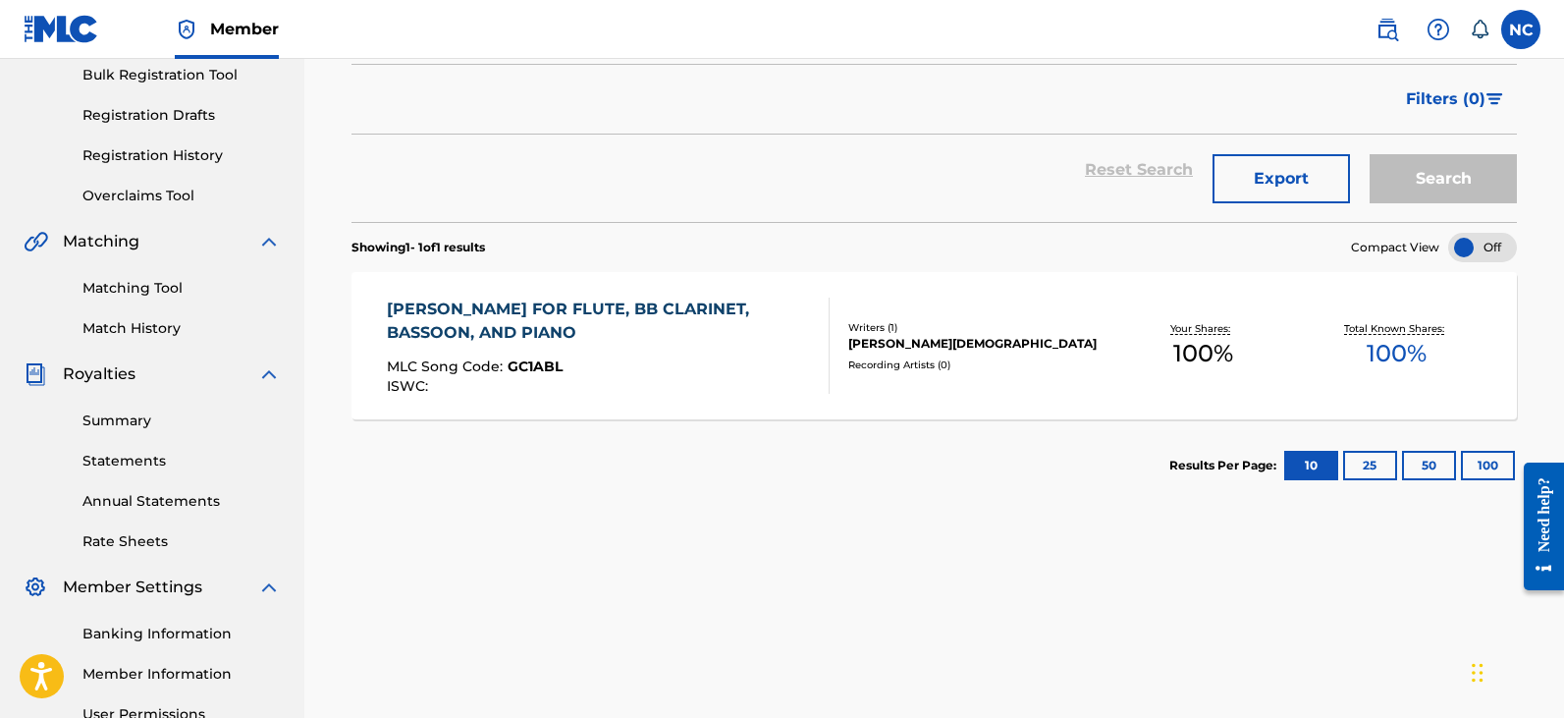
click at [517, 298] on div "[PERSON_NAME] FOR FLUTE, BB CLARINET, BASSOON, AND PIANO" at bounding box center [600, 320] width 426 height 47
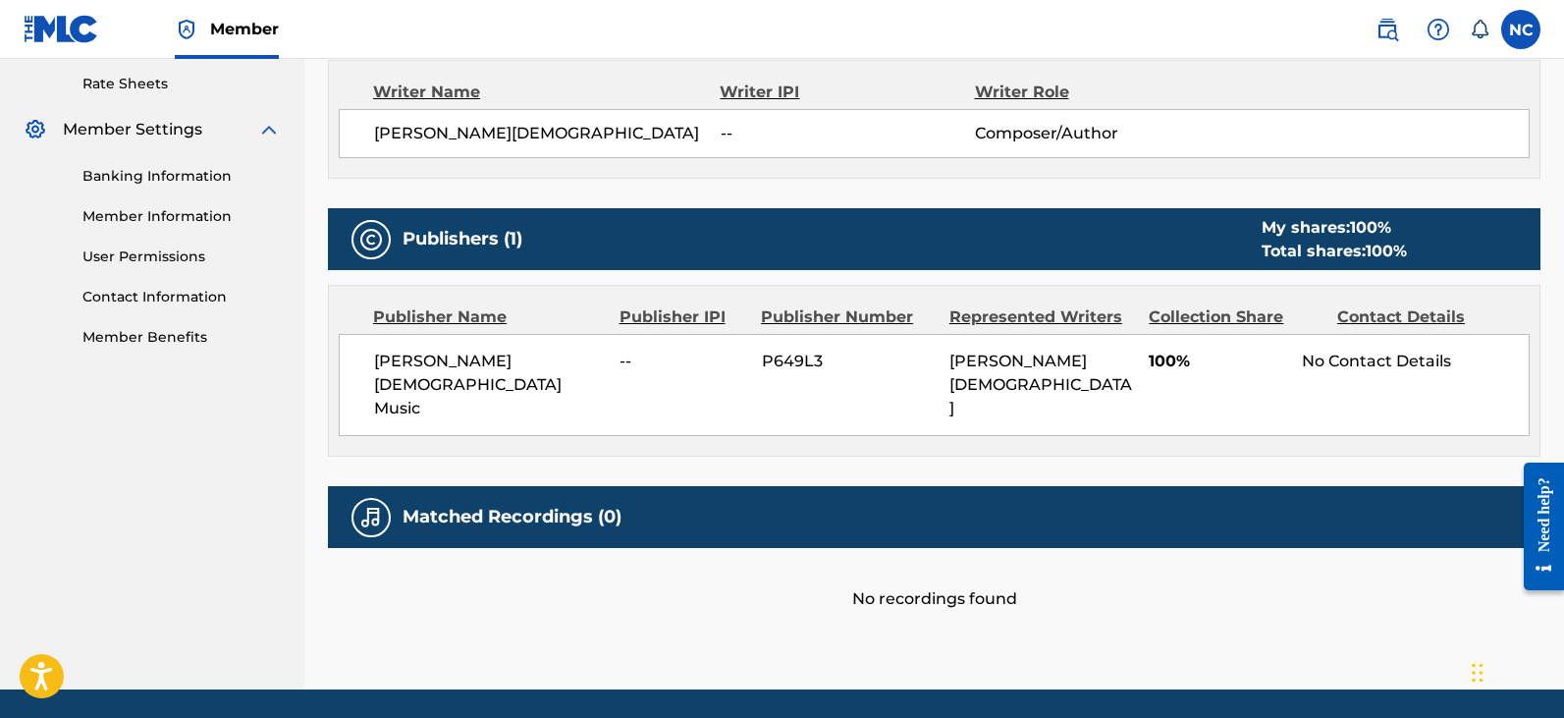
scroll to position [771, 0]
